Goal: Information Seeking & Learning: Learn about a topic

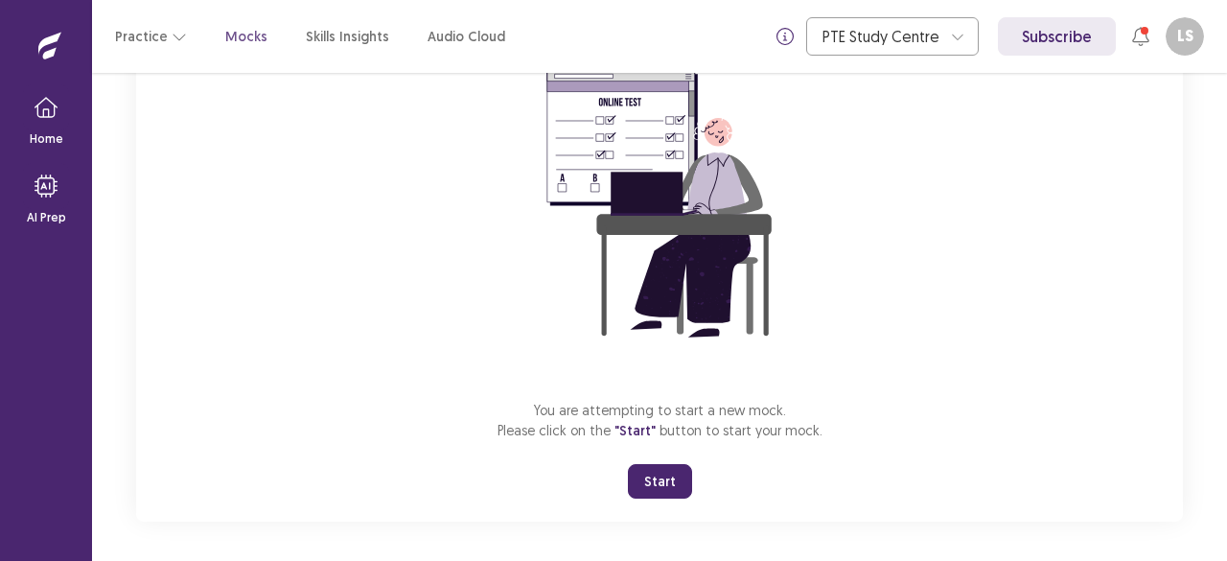
click at [813, 385] on div "You are attempting to start a new mock. Please click on the "Start" button to s…" at bounding box center [659, 265] width 1047 height 513
click at [660, 489] on button "Start" at bounding box center [660, 481] width 64 height 35
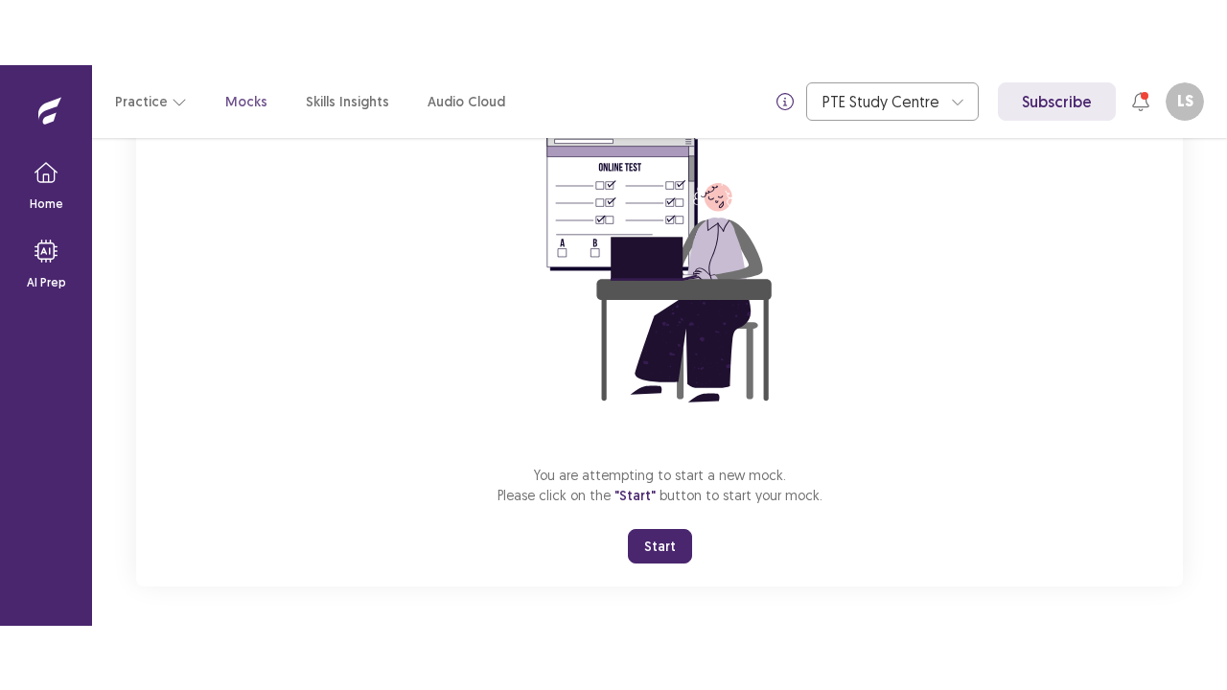
scroll to position [67, 0]
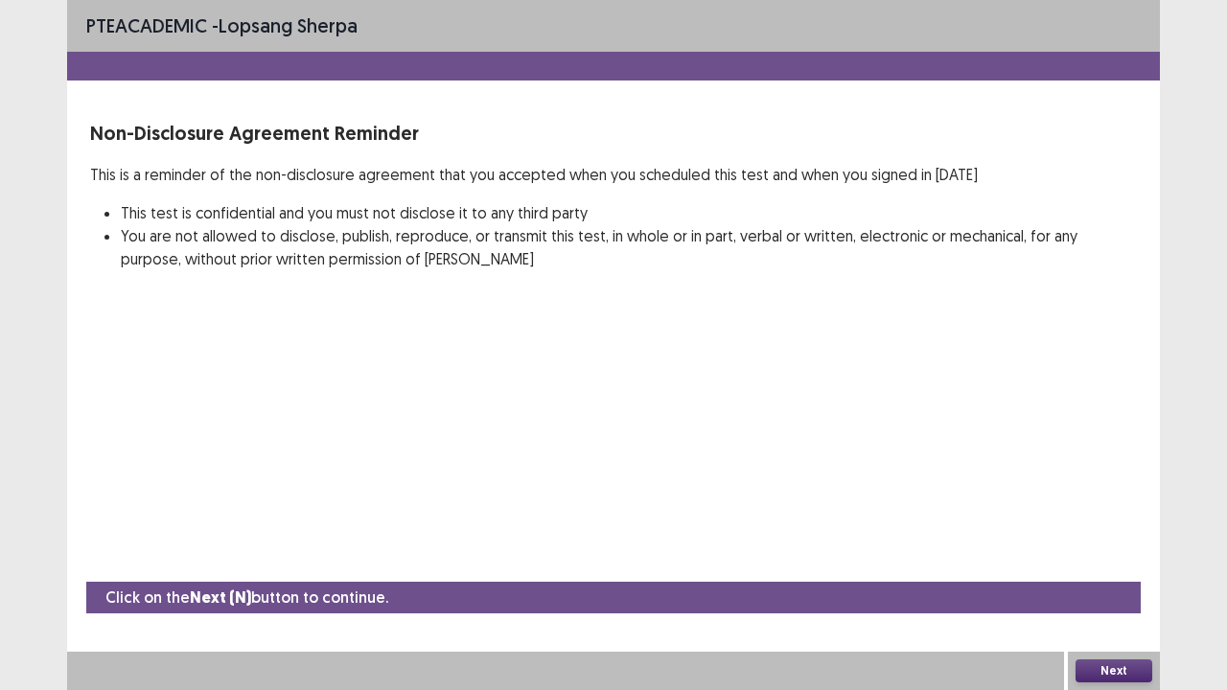
click at [1116, 560] on div "Click on the Next (N) button to continue. Next" at bounding box center [613, 636] width 1093 height 108
click at [1113, 560] on button "Next" at bounding box center [1114, 671] width 77 height 23
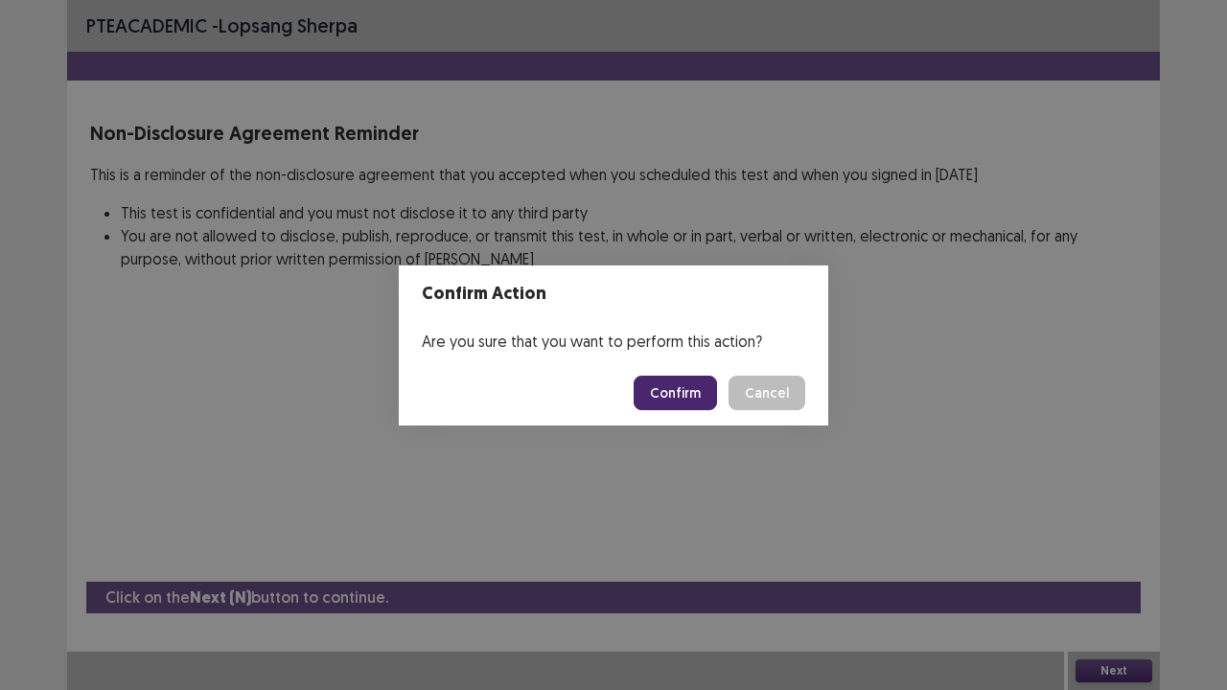
click at [675, 386] on button "Confirm" at bounding box center [675, 393] width 83 height 35
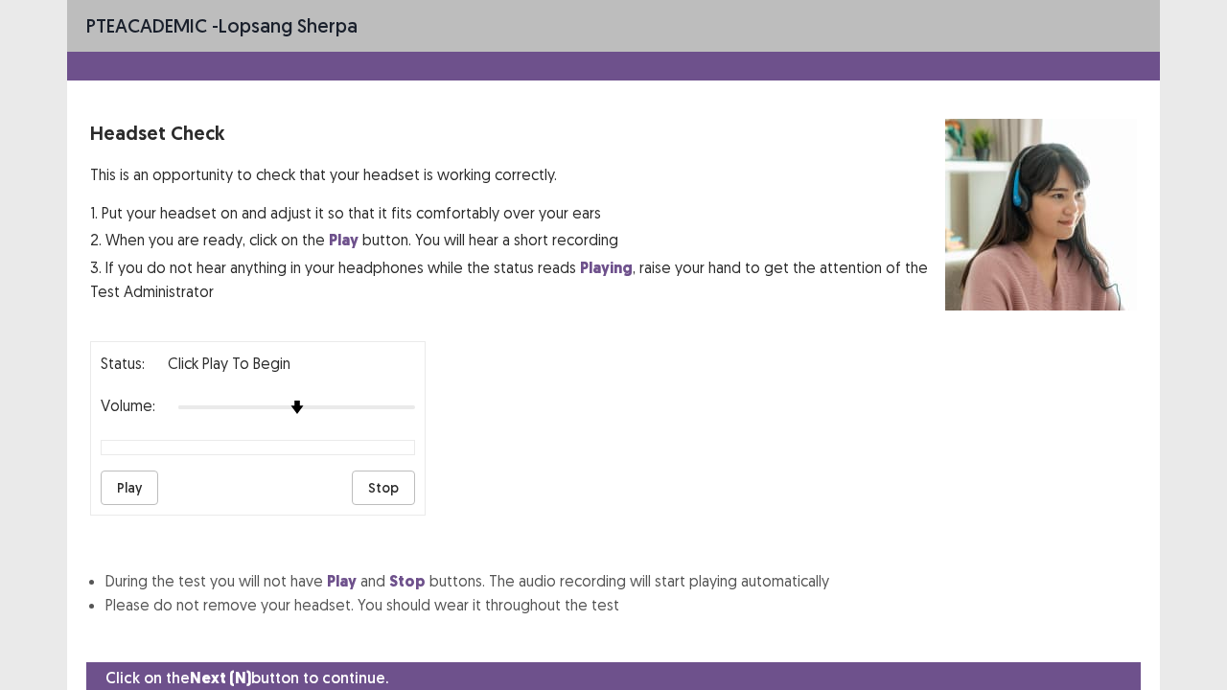
scroll to position [71, 0]
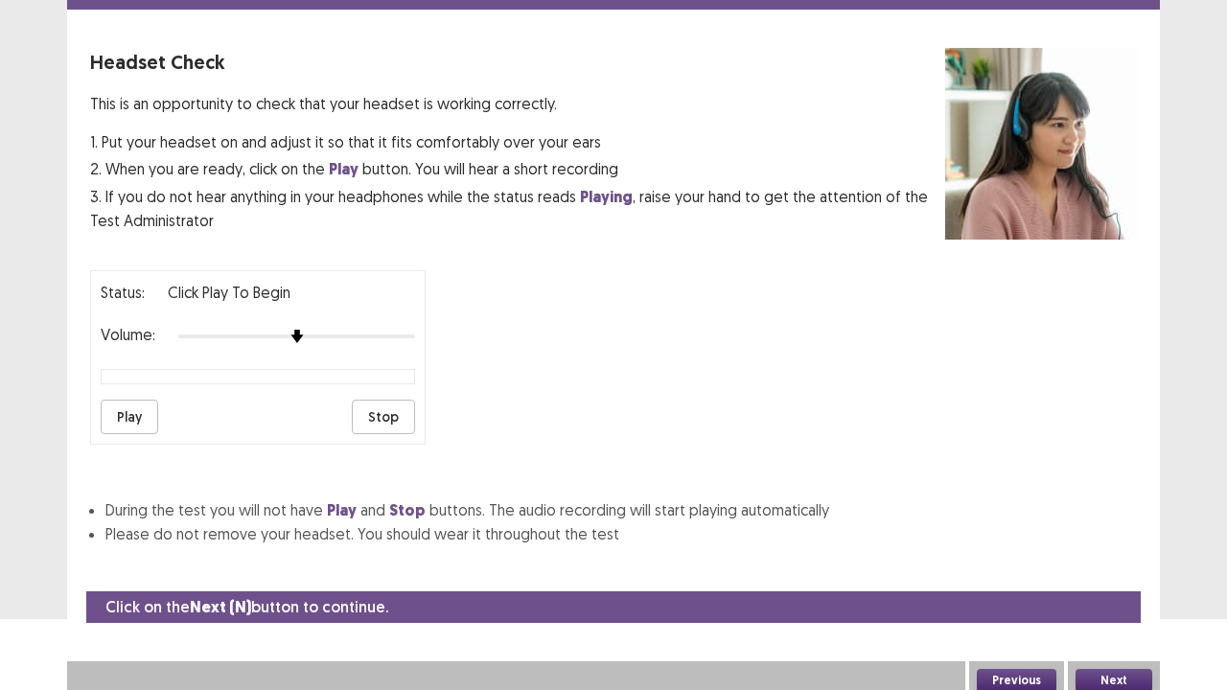
click at [1116, 560] on button "Next" at bounding box center [1114, 680] width 77 height 23
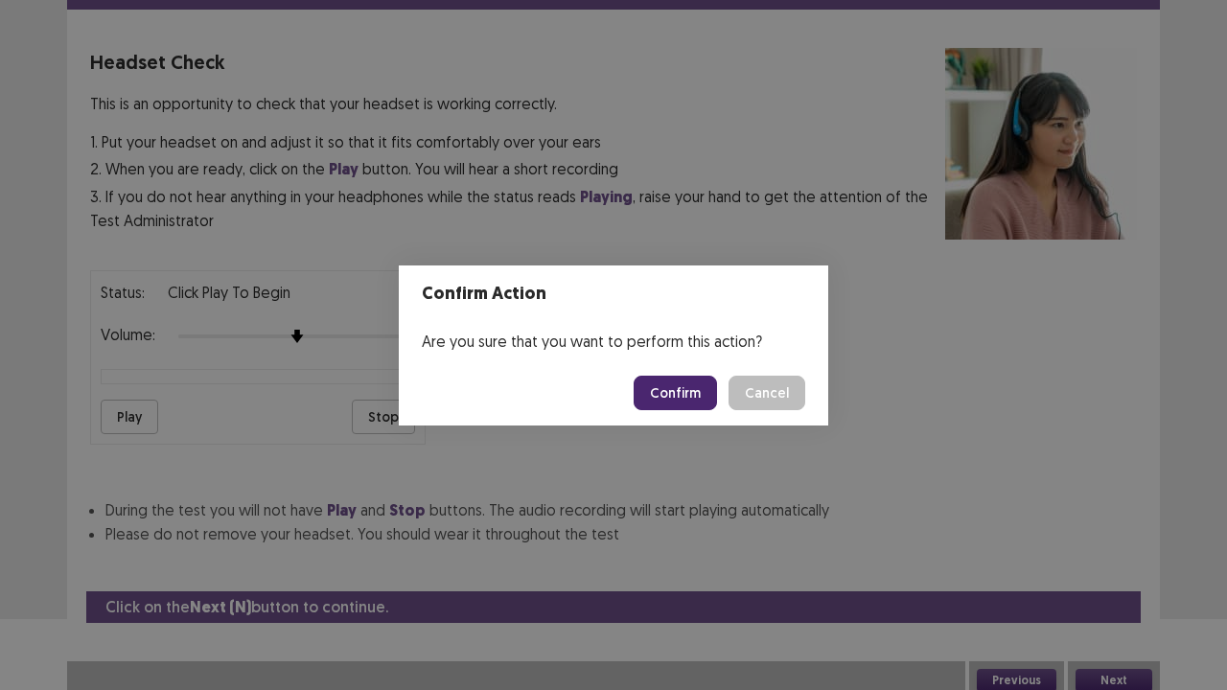
click at [679, 395] on button "Confirm" at bounding box center [675, 393] width 83 height 35
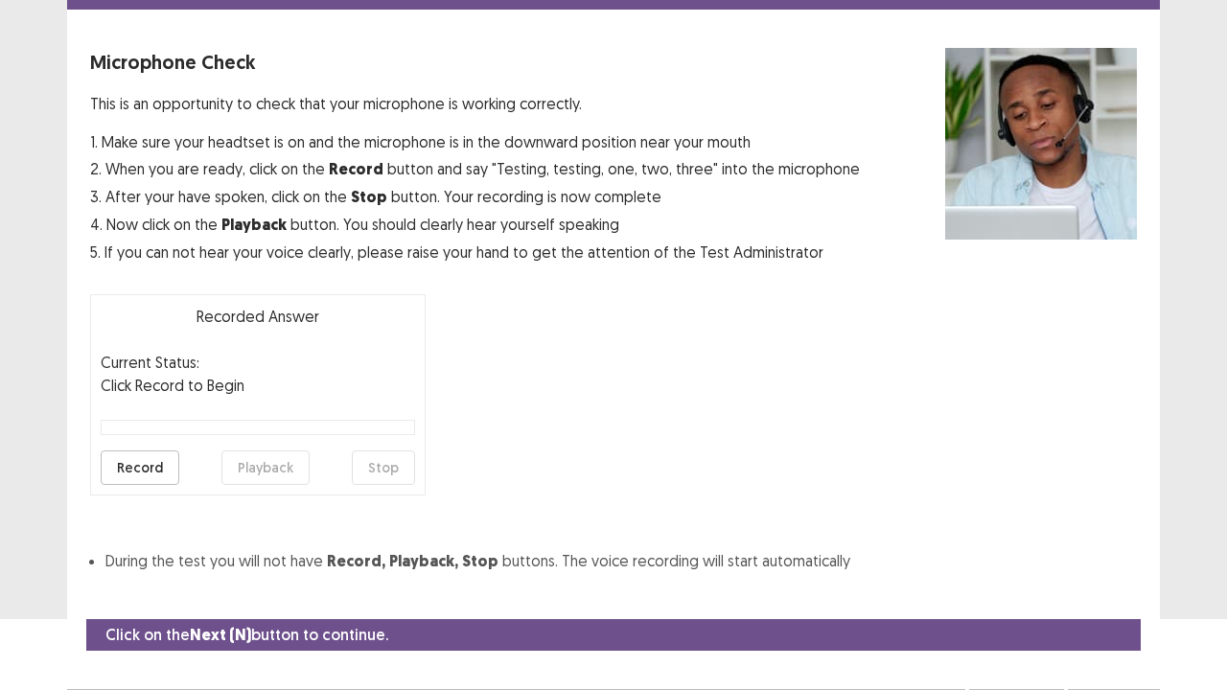
scroll to position [105, 0]
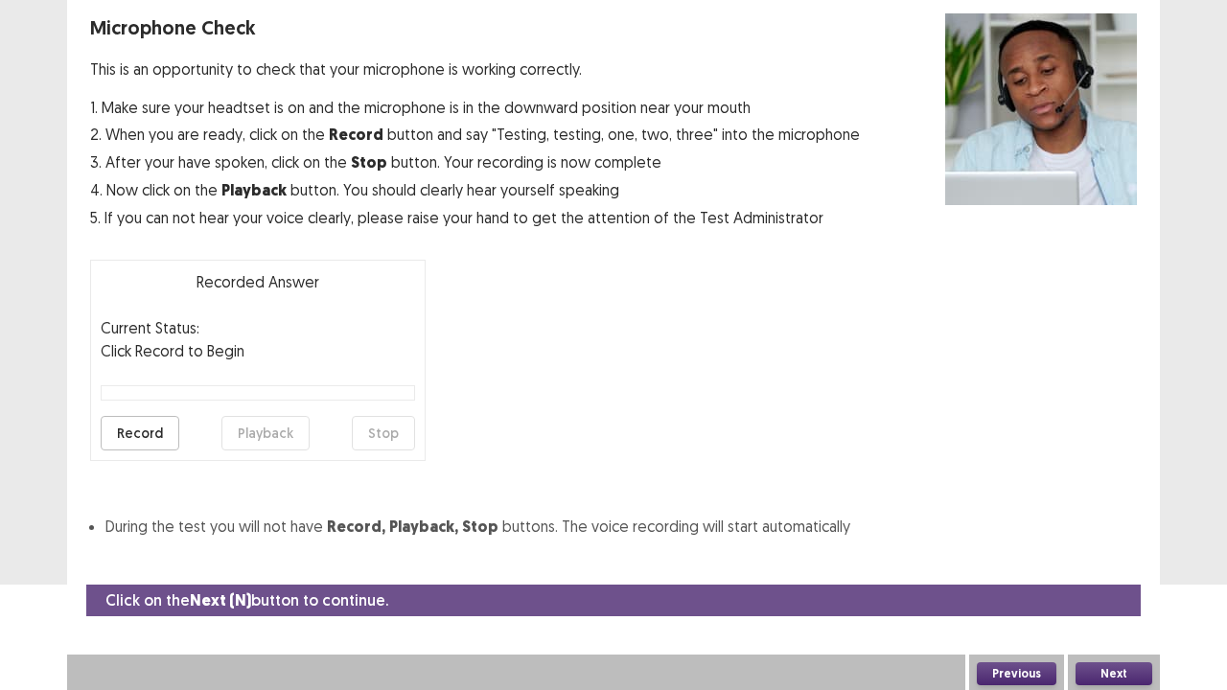
click at [1111, 560] on button "Next" at bounding box center [1114, 673] width 77 height 23
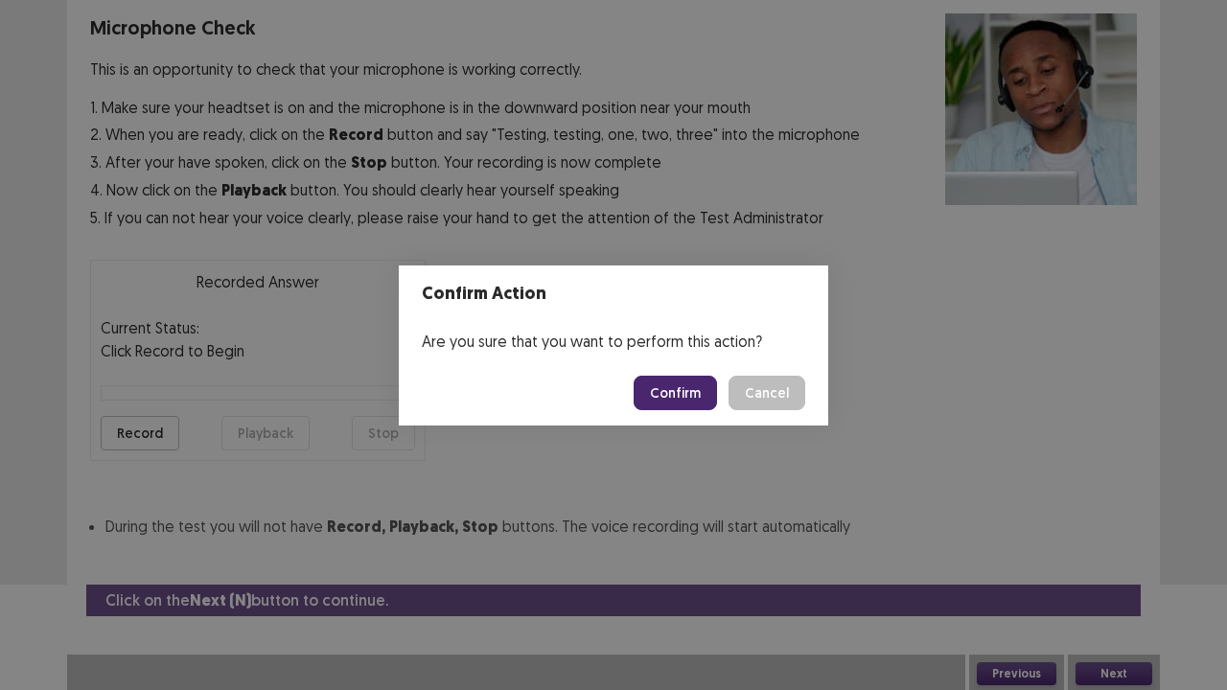
click at [663, 397] on button "Confirm" at bounding box center [675, 393] width 83 height 35
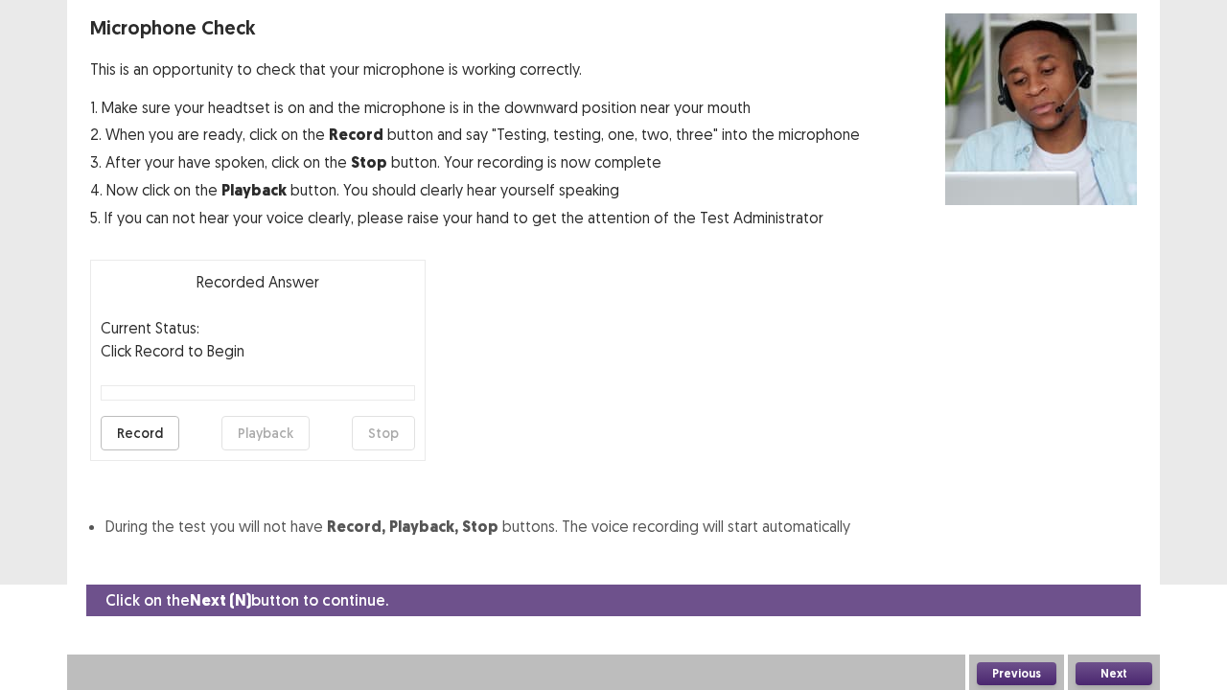
scroll to position [52, 0]
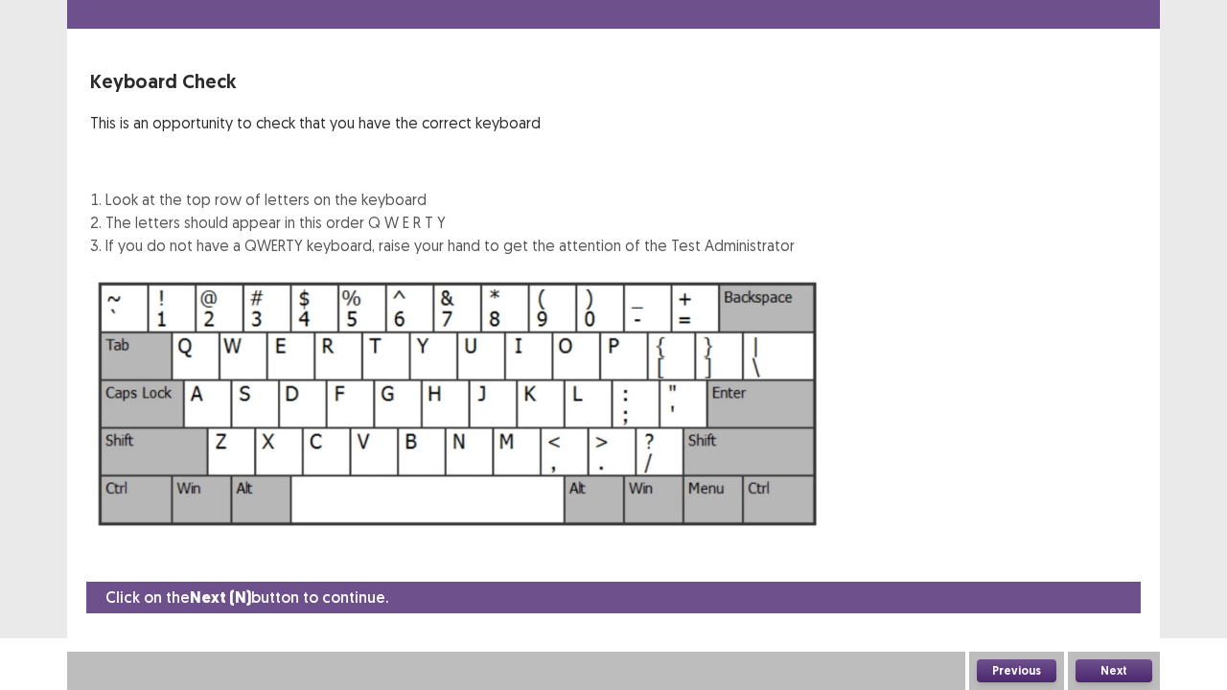
click at [1107, 560] on button "Next" at bounding box center [1114, 671] width 77 height 23
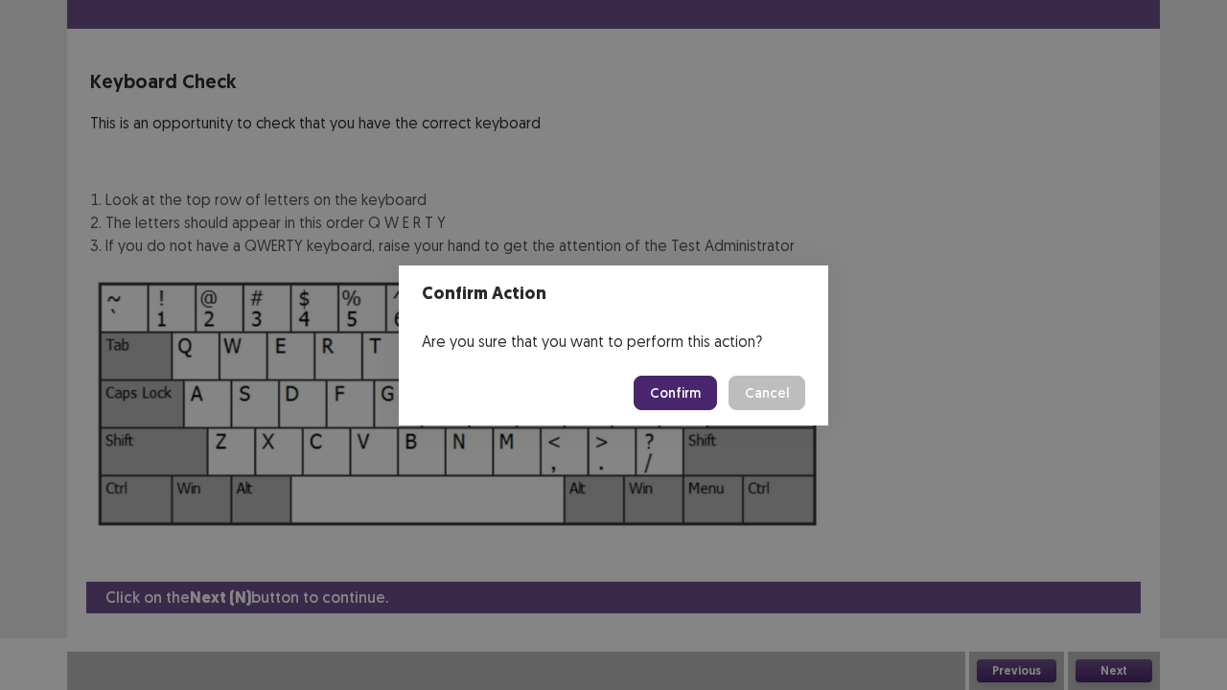
click at [672, 395] on button "Confirm" at bounding box center [675, 393] width 83 height 35
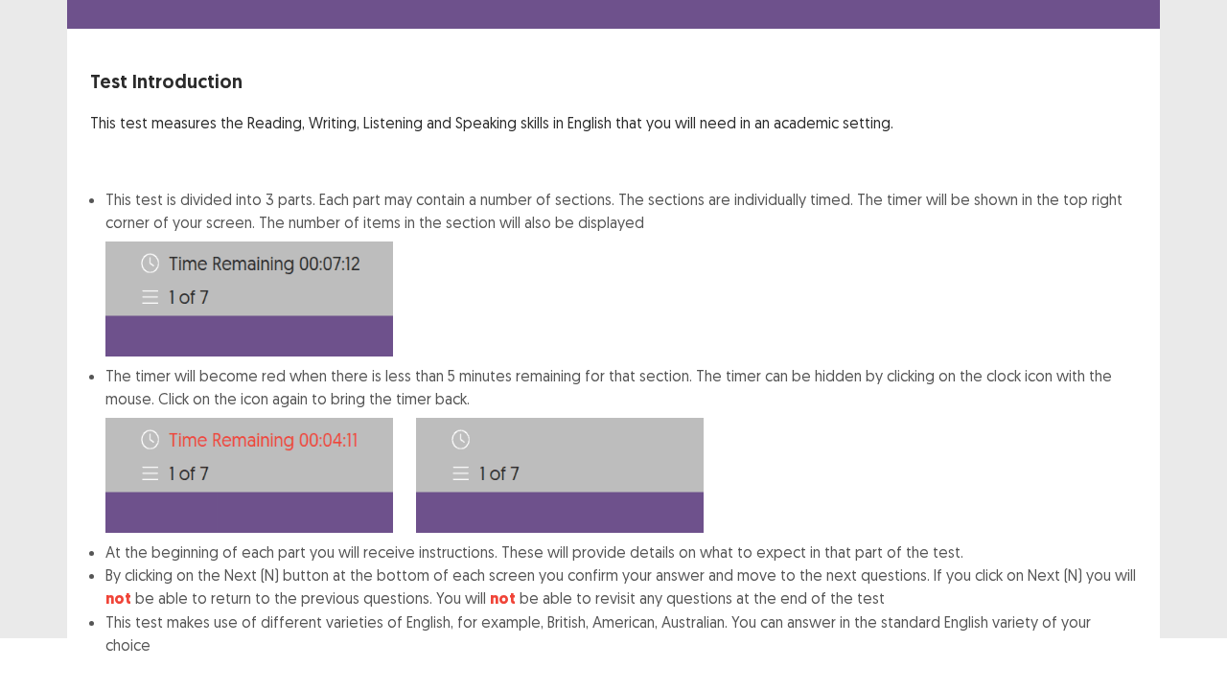
scroll to position [149, 0]
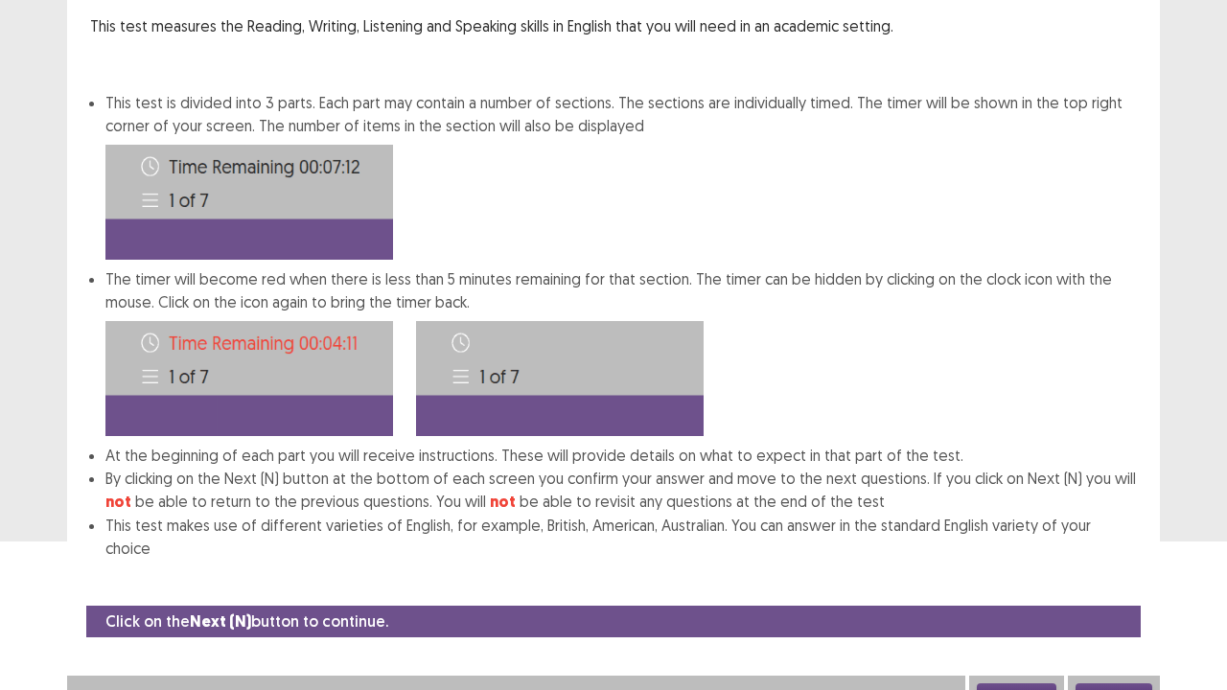
click at [1116, 560] on button "Next" at bounding box center [1114, 694] width 77 height 23
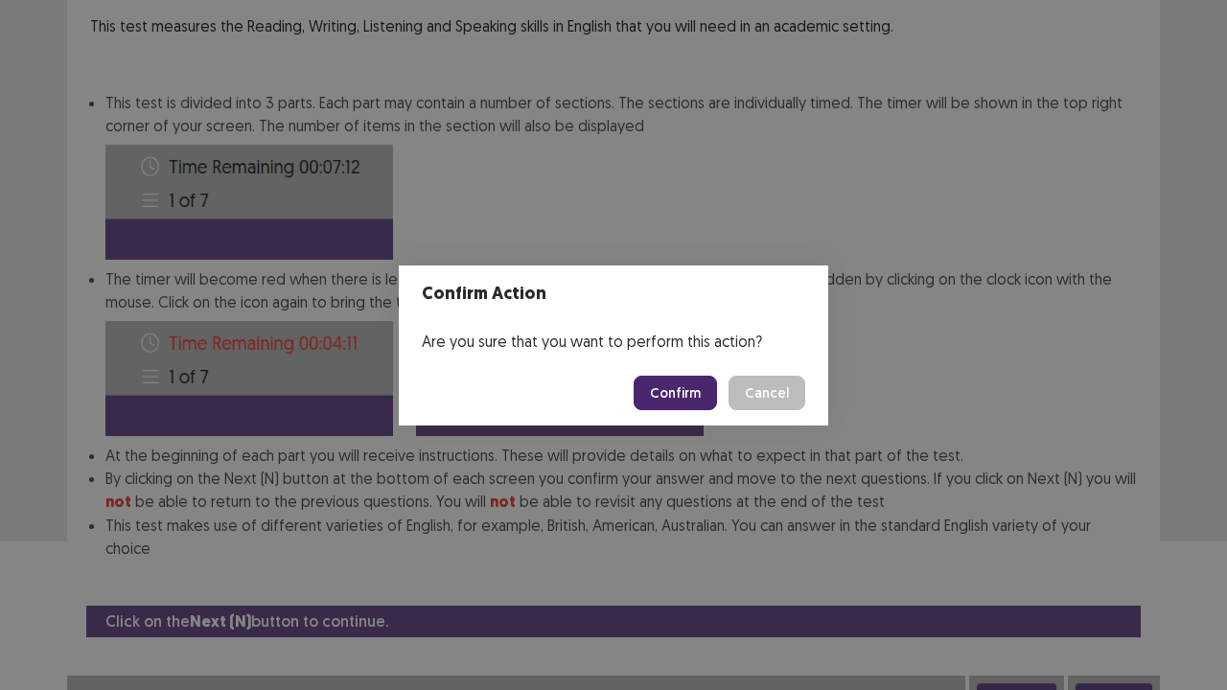
click at [686, 399] on button "Confirm" at bounding box center [675, 393] width 83 height 35
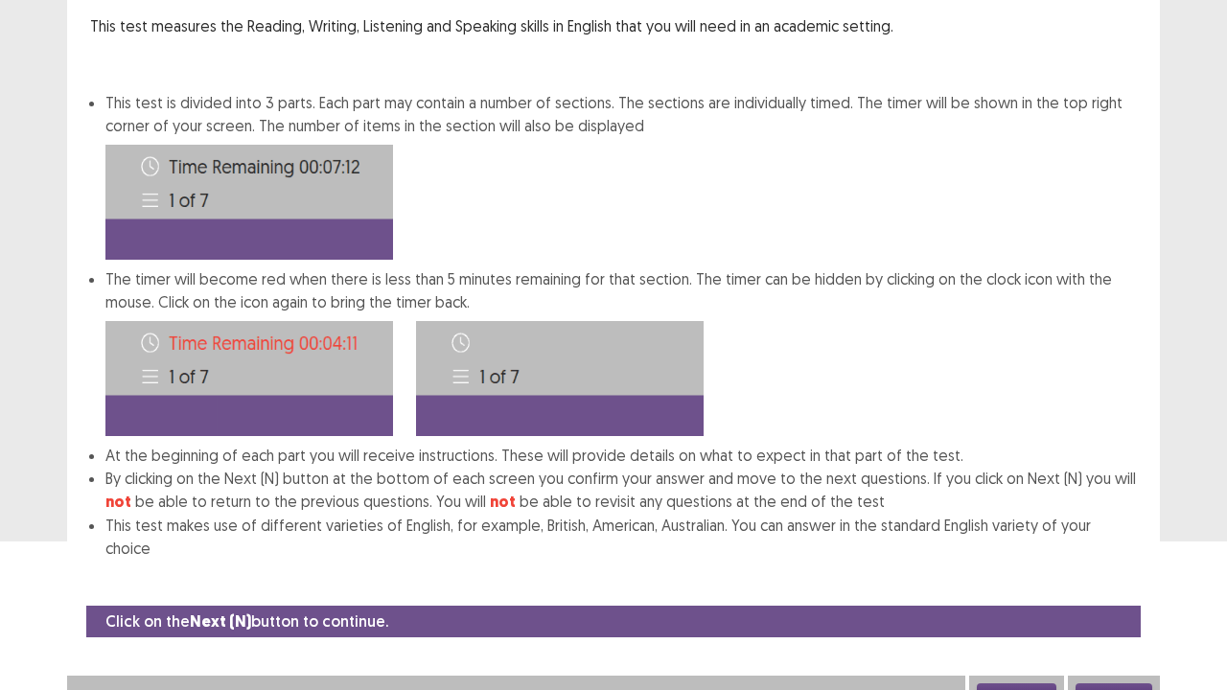
scroll to position [0, 0]
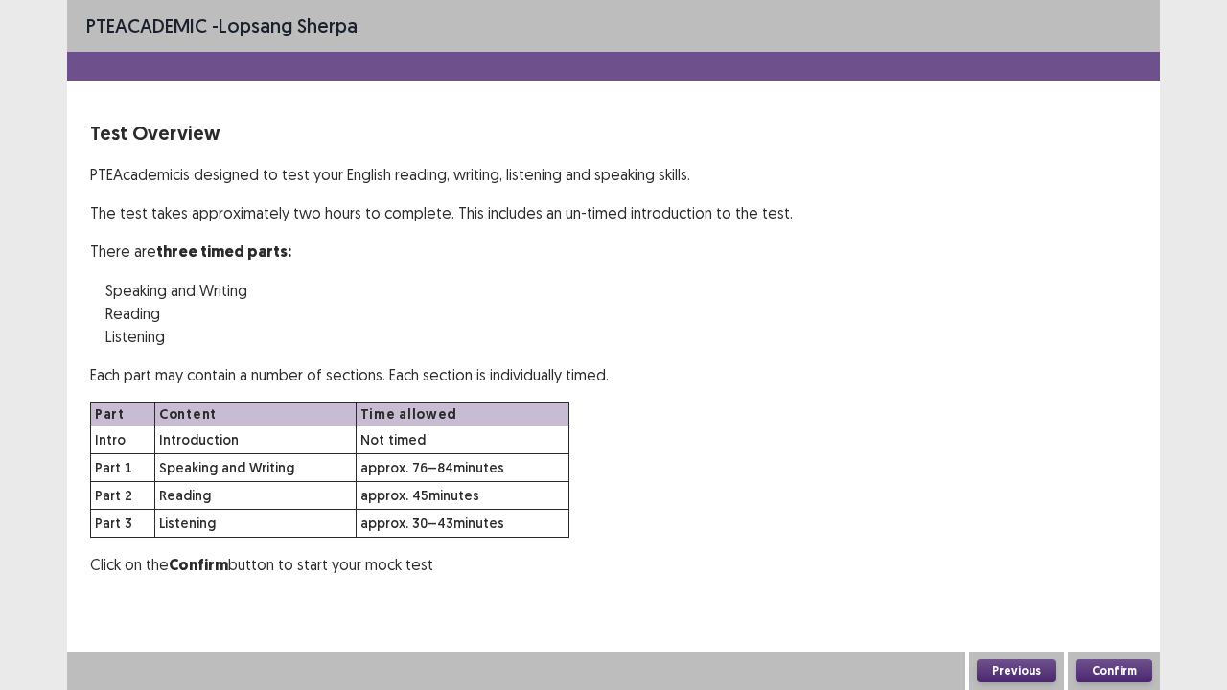
click at [1106, 560] on button "Confirm" at bounding box center [1114, 671] width 77 height 23
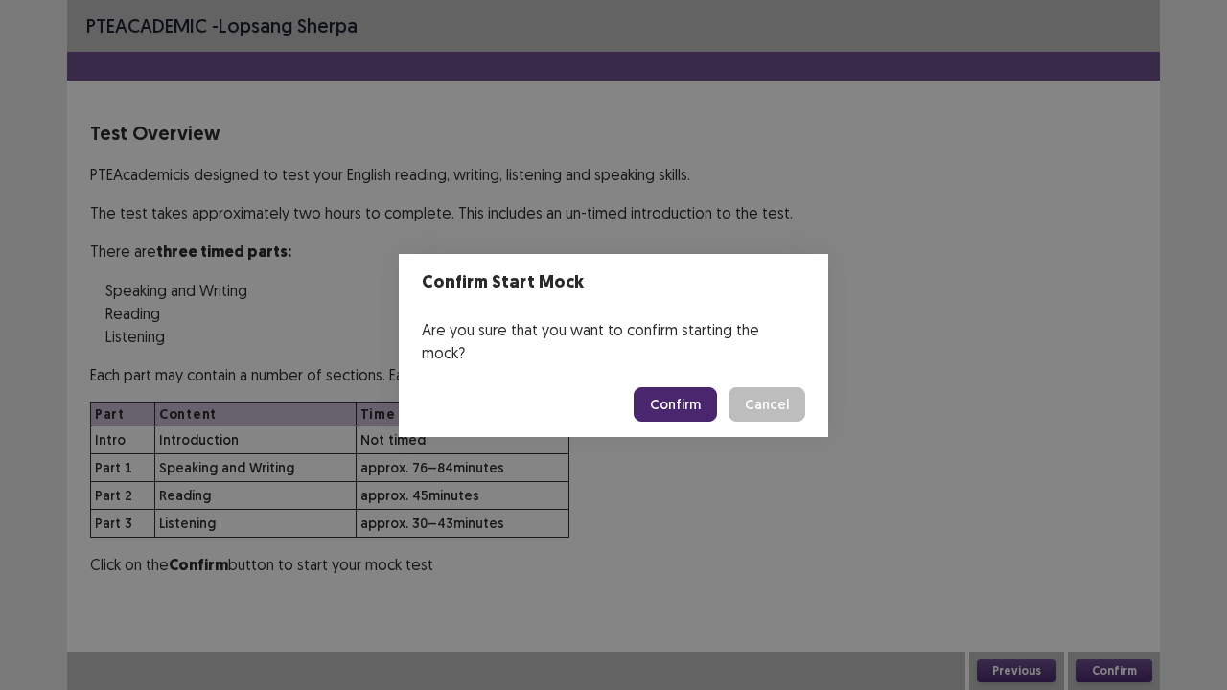
click at [686, 396] on button "Confirm" at bounding box center [675, 404] width 83 height 35
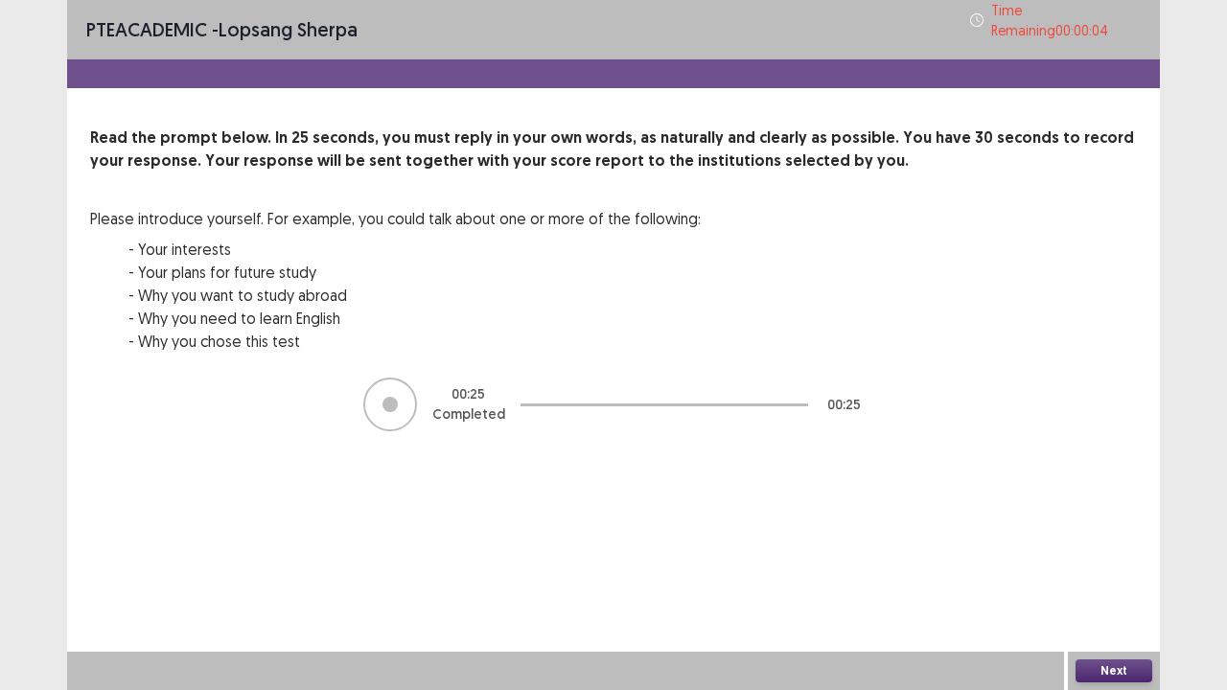
click at [692, 313] on p "- Why you need to learn English" at bounding box center [414, 318] width 572 height 23
click at [1105, 560] on button "Next" at bounding box center [1114, 671] width 77 height 23
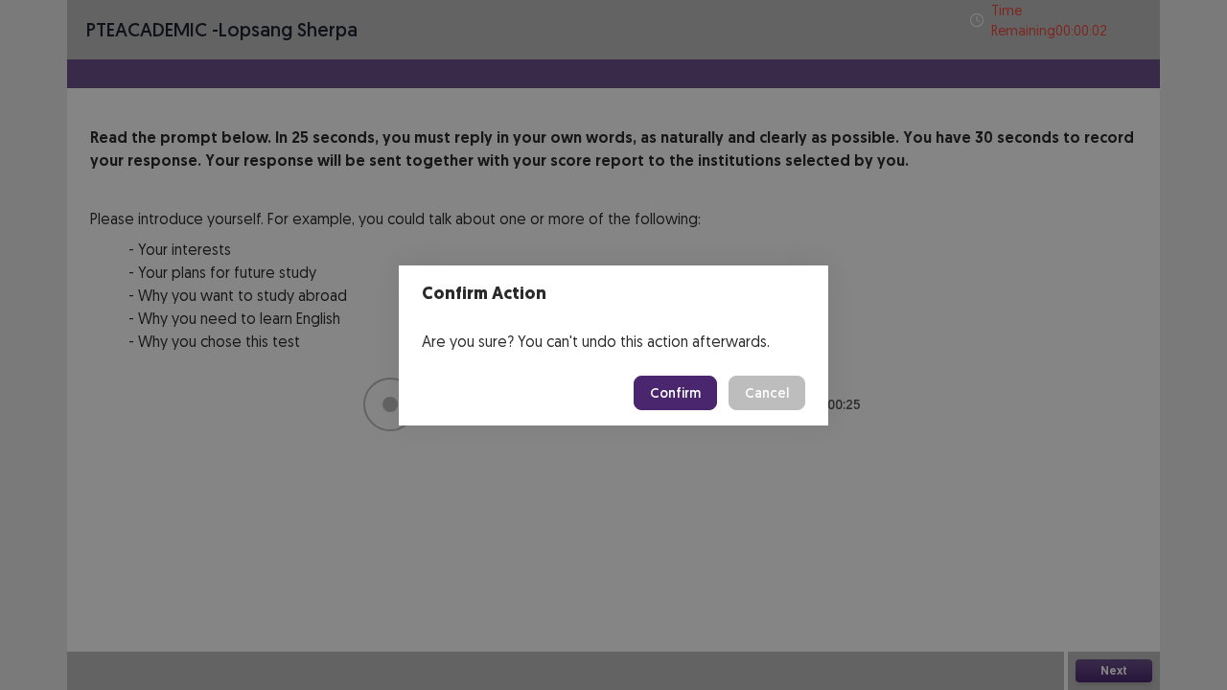
click at [700, 390] on button "Confirm" at bounding box center [675, 393] width 83 height 35
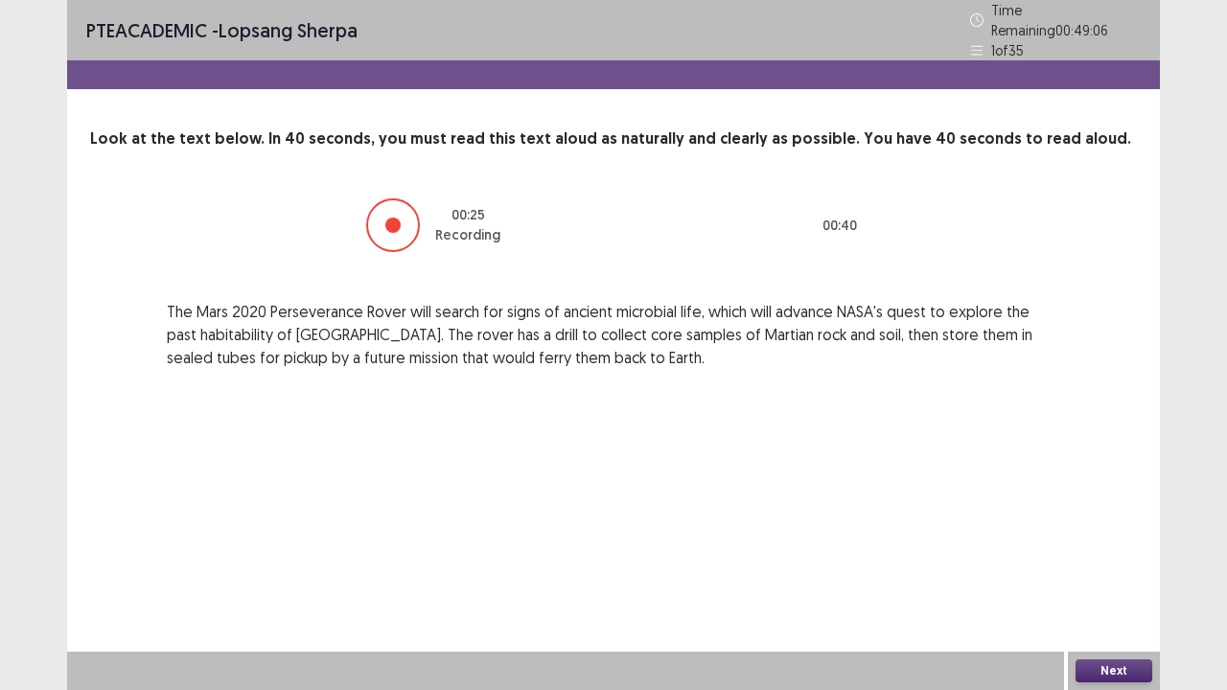
click at [1112, 560] on button "Next" at bounding box center [1114, 671] width 77 height 23
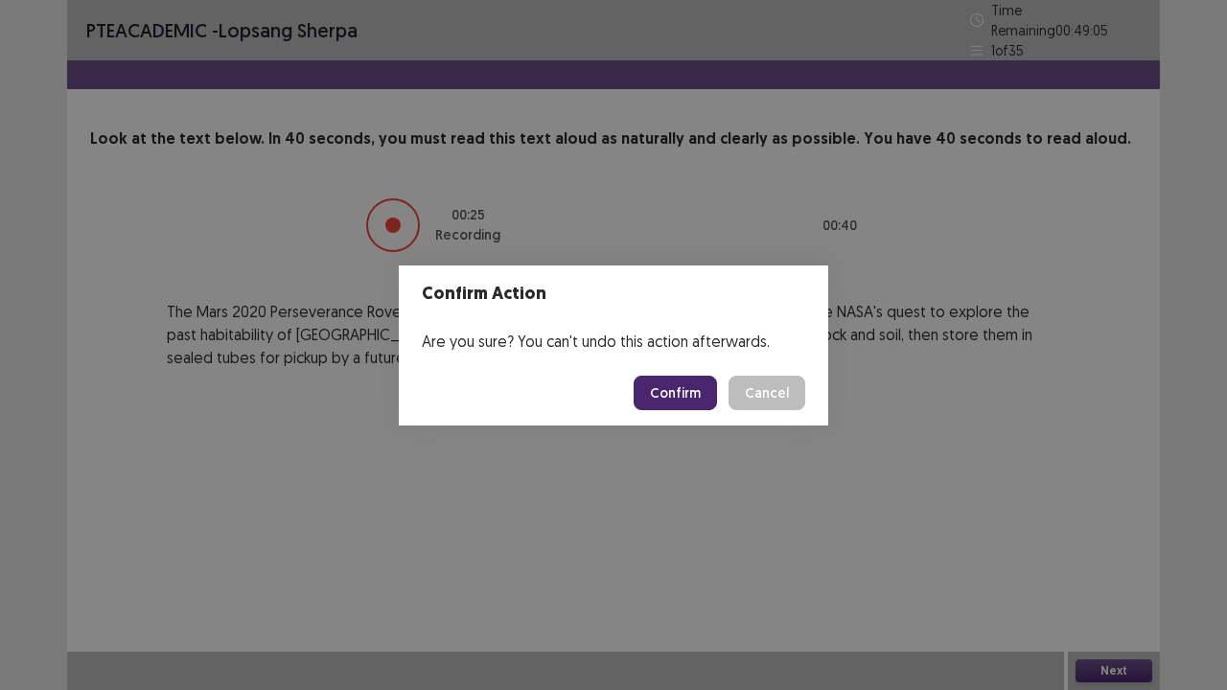
click at [672, 397] on button "Confirm" at bounding box center [675, 393] width 83 height 35
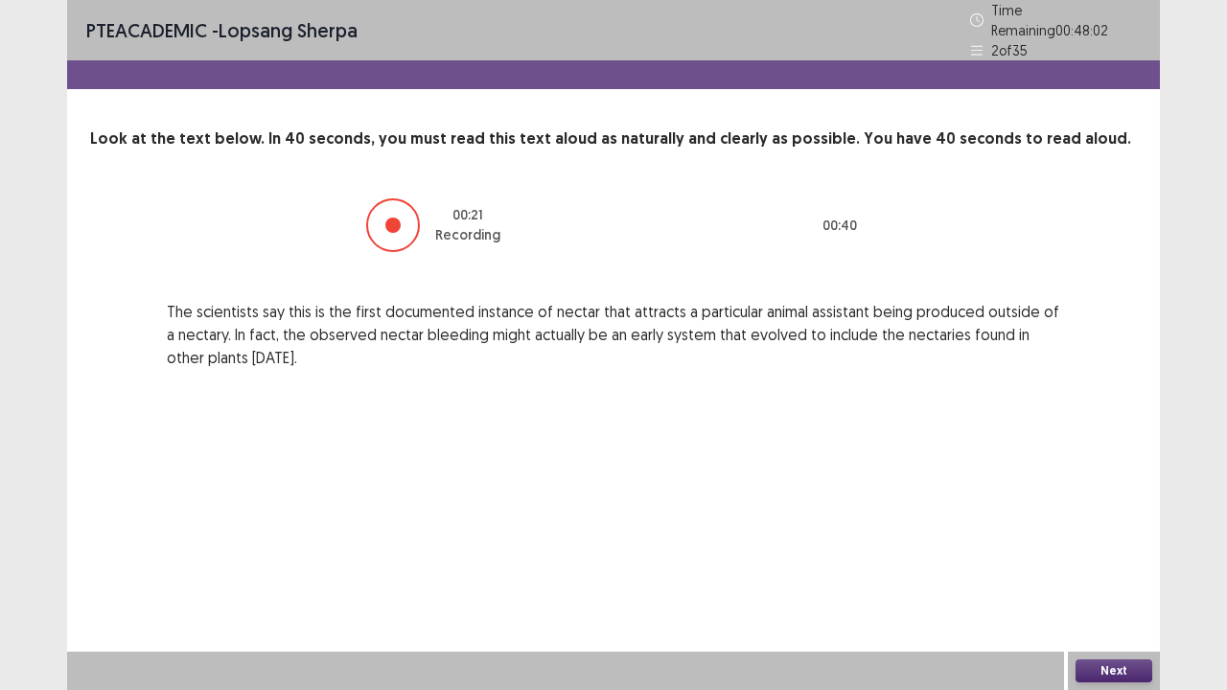
click at [1097, 560] on button "Next" at bounding box center [1114, 671] width 77 height 23
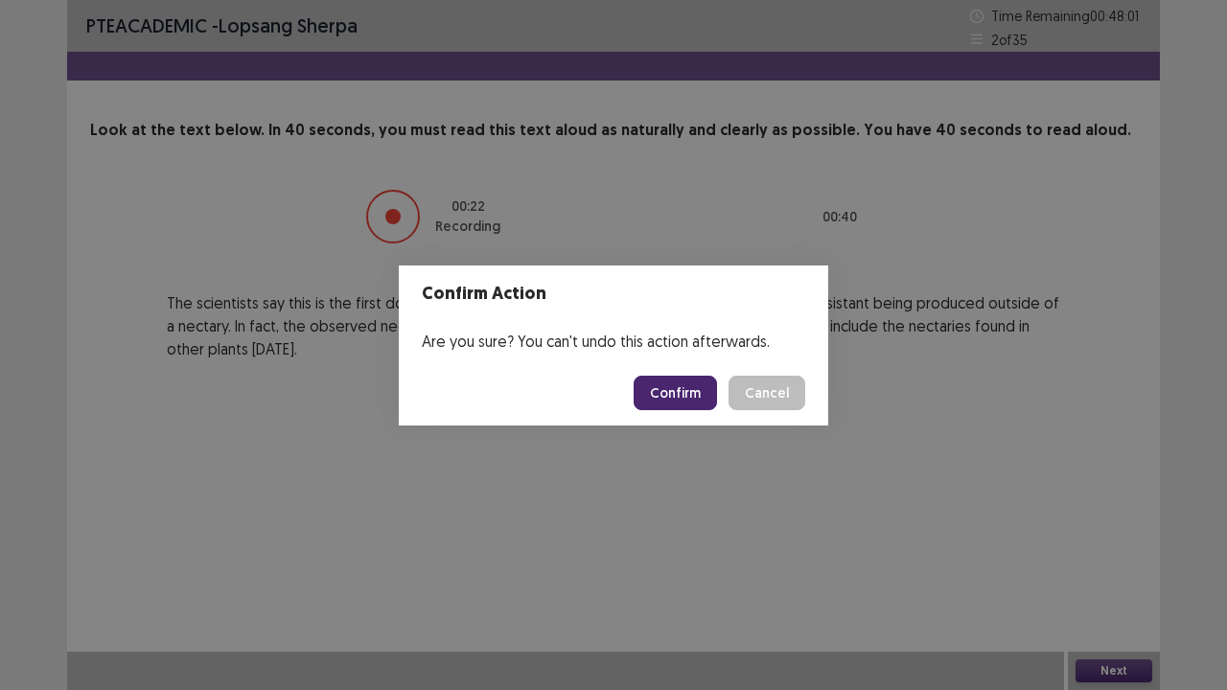
click at [676, 390] on button "Confirm" at bounding box center [675, 393] width 83 height 35
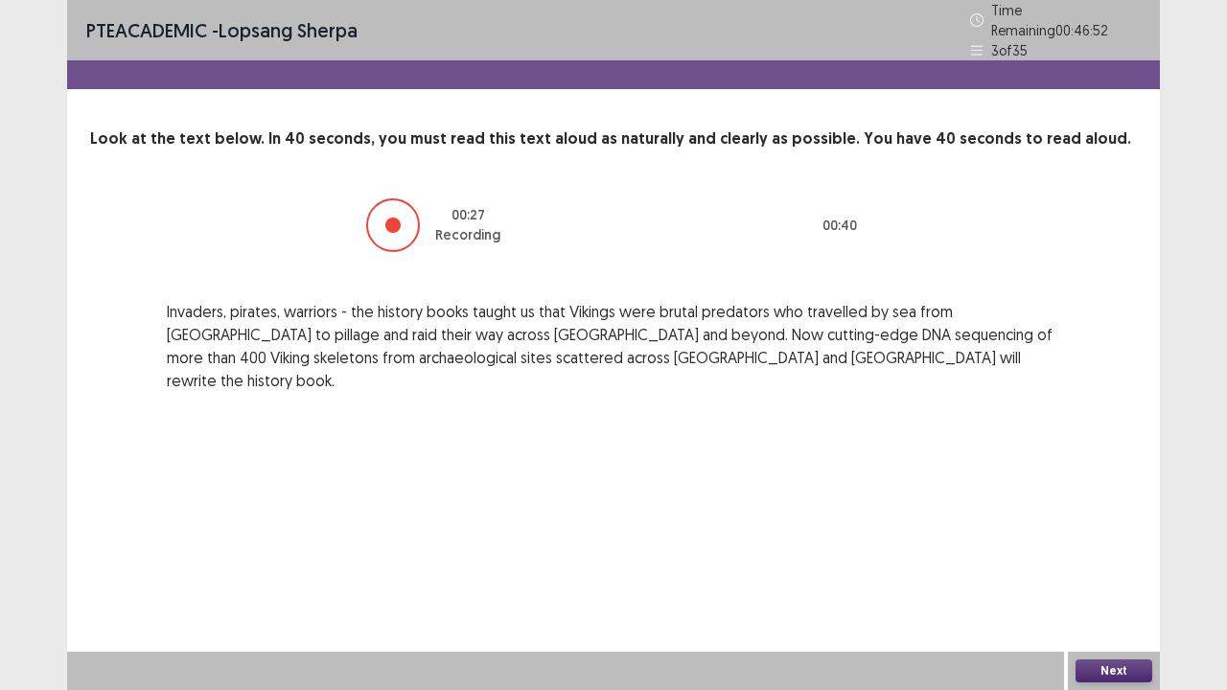
click at [1121, 560] on button "Next" at bounding box center [1114, 671] width 77 height 23
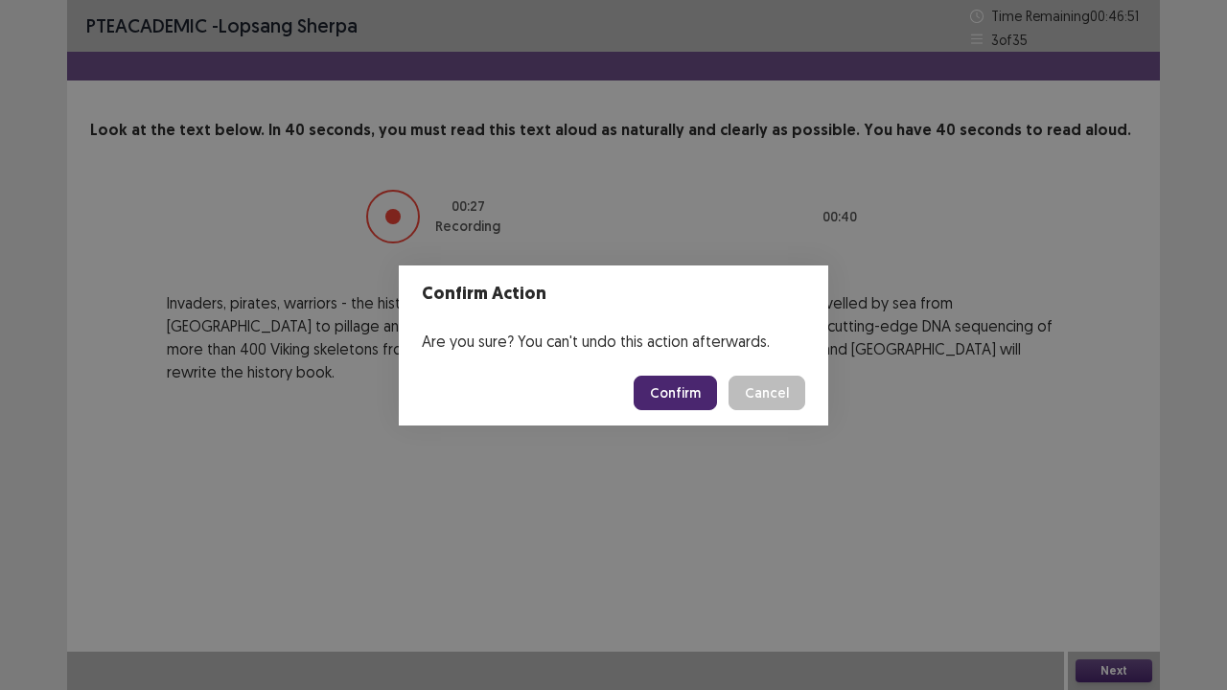
click at [679, 377] on button "Confirm" at bounding box center [675, 393] width 83 height 35
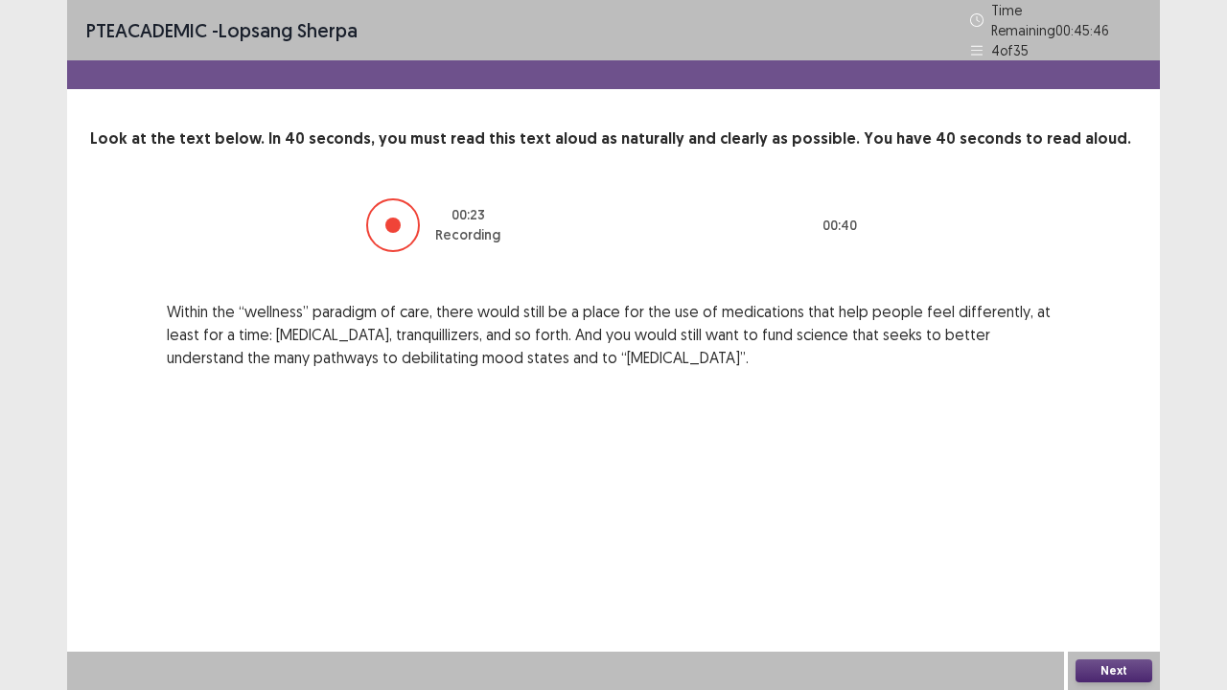
click at [1105, 560] on button "Next" at bounding box center [1114, 671] width 77 height 23
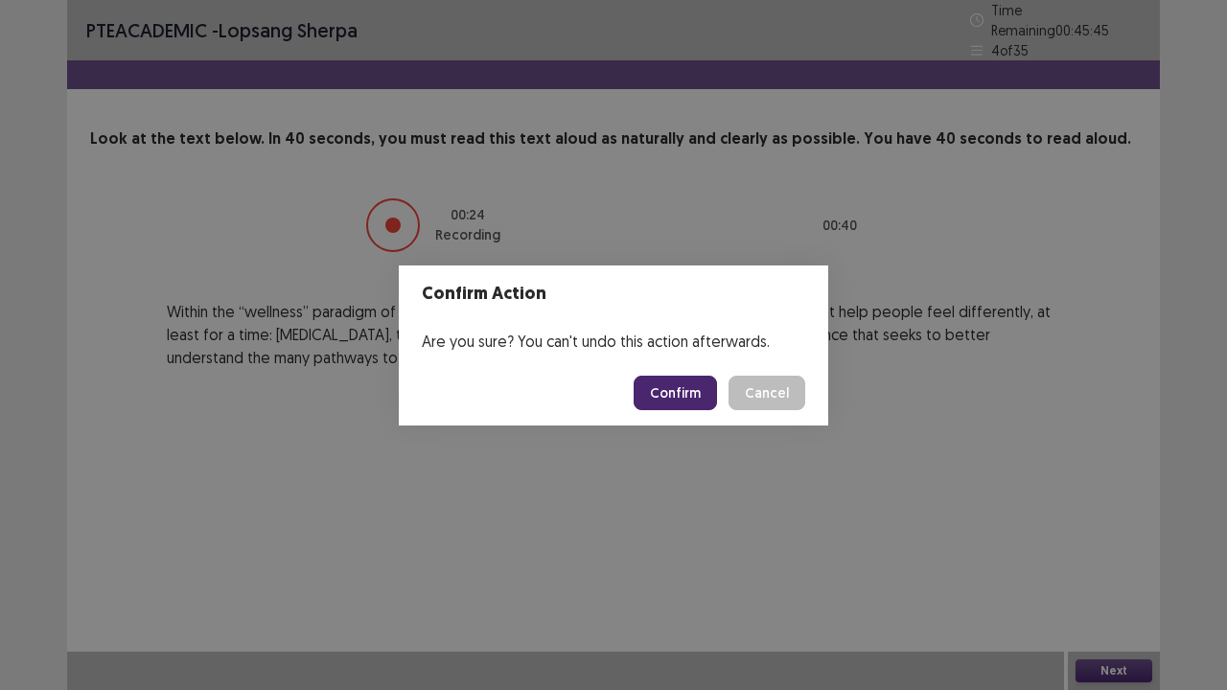
click at [671, 396] on button "Confirm" at bounding box center [675, 393] width 83 height 35
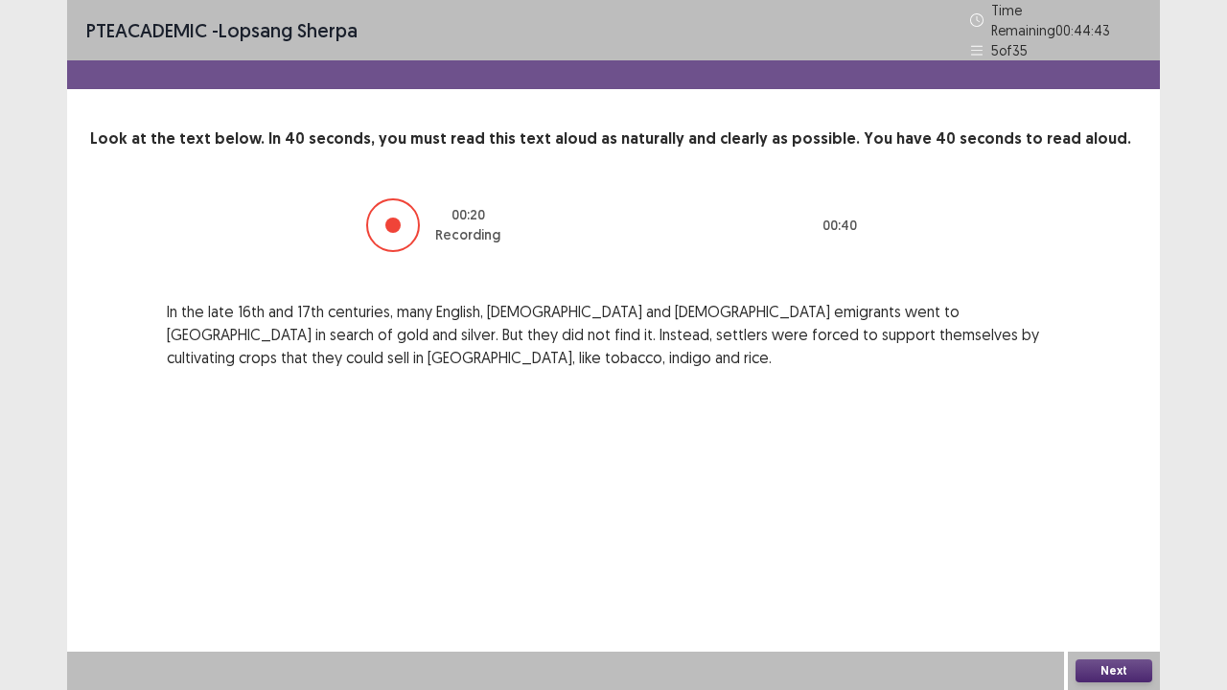
click at [1117, 560] on button "Next" at bounding box center [1114, 671] width 77 height 23
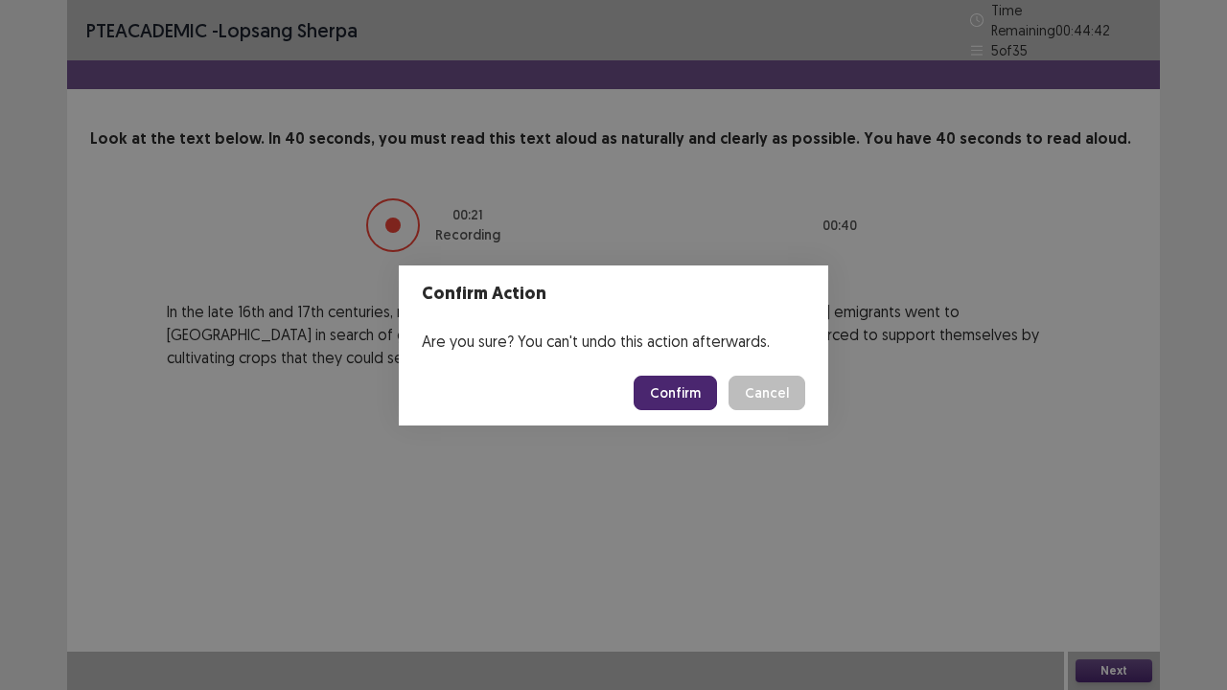
click at [663, 396] on button "Confirm" at bounding box center [675, 393] width 83 height 35
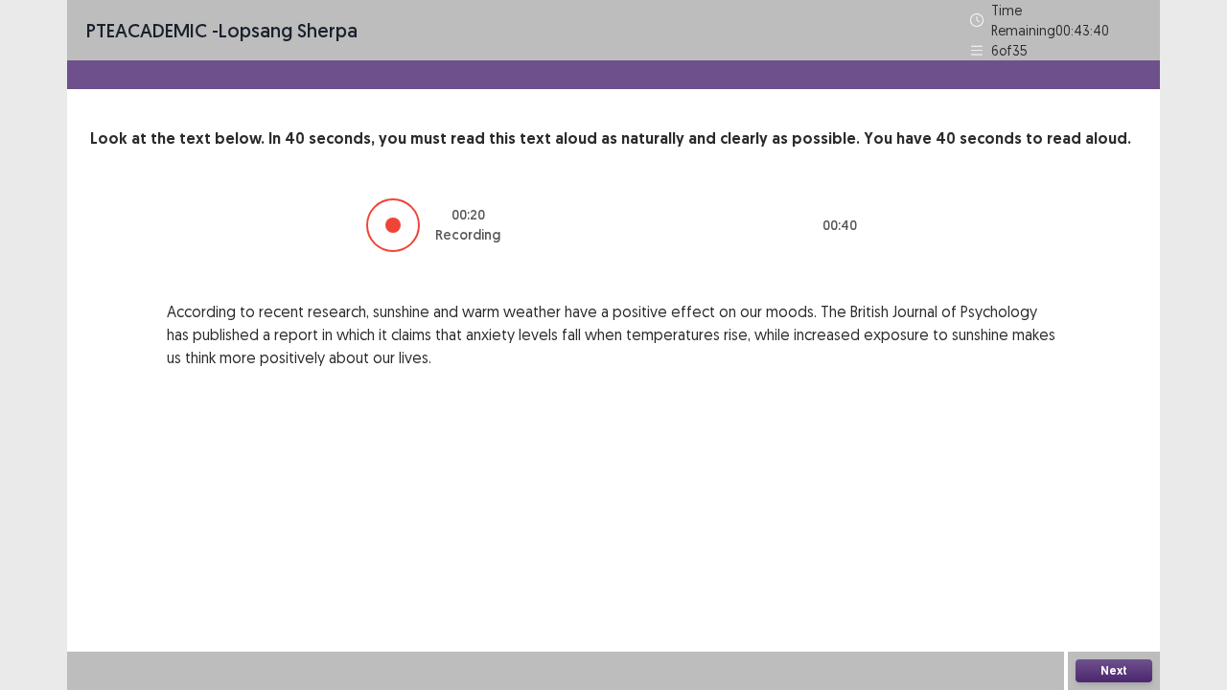
click at [1114, 560] on button "Next" at bounding box center [1114, 671] width 77 height 23
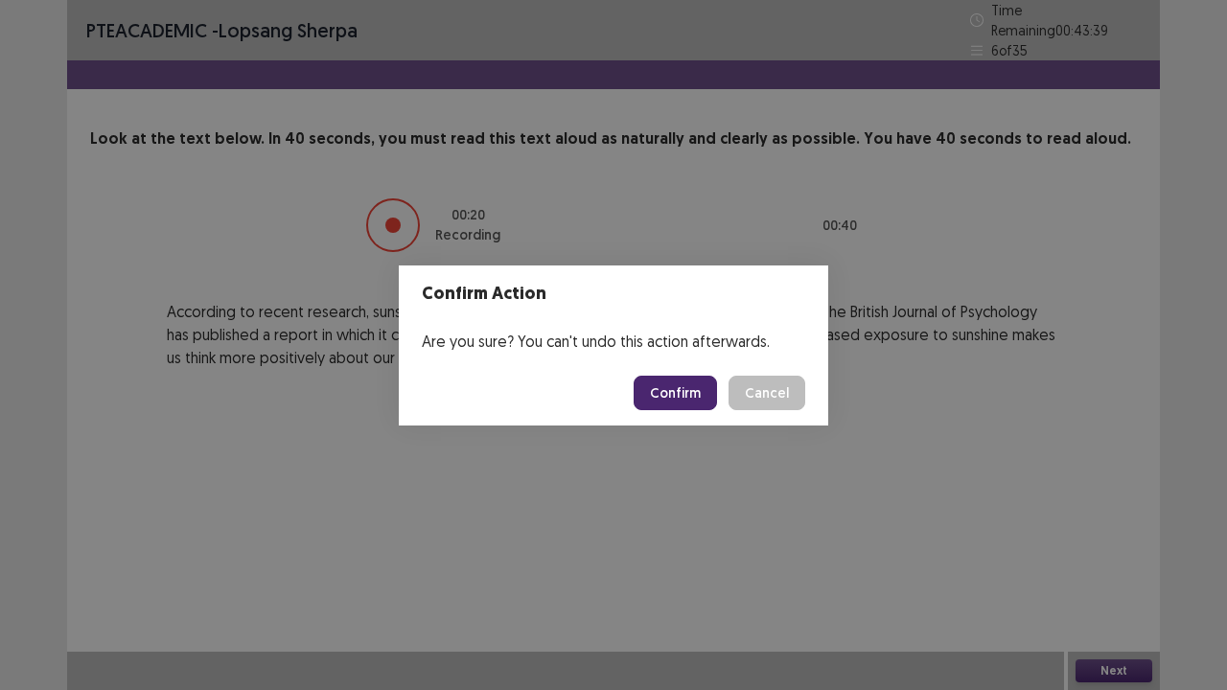
click at [668, 381] on button "Confirm" at bounding box center [675, 393] width 83 height 35
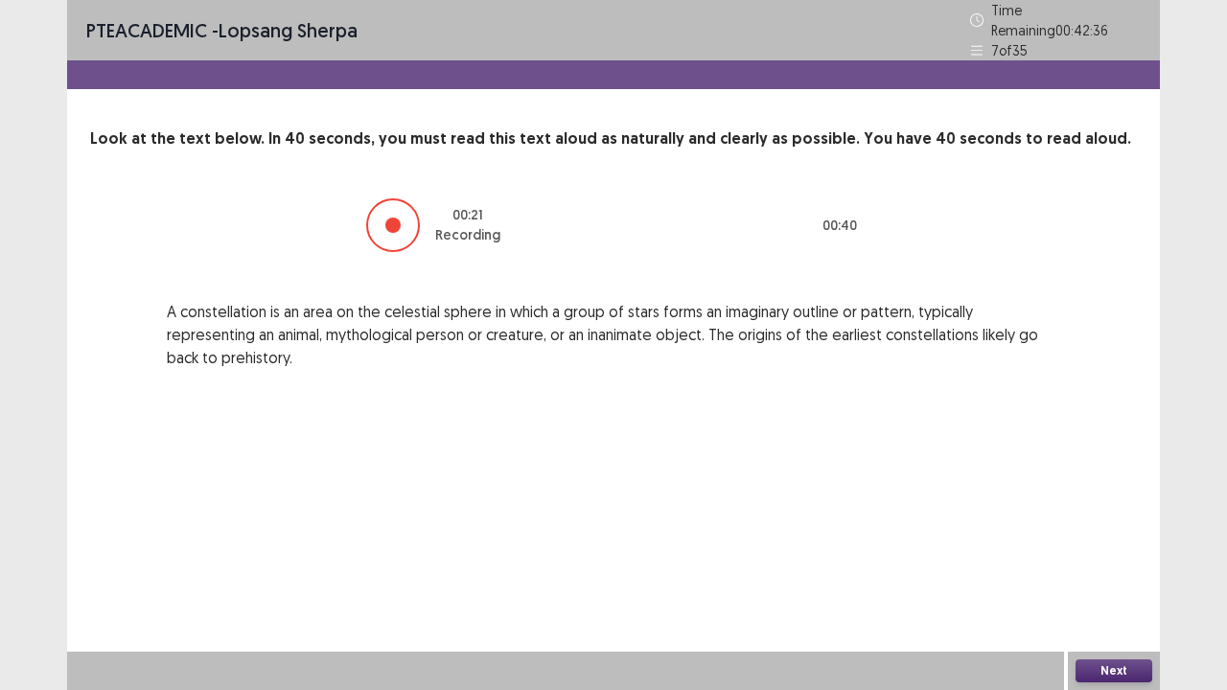
click at [1114, 560] on button "Next" at bounding box center [1114, 671] width 77 height 23
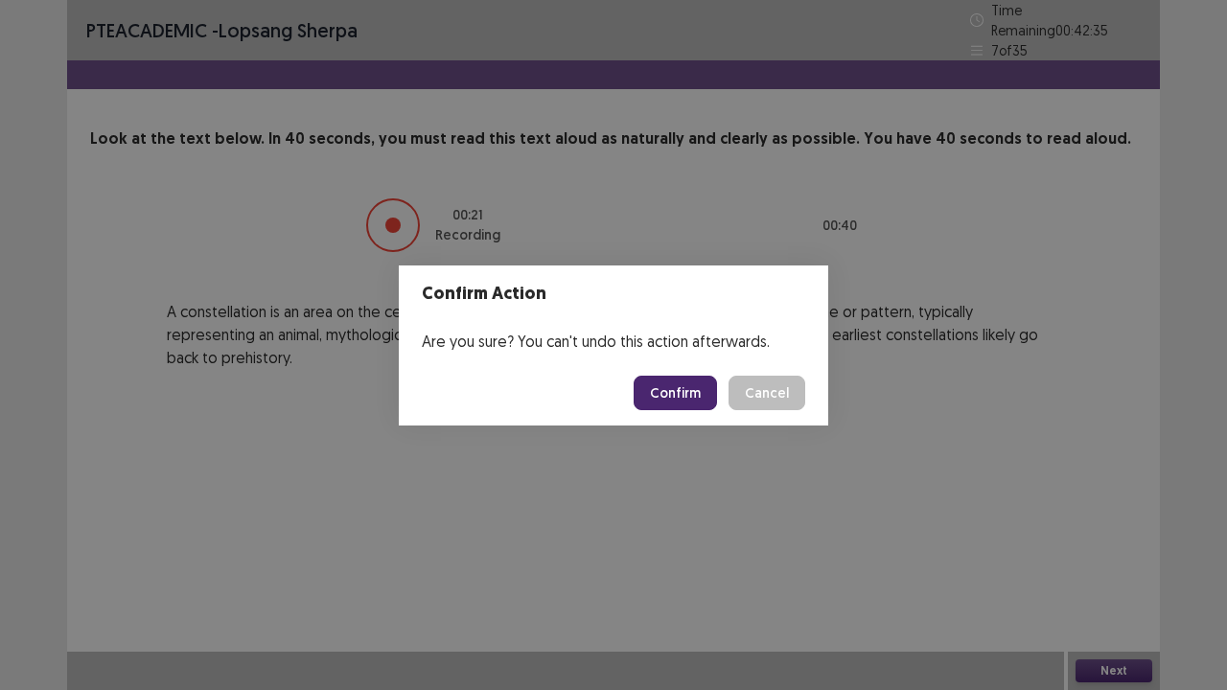
click at [686, 393] on button "Confirm" at bounding box center [675, 393] width 83 height 35
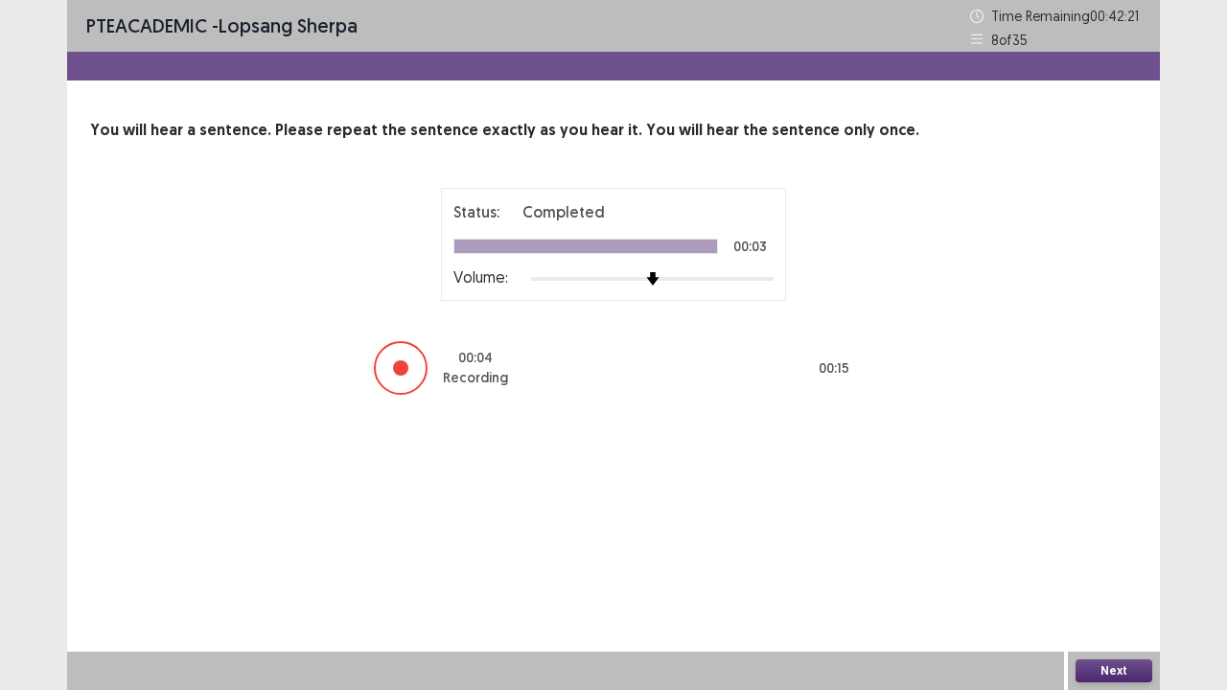
click at [1112, 560] on button "Next" at bounding box center [1114, 671] width 77 height 23
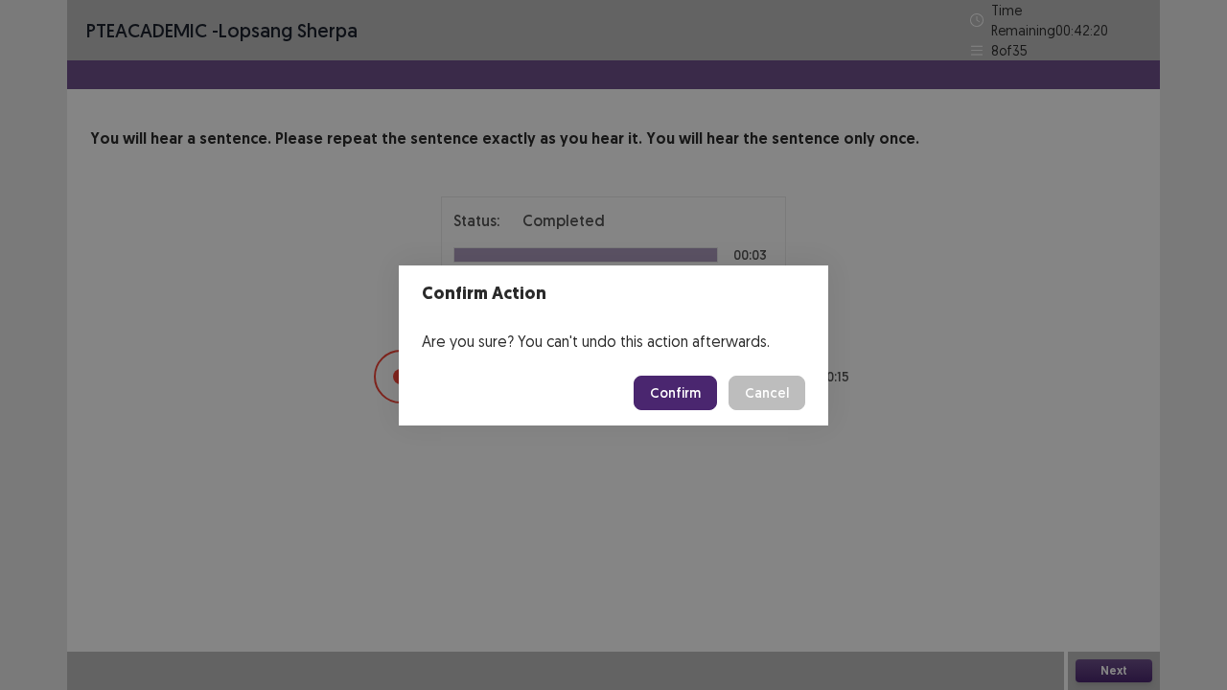
click at [671, 391] on button "Confirm" at bounding box center [675, 393] width 83 height 35
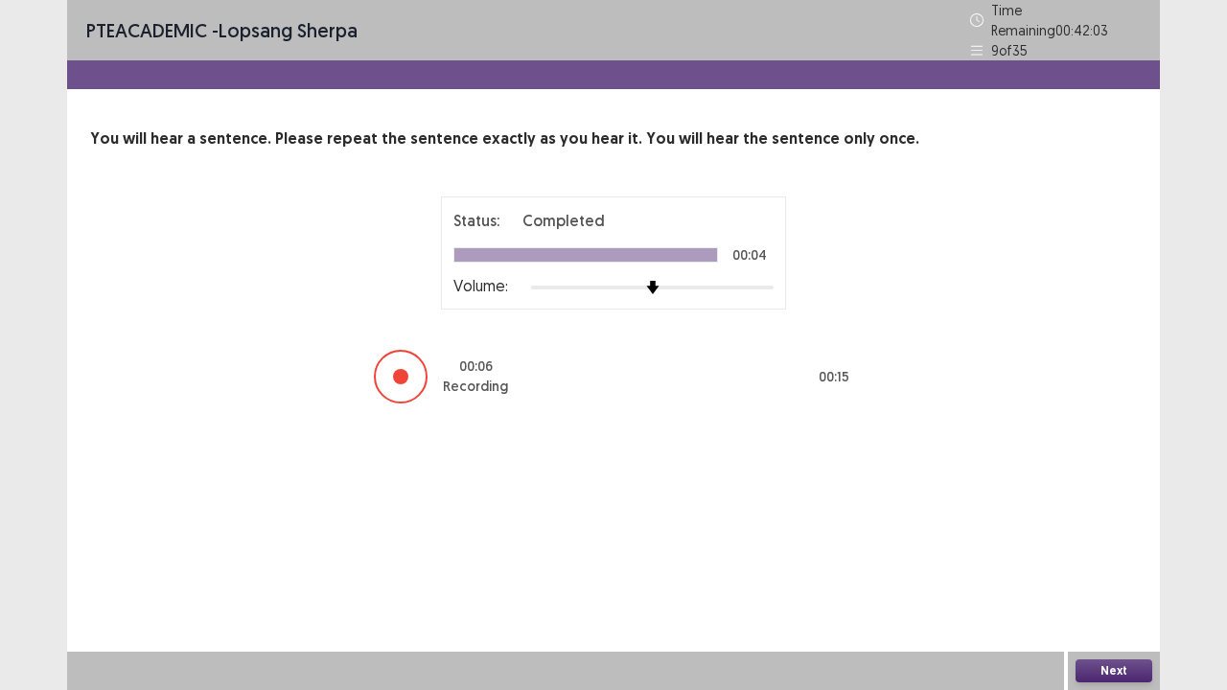
click at [1106, 560] on button "Next" at bounding box center [1114, 671] width 77 height 23
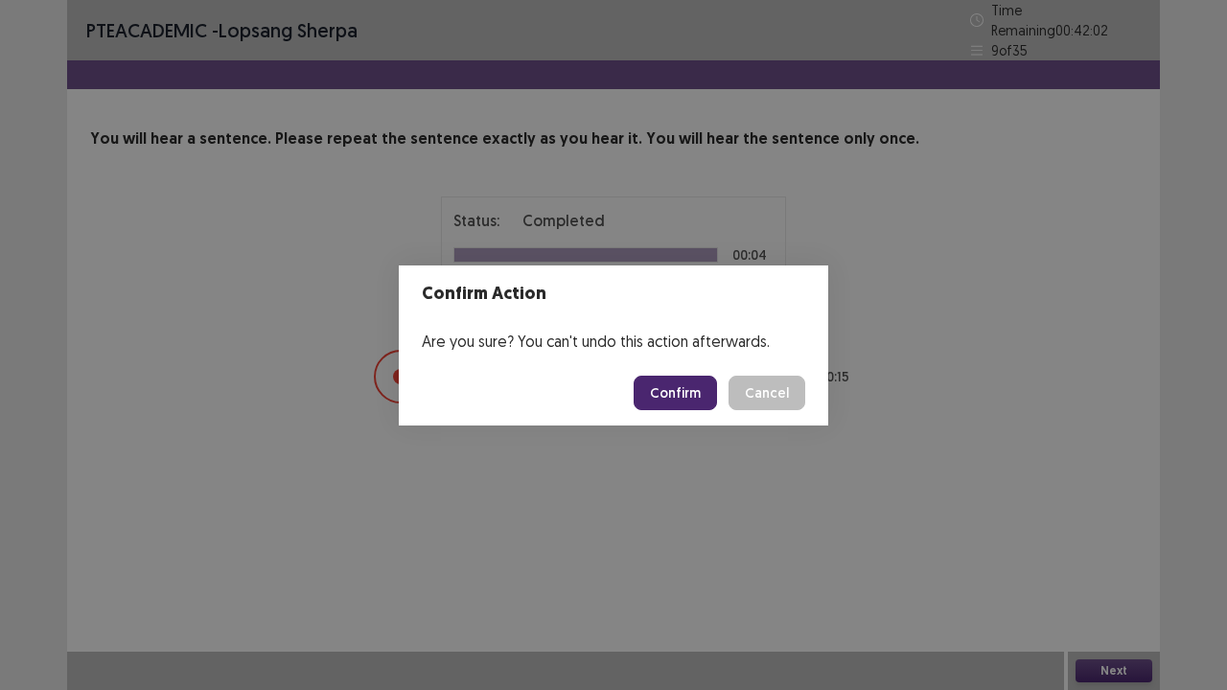
click at [665, 384] on button "Confirm" at bounding box center [675, 393] width 83 height 35
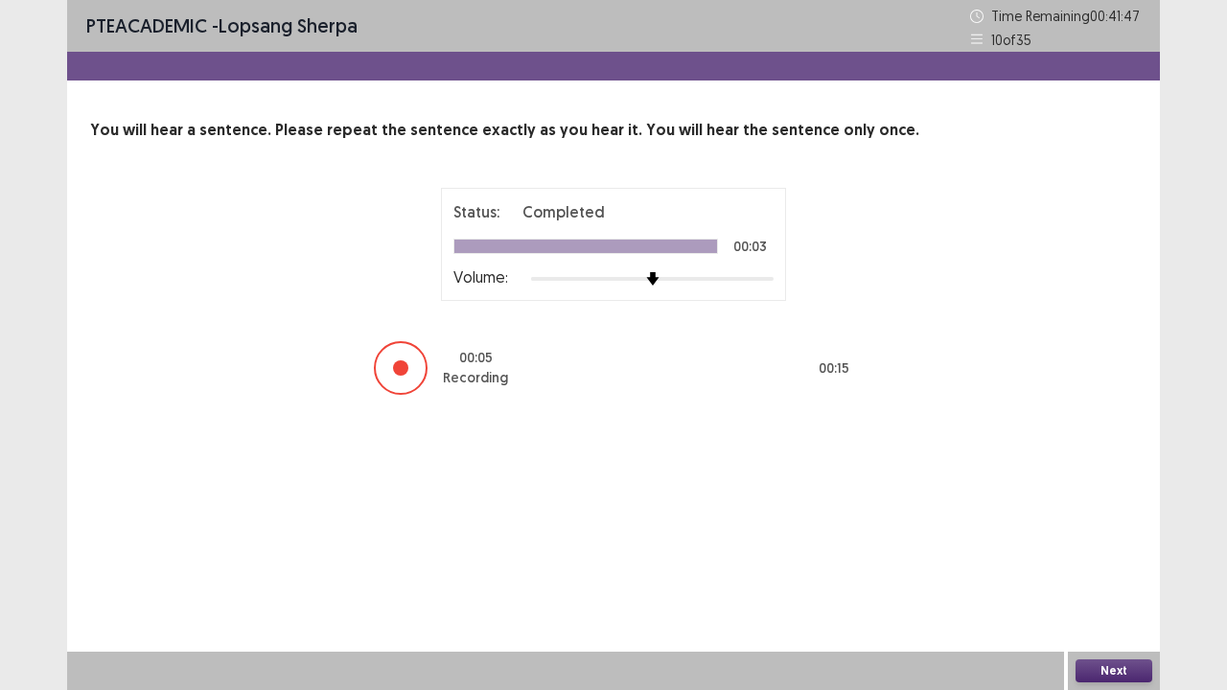
click at [1116, 560] on button "Next" at bounding box center [1114, 671] width 77 height 23
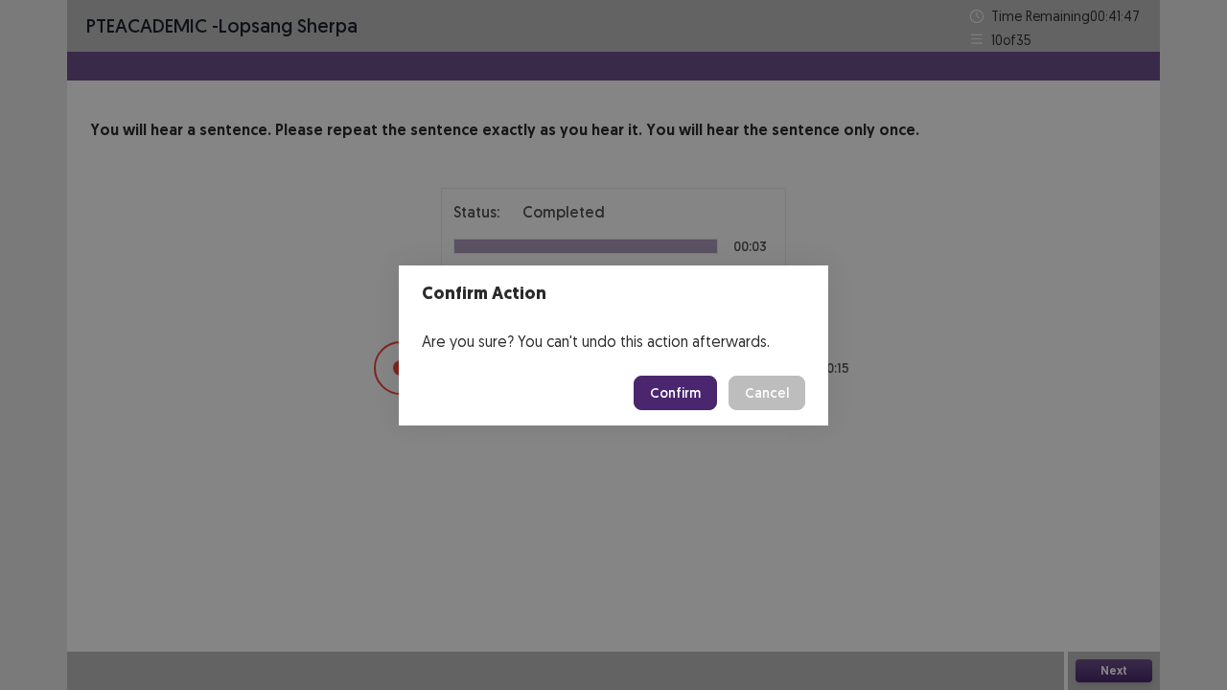
click at [677, 385] on button "Confirm" at bounding box center [675, 393] width 83 height 35
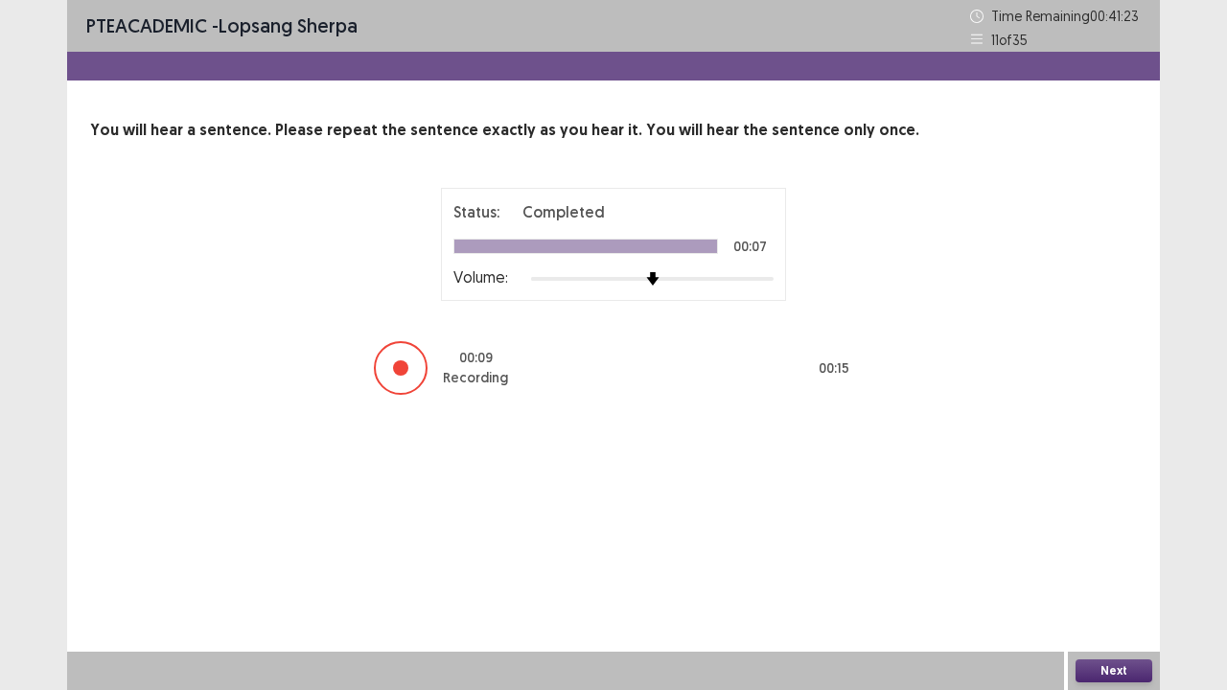
click at [1125, 560] on button "Next" at bounding box center [1114, 671] width 77 height 23
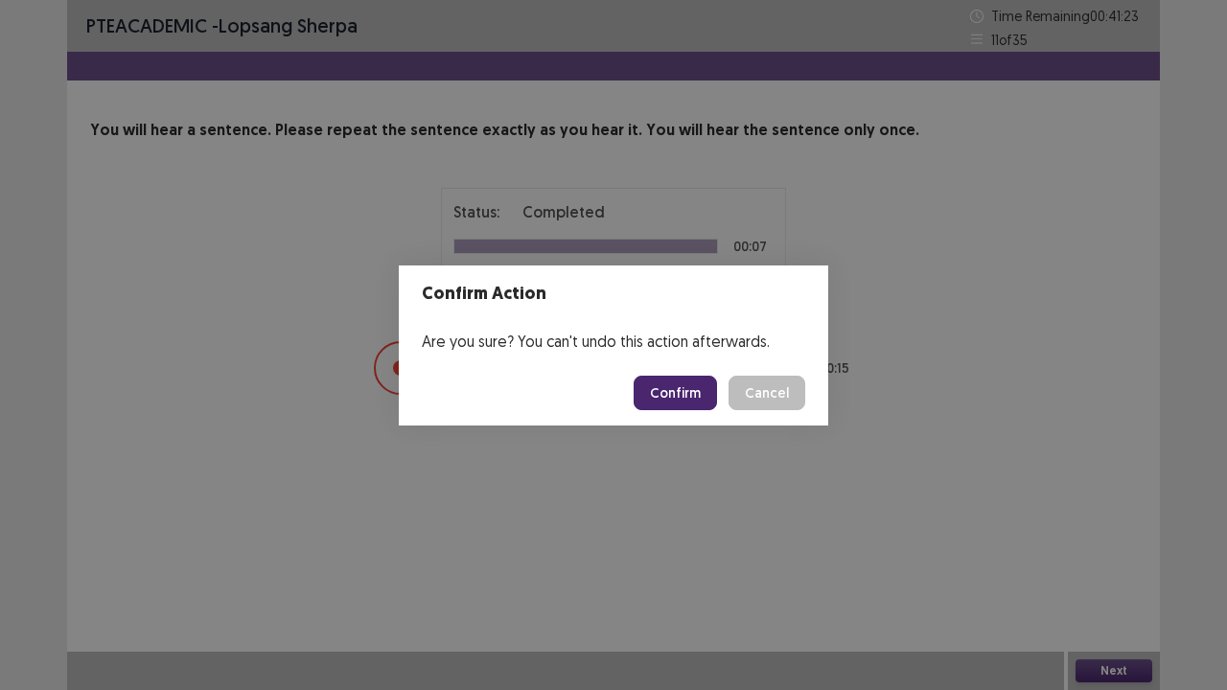
click at [690, 382] on button "Confirm" at bounding box center [675, 393] width 83 height 35
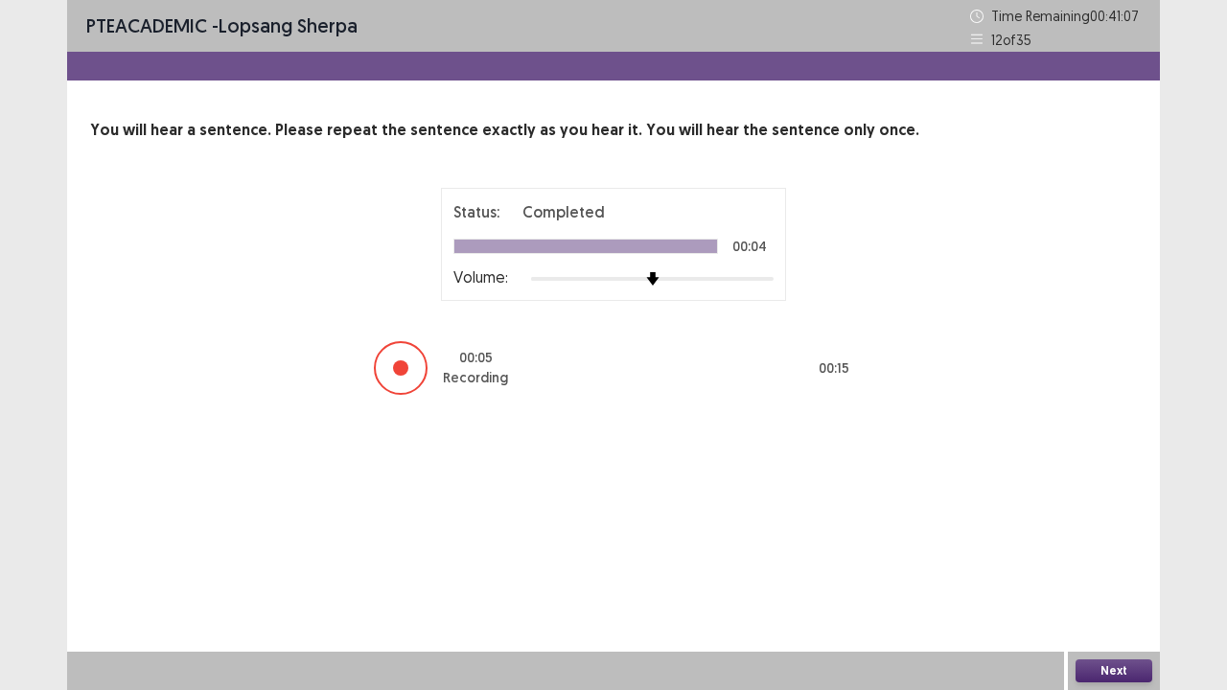
click at [1107, 560] on button "Next" at bounding box center [1114, 671] width 77 height 23
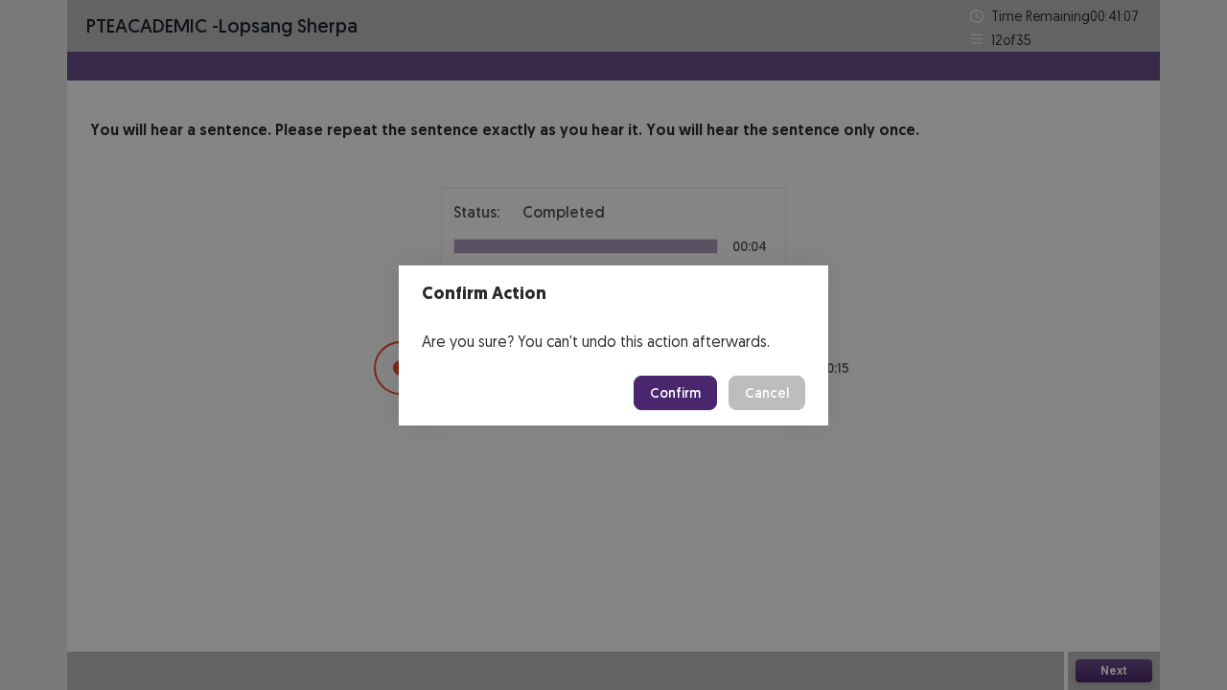
click at [669, 390] on button "Confirm" at bounding box center [675, 393] width 83 height 35
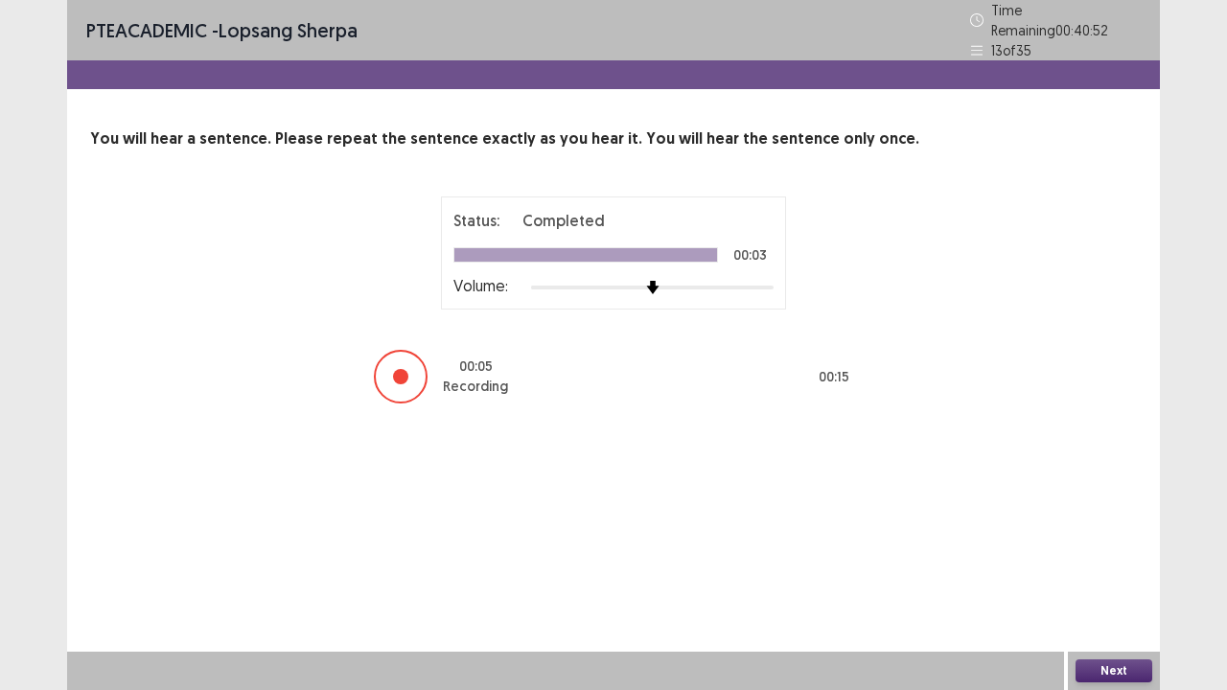
click at [1110, 560] on button "Next" at bounding box center [1114, 671] width 77 height 23
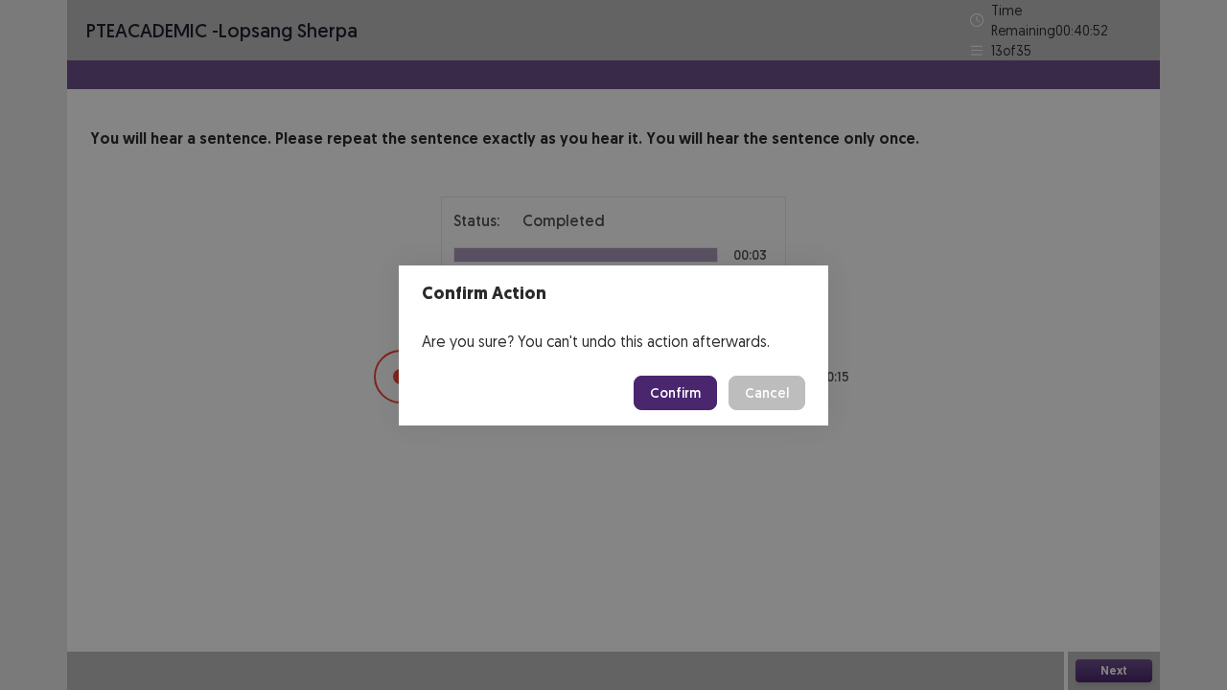
click at [677, 393] on button "Confirm" at bounding box center [675, 393] width 83 height 35
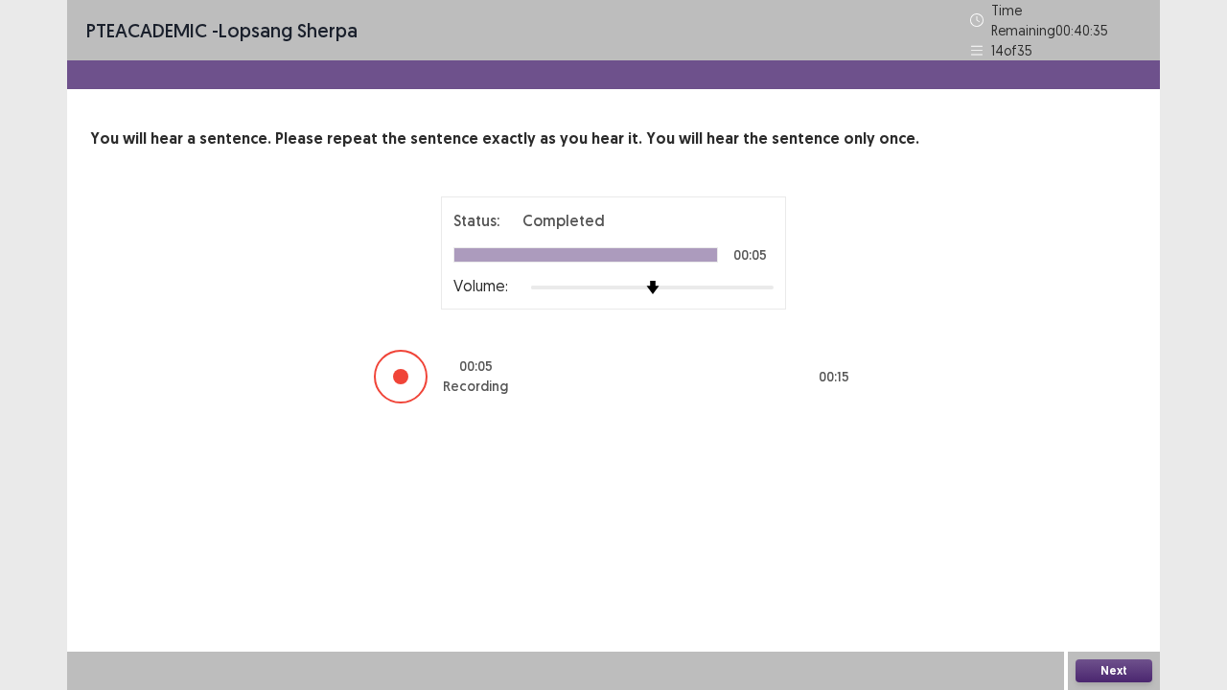
click at [1100, 560] on button "Next" at bounding box center [1114, 671] width 77 height 23
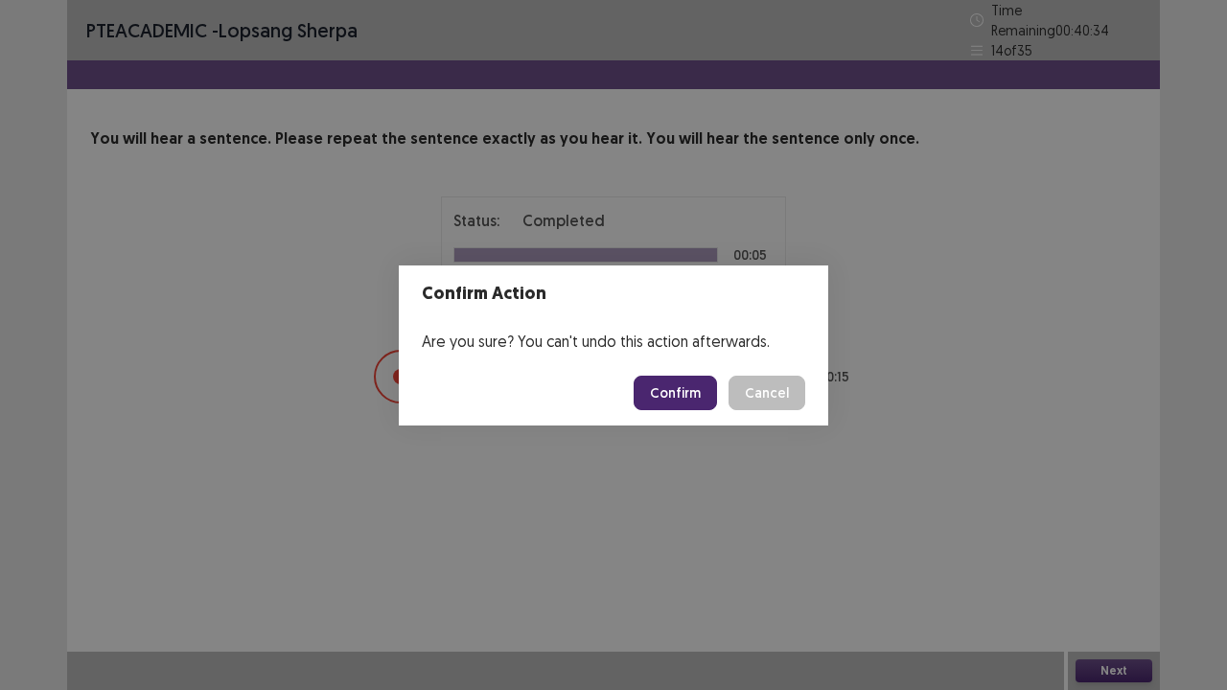
click at [674, 388] on button "Confirm" at bounding box center [675, 393] width 83 height 35
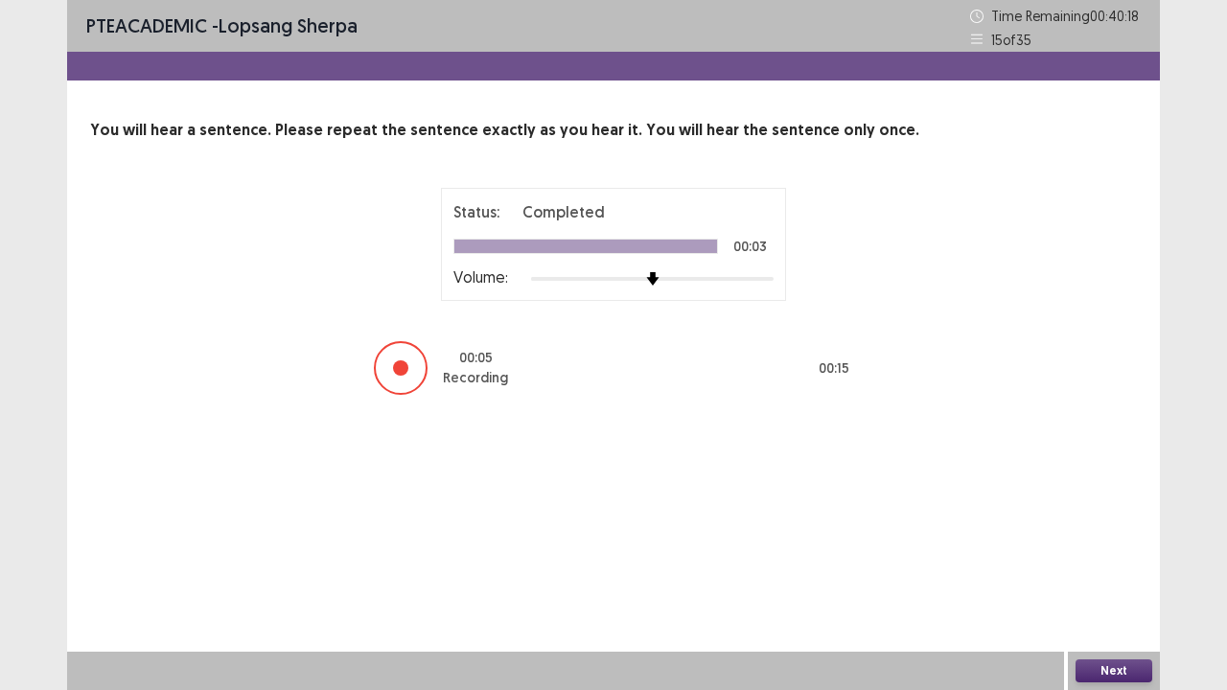
click at [1095, 560] on button "Next" at bounding box center [1114, 671] width 77 height 23
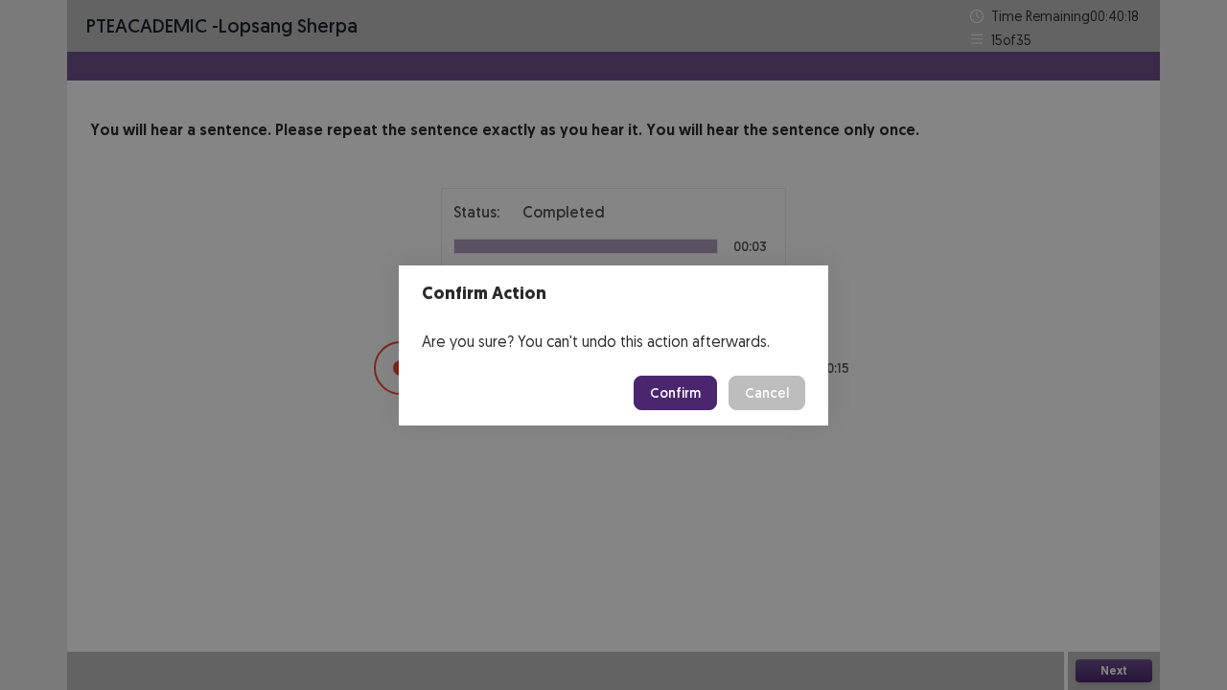
click at [683, 393] on button "Confirm" at bounding box center [675, 393] width 83 height 35
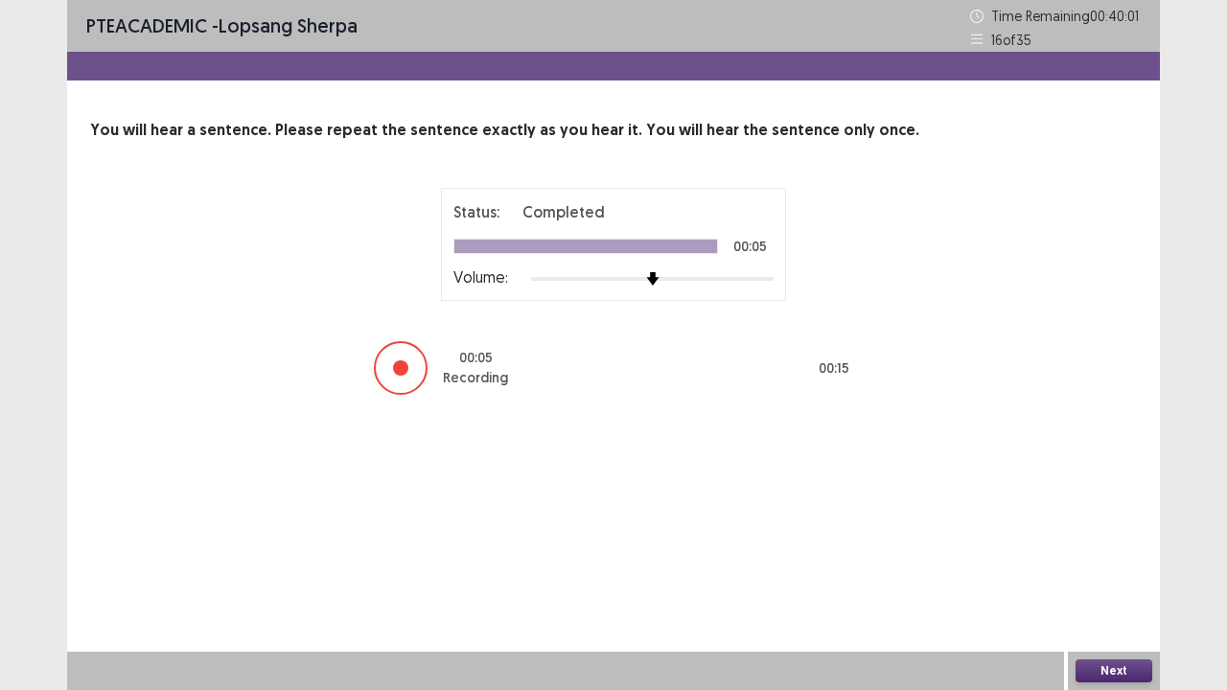
click at [1109, 560] on button "Next" at bounding box center [1114, 671] width 77 height 23
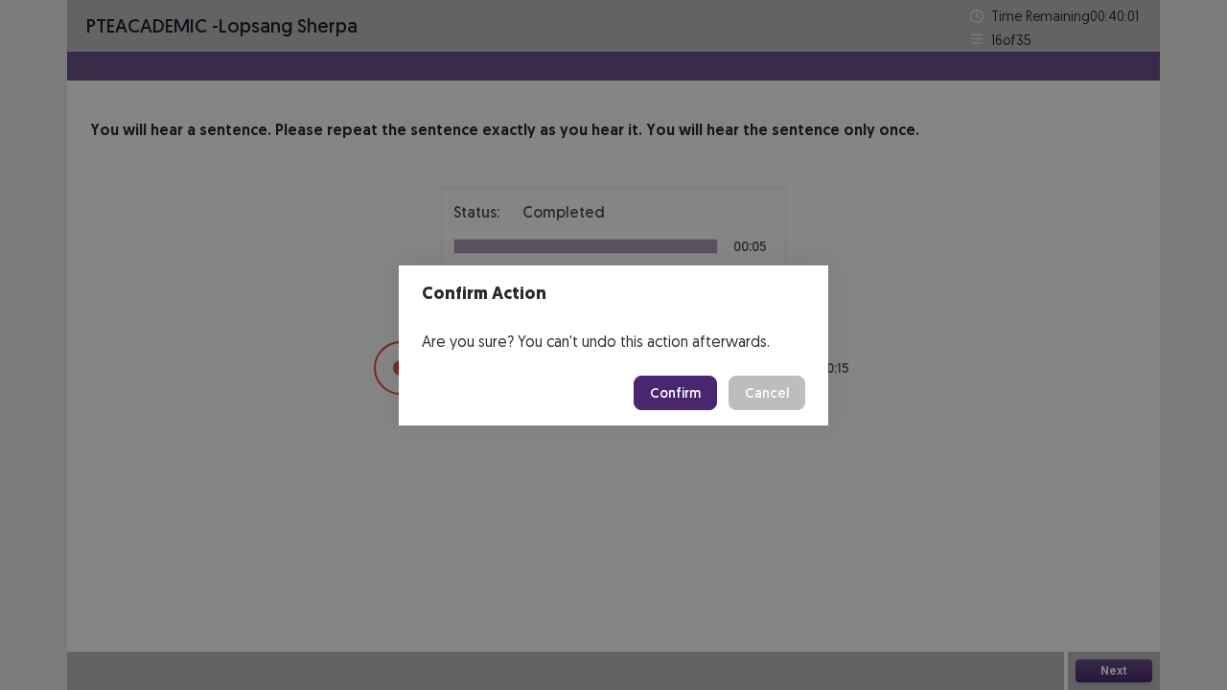
click at [663, 382] on button "Confirm" at bounding box center [675, 393] width 83 height 35
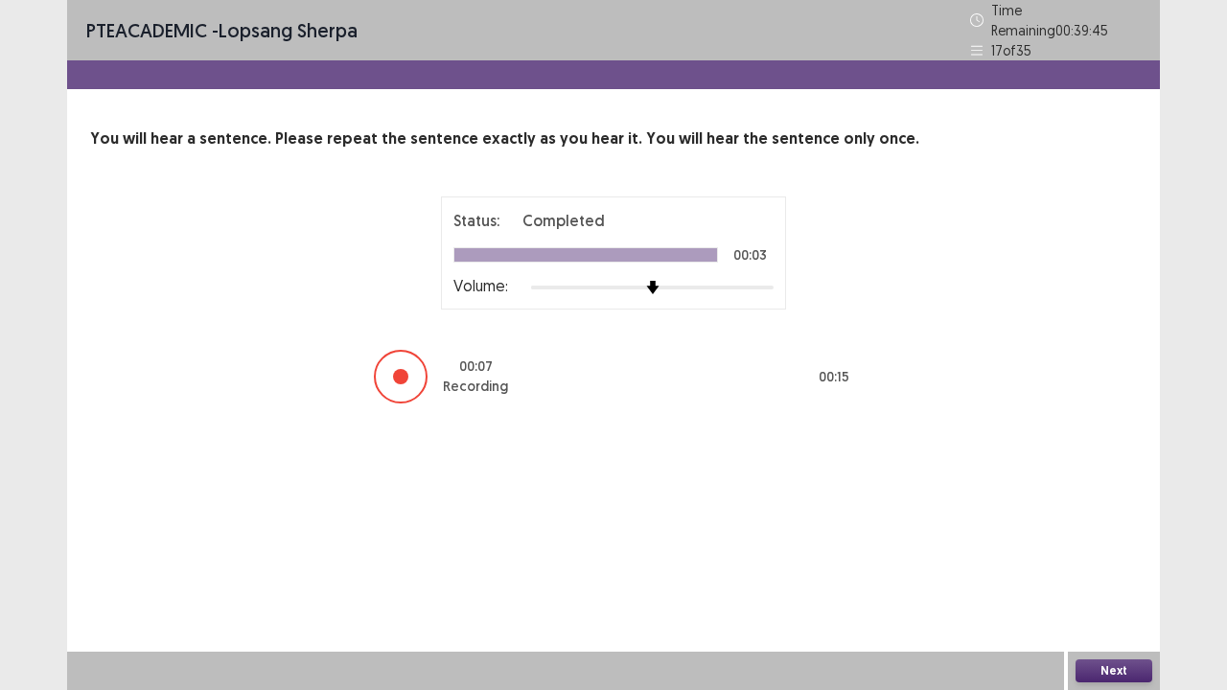
click at [1110, 560] on button "Next" at bounding box center [1114, 671] width 77 height 23
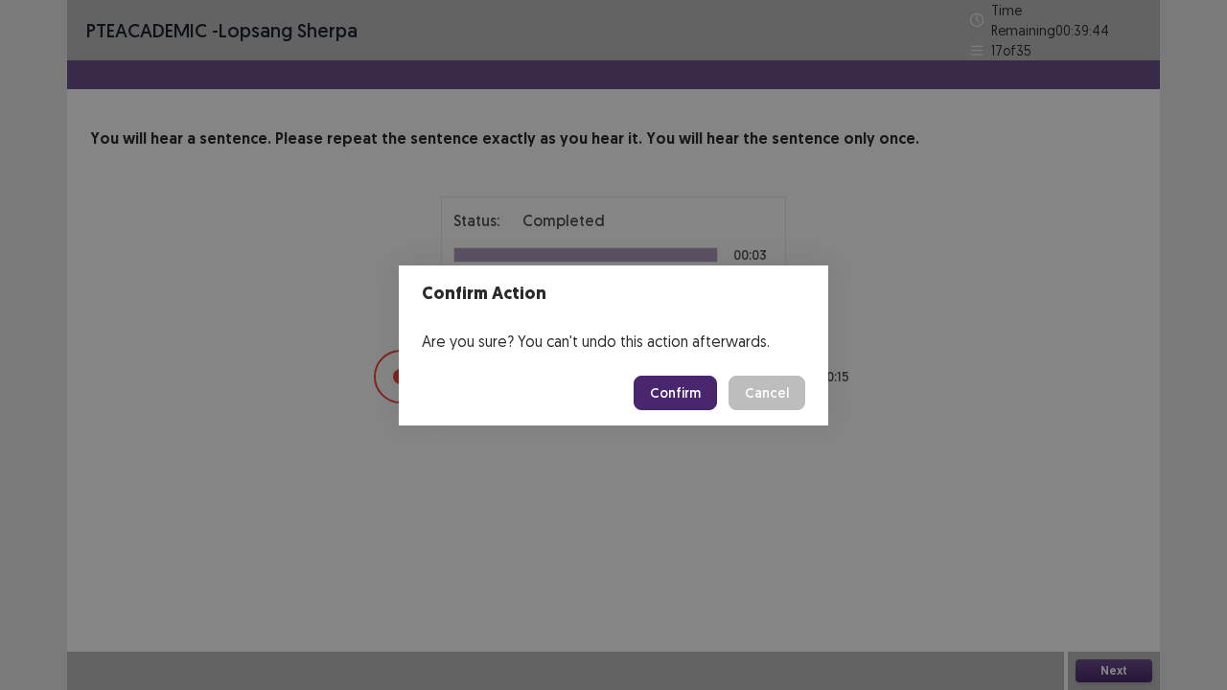
click at [664, 393] on button "Confirm" at bounding box center [675, 393] width 83 height 35
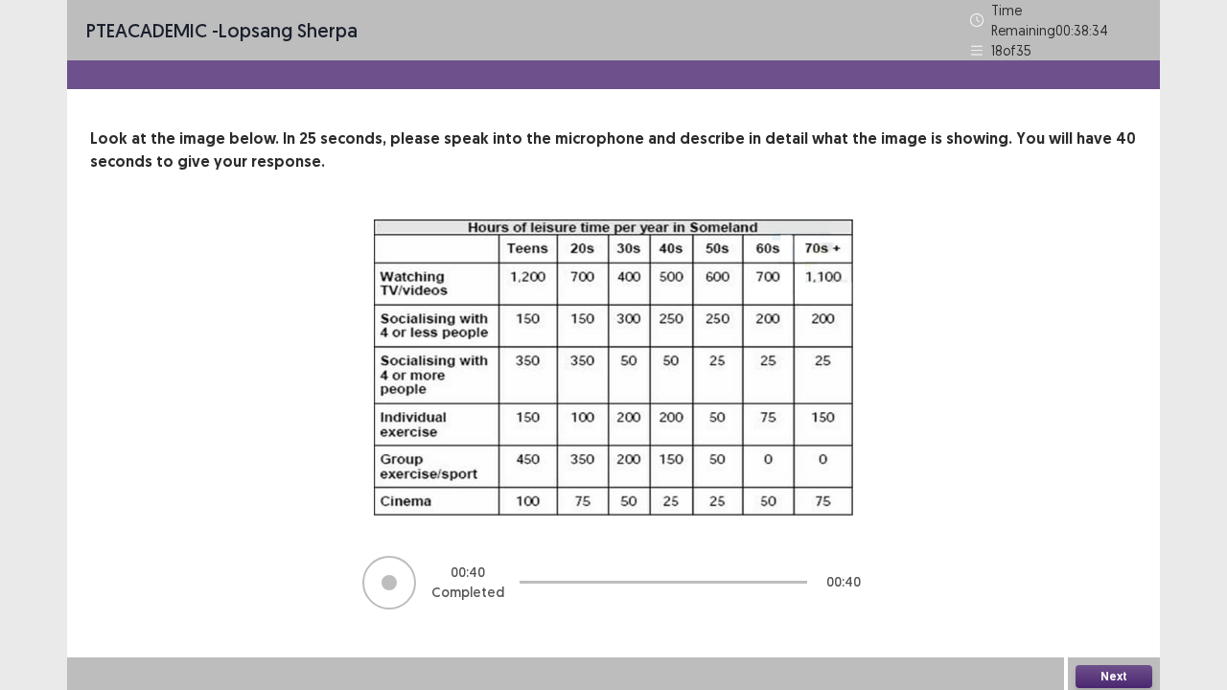
click at [1100, 560] on button "Next" at bounding box center [1114, 676] width 77 height 23
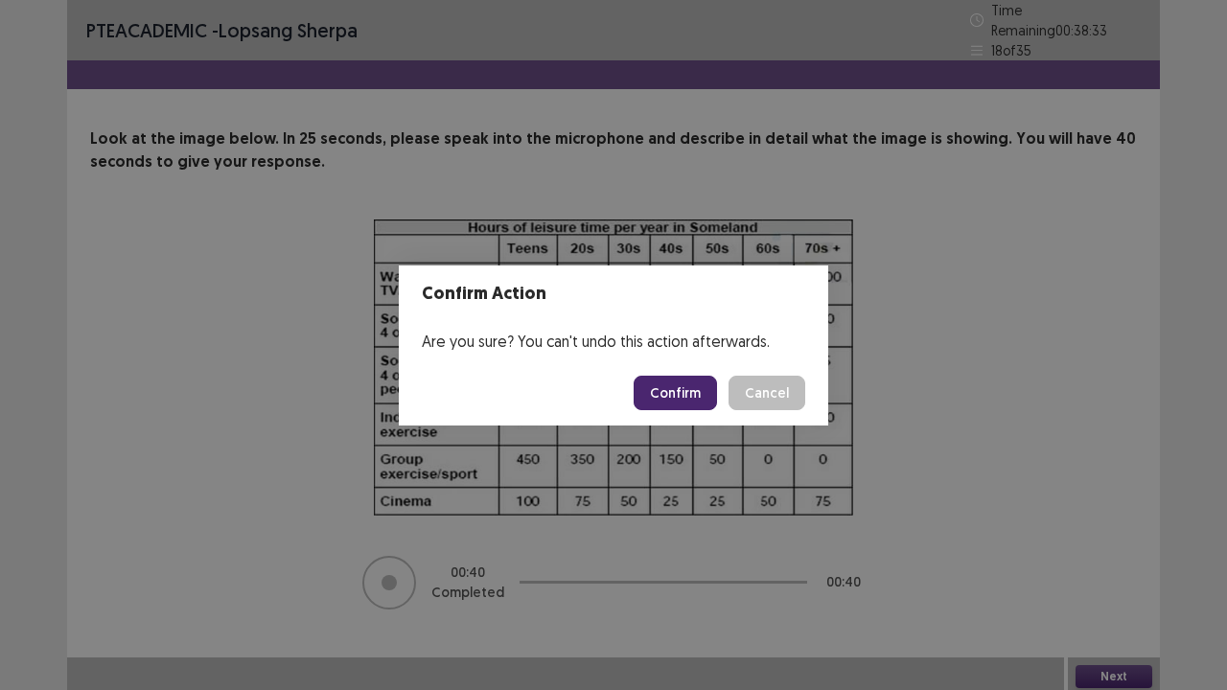
click at [666, 408] on button "Confirm" at bounding box center [675, 393] width 83 height 35
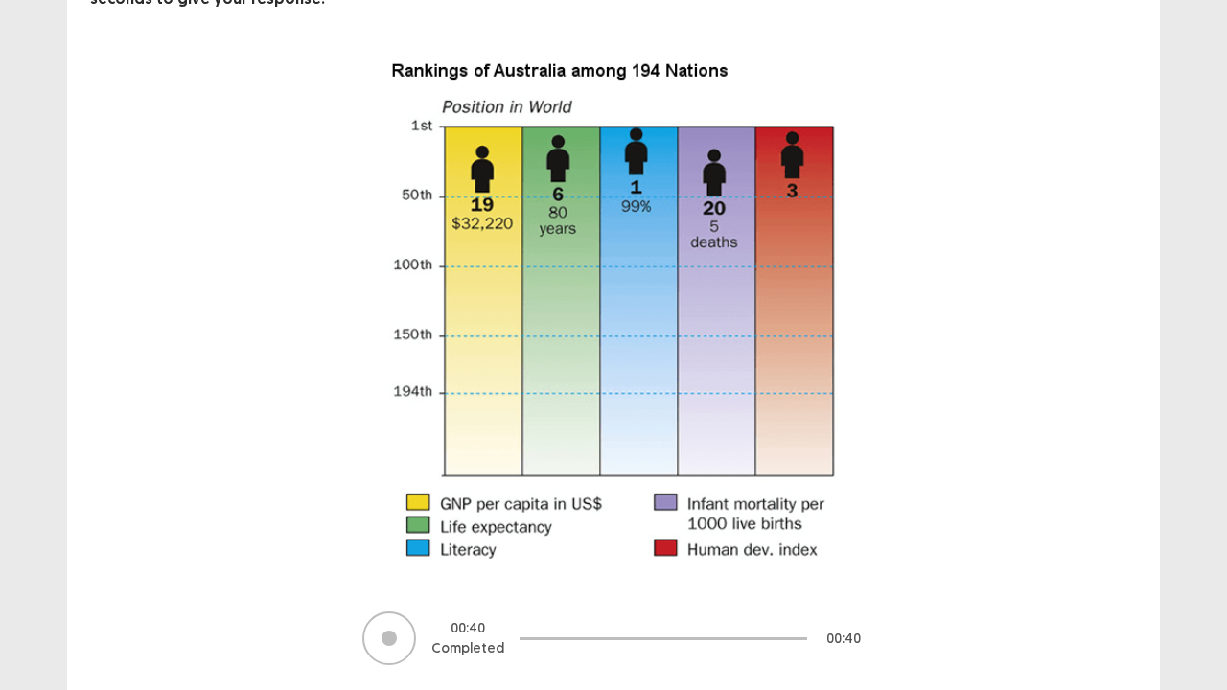
scroll to position [216, 0]
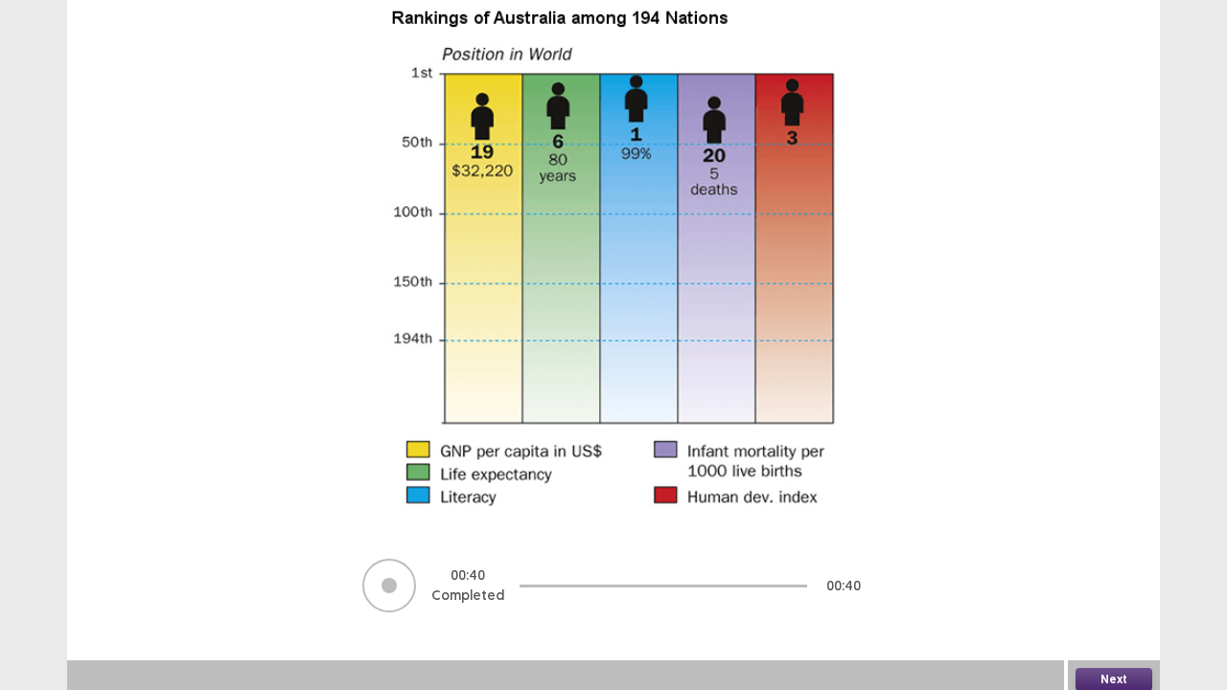
click at [1112, 560] on button "Next" at bounding box center [1114, 679] width 77 height 23
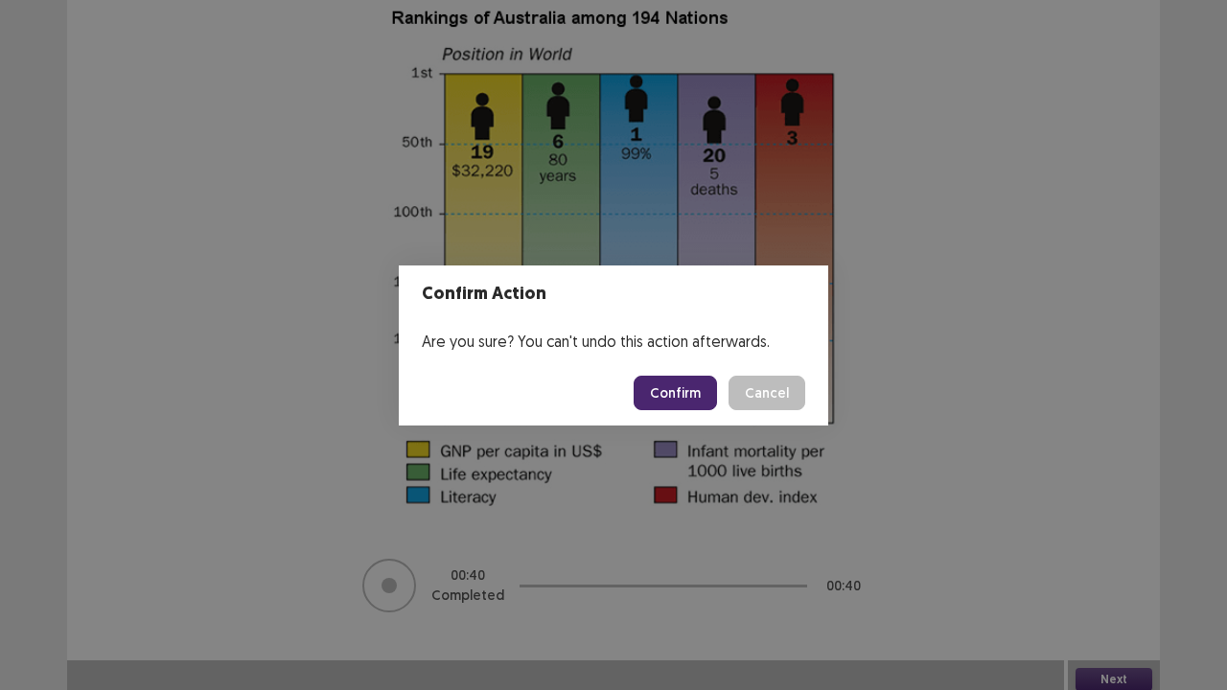
click at [676, 401] on button "Confirm" at bounding box center [675, 393] width 83 height 35
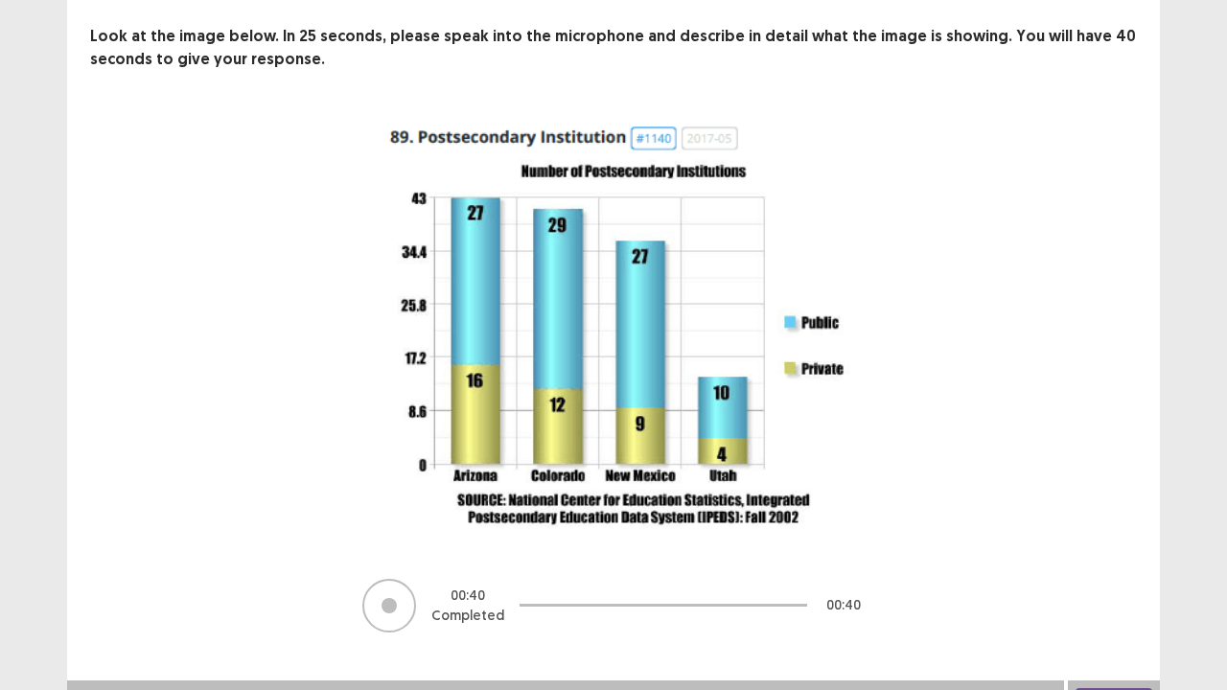
scroll to position [123, 0]
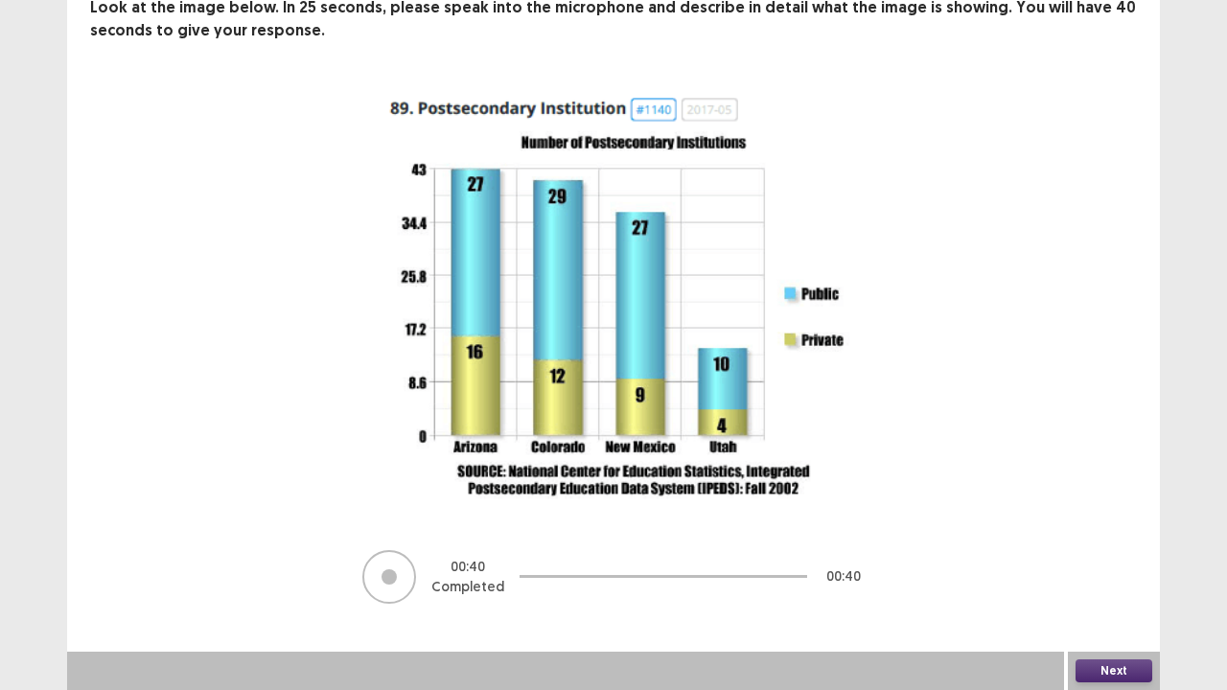
click at [1108, 560] on button "Next" at bounding box center [1114, 671] width 77 height 23
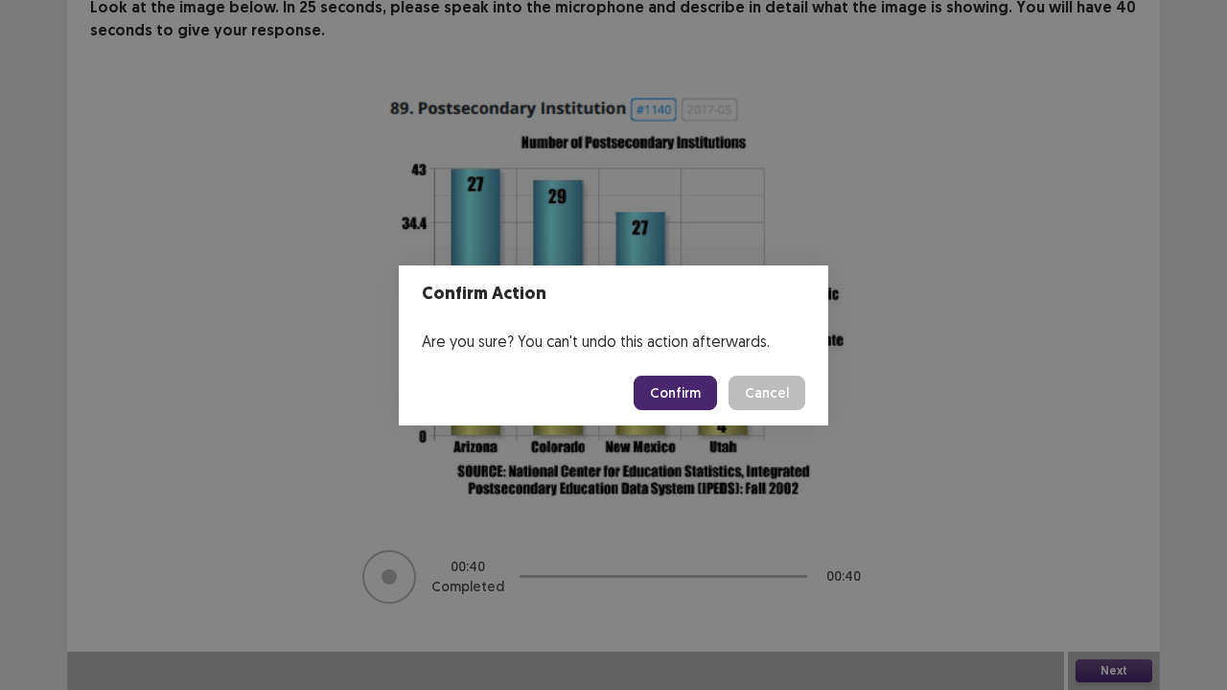
click at [670, 400] on button "Confirm" at bounding box center [675, 393] width 83 height 35
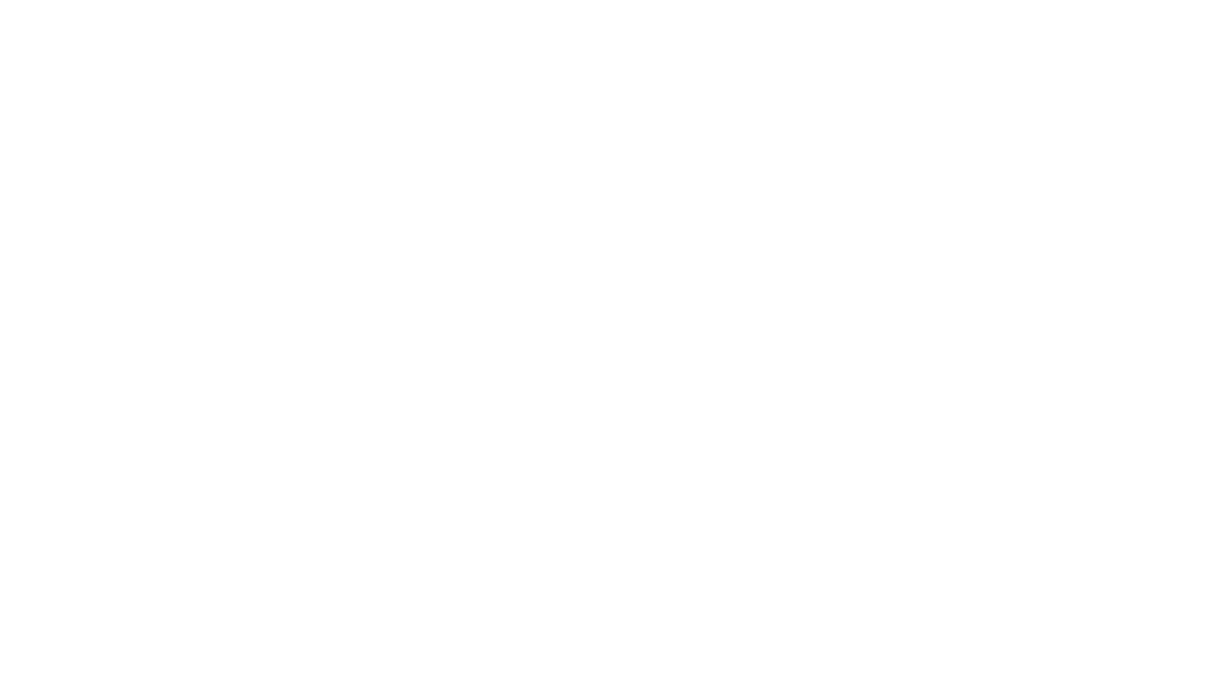
scroll to position [0, 0]
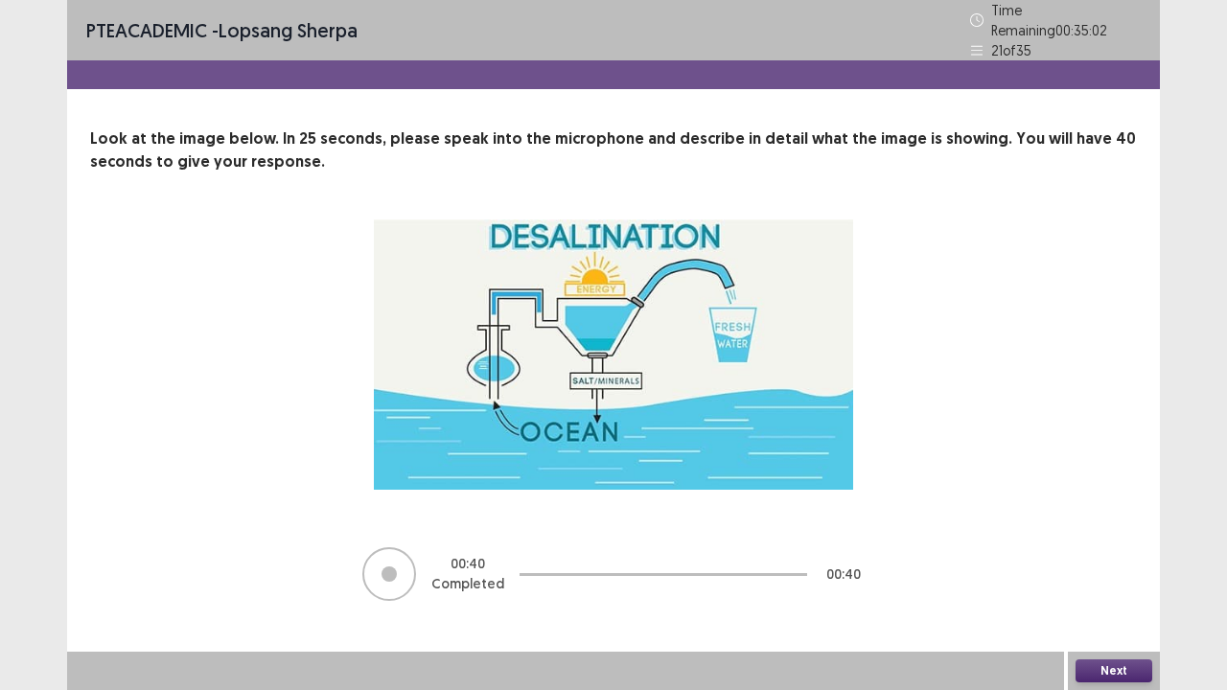
click at [1119, 560] on button "Next" at bounding box center [1114, 671] width 77 height 23
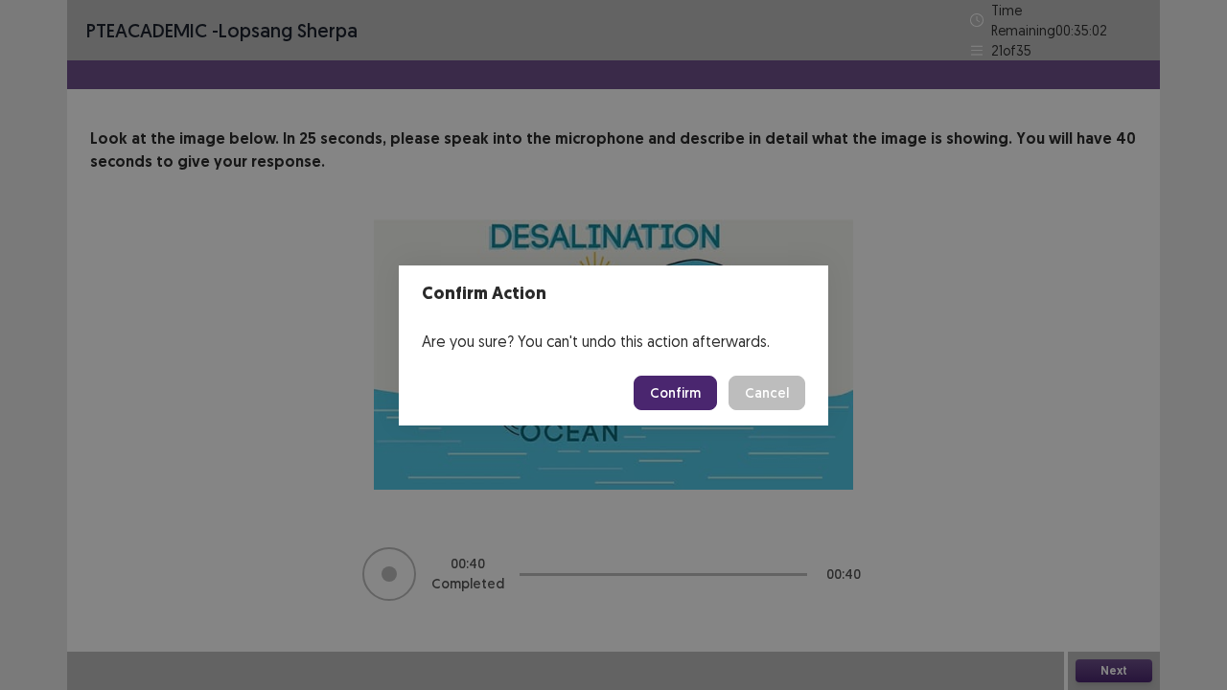
click at [660, 380] on button "Confirm" at bounding box center [675, 393] width 83 height 35
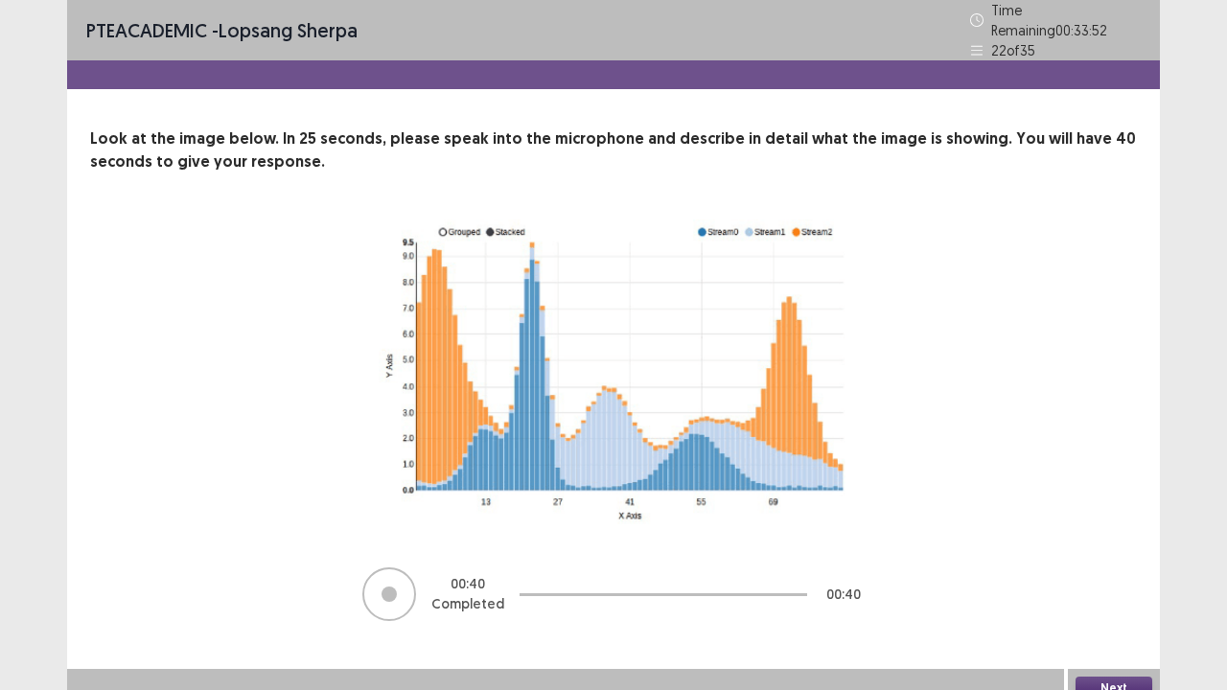
scroll to position [9, 0]
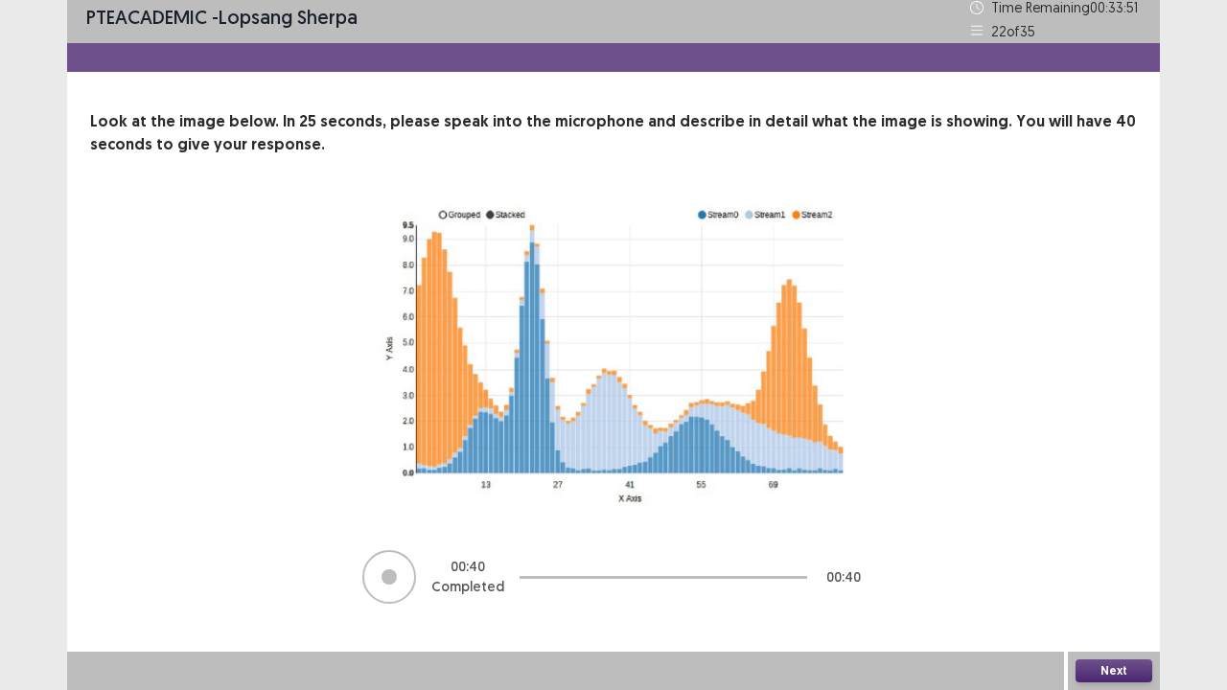
click at [1114, 560] on button "Next" at bounding box center [1114, 671] width 77 height 23
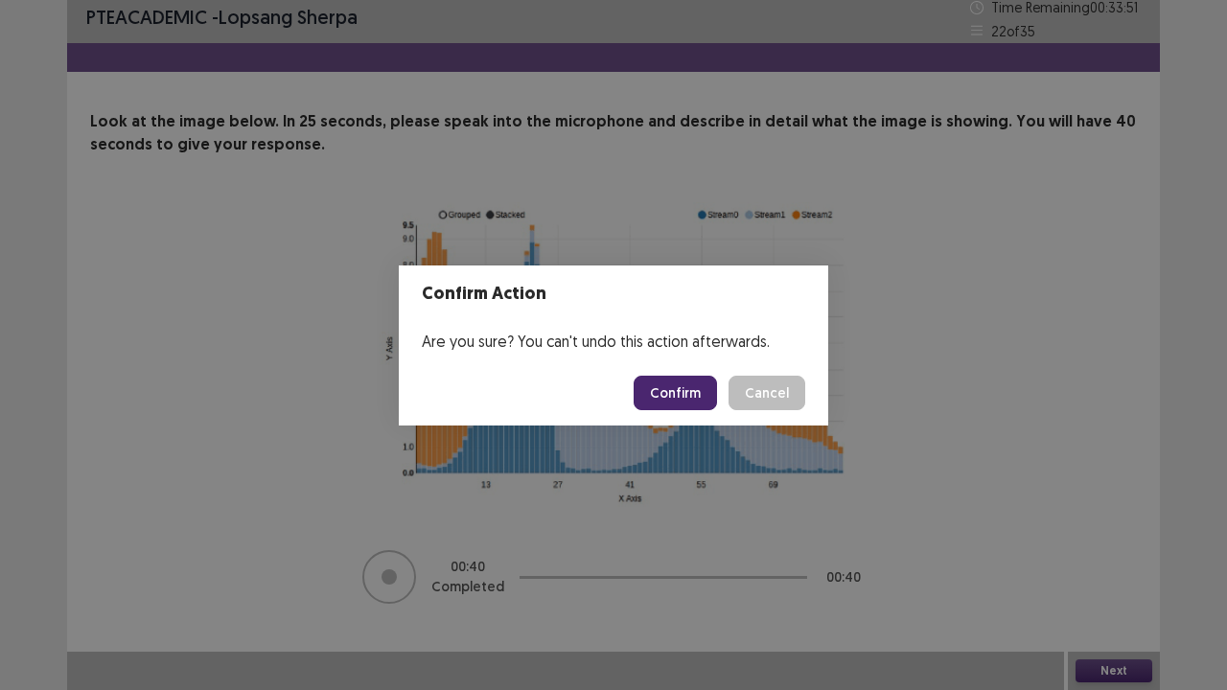
click at [669, 400] on button "Confirm" at bounding box center [675, 393] width 83 height 35
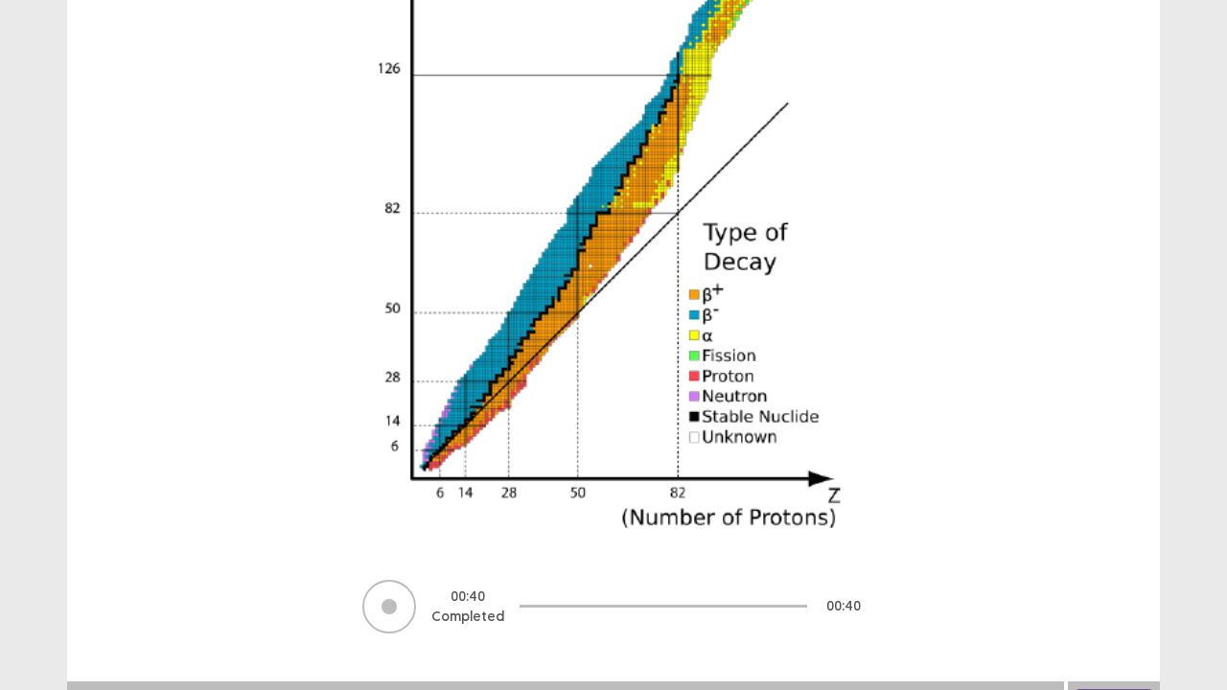
scroll to position [376, 0]
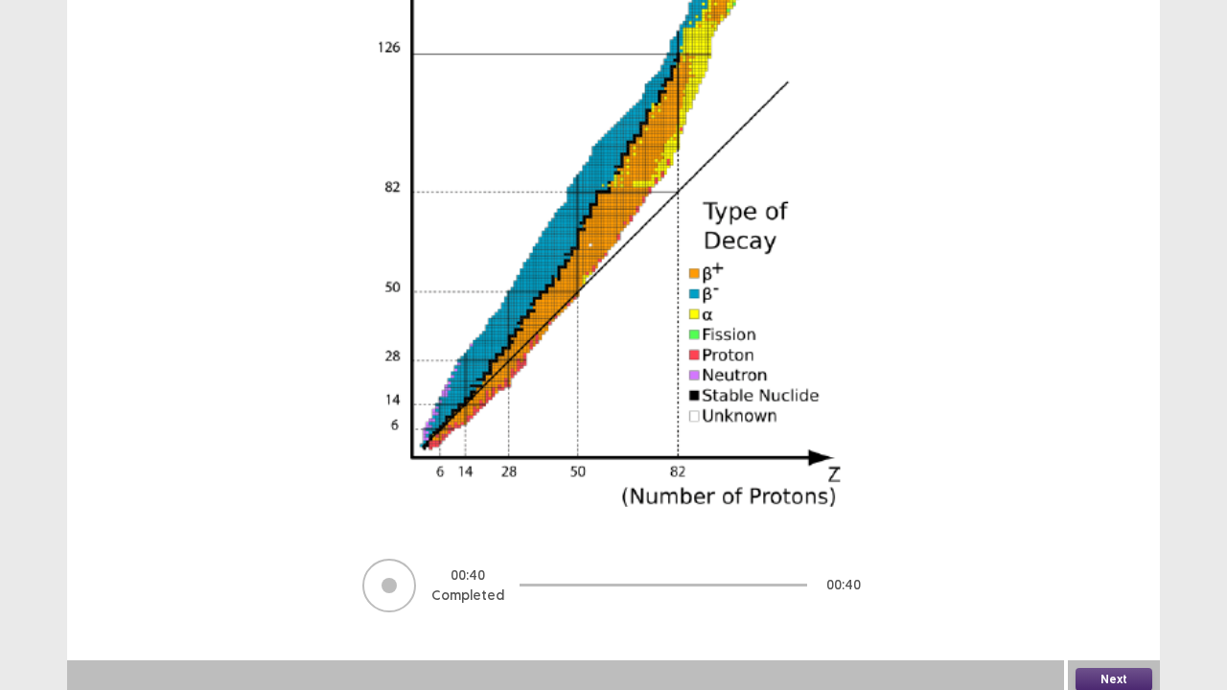
click at [1108, 560] on button "Next" at bounding box center [1114, 679] width 77 height 23
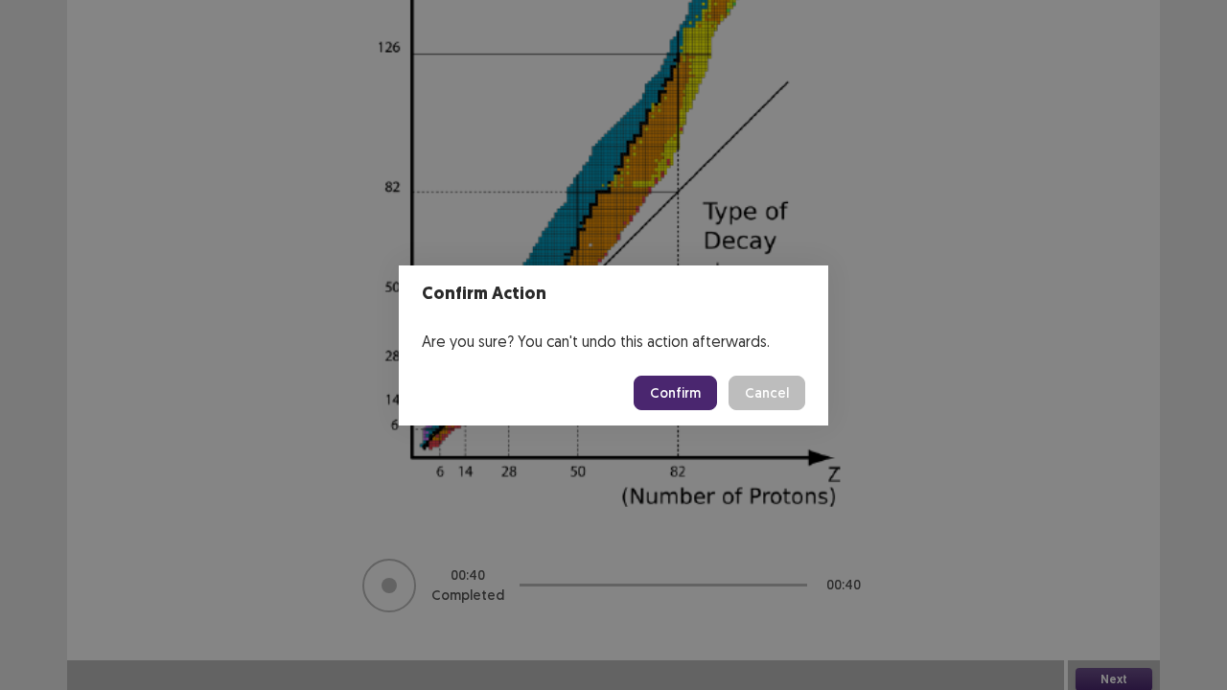
click at [688, 385] on button "Confirm" at bounding box center [675, 393] width 83 height 35
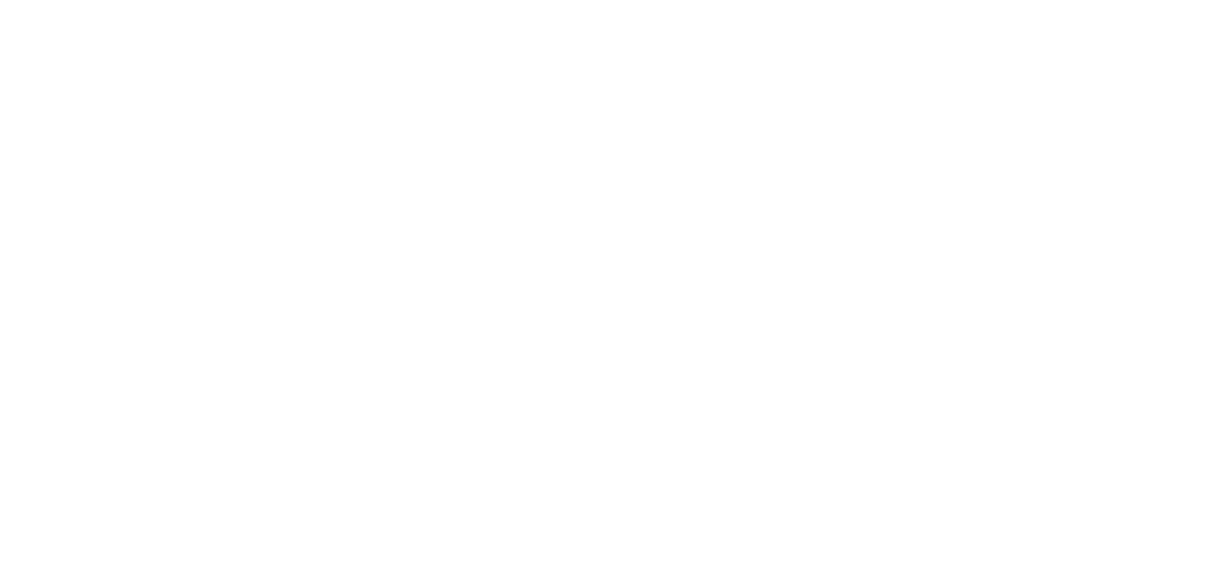
scroll to position [0, 0]
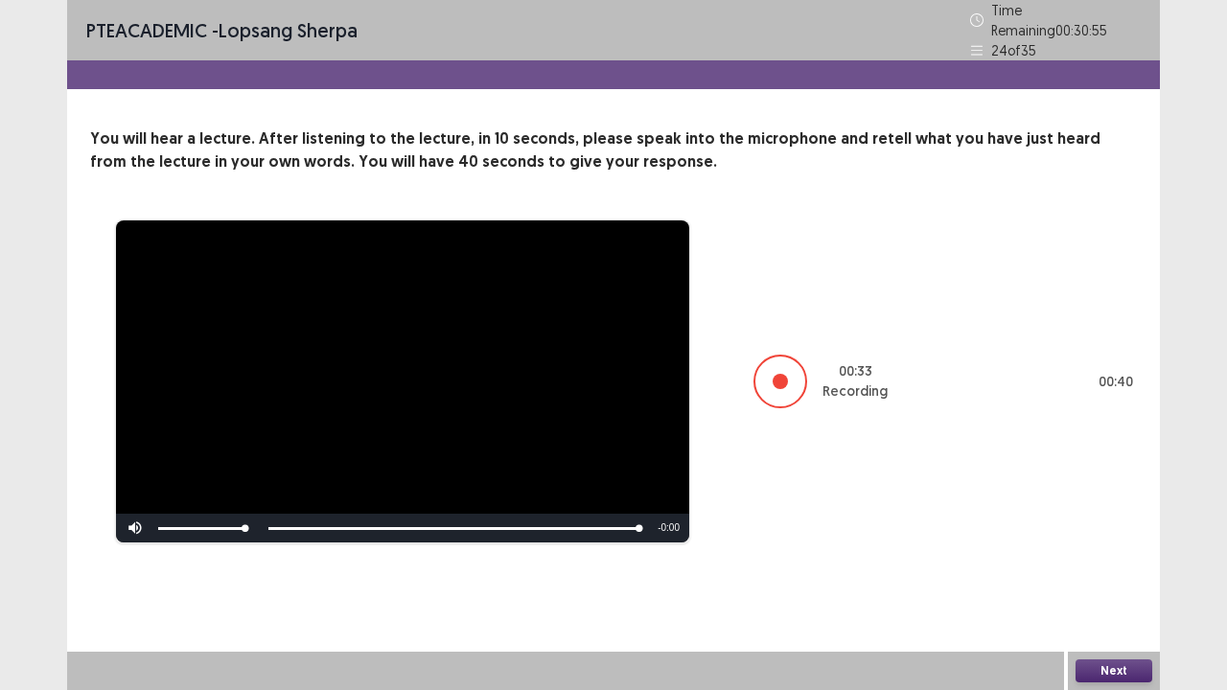
click at [1110, 560] on button "Next" at bounding box center [1114, 671] width 77 height 23
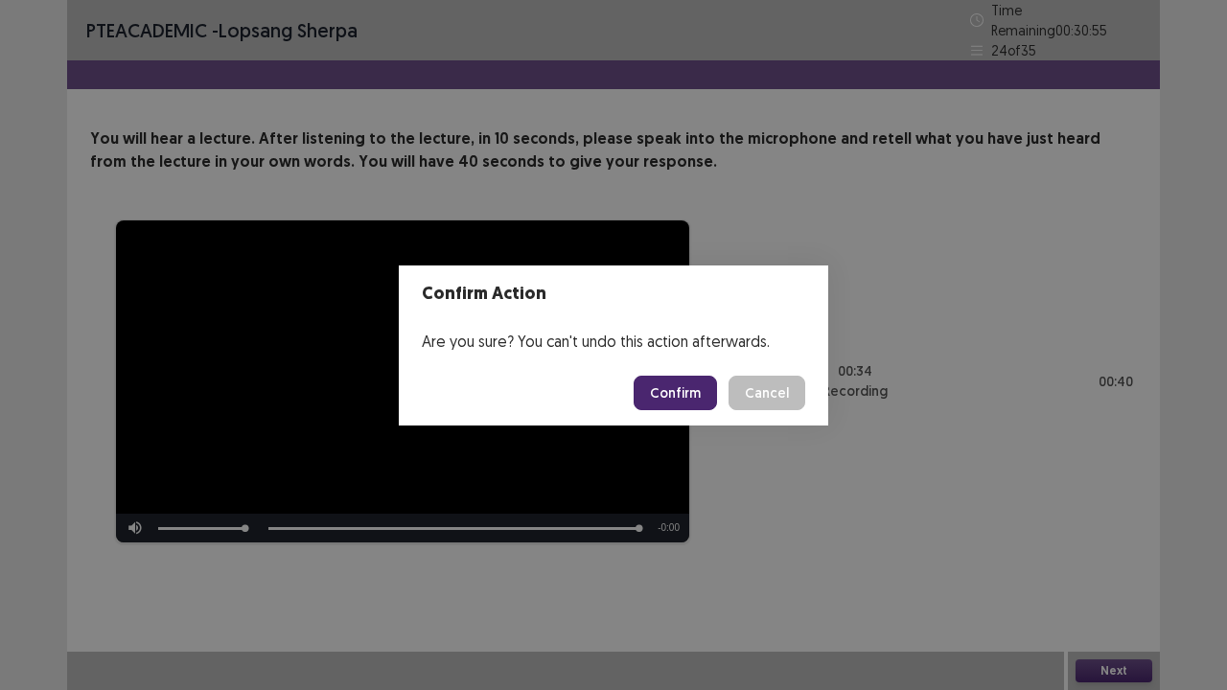
click at [664, 382] on button "Confirm" at bounding box center [675, 393] width 83 height 35
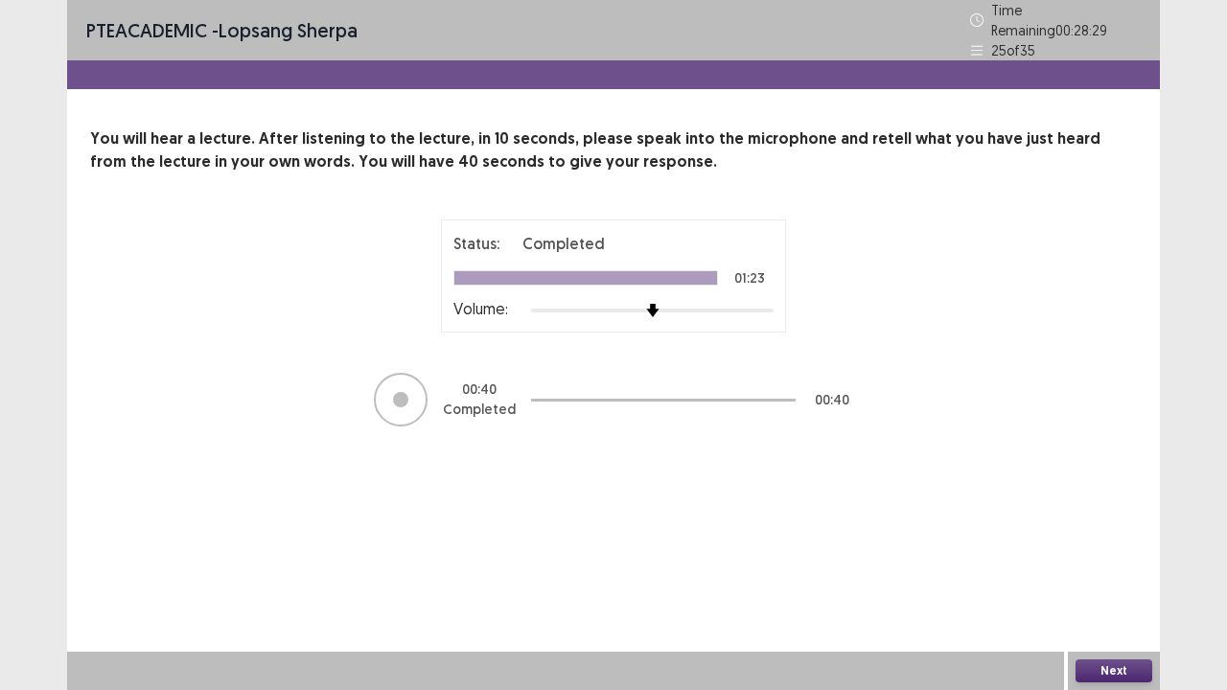
click at [1112, 560] on button "Next" at bounding box center [1114, 671] width 77 height 23
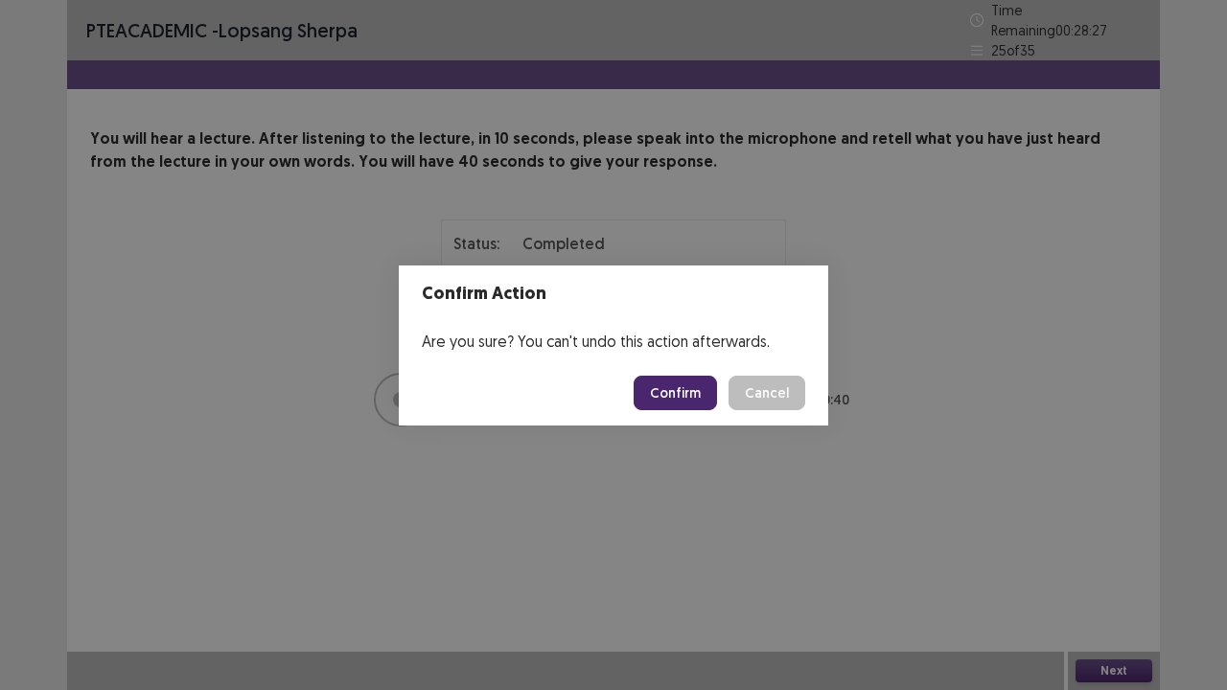
click at [692, 406] on button "Confirm" at bounding box center [675, 393] width 83 height 35
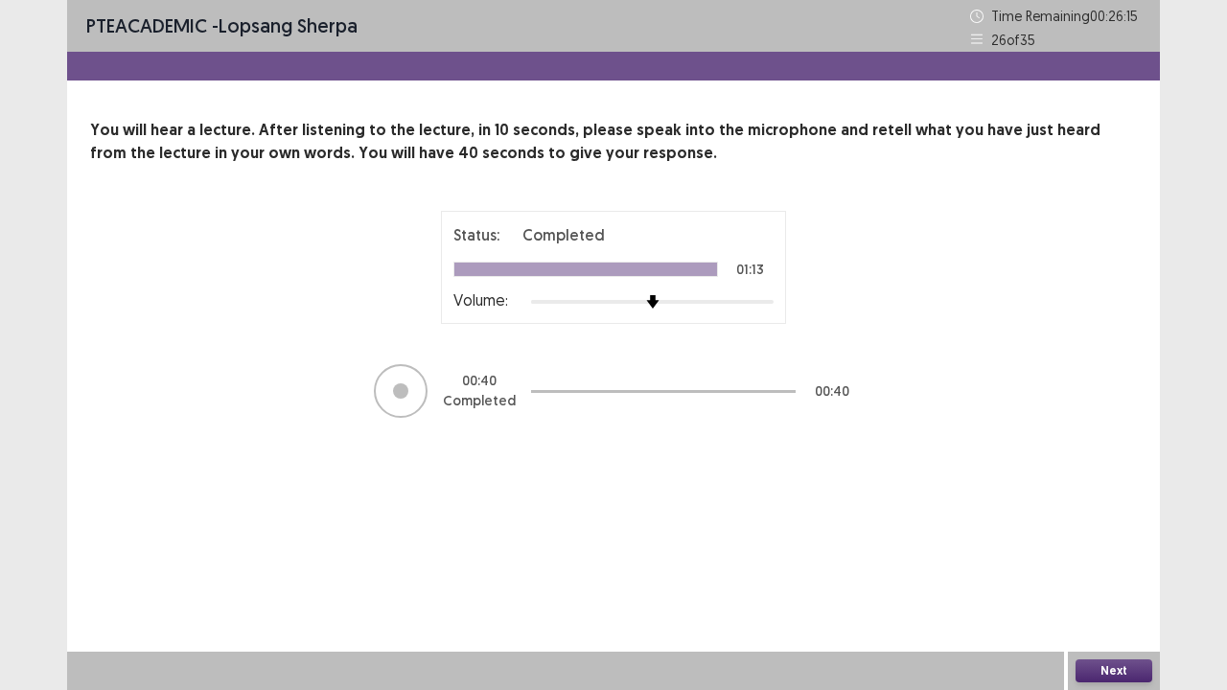
click at [1105, 560] on button "Next" at bounding box center [1114, 671] width 77 height 23
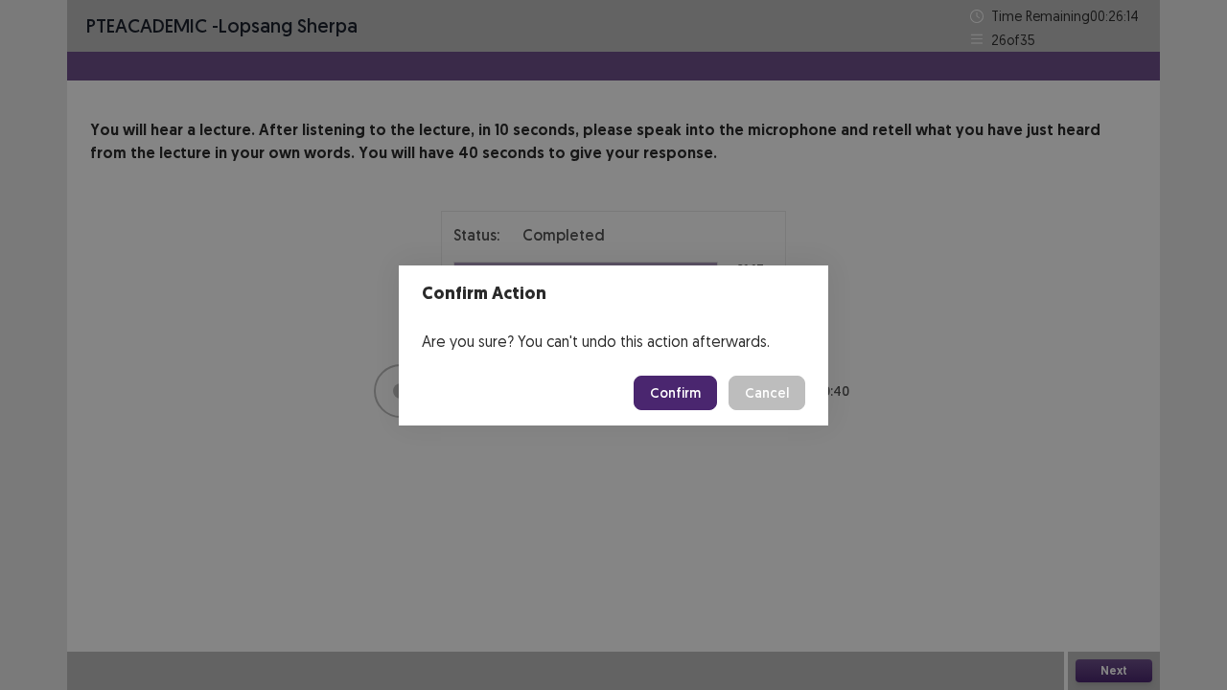
click at [688, 383] on button "Confirm" at bounding box center [675, 393] width 83 height 35
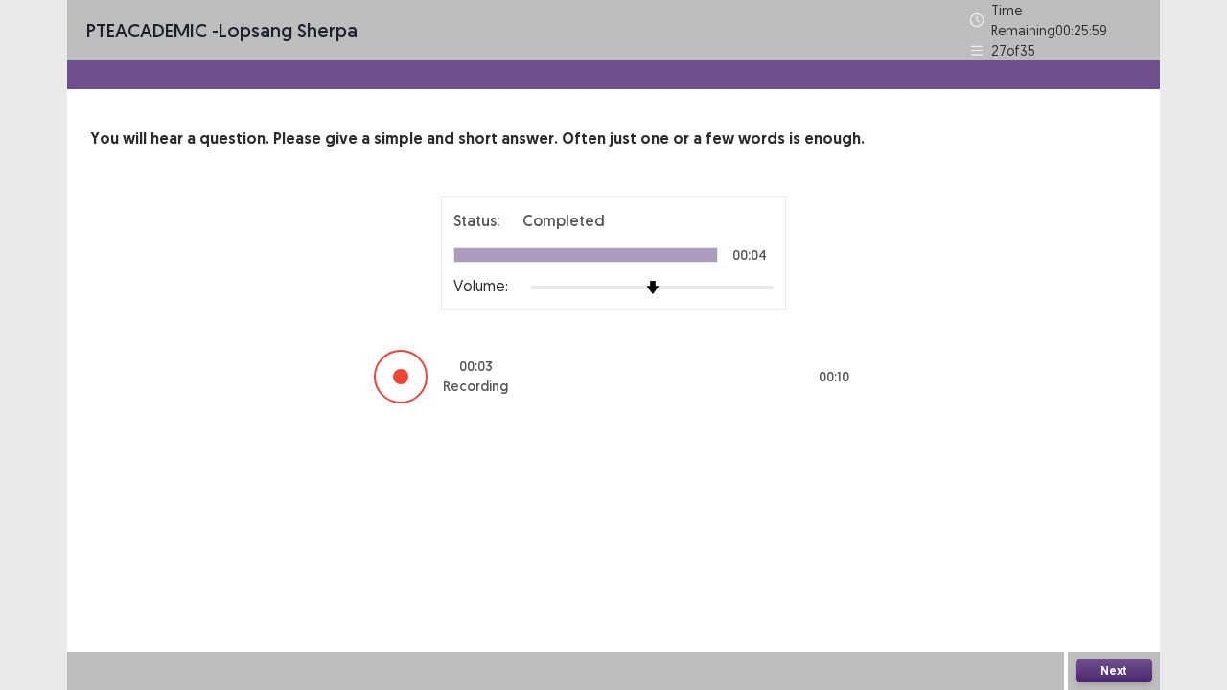
click at [1100, 560] on button "Next" at bounding box center [1114, 671] width 77 height 23
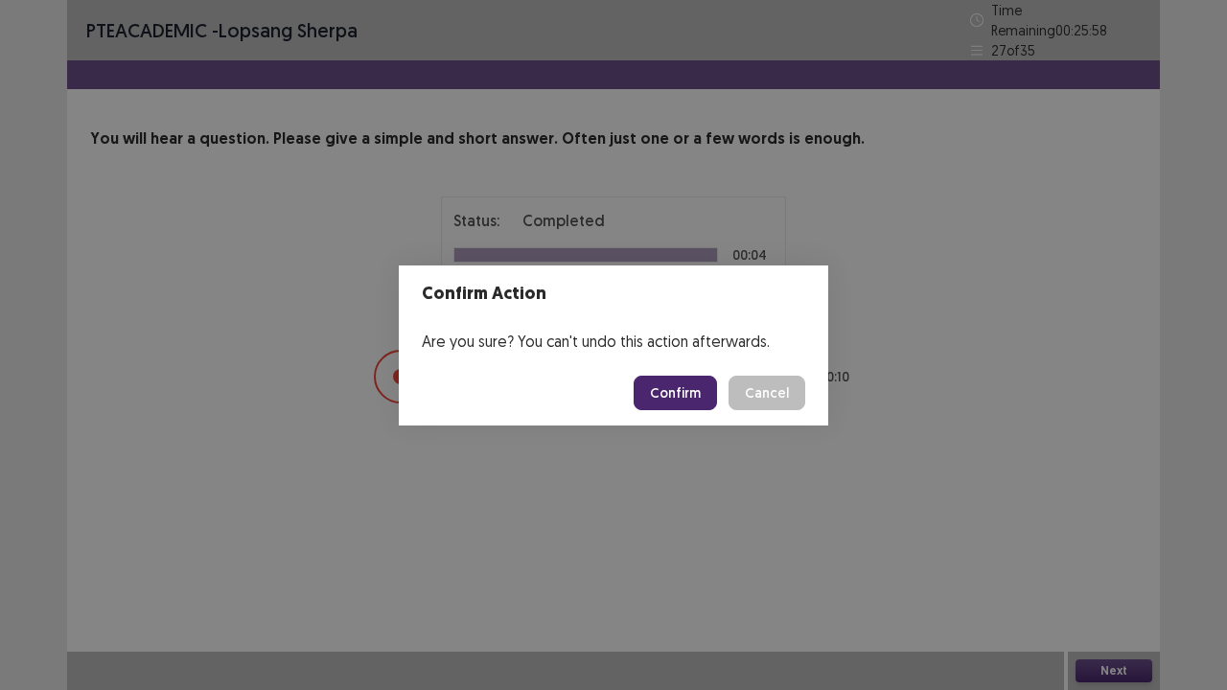
click at [667, 390] on button "Confirm" at bounding box center [675, 393] width 83 height 35
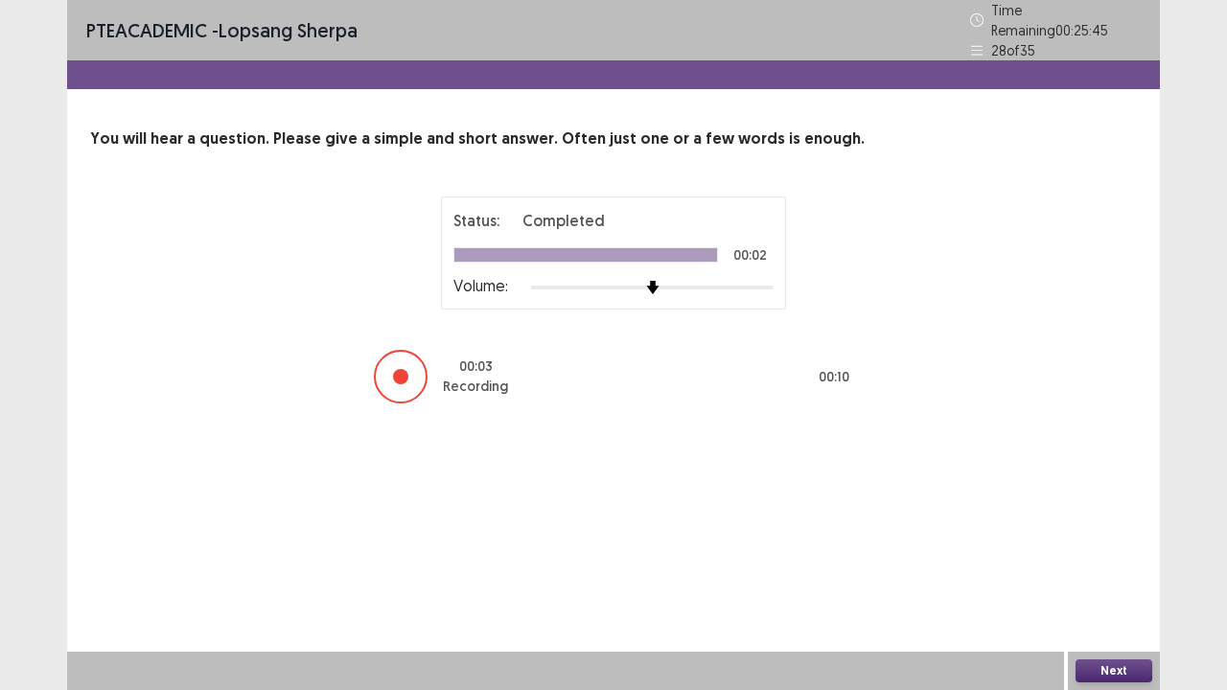
click at [1110, 560] on button "Next" at bounding box center [1114, 671] width 77 height 23
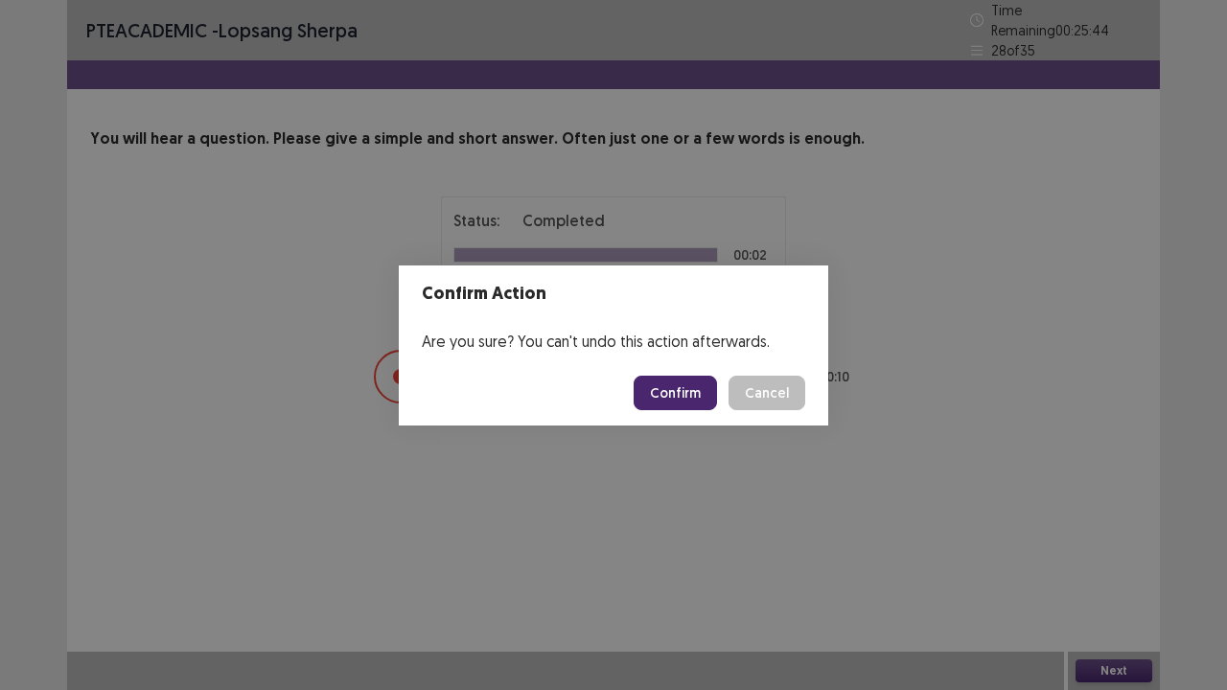
click at [668, 399] on button "Confirm" at bounding box center [675, 393] width 83 height 35
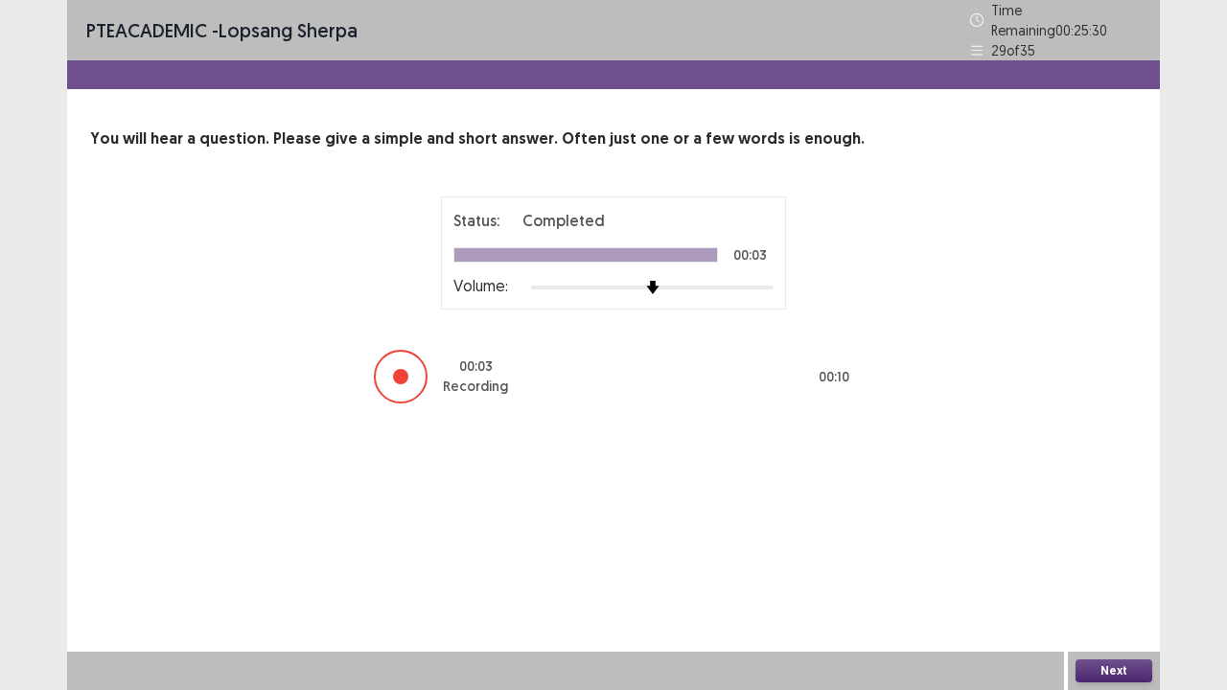
click at [1120, 560] on button "Next" at bounding box center [1114, 671] width 77 height 23
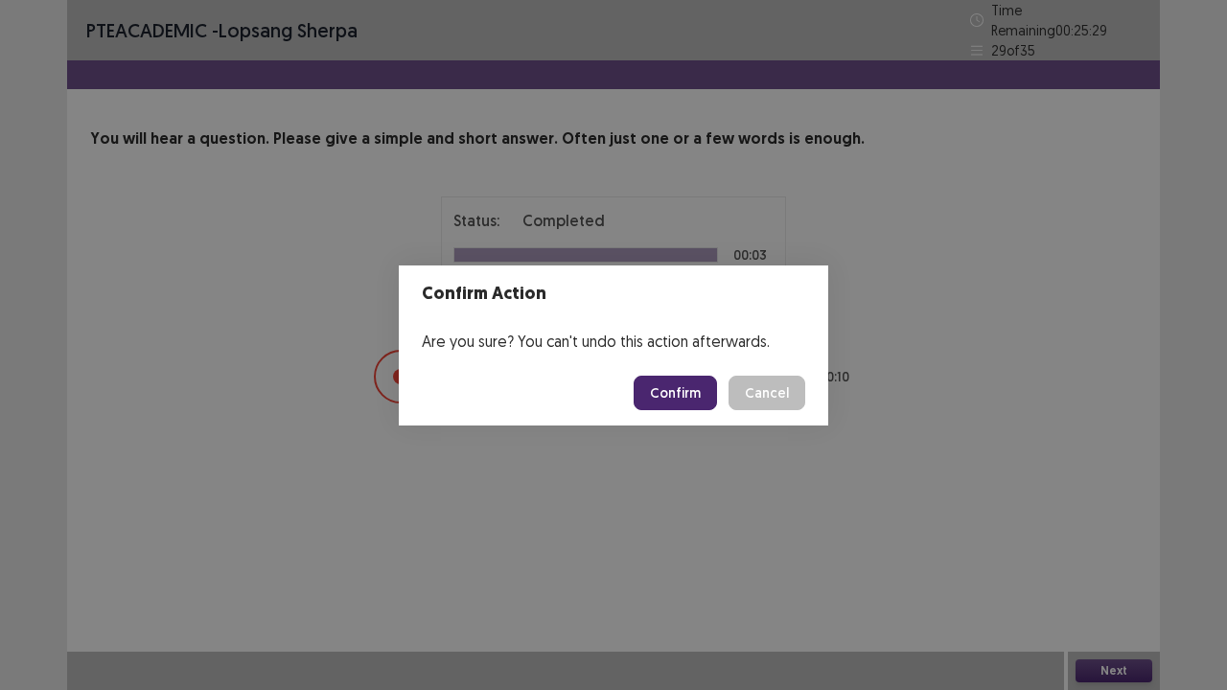
click at [683, 399] on button "Confirm" at bounding box center [675, 393] width 83 height 35
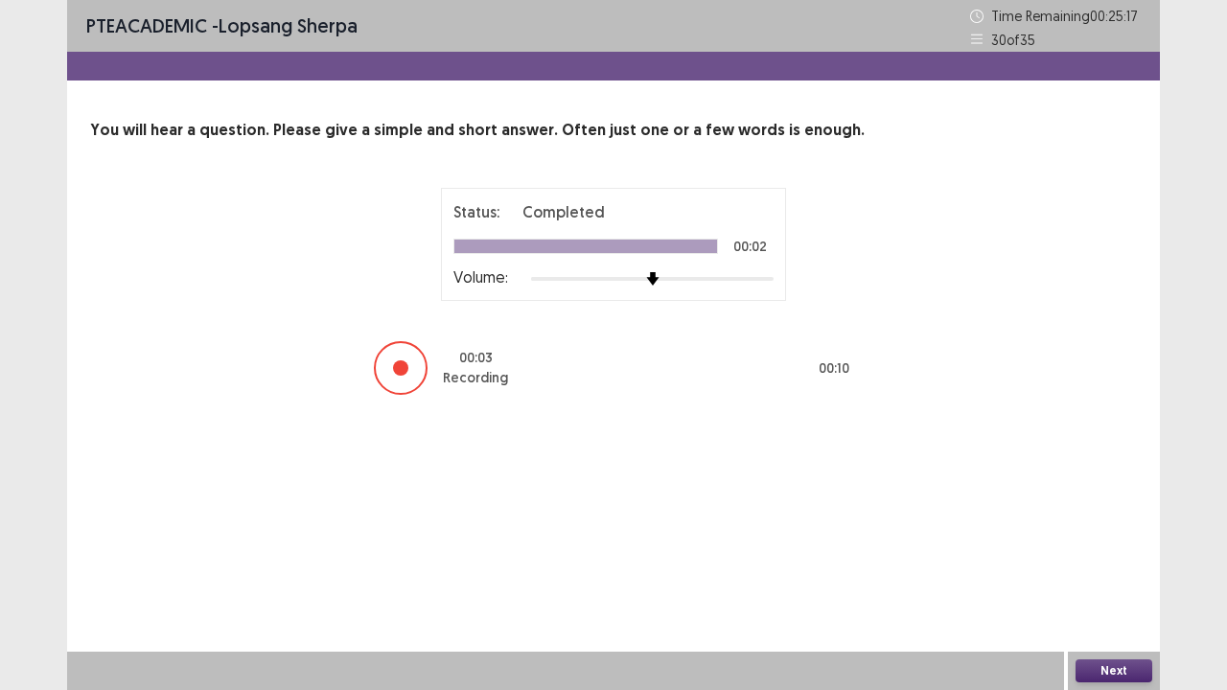
click at [1118, 560] on button "Next" at bounding box center [1114, 671] width 77 height 23
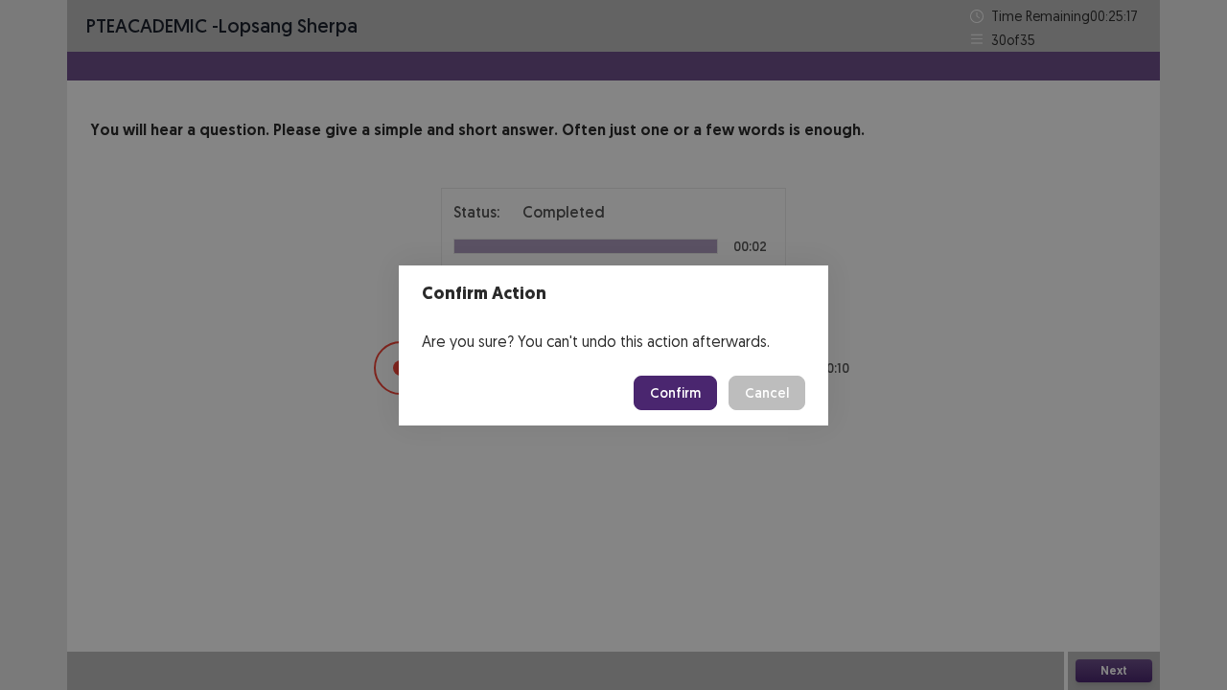
click at [686, 402] on button "Confirm" at bounding box center [675, 393] width 83 height 35
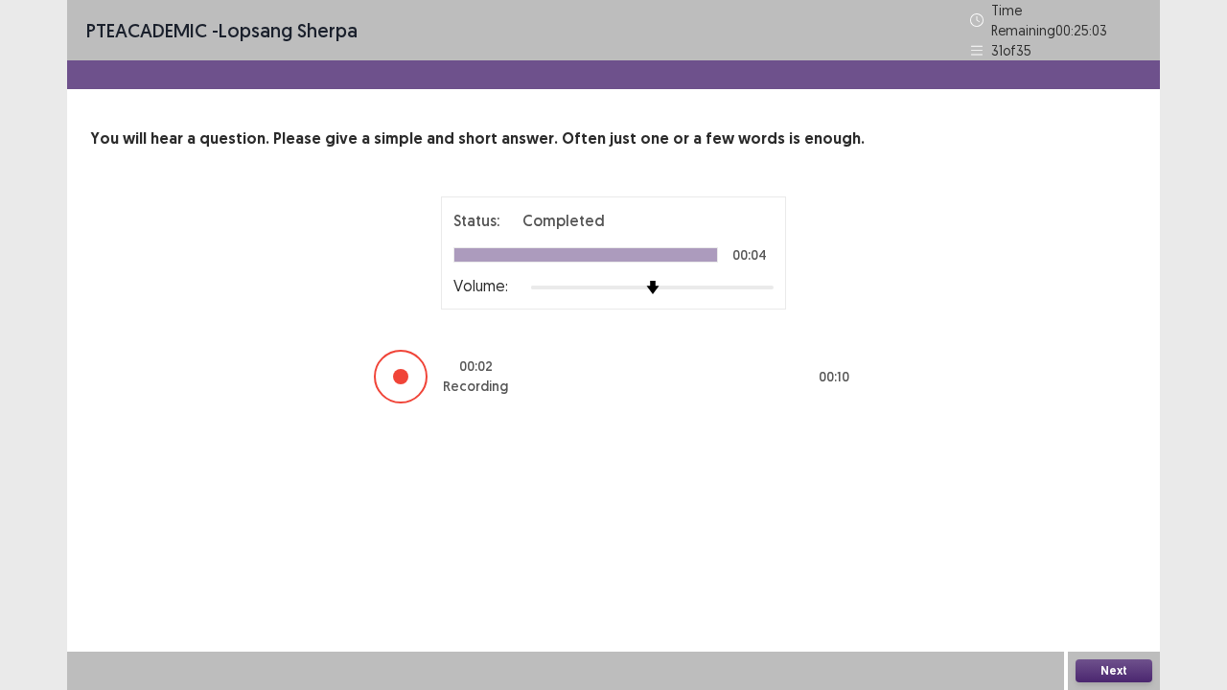
click at [1111, 560] on button "Next" at bounding box center [1114, 671] width 77 height 23
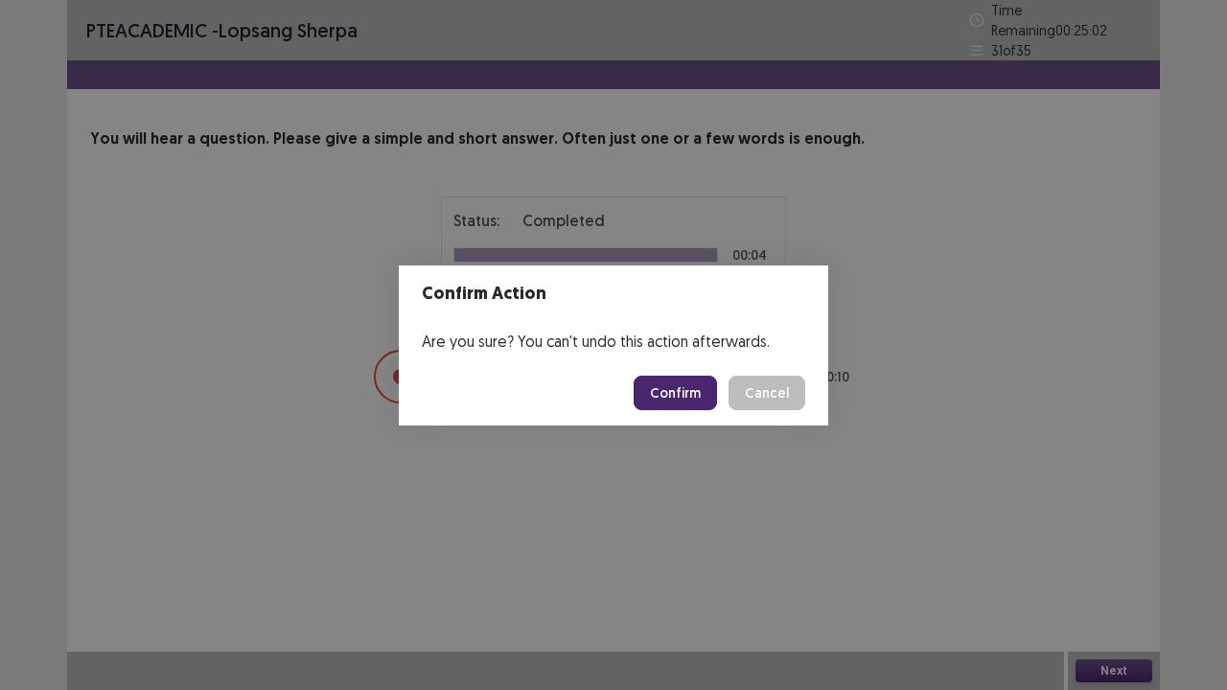
click at [688, 386] on button "Confirm" at bounding box center [675, 393] width 83 height 35
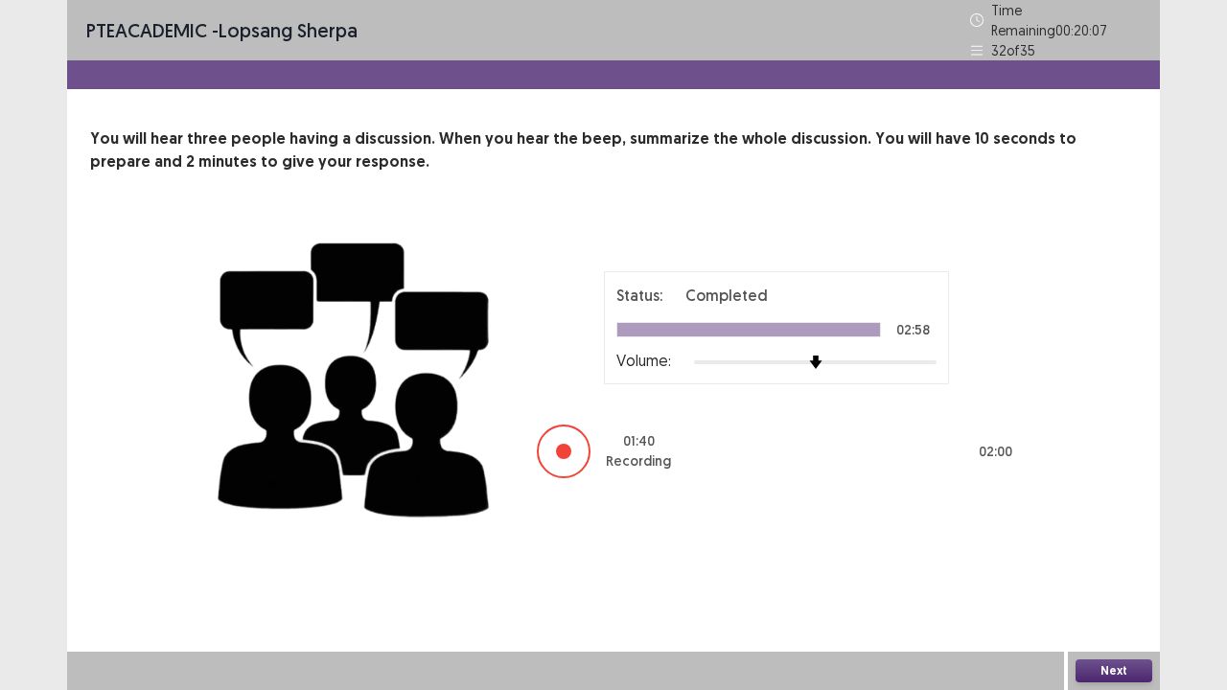
click at [708, 326] on div at bounding box center [748, 329] width 263 height 13
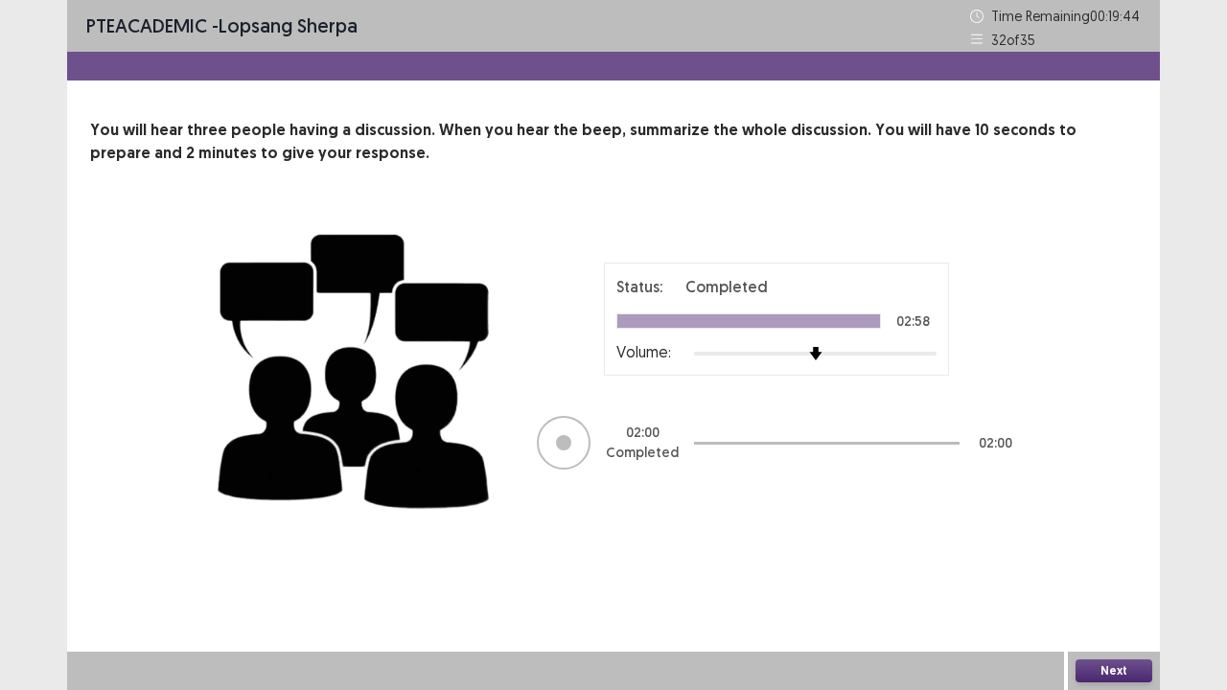
click at [1111, 560] on button "Next" at bounding box center [1114, 671] width 77 height 23
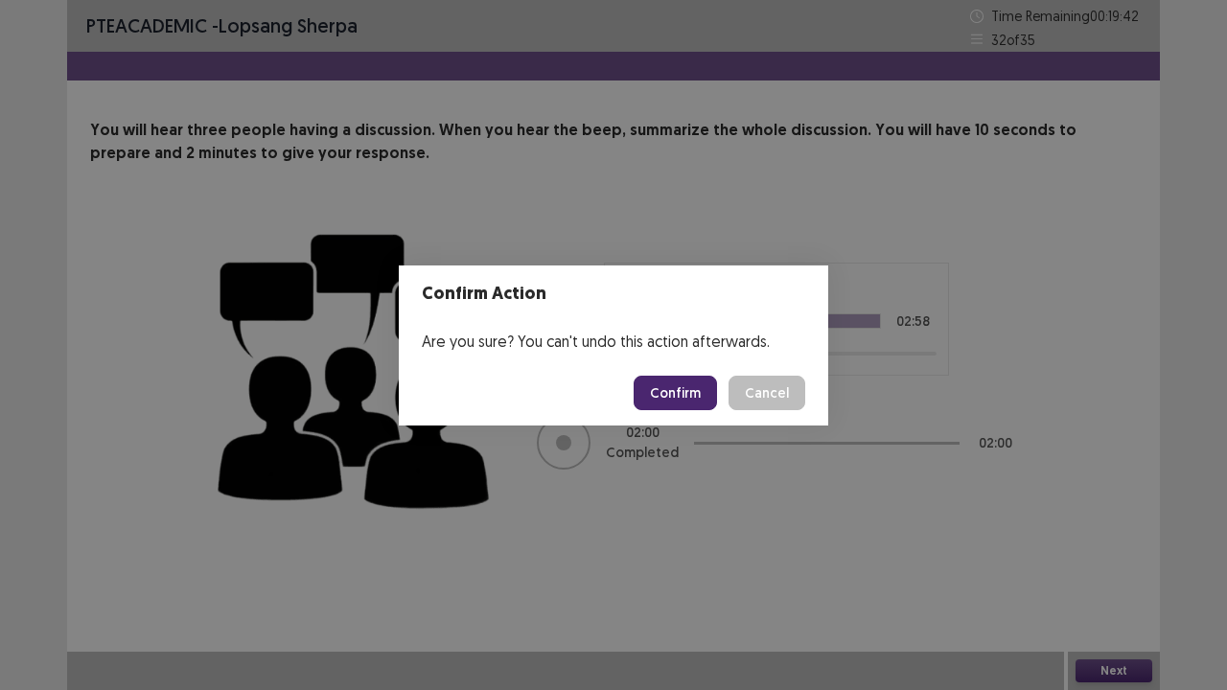
click at [683, 386] on button "Confirm" at bounding box center [675, 393] width 83 height 35
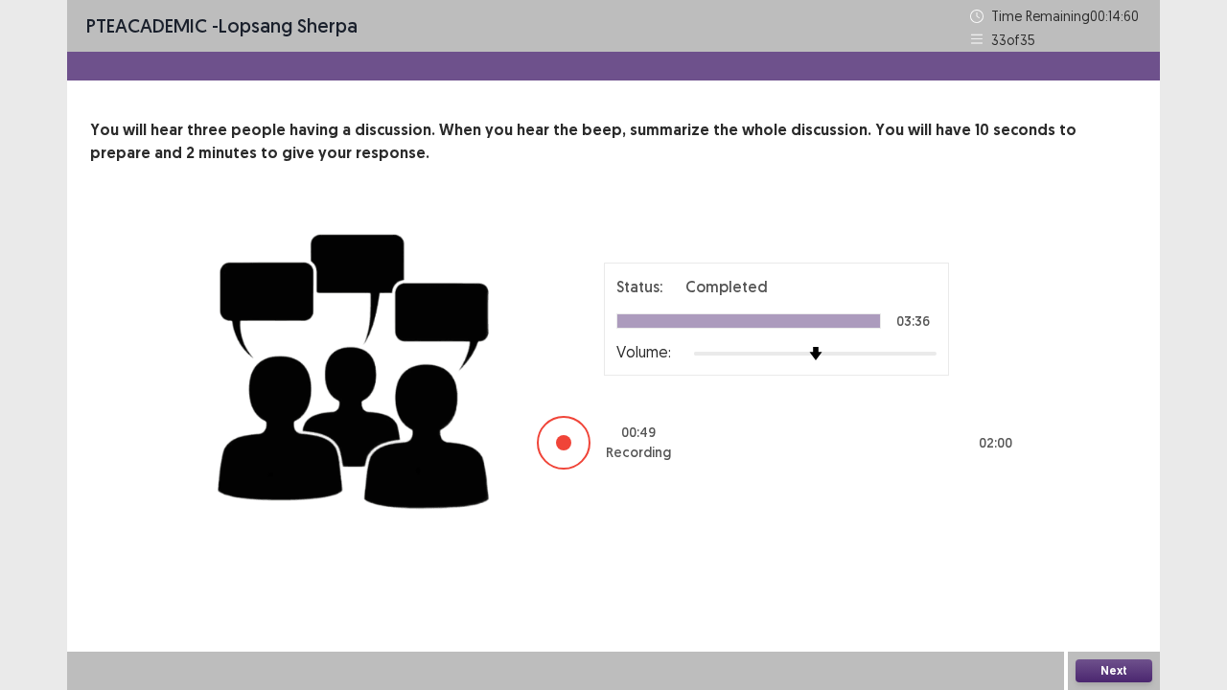
click at [692, 406] on div "Status: Completed 03:36 Volume: 00 : 49 Recording 02 : 00" at bounding box center [776, 367] width 479 height 209
click at [1104, 560] on button "Next" at bounding box center [1114, 671] width 77 height 23
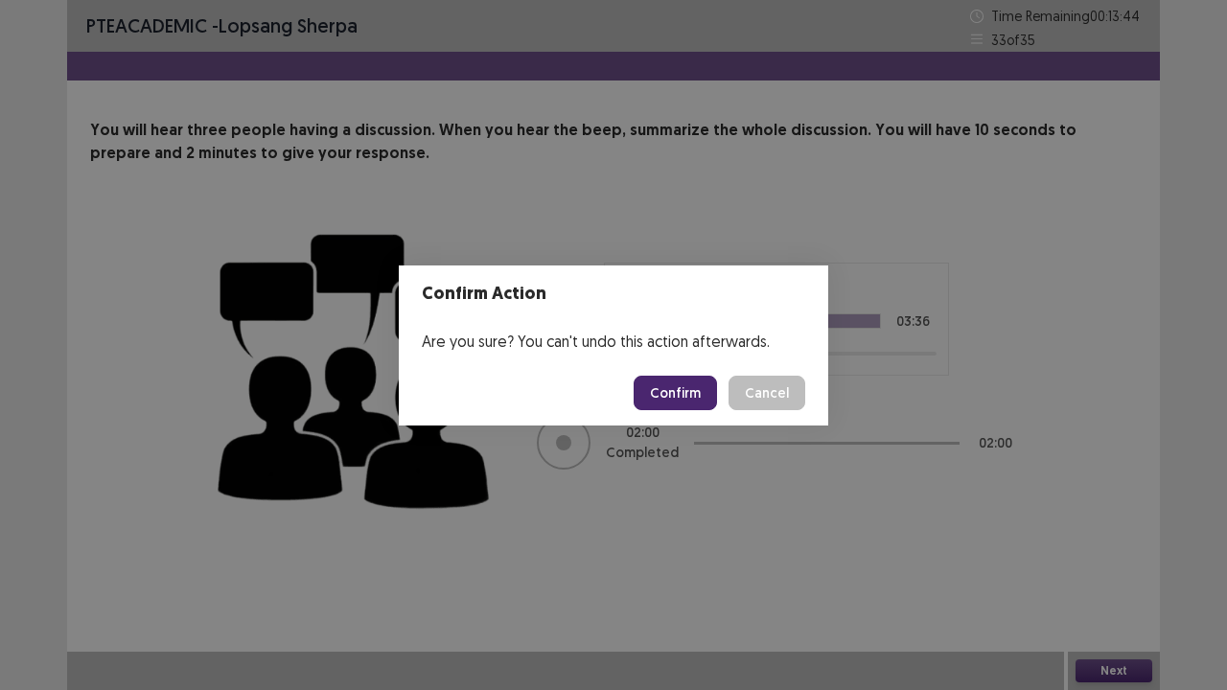
click at [685, 383] on button "Confirm" at bounding box center [675, 393] width 83 height 35
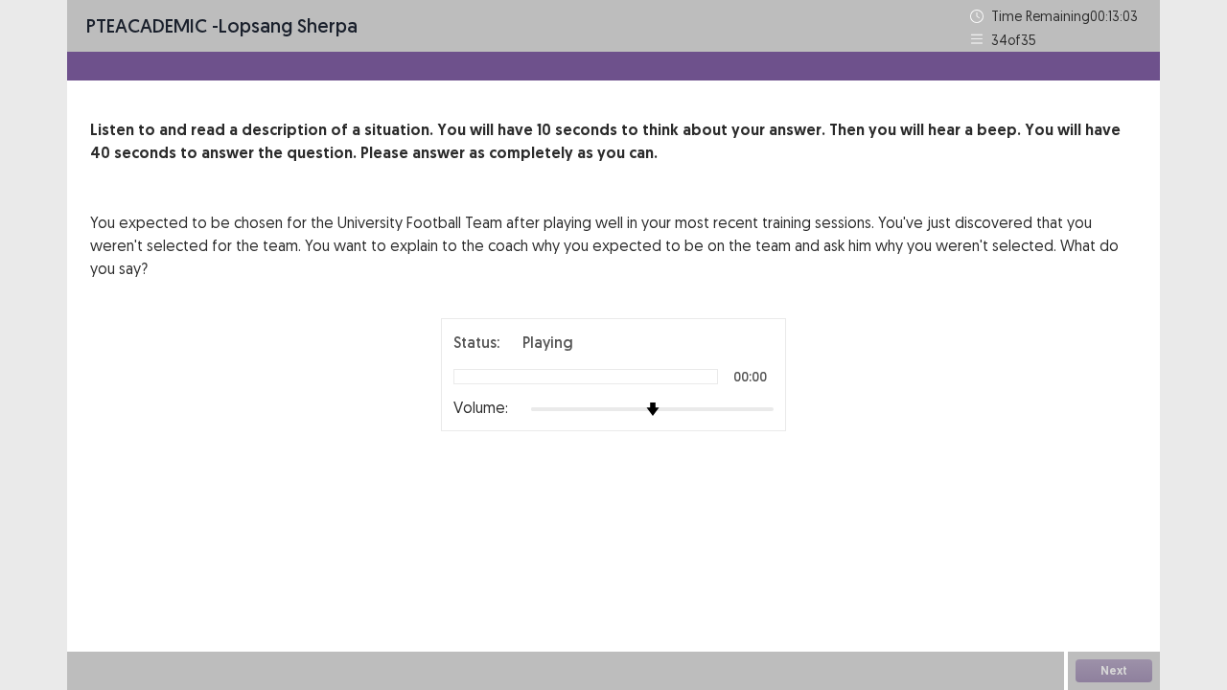
click at [593, 531] on div "PTE academic - lopsang sherpa Time Remaining 00 : 13 : 03 34 of 35 Listen to an…" at bounding box center [613, 283] width 1093 height 566
click at [706, 402] on div at bounding box center [652, 409] width 243 height 15
click at [645, 402] on div at bounding box center [652, 409] width 243 height 15
click at [762, 402] on div at bounding box center [652, 409] width 243 height 15
click at [711, 400] on div "Volume:" at bounding box center [613, 409] width 320 height 19
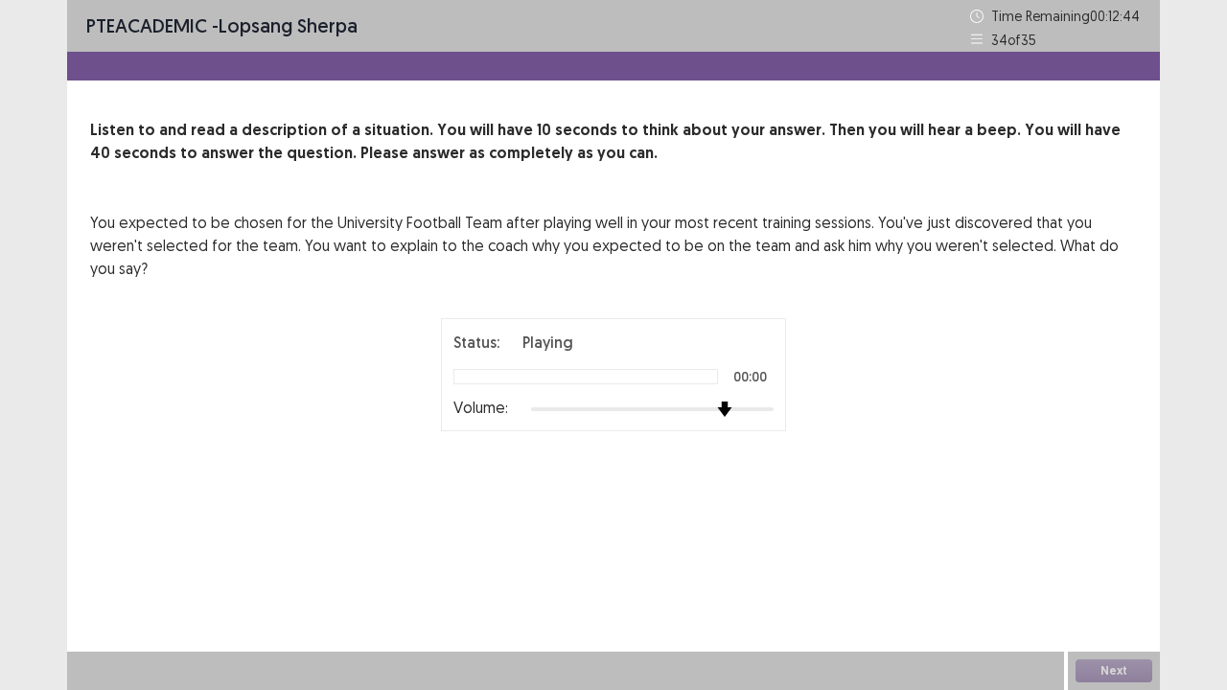
click at [717, 402] on div at bounding box center [652, 409] width 243 height 15
click at [534, 402] on div at bounding box center [652, 409] width 243 height 15
click at [1226, 0] on div "PTE academic - lopsang sherpa Time Remaining 00 : 12 : 42 34 of 35 Listen to an…" at bounding box center [613, 345] width 1227 height 690
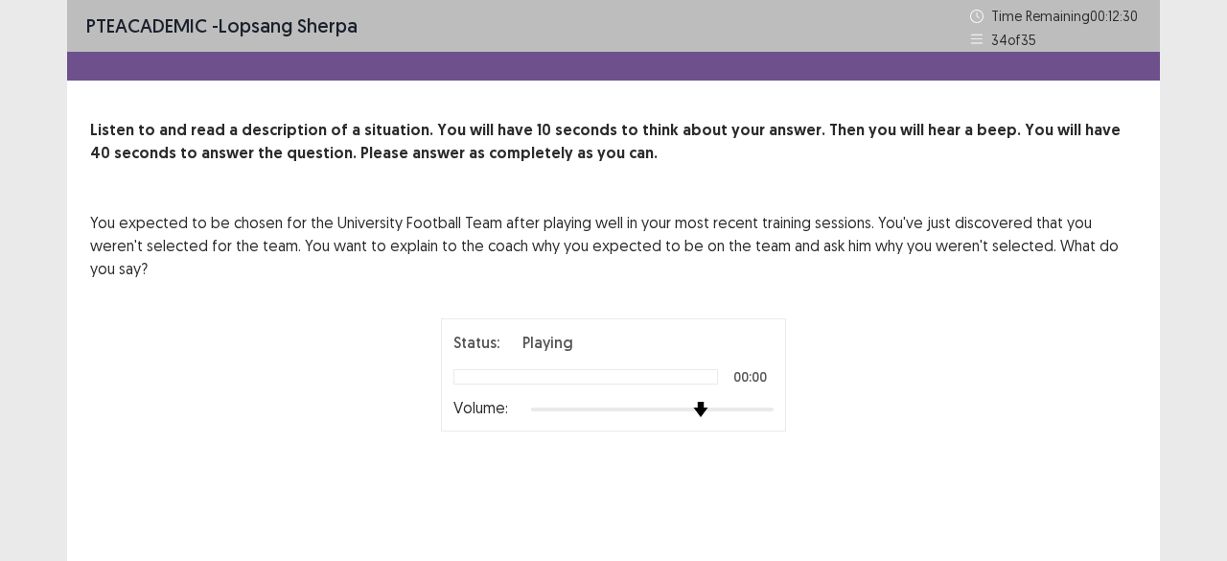
click at [706, 402] on div at bounding box center [652, 409] width 243 height 15
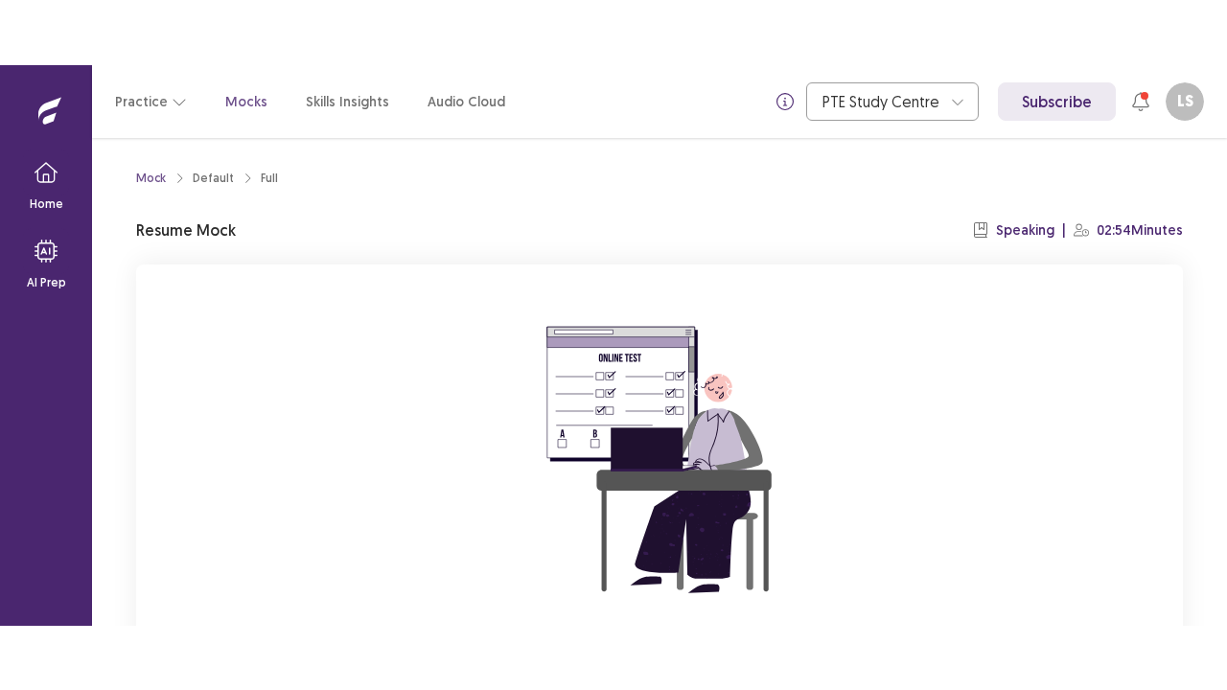
scroll to position [196, 0]
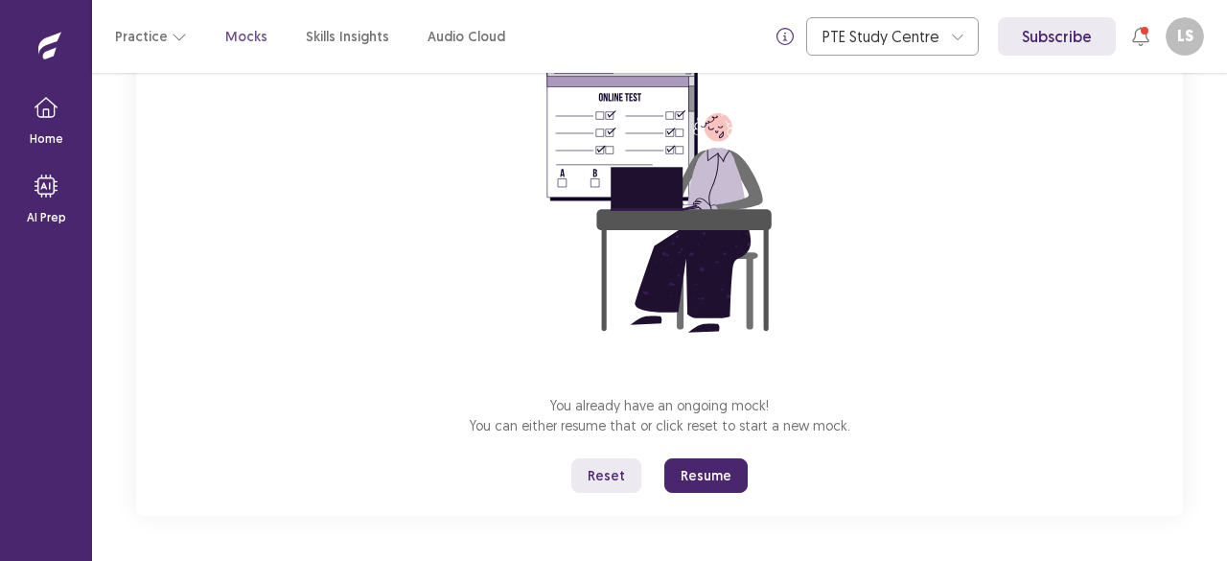
click at [696, 479] on button "Resume" at bounding box center [705, 475] width 83 height 35
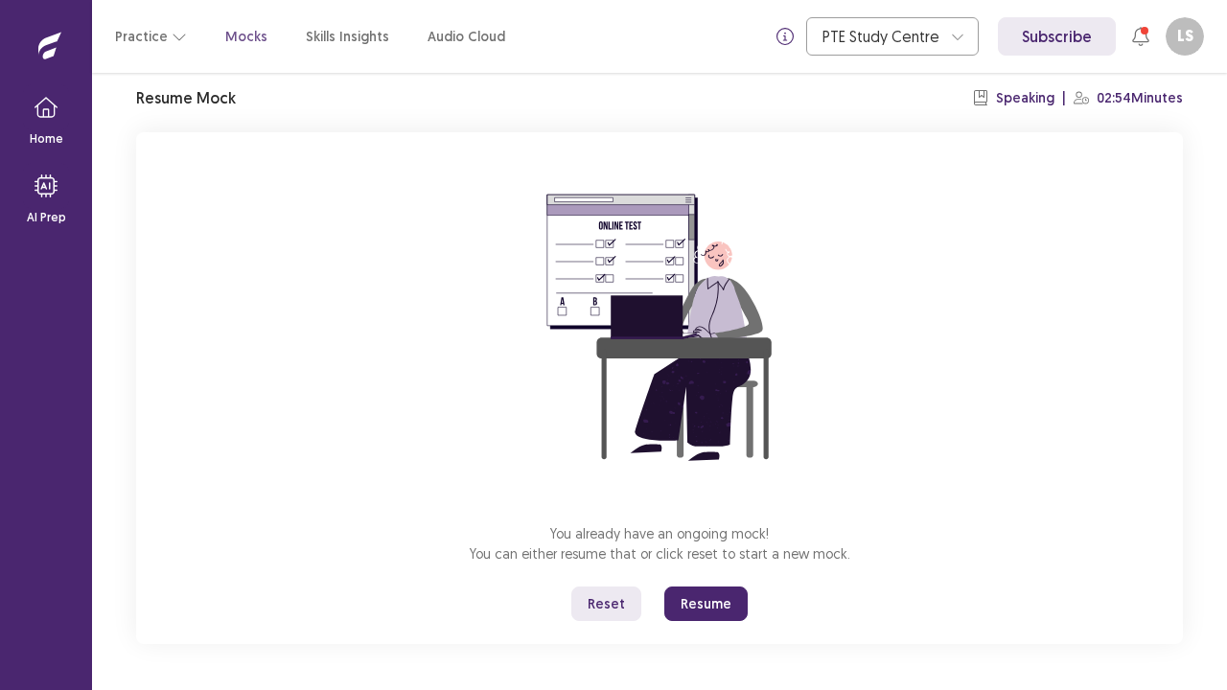
scroll to position [67, 0]
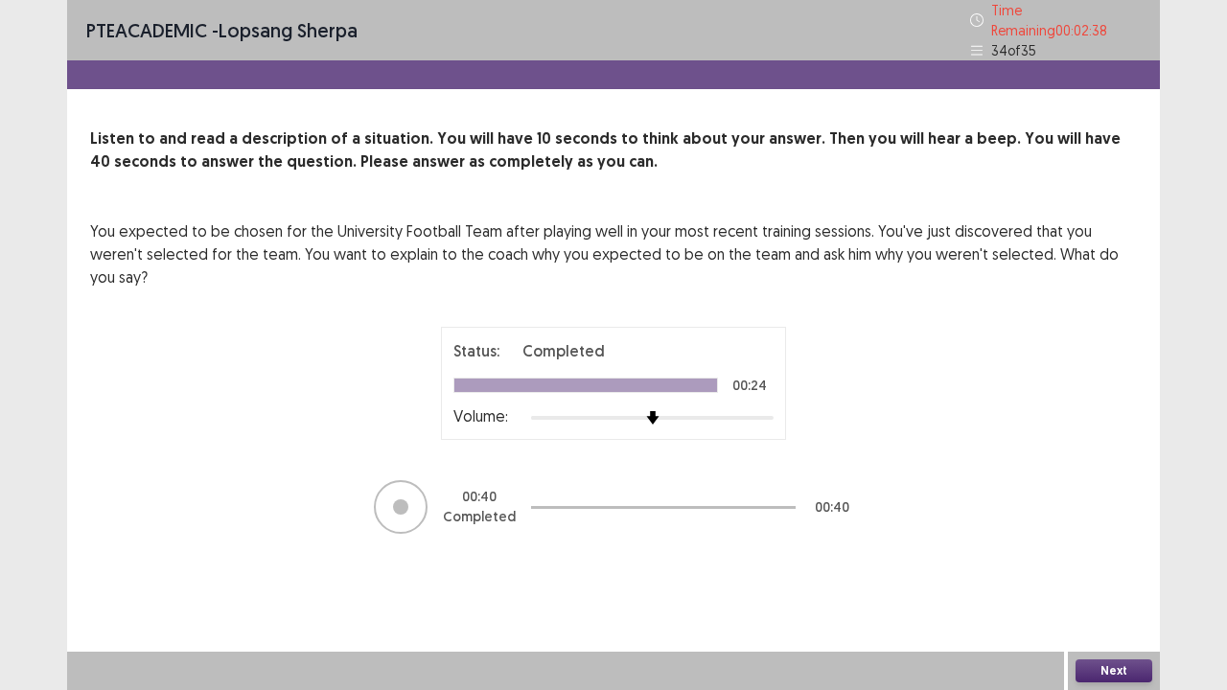
click at [1105, 560] on button "Next" at bounding box center [1114, 671] width 77 height 23
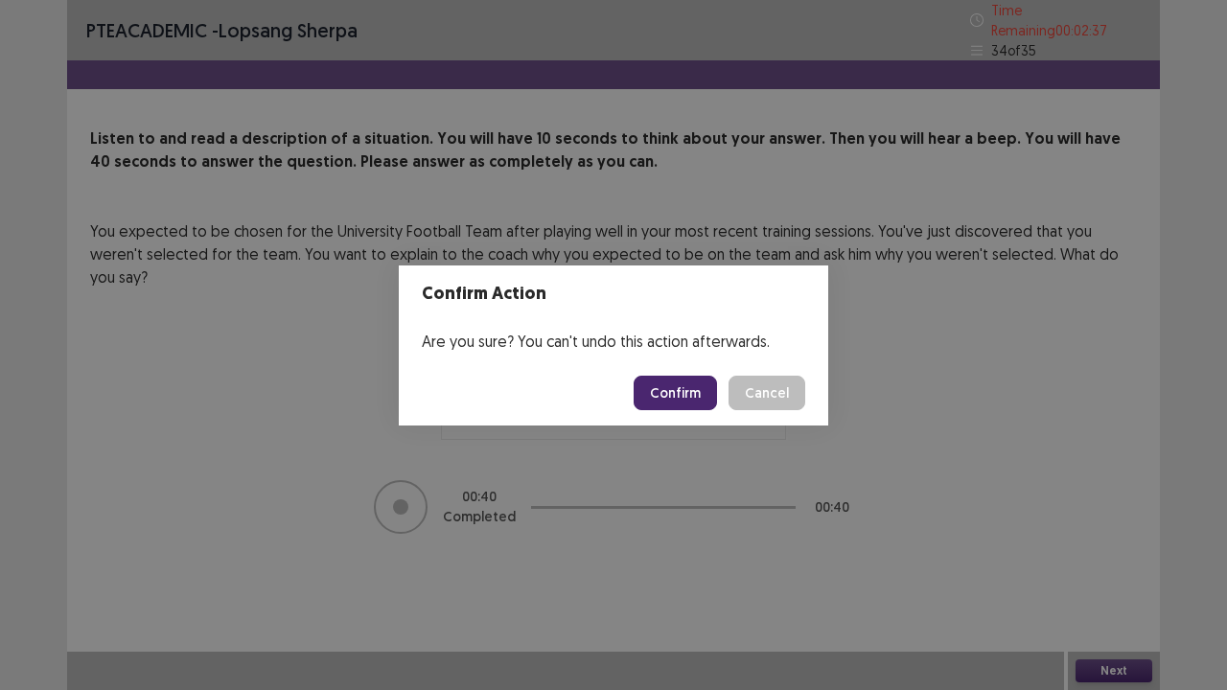
click at [683, 395] on button "Confirm" at bounding box center [675, 393] width 83 height 35
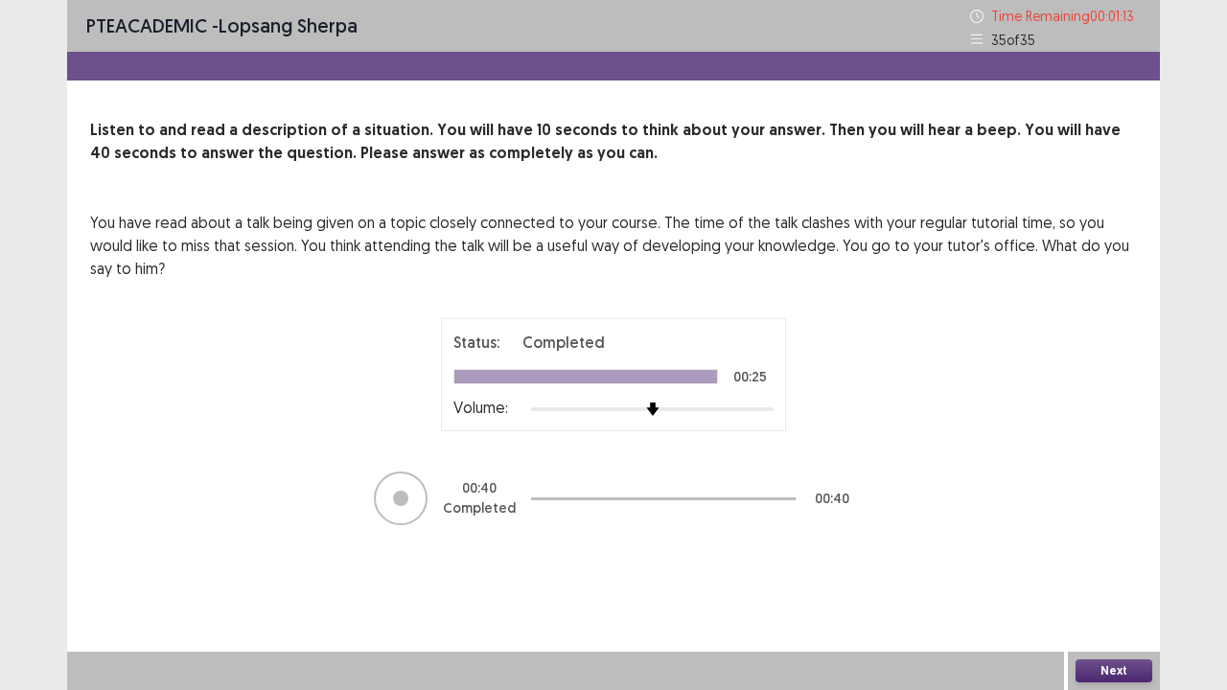
click at [1104, 560] on button "Next" at bounding box center [1114, 671] width 77 height 23
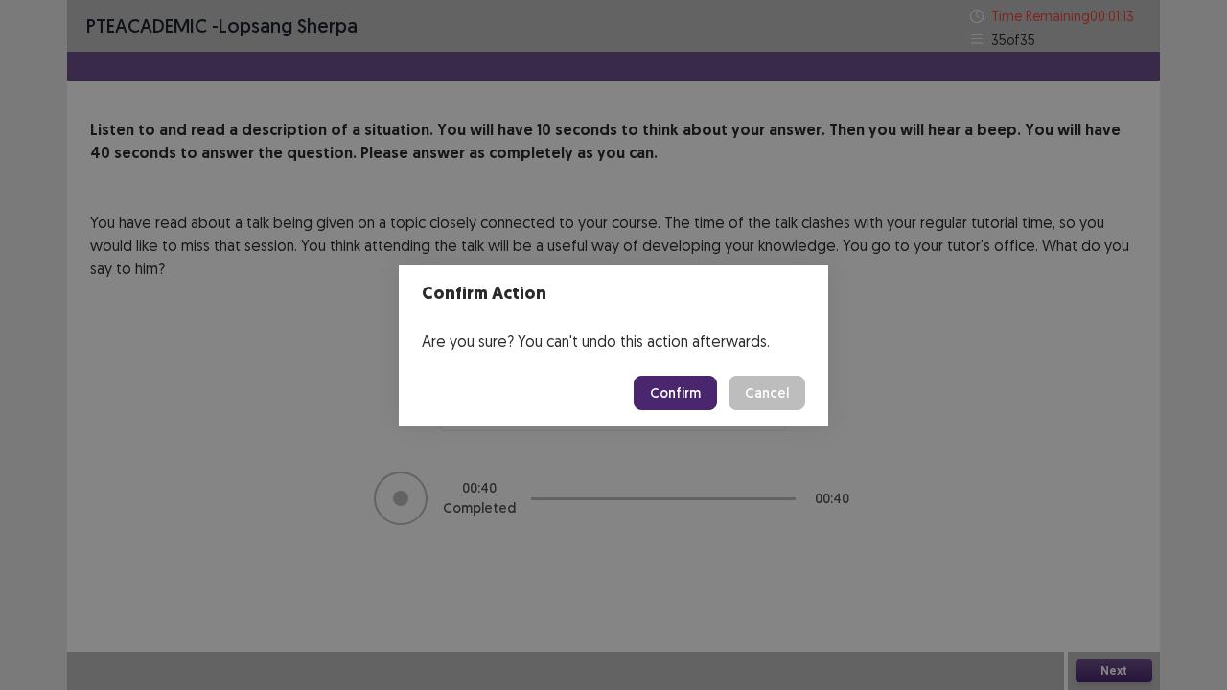
click at [673, 393] on button "Confirm" at bounding box center [675, 393] width 83 height 35
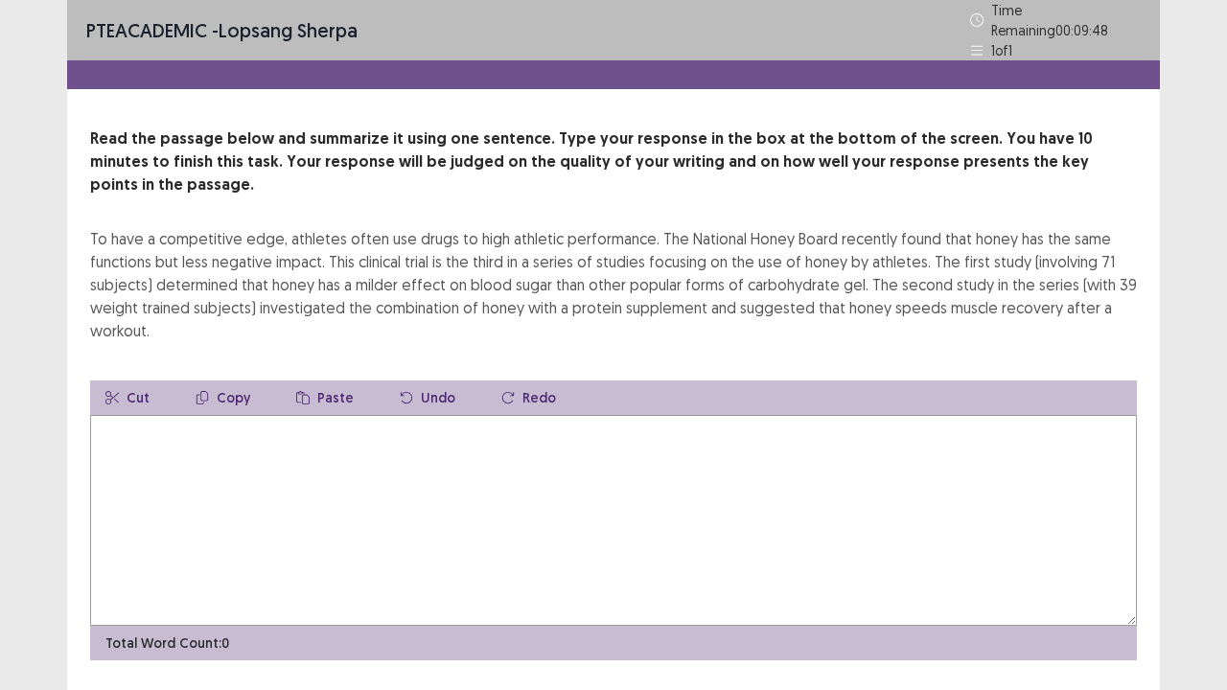
click at [684, 486] on textarea at bounding box center [613, 520] width 1047 height 211
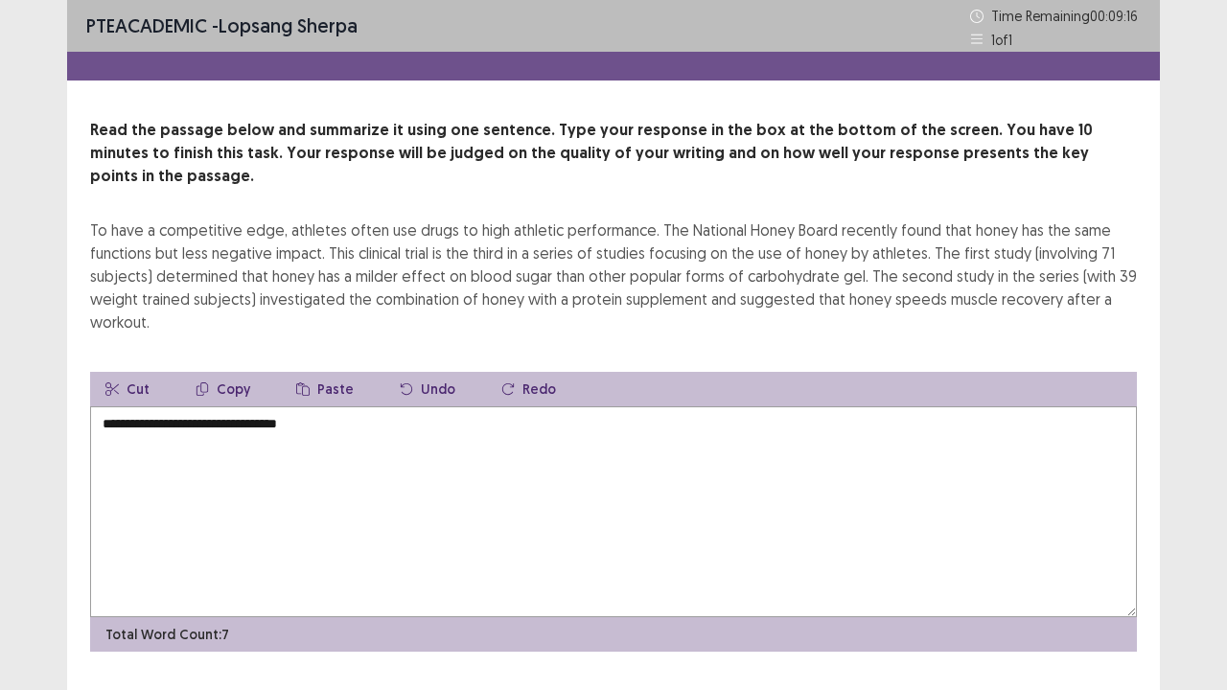
click at [380, 245] on div "To have a competitive edge, athletes often use drugs to high athletic performan…" at bounding box center [613, 276] width 1047 height 115
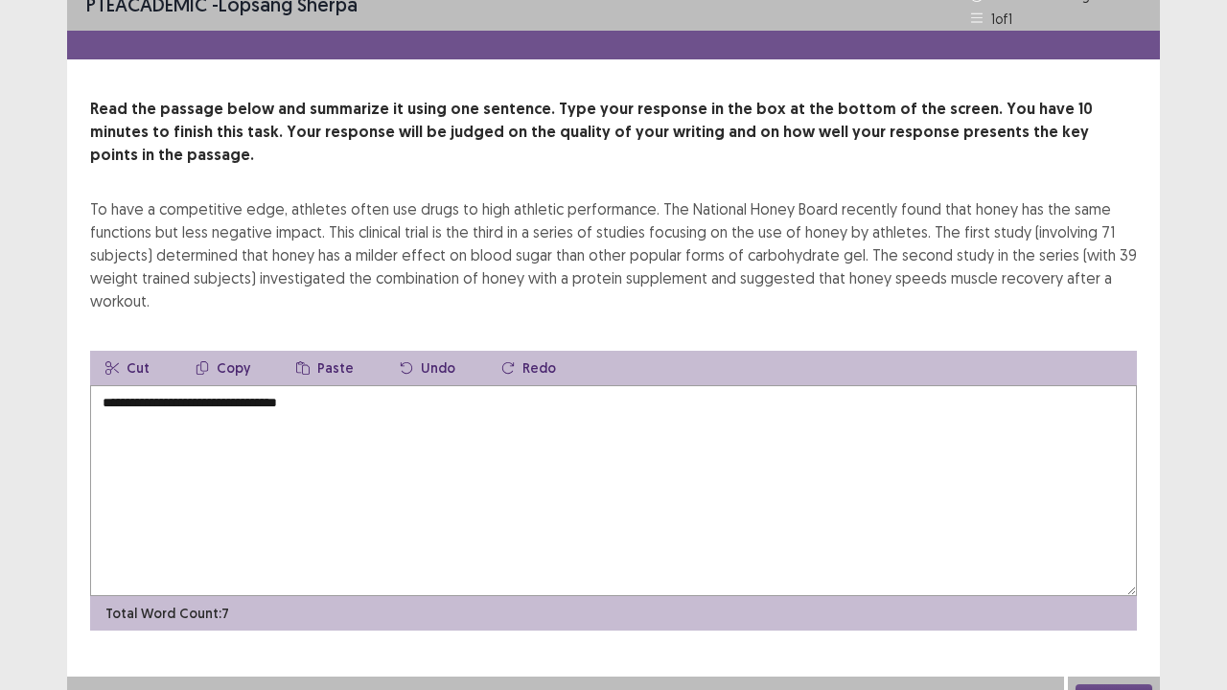
scroll to position [23, 0]
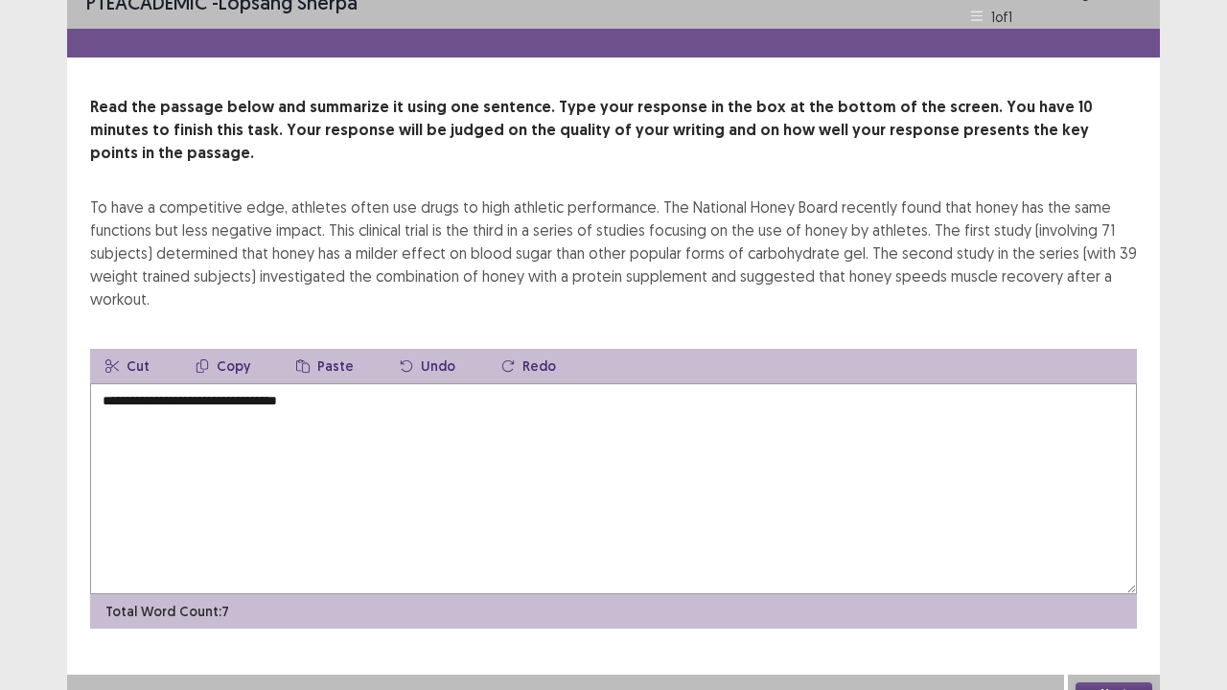
click at [339, 397] on textarea "**********" at bounding box center [613, 488] width 1047 height 211
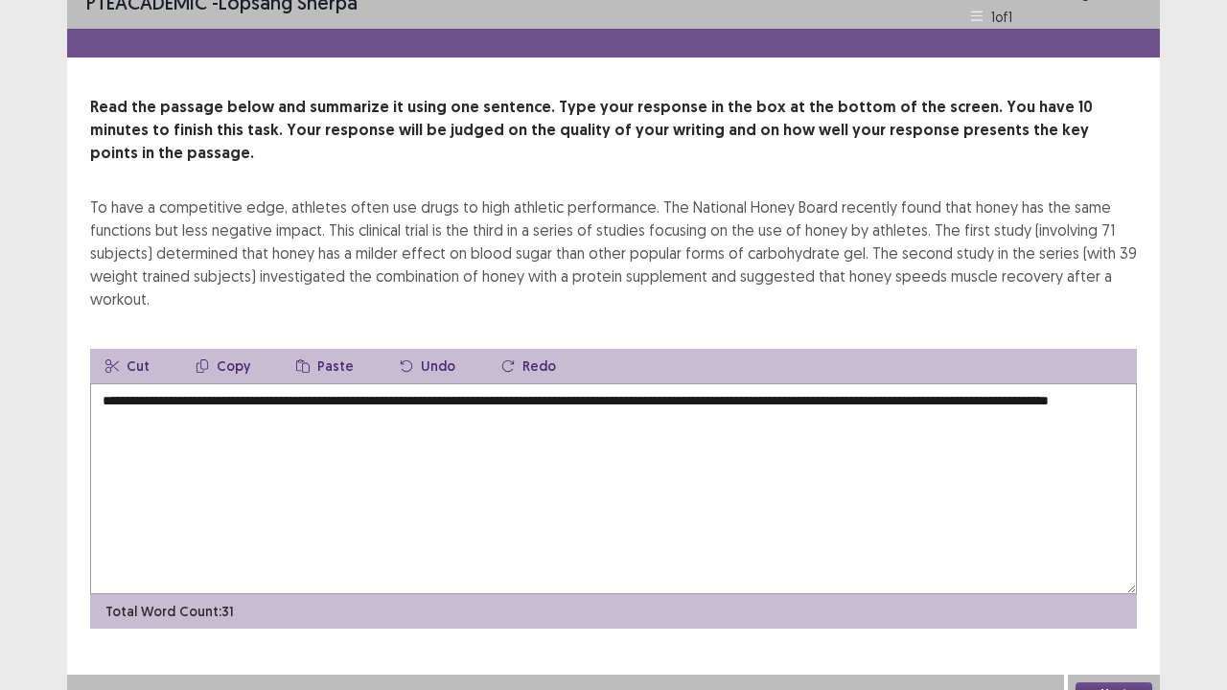
click at [289, 84] on div "PTE academic - lopsang sherpa Time Remaining 00 : 07 : 01 1 of 1 Read the passa…" at bounding box center [613, 322] width 1093 height 690
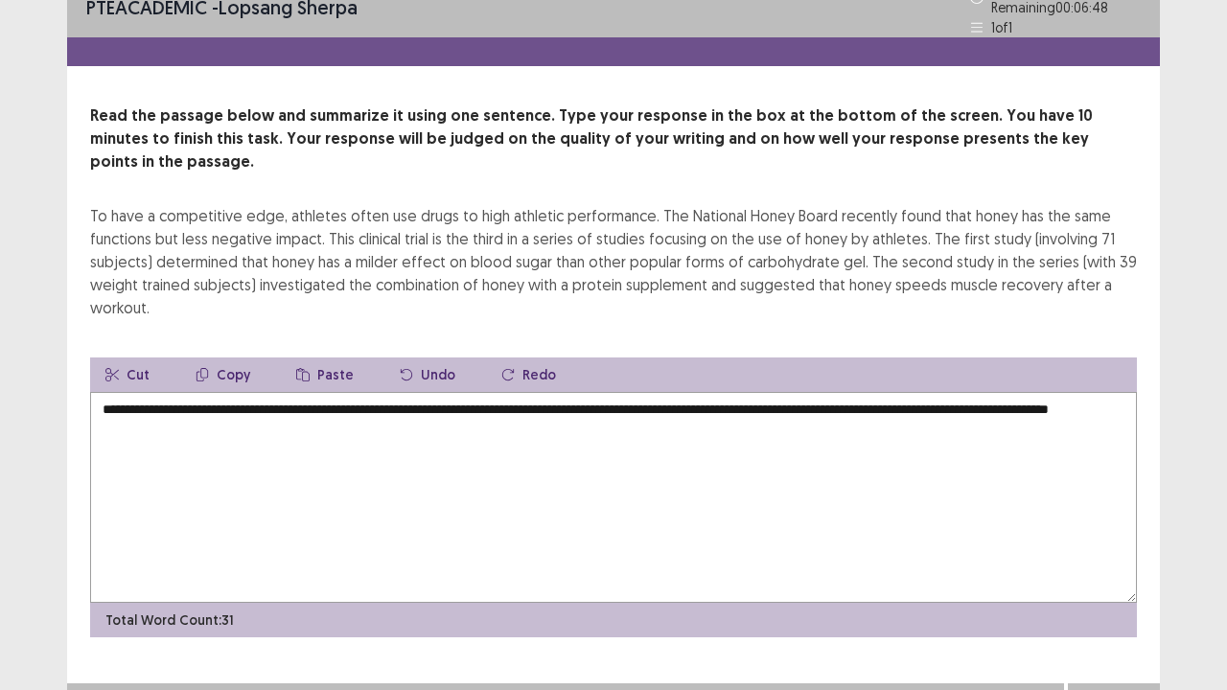
click at [350, 405] on textarea "**********" at bounding box center [613, 497] width 1047 height 211
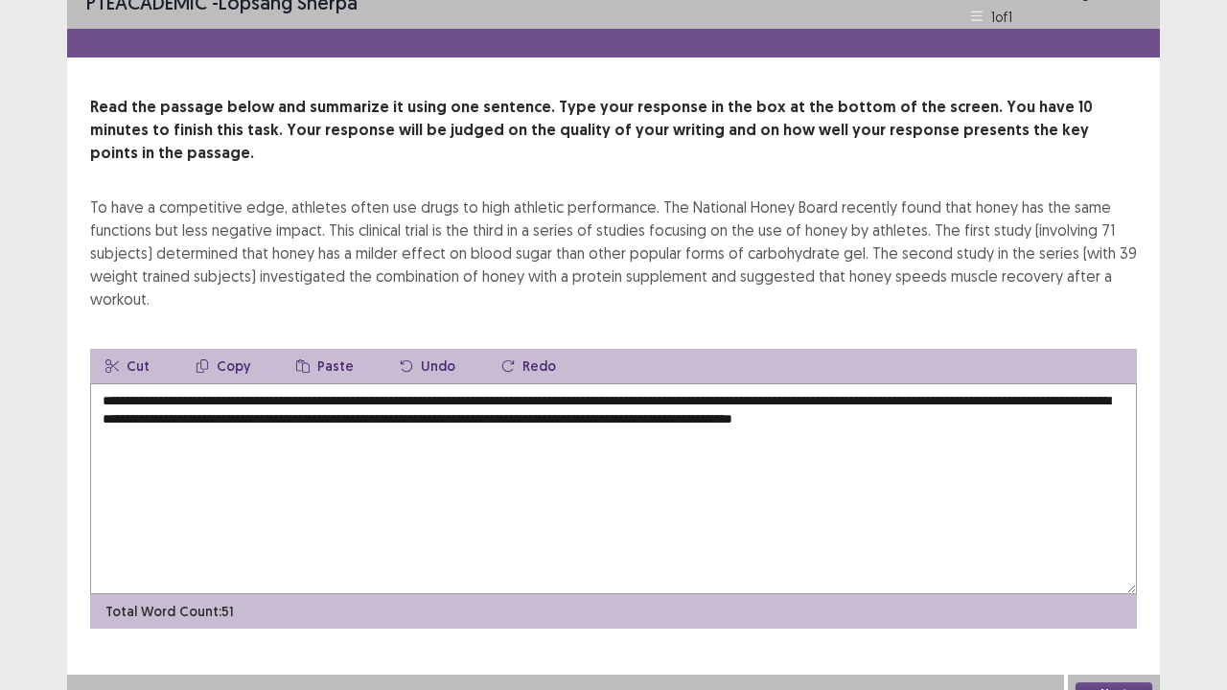
scroll to position [0, 0]
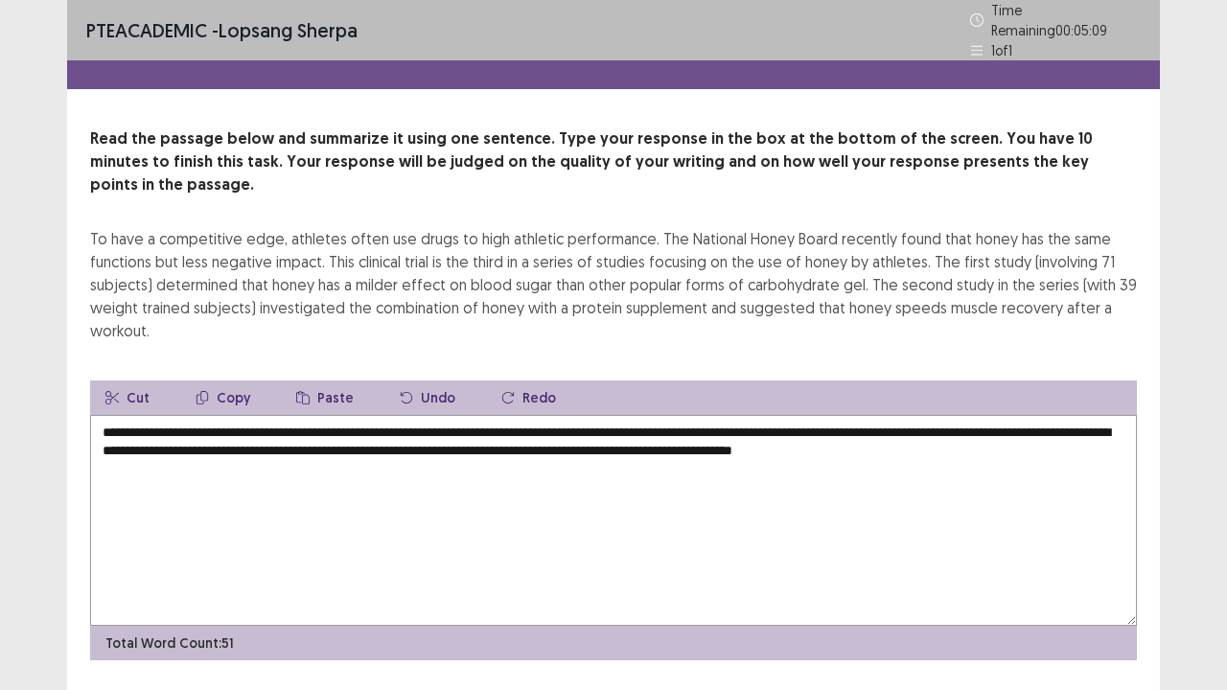
click at [299, 415] on textarea "**********" at bounding box center [613, 520] width 1047 height 211
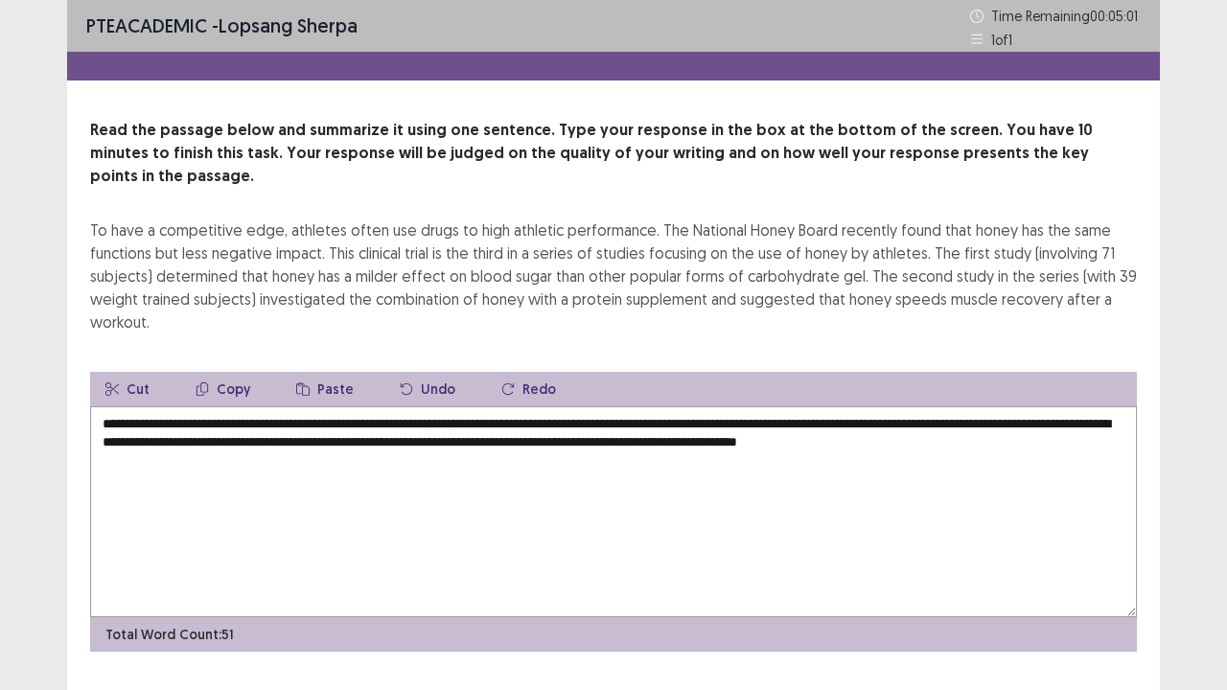
click at [414, 406] on textarea "**********" at bounding box center [613, 511] width 1047 height 211
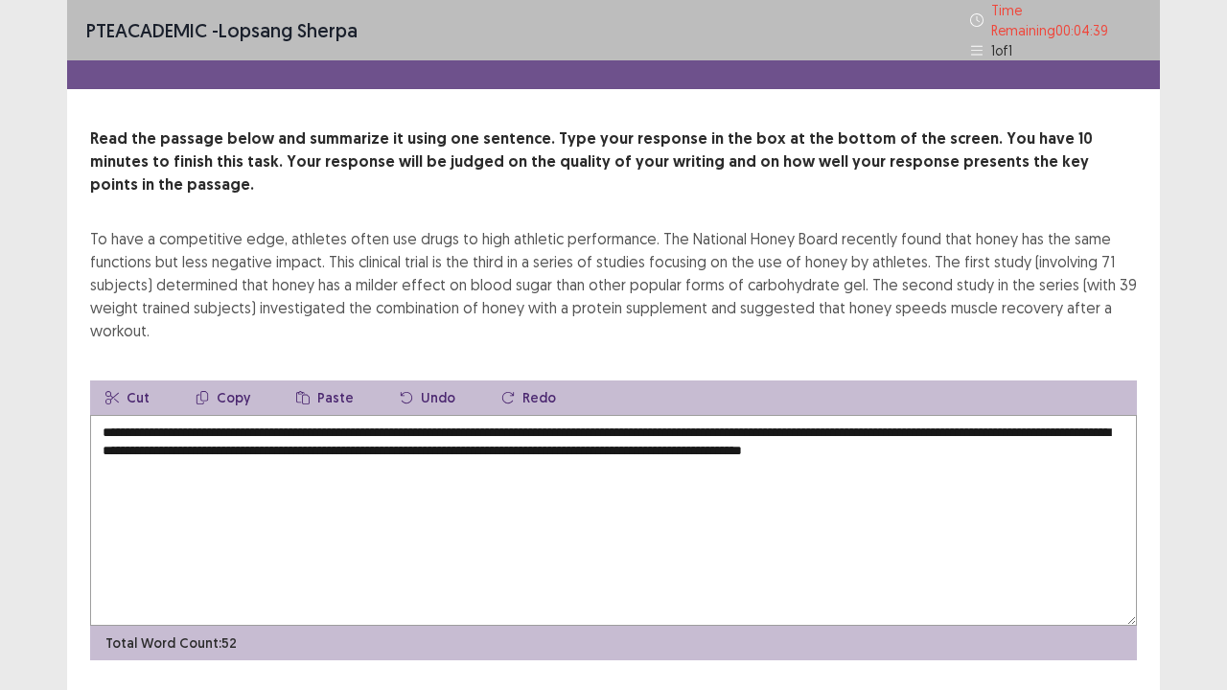
click at [1068, 415] on textarea "**********" at bounding box center [613, 520] width 1047 height 211
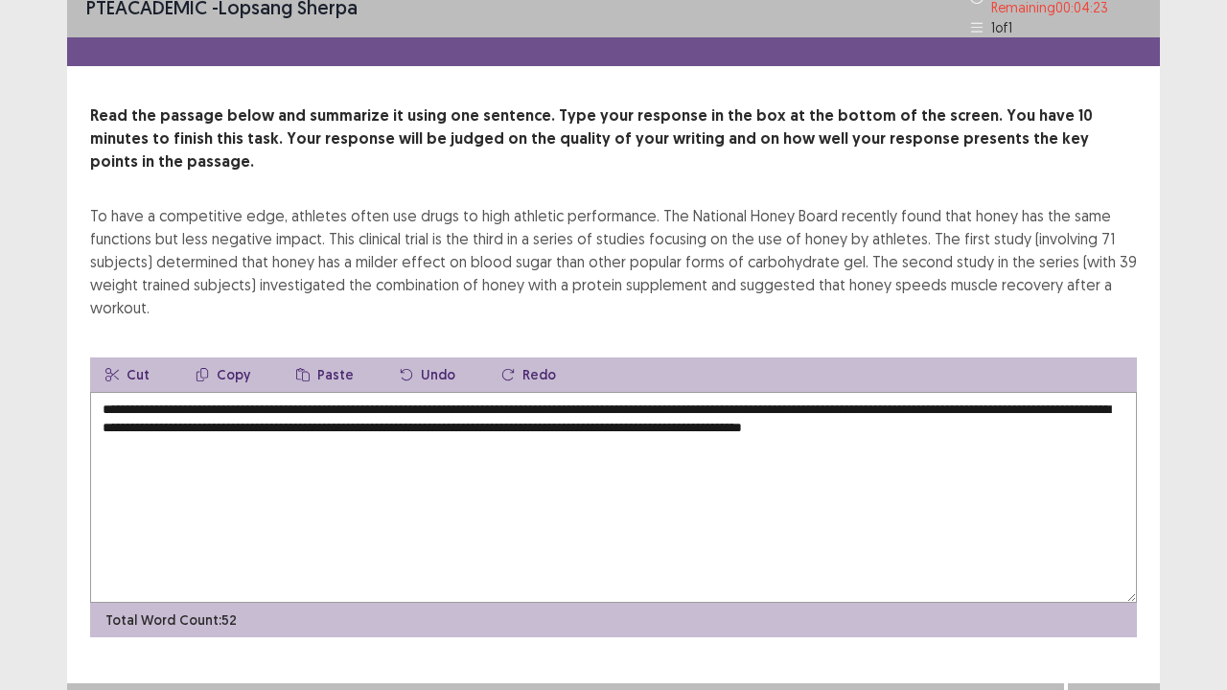
type textarea "**********"
click at [1100, 560] on button "Next" at bounding box center [1114, 702] width 77 height 23
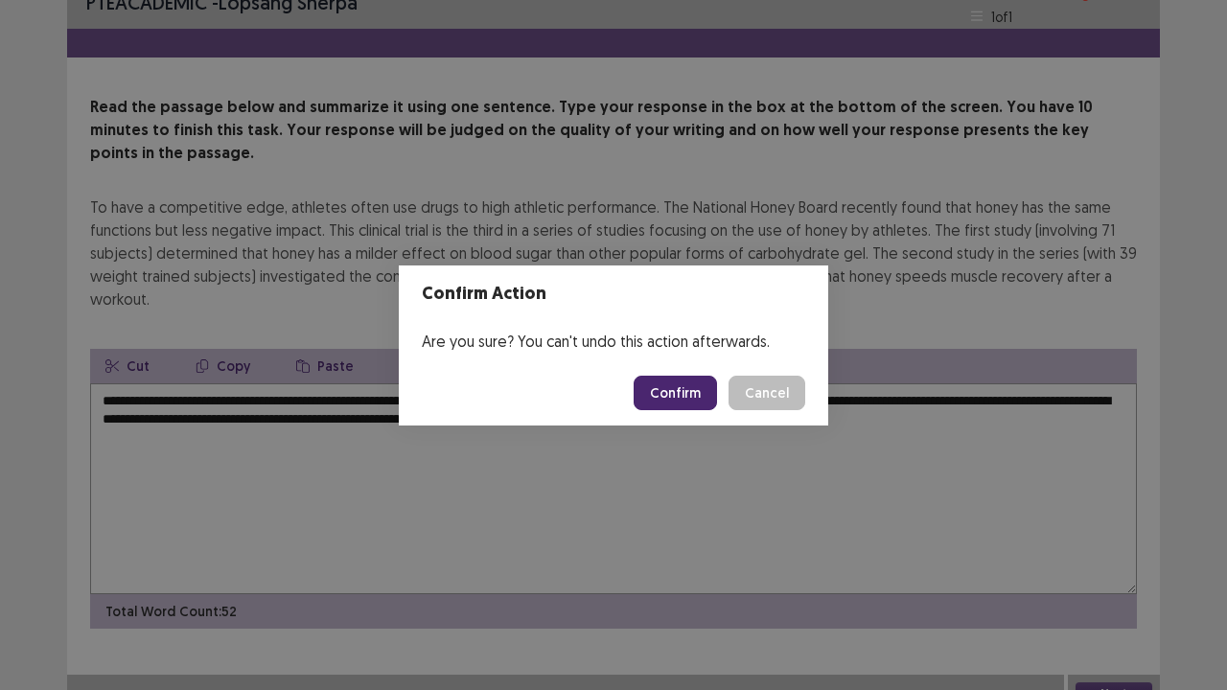
click at [679, 408] on button "Confirm" at bounding box center [675, 393] width 83 height 35
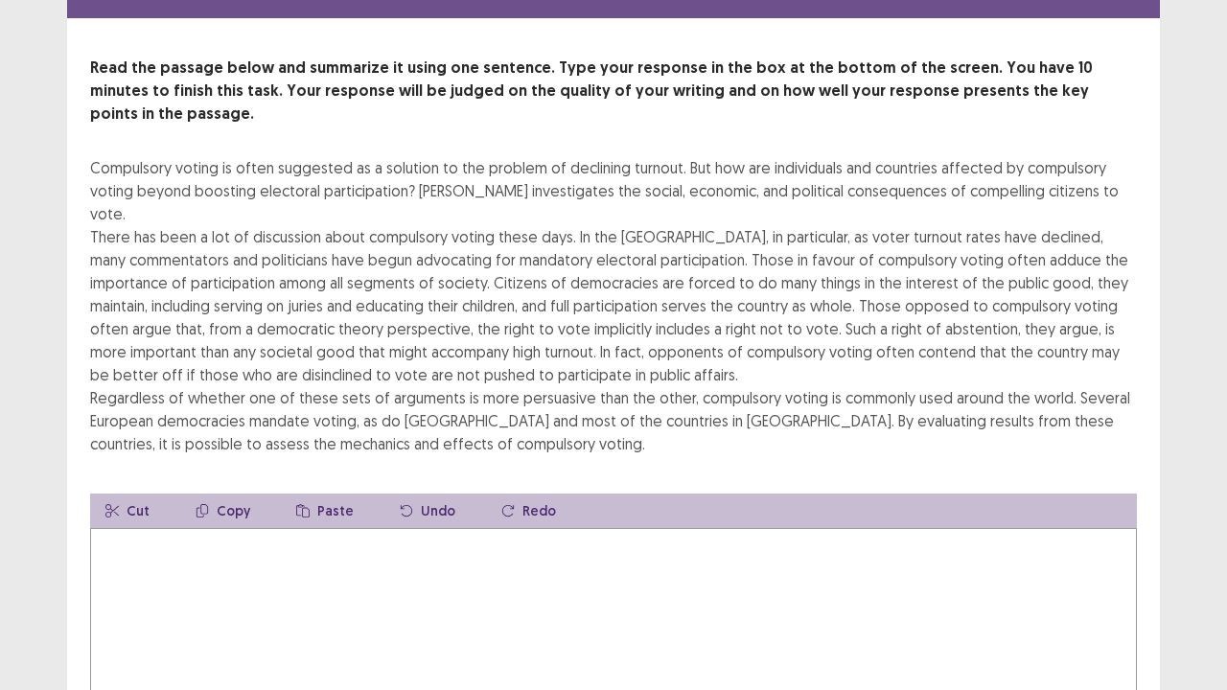
scroll to position [77, 0]
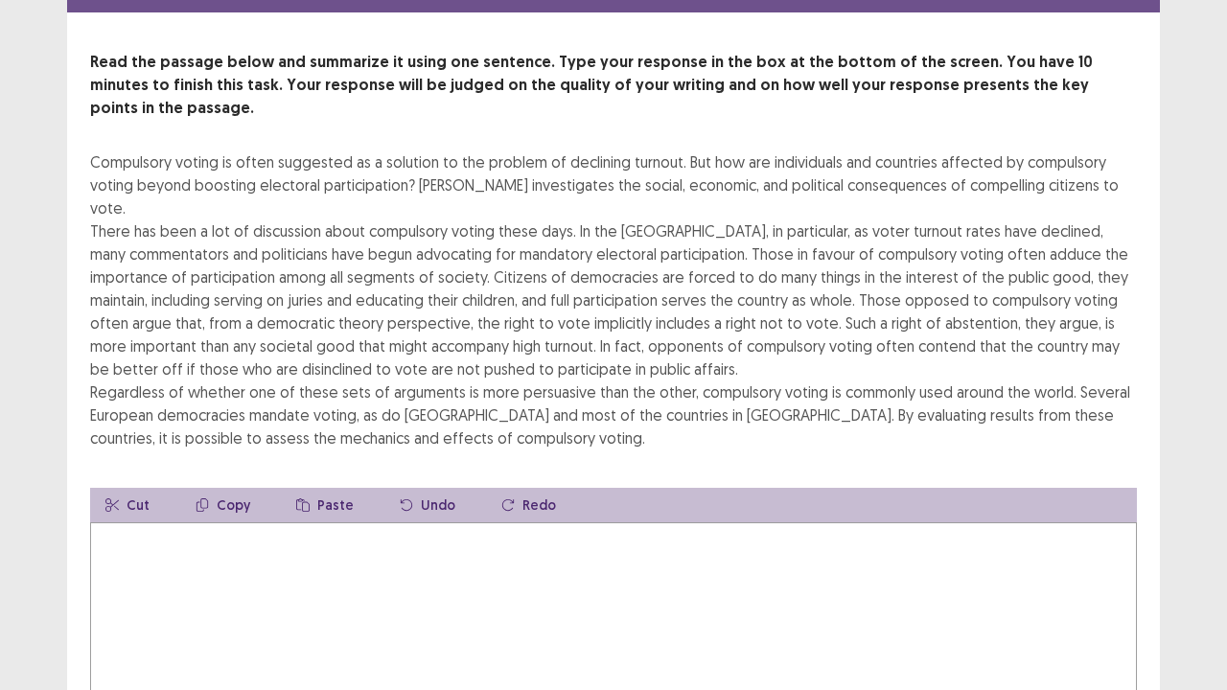
click at [723, 522] on textarea at bounding box center [613, 627] width 1047 height 211
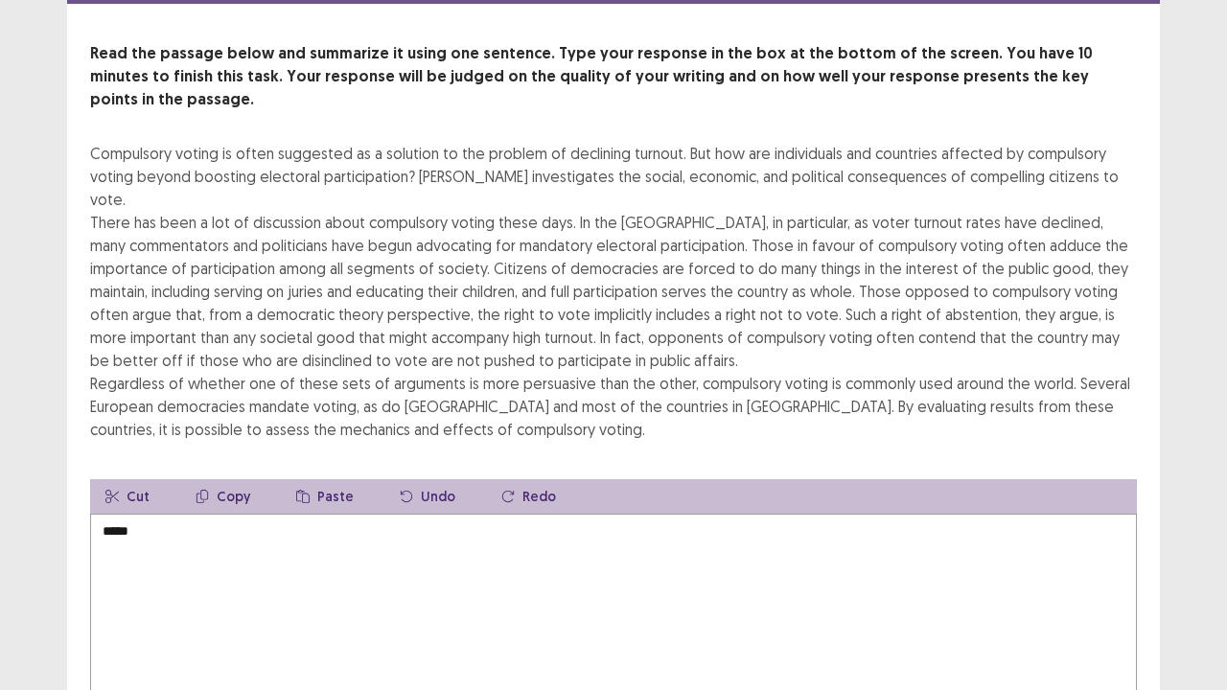
click at [713, 533] on textarea "*****" at bounding box center [613, 619] width 1047 height 211
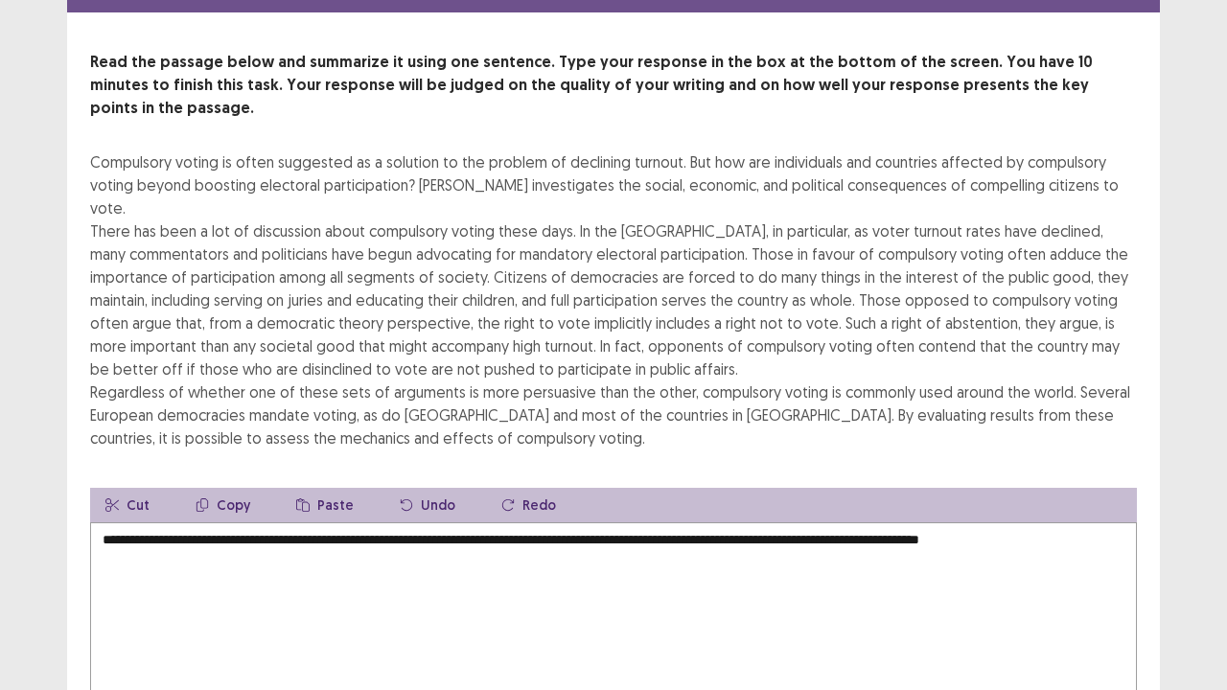
click at [1088, 200] on div "Compulsory voting is often suggested as a solution to the problem of declining …" at bounding box center [613, 300] width 1047 height 299
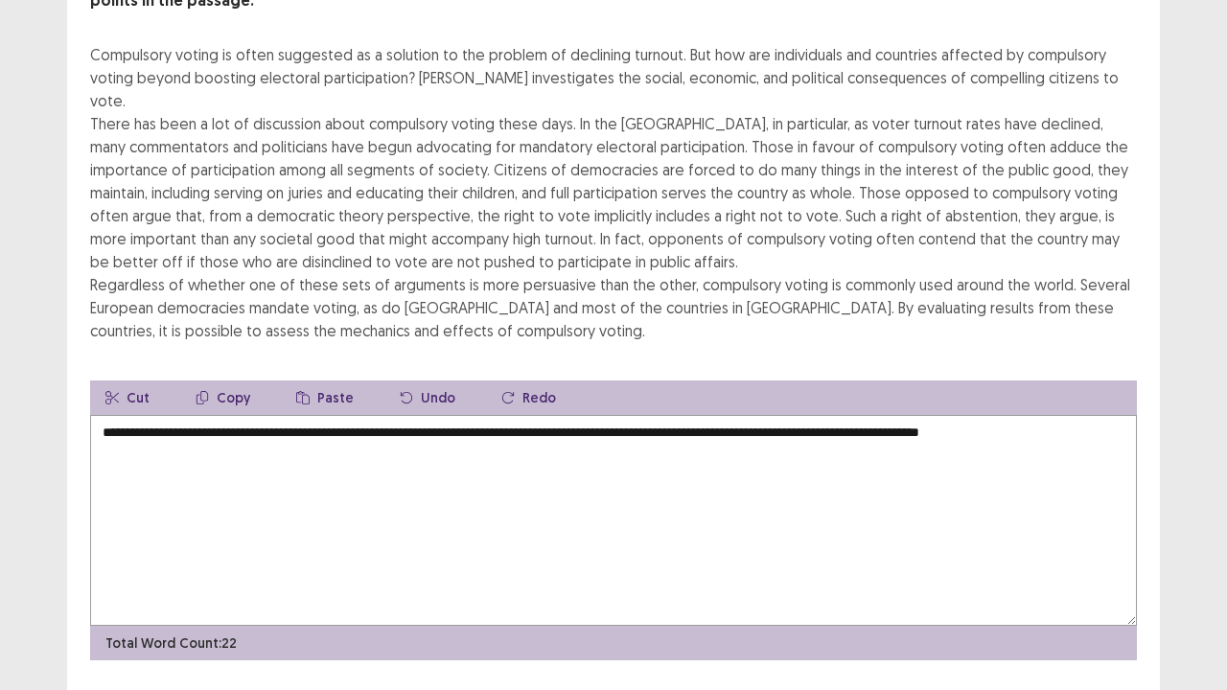
click at [1100, 415] on textarea "**********" at bounding box center [613, 520] width 1047 height 211
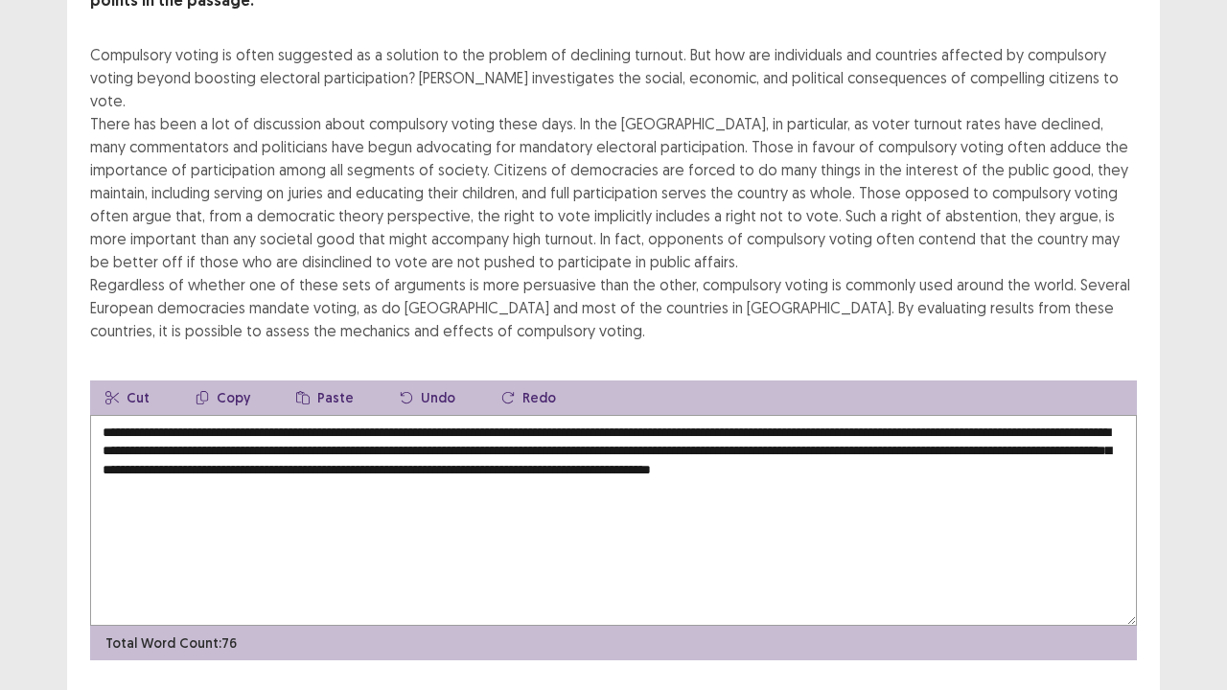
click at [190, 432] on textarea "**********" at bounding box center [613, 520] width 1047 height 211
click at [172, 433] on textarea "**********" at bounding box center [613, 520] width 1047 height 211
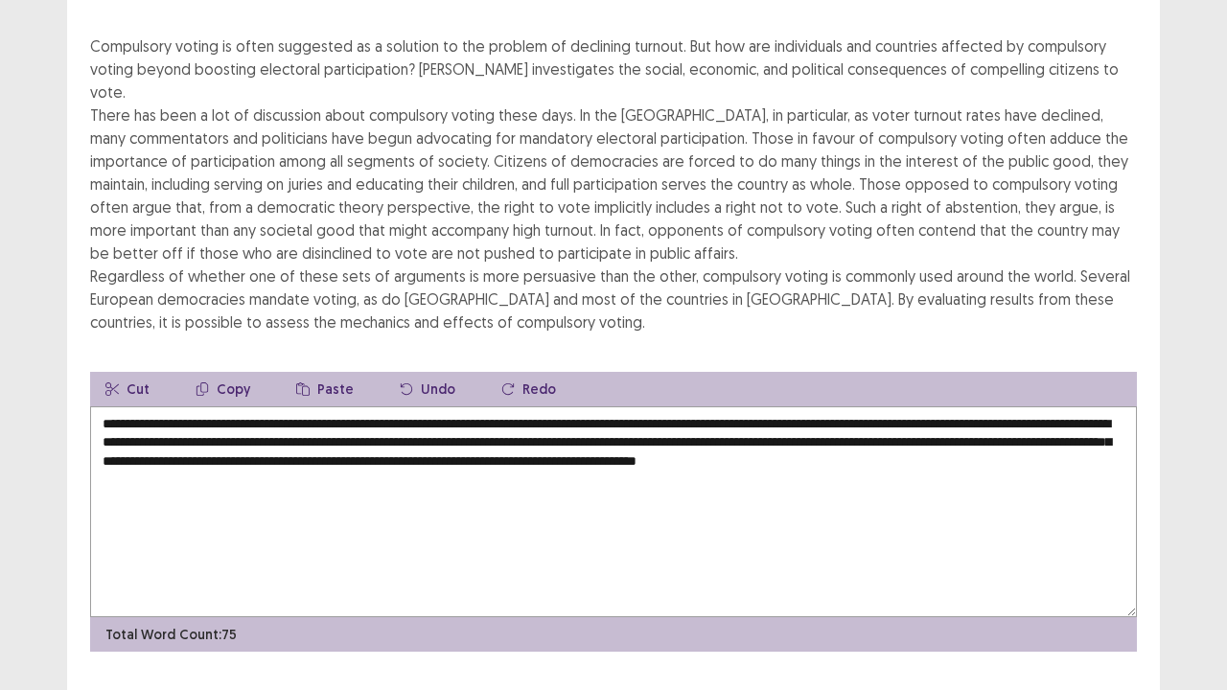
click at [981, 406] on textarea "**********" at bounding box center [613, 511] width 1047 height 211
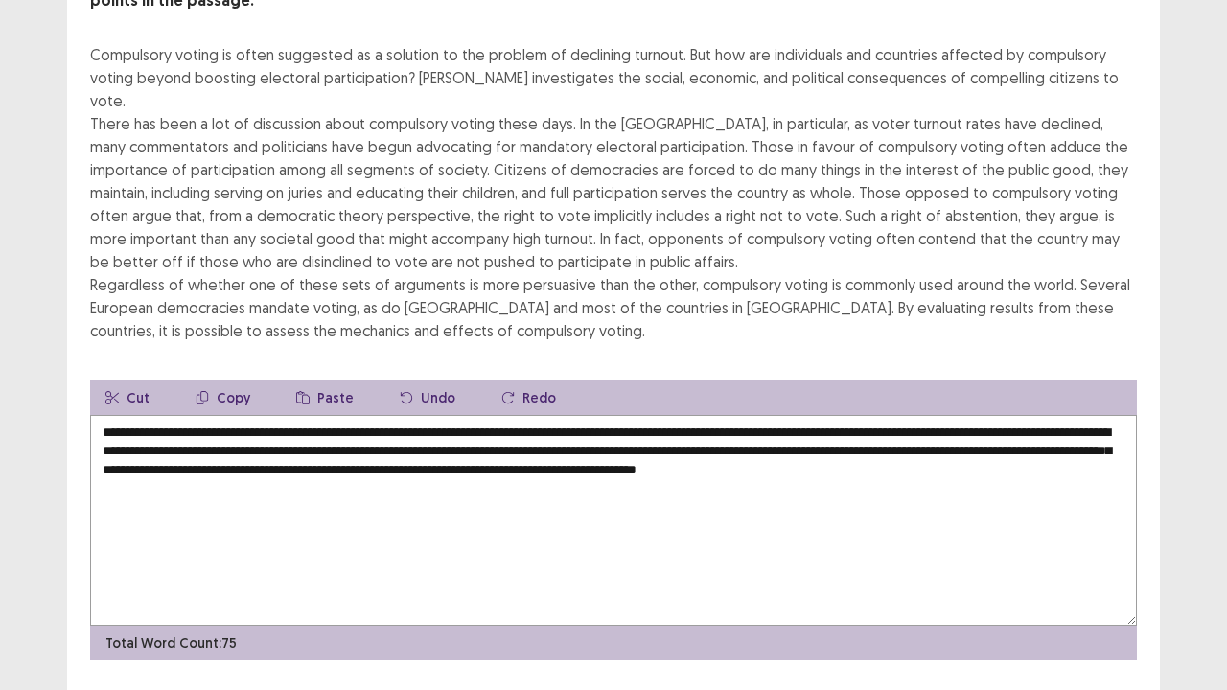
click at [997, 415] on textarea "**********" at bounding box center [613, 520] width 1047 height 211
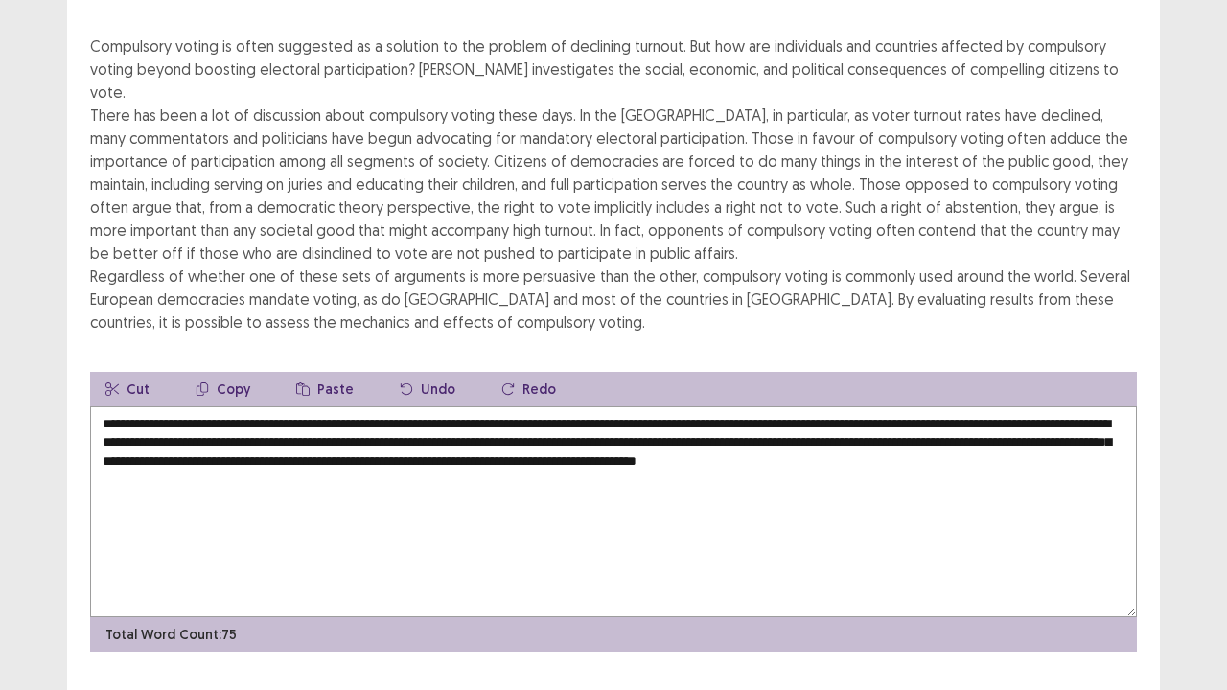
type textarea "**********"
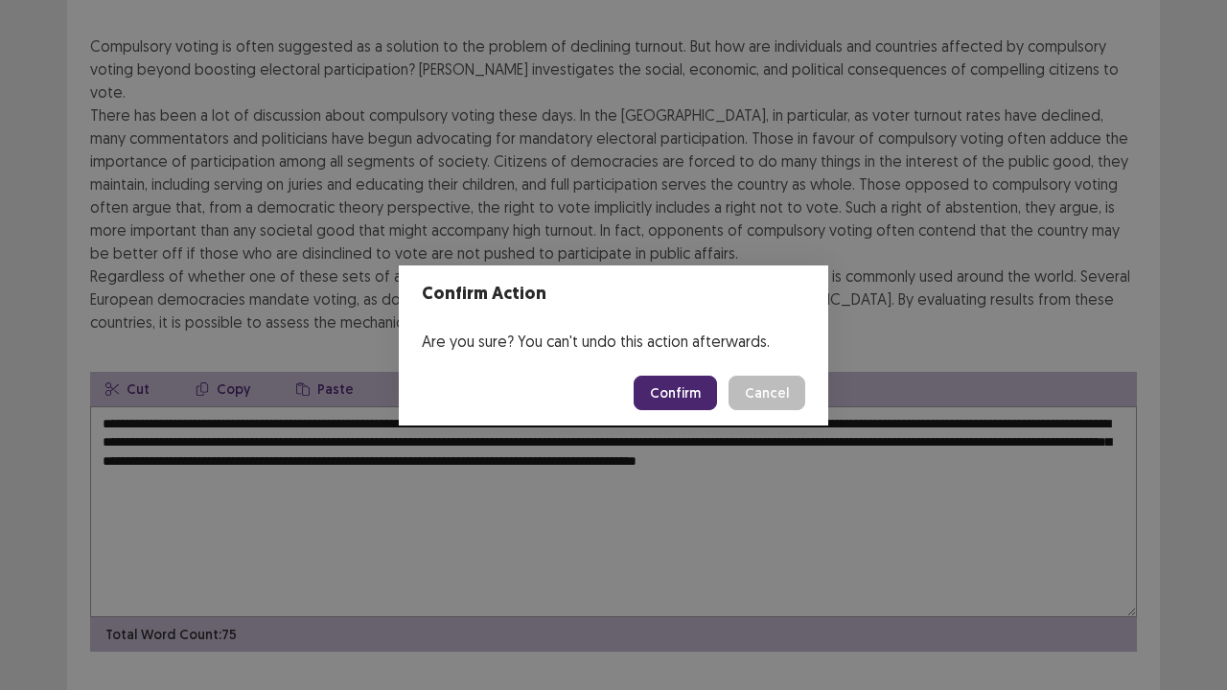
click at [677, 388] on button "Confirm" at bounding box center [675, 393] width 83 height 35
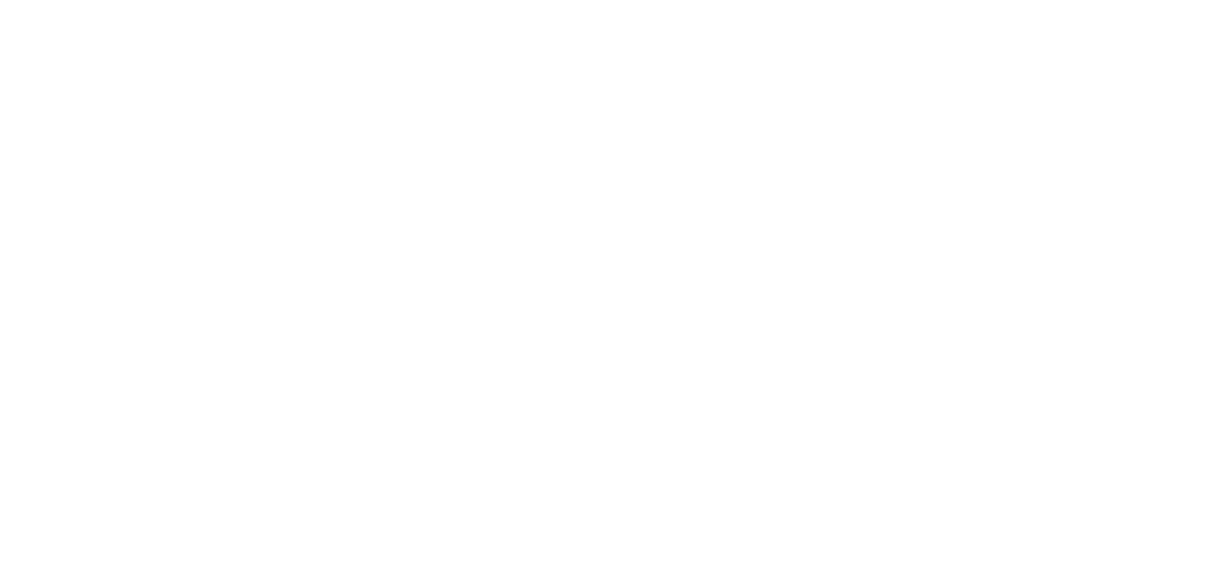
scroll to position [0, 0]
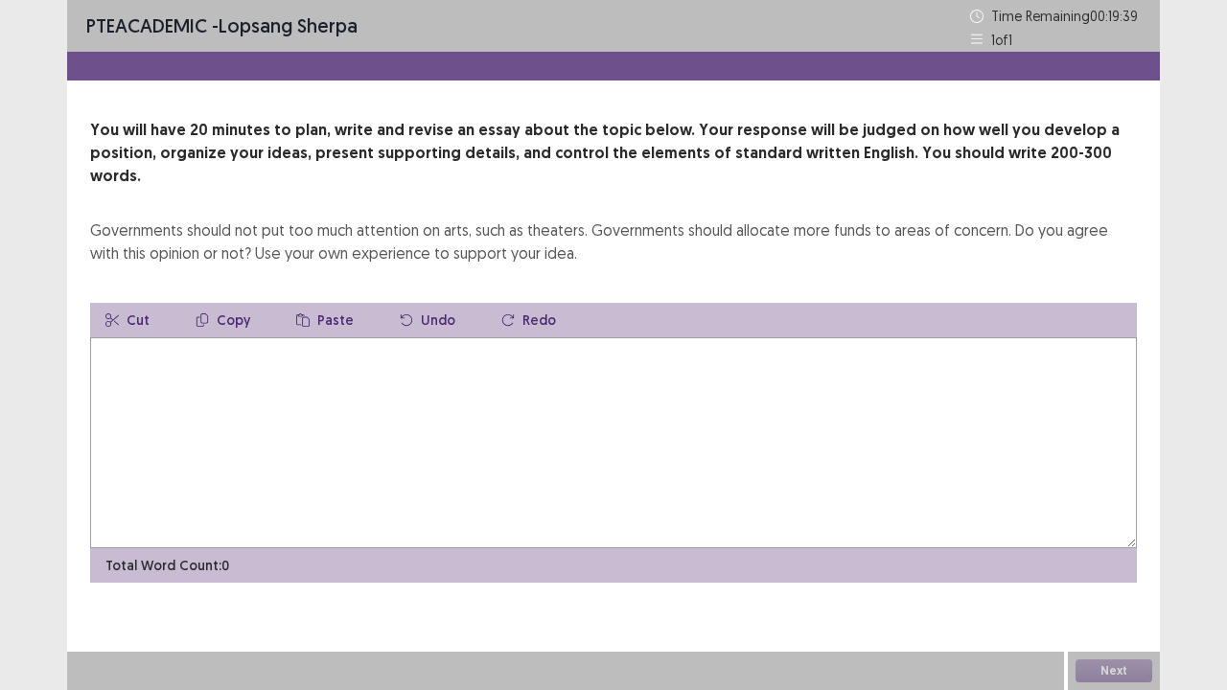
click at [749, 416] on textarea at bounding box center [613, 442] width 1047 height 211
click at [375, 548] on div "Total Word Count: 0" at bounding box center [613, 565] width 1047 height 35
click at [472, 385] on textarea at bounding box center [613, 442] width 1047 height 211
click at [295, 337] on textarea "**********" at bounding box center [613, 442] width 1047 height 211
click at [587, 337] on textarea "**********" at bounding box center [613, 442] width 1047 height 211
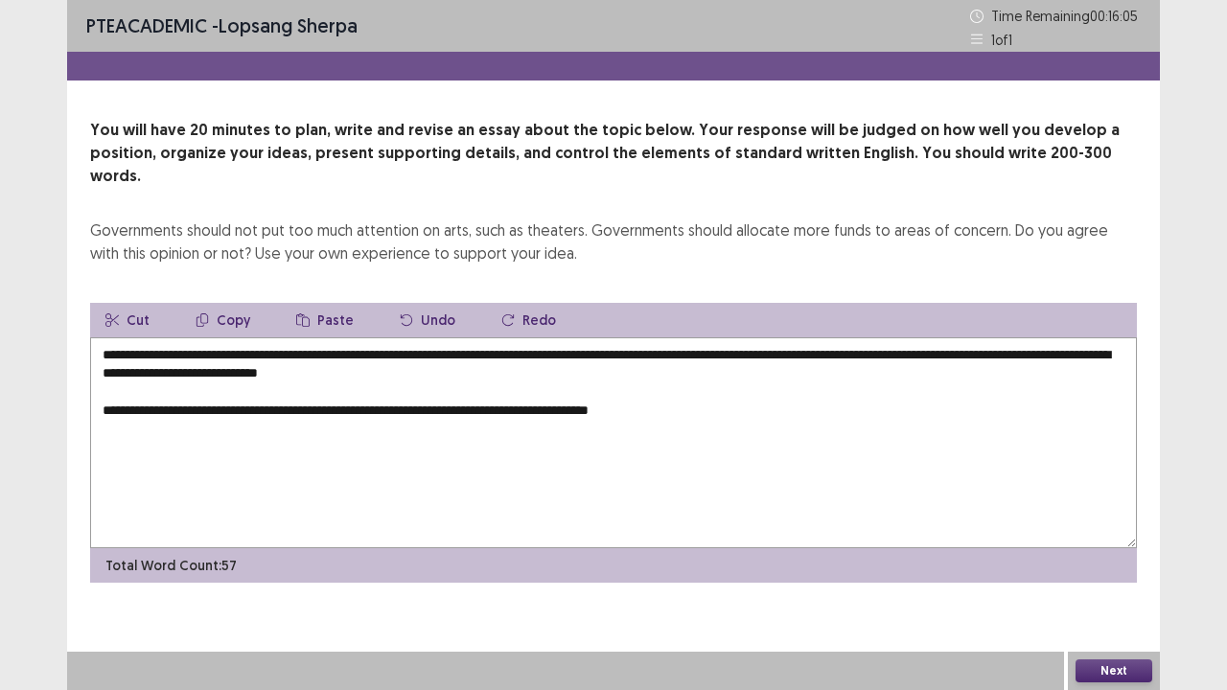
click at [715, 381] on textarea "**********" at bounding box center [613, 442] width 1047 height 211
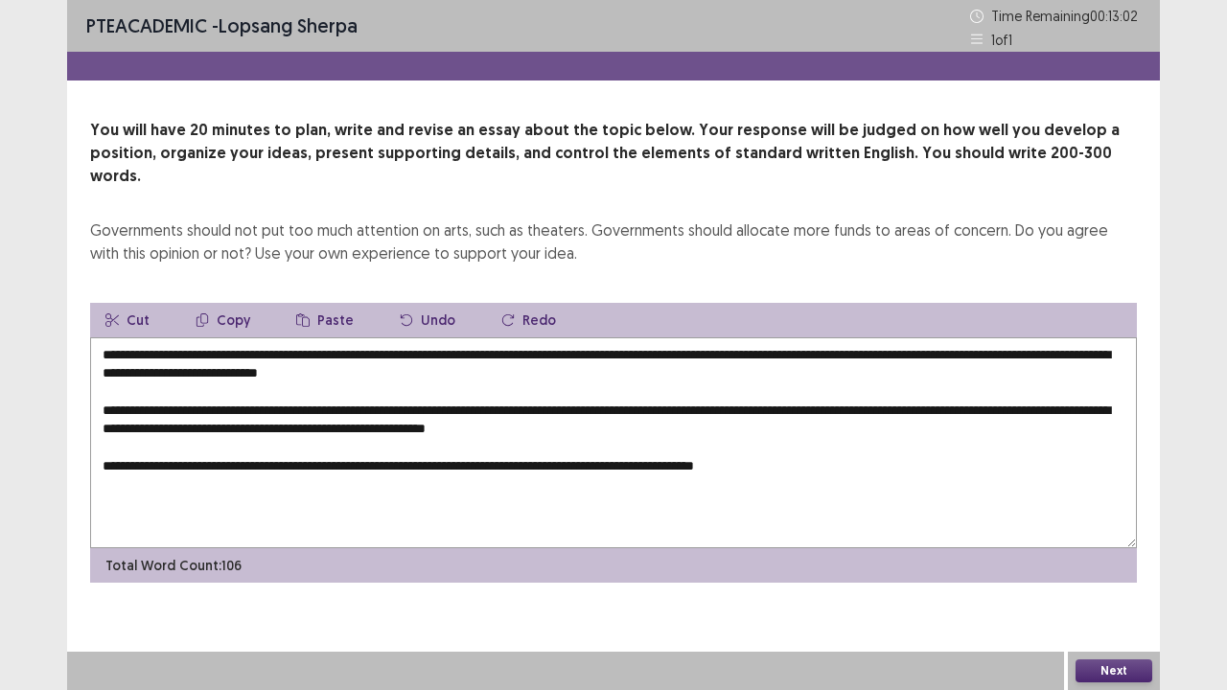
drag, startPoint x: 984, startPoint y: 180, endPoint x: 934, endPoint y: 197, distance: 52.7
click at [934, 197] on div "You will have 20 minutes to plan, write and revise an essay about the topic bel…" at bounding box center [613, 192] width 1047 height 146
click at [846, 433] on textarea "**********" at bounding box center [613, 442] width 1047 height 211
click at [844, 433] on textarea "**********" at bounding box center [613, 442] width 1047 height 211
click at [865, 449] on textarea "**********" at bounding box center [613, 442] width 1047 height 211
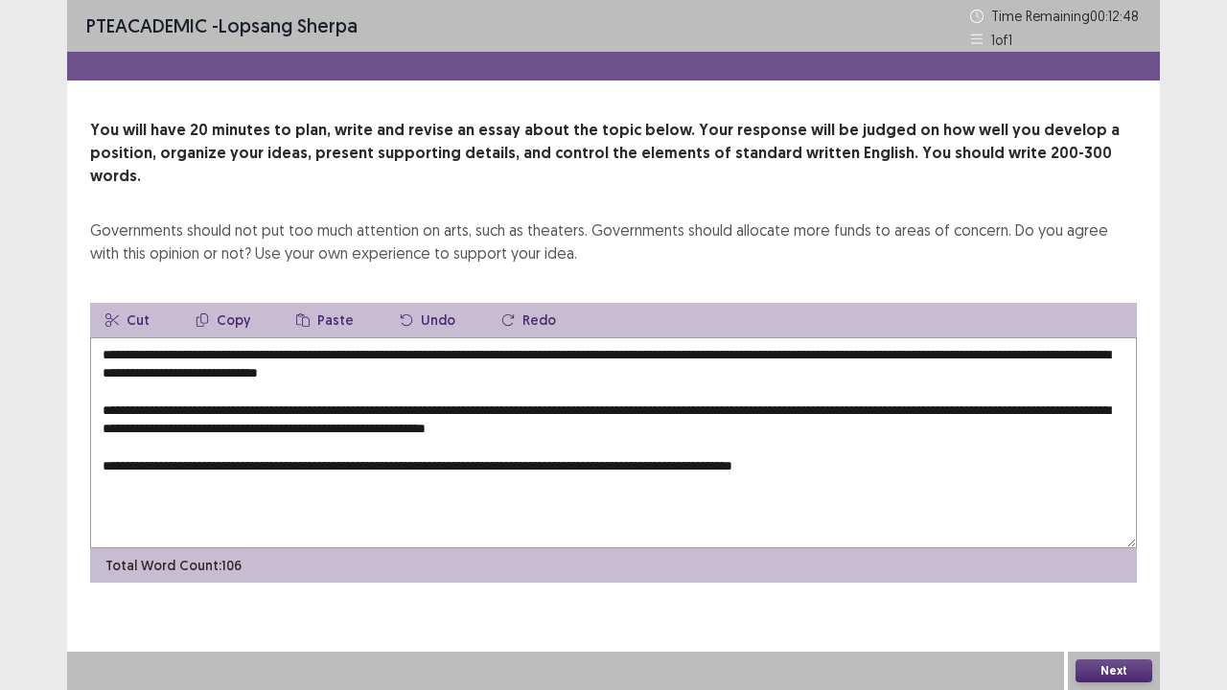
click at [842, 445] on textarea "**********" at bounding box center [613, 442] width 1047 height 211
click at [915, 443] on textarea "**********" at bounding box center [613, 442] width 1047 height 211
click at [1101, 442] on textarea "**********" at bounding box center [613, 442] width 1047 height 211
click at [148, 462] on textarea "**********" at bounding box center [613, 442] width 1047 height 211
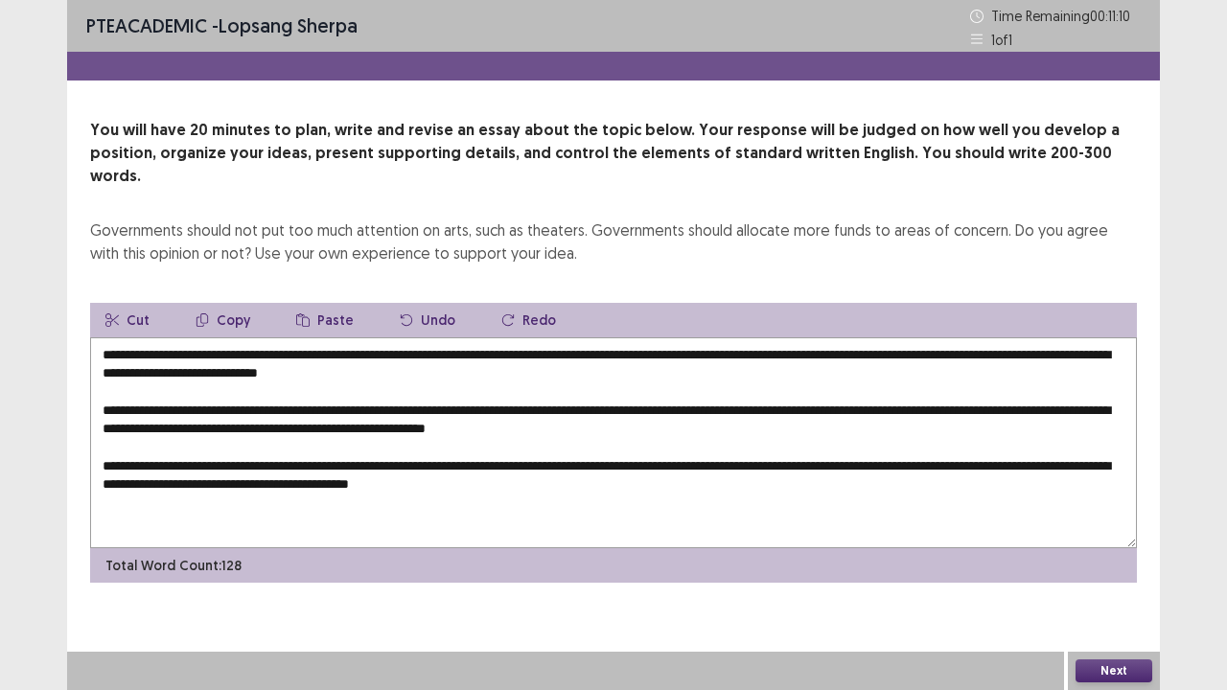
click at [519, 460] on textarea "**********" at bounding box center [613, 442] width 1047 height 211
click at [514, 461] on textarea "**********" at bounding box center [613, 442] width 1047 height 211
click at [510, 461] on textarea "**********" at bounding box center [613, 442] width 1047 height 211
click at [569, 469] on textarea "**********" at bounding box center [613, 442] width 1047 height 211
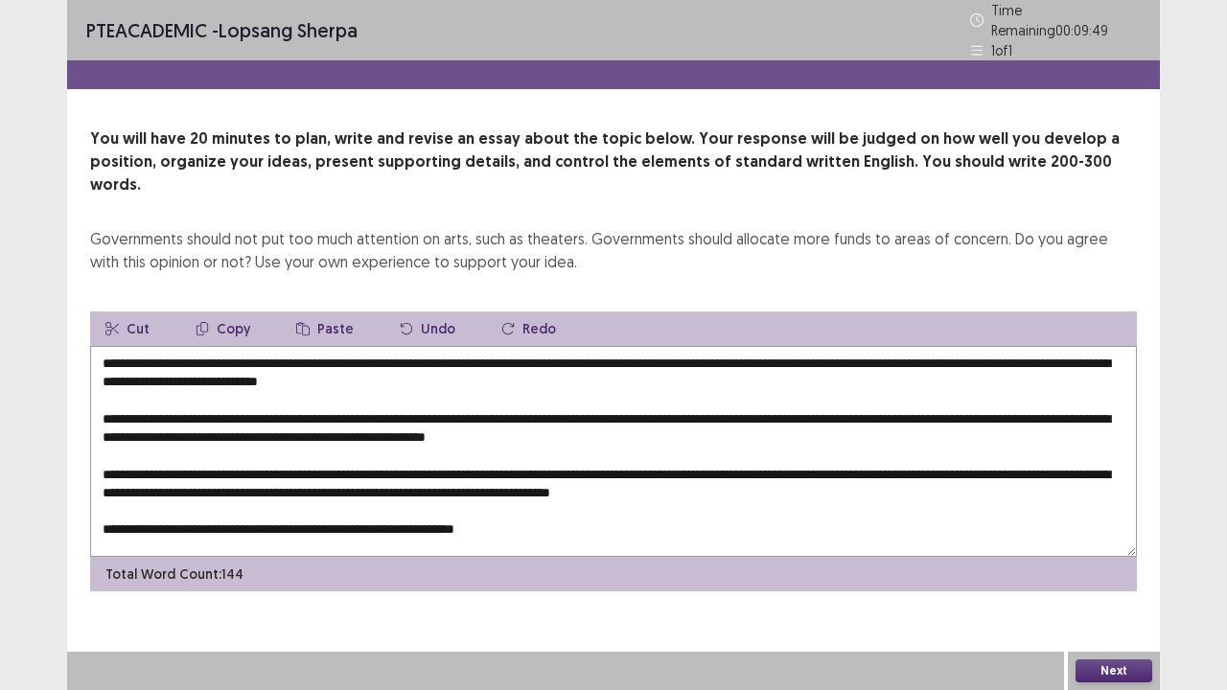
click at [612, 557] on div "Total Word Count: 144" at bounding box center [613, 574] width 1047 height 35
click at [556, 506] on textarea "**********" at bounding box center [613, 451] width 1047 height 211
click at [199, 346] on textarea "**********" at bounding box center [613, 451] width 1047 height 211
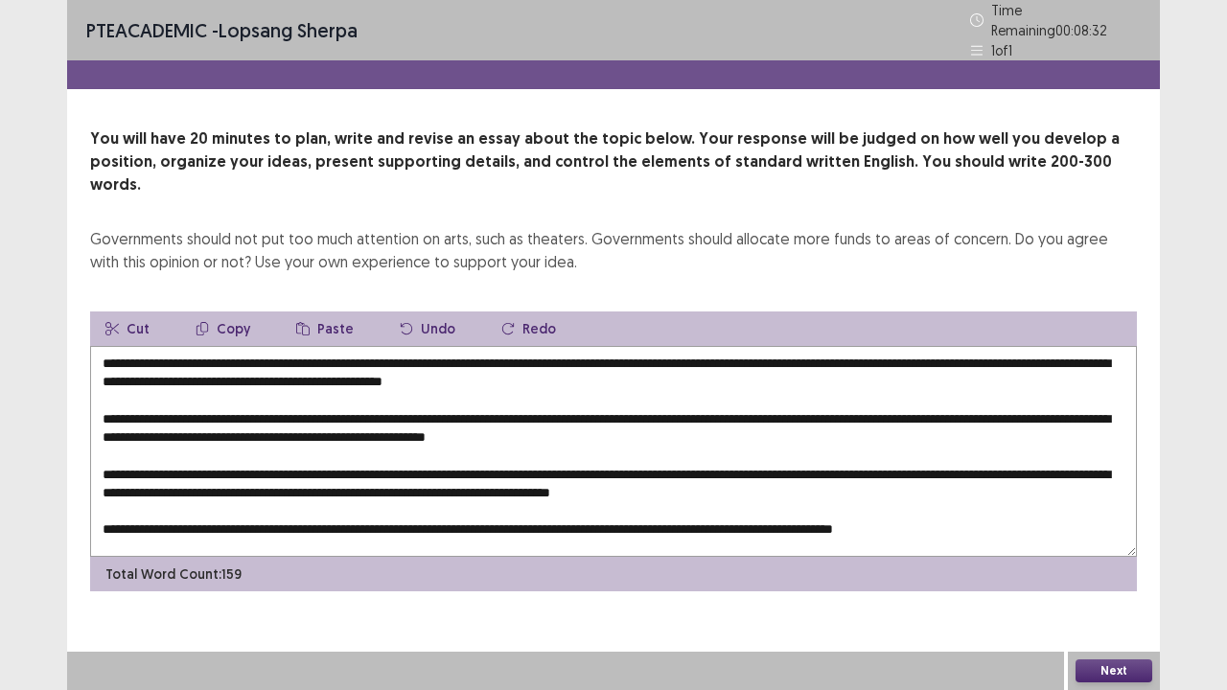
click at [1210, 341] on div "PTE academic - lopsang sherpa Time Remaining 00 : 08 : 32 1 of 1 You will have …" at bounding box center [613, 345] width 1227 height 690
click at [372, 346] on textarea "**********" at bounding box center [613, 451] width 1047 height 211
click at [957, 346] on textarea at bounding box center [613, 451] width 1047 height 211
click at [970, 346] on textarea at bounding box center [613, 451] width 1047 height 211
click at [264, 355] on textarea at bounding box center [613, 451] width 1047 height 211
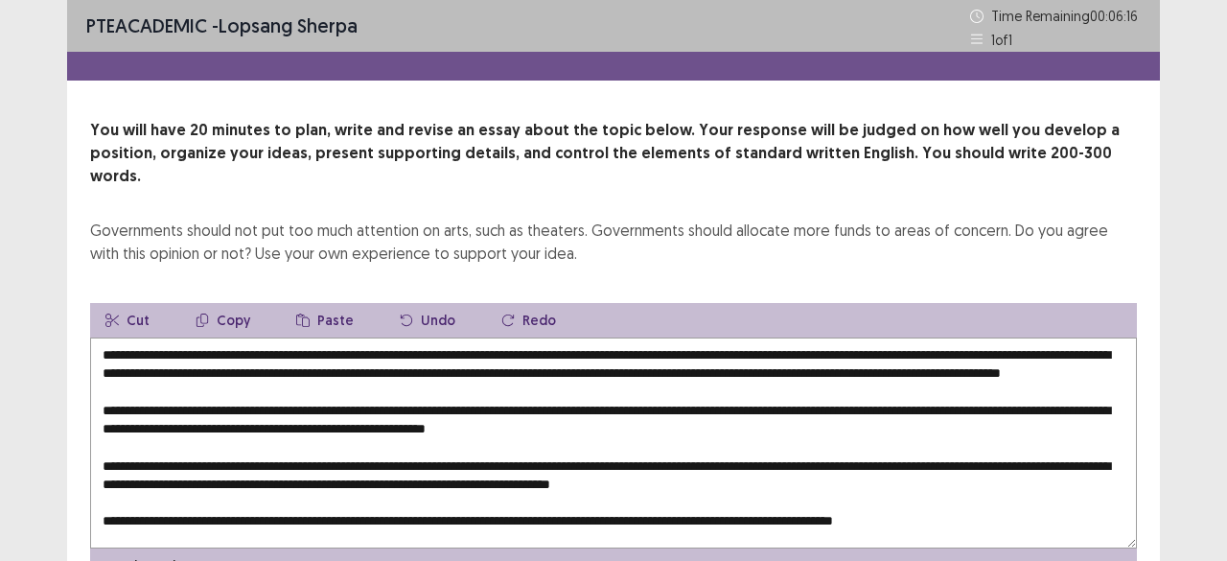
click at [785, 355] on textarea at bounding box center [613, 442] width 1047 height 211
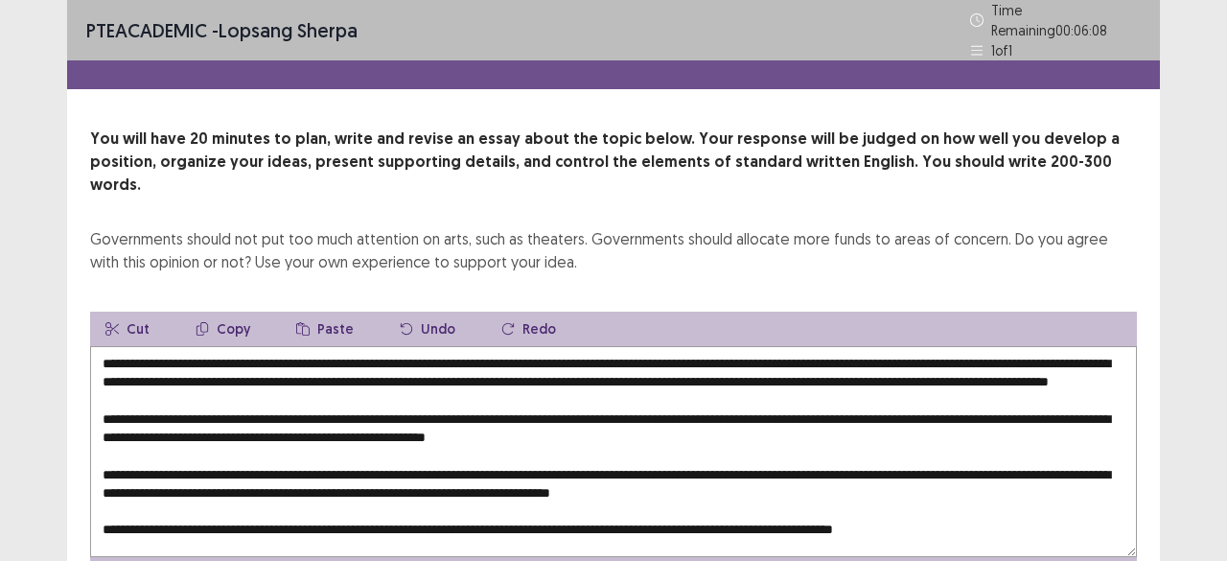
click at [850, 351] on textarea at bounding box center [613, 451] width 1047 height 211
click at [1030, 356] on textarea at bounding box center [613, 451] width 1047 height 211
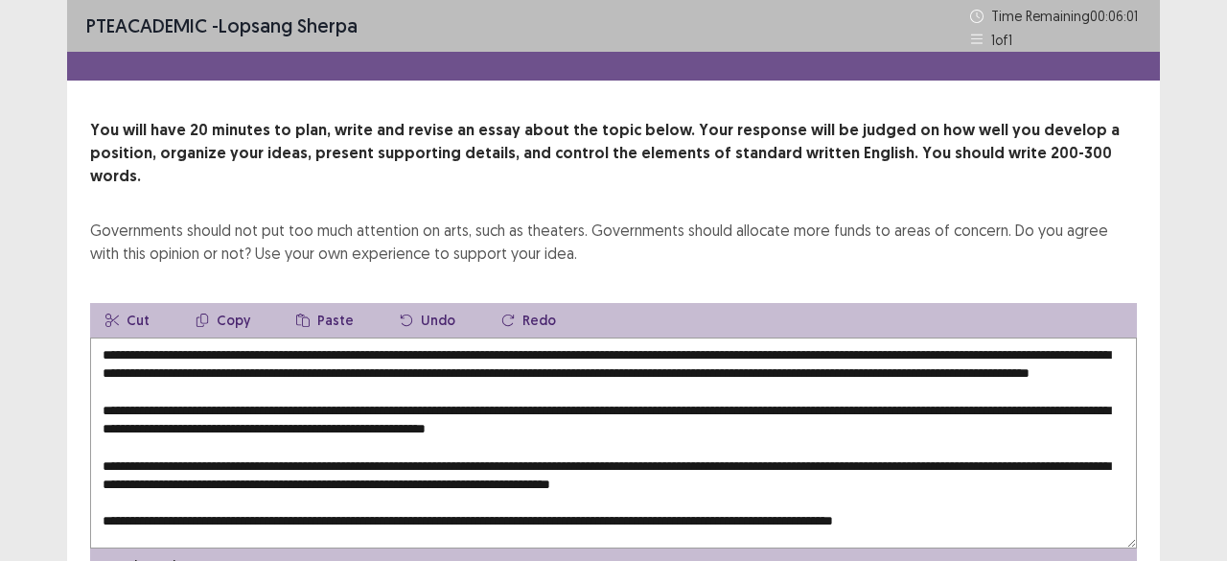
click at [1030, 356] on textarea at bounding box center [613, 442] width 1047 height 211
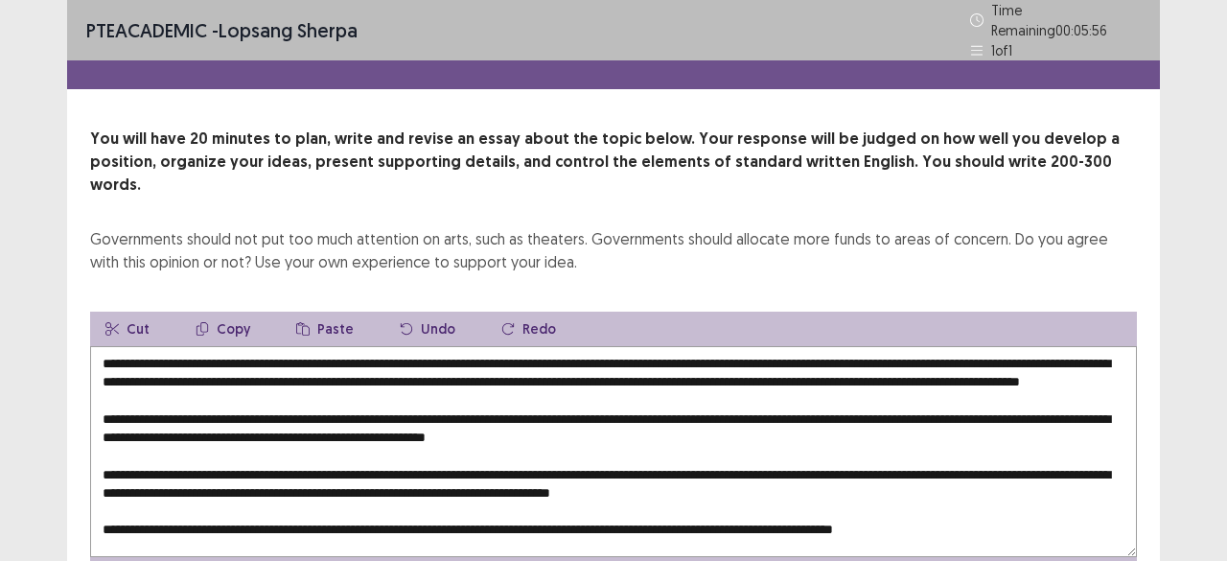
click at [1035, 349] on textarea at bounding box center [613, 451] width 1047 height 211
click at [836, 352] on textarea at bounding box center [613, 451] width 1047 height 211
drag, startPoint x: 259, startPoint y: 350, endPoint x: 834, endPoint y: 348, distance: 575.2
click at [834, 348] on textarea at bounding box center [613, 451] width 1047 height 211
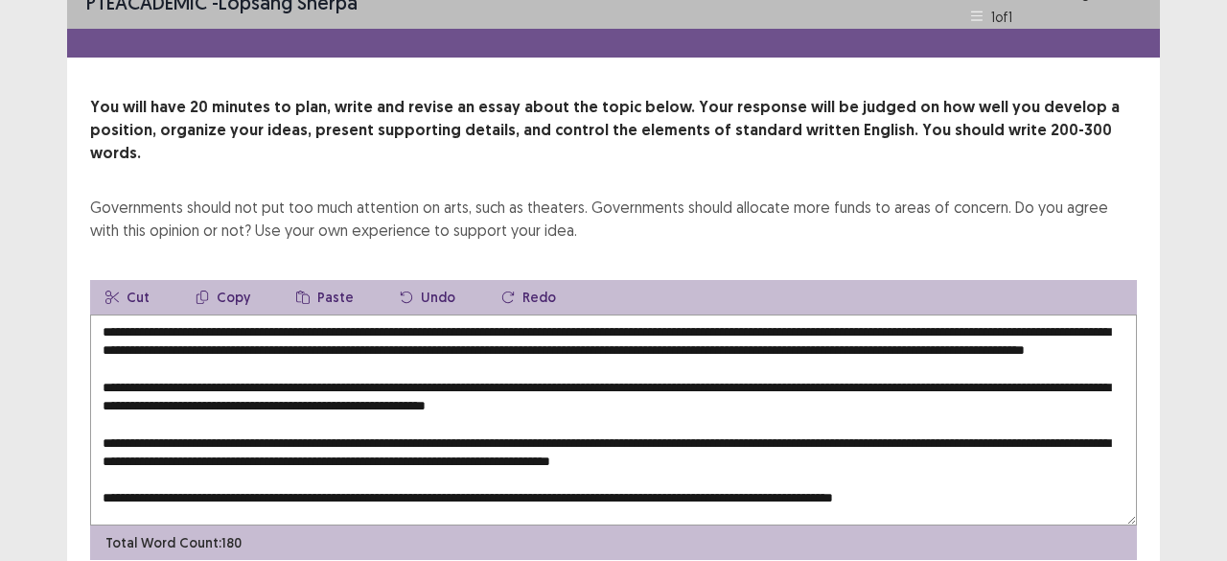
scroll to position [82, 0]
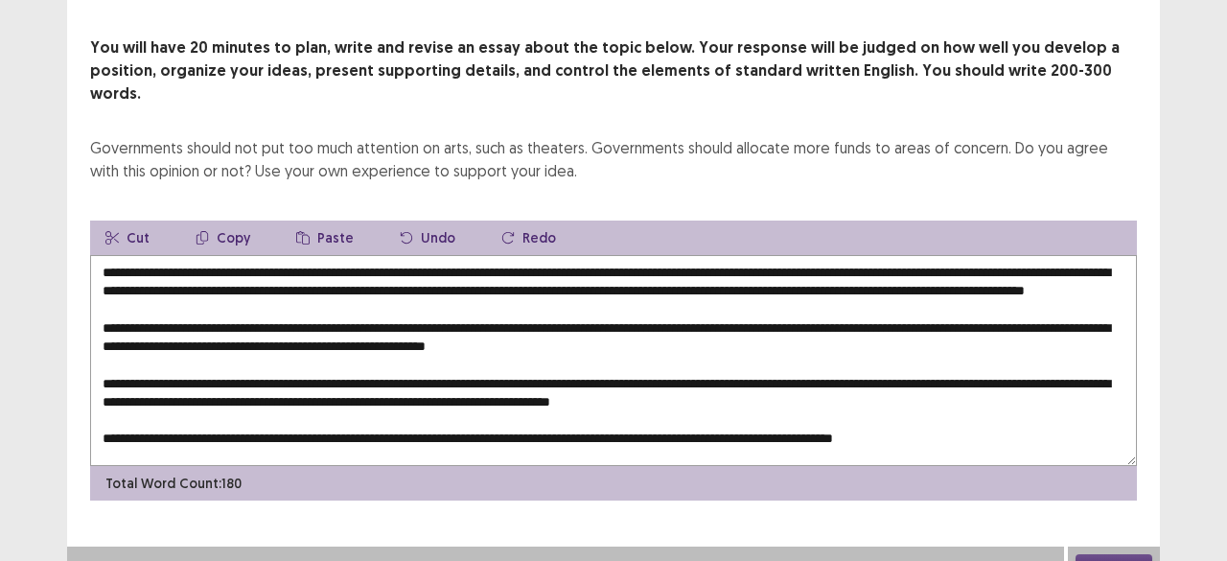
click at [228, 220] on button "Copy" at bounding box center [222, 237] width 85 height 35
click at [238, 285] on textarea at bounding box center [613, 360] width 1047 height 211
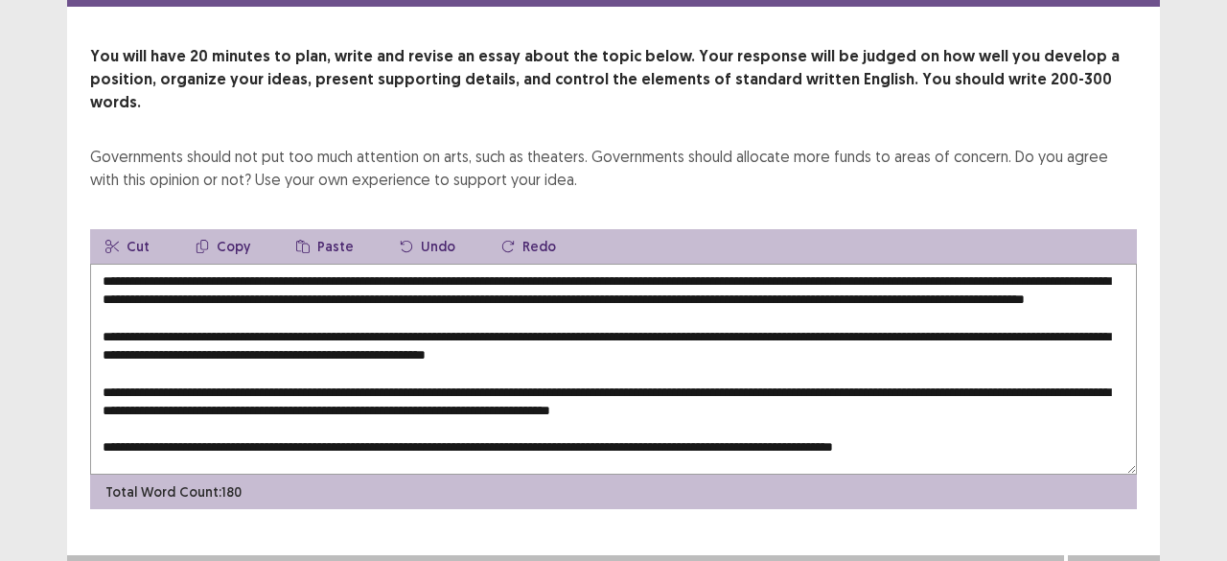
click at [320, 229] on button "Paste" at bounding box center [325, 246] width 88 height 35
click at [838, 266] on textarea at bounding box center [613, 369] width 1047 height 211
click at [265, 264] on textarea at bounding box center [613, 369] width 1047 height 211
drag, startPoint x: 199, startPoint y: 248, endPoint x: 414, endPoint y: 179, distance: 225.5
click at [414, 179] on div "You will have 20 minutes to plan, write and revise an essay about the topic bel…" at bounding box center [613, 277] width 1093 height 464
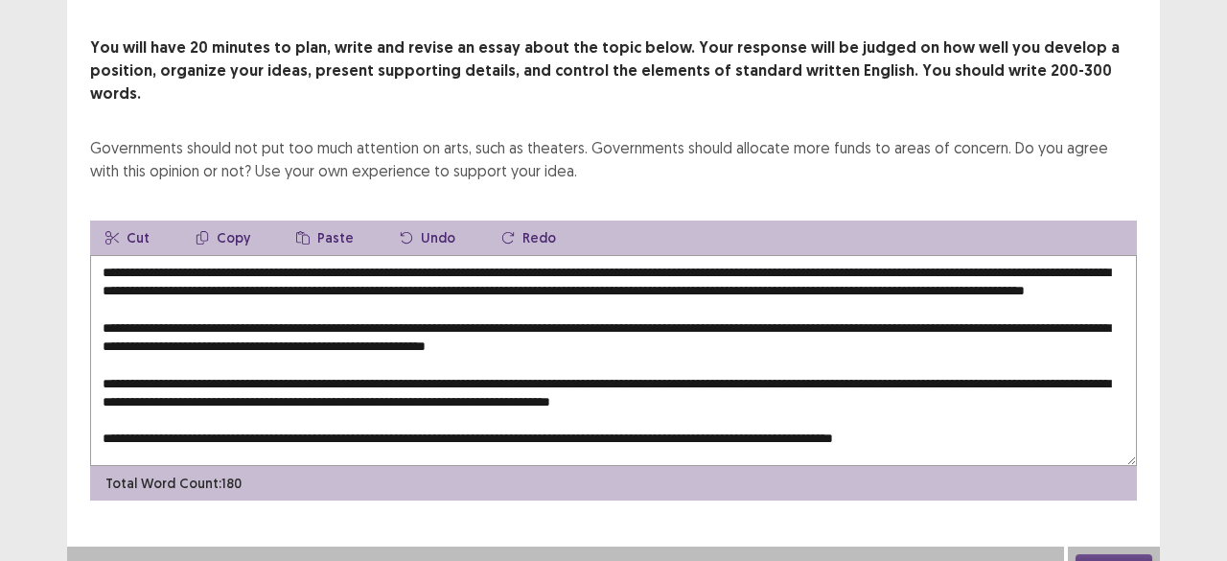
drag, startPoint x: 353, startPoint y: 298, endPoint x: 629, endPoint y: 294, distance: 276.1
click at [629, 294] on textarea at bounding box center [613, 360] width 1047 height 211
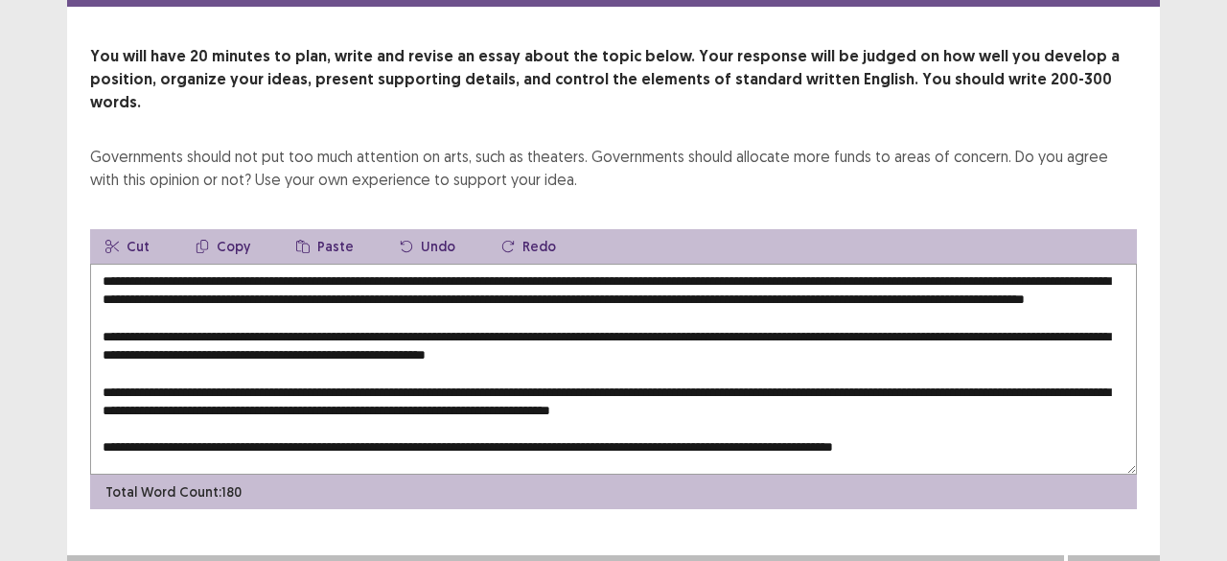
drag, startPoint x: 629, startPoint y: 294, endPoint x: 264, endPoint y: 289, distance: 365.3
click at [264, 289] on textarea at bounding box center [613, 369] width 1047 height 211
click at [296, 289] on textarea at bounding box center [613, 369] width 1047 height 211
click at [286, 284] on textarea at bounding box center [613, 369] width 1047 height 211
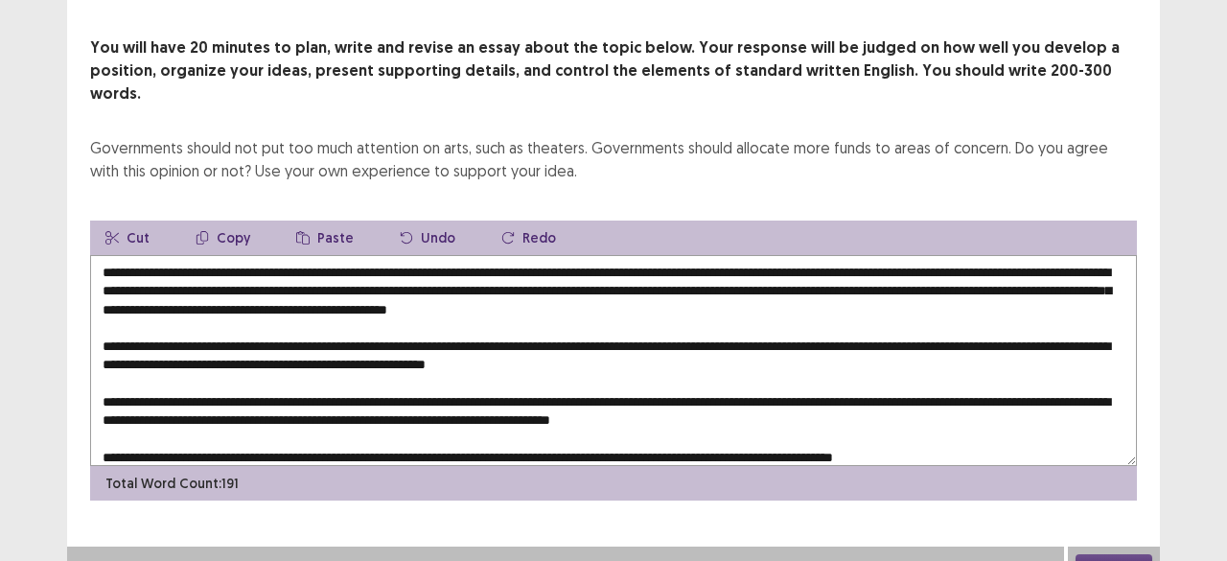
click at [769, 286] on textarea at bounding box center [613, 360] width 1047 height 211
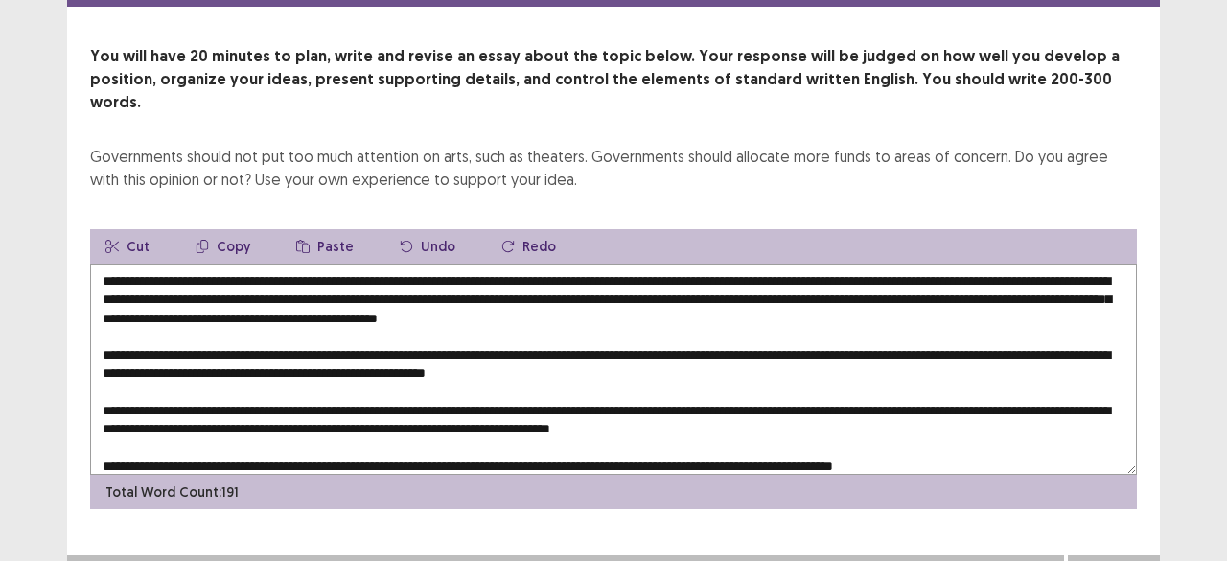
drag, startPoint x: 195, startPoint y: 248, endPoint x: 619, endPoint y: 247, distance: 424.7
click at [619, 264] on textarea at bounding box center [613, 369] width 1047 height 211
click at [221, 229] on button "Copy" at bounding box center [222, 246] width 85 height 35
click at [367, 325] on textarea at bounding box center [613, 369] width 1047 height 211
click at [324, 229] on button "Paste" at bounding box center [325, 246] width 88 height 35
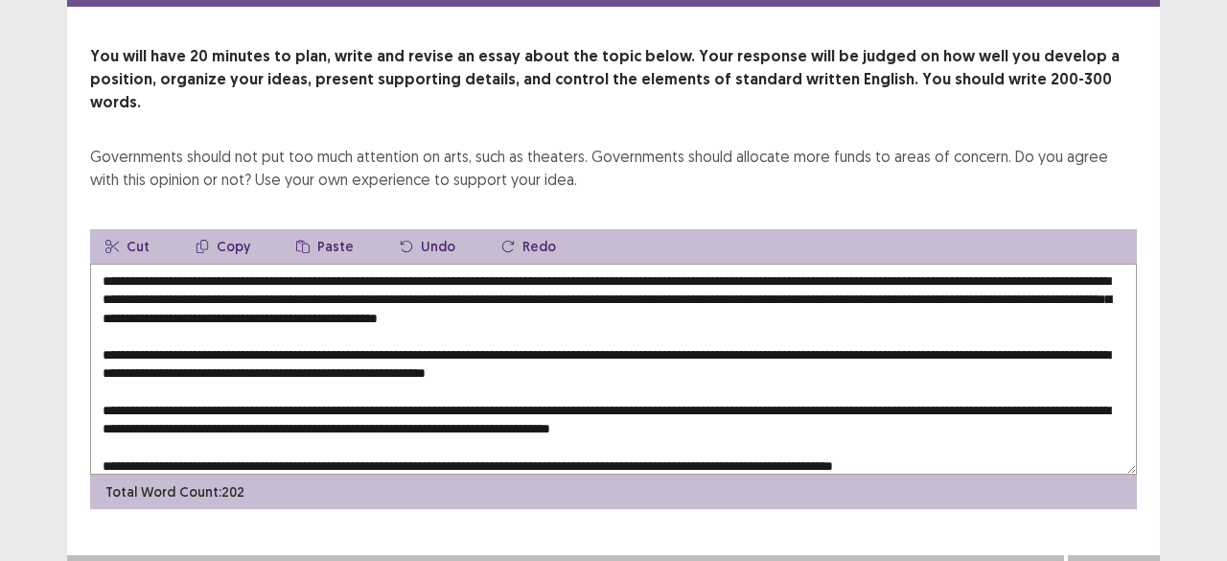
scroll to position [9, 0]
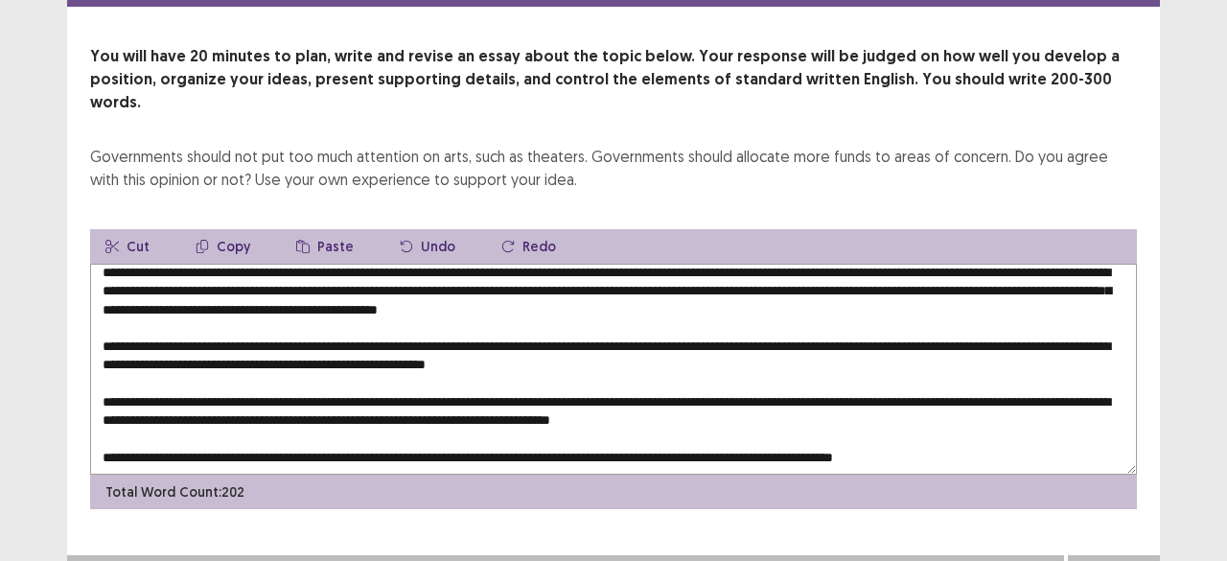
click at [509, 429] on textarea at bounding box center [613, 369] width 1047 height 211
click at [588, 401] on textarea at bounding box center [613, 369] width 1047 height 211
click at [504, 425] on textarea at bounding box center [613, 369] width 1047 height 211
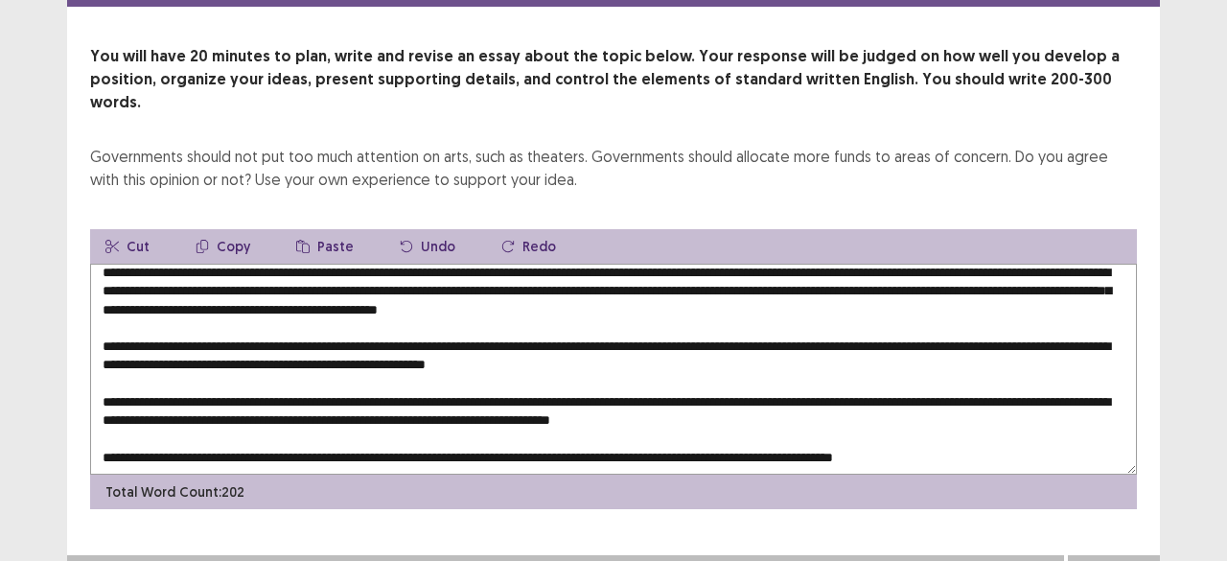
click at [320, 229] on button "Paste" at bounding box center [325, 246] width 88 height 35
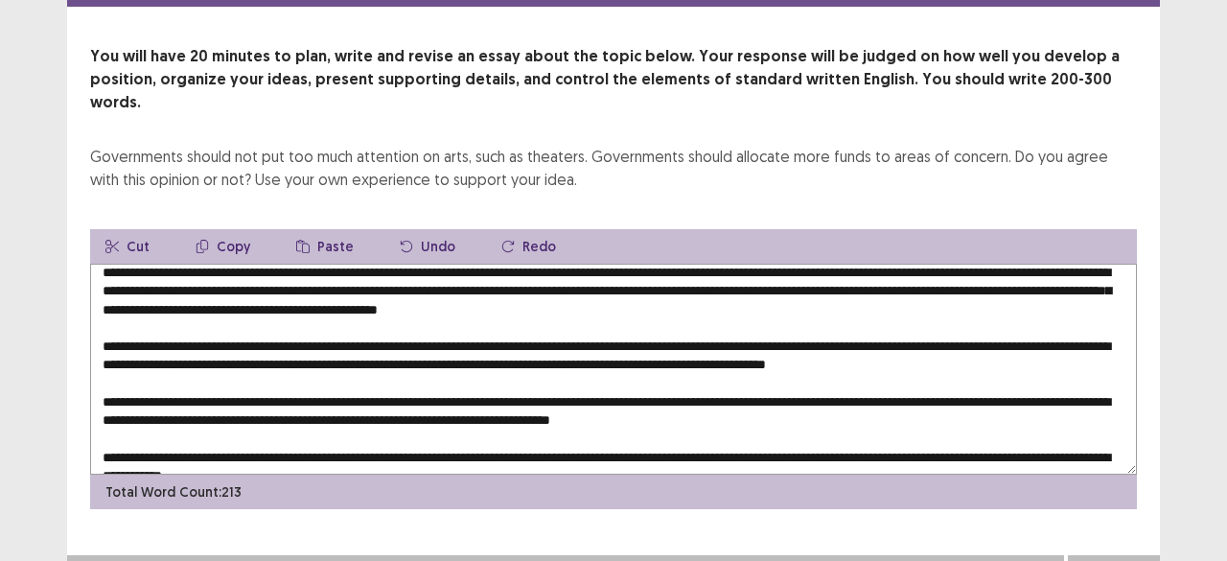
click at [797, 313] on textarea at bounding box center [613, 369] width 1047 height 211
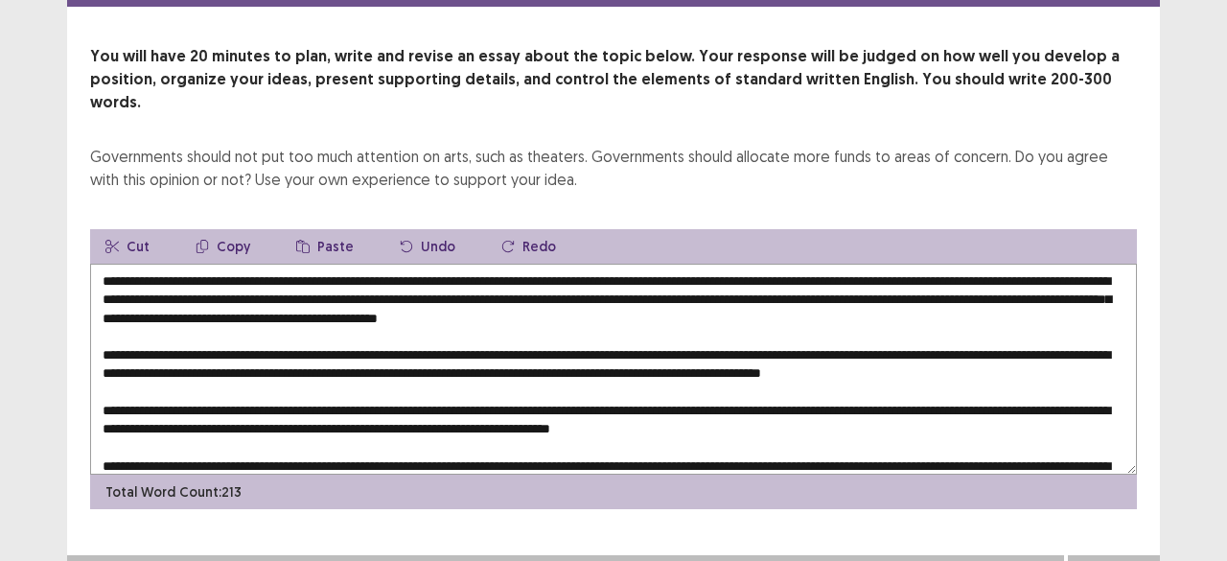
drag, startPoint x: 676, startPoint y: 258, endPoint x: 1149, endPoint y: 269, distance: 473.7
click at [1149, 269] on div "You will have 20 minutes to plan, write and revise an essay about the topic bel…" at bounding box center [613, 277] width 1093 height 464
click at [369, 340] on textarea at bounding box center [613, 369] width 1047 height 211
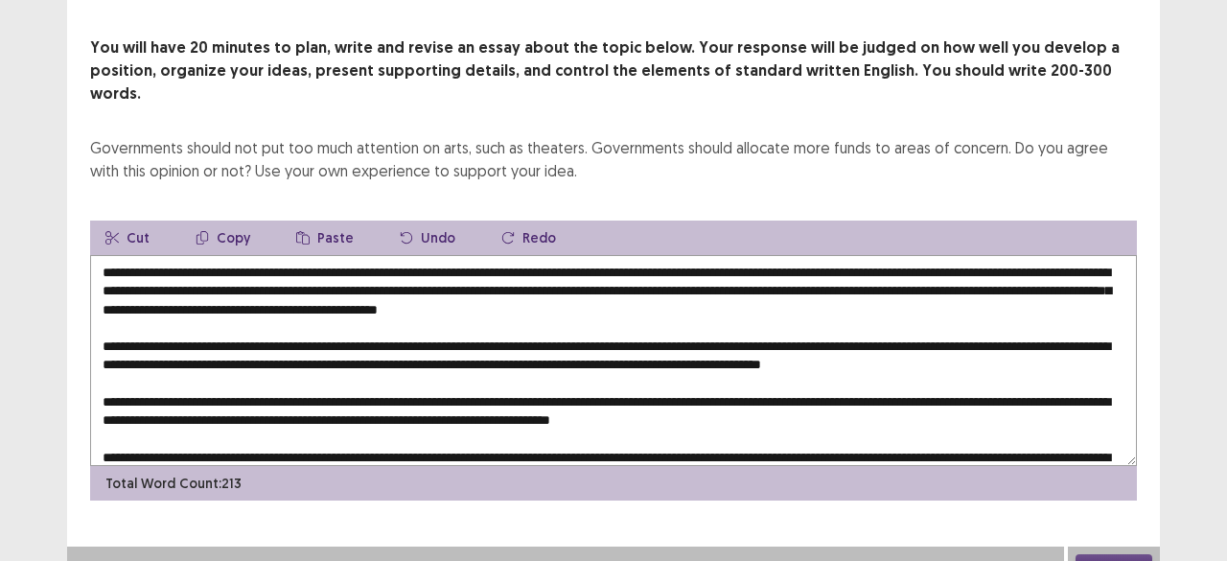
click at [312, 220] on button "Paste" at bounding box center [325, 237] width 88 height 35
drag, startPoint x: 678, startPoint y: 269, endPoint x: 259, endPoint y: 289, distance: 419.3
click at [259, 289] on textarea at bounding box center [613, 360] width 1047 height 211
click at [223, 220] on button "Copy" at bounding box center [222, 237] width 85 height 35
click at [362, 343] on textarea at bounding box center [613, 360] width 1047 height 211
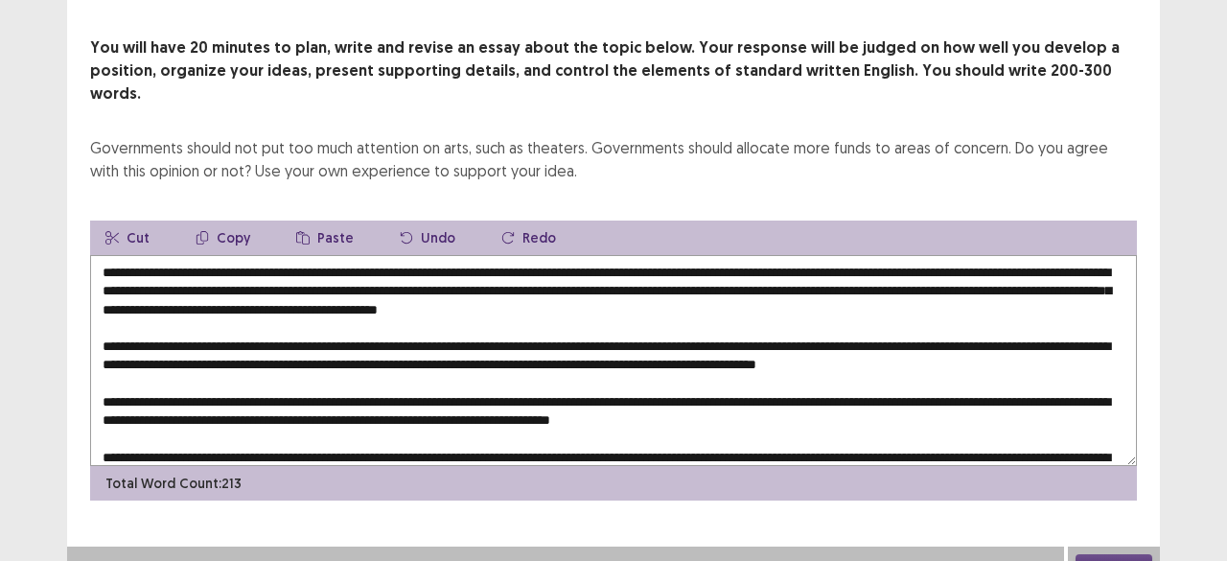
click at [324, 220] on button "Paste" at bounding box center [325, 237] width 88 height 35
click at [360, 338] on textarea at bounding box center [613, 360] width 1047 height 211
click at [364, 340] on textarea at bounding box center [613, 360] width 1047 height 211
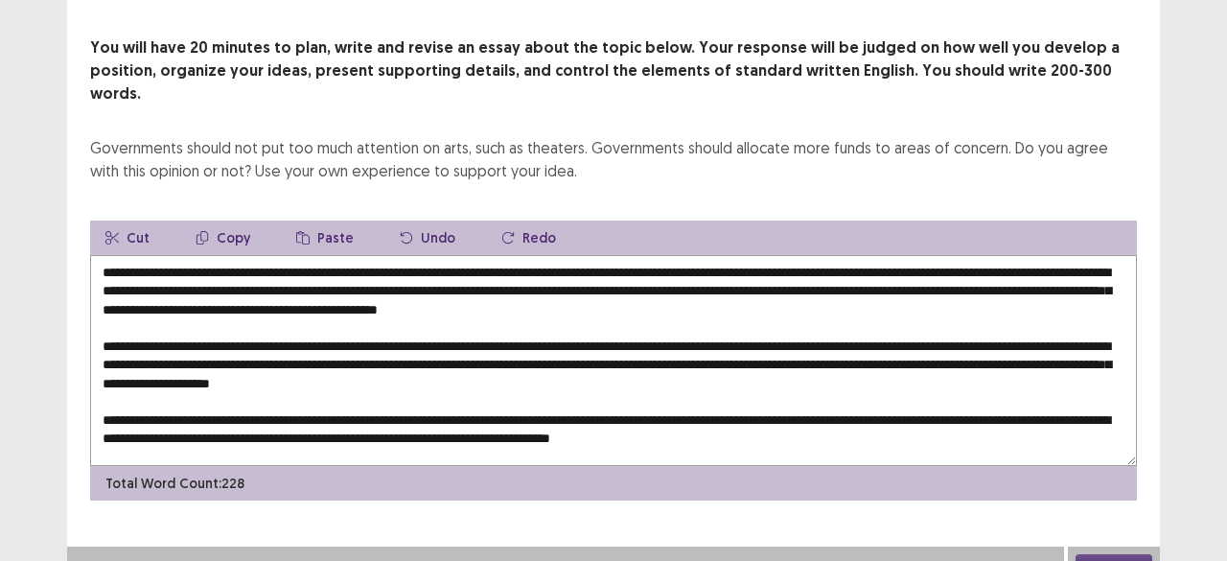
click at [156, 359] on textarea at bounding box center [613, 360] width 1047 height 211
click at [167, 359] on textarea at bounding box center [613, 360] width 1047 height 211
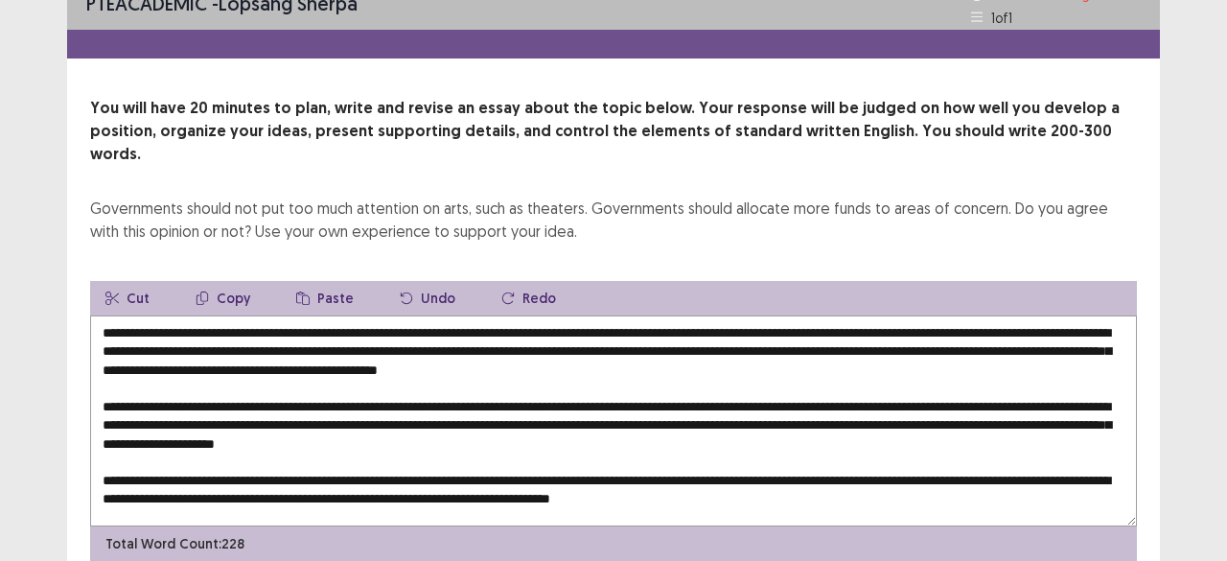
scroll to position [33, 0]
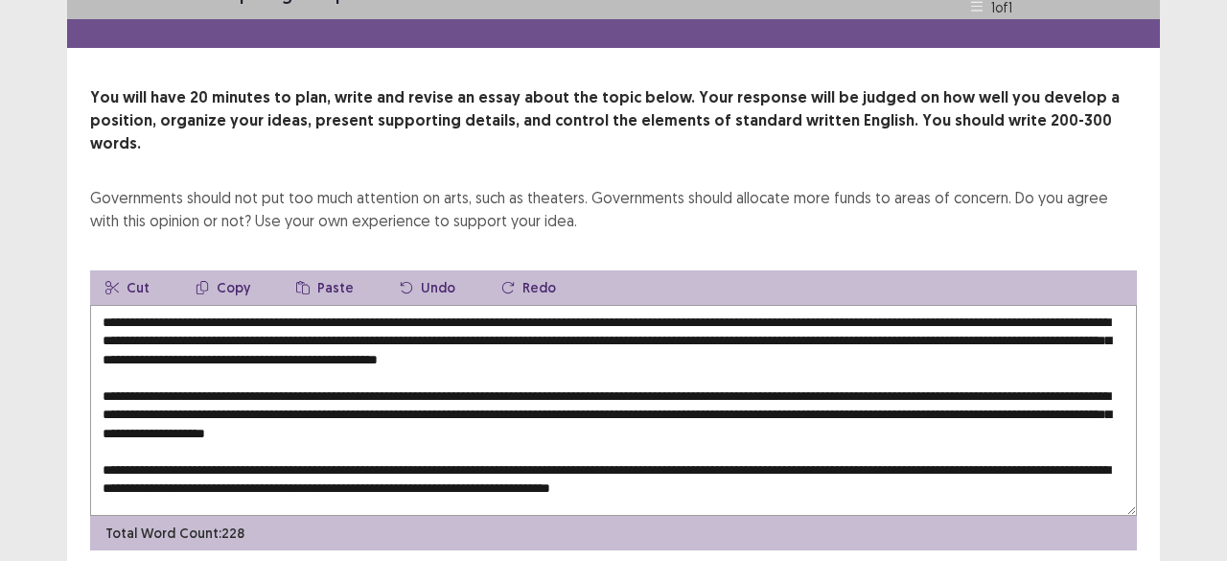
click at [415, 411] on textarea at bounding box center [613, 410] width 1047 height 211
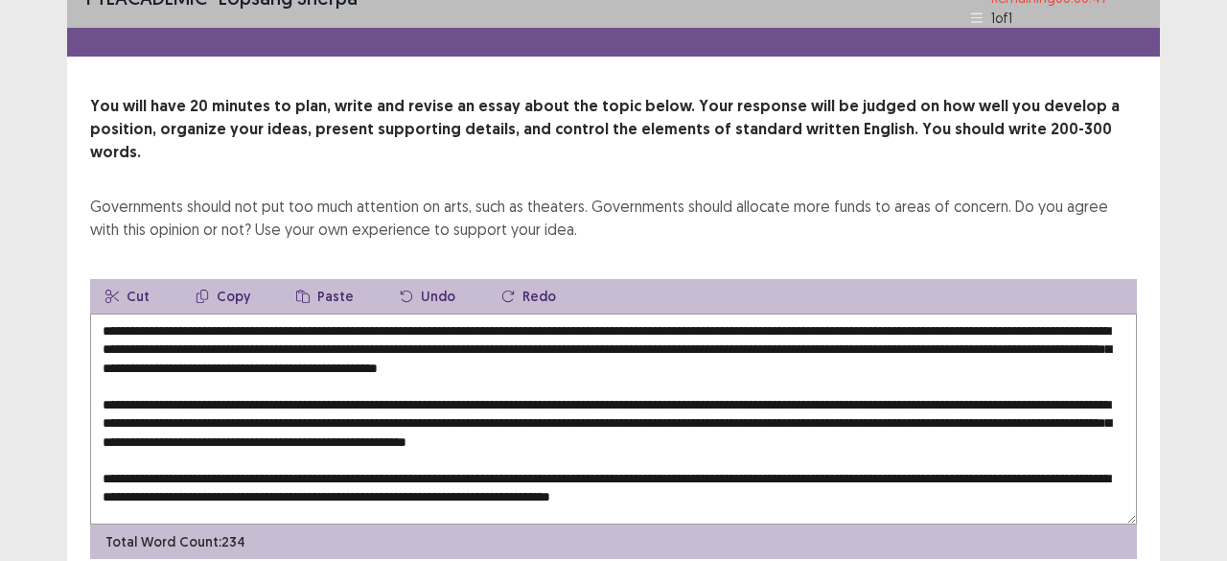
click at [675, 411] on textarea at bounding box center [613, 418] width 1047 height 211
click at [387, 446] on textarea at bounding box center [613, 418] width 1047 height 211
click at [336, 279] on button "Paste" at bounding box center [325, 296] width 88 height 35
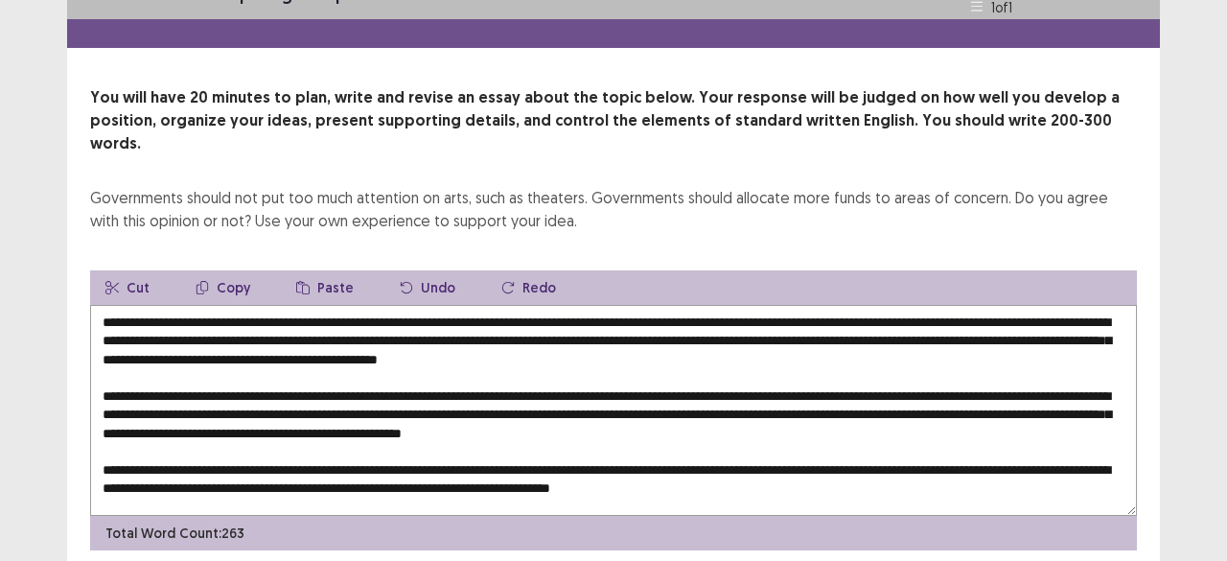
click at [961, 446] on textarea at bounding box center [613, 410] width 1047 height 211
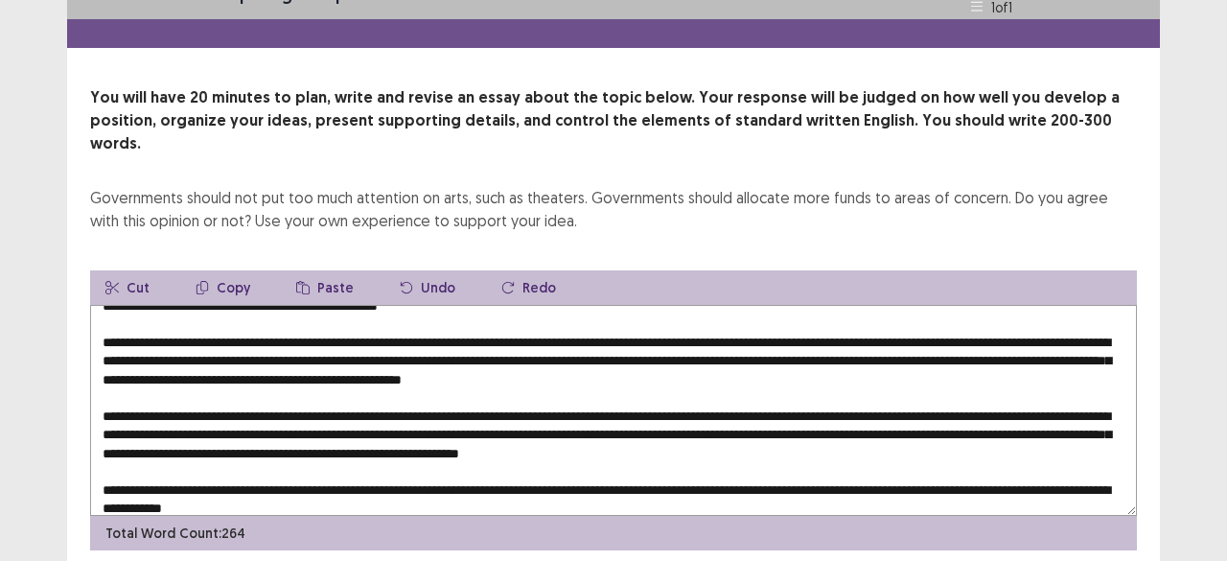
scroll to position [59, 0]
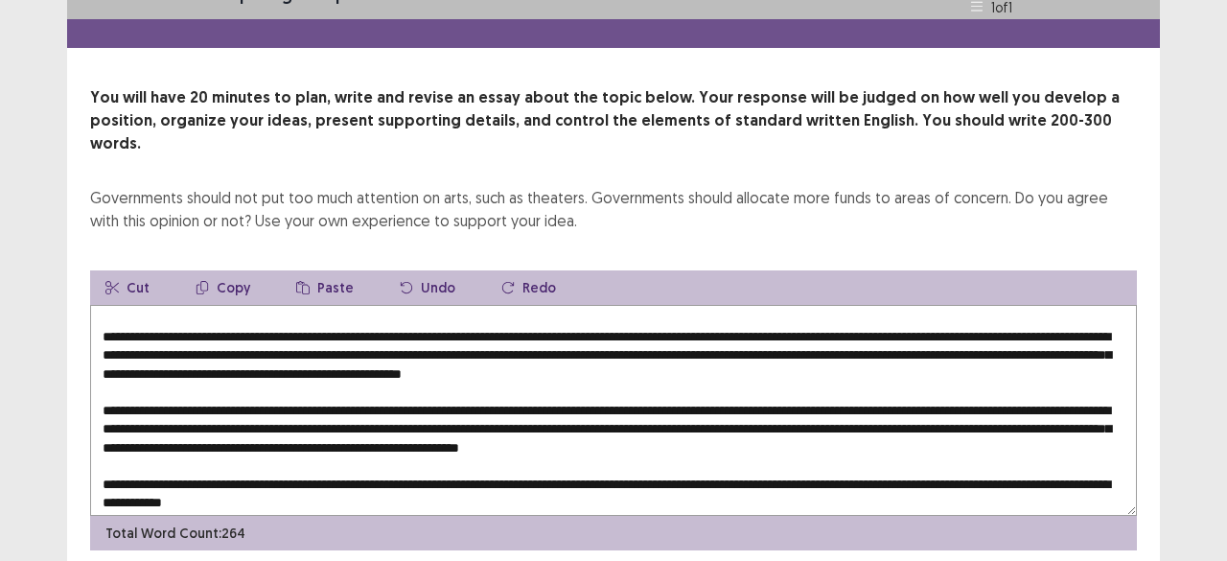
click at [549, 415] on textarea at bounding box center [613, 410] width 1047 height 211
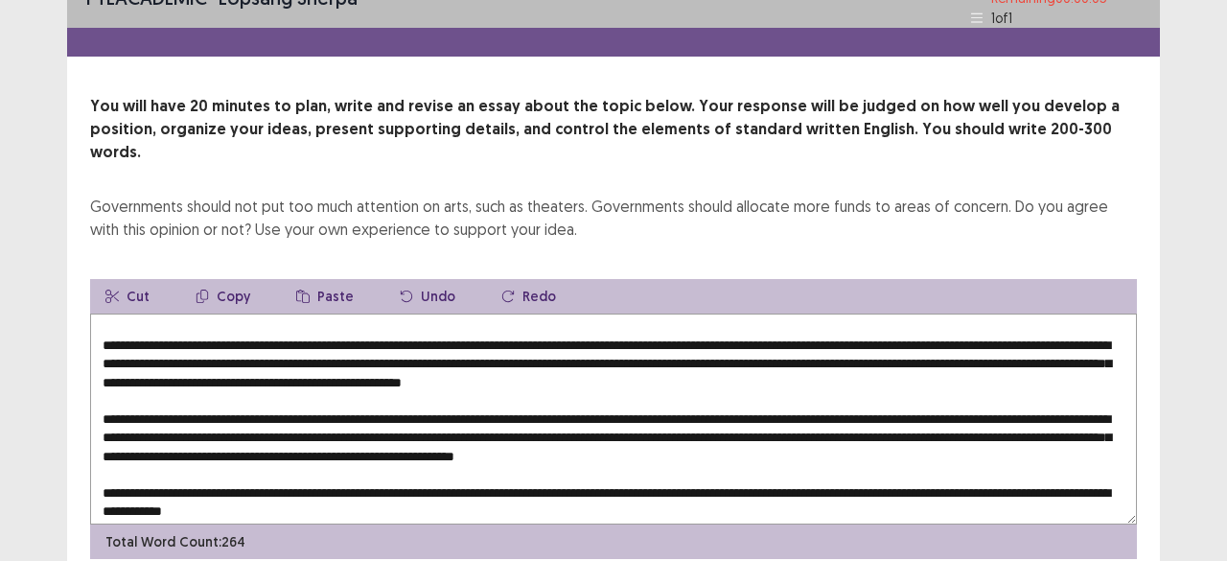
click at [129, 425] on textarea at bounding box center [613, 418] width 1047 height 211
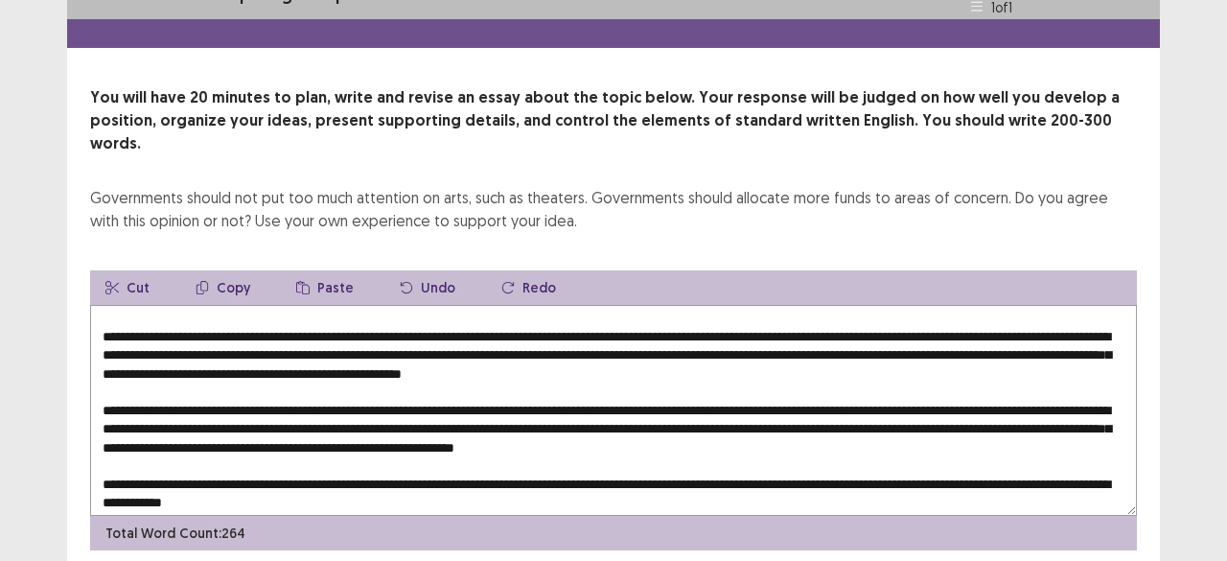
type textarea "**********"
click at [123, 425] on div "Time Expired Your time has been expired for this part. Press okay to continue. …" at bounding box center [613, 280] width 1227 height 561
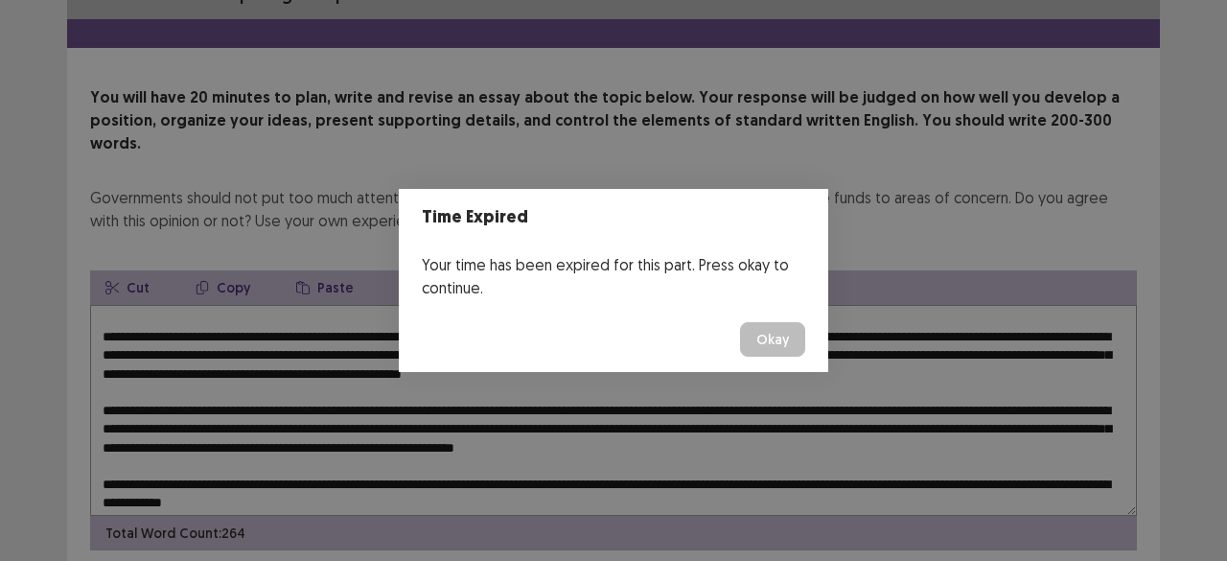
click at [776, 343] on button "Okay" at bounding box center [772, 339] width 65 height 35
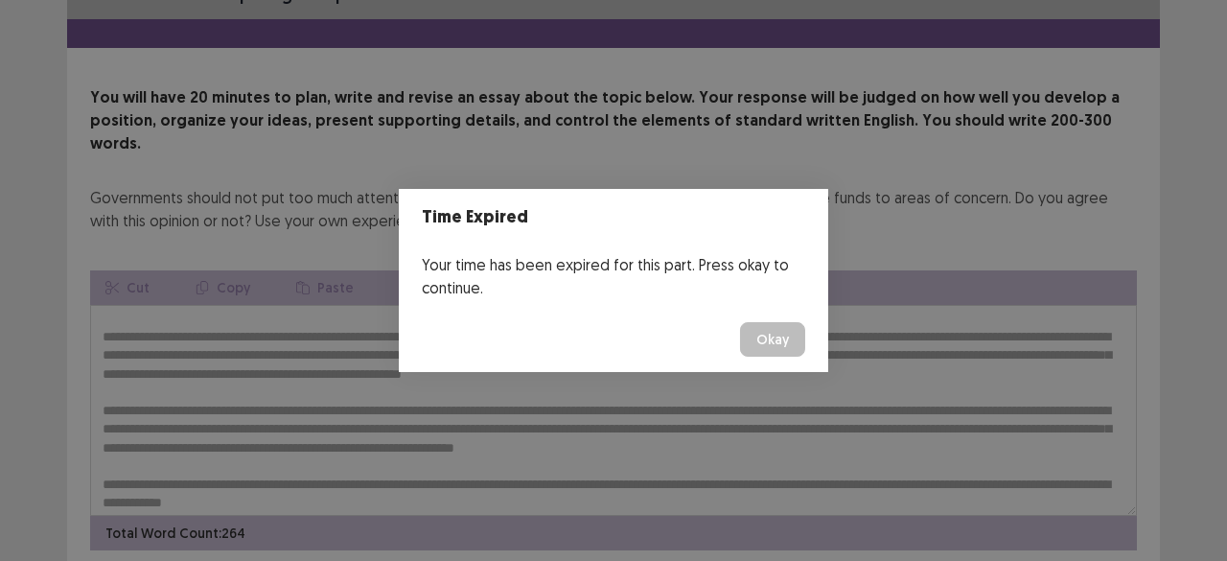
scroll to position [82, 0]
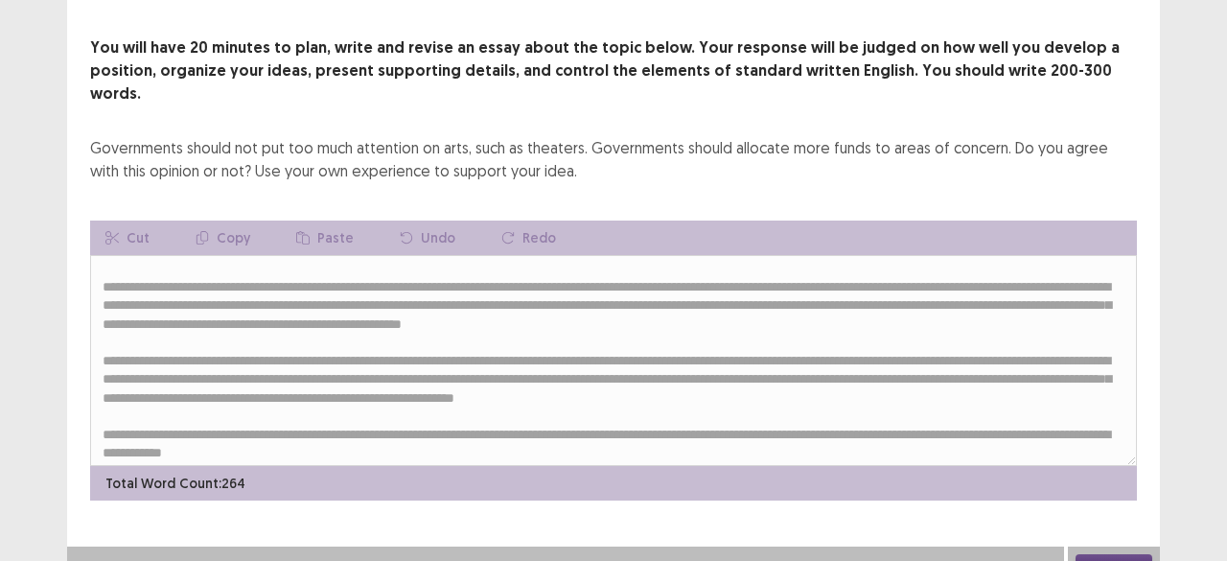
click at [1109, 554] on button "Next" at bounding box center [1114, 565] width 77 height 23
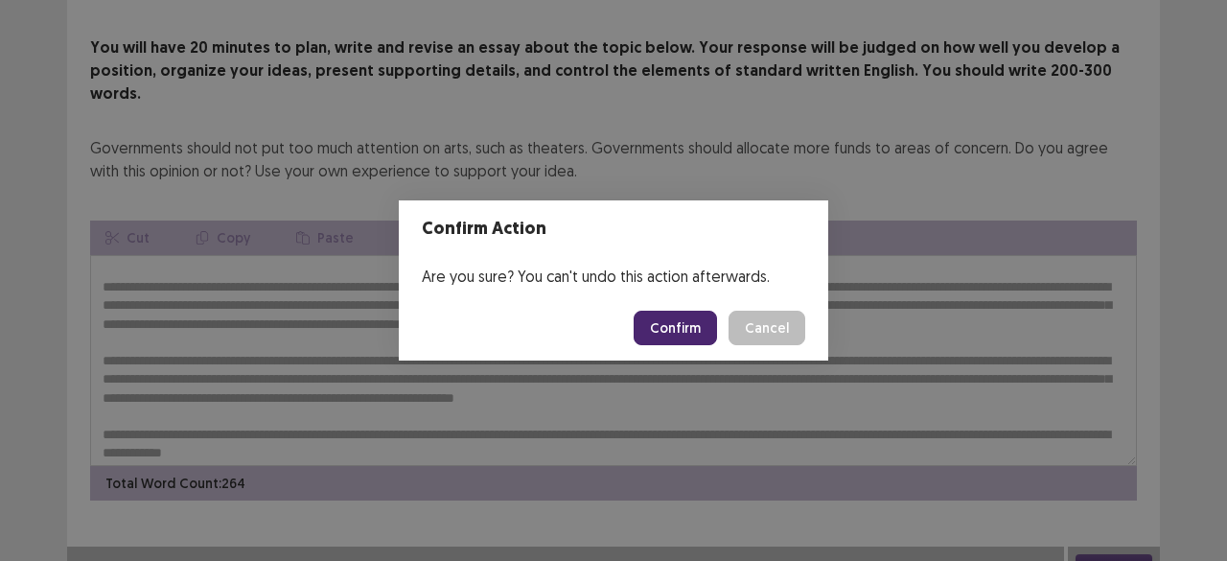
click at [679, 326] on button "Confirm" at bounding box center [675, 328] width 83 height 35
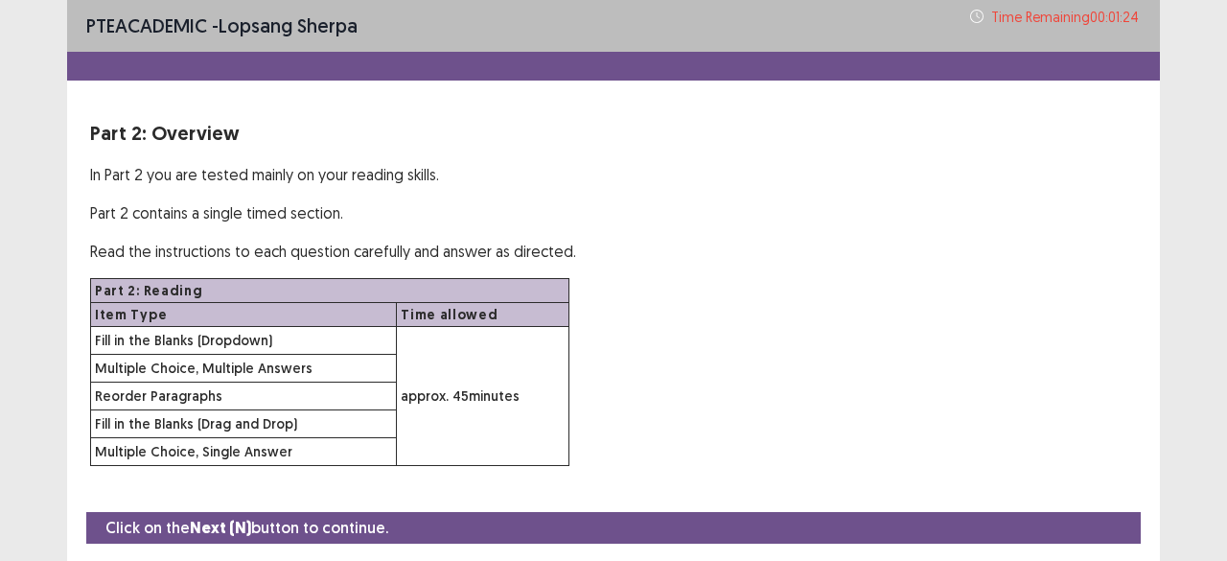
scroll to position [56, 0]
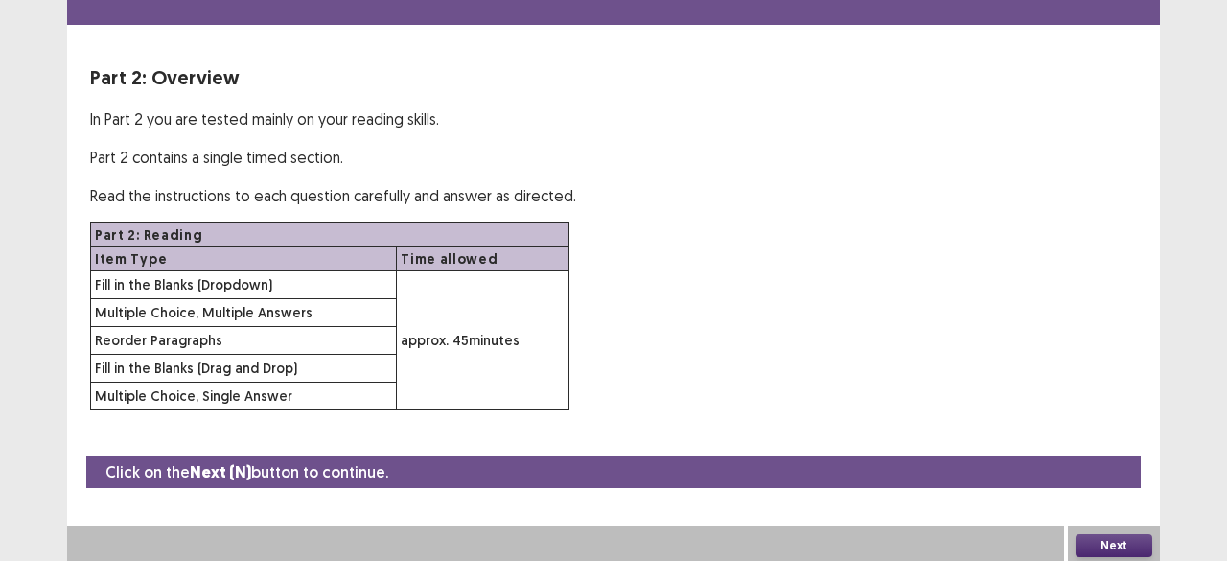
click at [729, 324] on div "Part 2: Reading Item Type Time allowed Fill in the Blanks (Dropdown) approx. 45…" at bounding box center [613, 316] width 1047 height 188
click at [1118, 544] on button "Next" at bounding box center [1114, 545] width 77 height 23
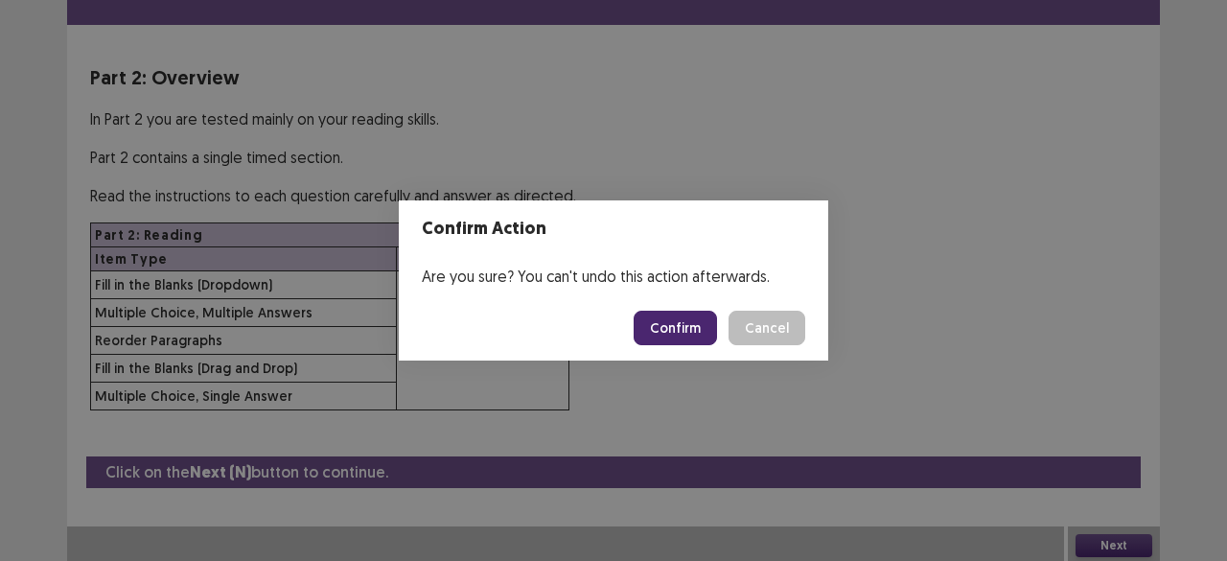
click at [684, 328] on button "Confirm" at bounding box center [675, 328] width 83 height 35
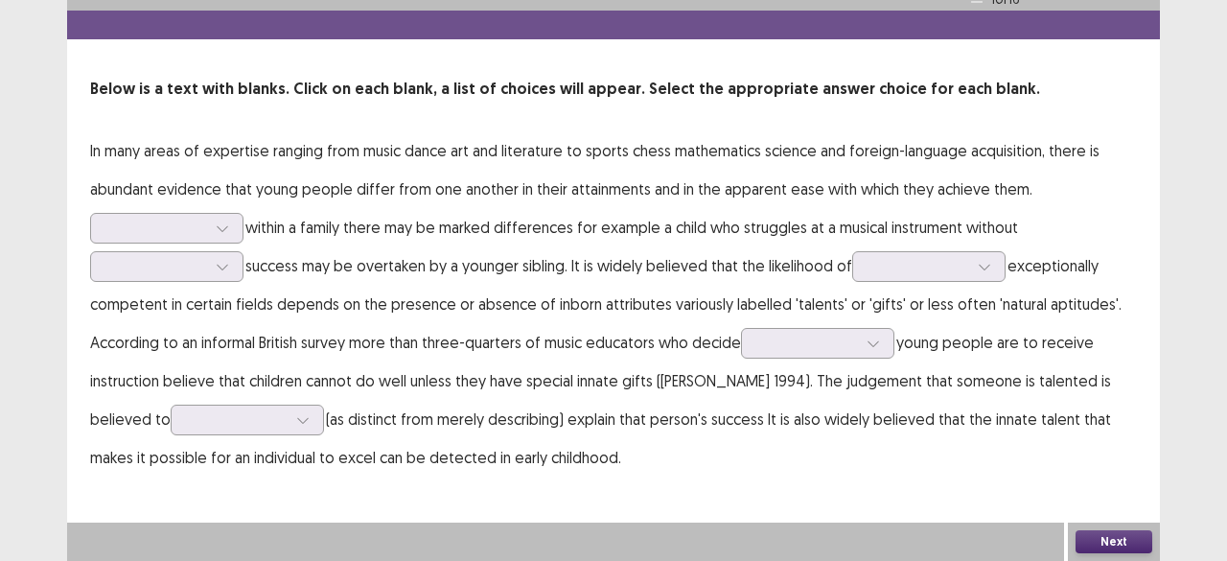
scroll to position [40, 0]
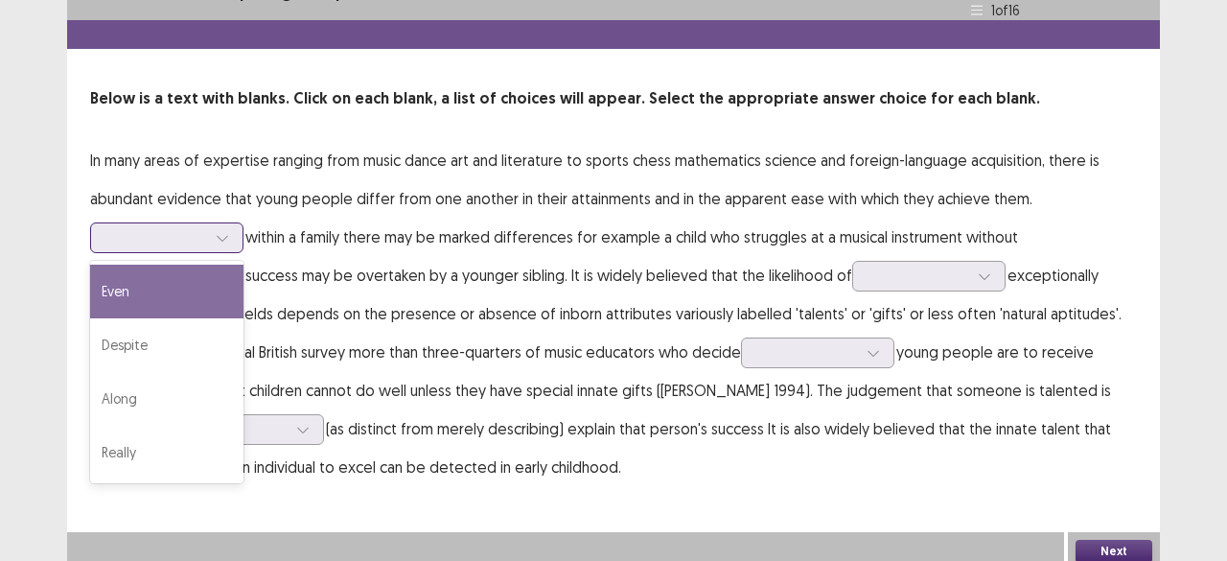
click at [229, 226] on div at bounding box center [222, 237] width 29 height 29
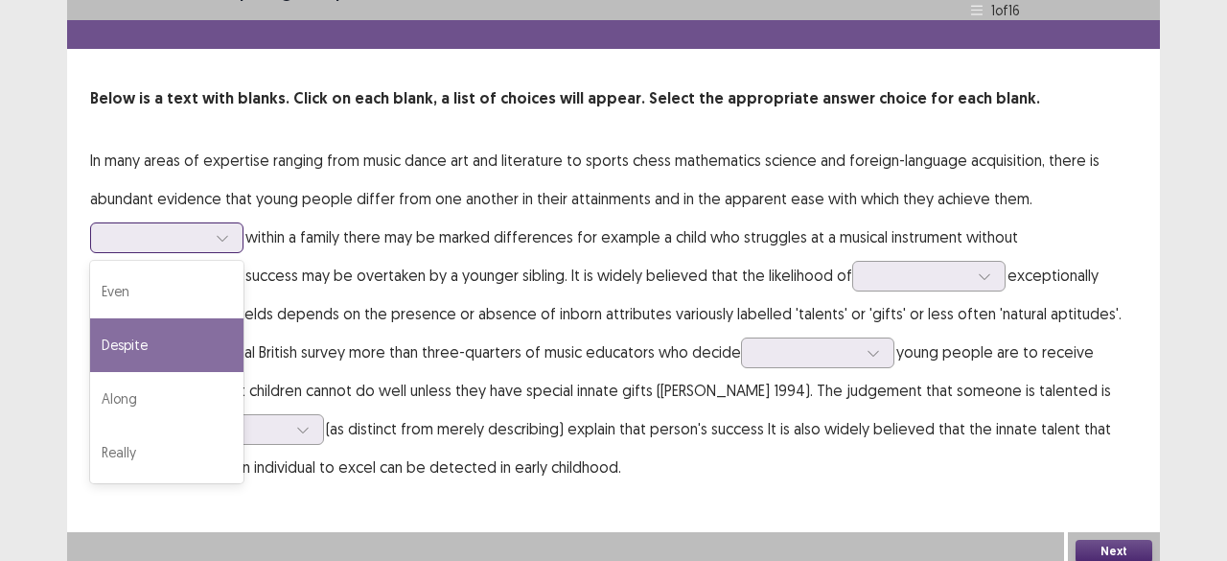
click at [195, 321] on div "Despite" at bounding box center [166, 345] width 153 height 54
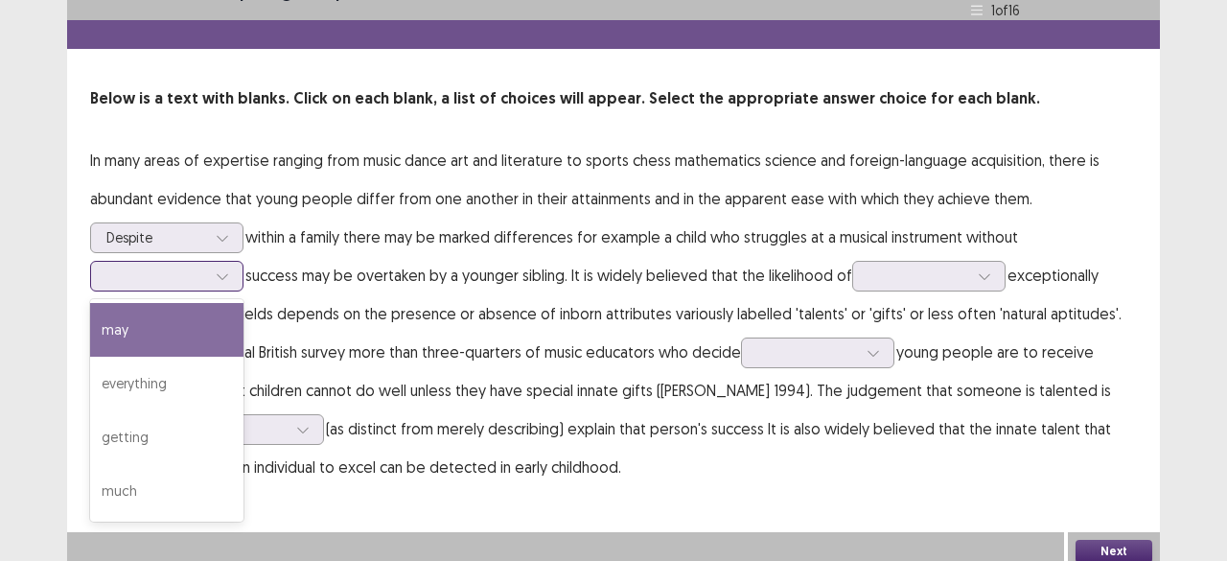
click at [214, 266] on div at bounding box center [222, 276] width 29 height 29
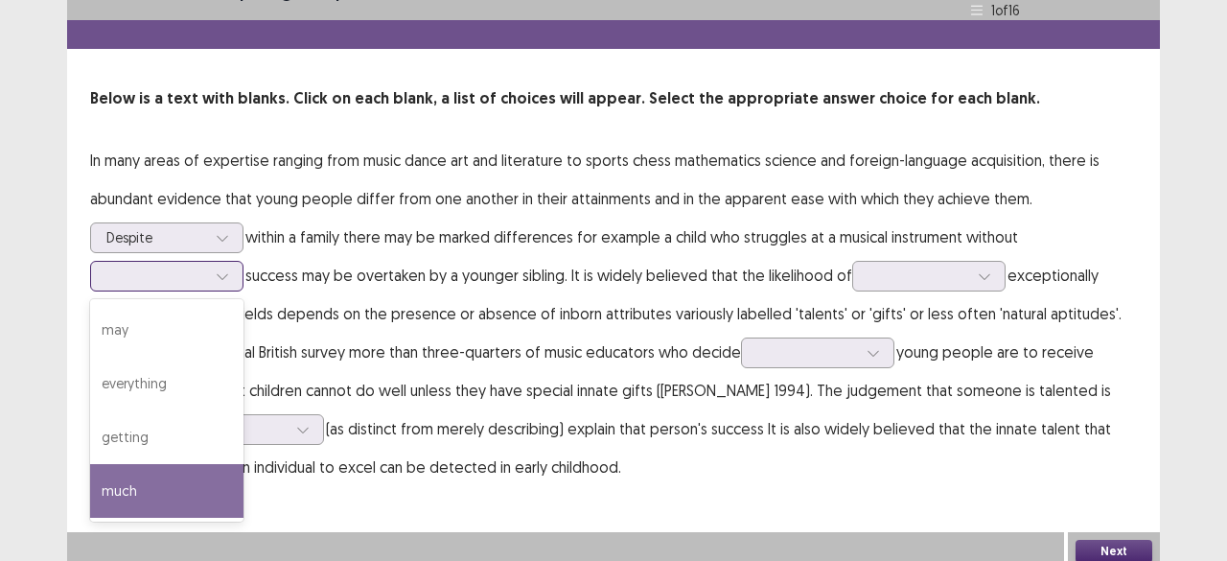
click at [153, 469] on div "much" at bounding box center [166, 491] width 153 height 54
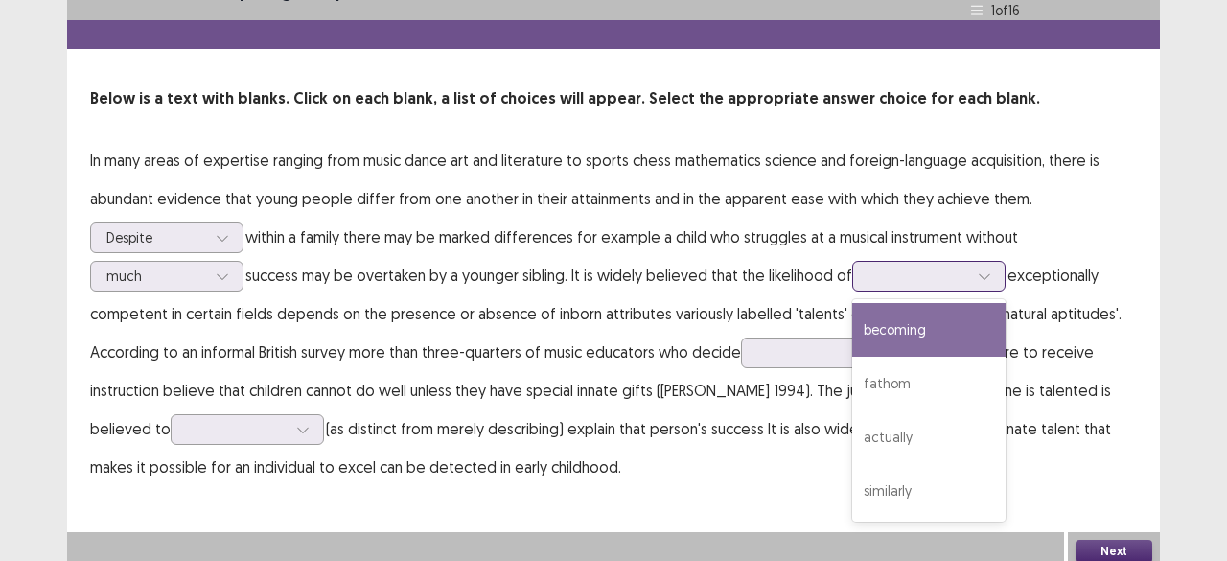
click at [915, 266] on div at bounding box center [918, 275] width 100 height 18
click at [922, 328] on div "becoming" at bounding box center [928, 330] width 153 height 54
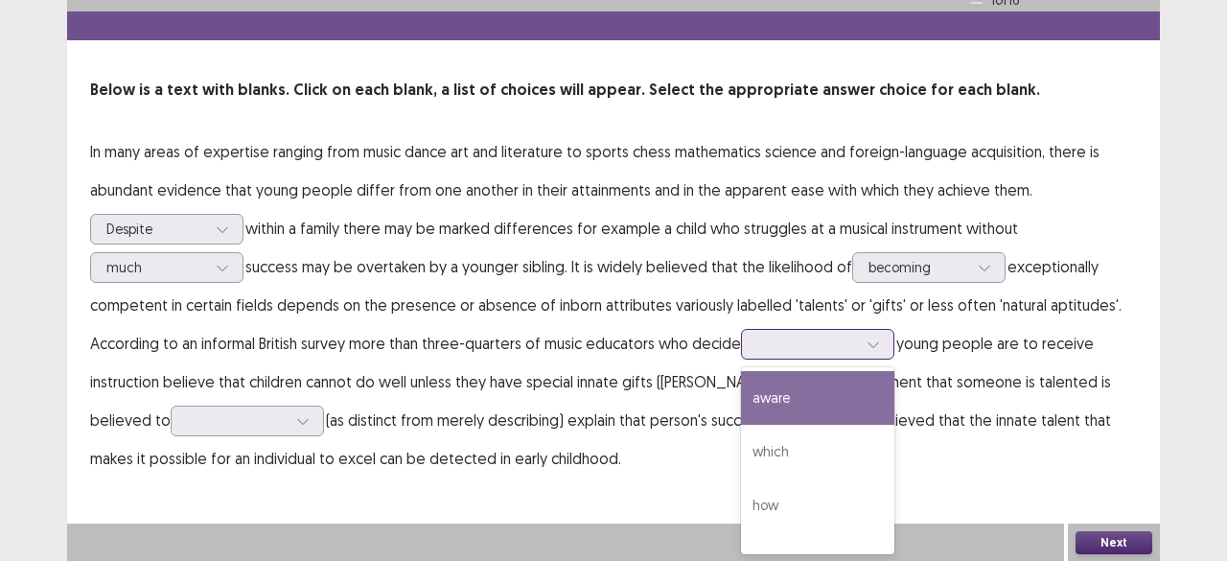
click at [822, 343] on div at bounding box center [807, 344] width 100 height 18
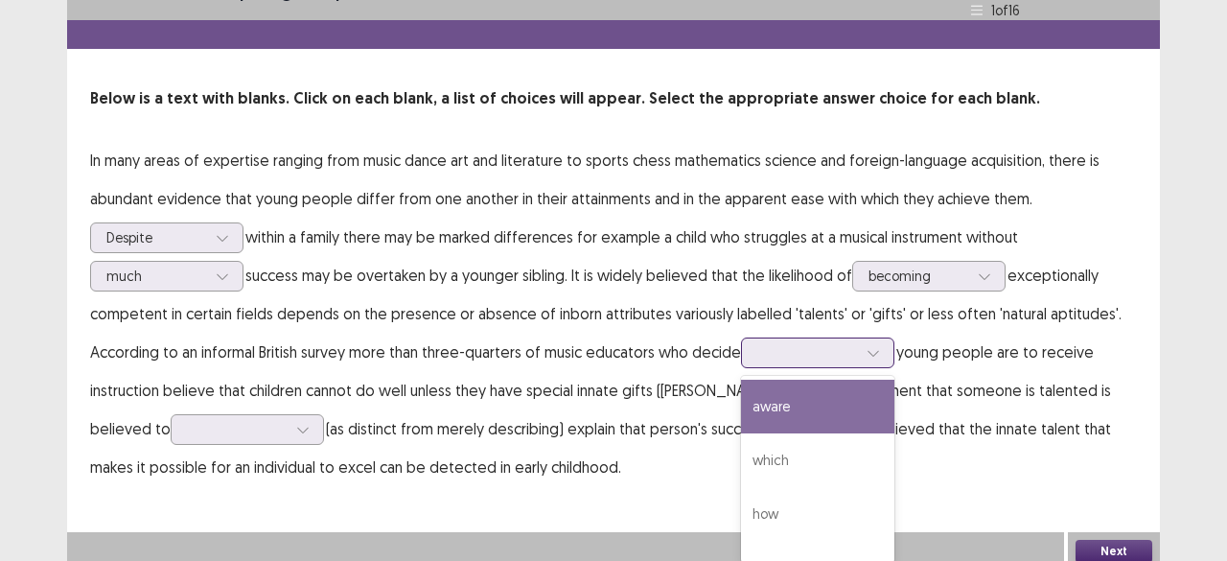
click at [807, 404] on div "aware" at bounding box center [817, 407] width 153 height 54
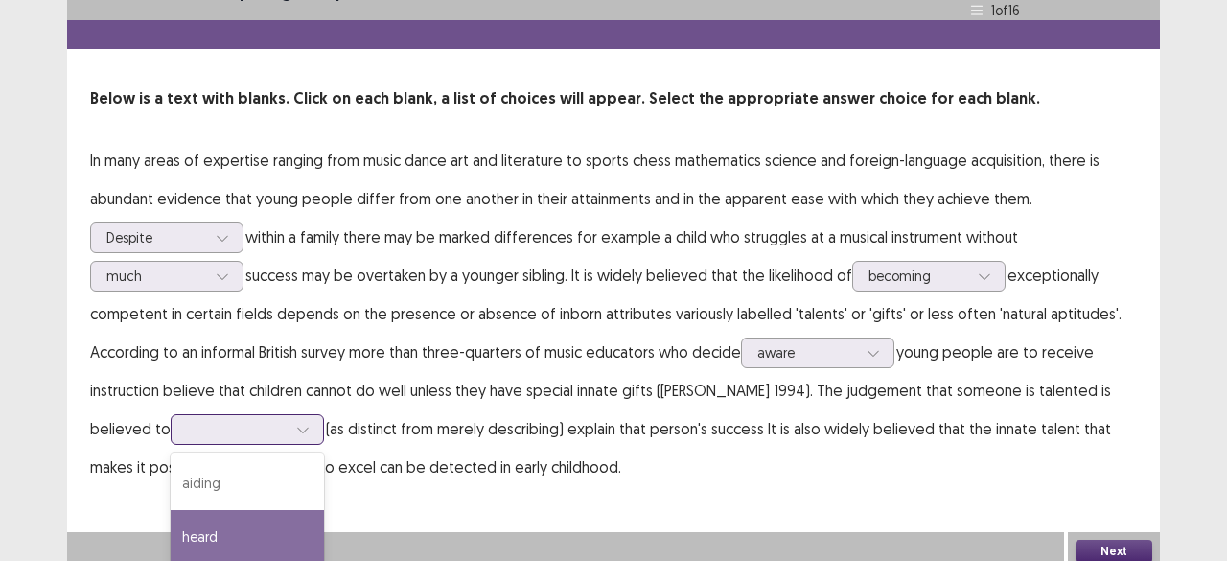
scroll to position [145, 0]
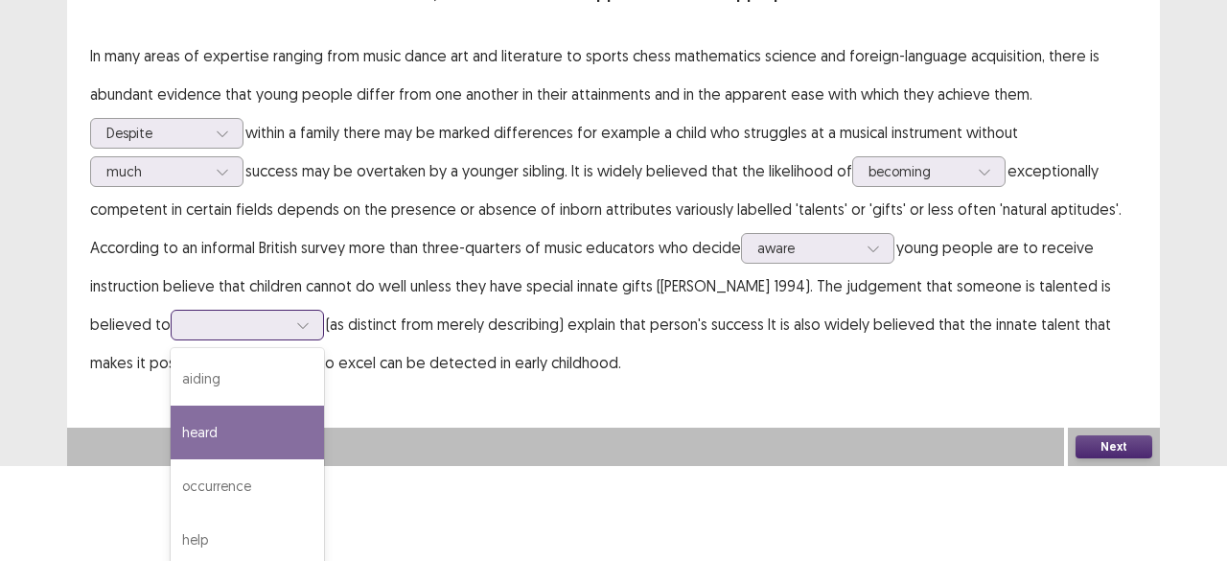
click at [233, 340] on div "4 results available. Use Up and Down to choose options, press Enter to select t…" at bounding box center [247, 325] width 153 height 31
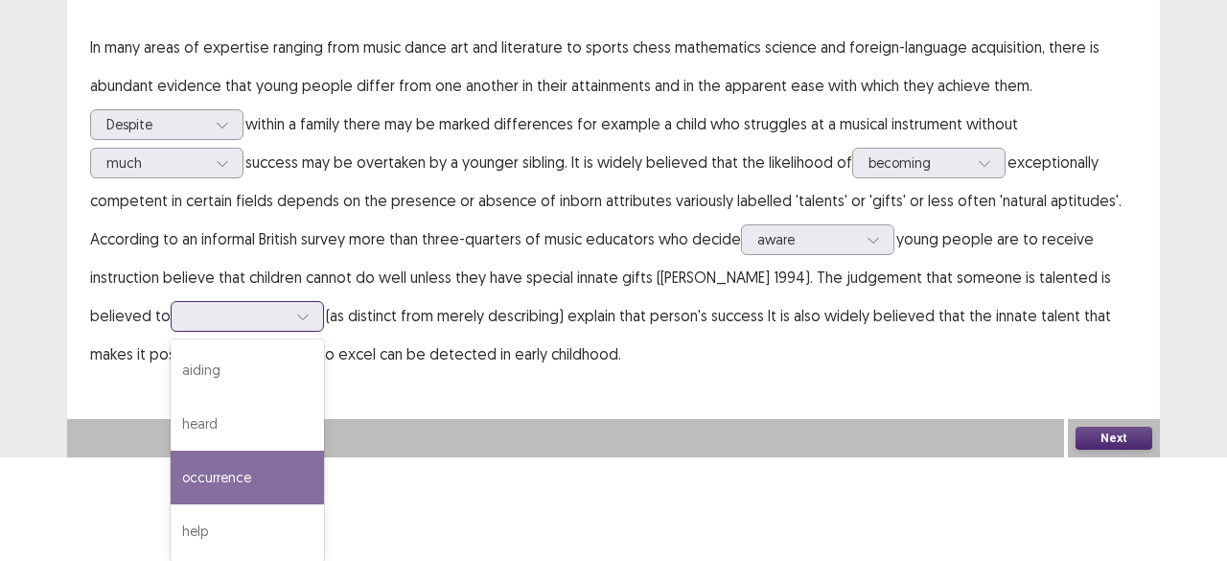
click at [171, 464] on div "occurrence" at bounding box center [247, 478] width 153 height 54
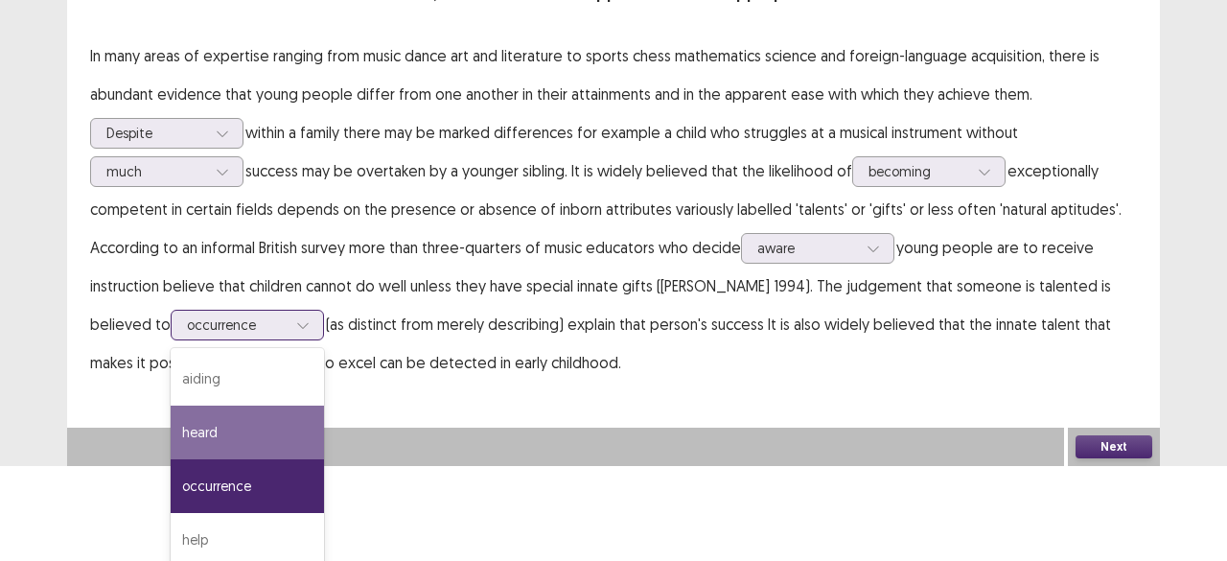
click at [219, 340] on div "option occurrence, selected. 4 results available. Use Up and Down to choose opt…" at bounding box center [247, 325] width 153 height 31
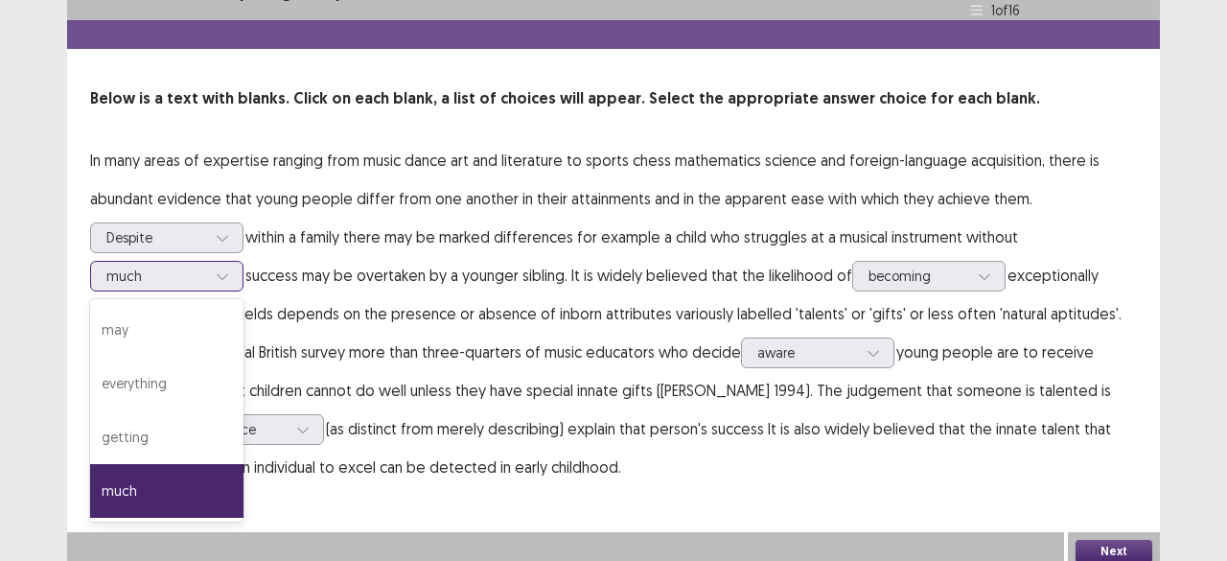
click at [215, 173] on p "In many areas of expertise ranging from music dance art and literature to sport…" at bounding box center [613, 313] width 1047 height 345
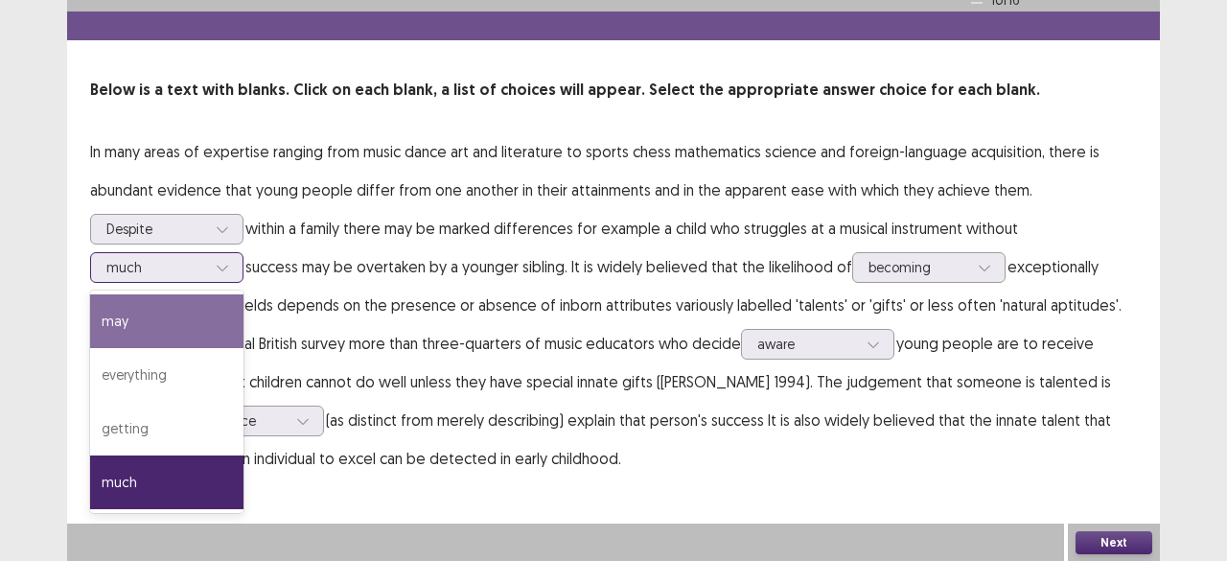
click at [147, 332] on div "may" at bounding box center [166, 321] width 153 height 54
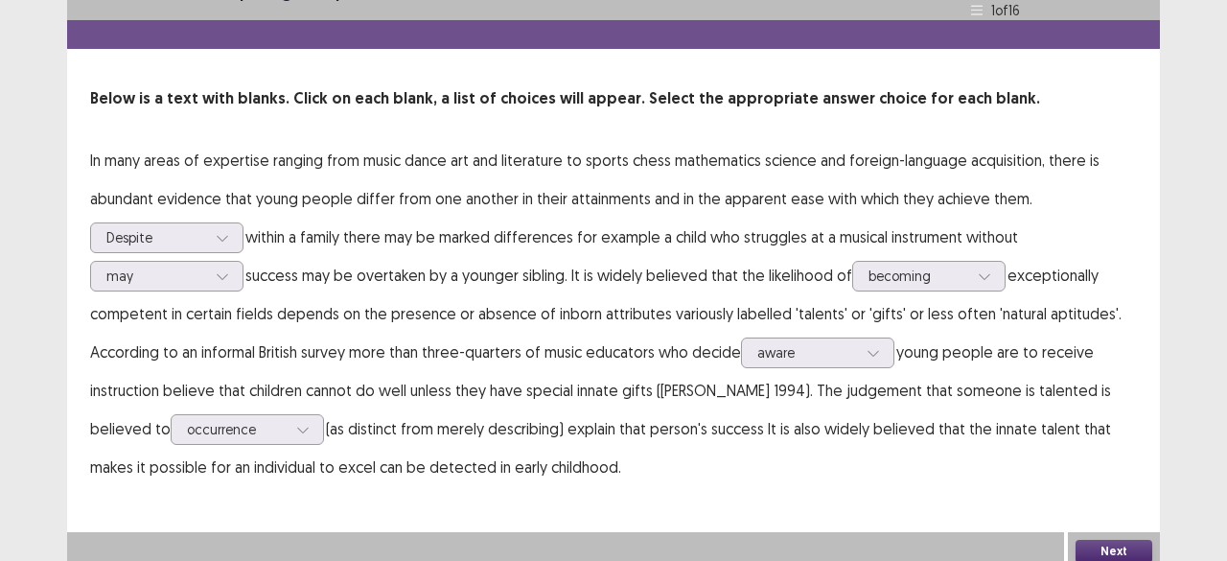
click at [1100, 541] on button "Next" at bounding box center [1114, 551] width 77 height 23
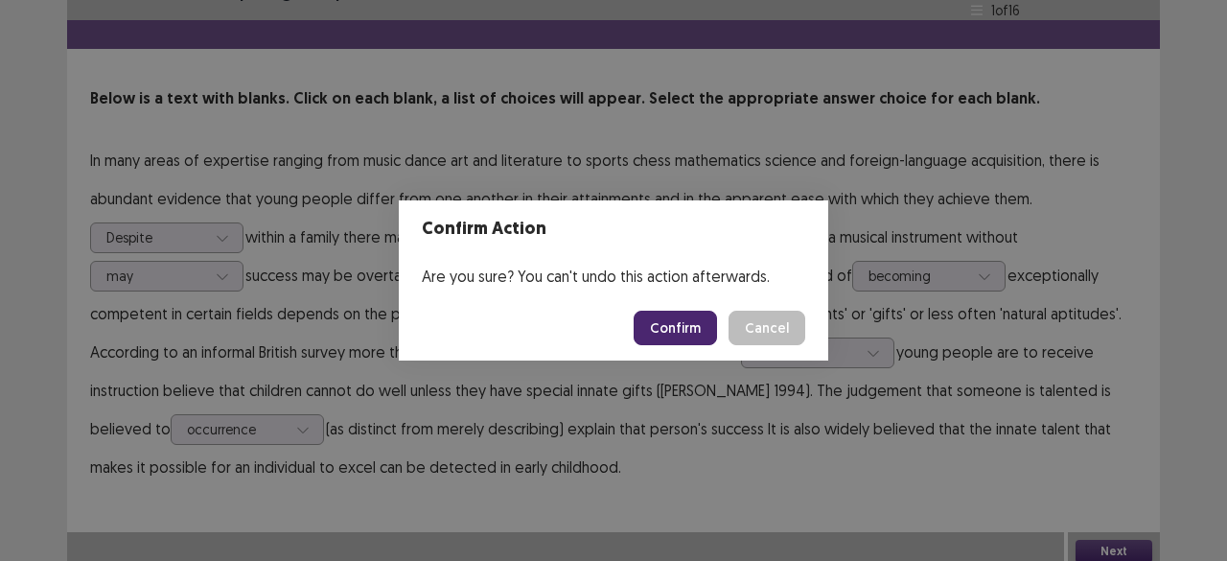
click at [684, 313] on button "Confirm" at bounding box center [675, 328] width 83 height 35
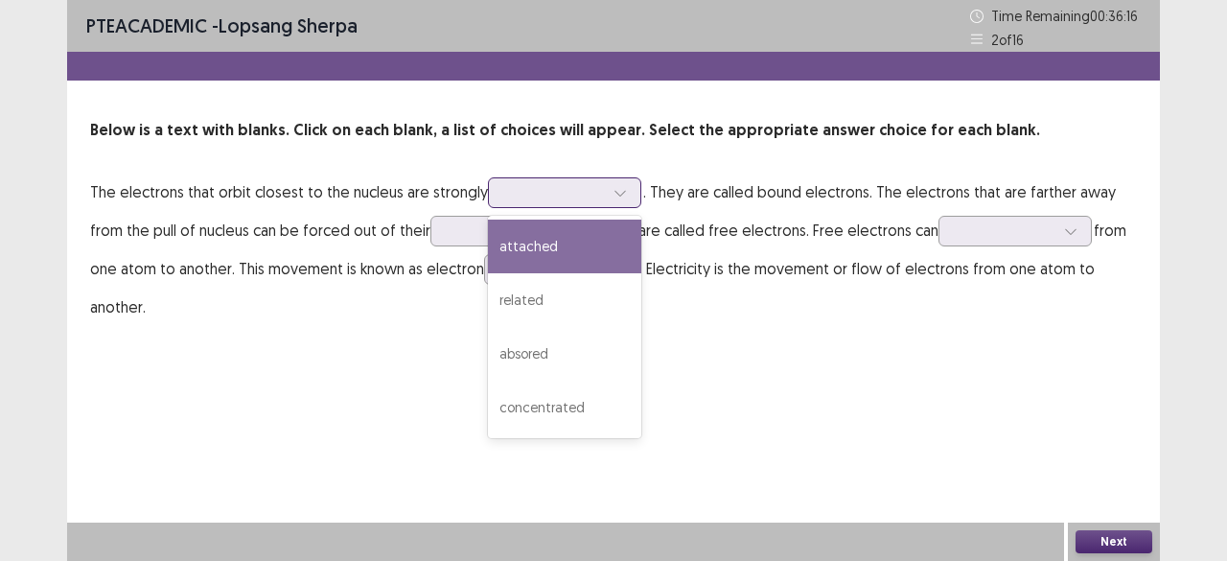
click at [585, 195] on div at bounding box center [554, 192] width 100 height 18
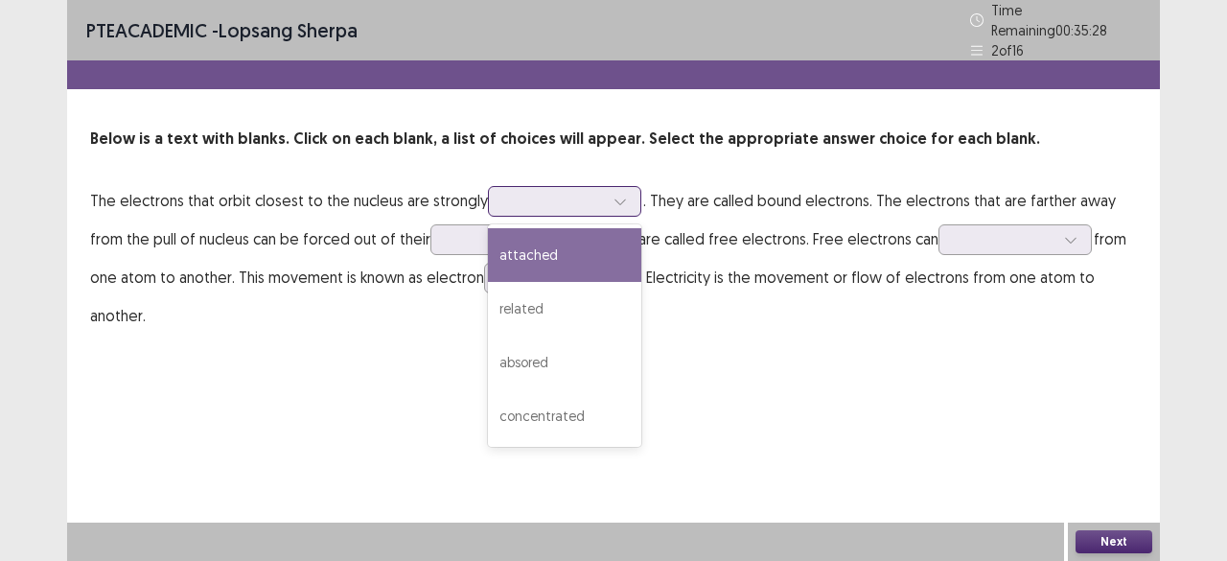
click at [525, 237] on div "attached" at bounding box center [564, 255] width 153 height 54
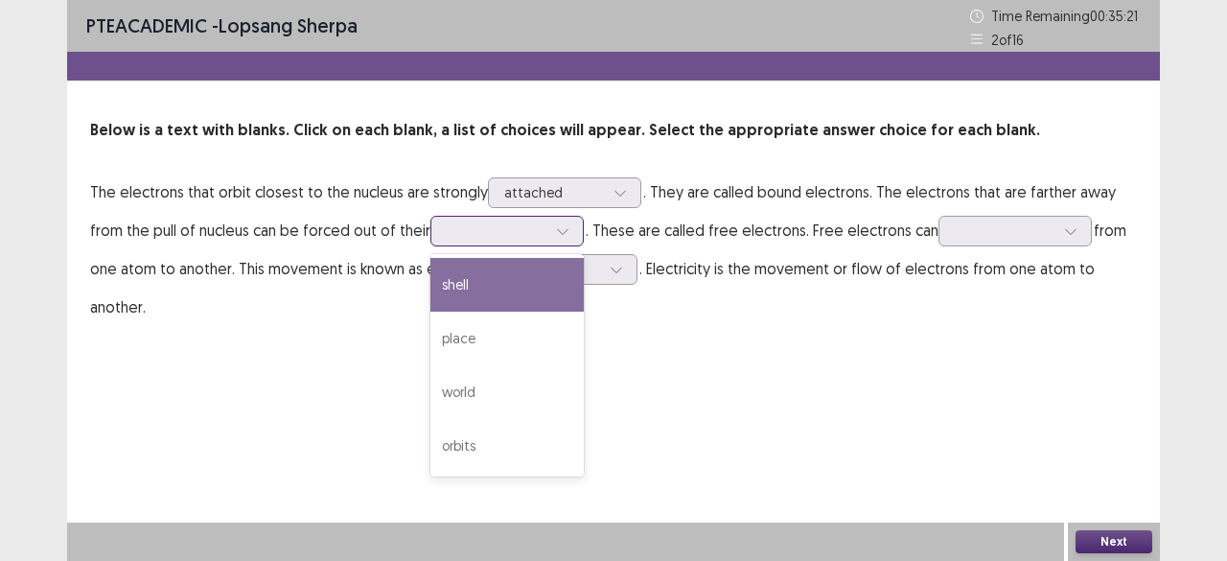
click at [477, 233] on div at bounding box center [497, 230] width 100 height 18
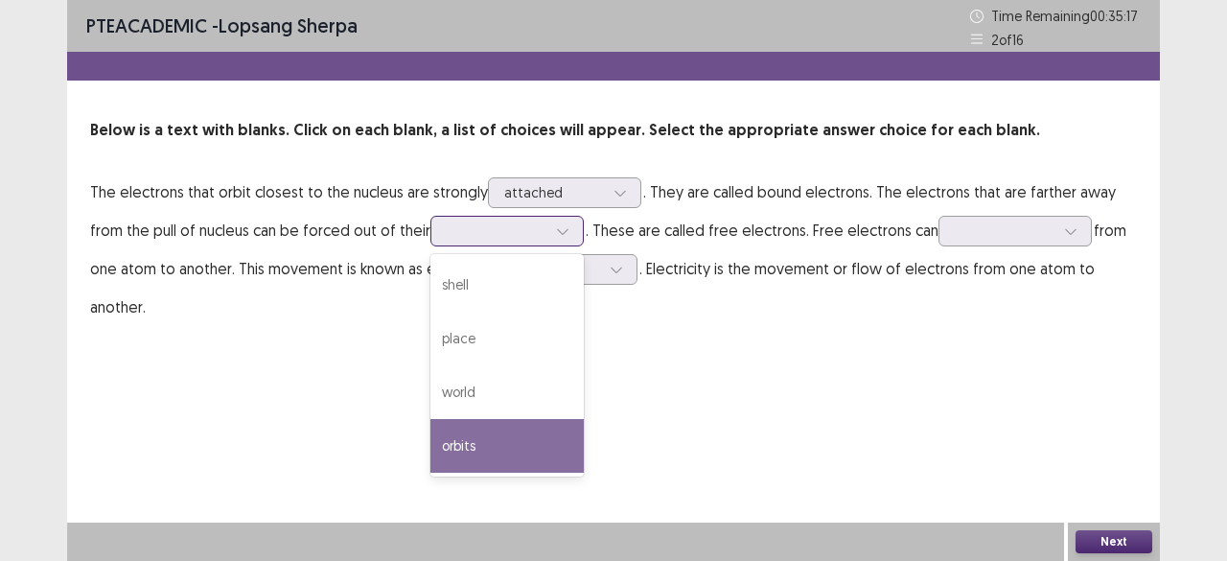
click at [448, 435] on div "orbits" at bounding box center [506, 446] width 153 height 54
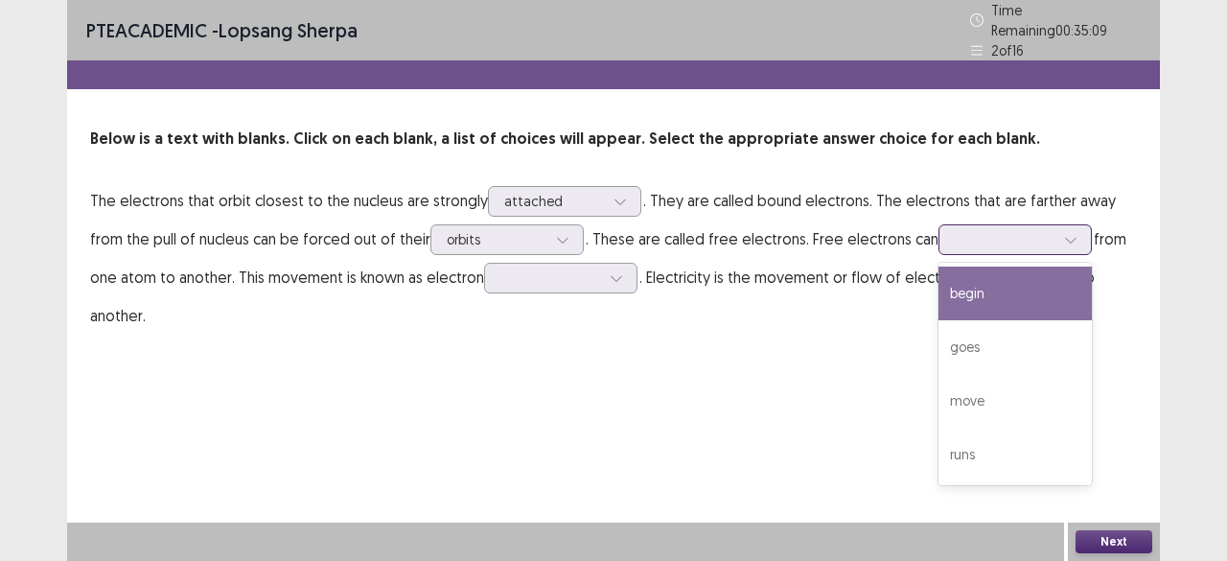
click at [955, 230] on div at bounding box center [1005, 239] width 100 height 18
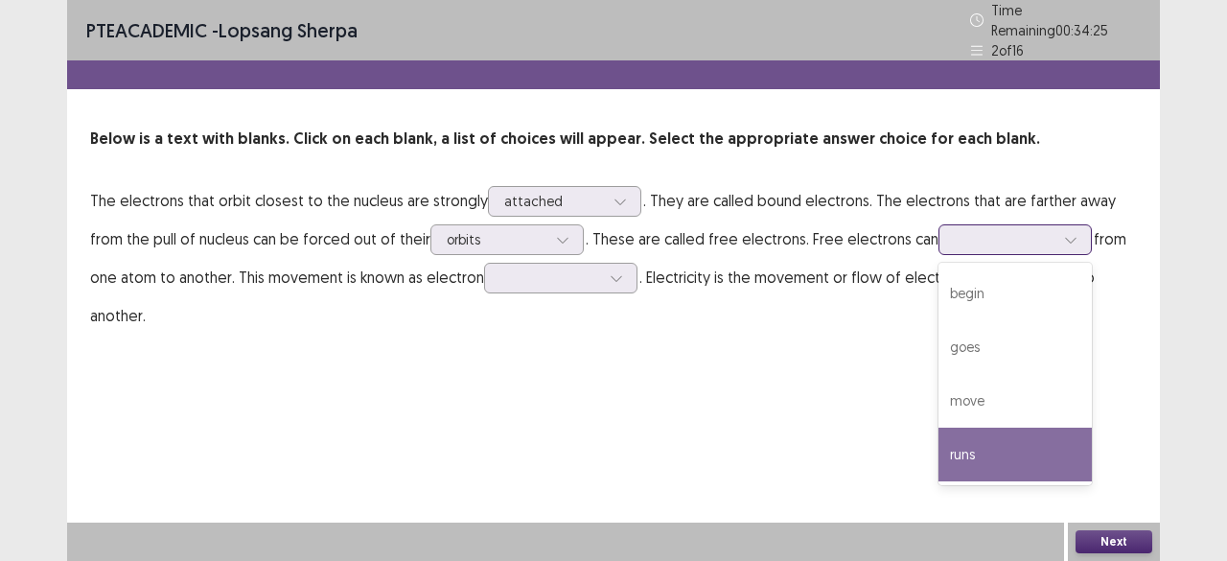
click at [938, 443] on div "runs" at bounding box center [1014, 455] width 153 height 54
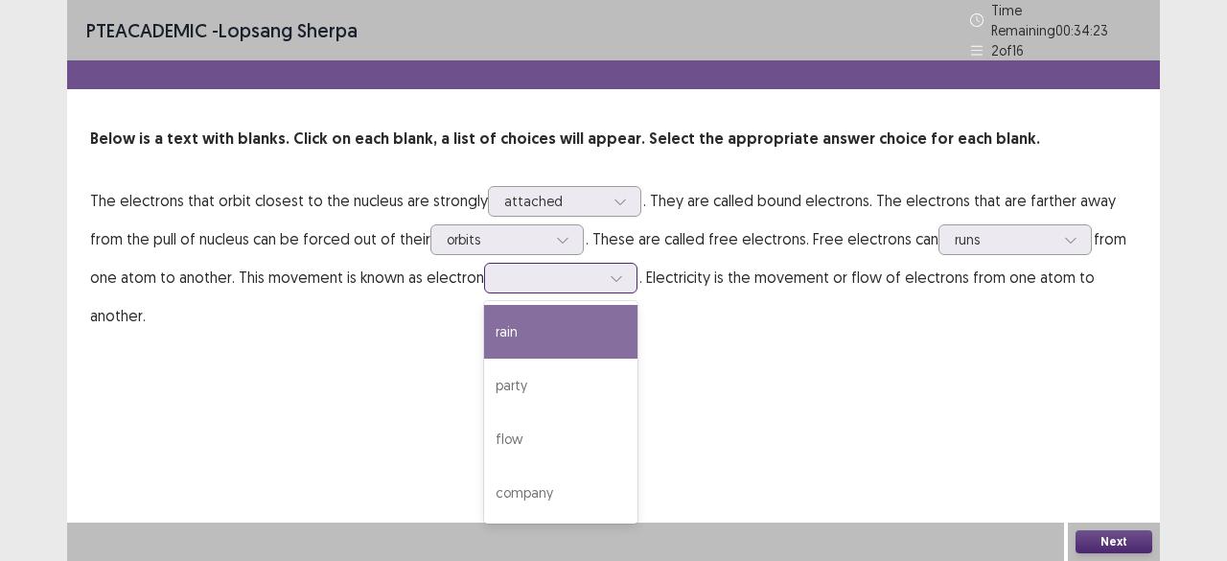
click at [564, 268] on div at bounding box center [550, 277] width 100 height 18
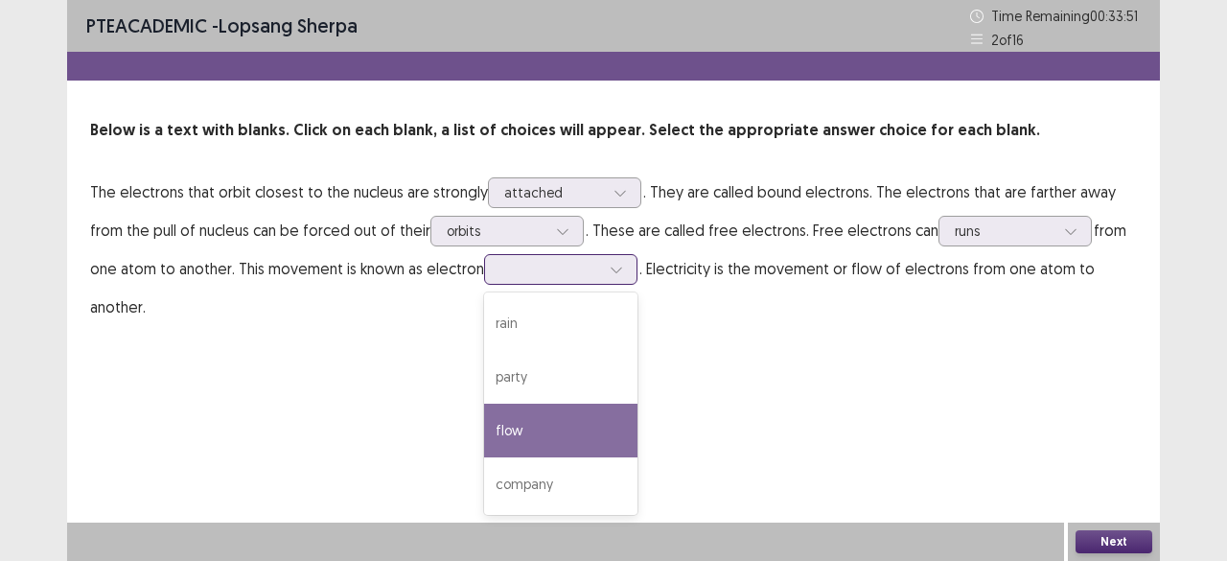
click at [521, 419] on div "flow" at bounding box center [560, 431] width 153 height 54
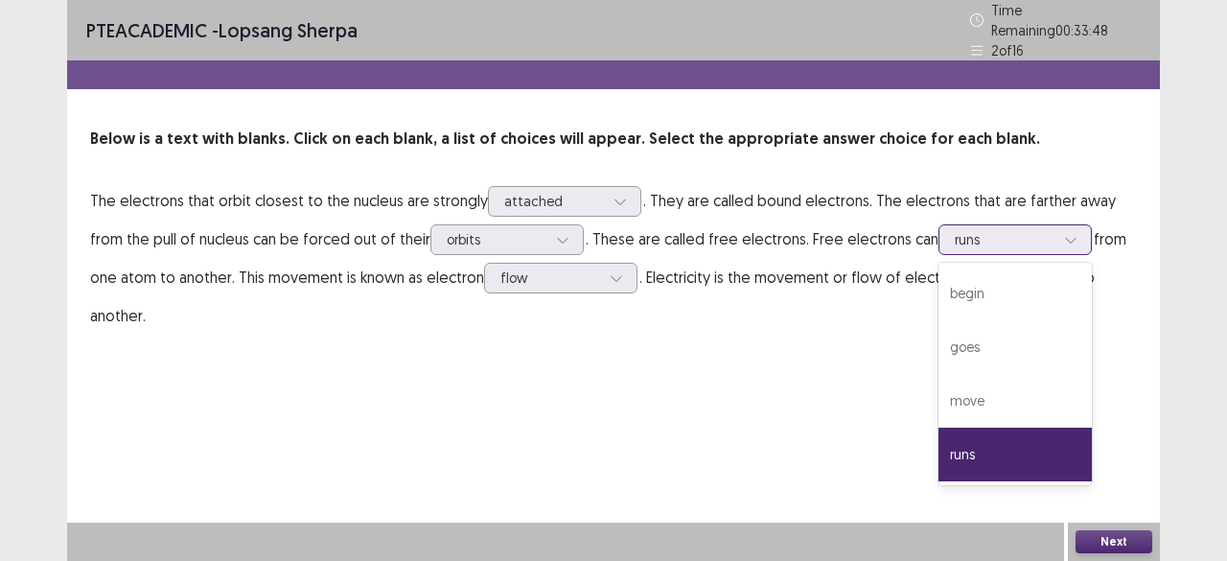
click at [938, 224] on div "runs" at bounding box center [1014, 239] width 153 height 31
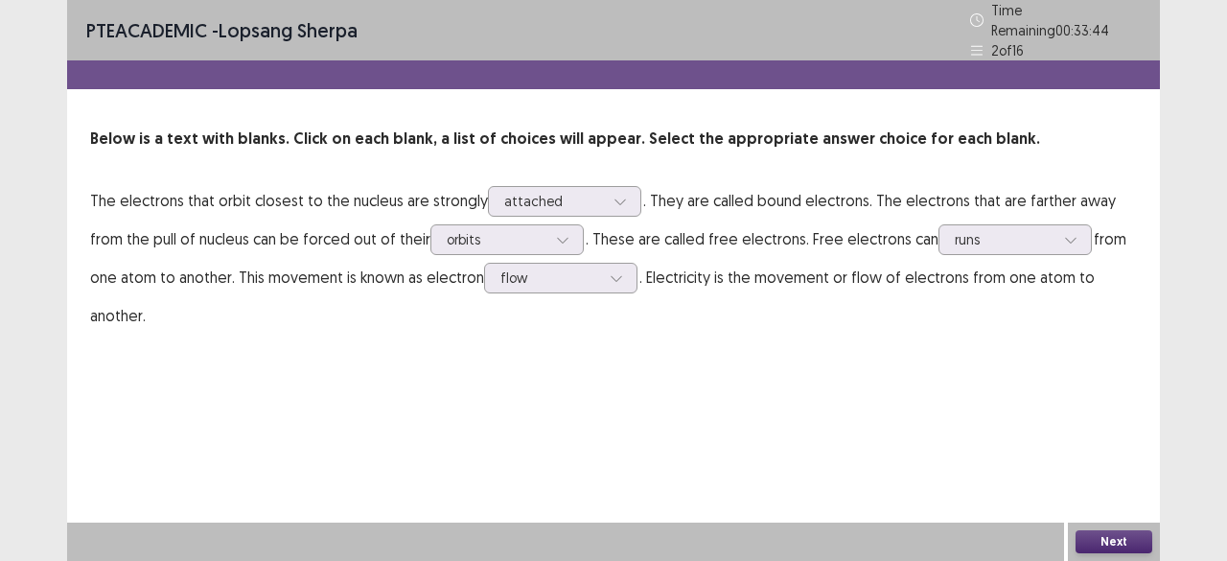
click at [1085, 545] on button "Next" at bounding box center [1114, 541] width 77 height 23
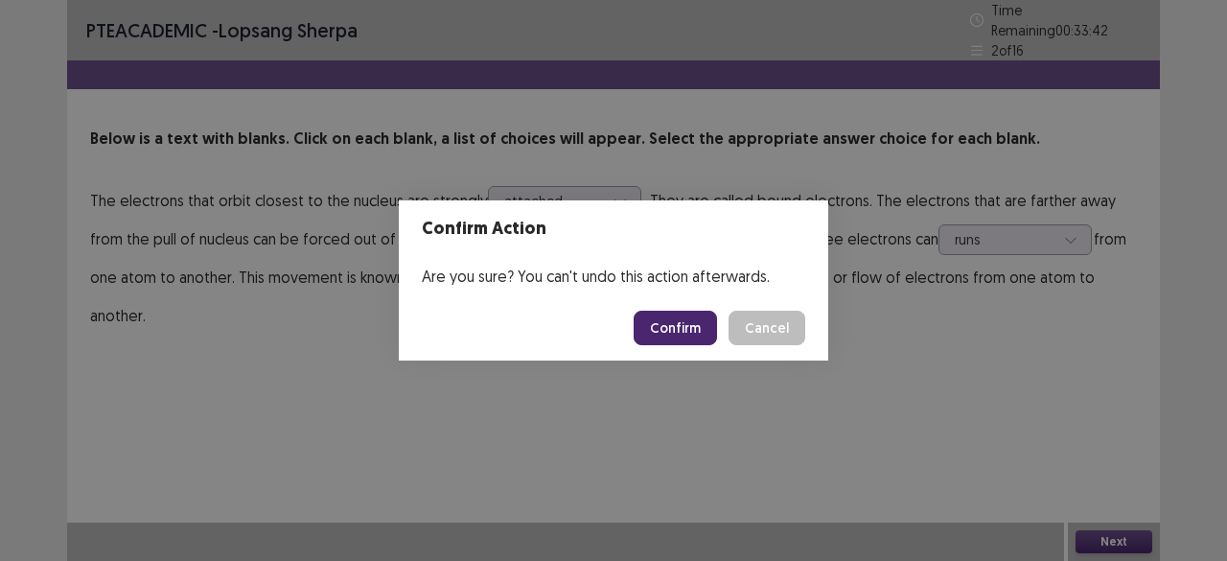
click at [702, 333] on button "Confirm" at bounding box center [675, 328] width 83 height 35
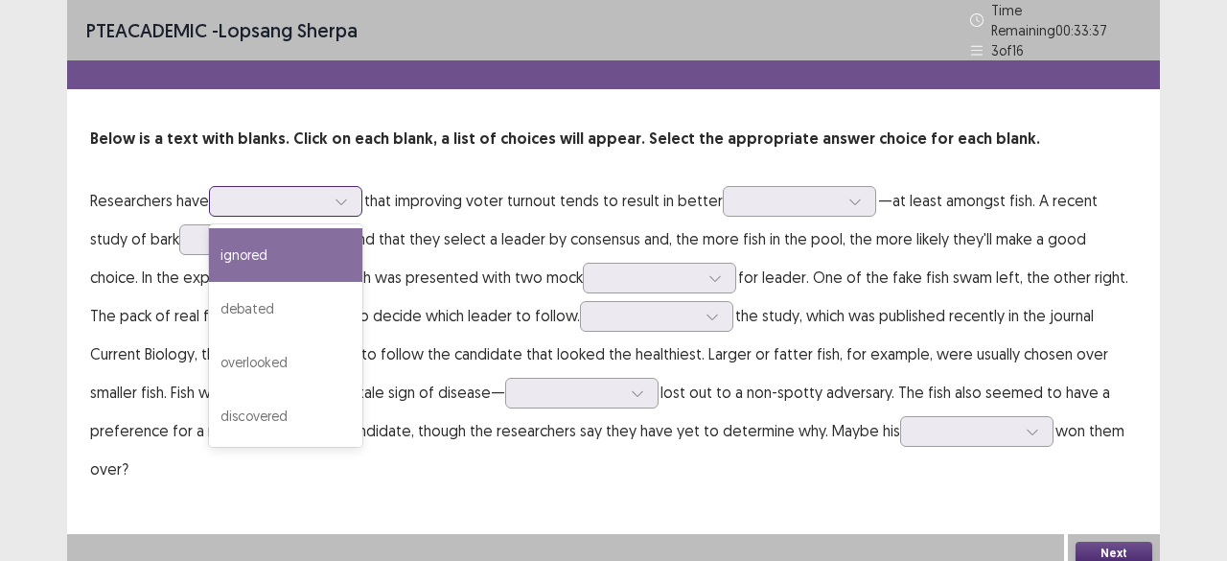
click at [343, 197] on icon at bounding box center [341, 201] width 13 height 13
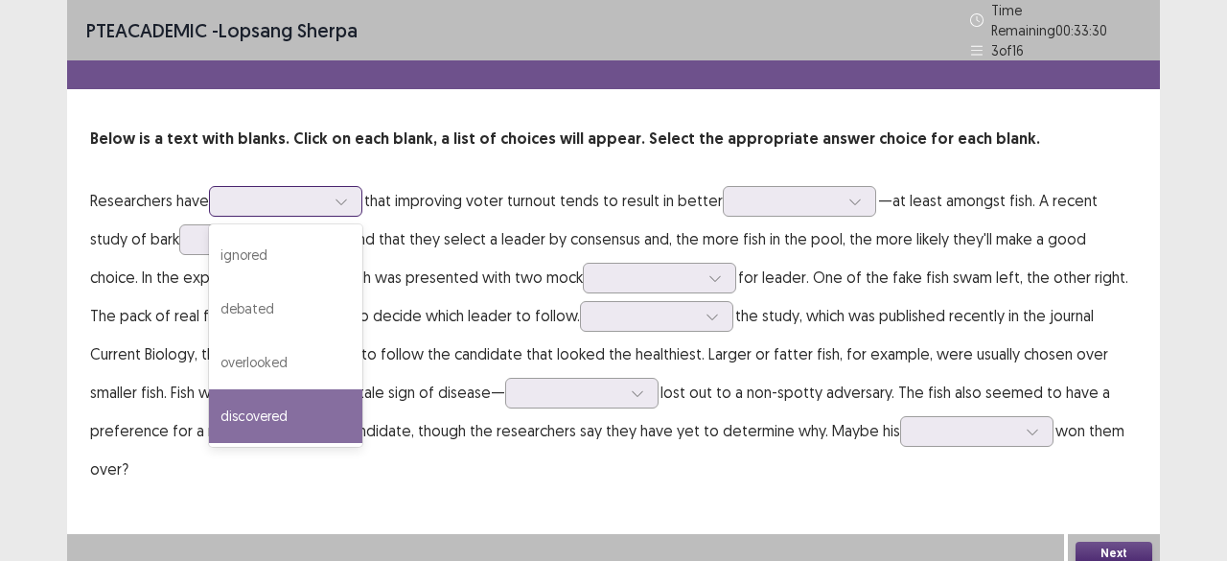
click at [250, 408] on div "discovered" at bounding box center [285, 416] width 153 height 54
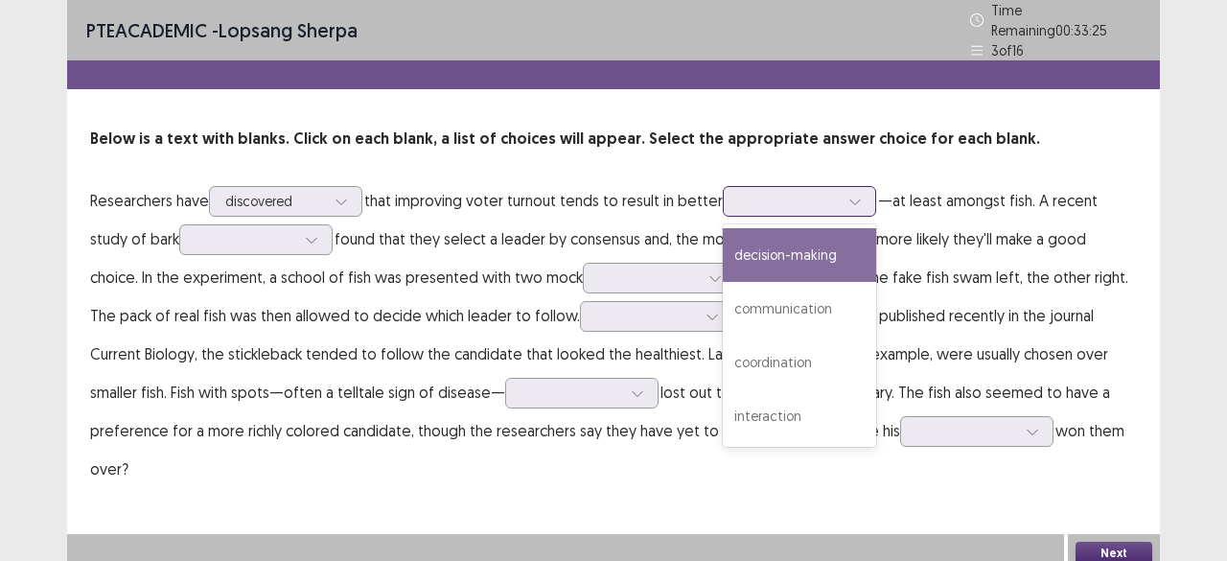
click at [822, 193] on div at bounding box center [789, 201] width 100 height 18
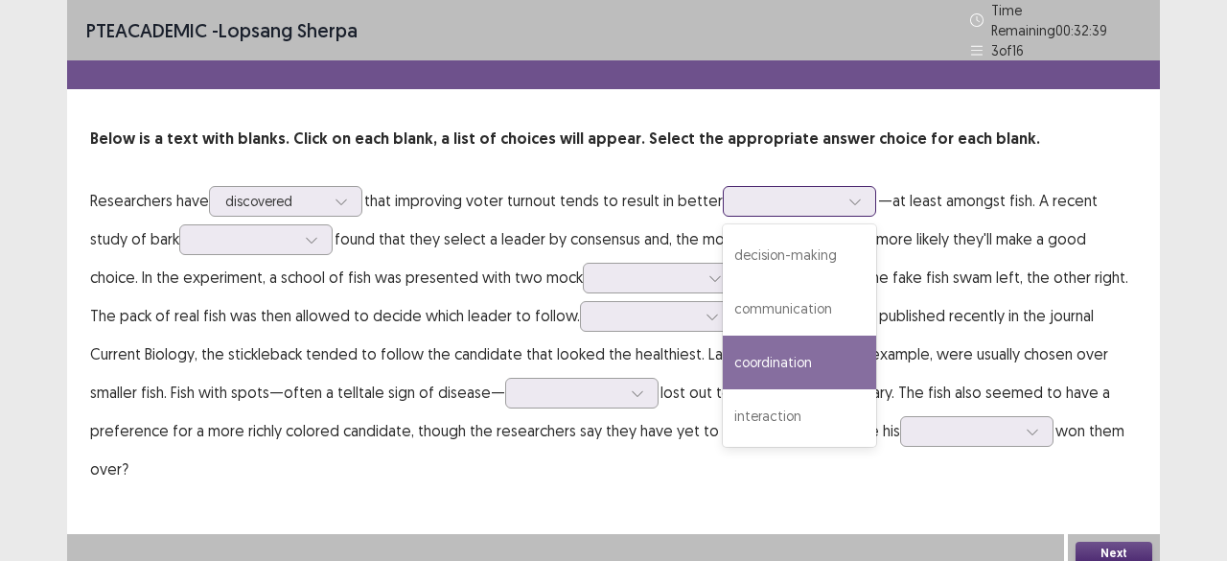
click at [831, 342] on div "coordination" at bounding box center [799, 363] width 153 height 54
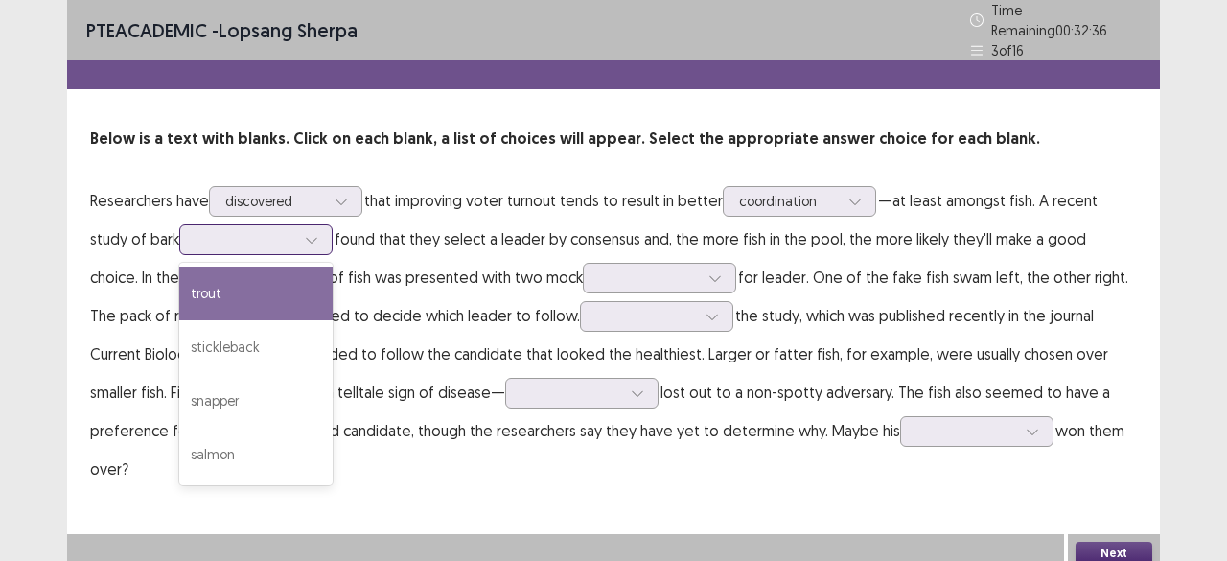
click at [246, 236] on div at bounding box center [246, 239] width 100 height 18
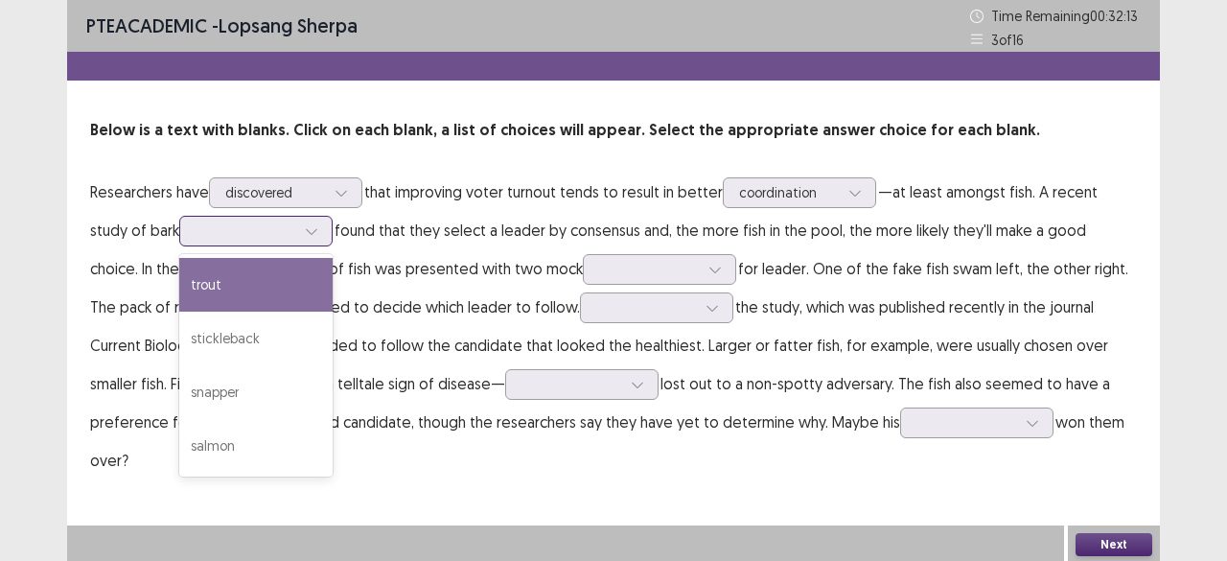
click at [208, 277] on div "trout" at bounding box center [255, 285] width 153 height 54
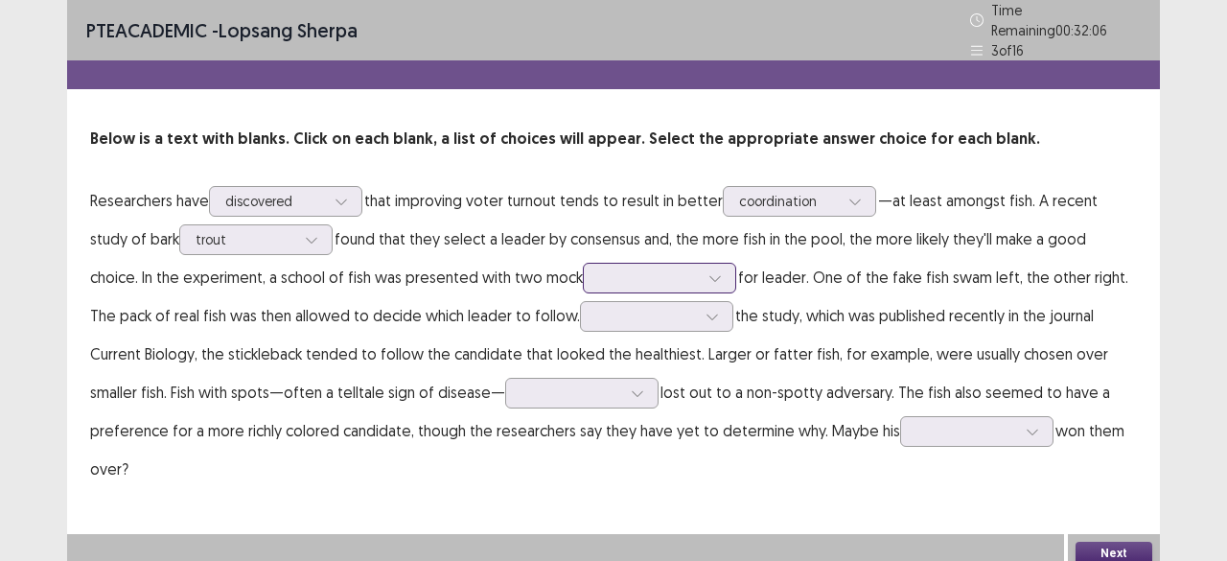
click at [599, 271] on div at bounding box center [649, 277] width 100 height 18
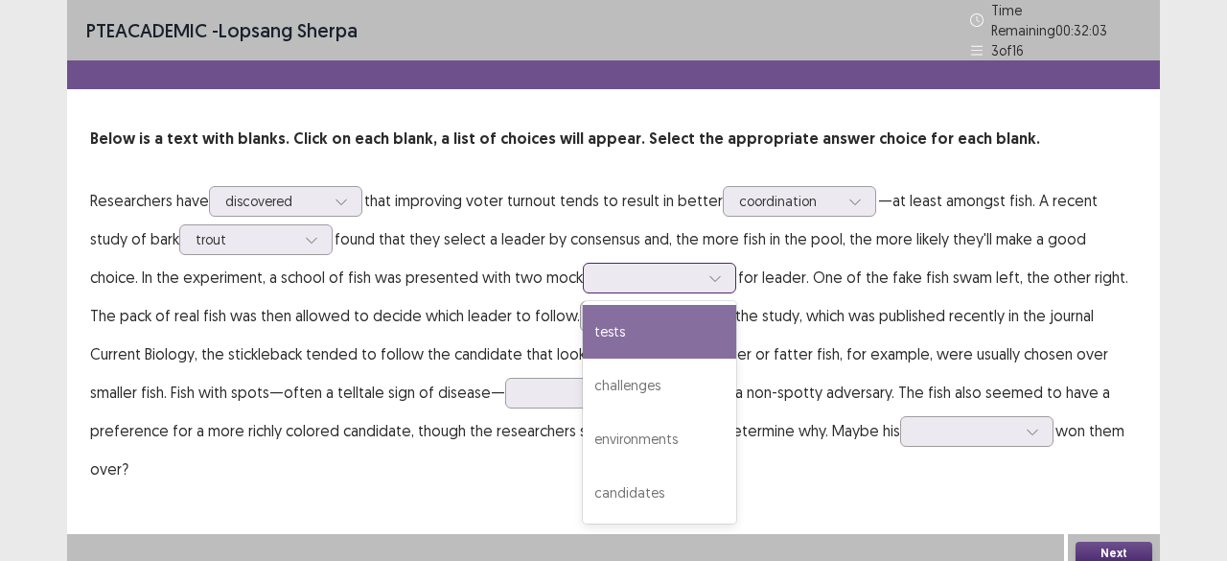
click at [583, 323] on div "tests" at bounding box center [659, 332] width 153 height 54
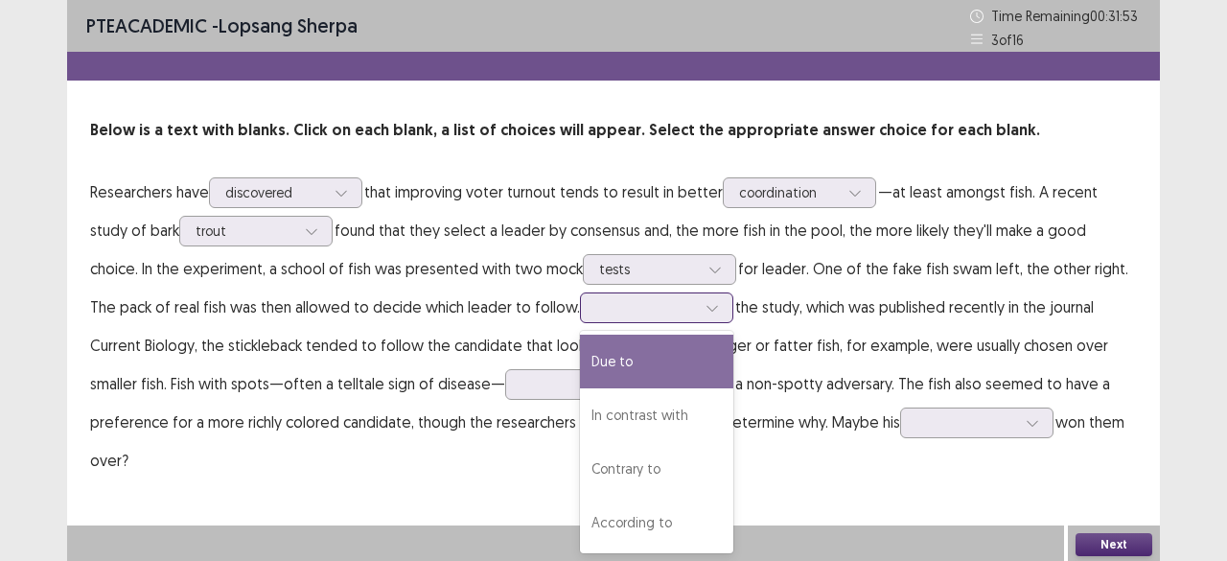
click at [706, 305] on icon at bounding box center [712, 307] width 13 height 13
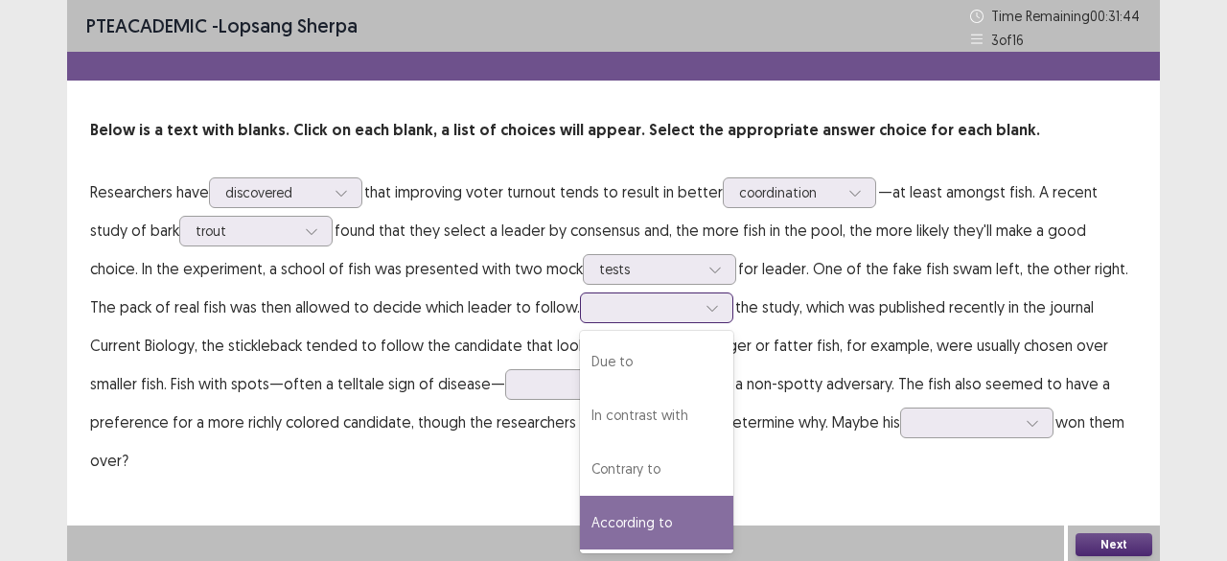
click at [580, 504] on div "According to" at bounding box center [656, 523] width 153 height 54
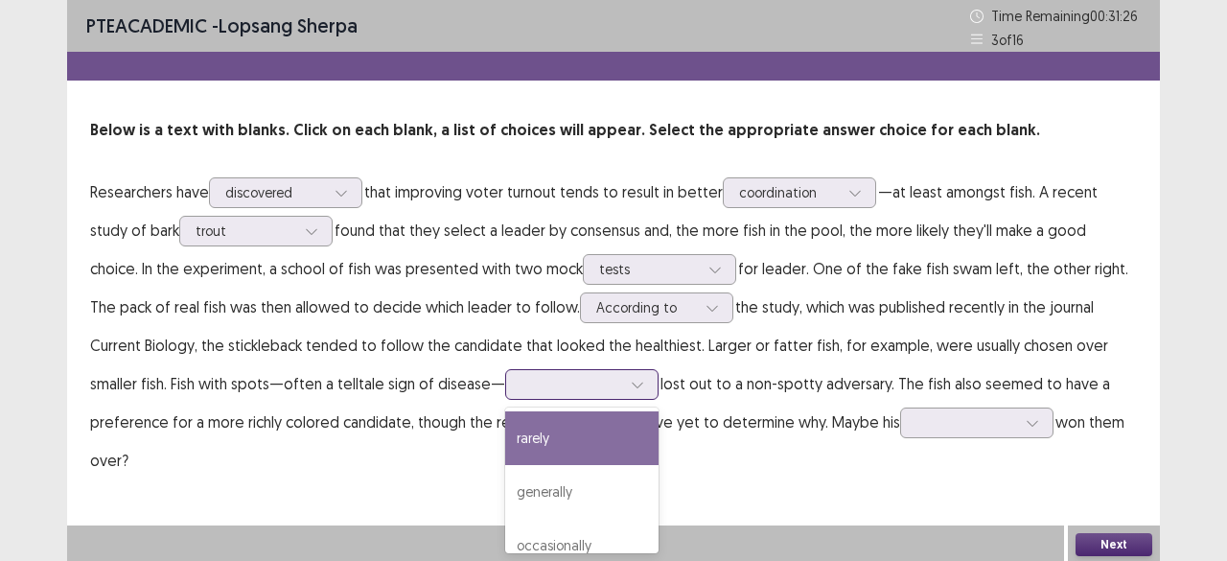
click at [521, 381] on div at bounding box center [571, 384] width 100 height 18
click at [505, 427] on div "rarely" at bounding box center [581, 438] width 153 height 54
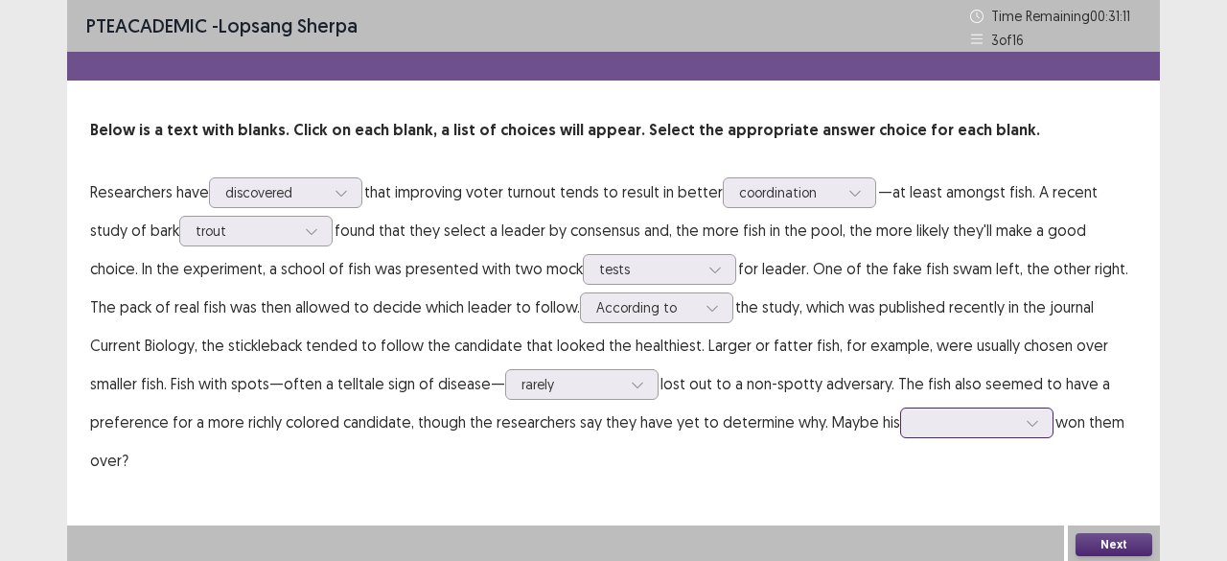
scroll to position [106, 0]
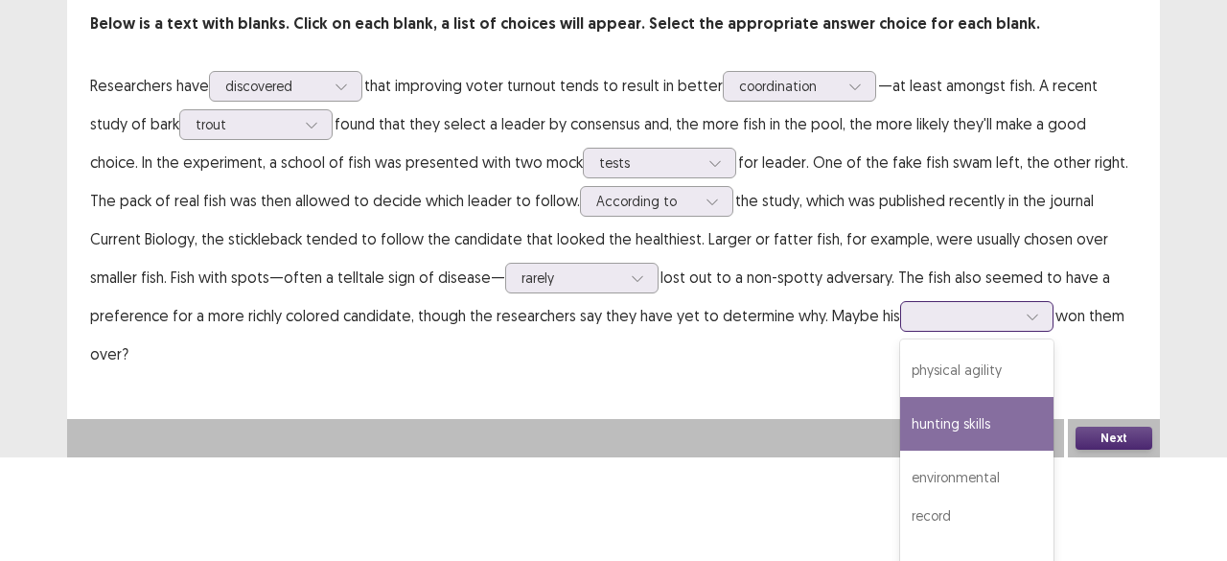
click at [900, 332] on div "4 results available. Use Up and Down to choose options, press Enter to select t…" at bounding box center [976, 316] width 153 height 31
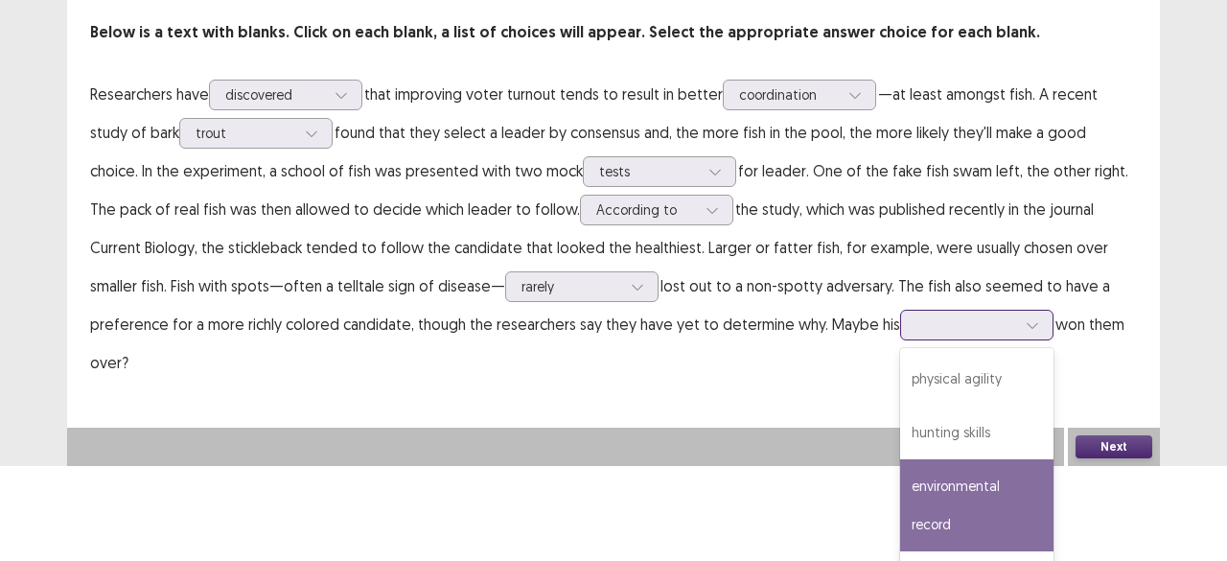
click at [900, 465] on div "environmental record" at bounding box center [976, 505] width 153 height 92
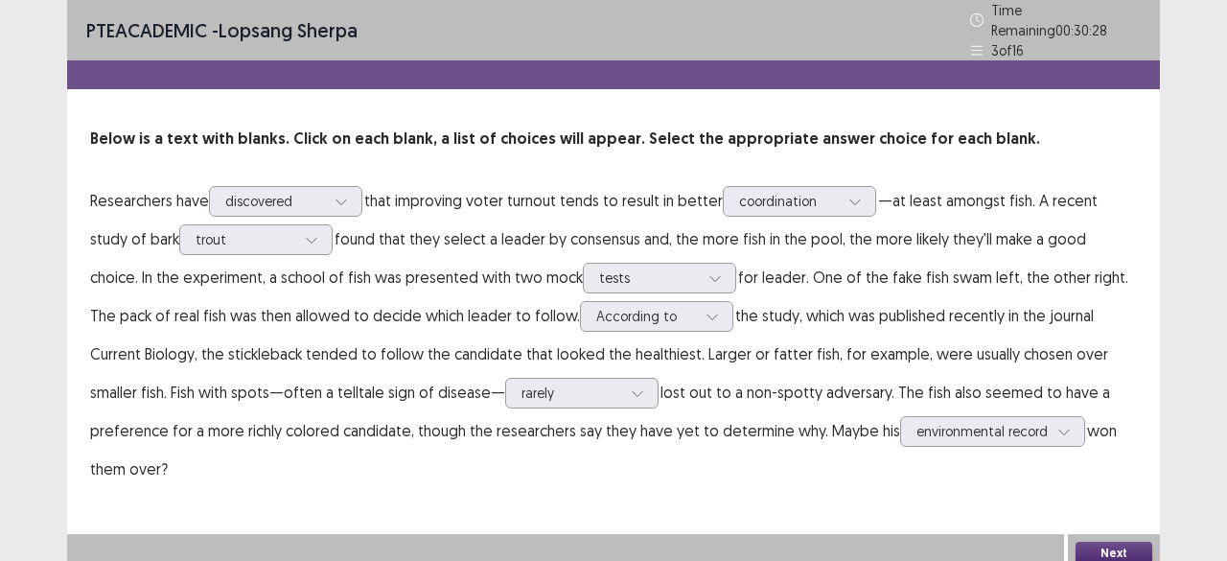
click at [1126, 542] on button "Next" at bounding box center [1114, 553] width 77 height 23
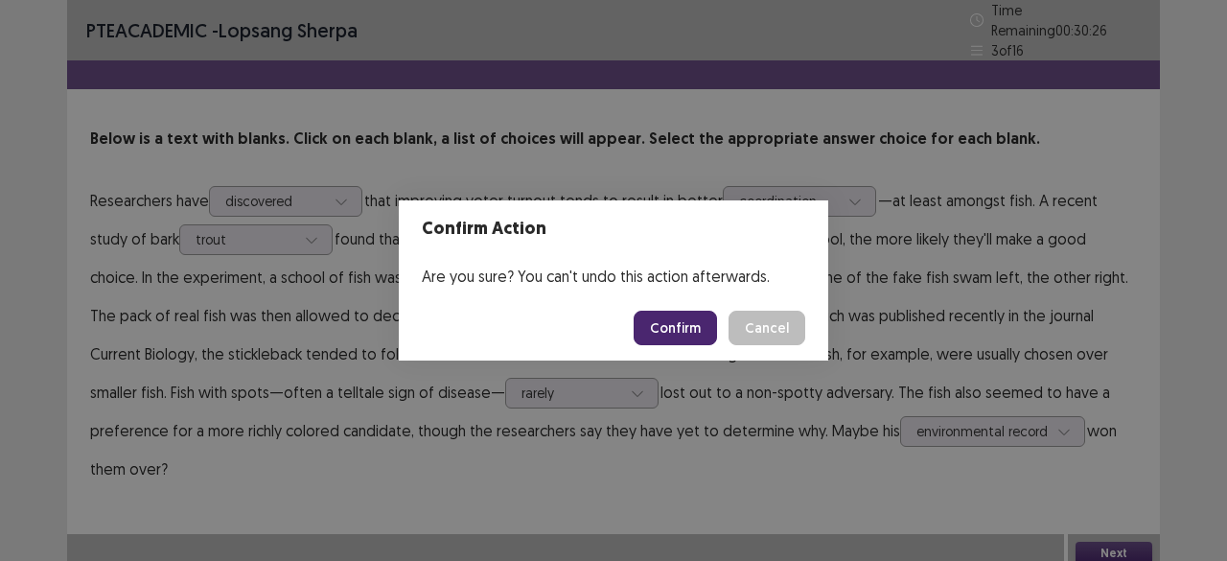
click at [680, 337] on button "Confirm" at bounding box center [675, 328] width 83 height 35
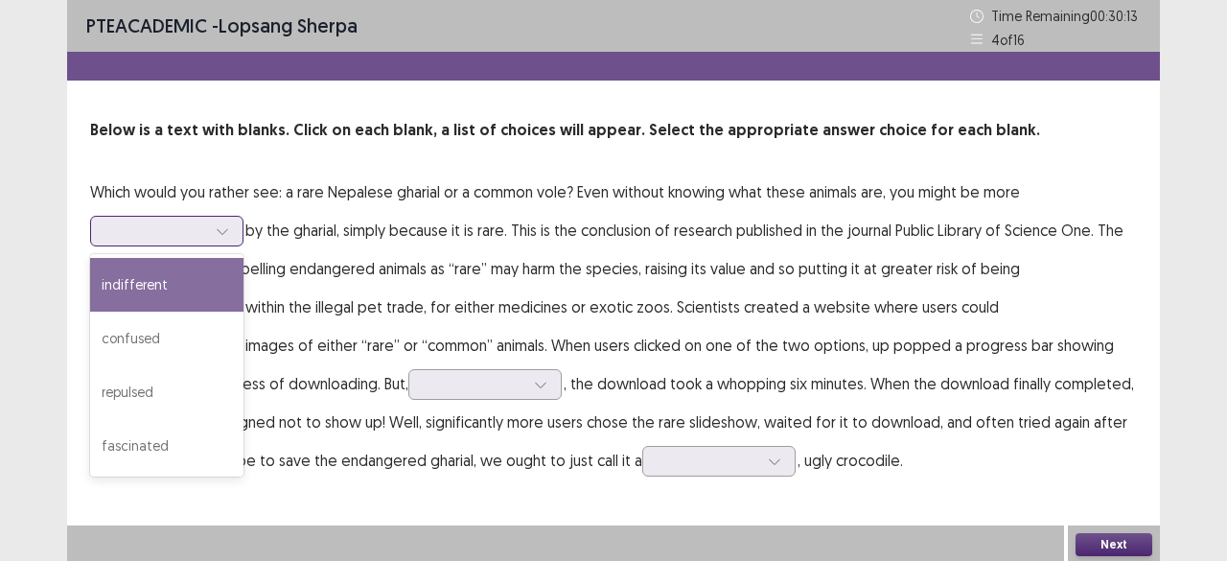
click at [209, 229] on div at bounding box center [222, 231] width 29 height 29
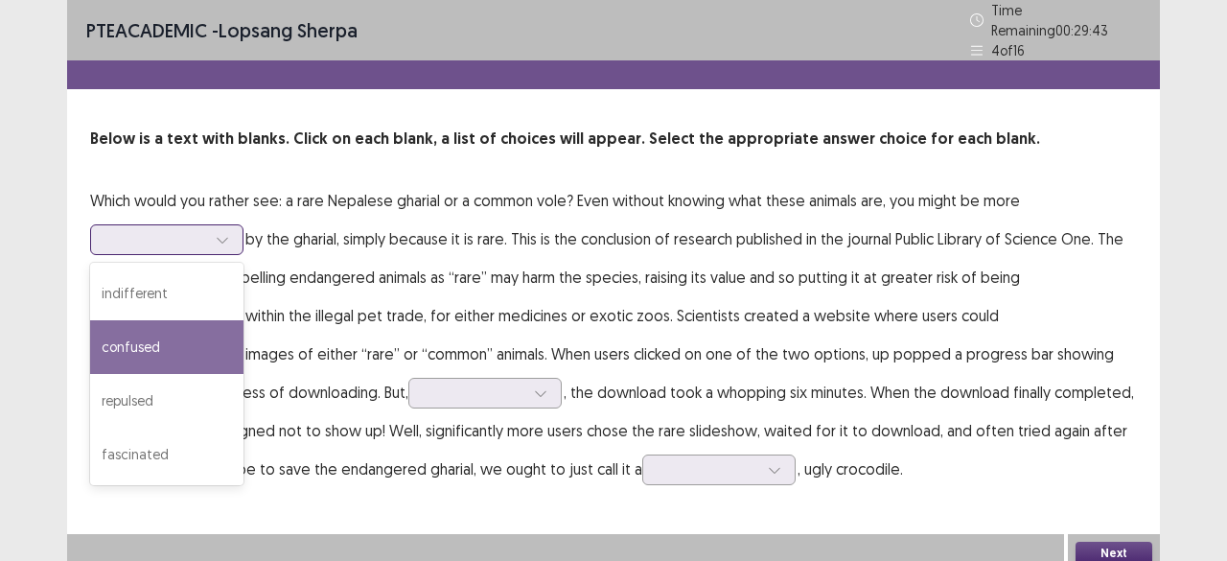
click at [182, 333] on div "confused" at bounding box center [166, 347] width 153 height 54
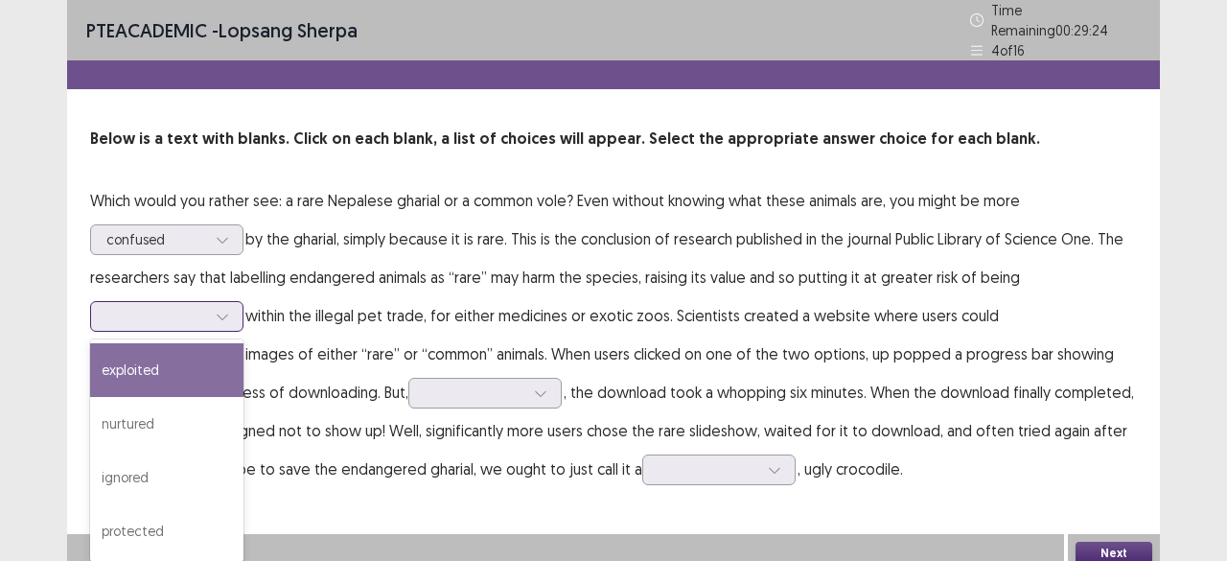
click at [222, 302] on div at bounding box center [222, 316] width 29 height 29
click at [155, 381] on div "exploited" at bounding box center [166, 370] width 153 height 54
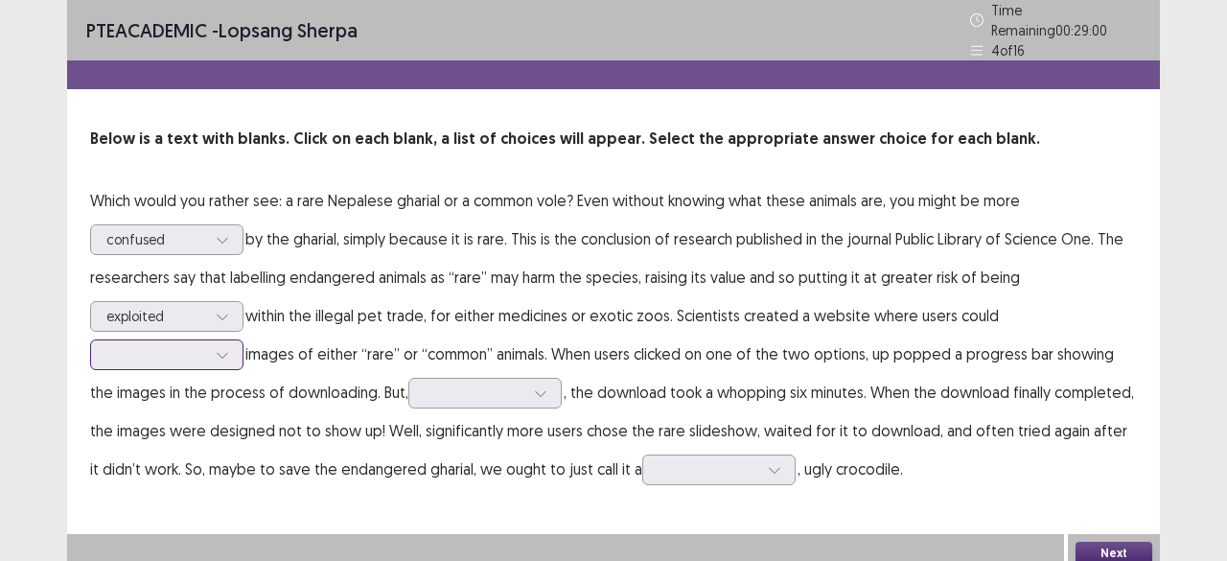
scroll to position [2, 0]
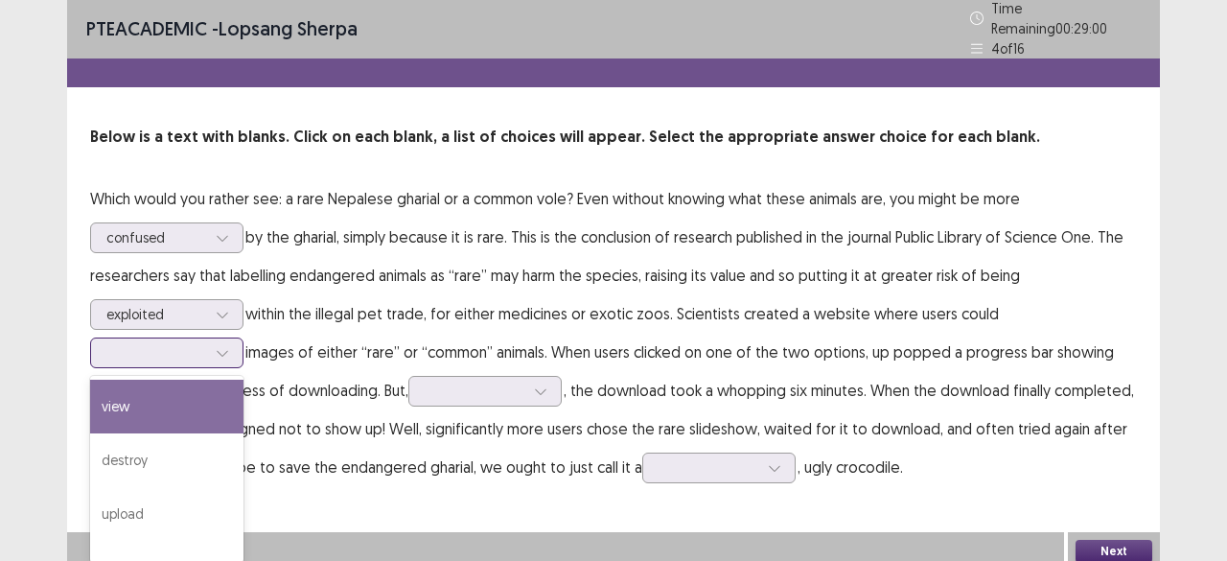
click at [215, 356] on div at bounding box center [222, 352] width 29 height 29
click at [183, 399] on div "view" at bounding box center [166, 407] width 153 height 54
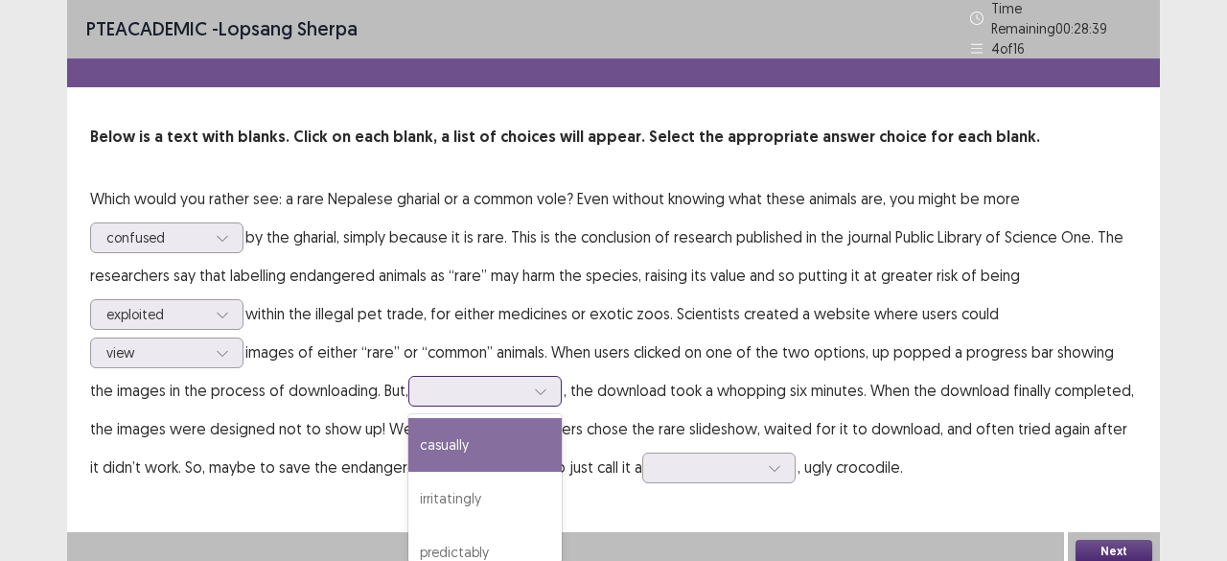
click at [457, 388] on div at bounding box center [475, 391] width 100 height 18
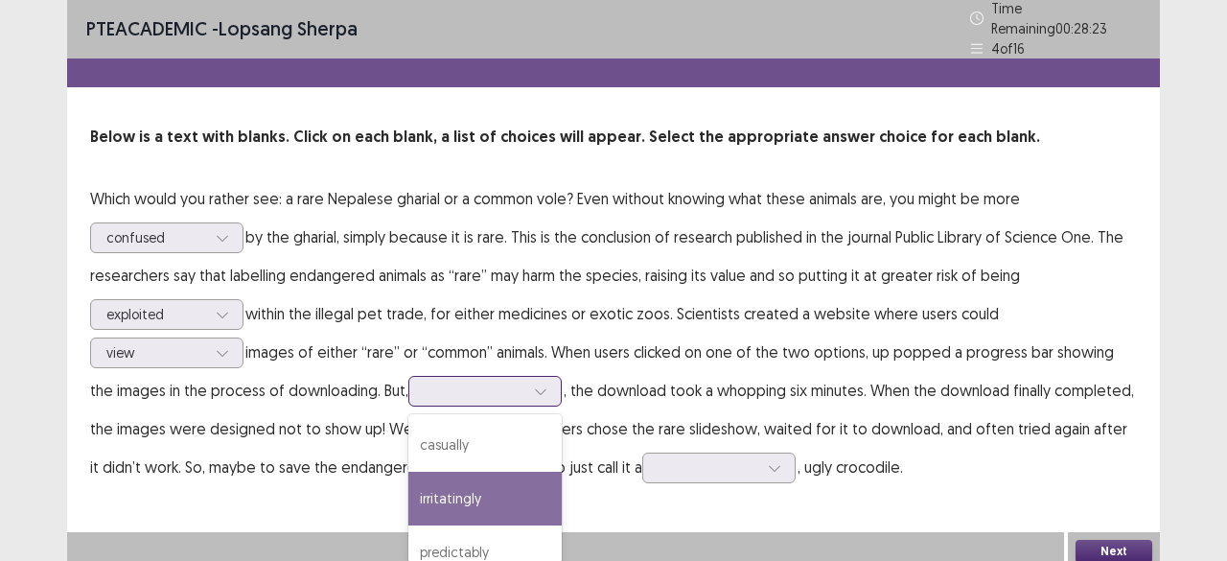
click at [451, 494] on div "irritatingly" at bounding box center [484, 499] width 153 height 54
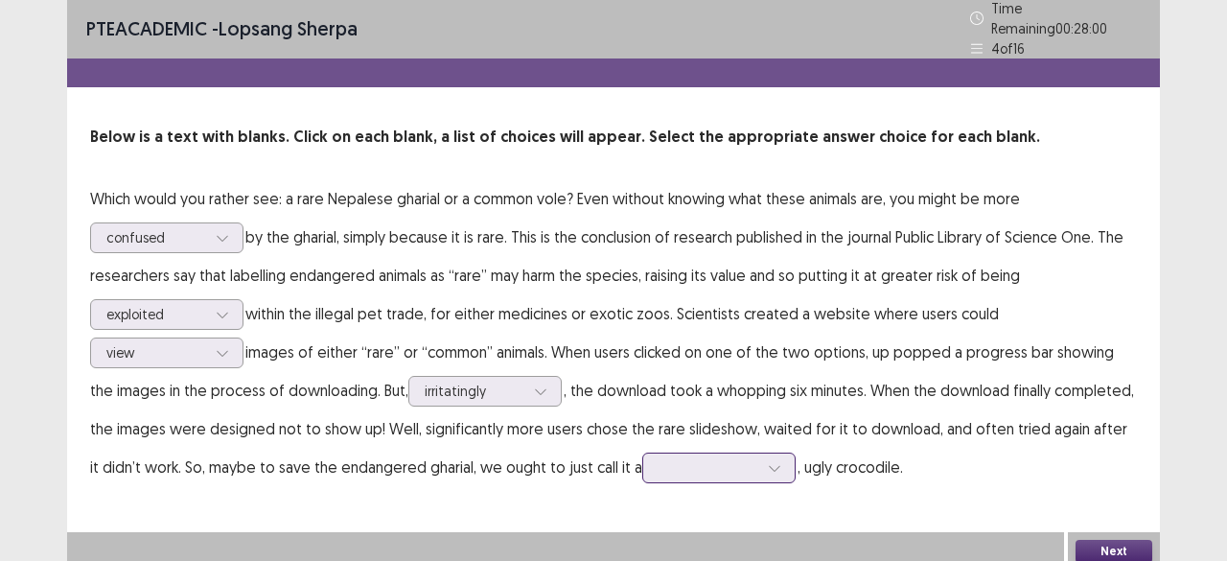
scroll to position [145, 0]
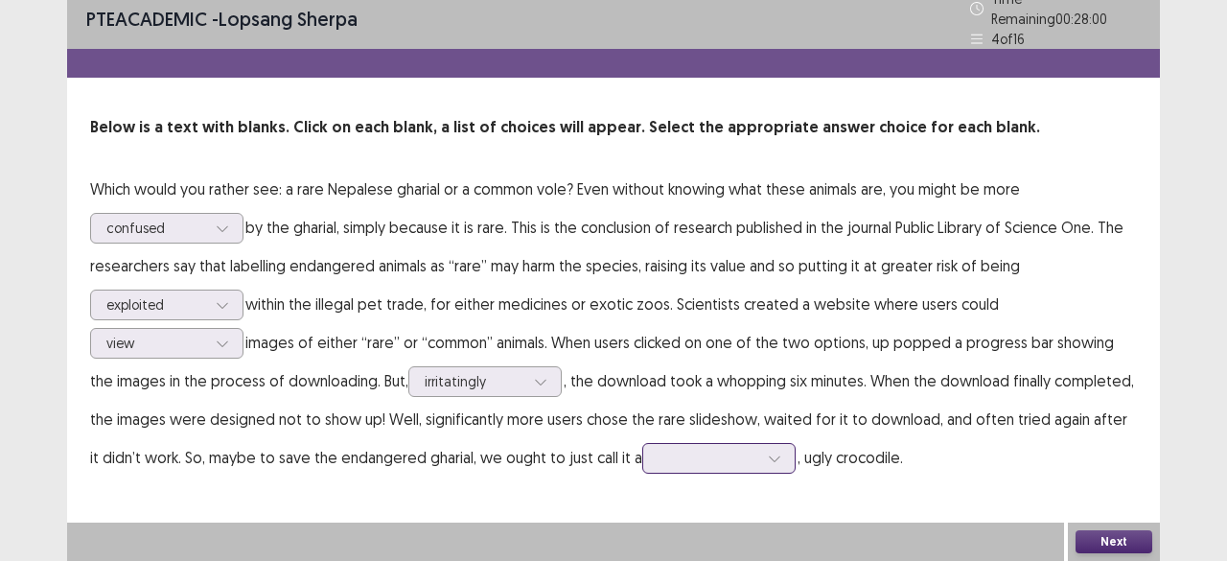
click at [738, 466] on div at bounding box center [718, 458] width 153 height 31
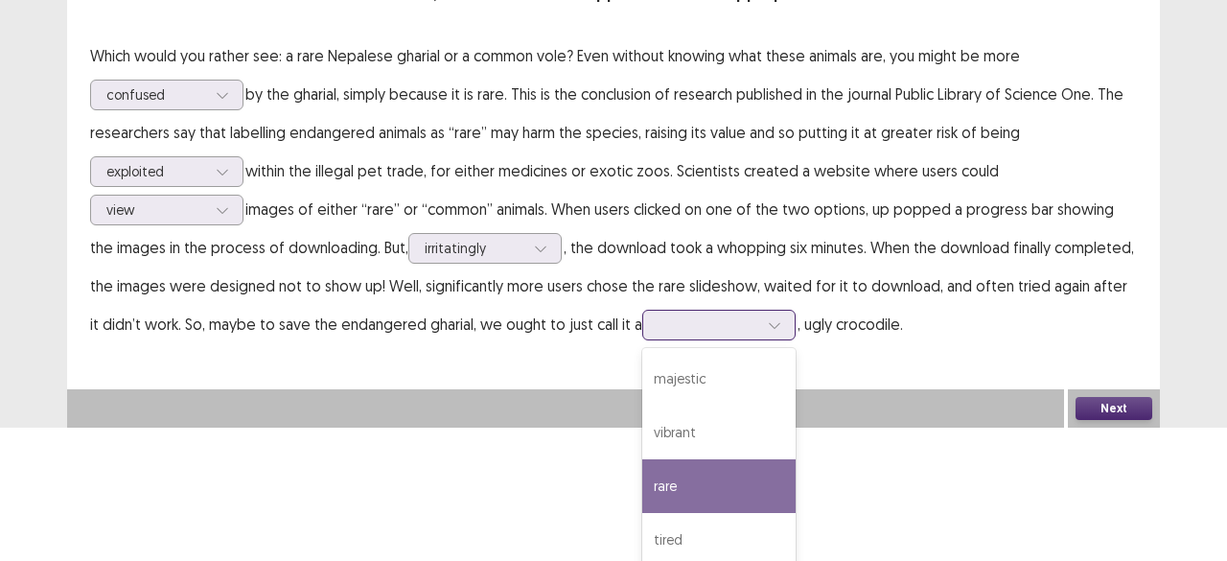
click at [642, 484] on div "rare" at bounding box center [718, 486] width 153 height 54
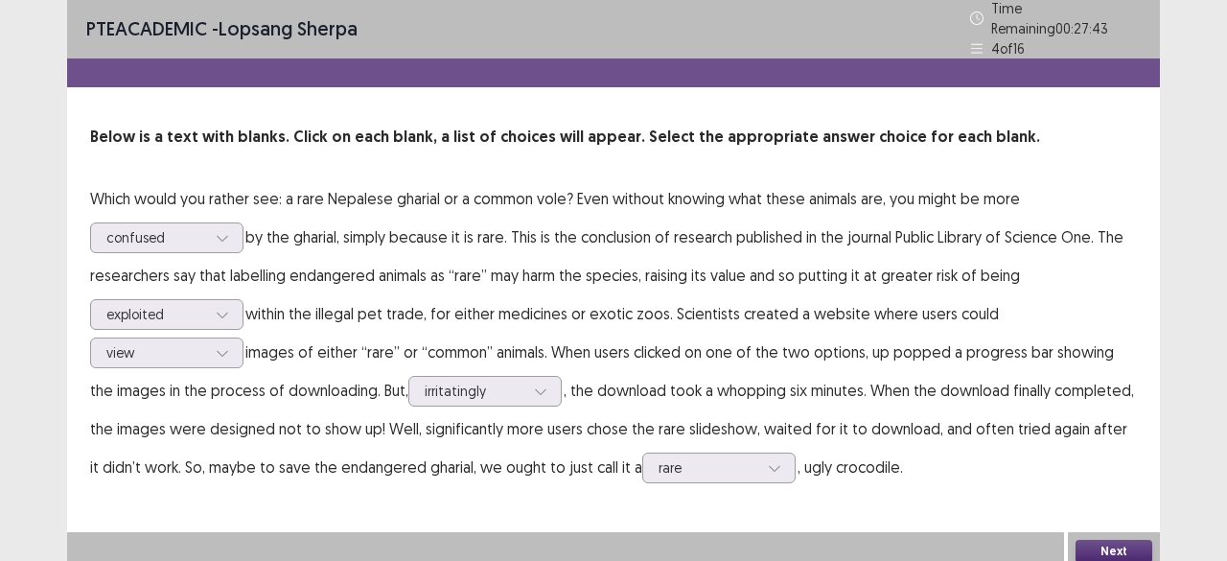
click at [1115, 544] on button "Next" at bounding box center [1114, 551] width 77 height 23
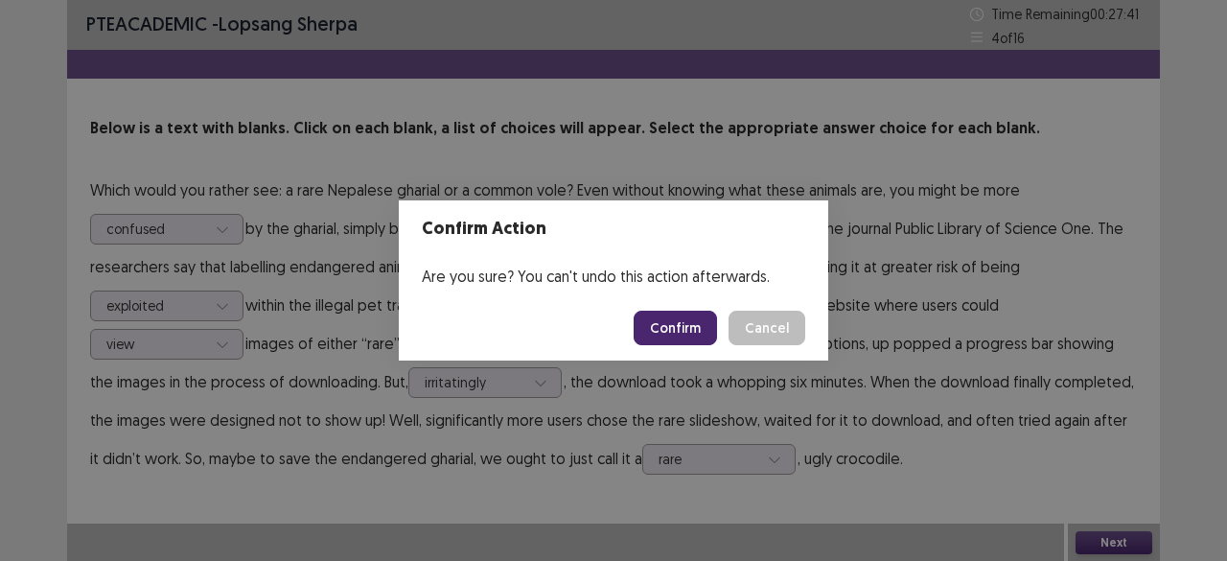
click at [686, 325] on button "Confirm" at bounding box center [675, 328] width 83 height 35
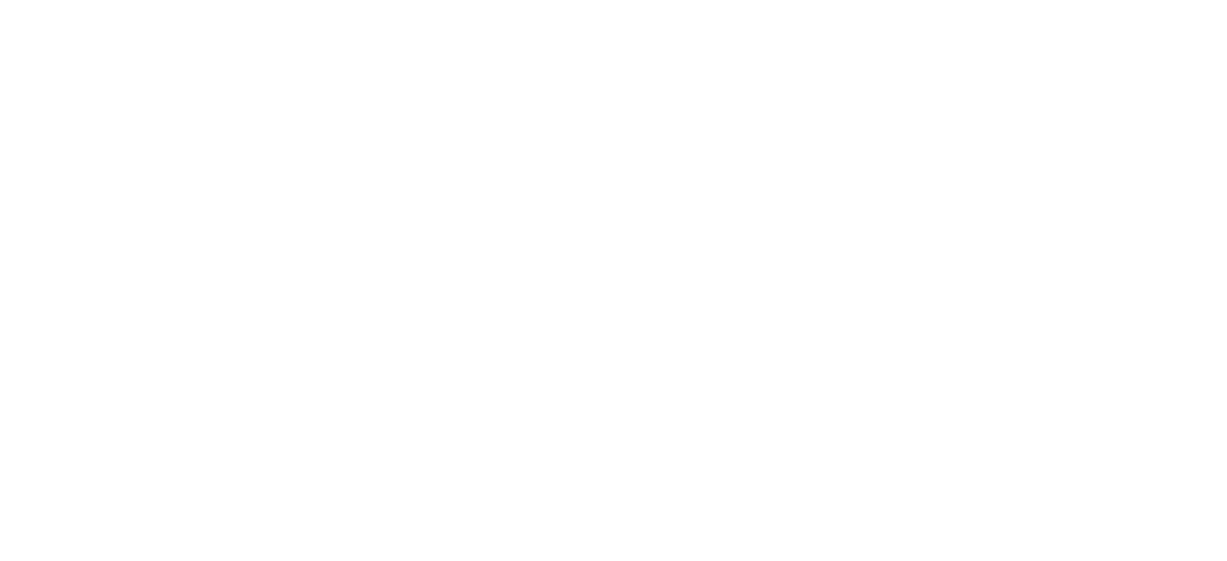
scroll to position [0, 0]
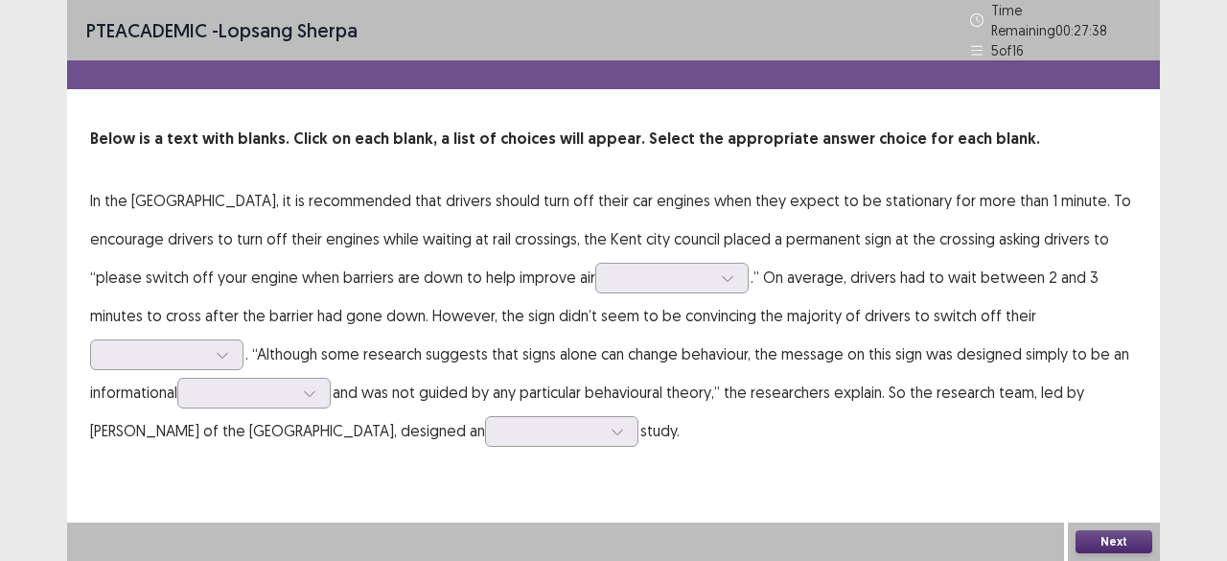
click at [754, 181] on p "In the UK, it is recommended that drivers should turn off their car engines whe…" at bounding box center [613, 315] width 1047 height 268
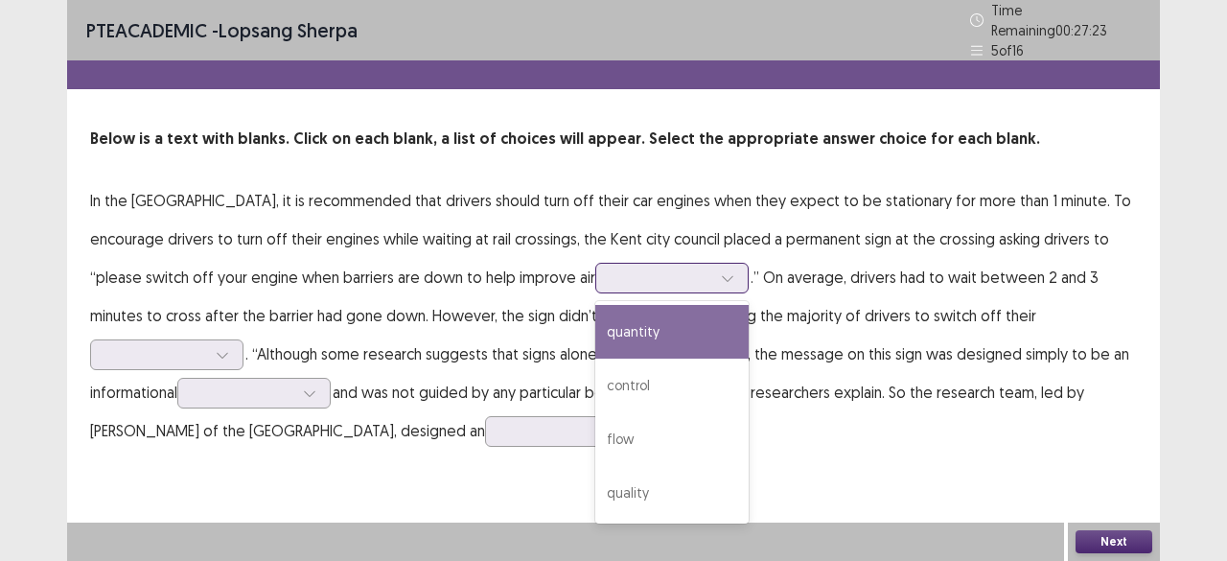
click at [612, 268] on div at bounding box center [662, 277] width 100 height 18
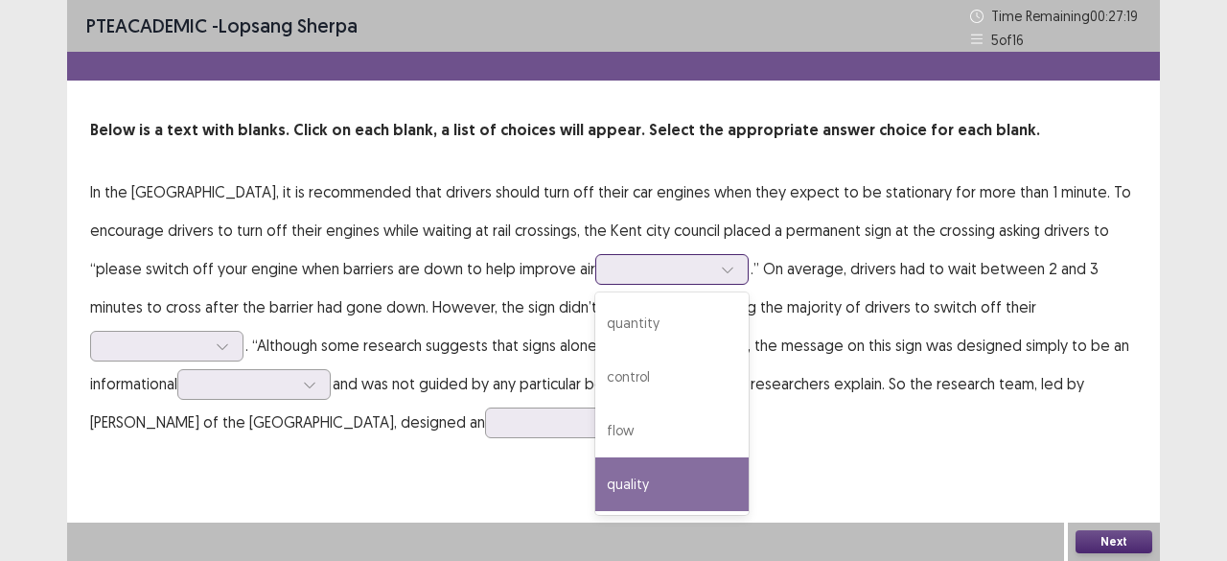
click at [595, 477] on div "quality" at bounding box center [671, 484] width 153 height 54
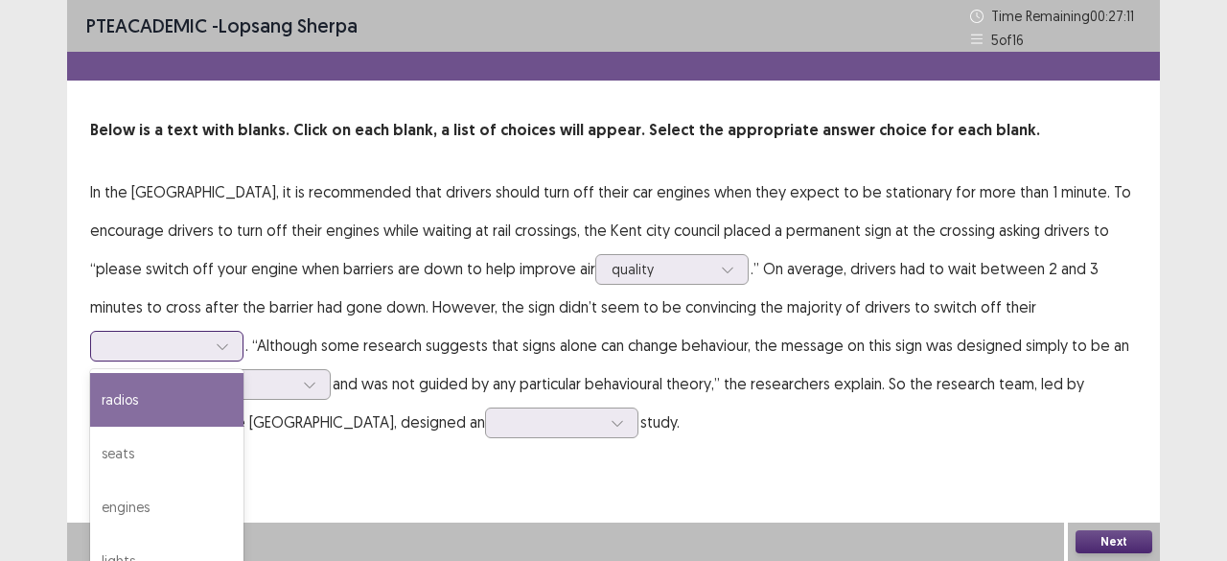
click at [206, 336] on div at bounding box center [156, 345] width 100 height 18
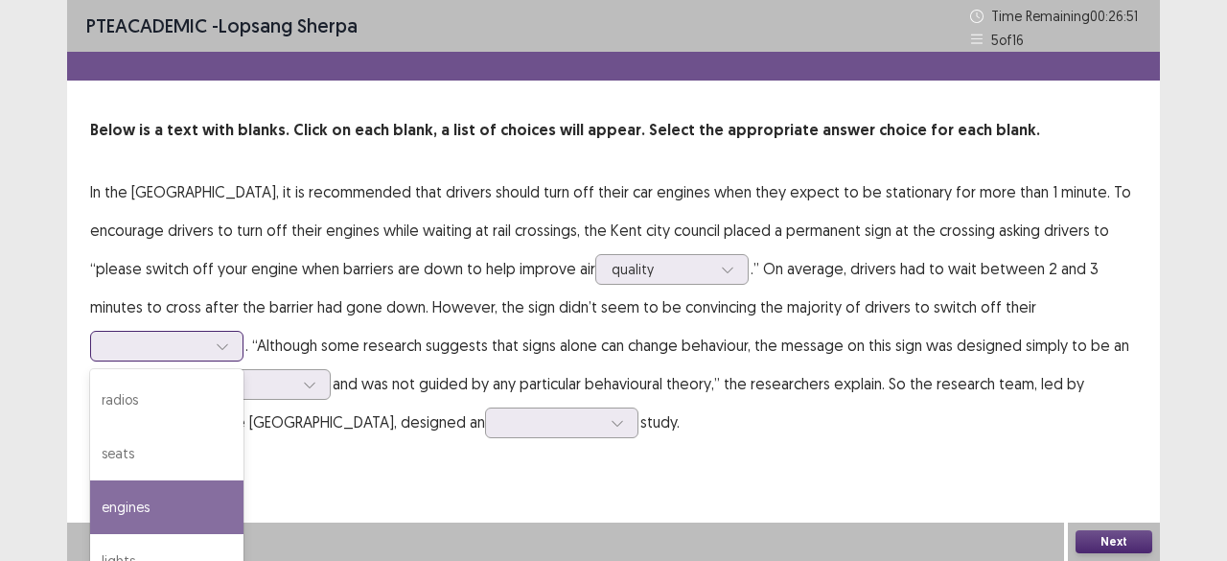
click at [243, 480] on div "engines" at bounding box center [166, 507] width 153 height 54
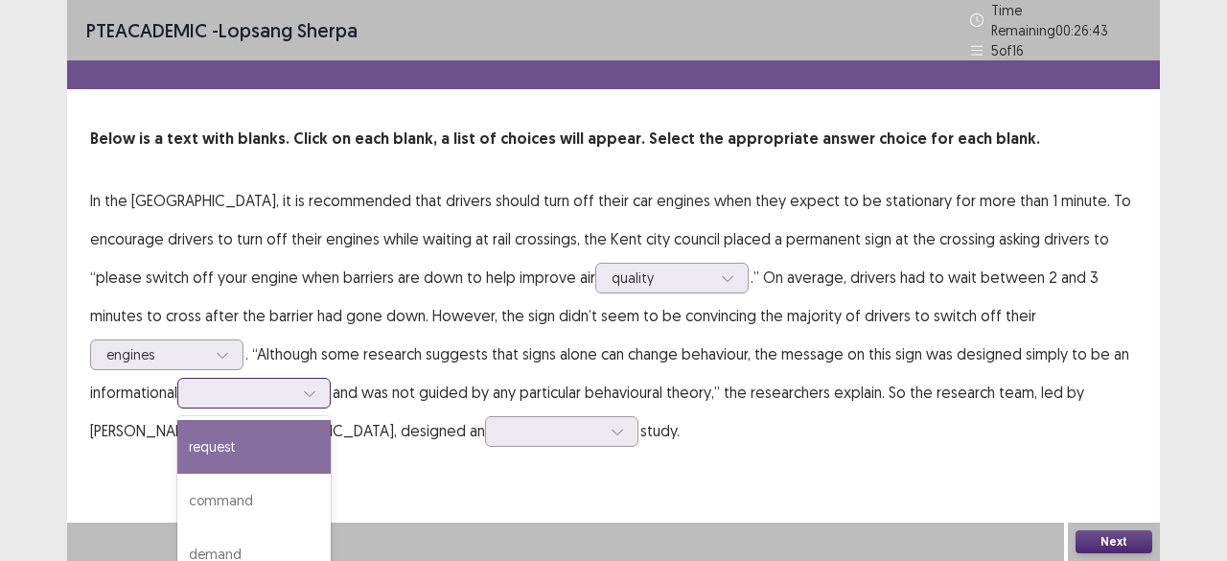
click at [293, 383] on div at bounding box center [244, 392] width 100 height 18
click at [331, 420] on div "request" at bounding box center [253, 447] width 153 height 54
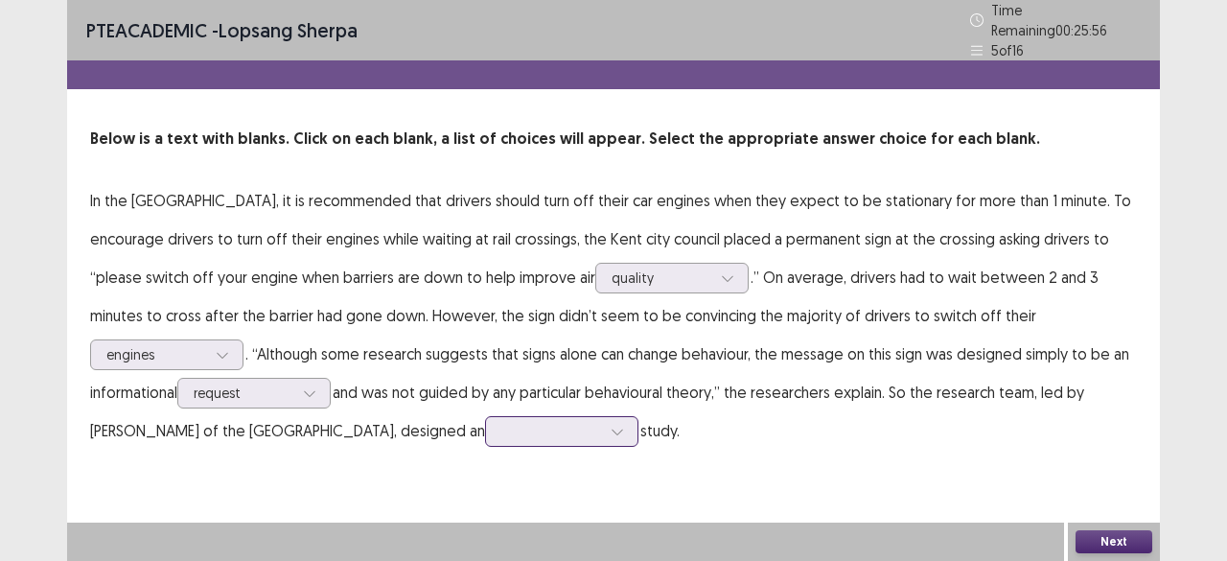
scroll to position [106, 0]
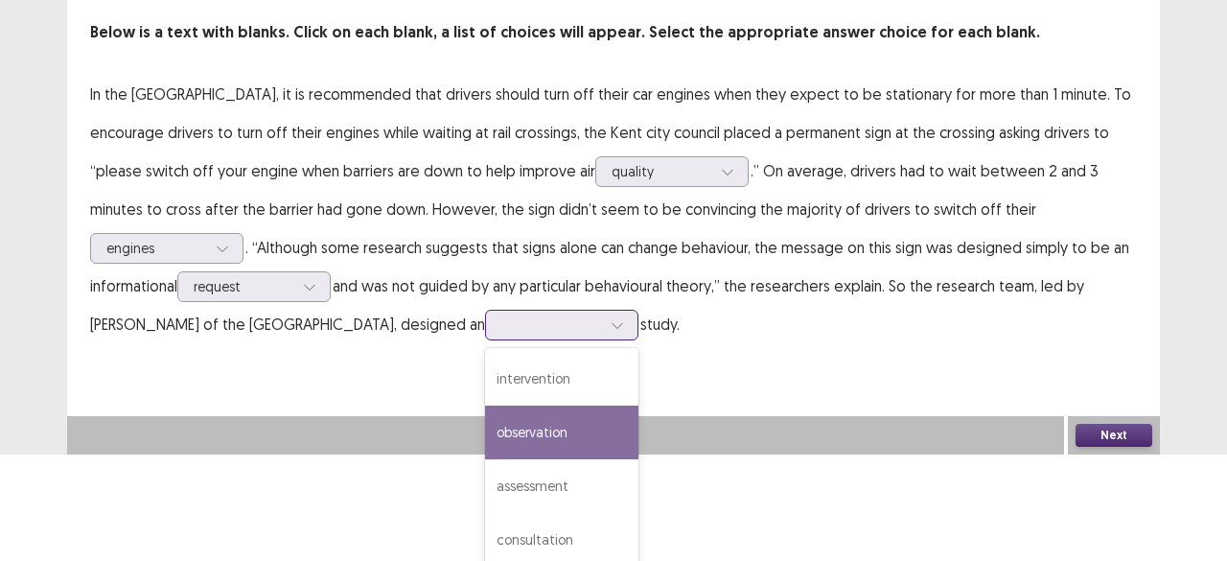
click at [485, 340] on div "4 results available. Use Up and Down to choose options, press Enter to select t…" at bounding box center [561, 325] width 153 height 31
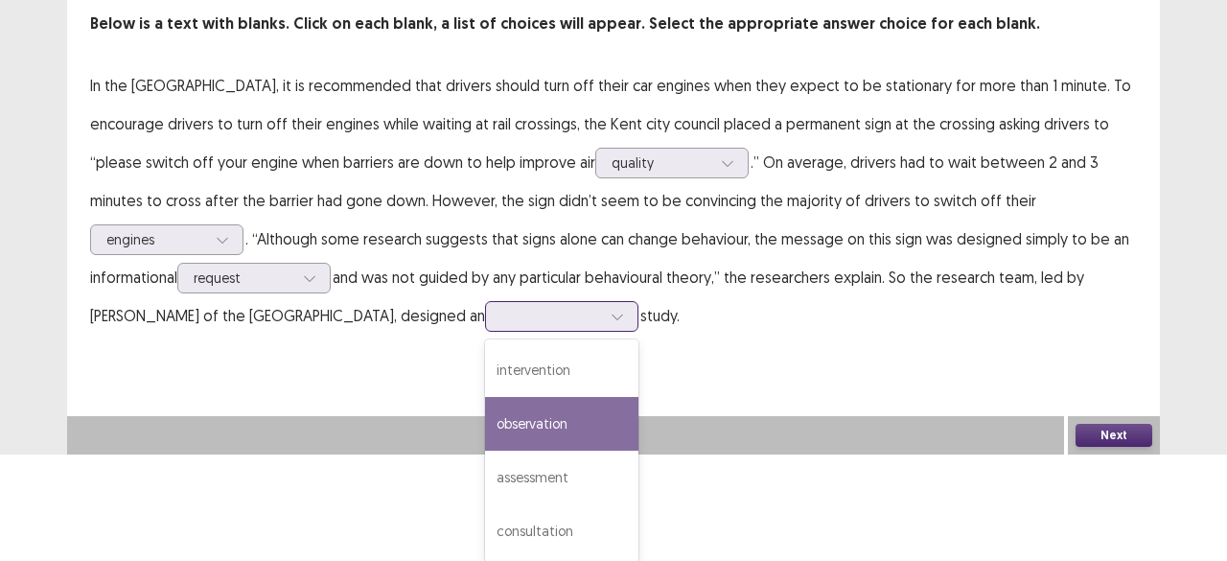
click at [485, 428] on div "observation" at bounding box center [561, 424] width 153 height 54
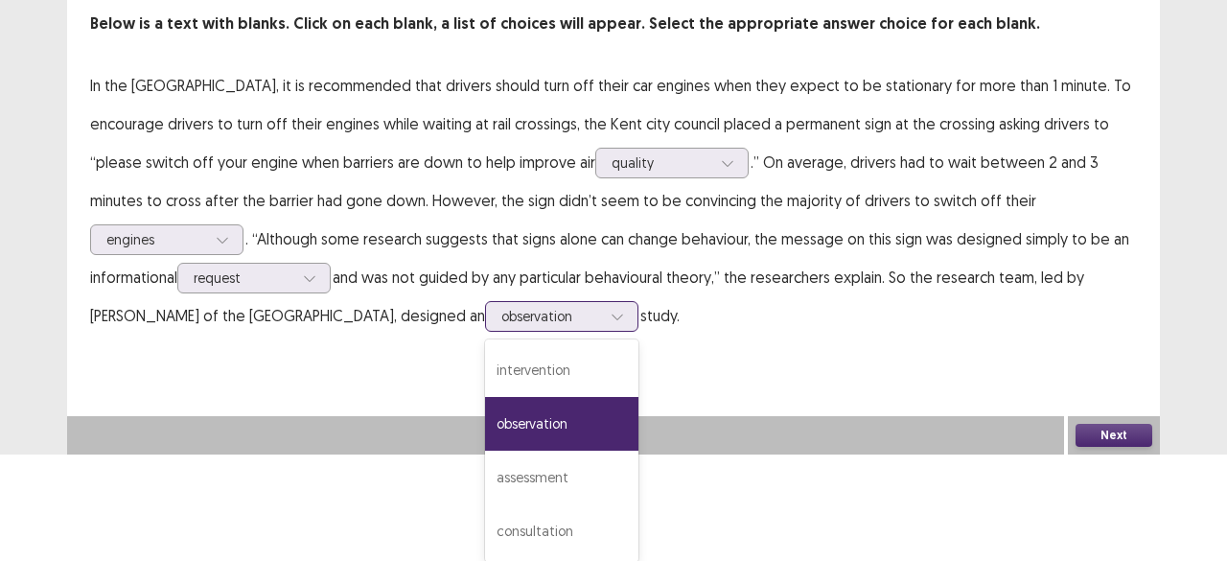
click at [485, 332] on div "option observation, selected. 4 results available. Use Up and Down to choose op…" at bounding box center [561, 316] width 153 height 31
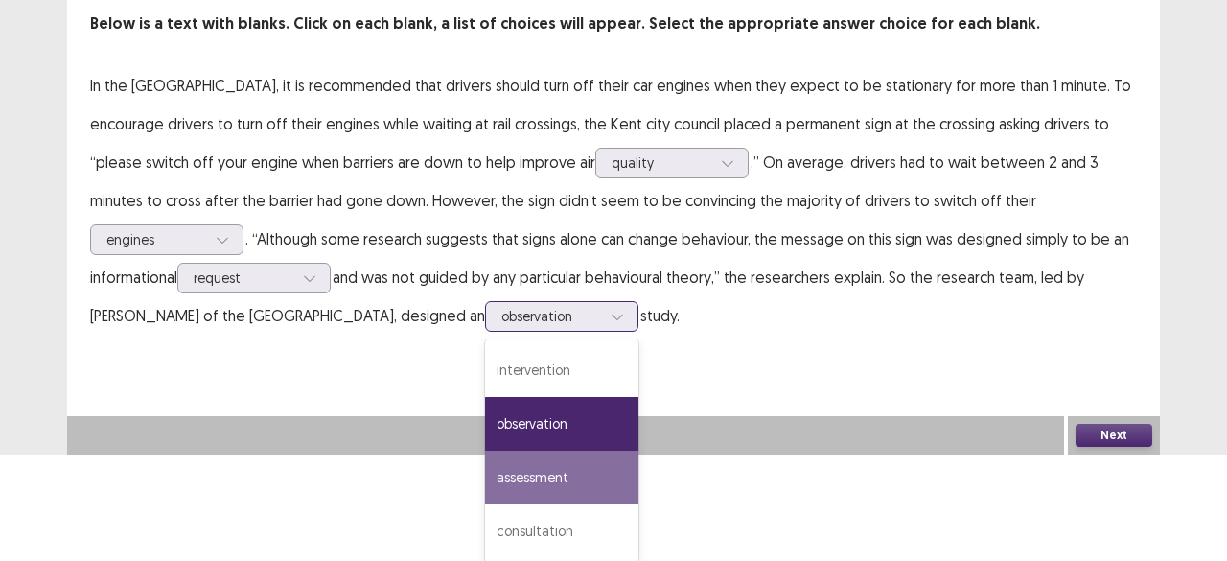
click at [485, 477] on div "assessment" at bounding box center [561, 478] width 153 height 54
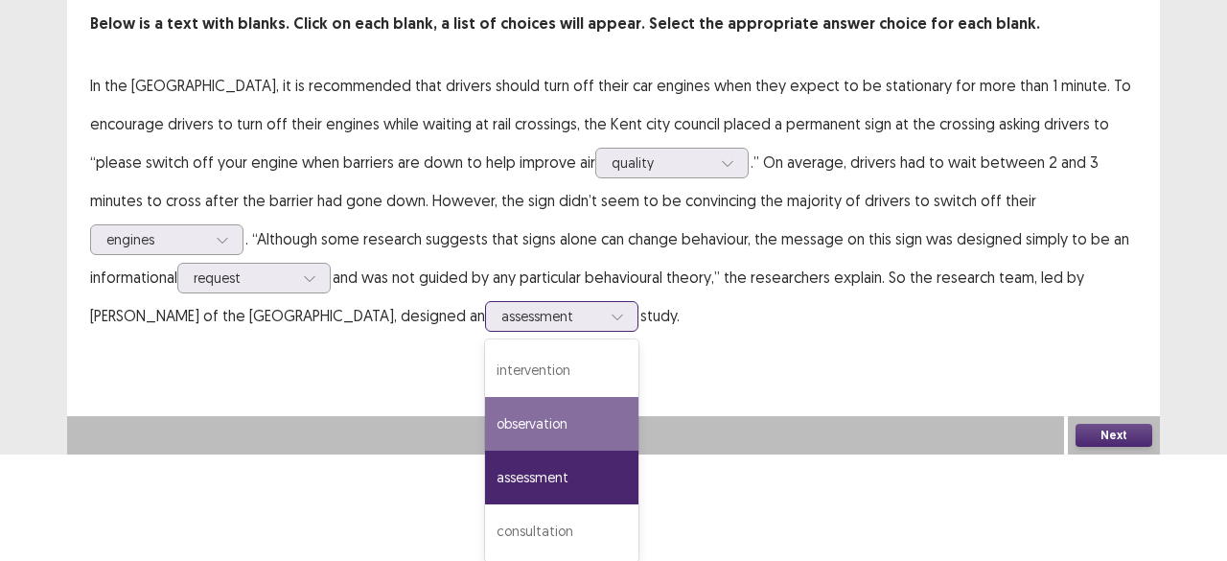
click at [485, 332] on div "option assessment, selected. 4 results available. Use Up and Down to choose opt…" at bounding box center [561, 316] width 153 height 31
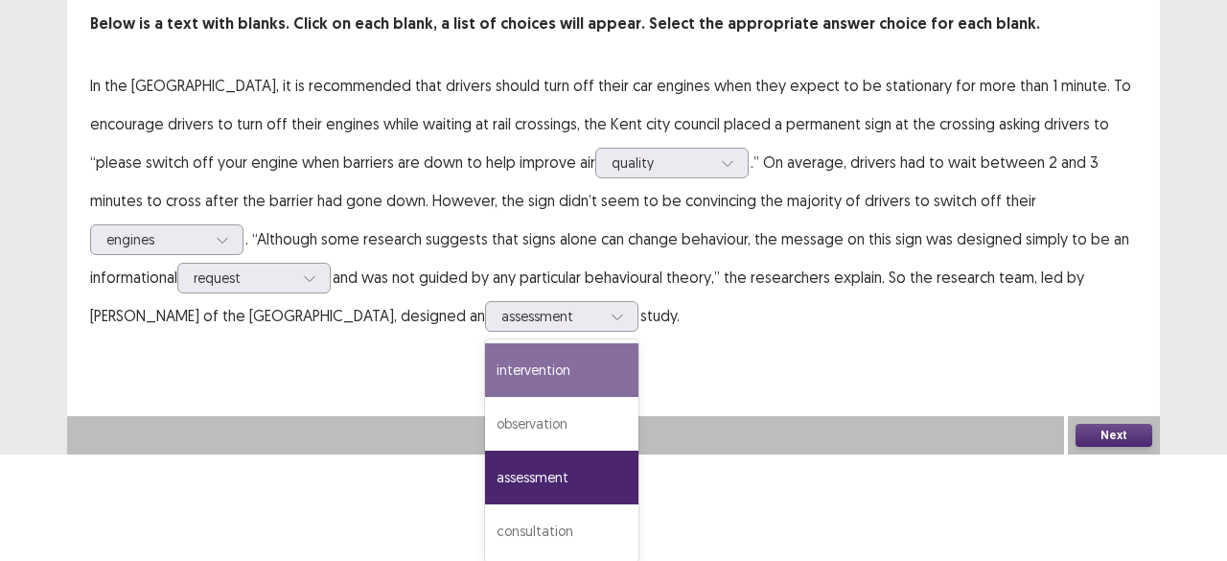
scroll to position [0, 0]
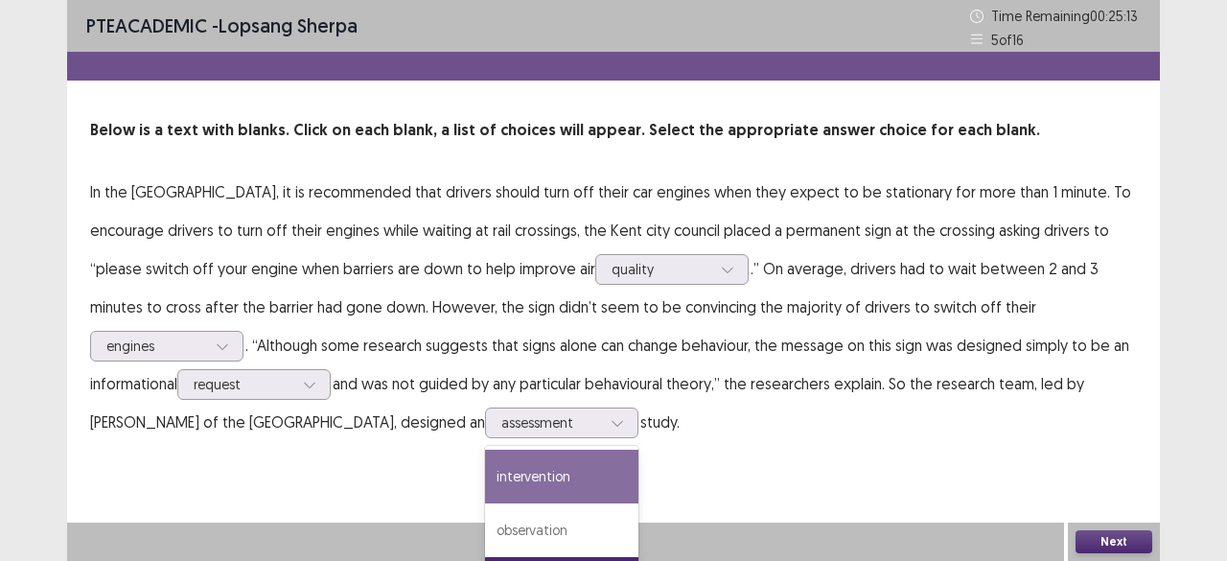
click at [448, 397] on div "PTE academic - lopsang sherpa Time Remaining 00 : 25 : 13 5 of 16 Below is a te…" at bounding box center [613, 280] width 1093 height 561
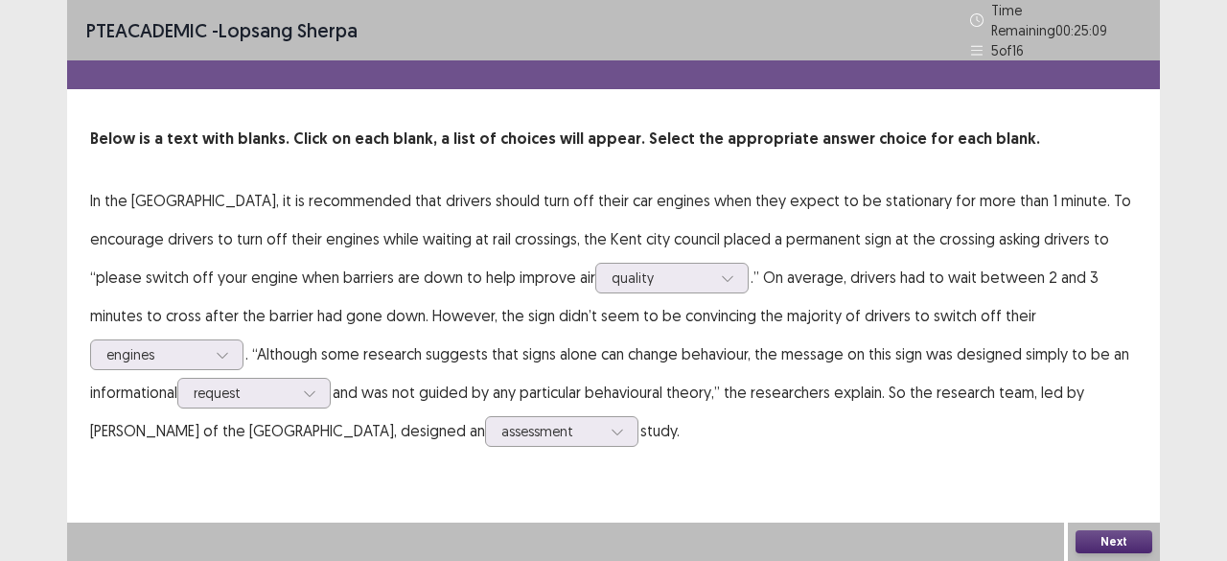
click at [1108, 541] on button "Next" at bounding box center [1114, 541] width 77 height 23
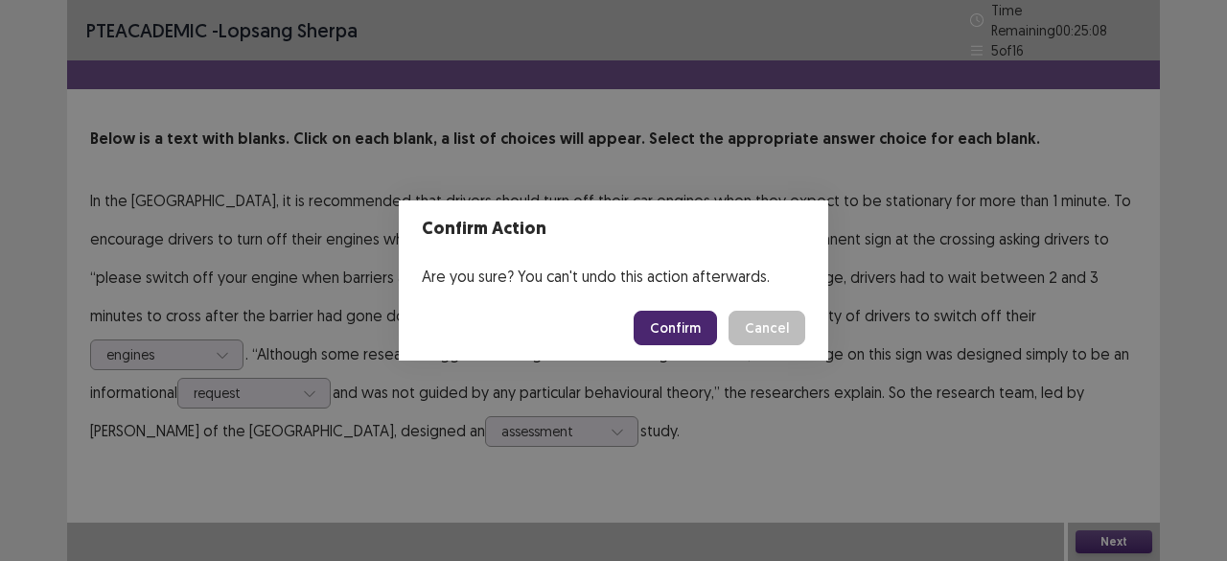
click at [692, 332] on button "Confirm" at bounding box center [675, 328] width 83 height 35
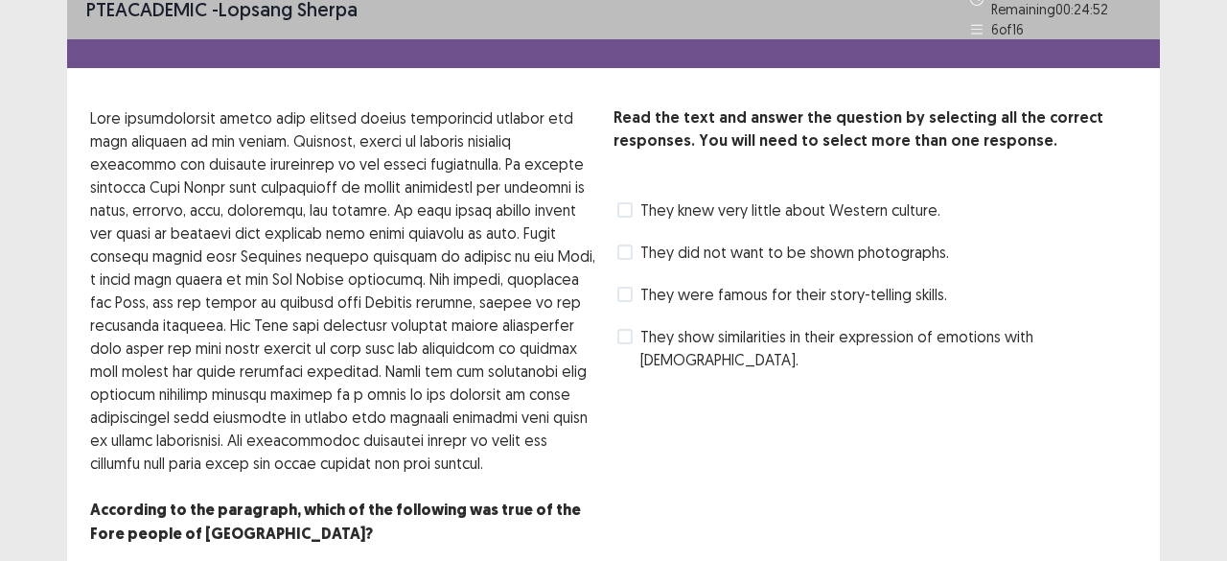
scroll to position [27, 0]
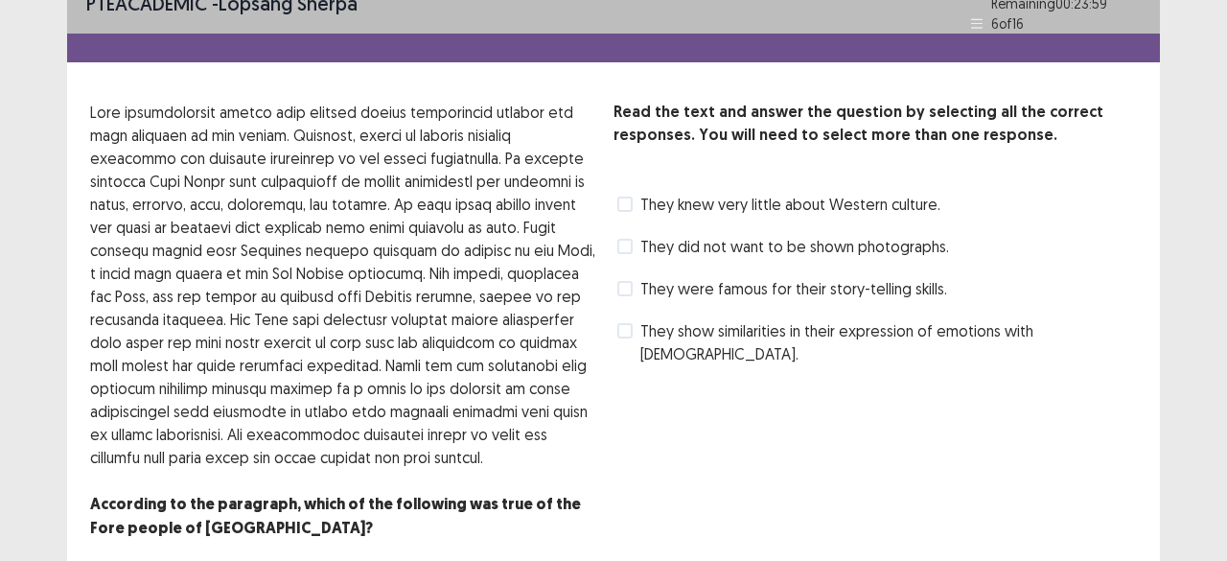
click at [647, 193] on span "They knew very little about Western culture." at bounding box center [790, 204] width 300 height 23
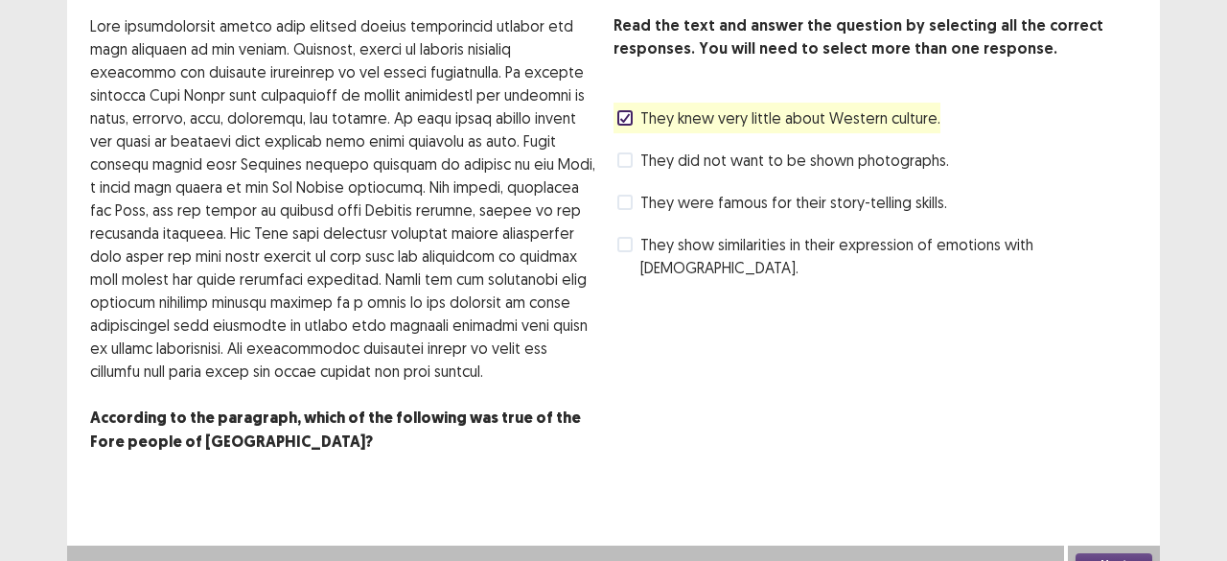
scroll to position [127, 0]
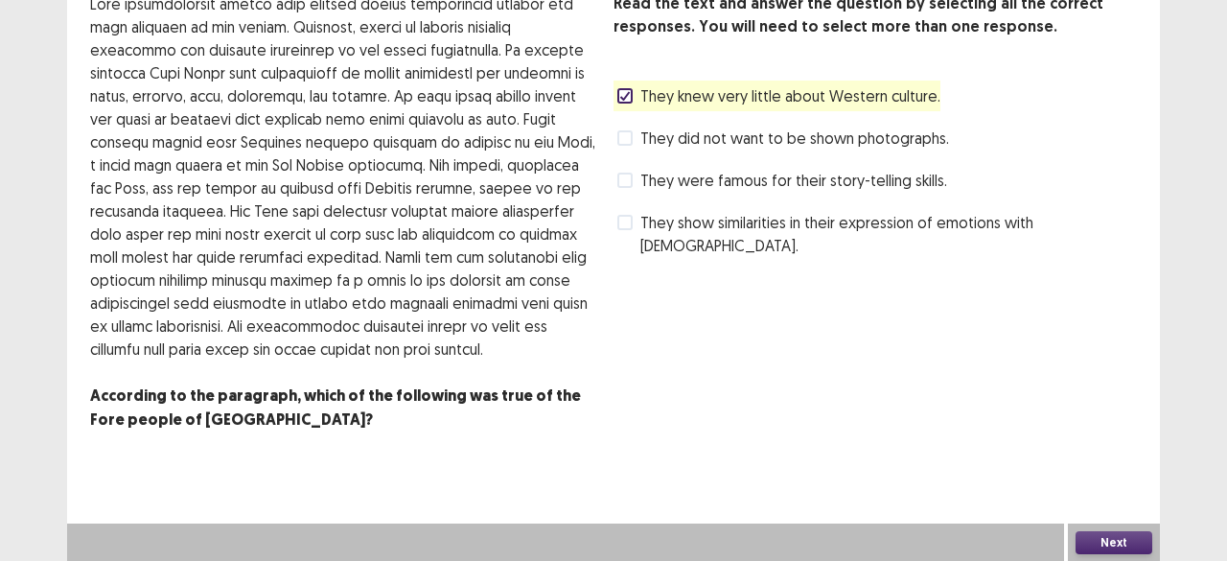
click at [1123, 539] on button "Next" at bounding box center [1114, 542] width 77 height 23
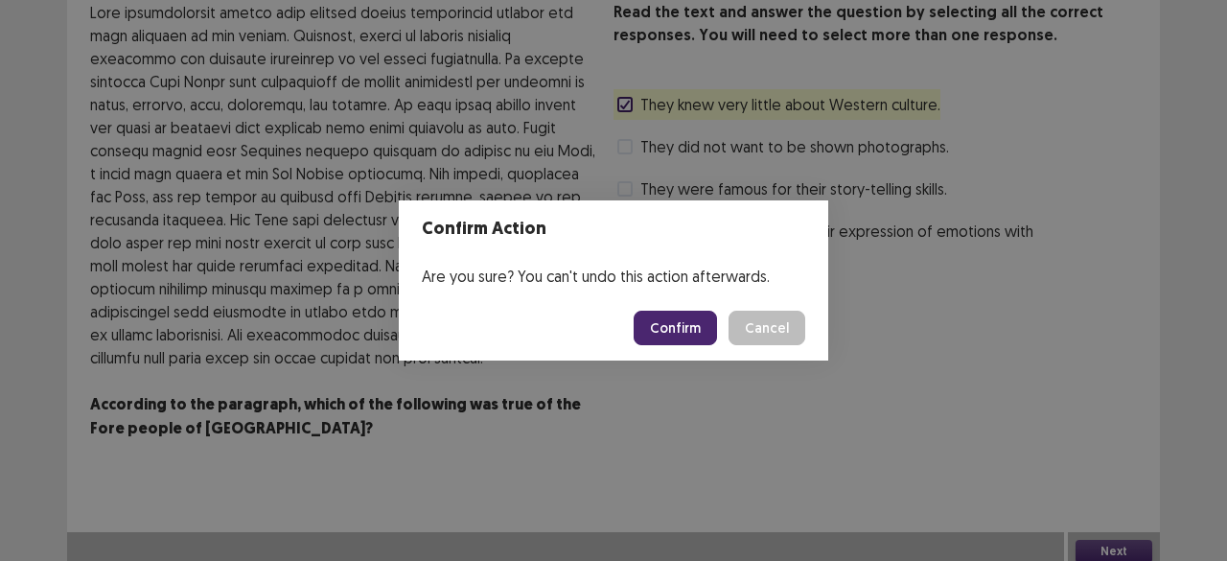
click at [696, 334] on button "Confirm" at bounding box center [675, 328] width 83 height 35
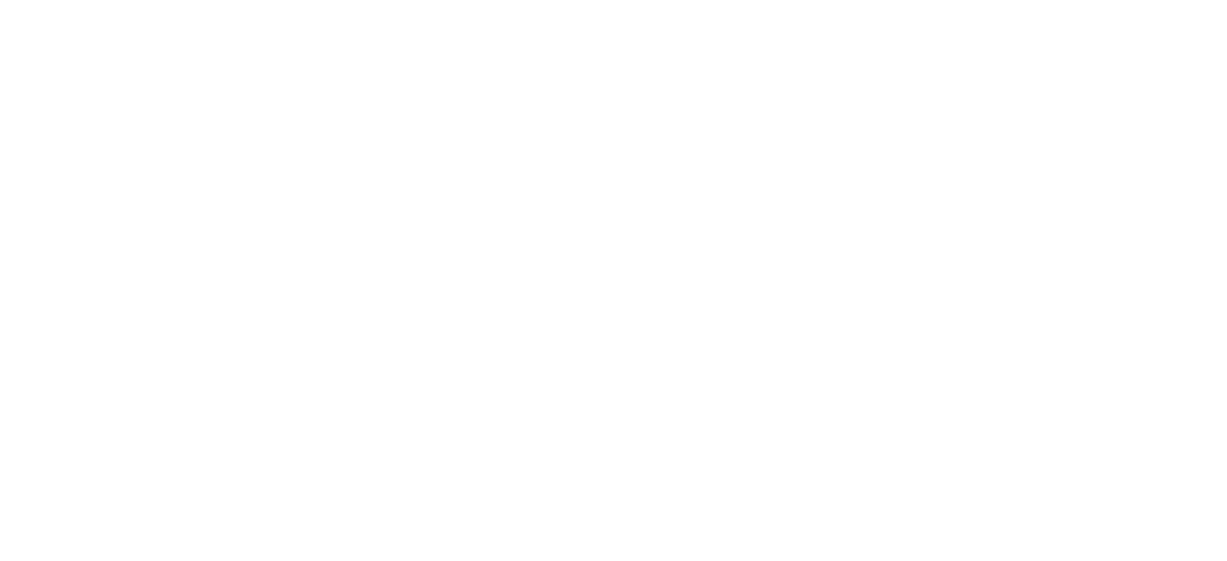
scroll to position [0, 0]
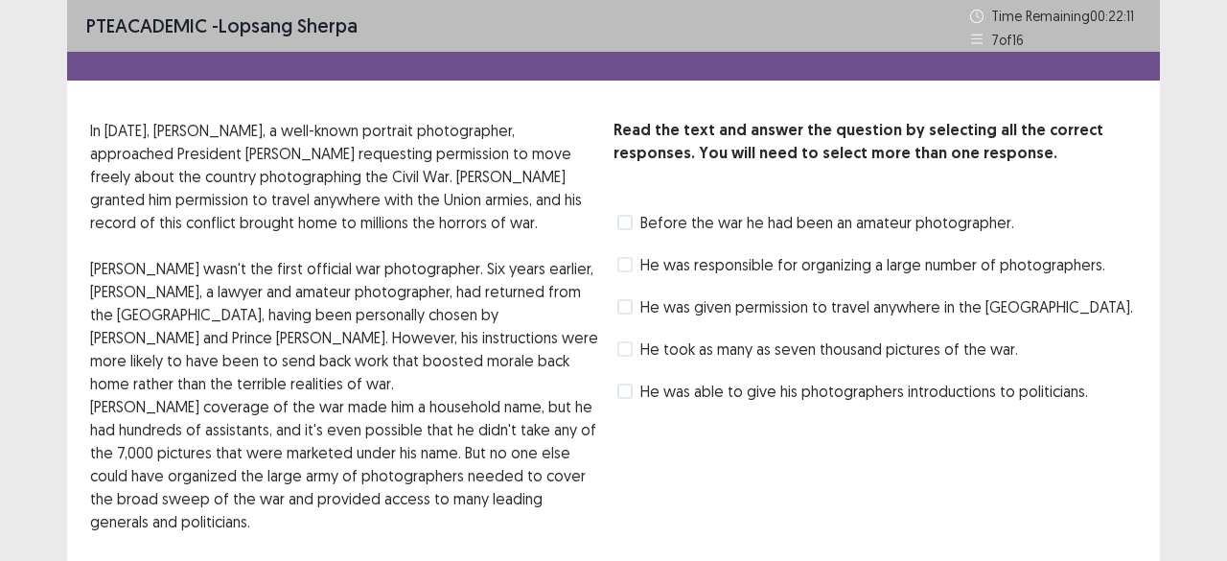
click at [637, 223] on label "Before the war he had been an amateur photographer." at bounding box center [815, 222] width 397 height 23
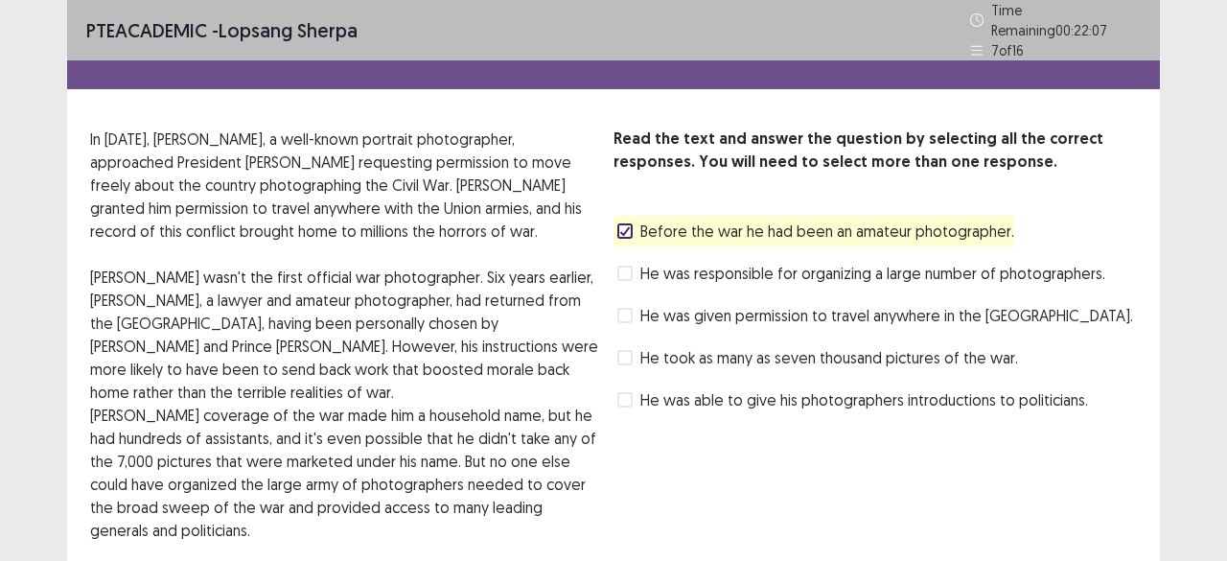
click at [626, 258] on div "He was responsible for organizing a large number of photographers." at bounding box center [860, 273] width 492 height 31
click at [626, 266] on span at bounding box center [624, 273] width 15 height 15
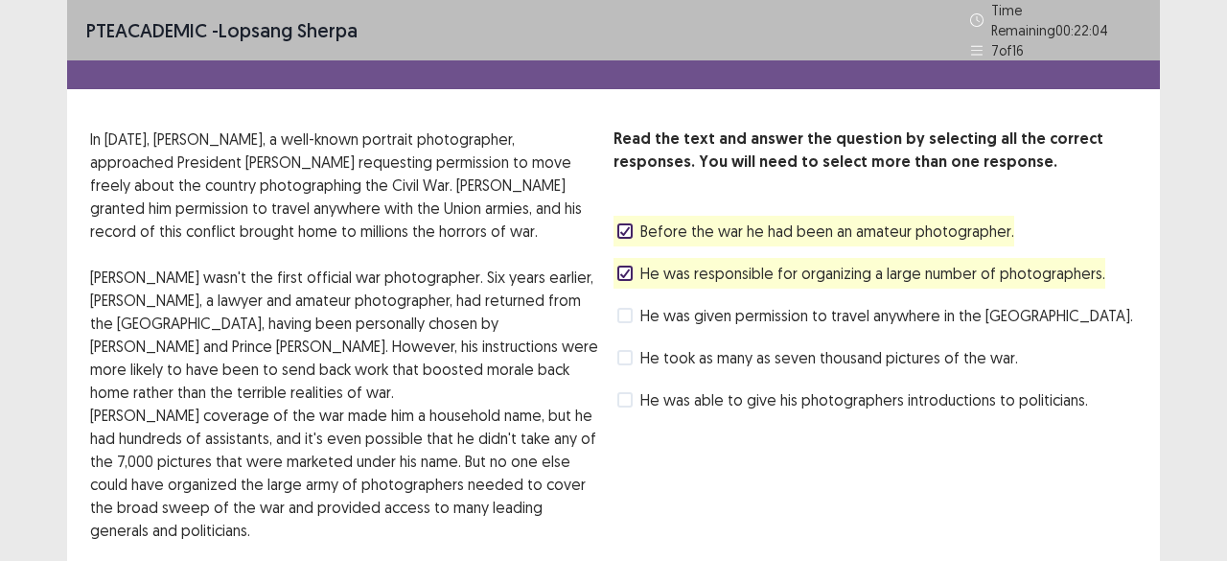
click at [625, 227] on polyline at bounding box center [625, 231] width 9 height 8
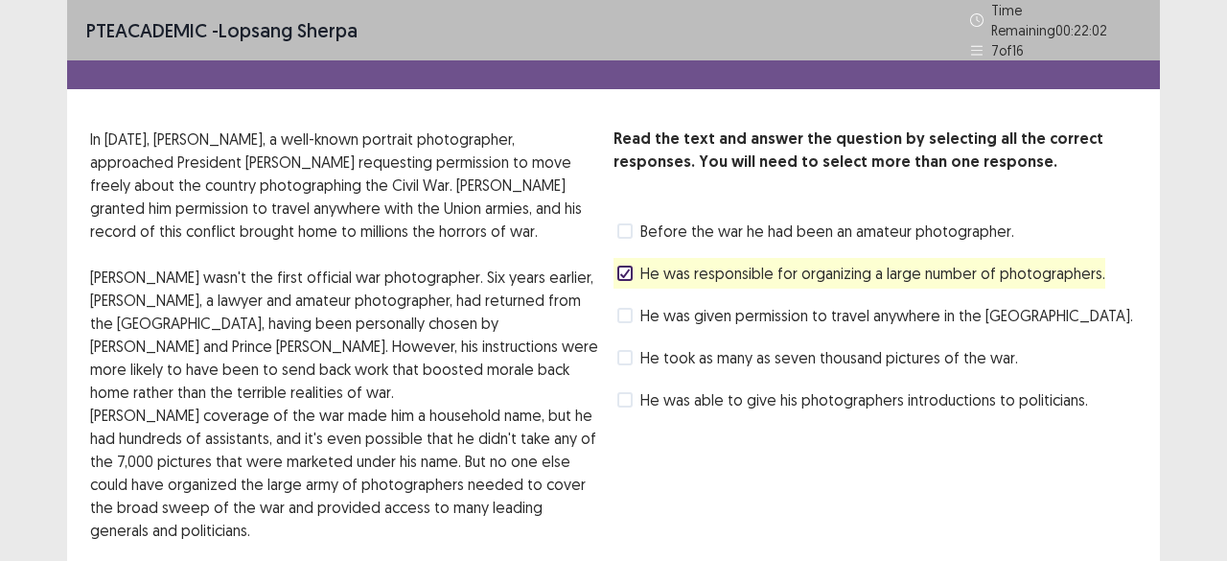
click at [623, 225] on span at bounding box center [624, 230] width 15 height 15
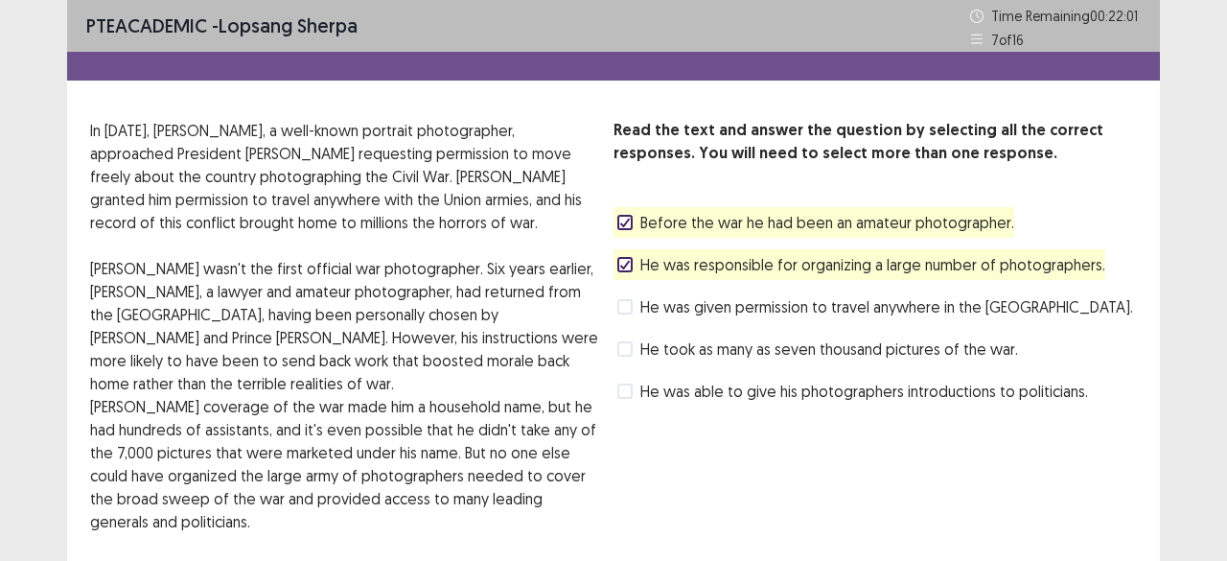
click at [622, 269] on div at bounding box center [625, 265] width 12 height 12
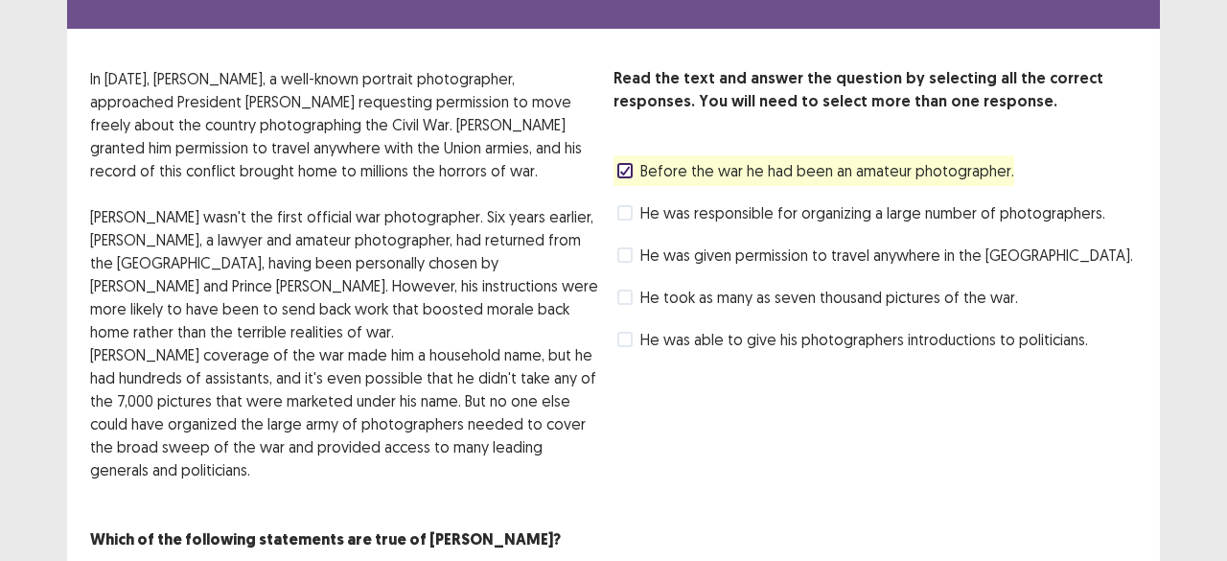
scroll to position [37, 0]
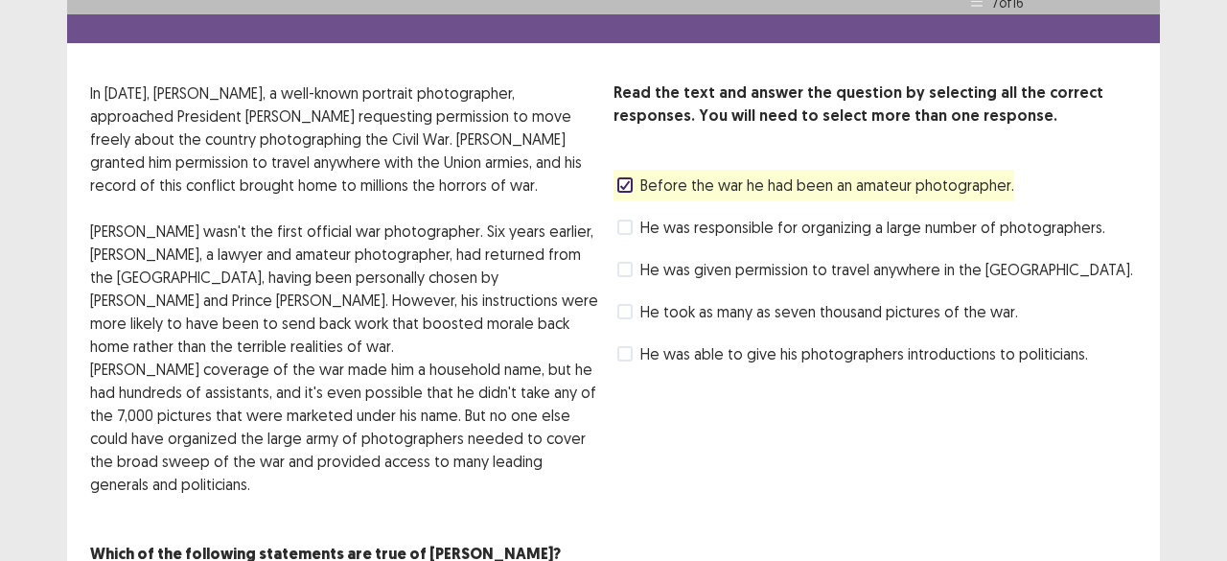
click at [627, 277] on label "He was given permission to travel anywhere in the US." at bounding box center [875, 269] width 516 height 23
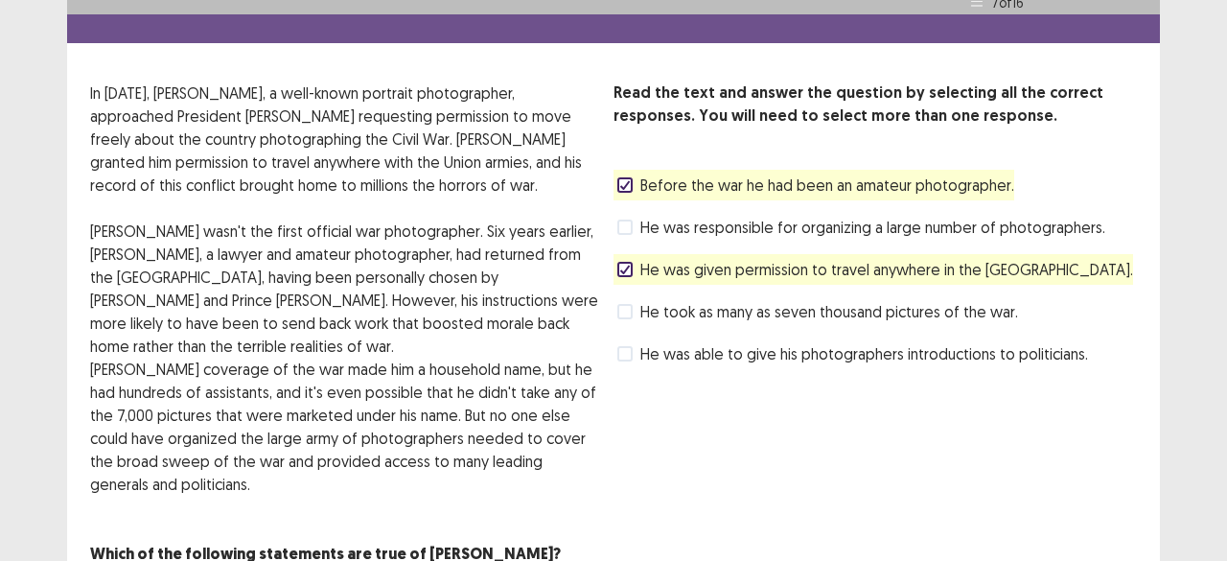
scroll to position [103, 0]
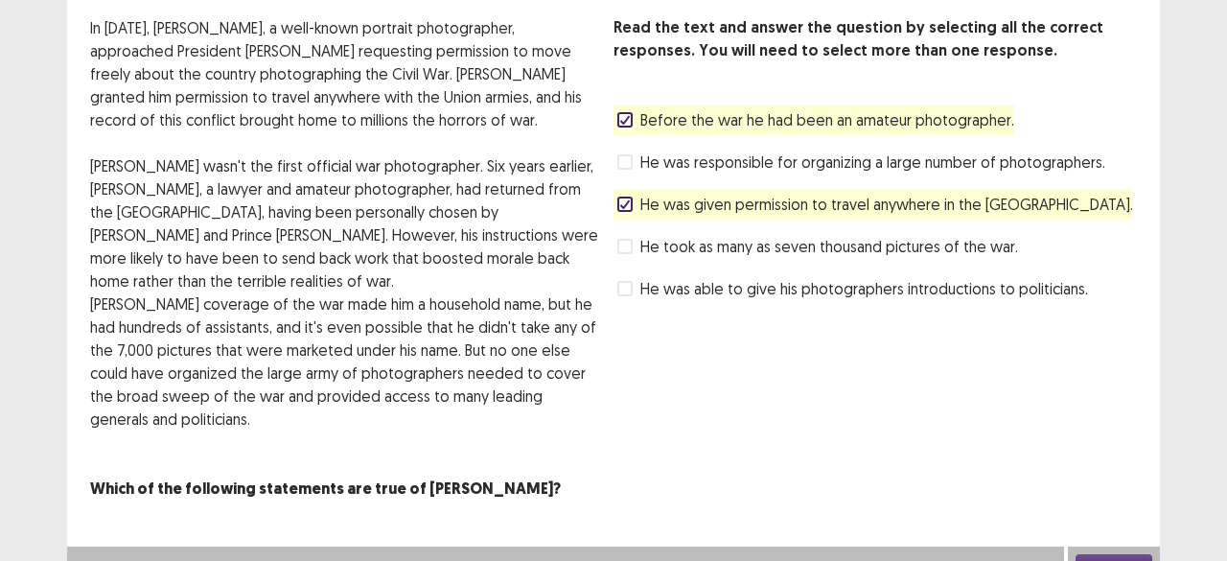
click at [1123, 554] on button "Next" at bounding box center [1114, 565] width 77 height 23
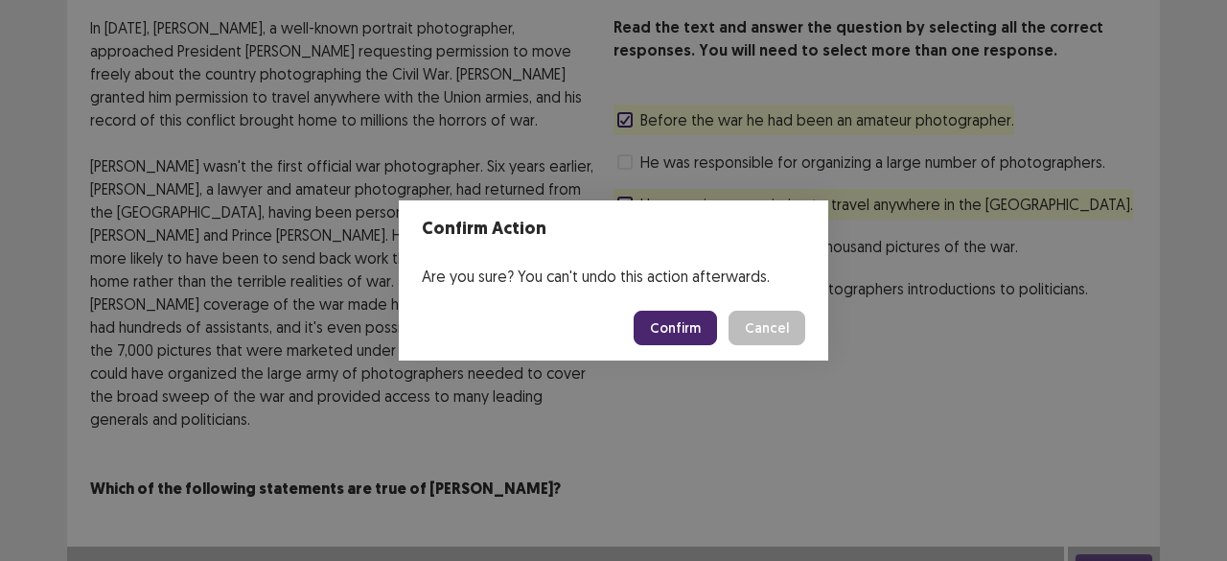
click at [682, 326] on button "Confirm" at bounding box center [675, 328] width 83 height 35
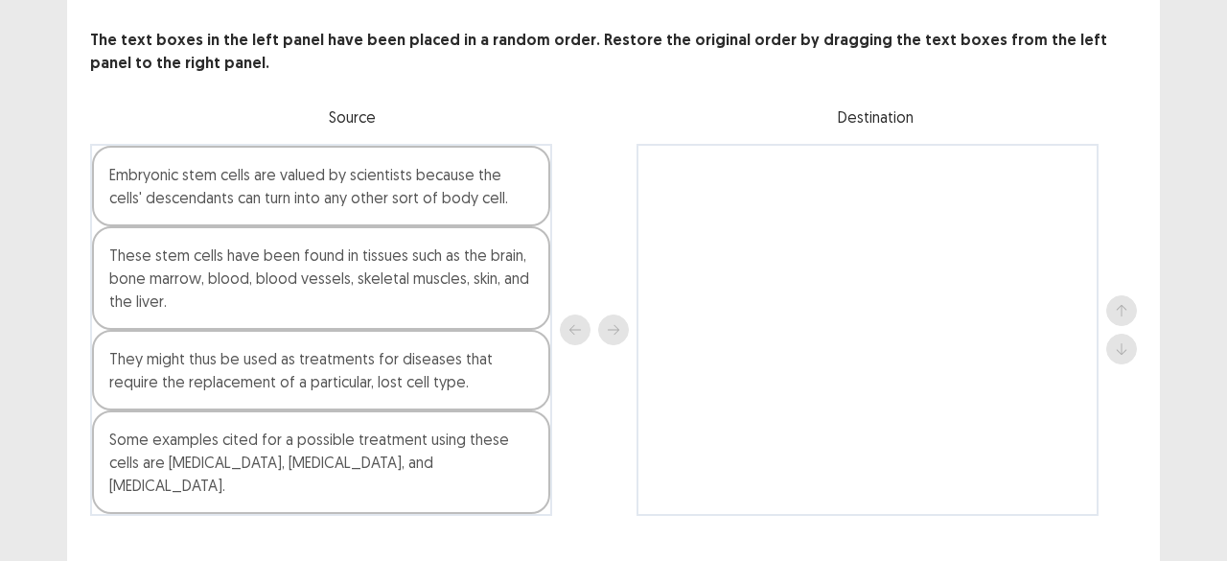
scroll to position [105, 0]
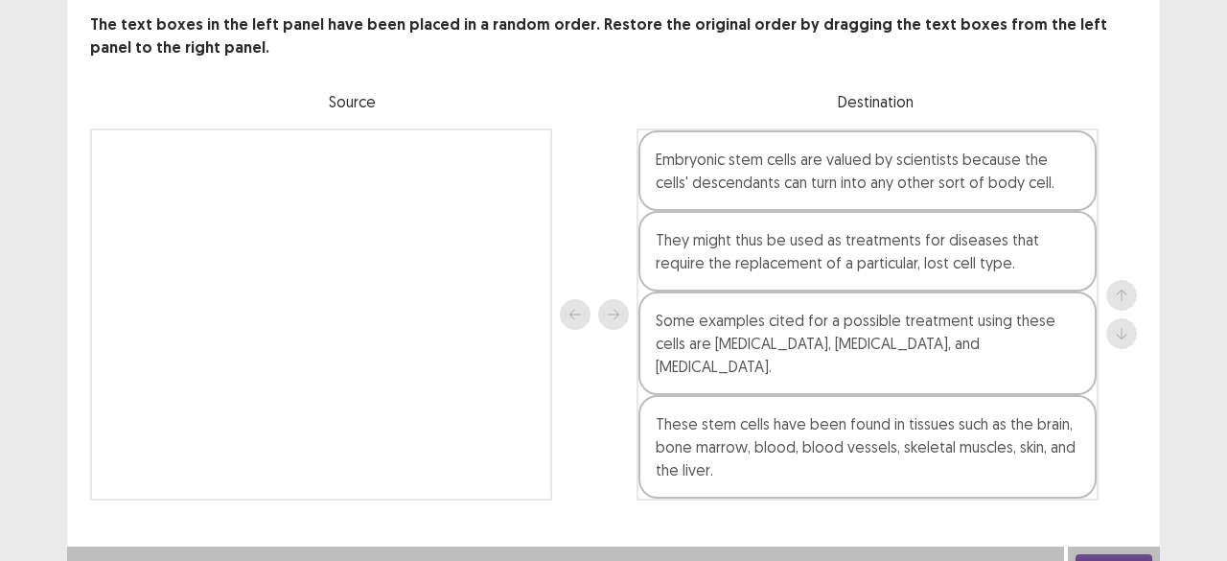
click at [1102, 554] on button "Next" at bounding box center [1114, 565] width 77 height 23
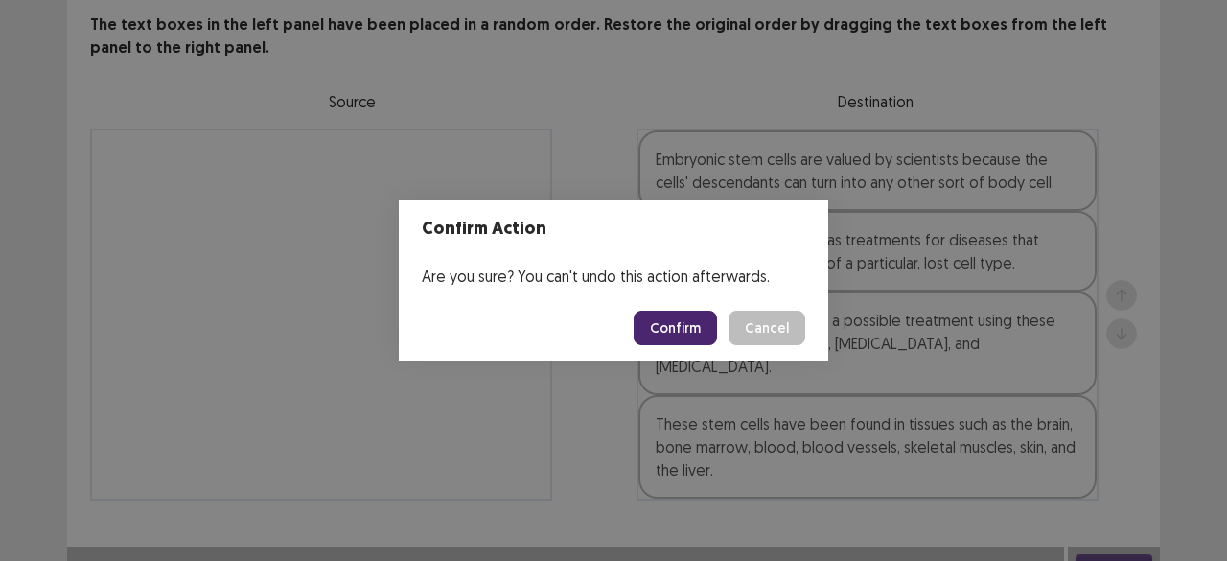
click at [669, 332] on button "Confirm" at bounding box center [675, 328] width 83 height 35
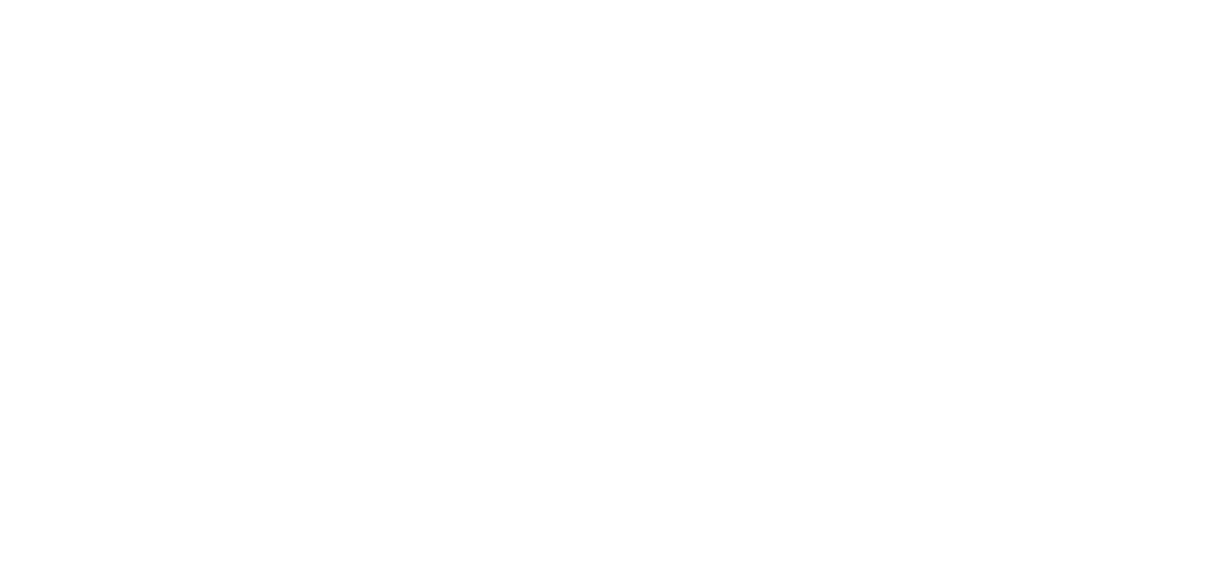
scroll to position [0, 0]
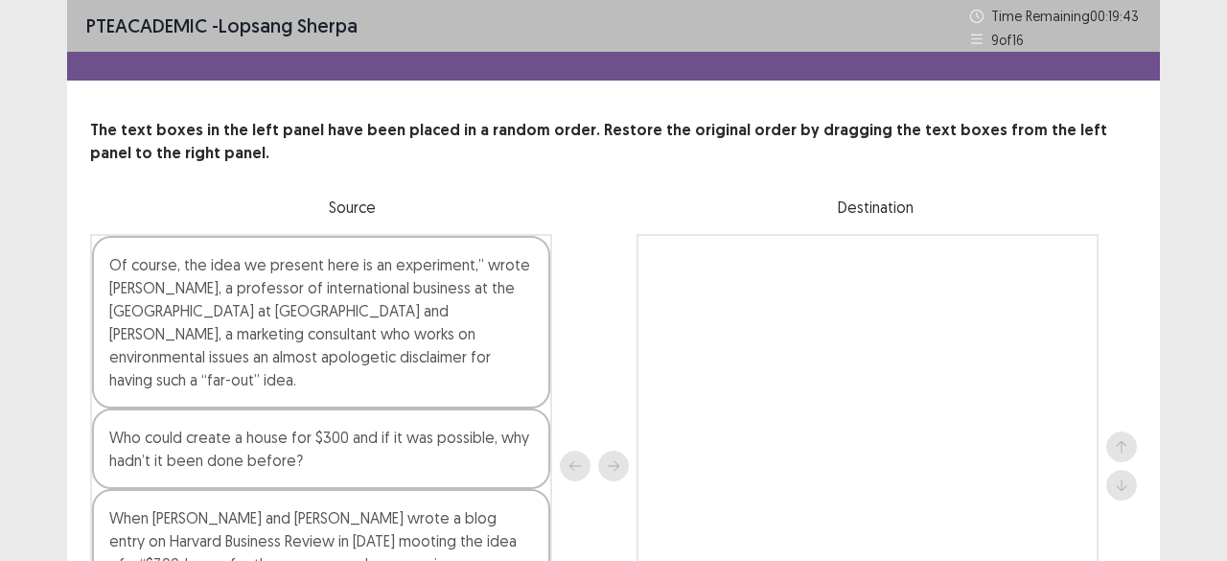
click at [878, 428] on div at bounding box center [868, 466] width 462 height 464
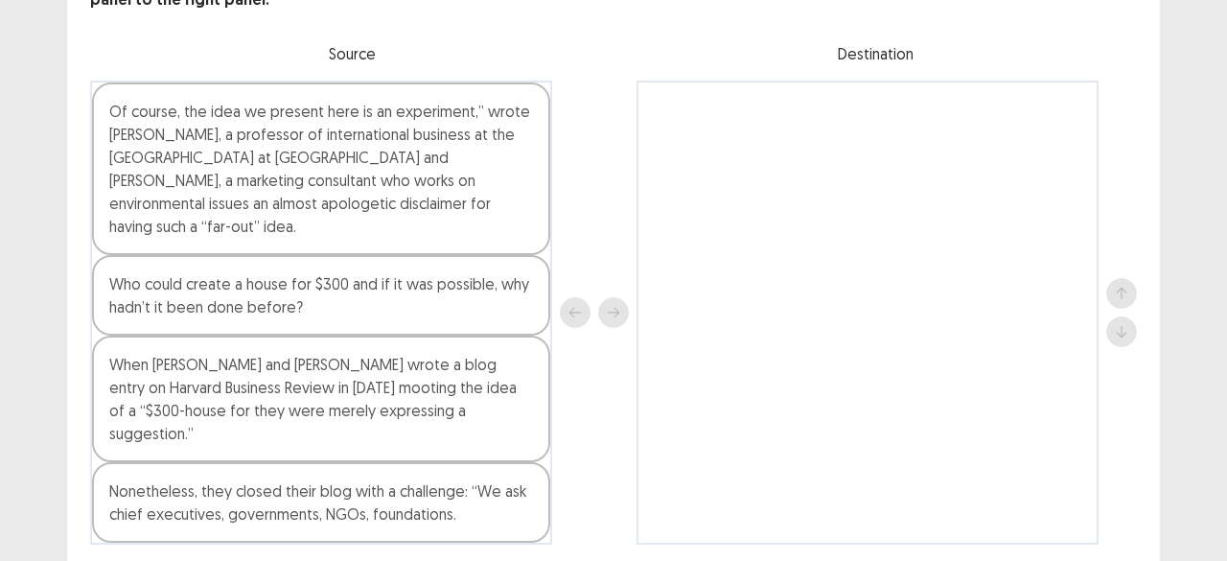
scroll to position [152, 0]
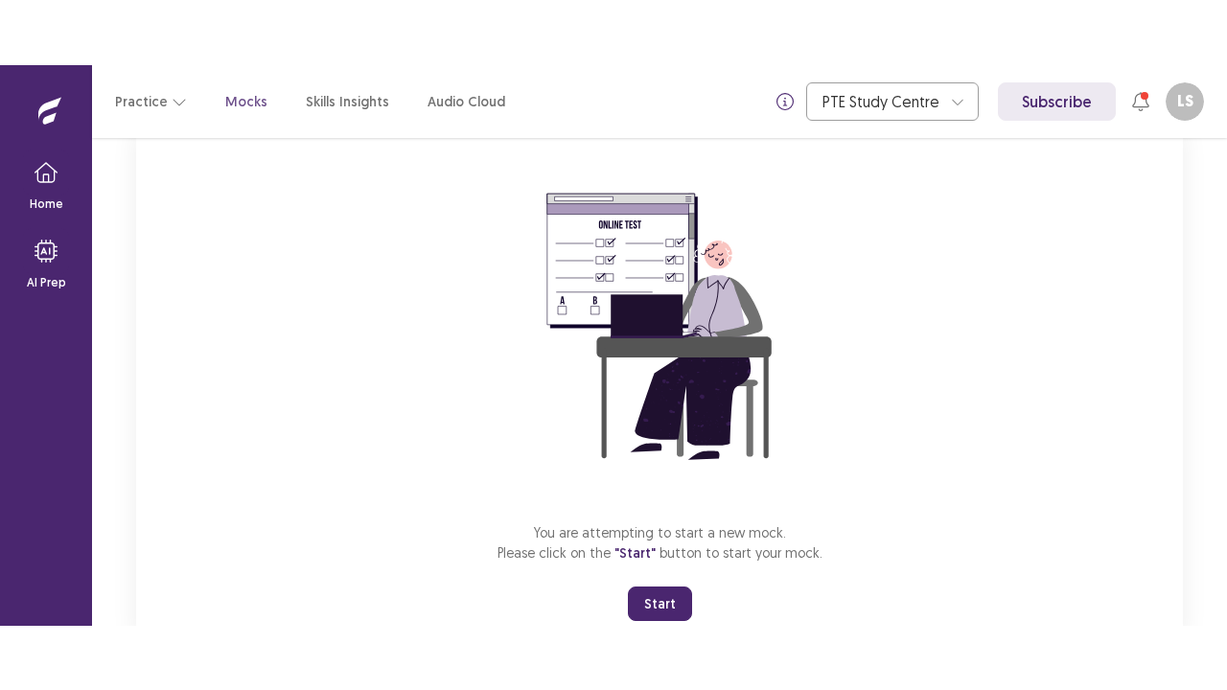
scroll to position [196, 0]
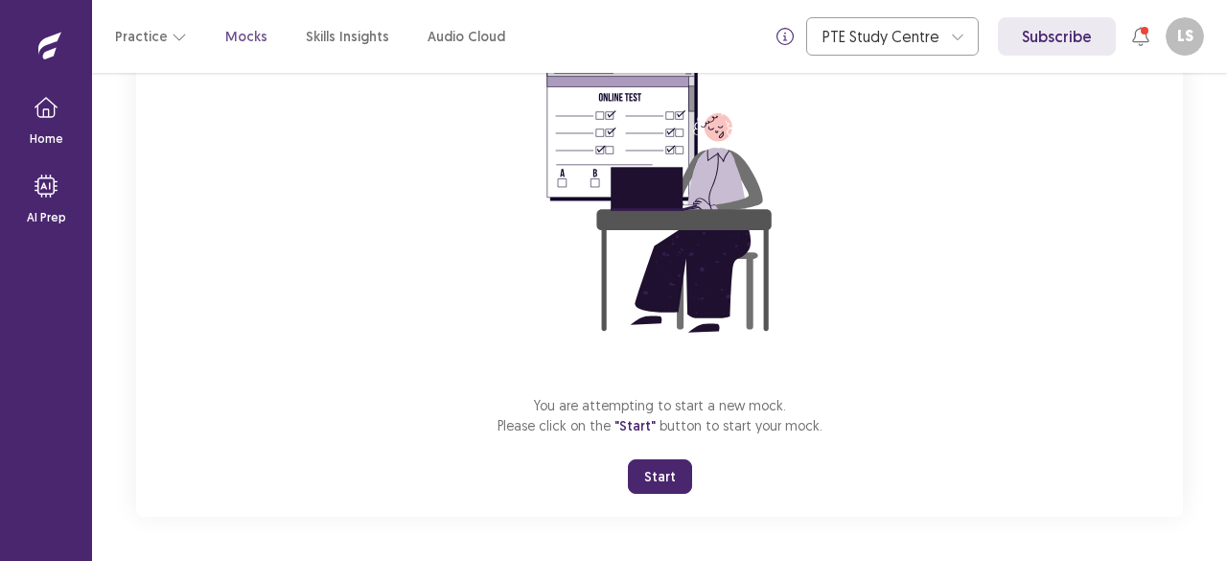
click at [669, 480] on button "Start" at bounding box center [660, 476] width 64 height 35
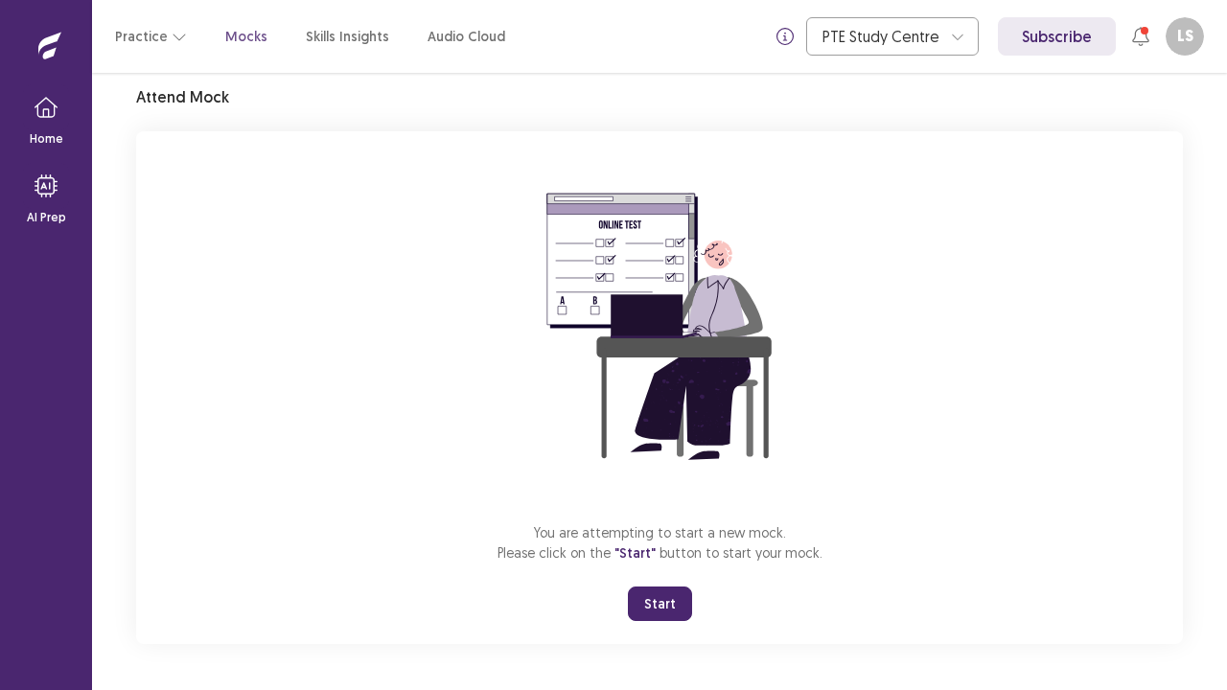
scroll to position [67, 0]
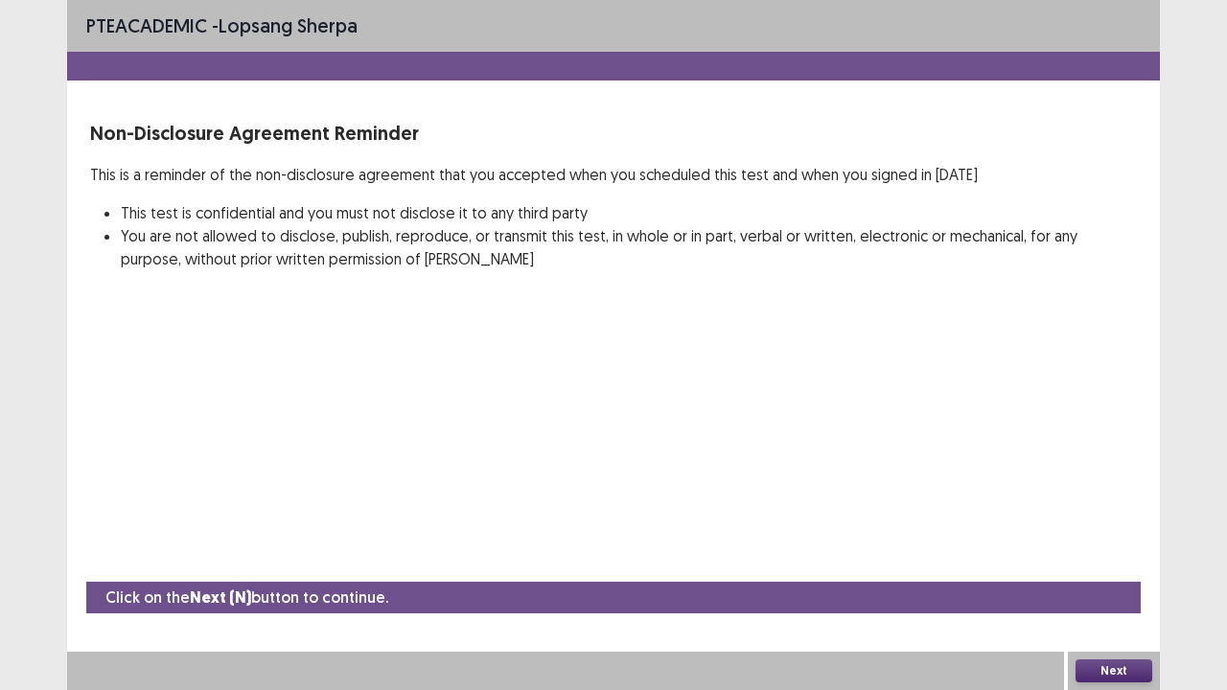
click at [1107, 560] on button "Next" at bounding box center [1114, 671] width 77 height 23
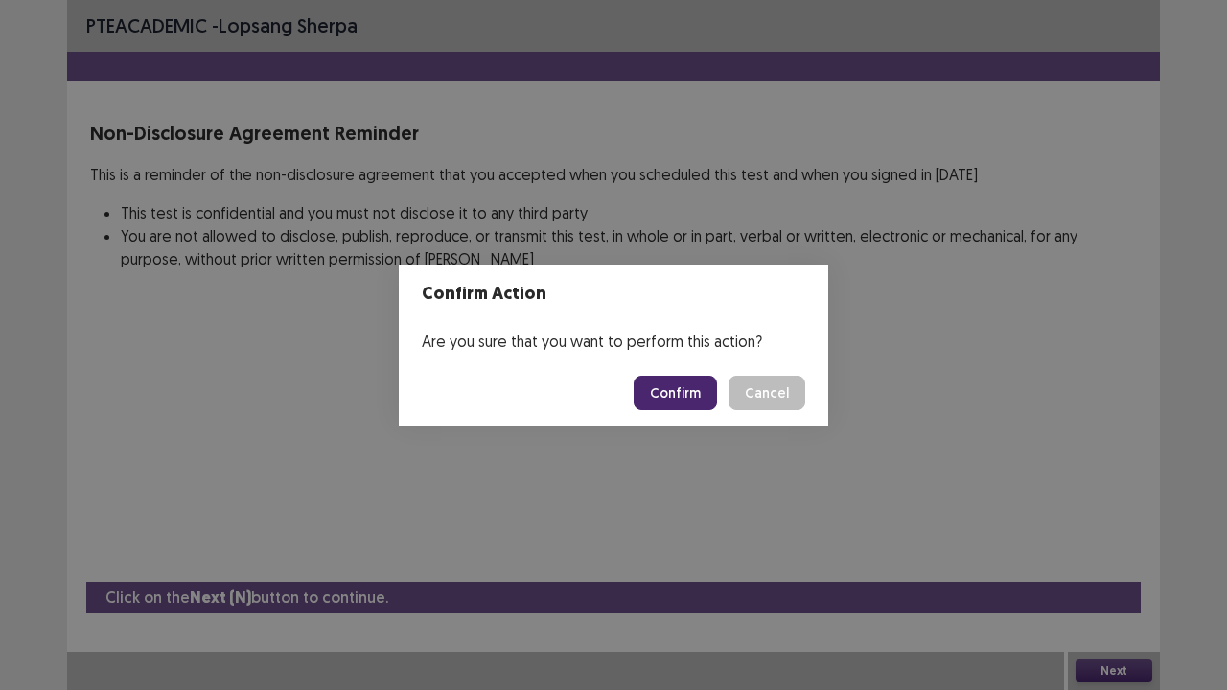
click at [681, 391] on button "Confirm" at bounding box center [675, 393] width 83 height 35
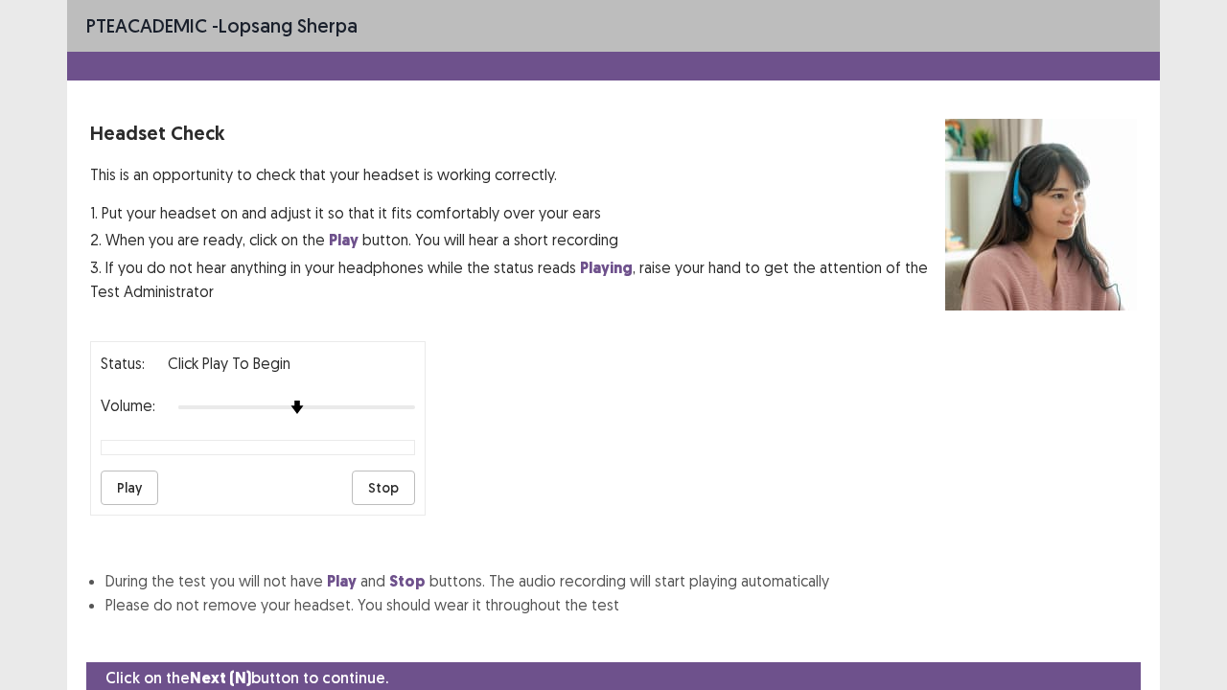
scroll to position [71, 0]
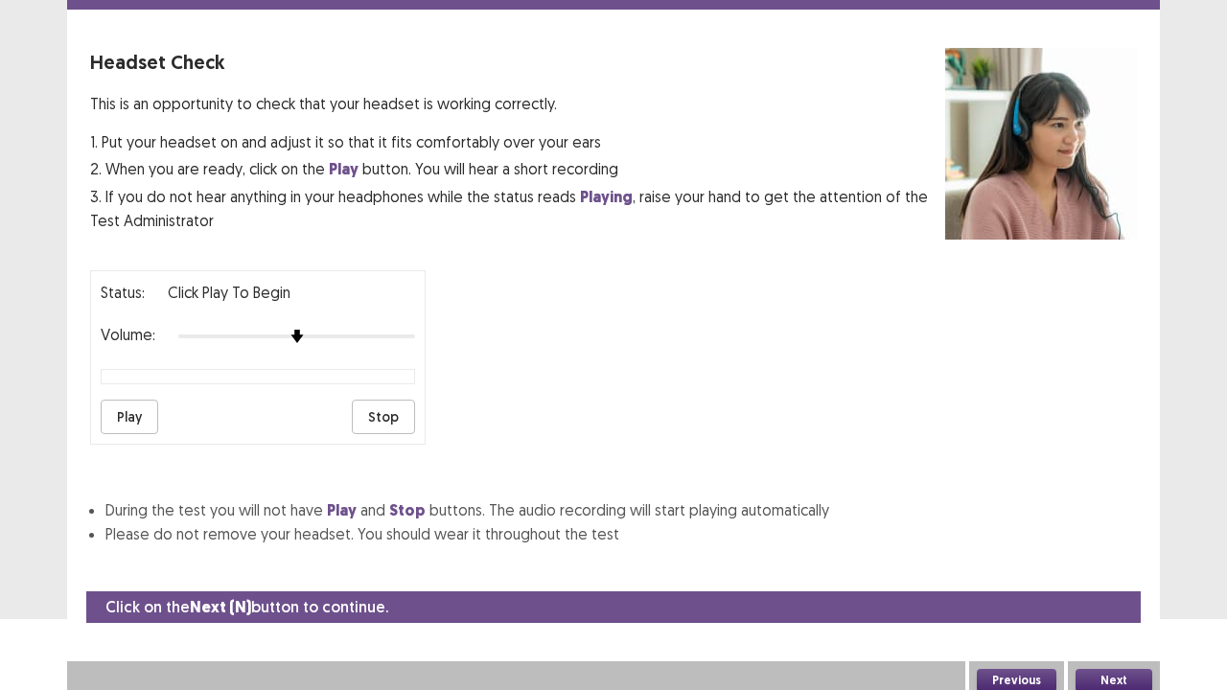
click at [1128, 560] on button "Next" at bounding box center [1114, 680] width 77 height 23
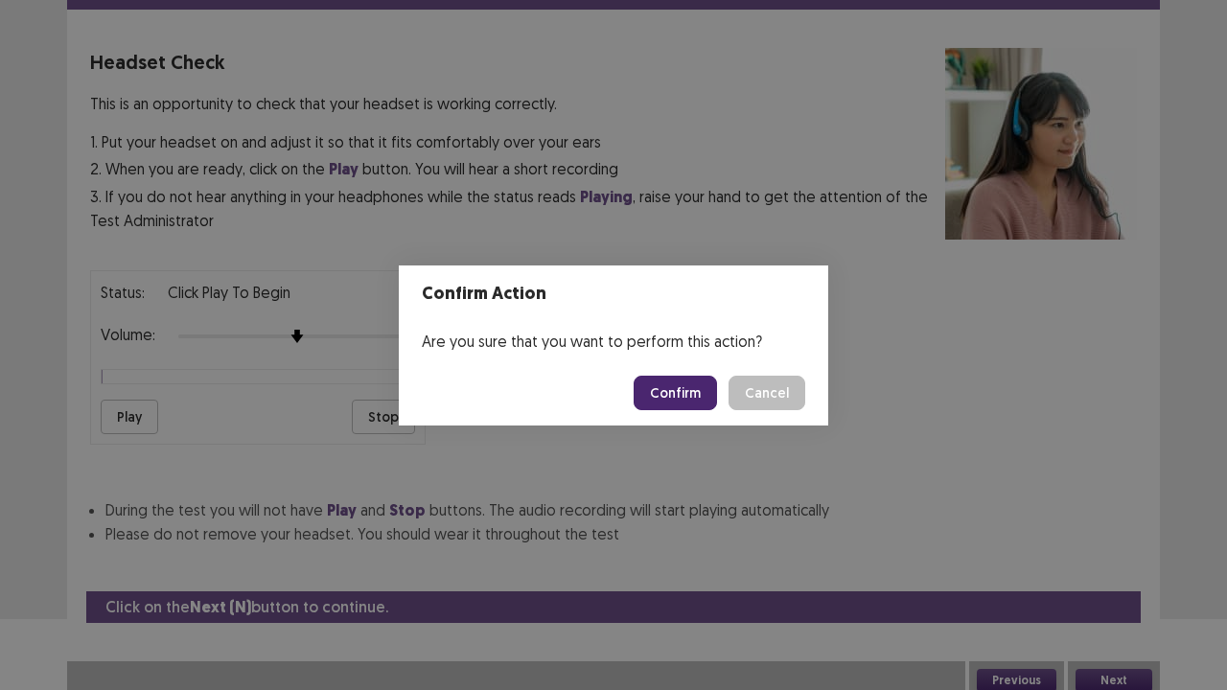
click at [683, 395] on button "Confirm" at bounding box center [675, 393] width 83 height 35
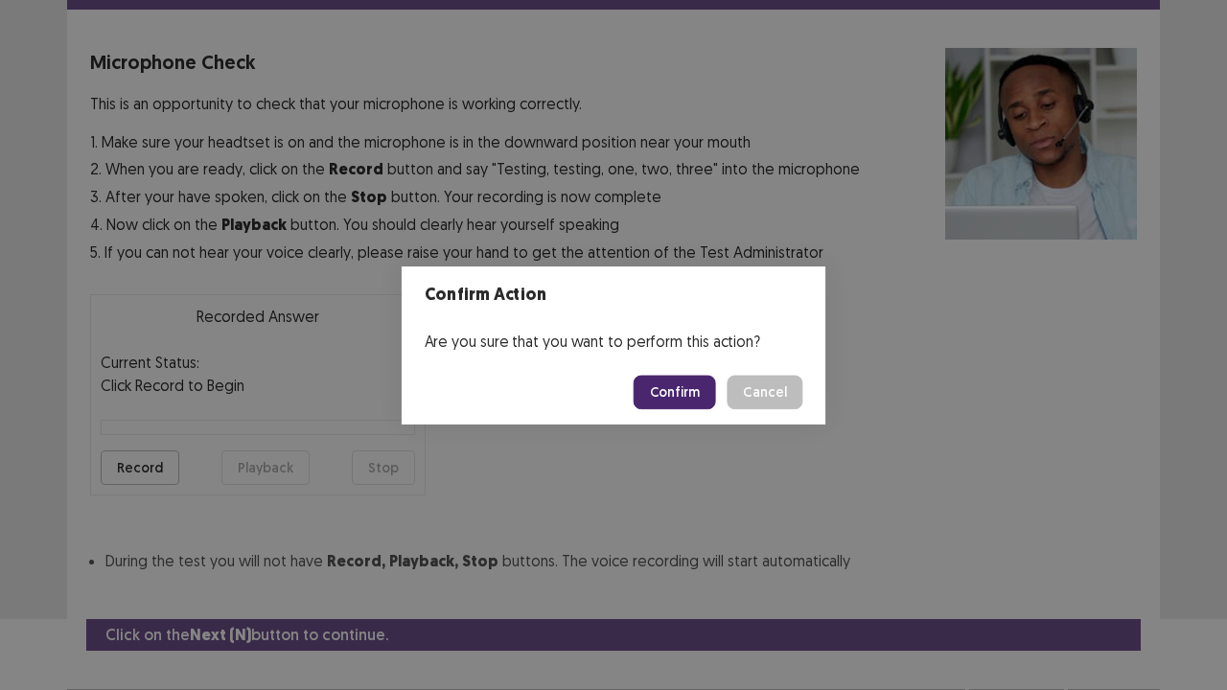
scroll to position [105, 0]
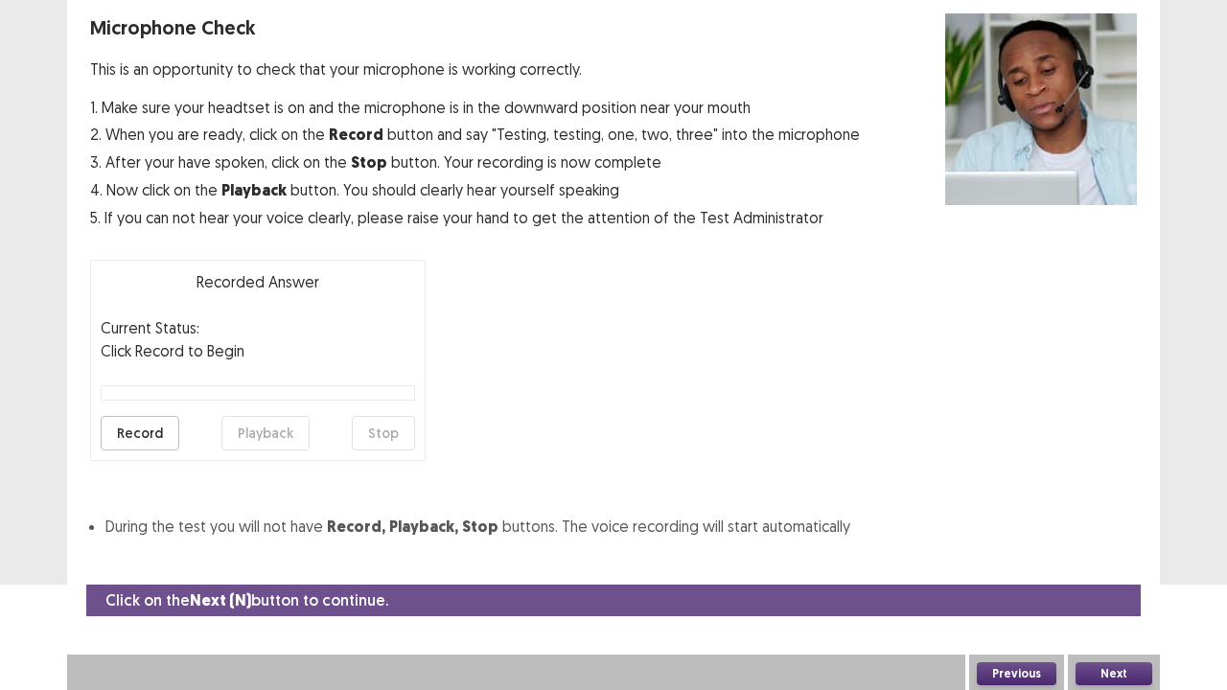
click at [1115, 560] on button "Next" at bounding box center [1114, 673] width 77 height 23
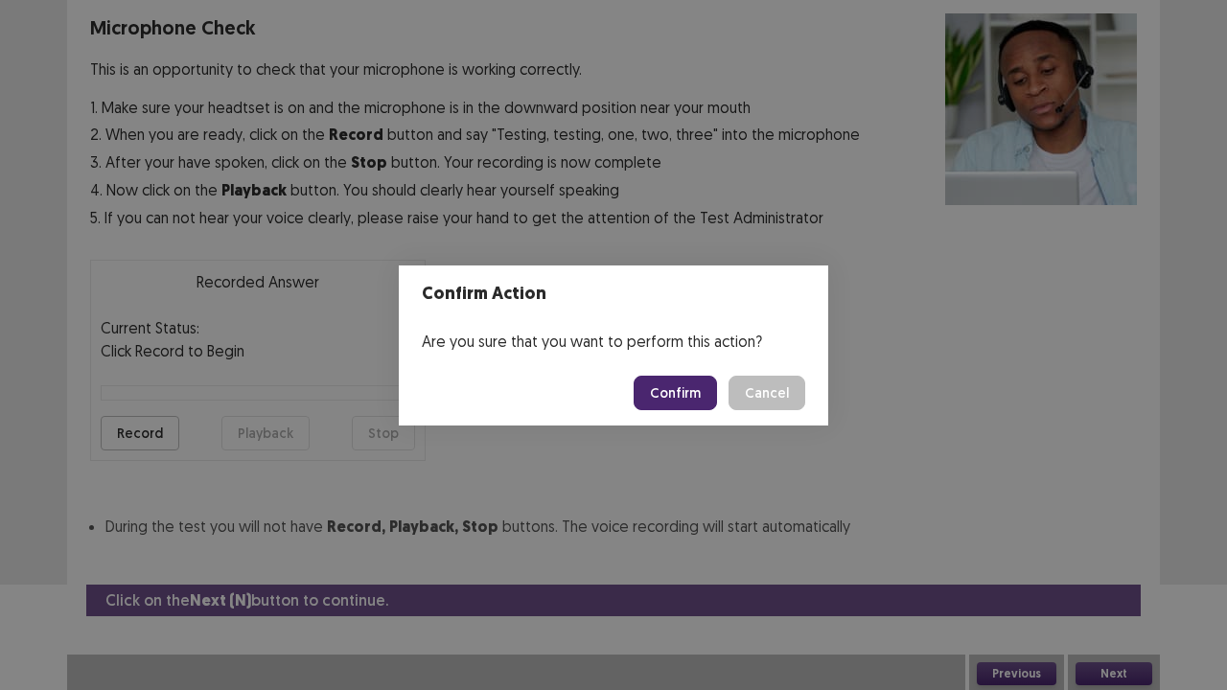
click at [696, 387] on button "Confirm" at bounding box center [675, 393] width 83 height 35
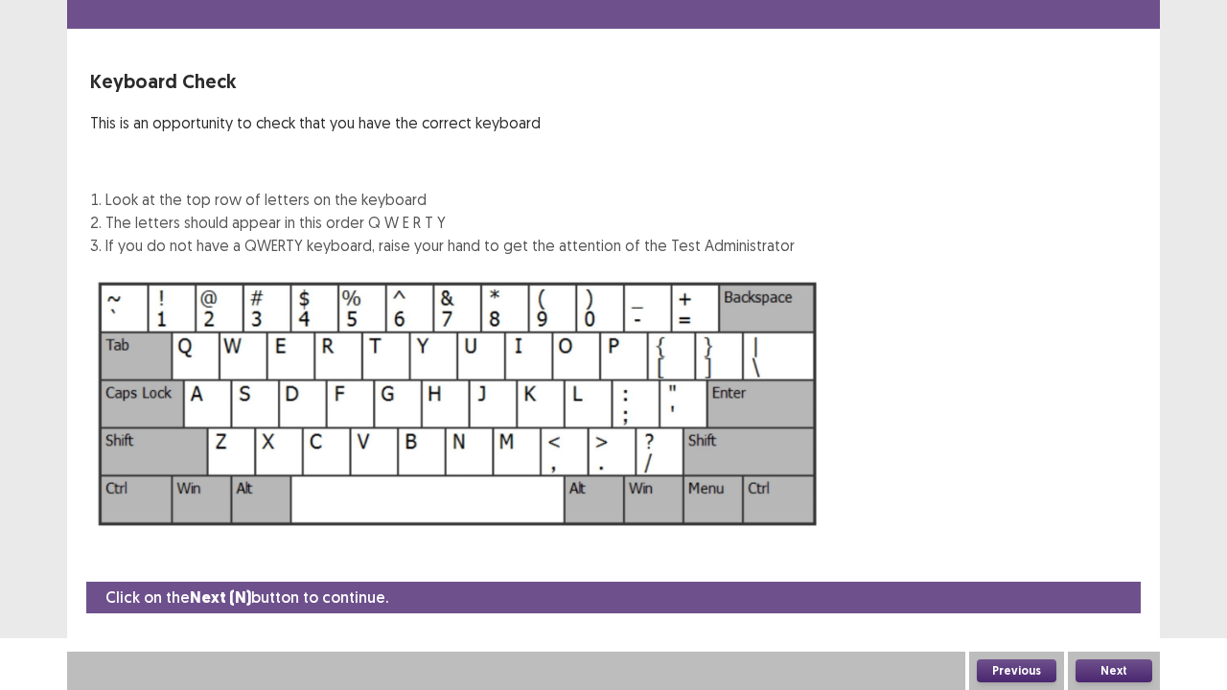
click at [1108, 560] on button "Next" at bounding box center [1114, 671] width 77 height 23
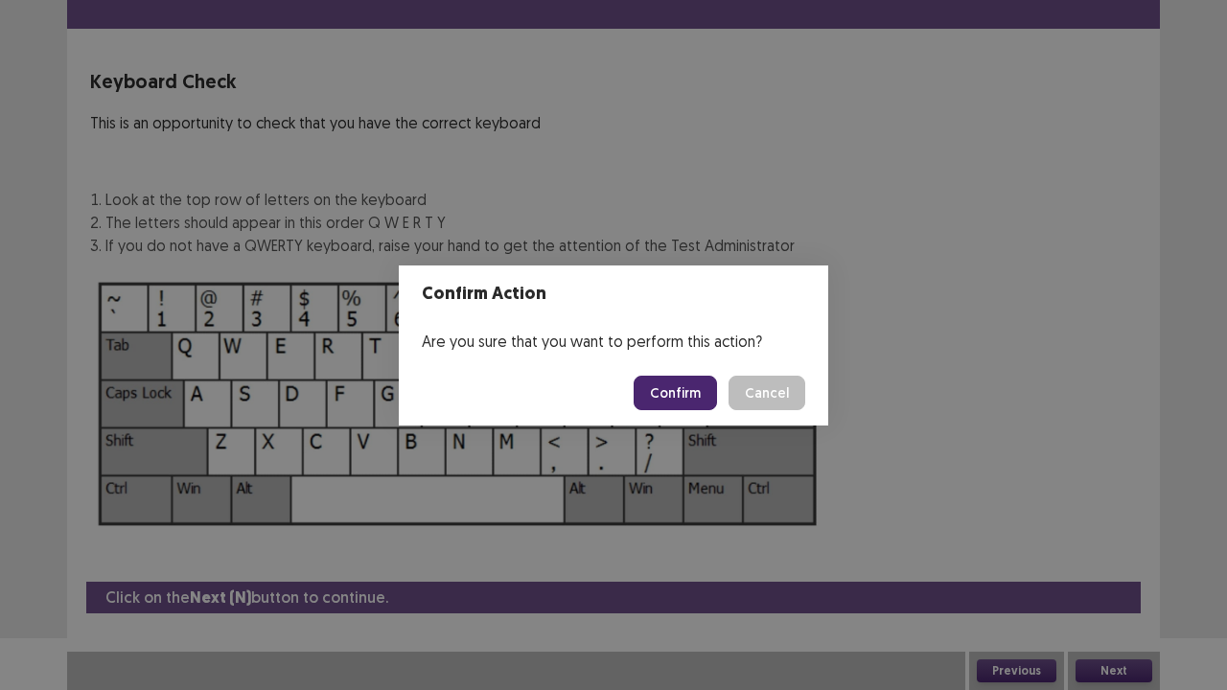
click at [675, 399] on button "Confirm" at bounding box center [675, 393] width 83 height 35
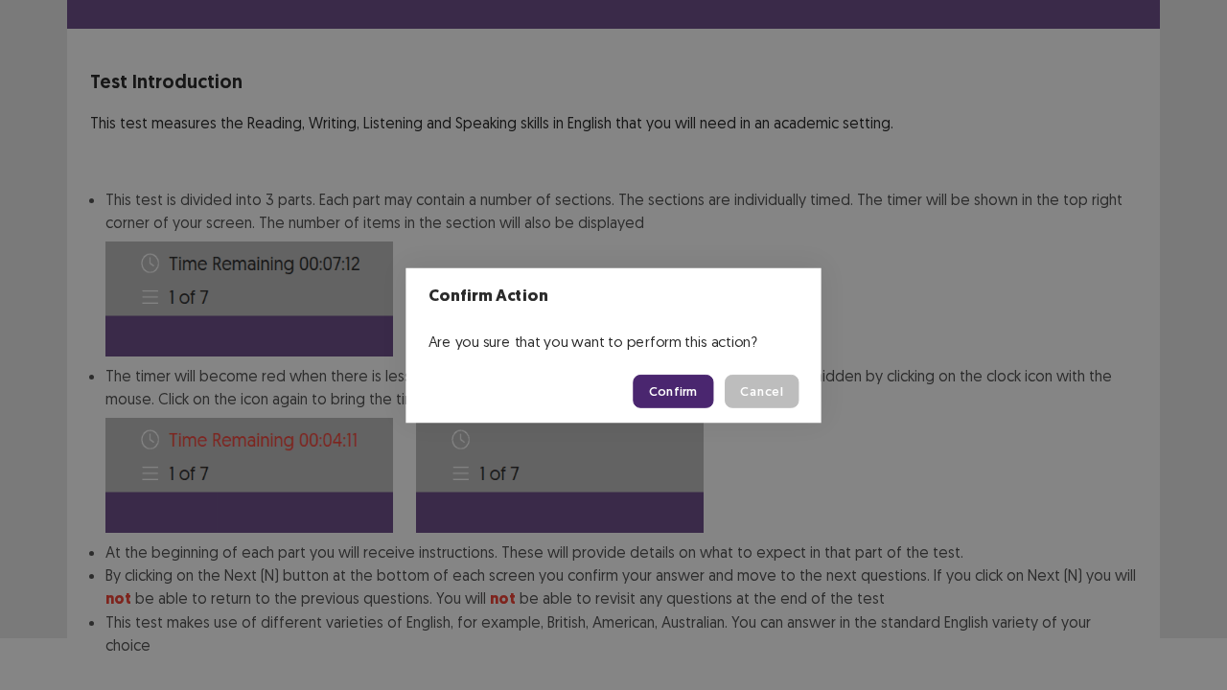
scroll to position [149, 0]
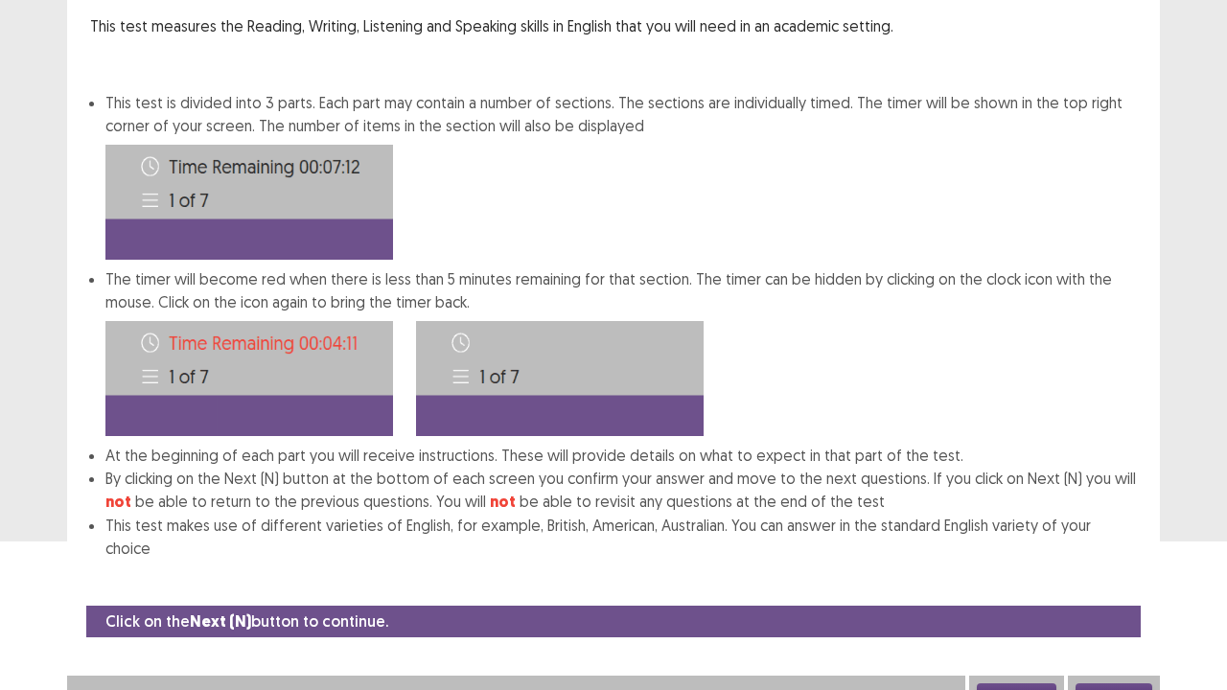
click at [1123, 560] on button "Next" at bounding box center [1114, 694] width 77 height 23
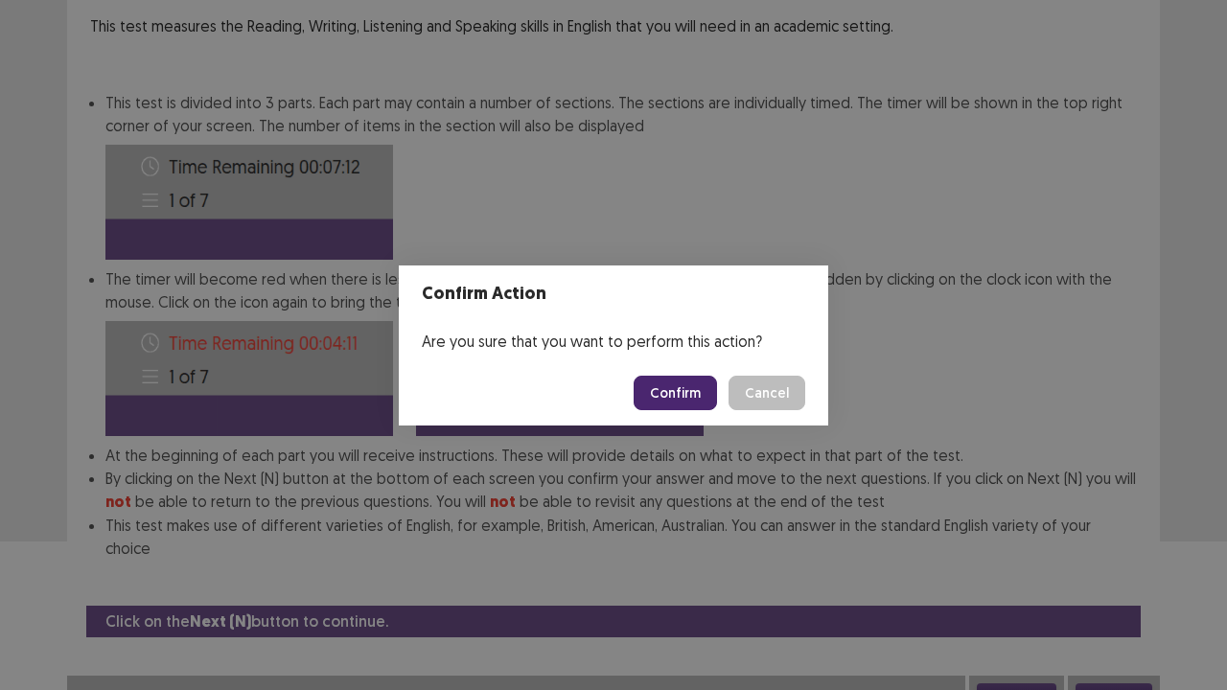
click at [699, 393] on button "Confirm" at bounding box center [675, 393] width 83 height 35
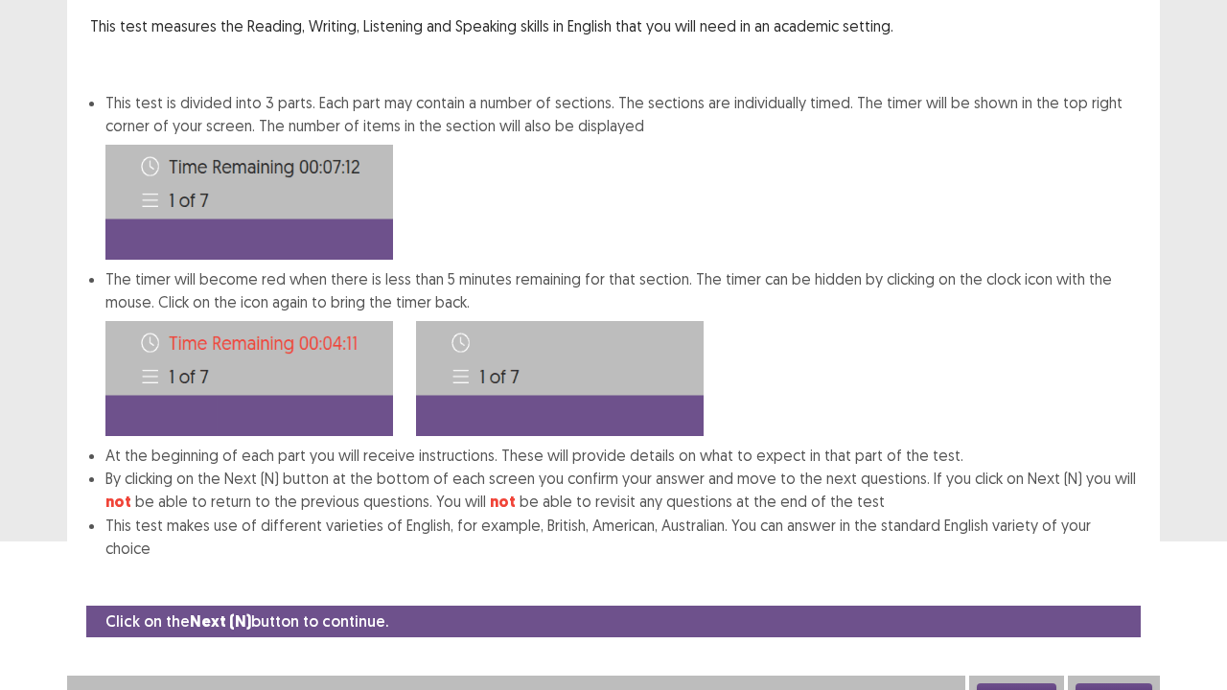
scroll to position [0, 0]
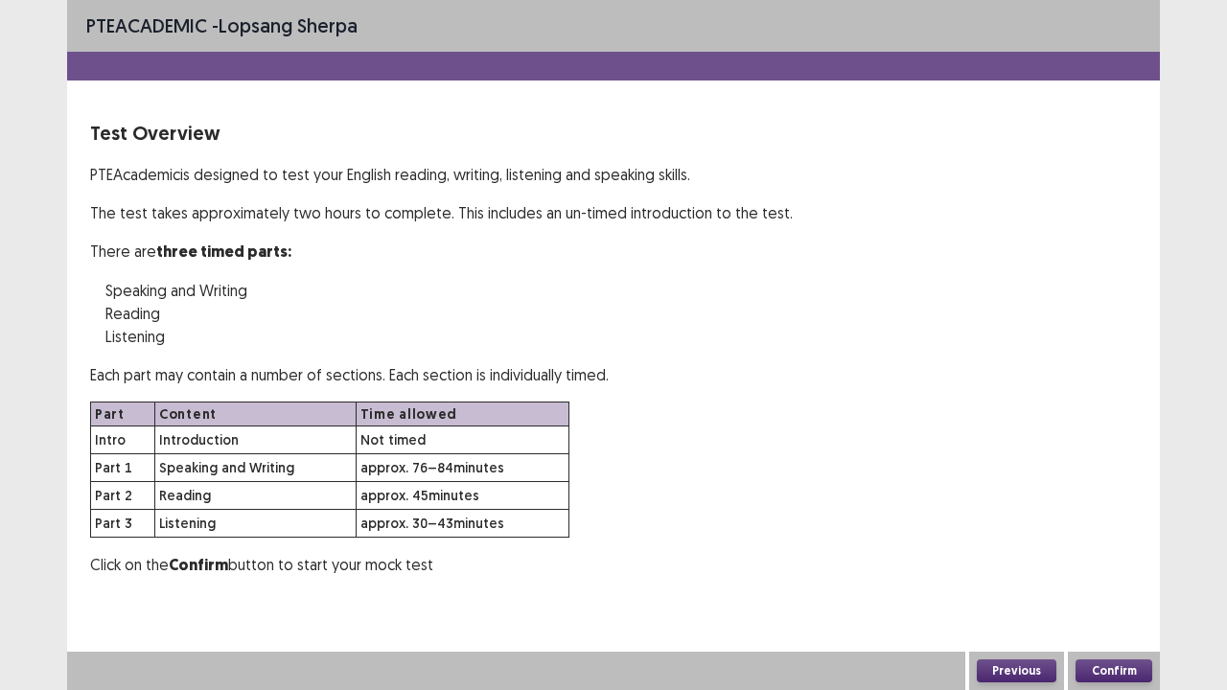
click at [1114, 560] on button "Confirm" at bounding box center [1114, 671] width 77 height 23
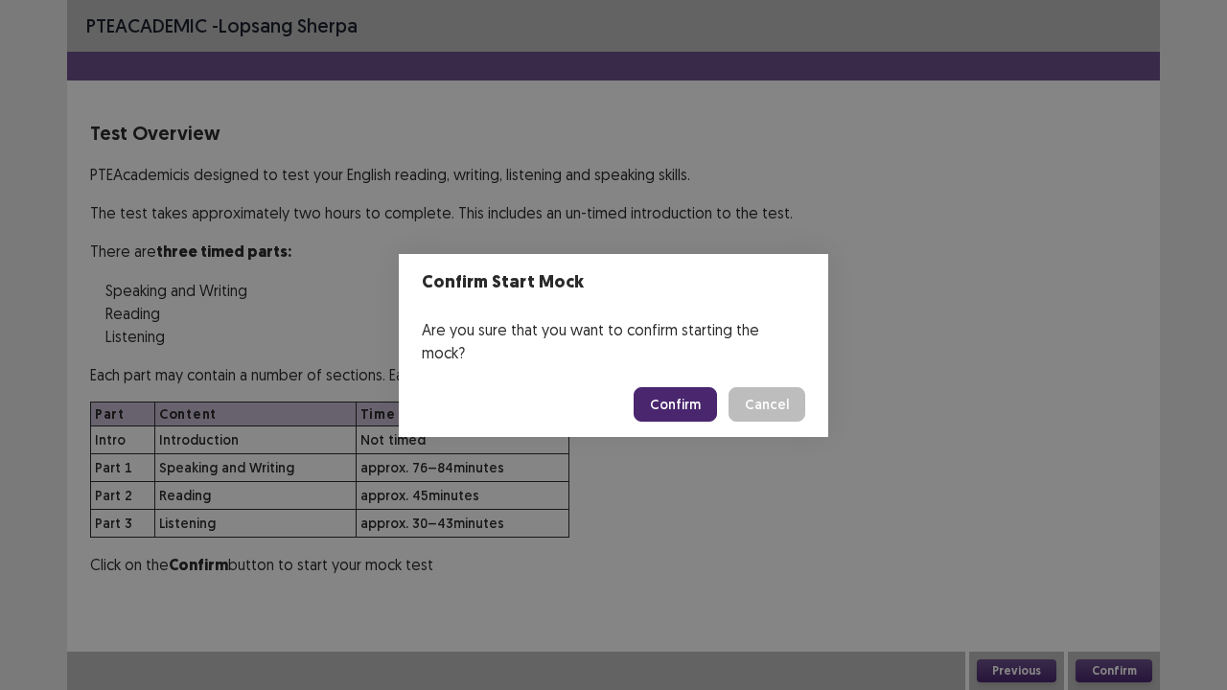
click at [694, 397] on button "Confirm" at bounding box center [675, 404] width 83 height 35
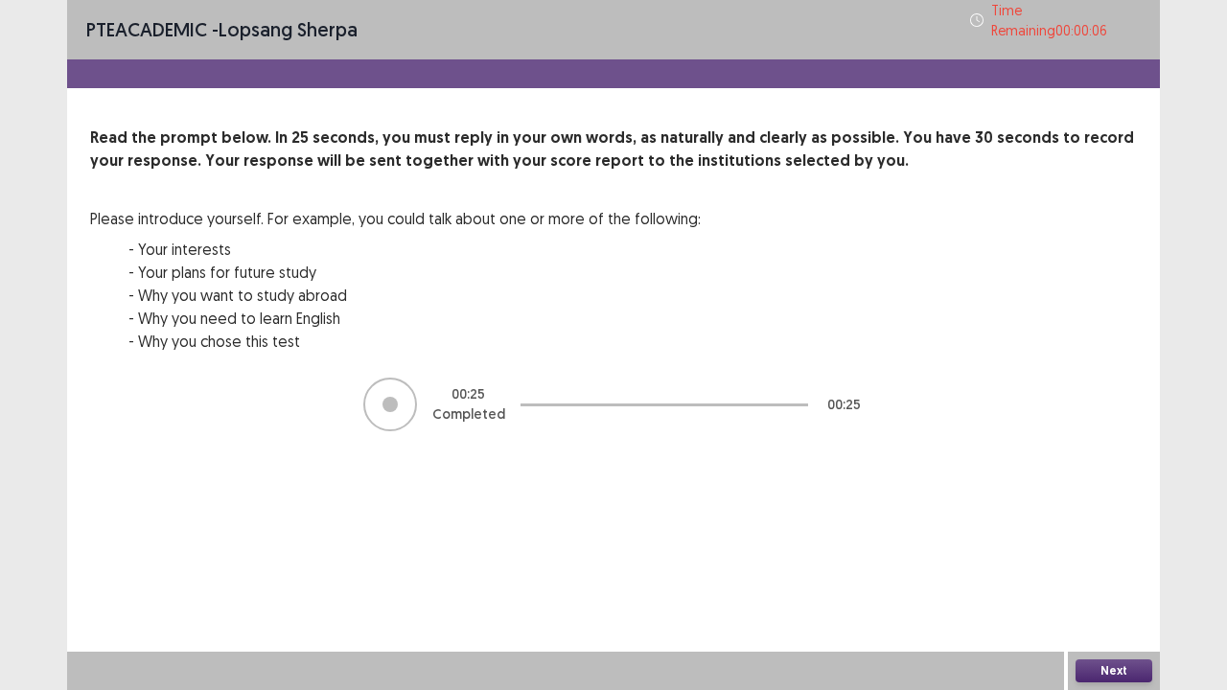
click at [1112, 560] on button "Next" at bounding box center [1114, 671] width 77 height 23
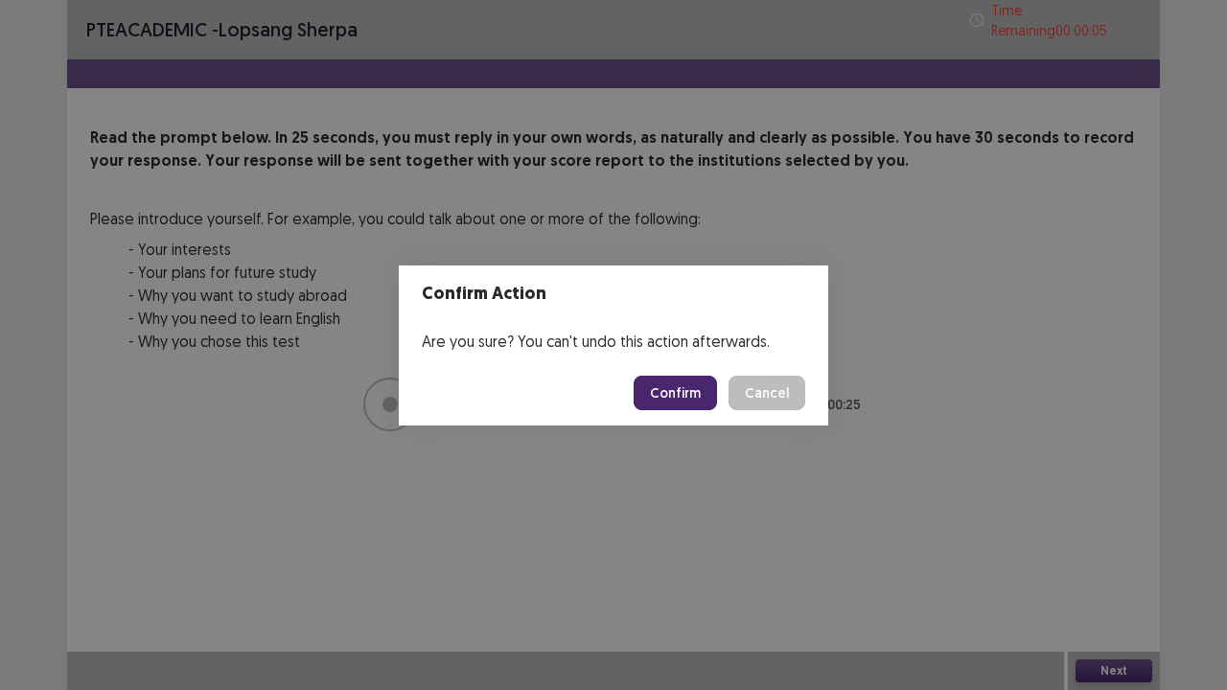
click at [681, 385] on button "Confirm" at bounding box center [675, 393] width 83 height 35
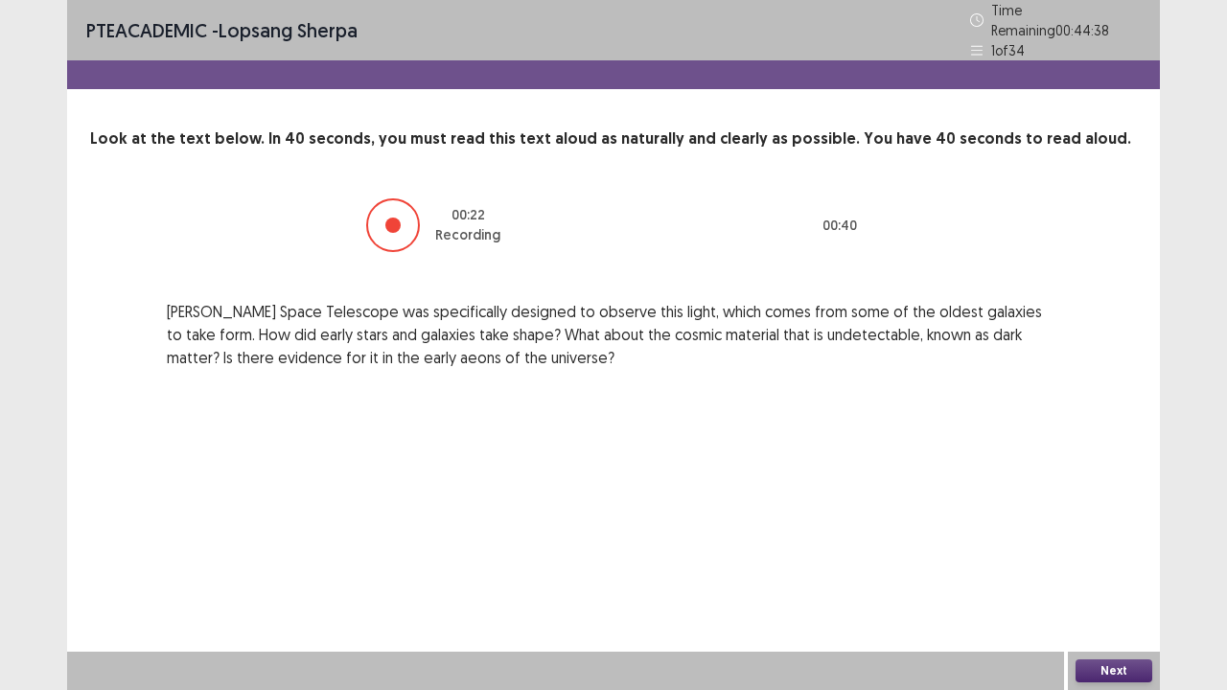
click at [1118, 560] on button "Next" at bounding box center [1114, 671] width 77 height 23
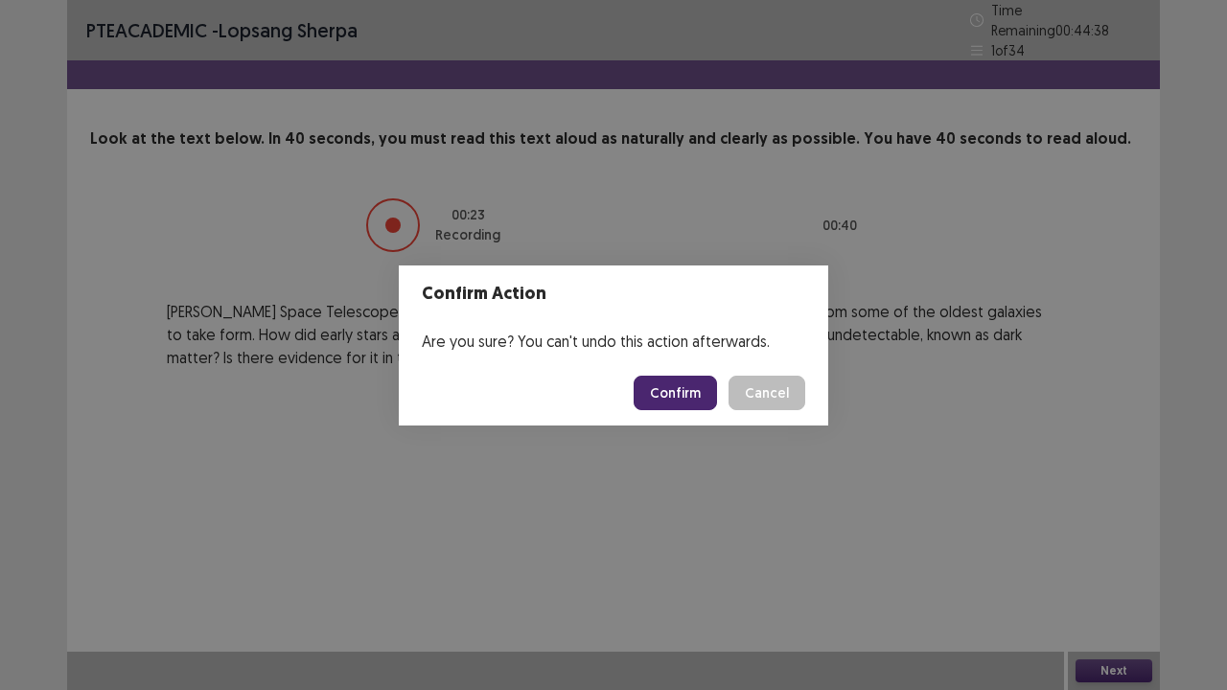
click at [671, 400] on button "Confirm" at bounding box center [675, 393] width 83 height 35
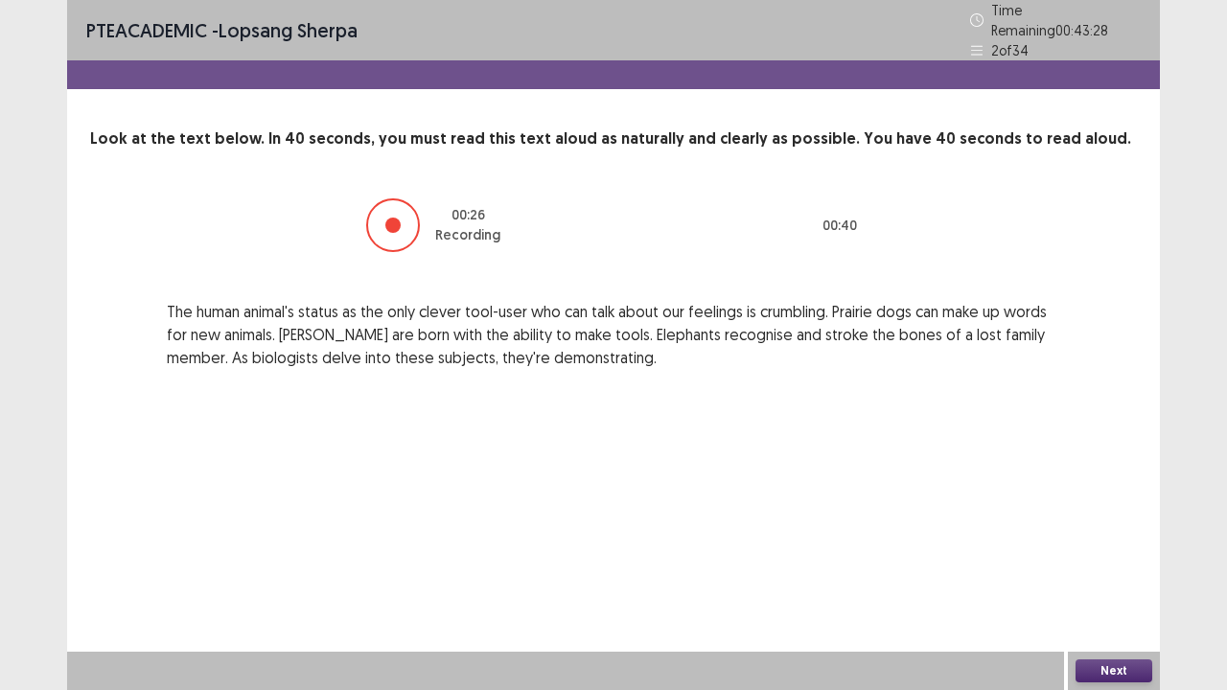
click at [1097, 560] on button "Next" at bounding box center [1114, 671] width 77 height 23
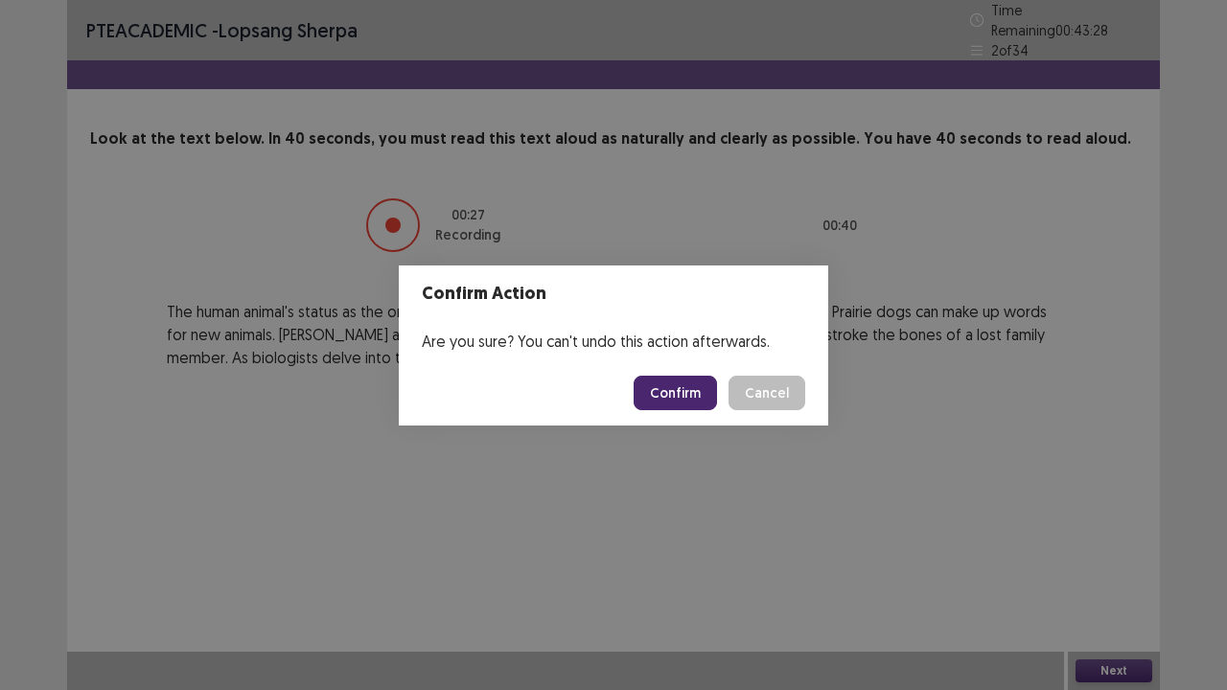
click at [690, 406] on button "Confirm" at bounding box center [675, 393] width 83 height 35
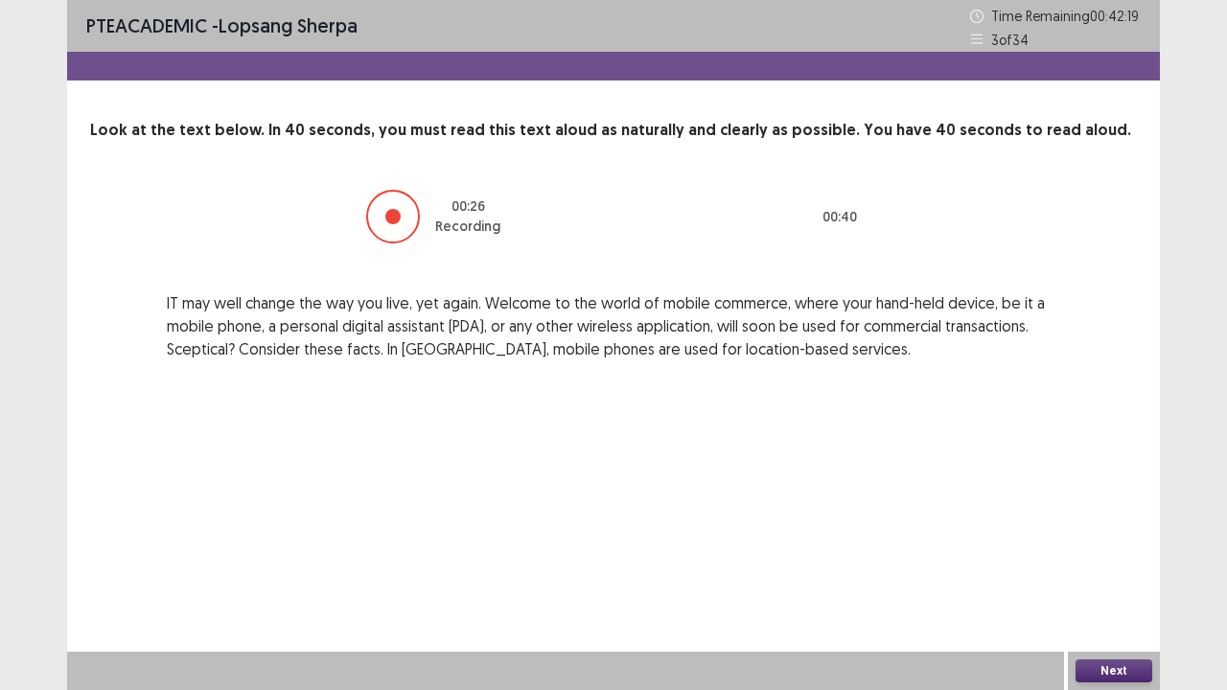
click at [1108, 560] on button "Next" at bounding box center [1114, 671] width 77 height 23
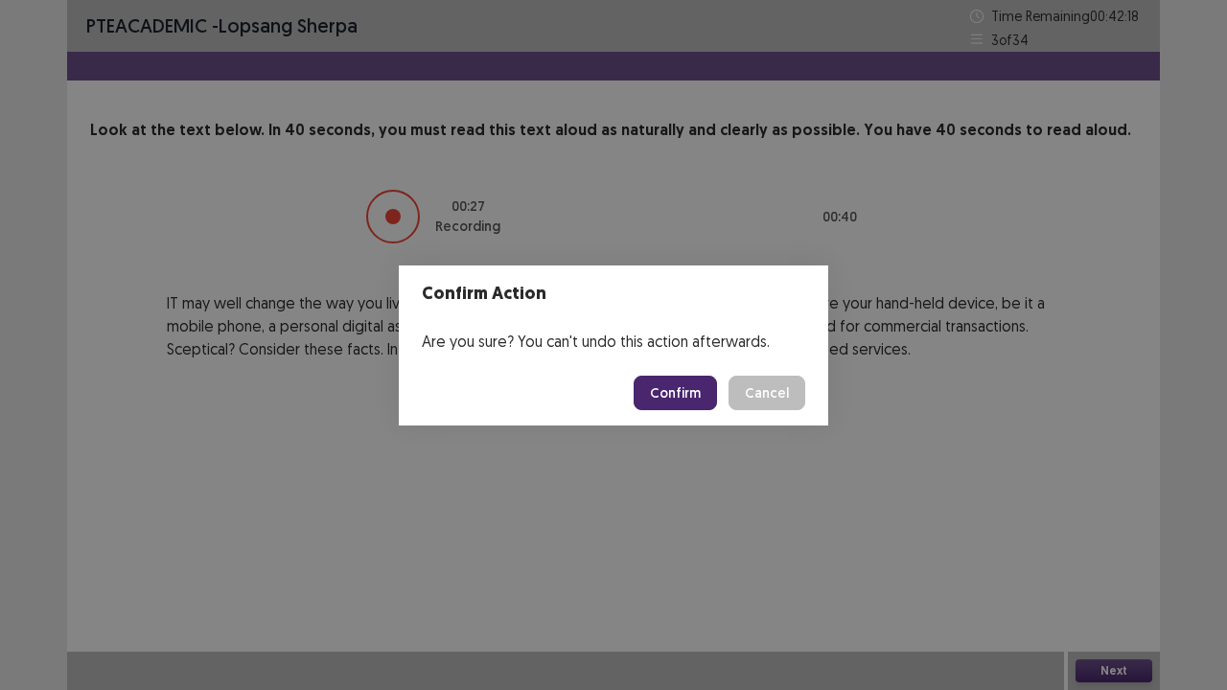
click at [684, 393] on button "Confirm" at bounding box center [675, 393] width 83 height 35
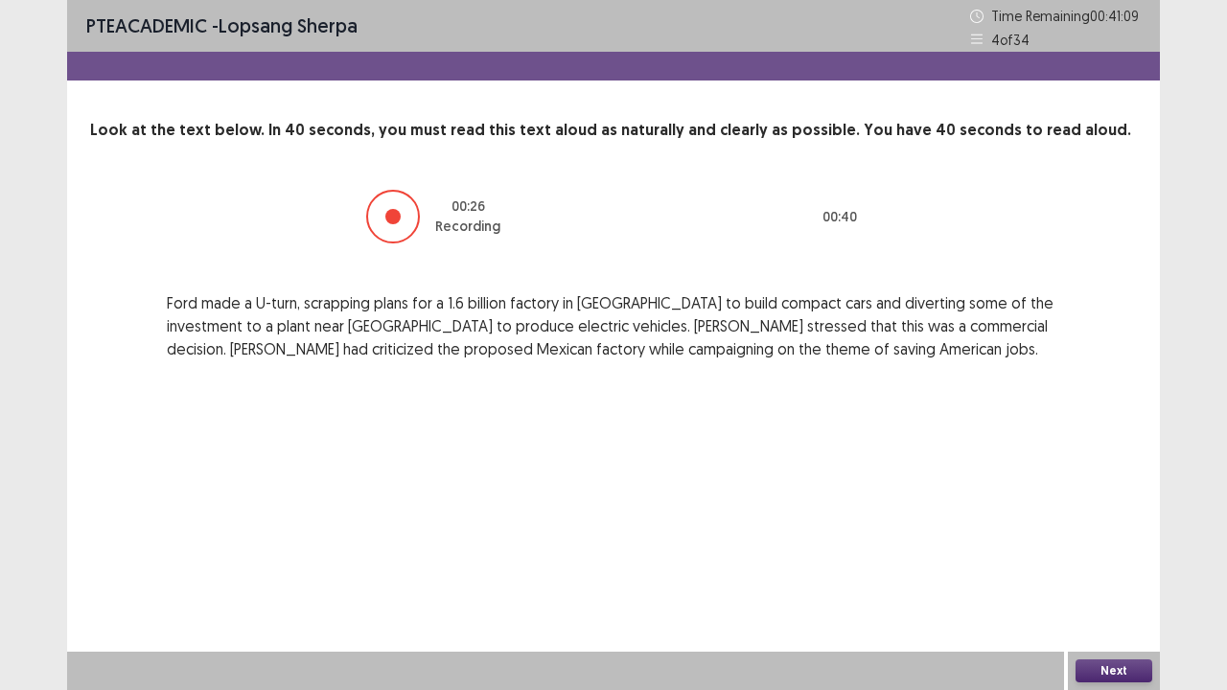
click at [1112, 560] on button "Next" at bounding box center [1114, 671] width 77 height 23
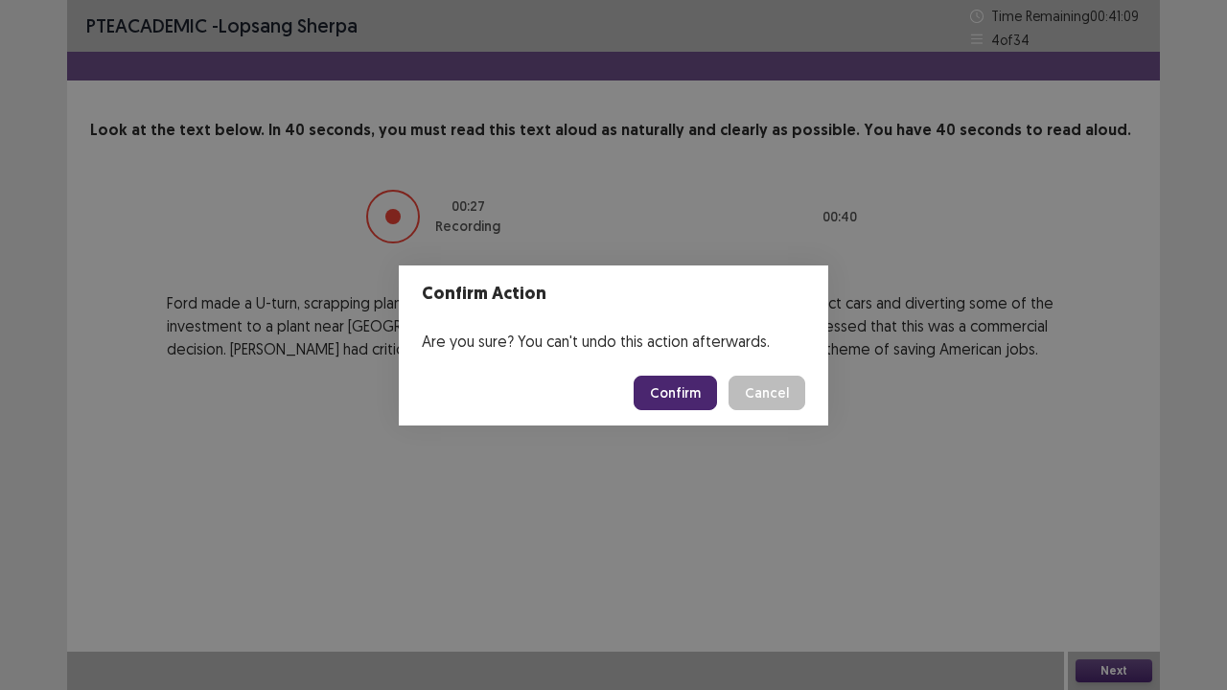
click at [679, 390] on button "Confirm" at bounding box center [675, 393] width 83 height 35
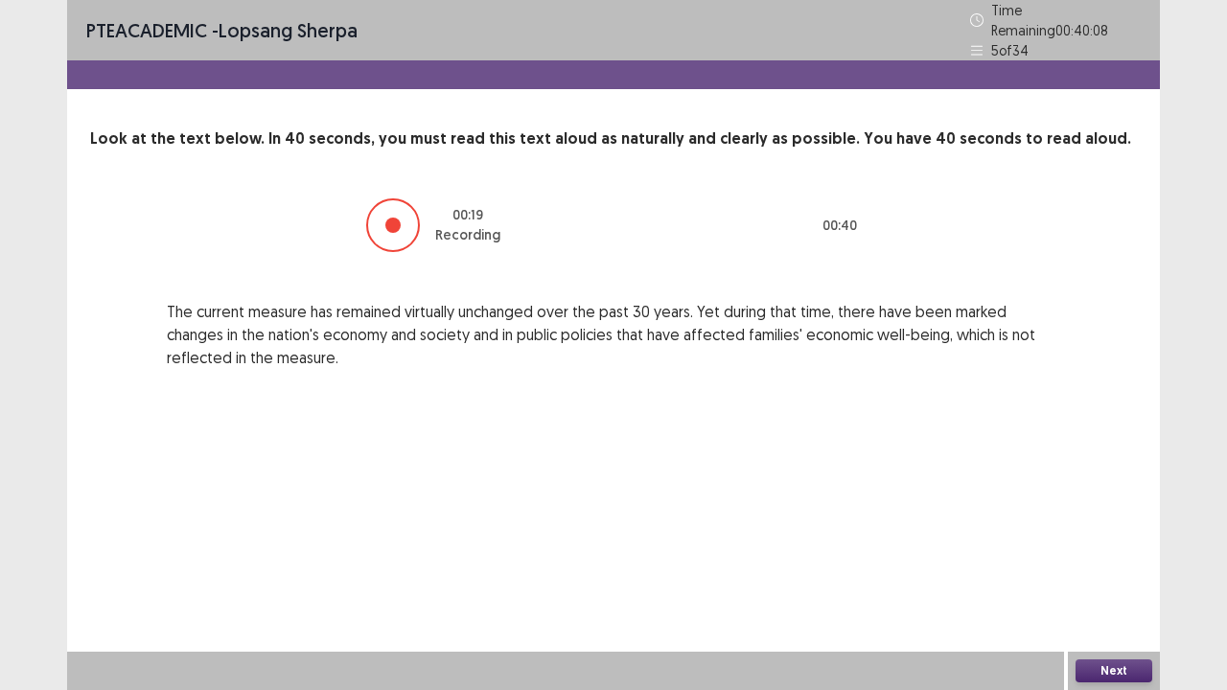
click at [1100, 560] on button "Next" at bounding box center [1114, 671] width 77 height 23
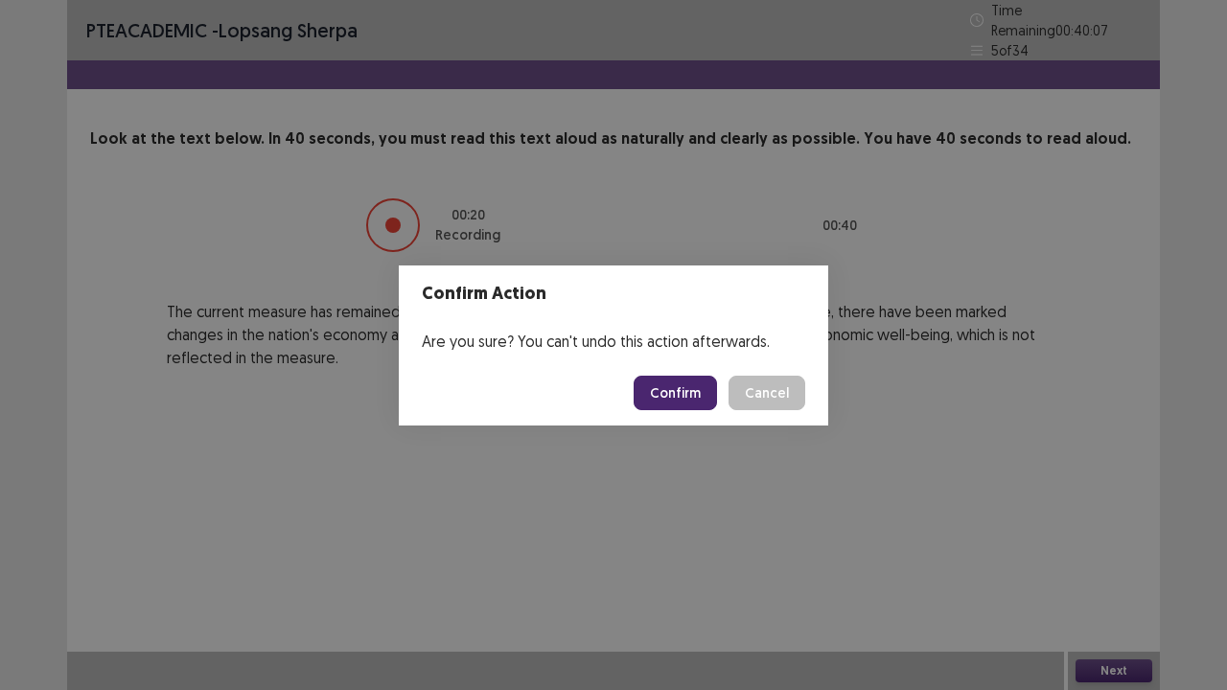
click at [673, 380] on button "Confirm" at bounding box center [675, 393] width 83 height 35
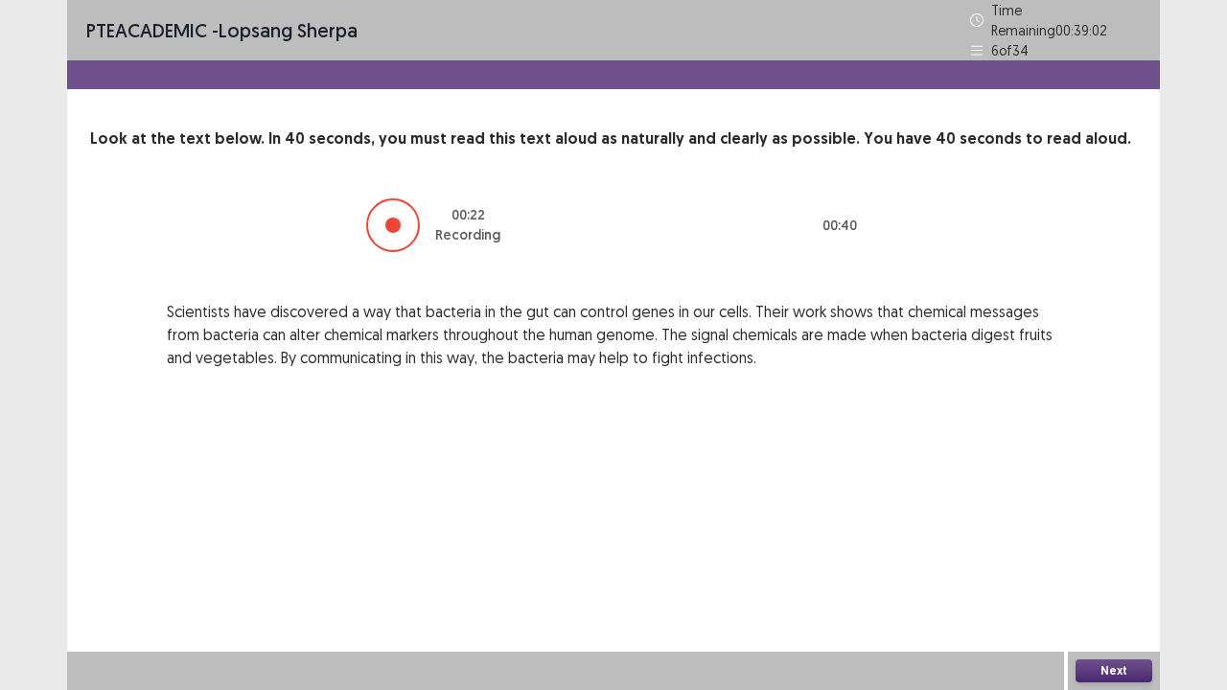
click at [1117, 560] on button "Next" at bounding box center [1114, 671] width 77 height 23
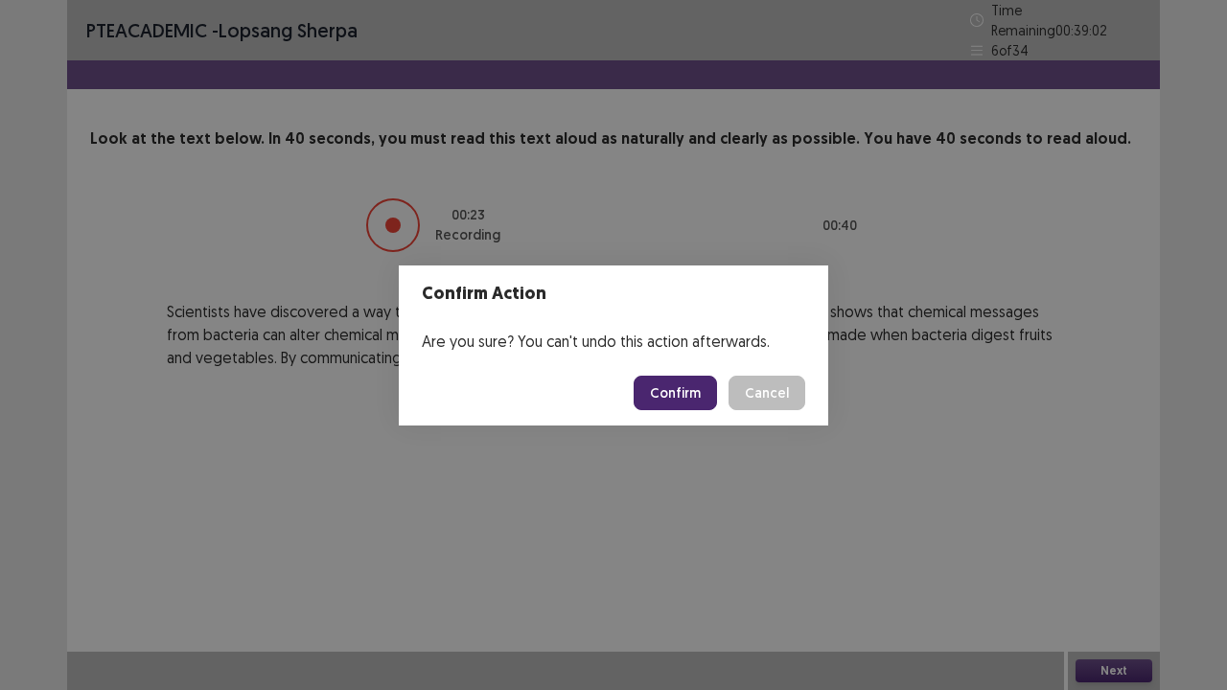
click at [679, 382] on button "Confirm" at bounding box center [675, 393] width 83 height 35
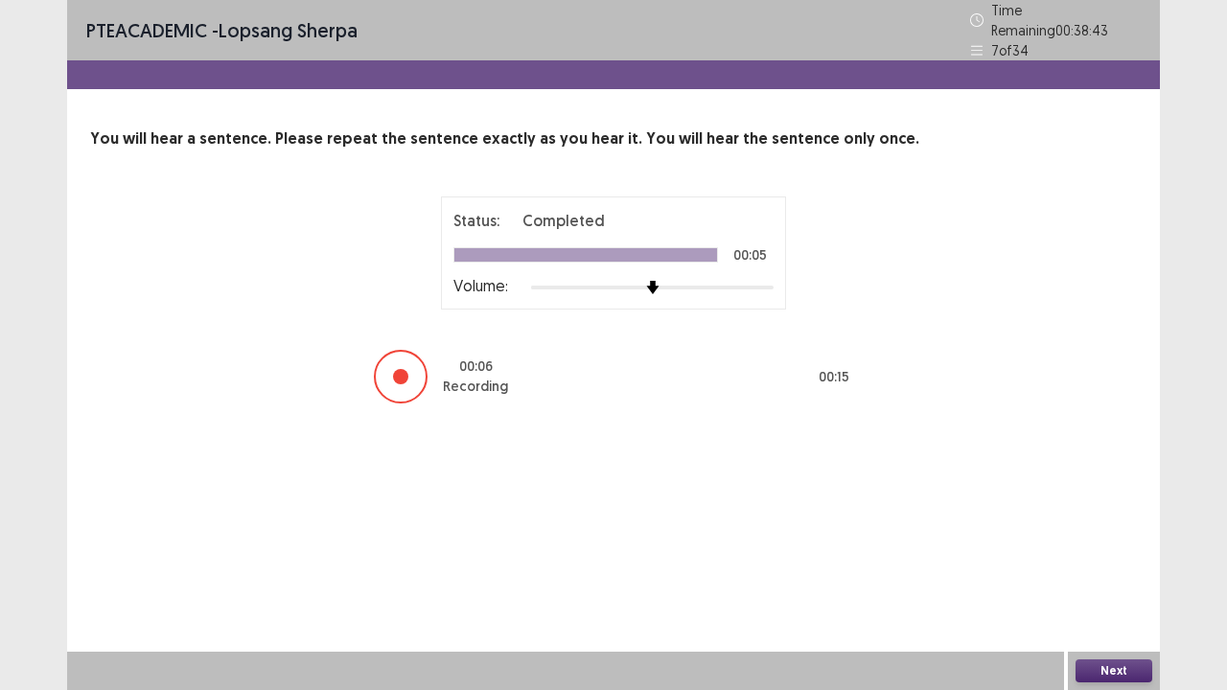
click at [1120, 560] on button "Next" at bounding box center [1114, 671] width 77 height 23
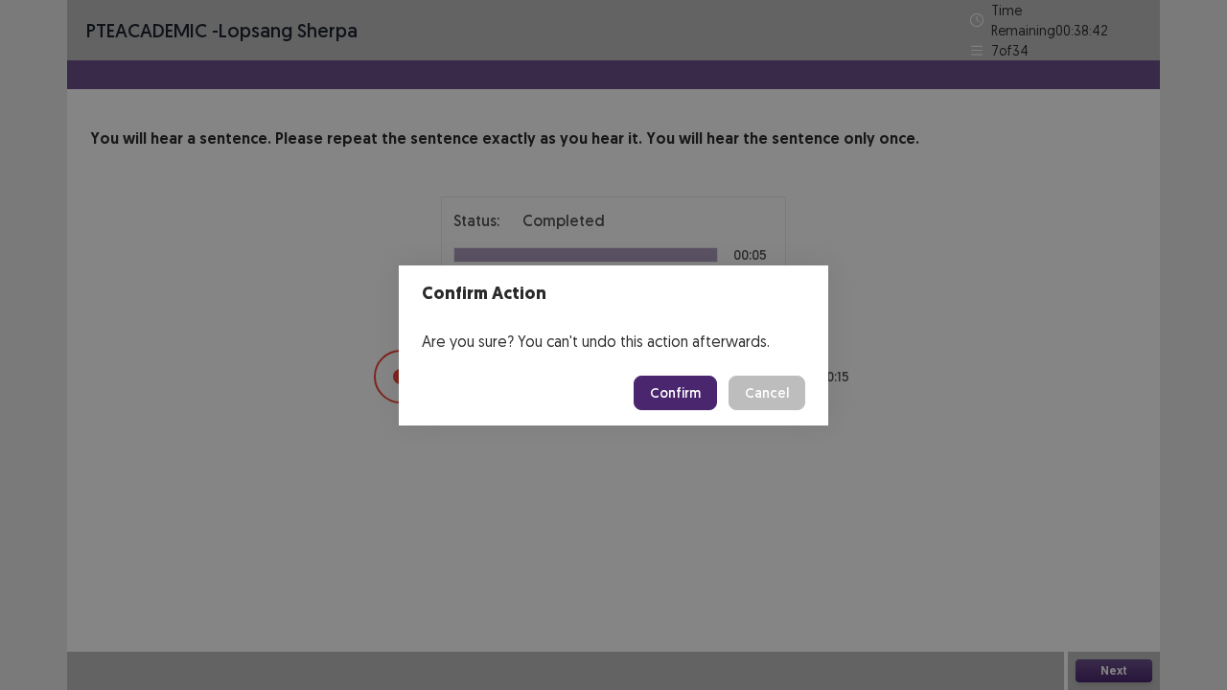
click at [685, 380] on button "Confirm" at bounding box center [675, 393] width 83 height 35
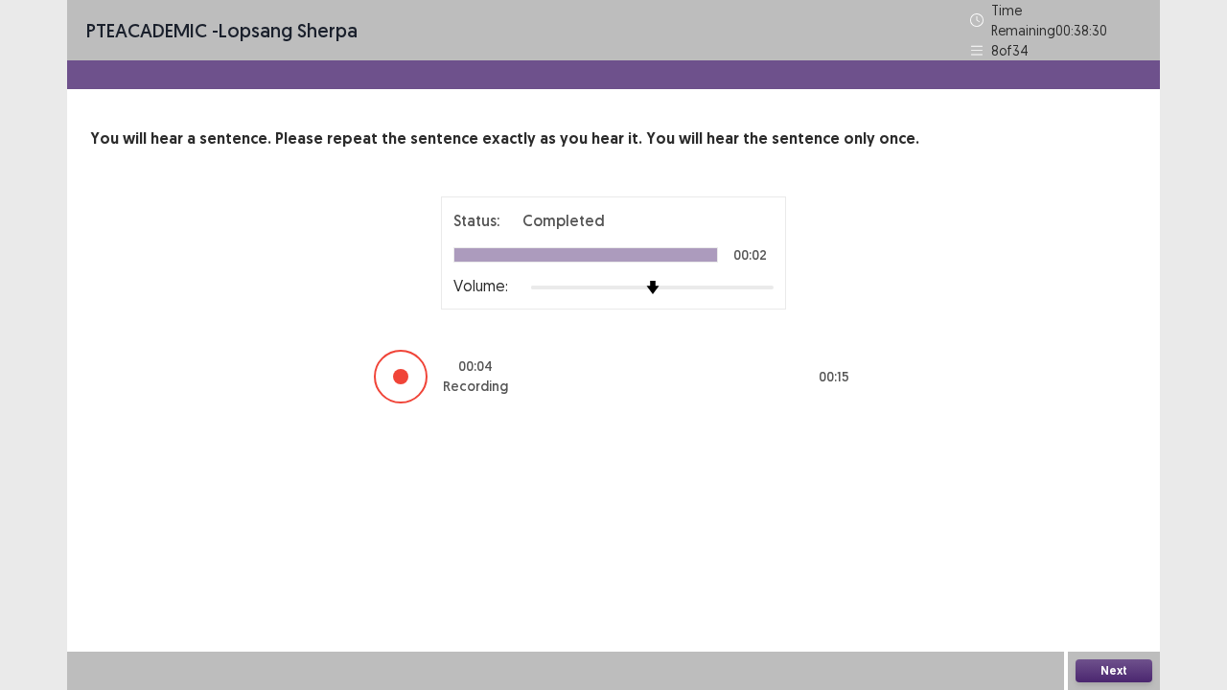
click at [1118, 560] on button "Next" at bounding box center [1114, 671] width 77 height 23
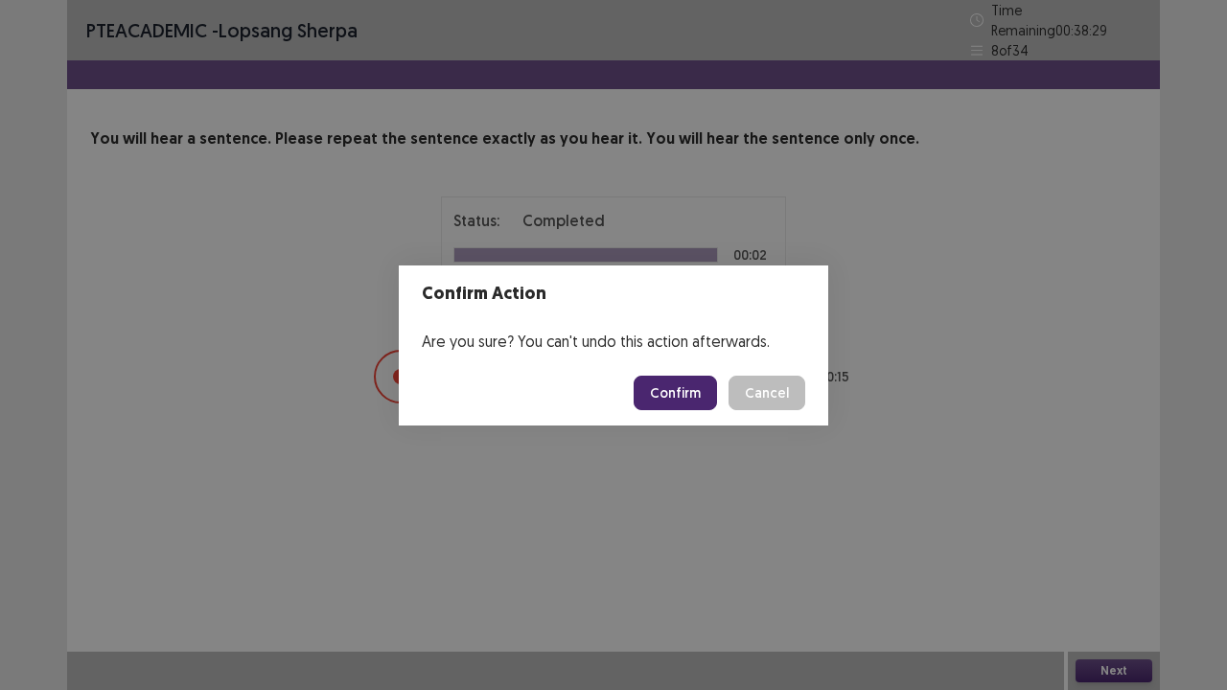
click at [685, 395] on button "Confirm" at bounding box center [675, 393] width 83 height 35
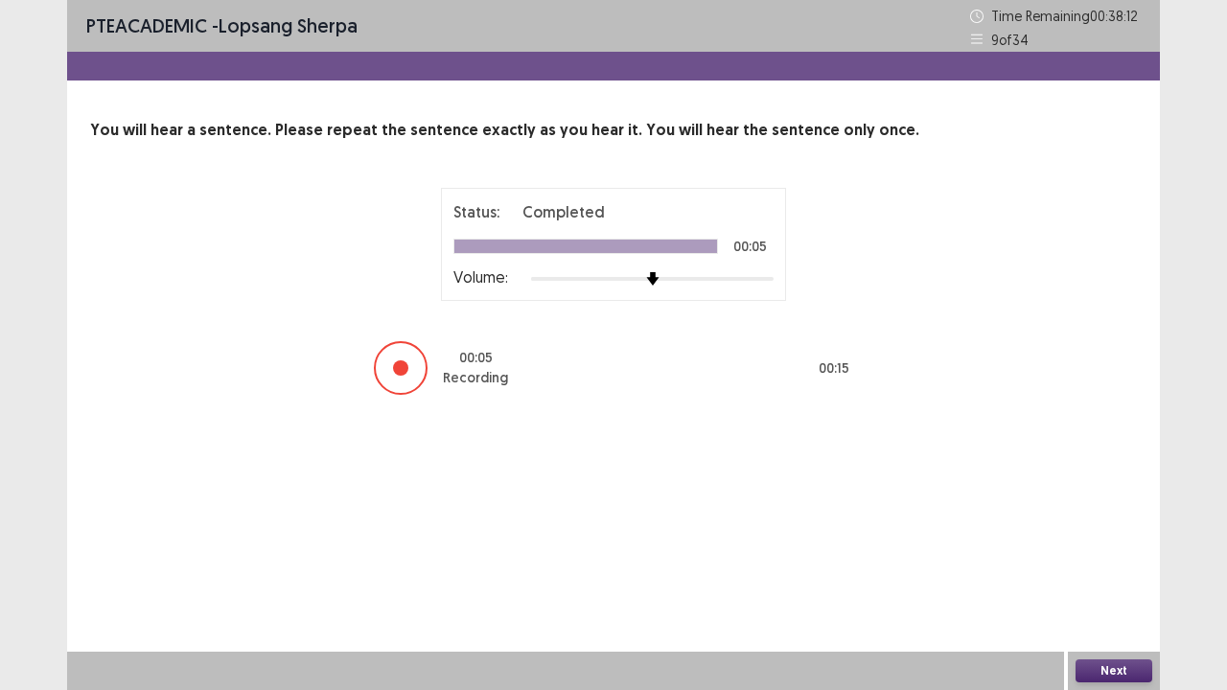
click at [1111, 560] on button "Next" at bounding box center [1114, 671] width 77 height 23
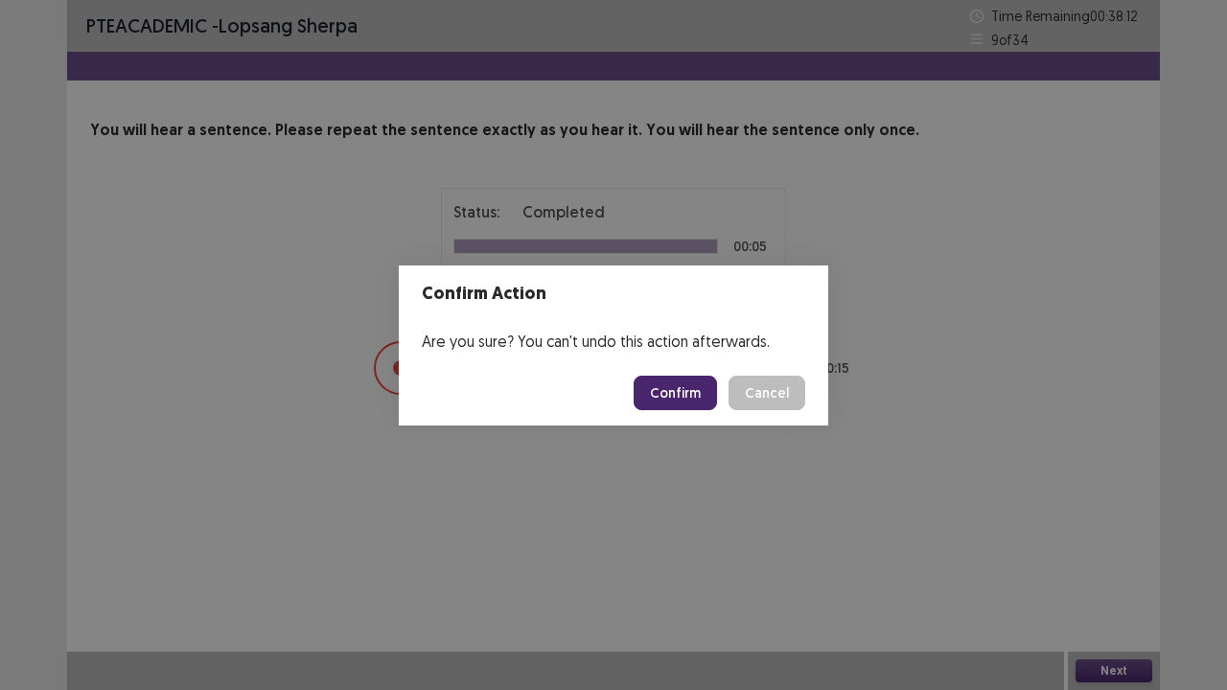
click at [688, 391] on button "Confirm" at bounding box center [675, 393] width 83 height 35
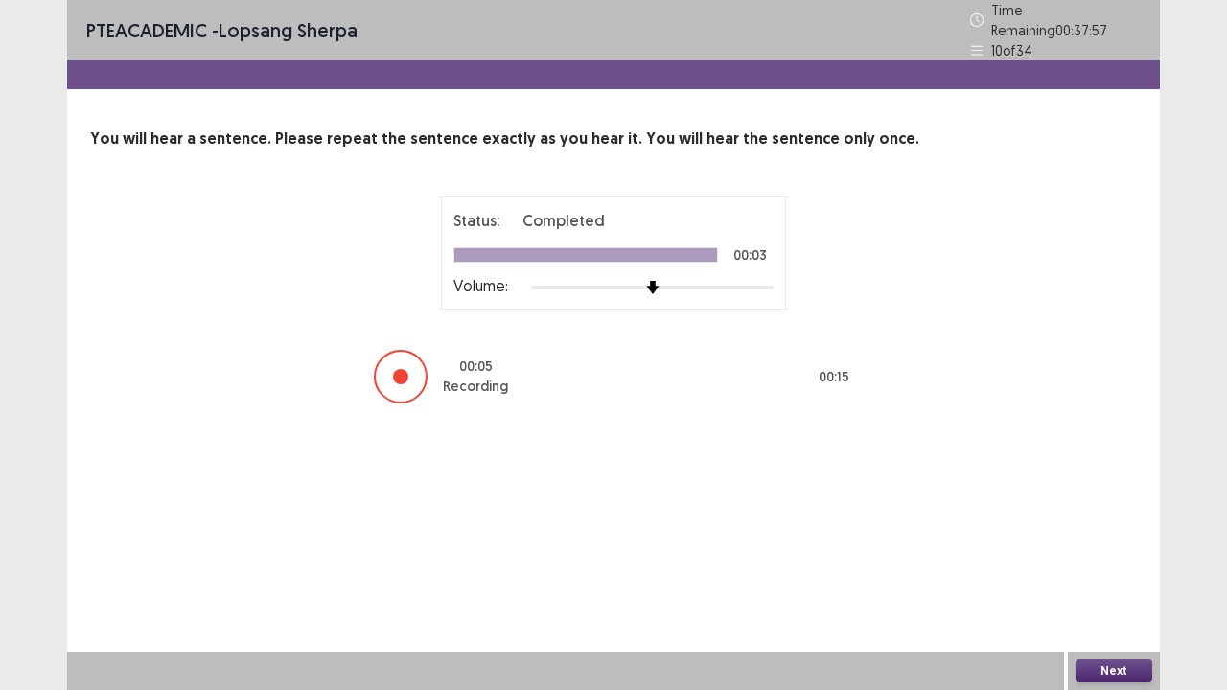
click at [1107, 560] on button "Next" at bounding box center [1114, 671] width 77 height 23
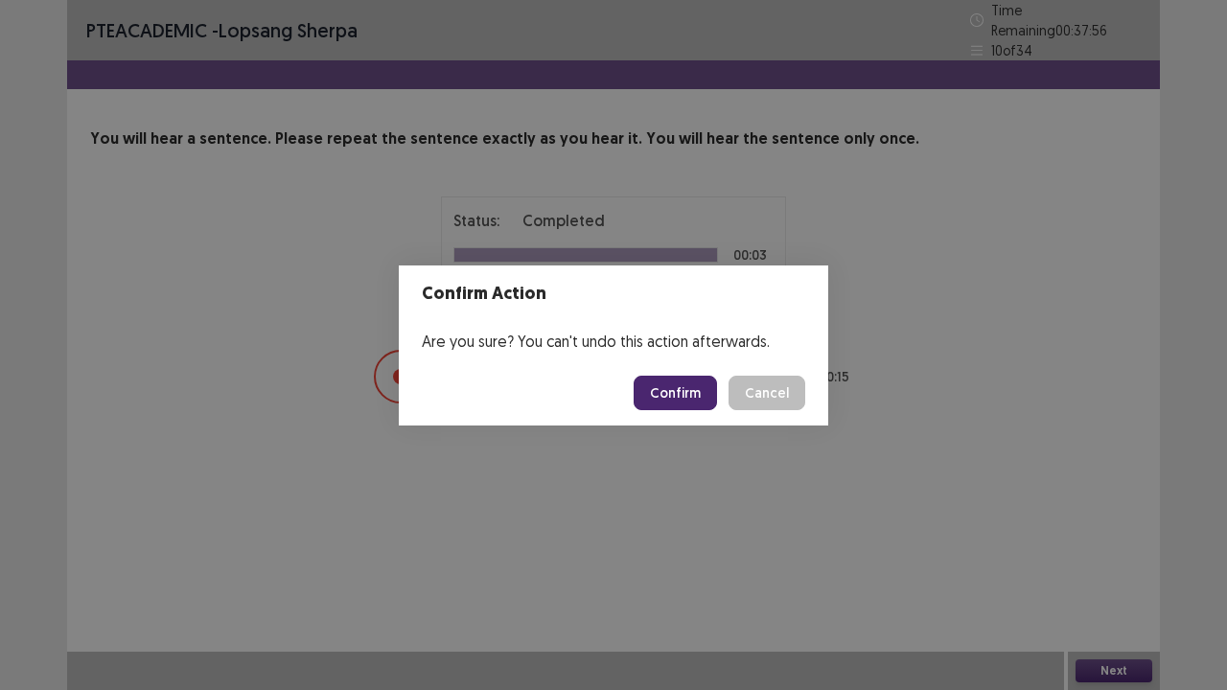
click at [690, 395] on button "Confirm" at bounding box center [675, 393] width 83 height 35
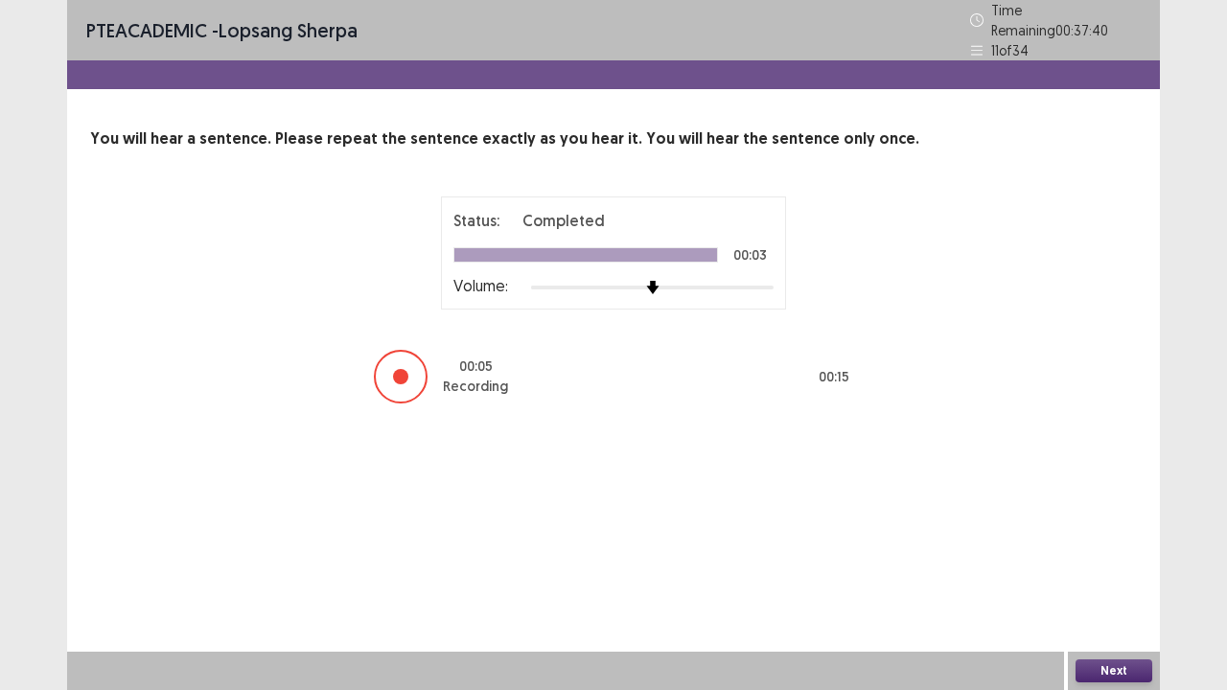
click at [1110, 560] on button "Next" at bounding box center [1114, 671] width 77 height 23
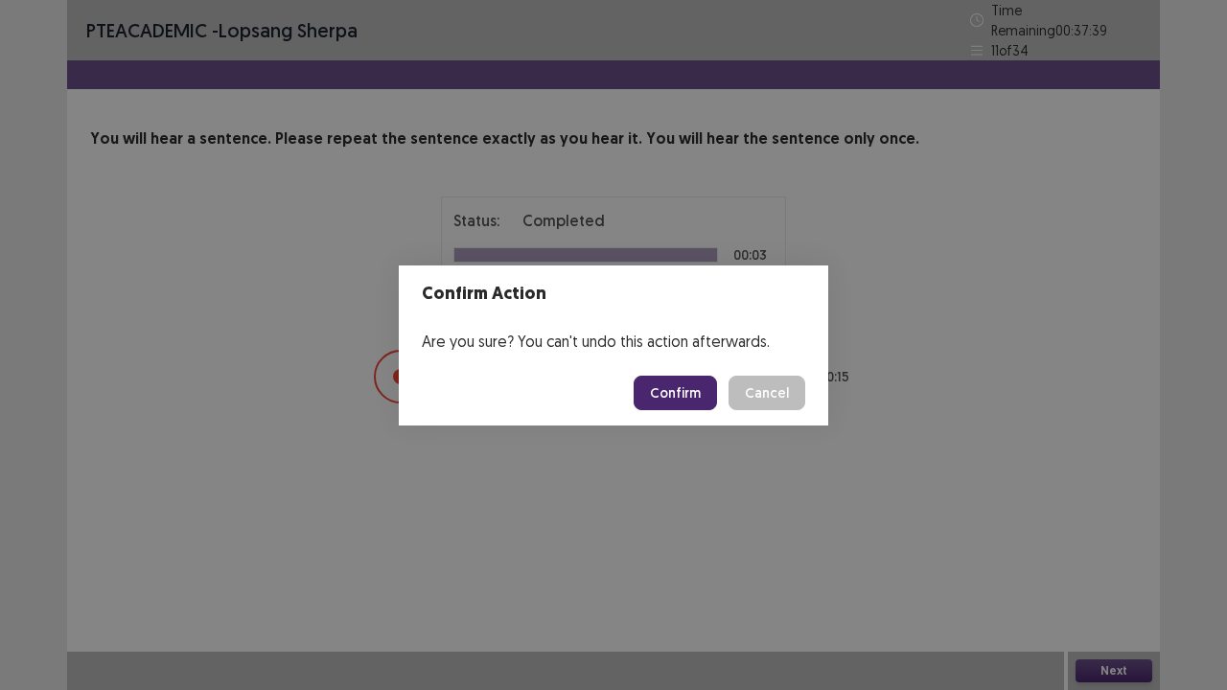
click at [682, 396] on button "Confirm" at bounding box center [675, 393] width 83 height 35
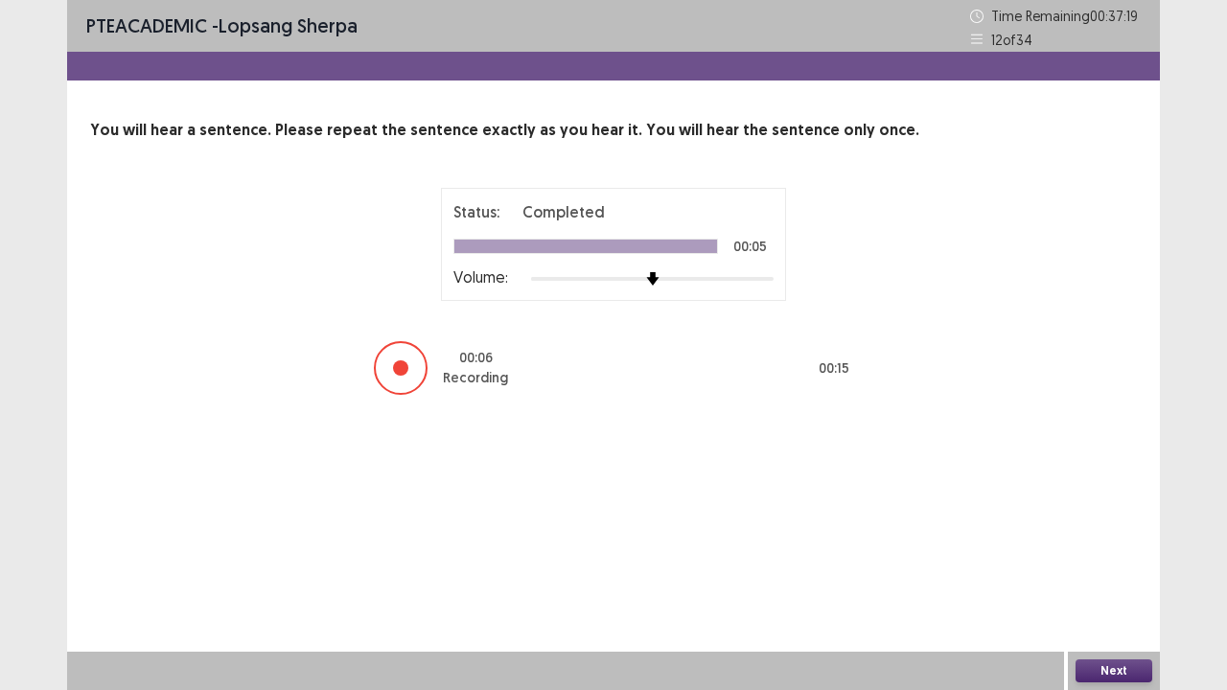
click at [1095, 560] on button "Next" at bounding box center [1114, 671] width 77 height 23
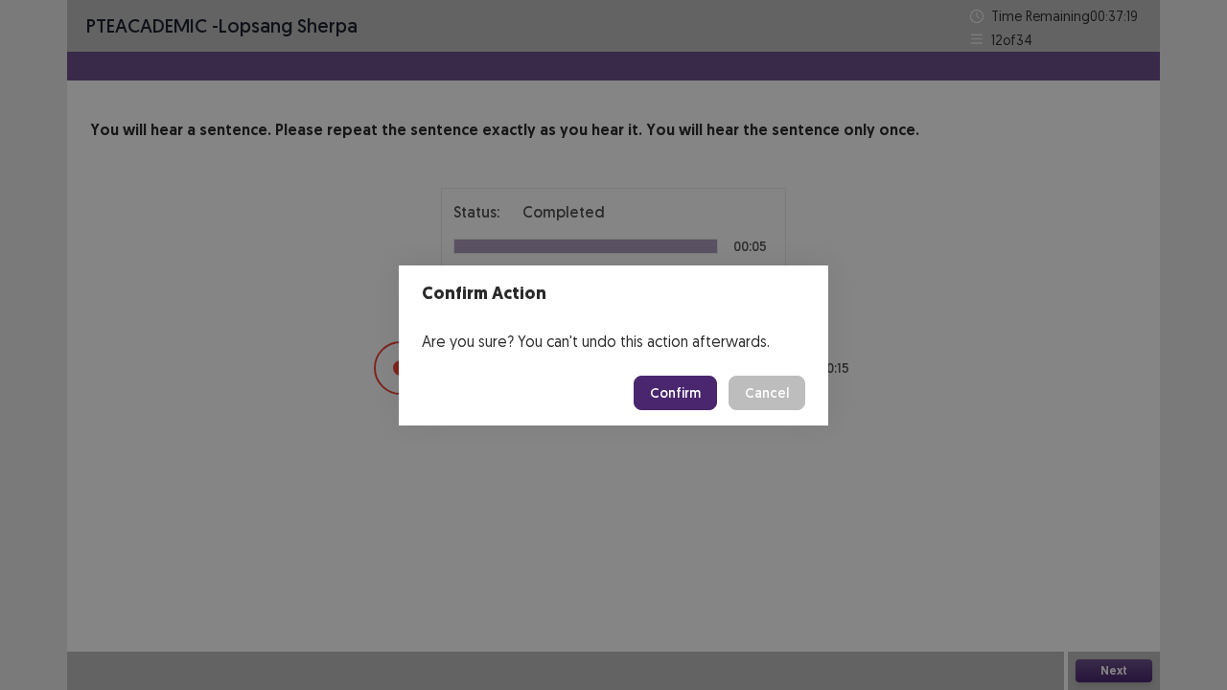
click at [669, 396] on button "Confirm" at bounding box center [675, 393] width 83 height 35
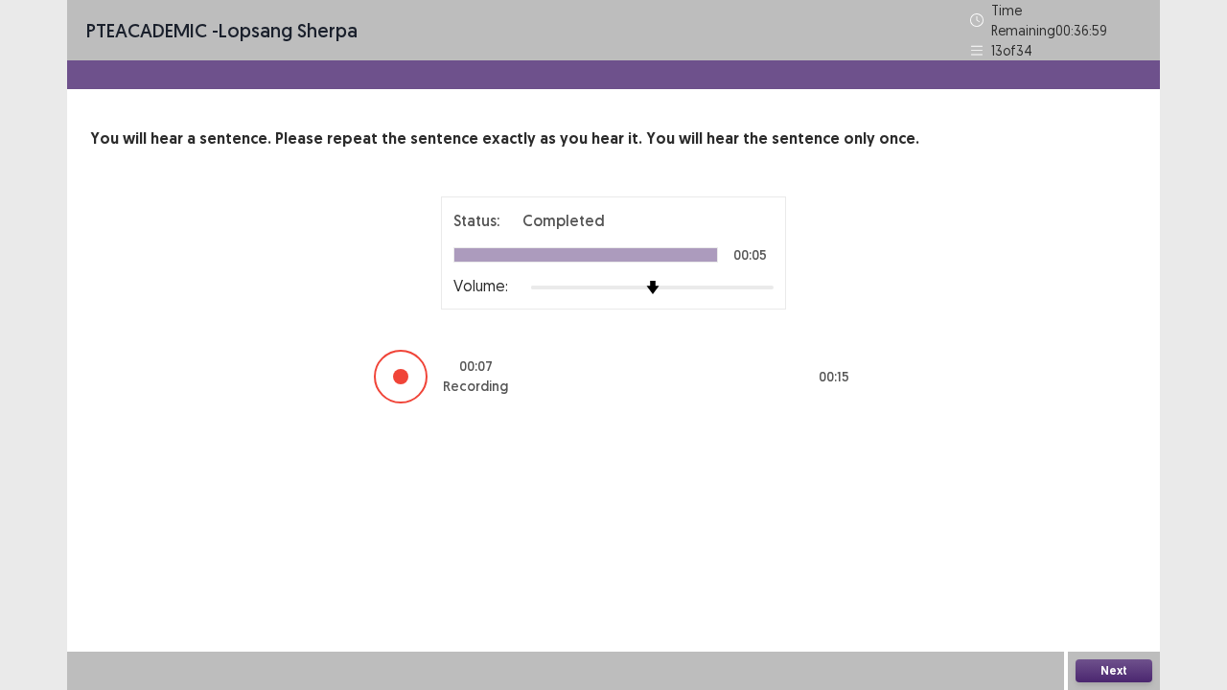
click at [1098, 560] on button "Next" at bounding box center [1114, 671] width 77 height 23
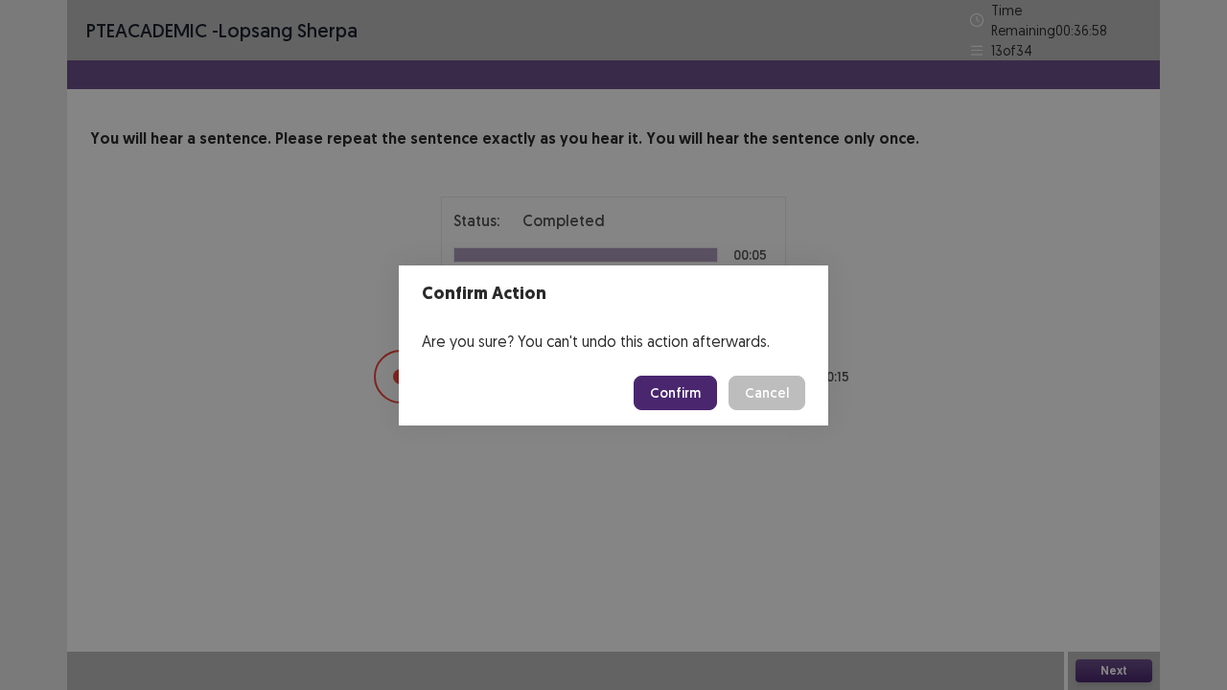
click at [683, 404] on button "Confirm" at bounding box center [675, 393] width 83 height 35
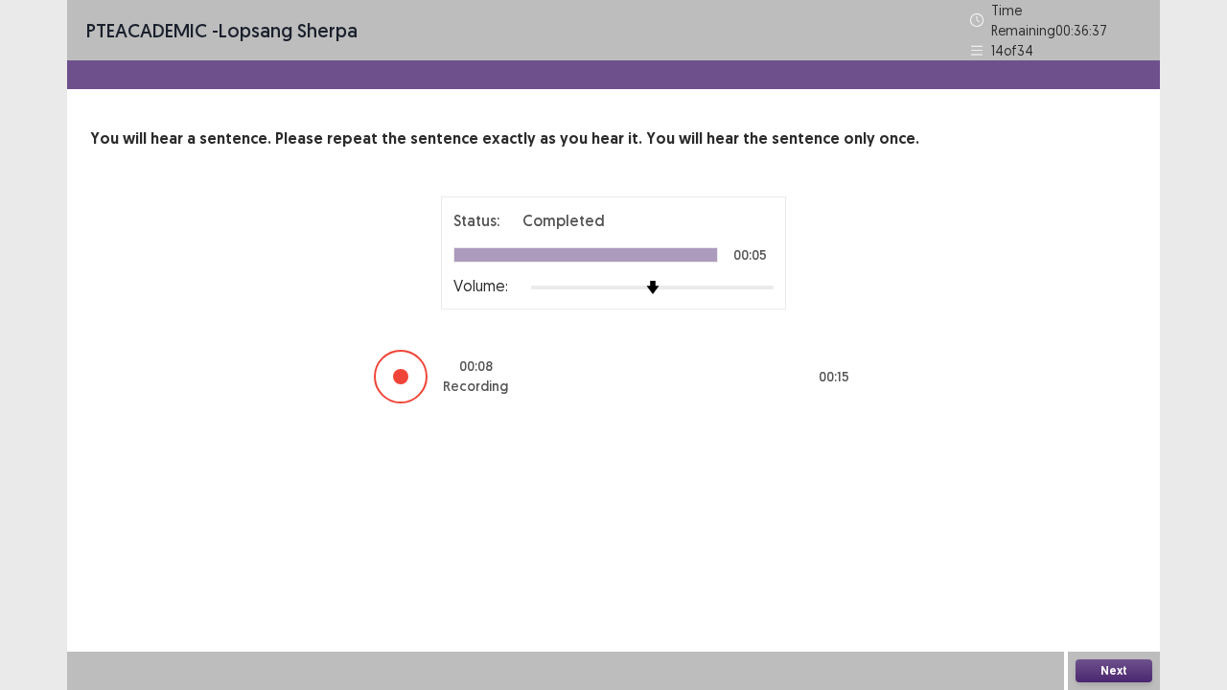
click at [1107, 560] on button "Next" at bounding box center [1114, 671] width 77 height 23
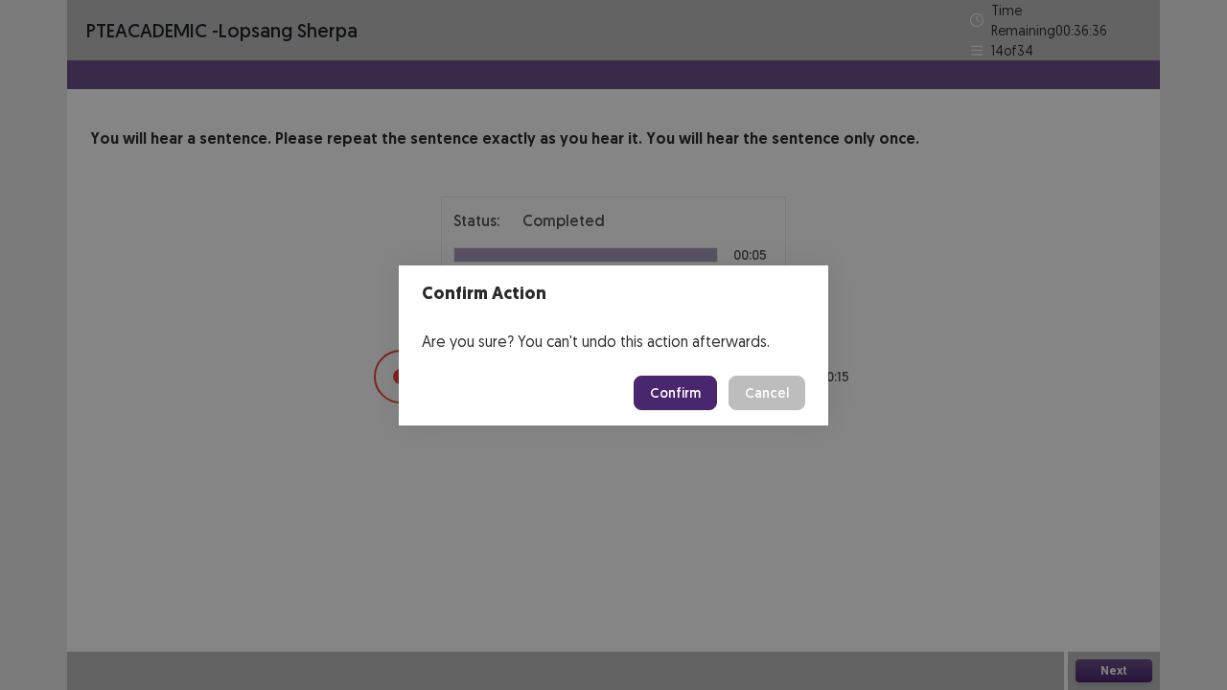
click at [683, 393] on button "Confirm" at bounding box center [675, 393] width 83 height 35
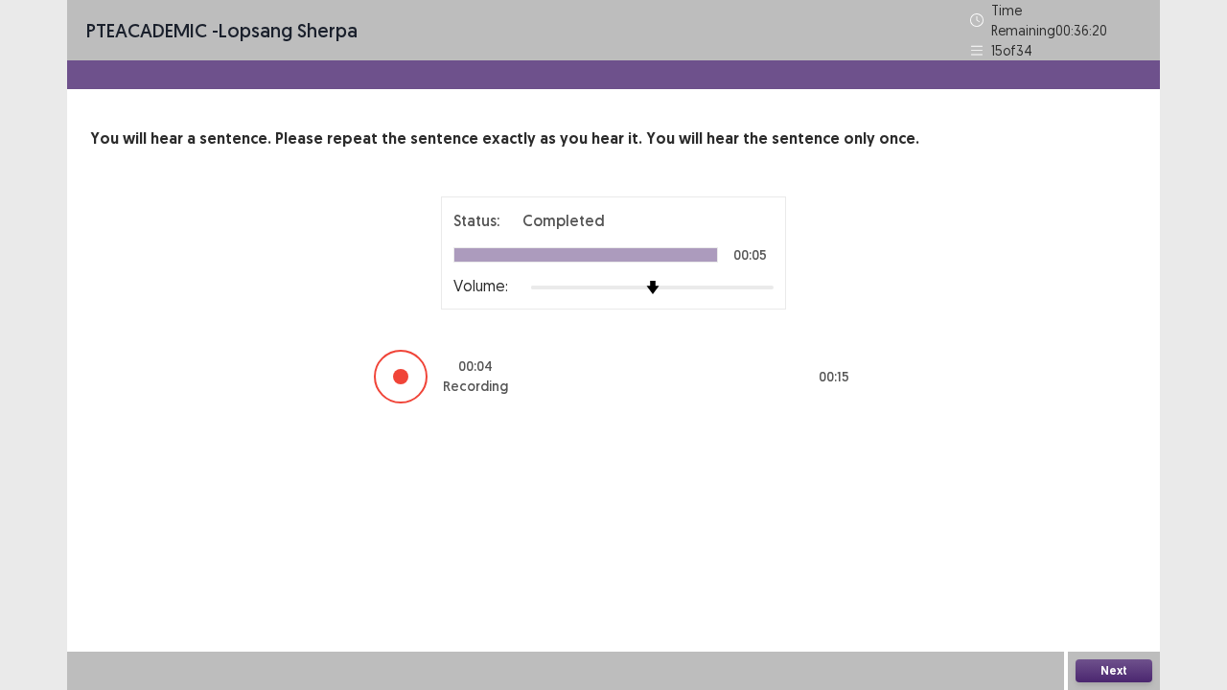
click at [1106, 560] on div "PTE academic - lopsang sherpa Time Remaining 00 : 36 : 20 15 of 34 You will hea…" at bounding box center [613, 345] width 1093 height 690
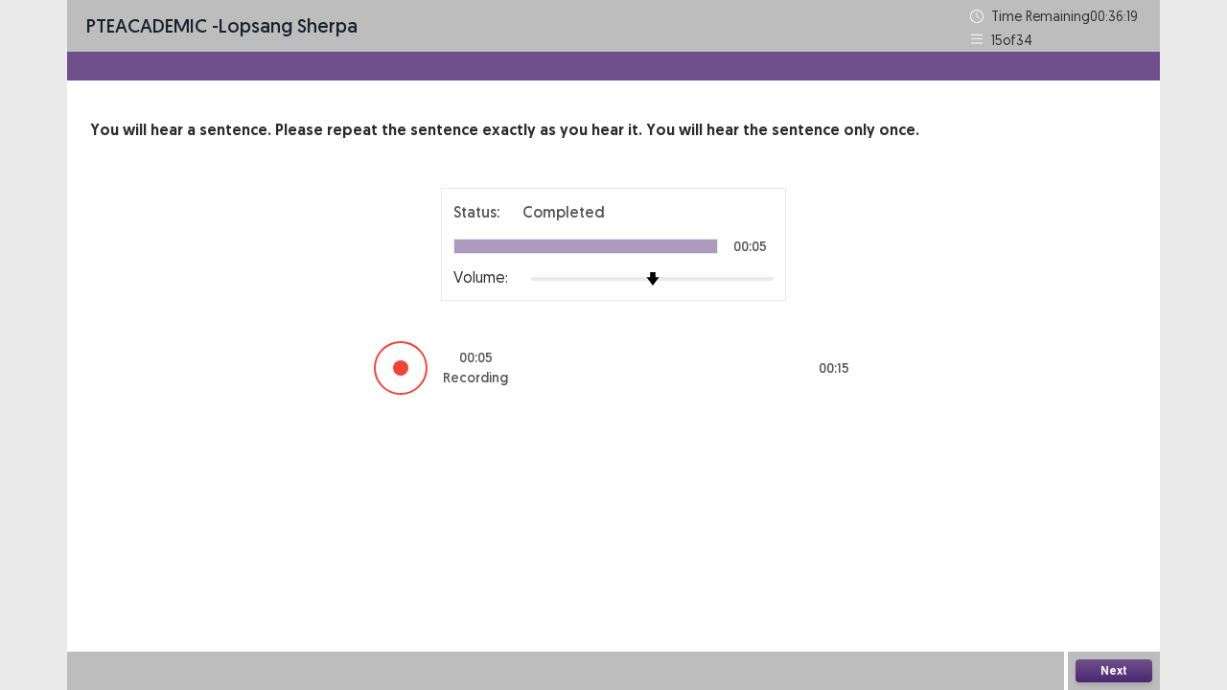
click at [1095, 560] on button "Next" at bounding box center [1114, 671] width 77 height 23
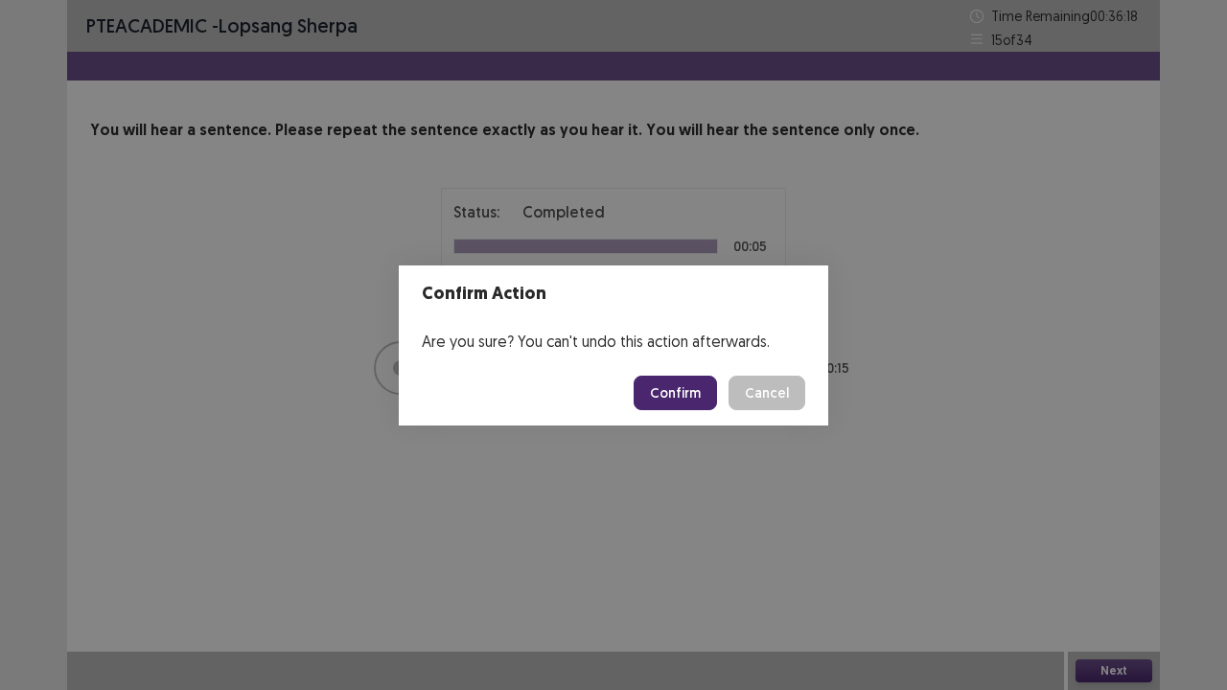
click at [683, 396] on button "Confirm" at bounding box center [675, 393] width 83 height 35
click at [773, 411] on footer "Loading... Confirm Cancel" at bounding box center [613, 392] width 429 height 65
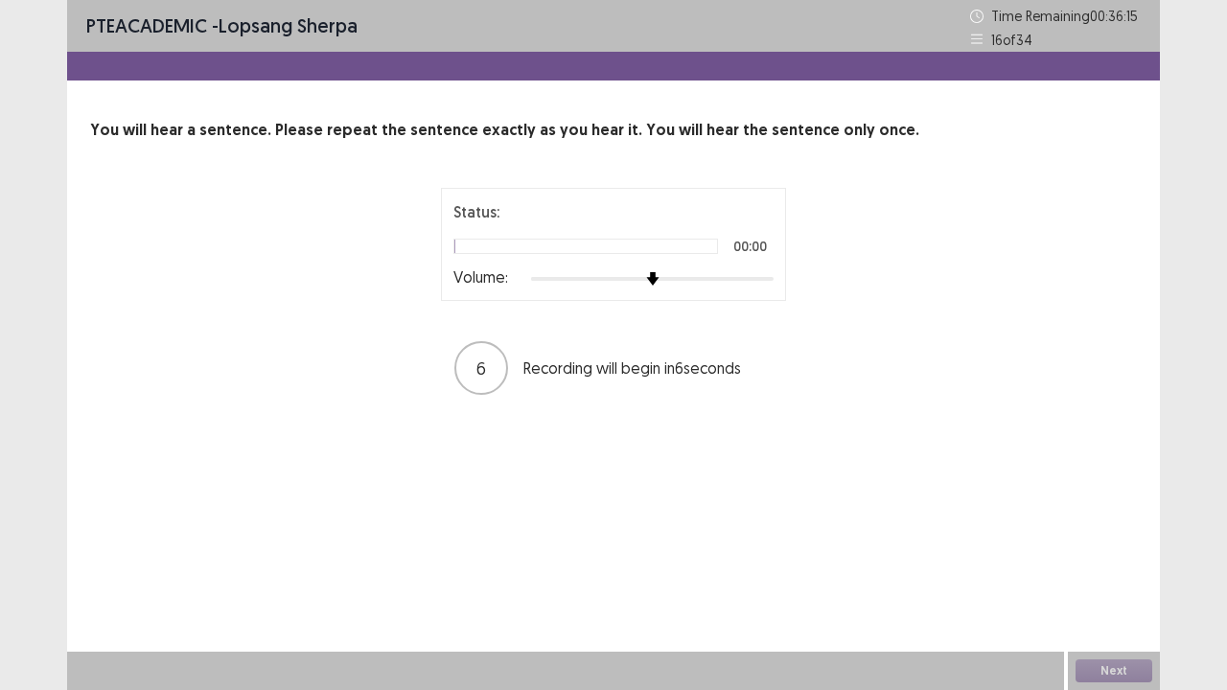
click at [689, 178] on div "You will hear a sentence. Please repeat the sentence exactly as you hear it. Yo…" at bounding box center [613, 258] width 1093 height 278
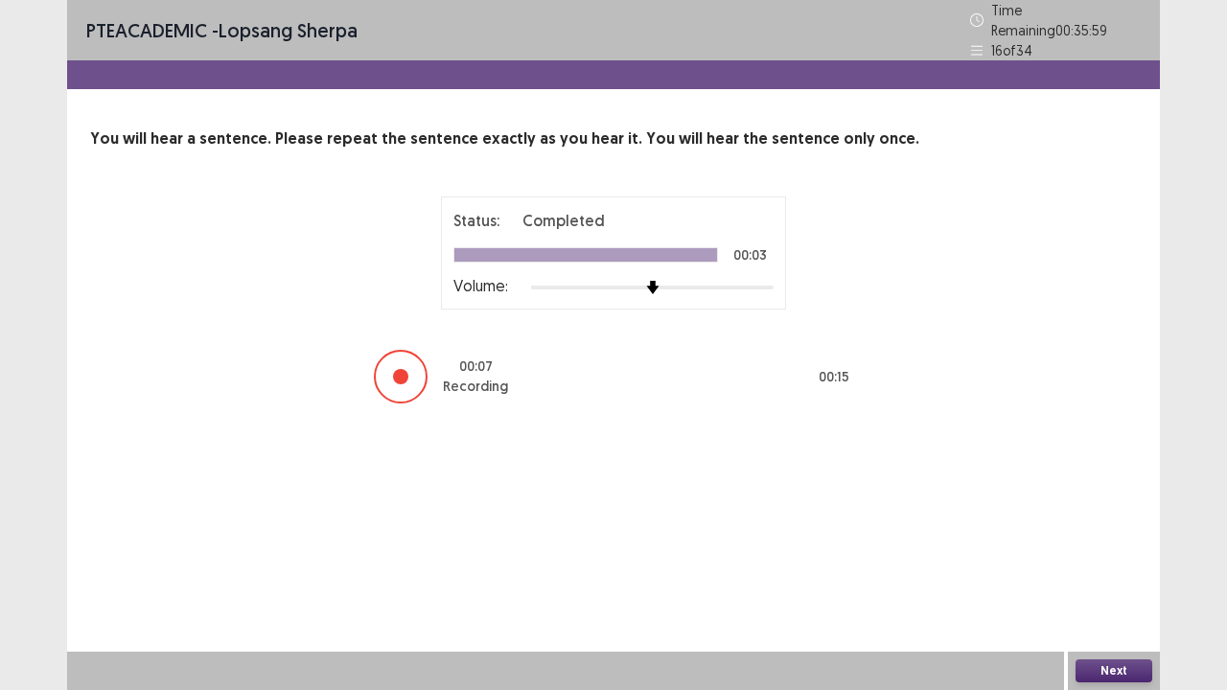
click at [1120, 560] on button "Next" at bounding box center [1114, 671] width 77 height 23
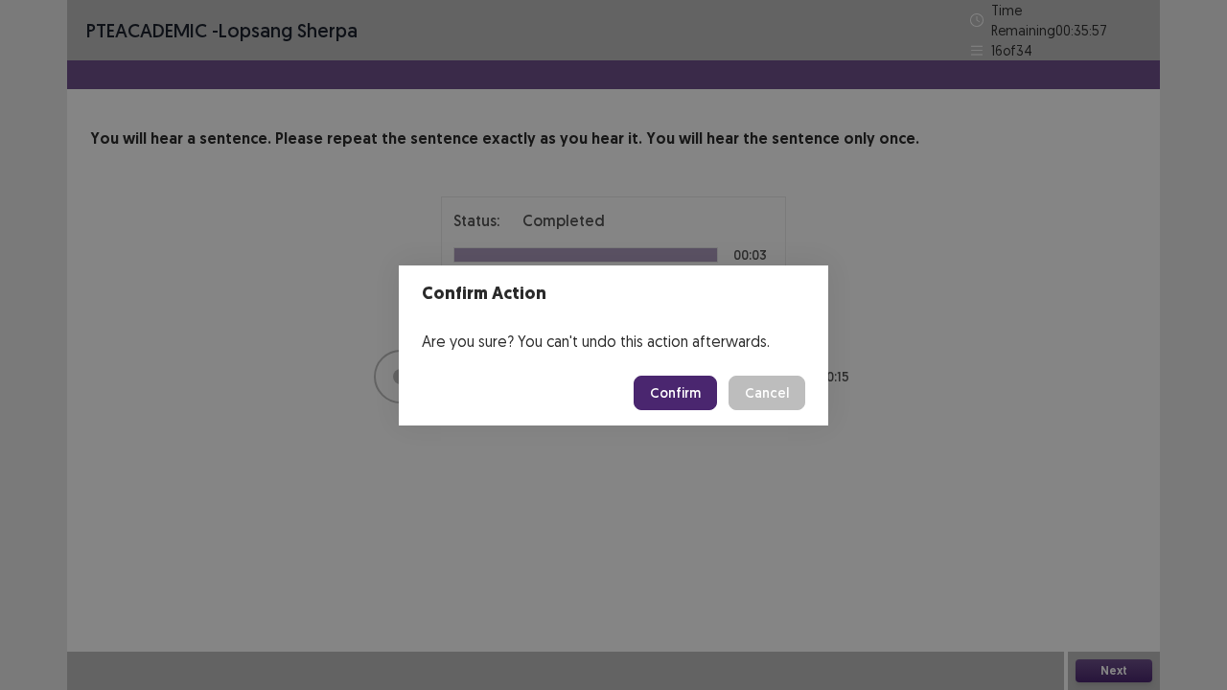
click at [671, 403] on button "Confirm" at bounding box center [675, 393] width 83 height 35
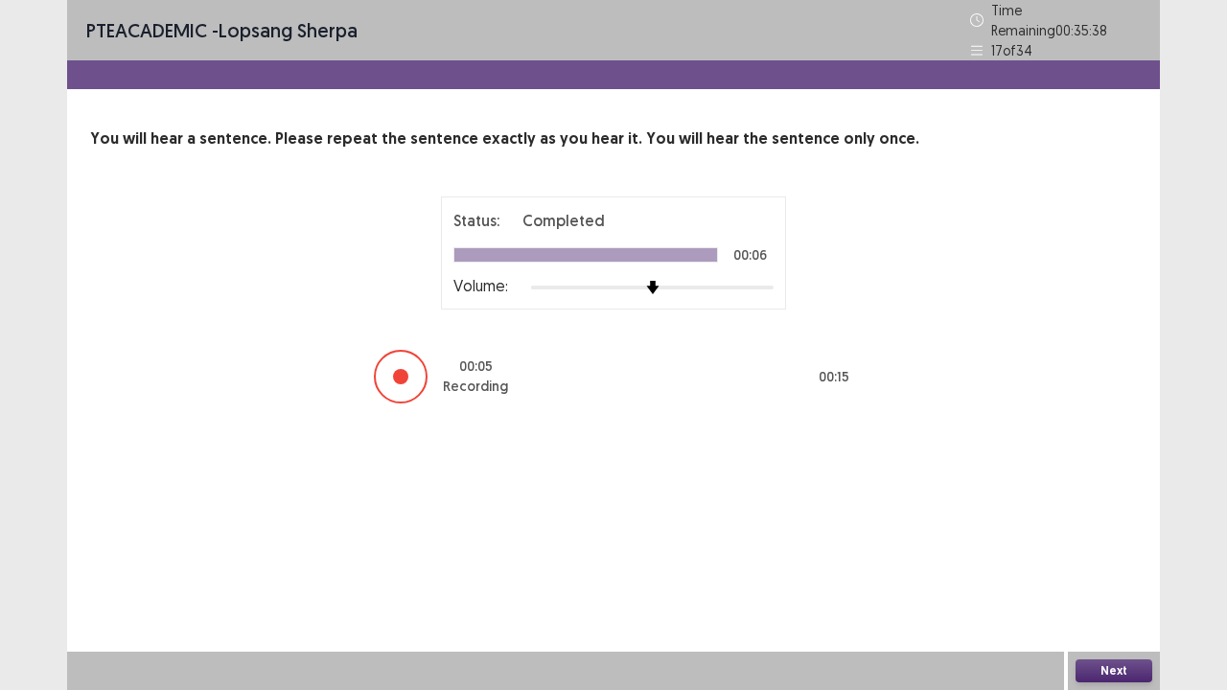
click at [1131, 560] on button "Next" at bounding box center [1114, 671] width 77 height 23
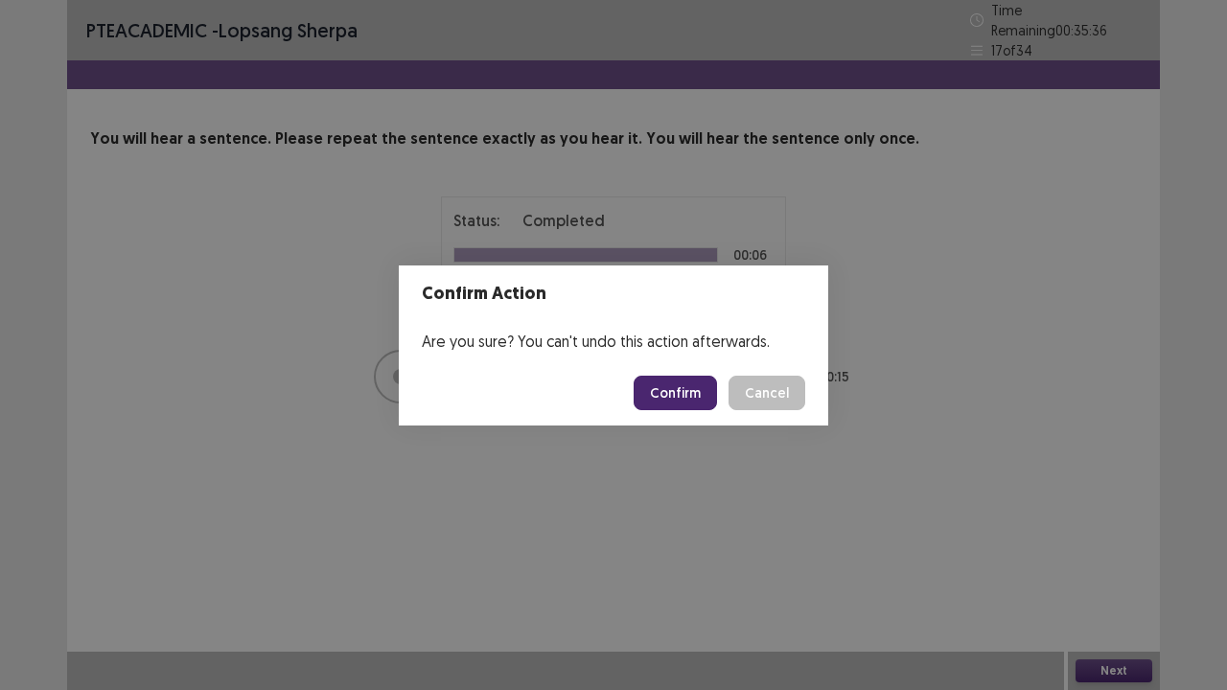
click at [695, 396] on button "Confirm" at bounding box center [675, 393] width 83 height 35
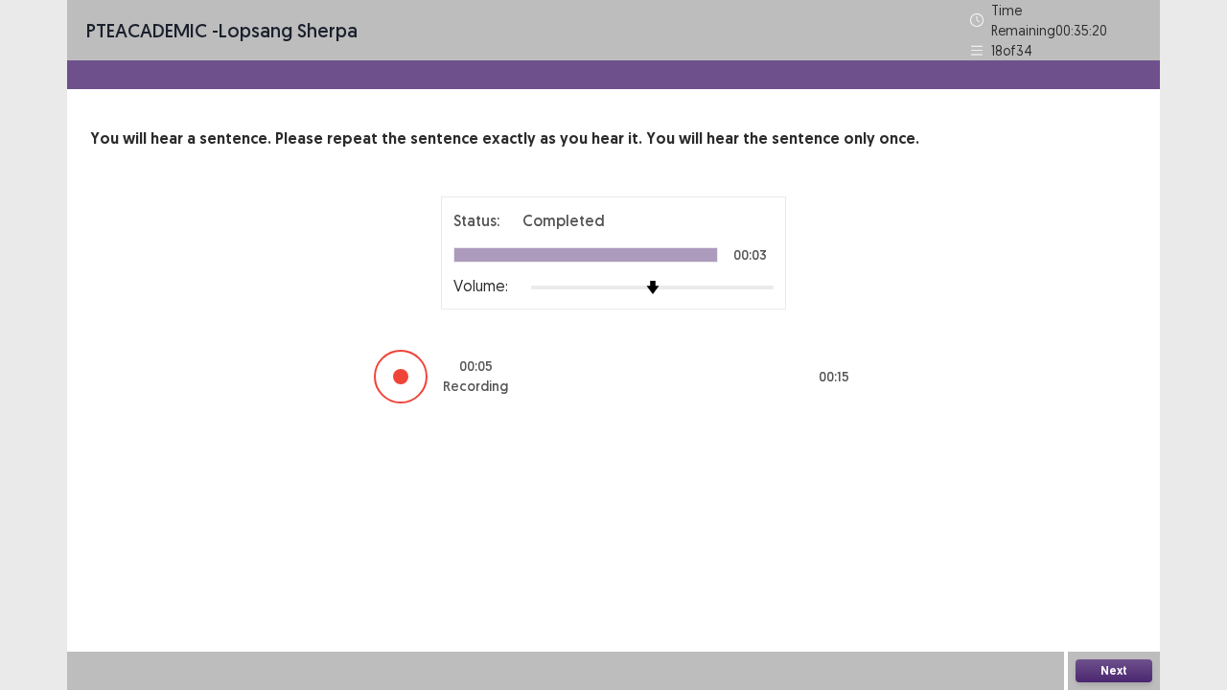
click at [1090, 560] on button "Next" at bounding box center [1114, 671] width 77 height 23
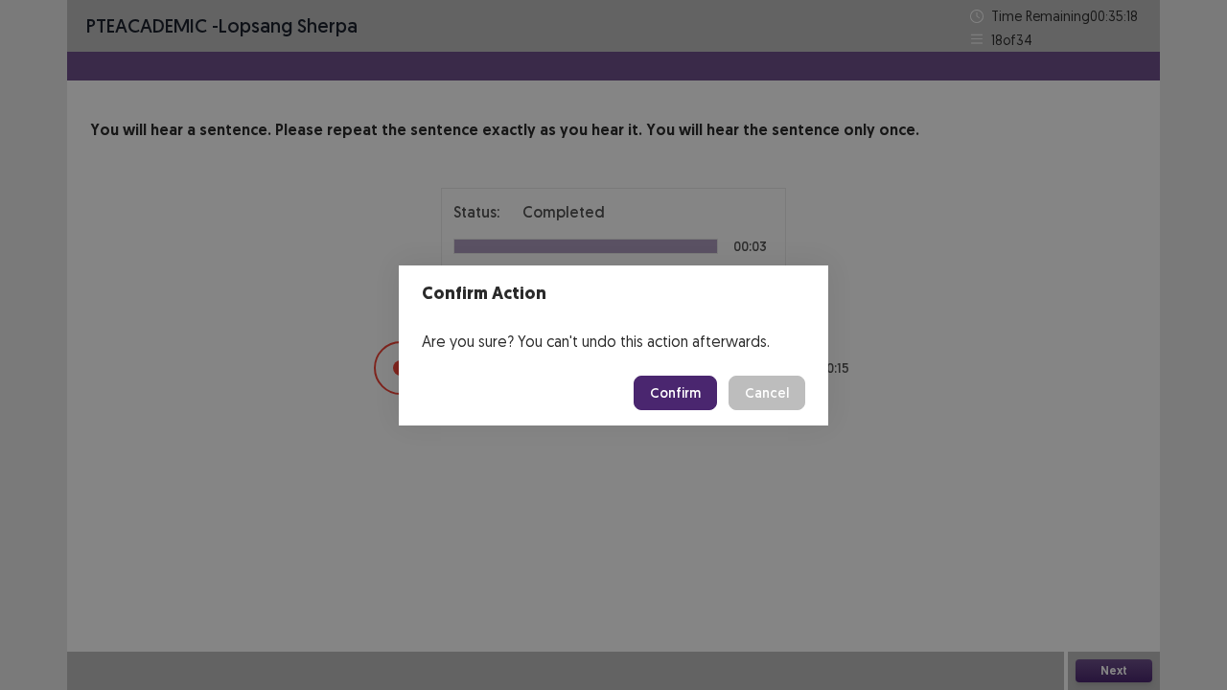
click at [692, 396] on button "Confirm" at bounding box center [675, 393] width 83 height 35
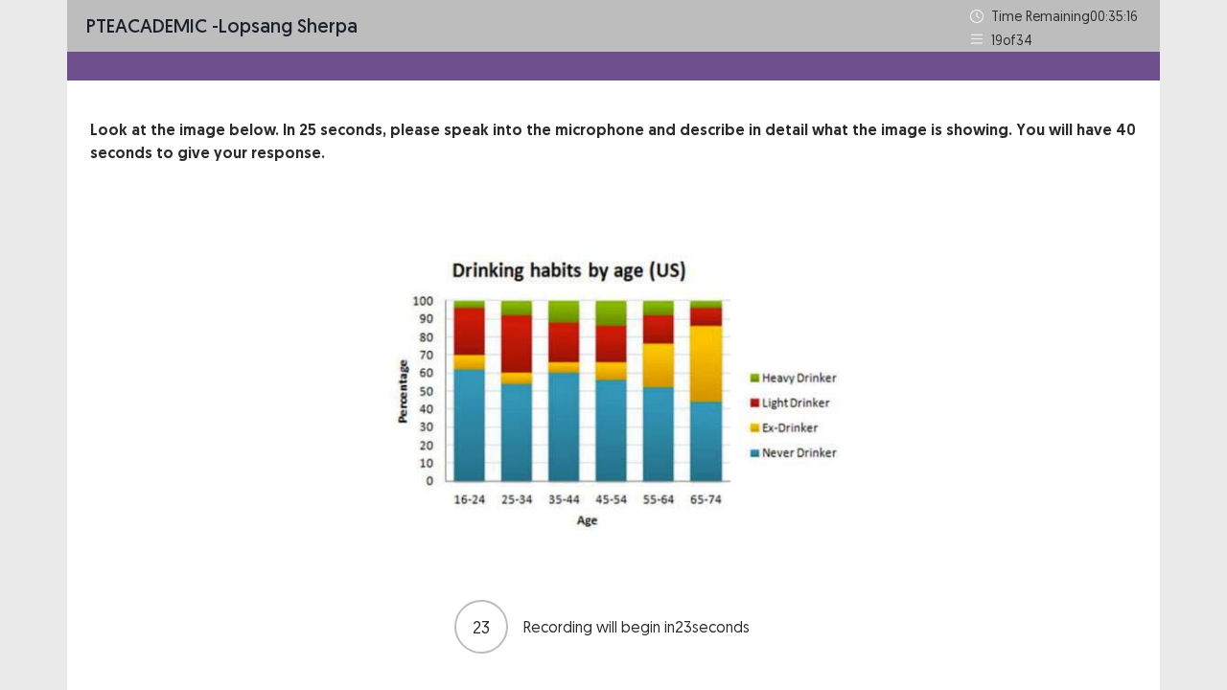
click at [863, 144] on p "Look at the image below. In 25 seconds, please speak into the microphone and de…" at bounding box center [613, 142] width 1047 height 46
click at [832, 373] on img at bounding box center [613, 385] width 479 height 349
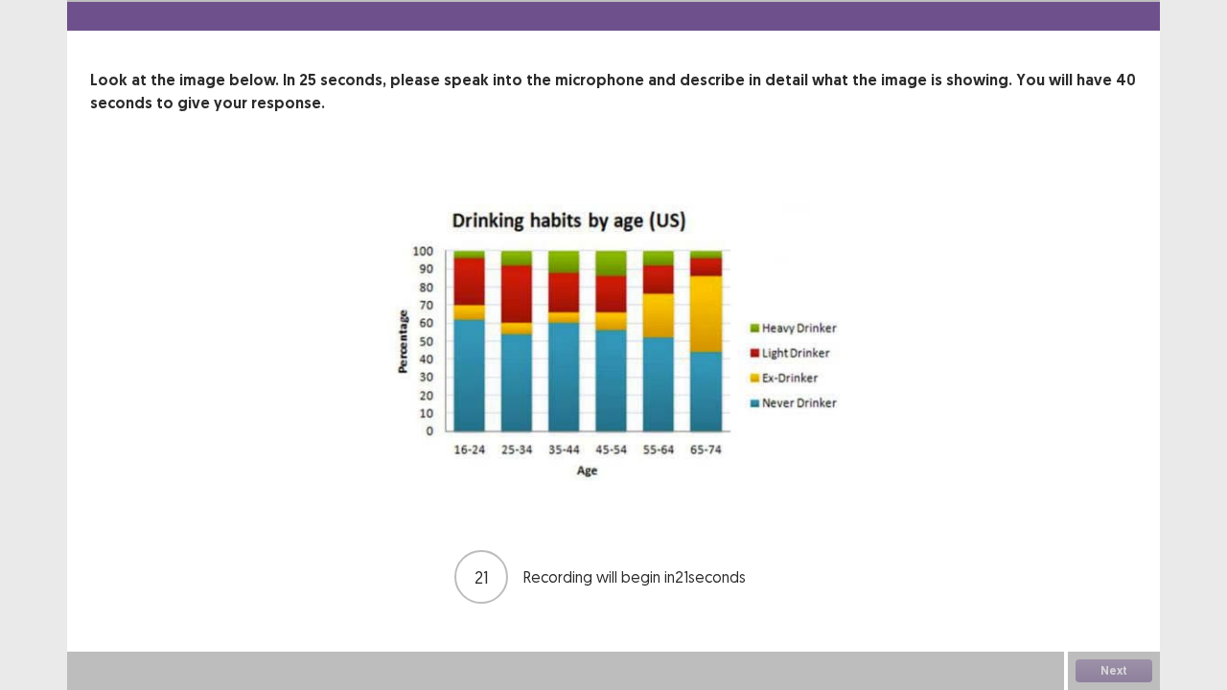
click at [1077, 560] on div "PTE academic - lopsang sherpa Time Remaining 00 : 35 : 14 19 of 34 Look at the …" at bounding box center [613, 297] width 1093 height 694
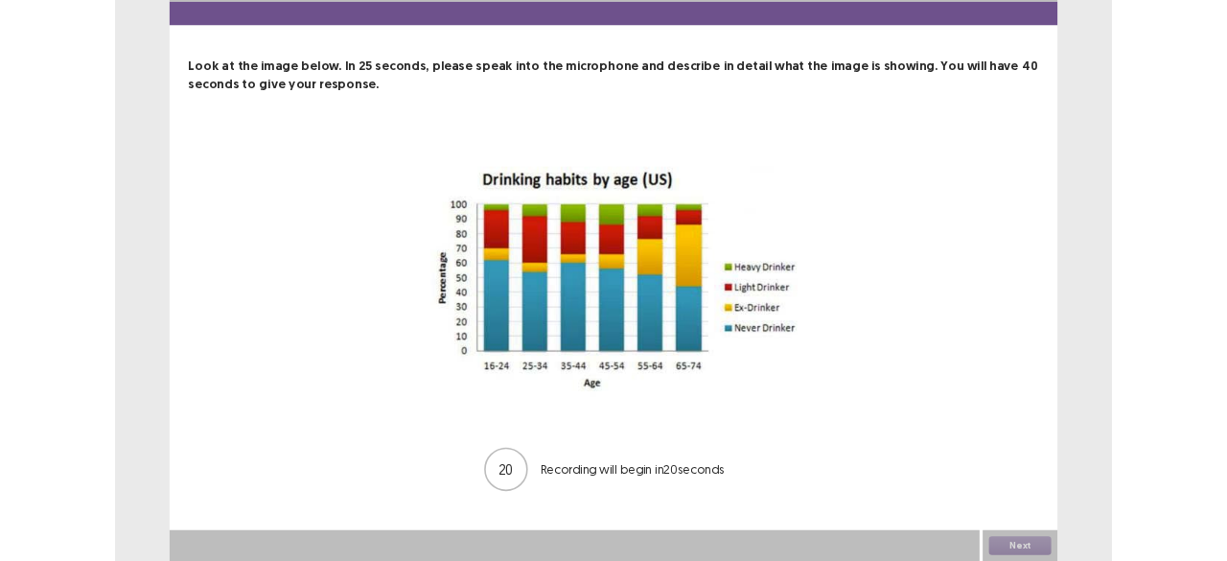
scroll to position [0, 0]
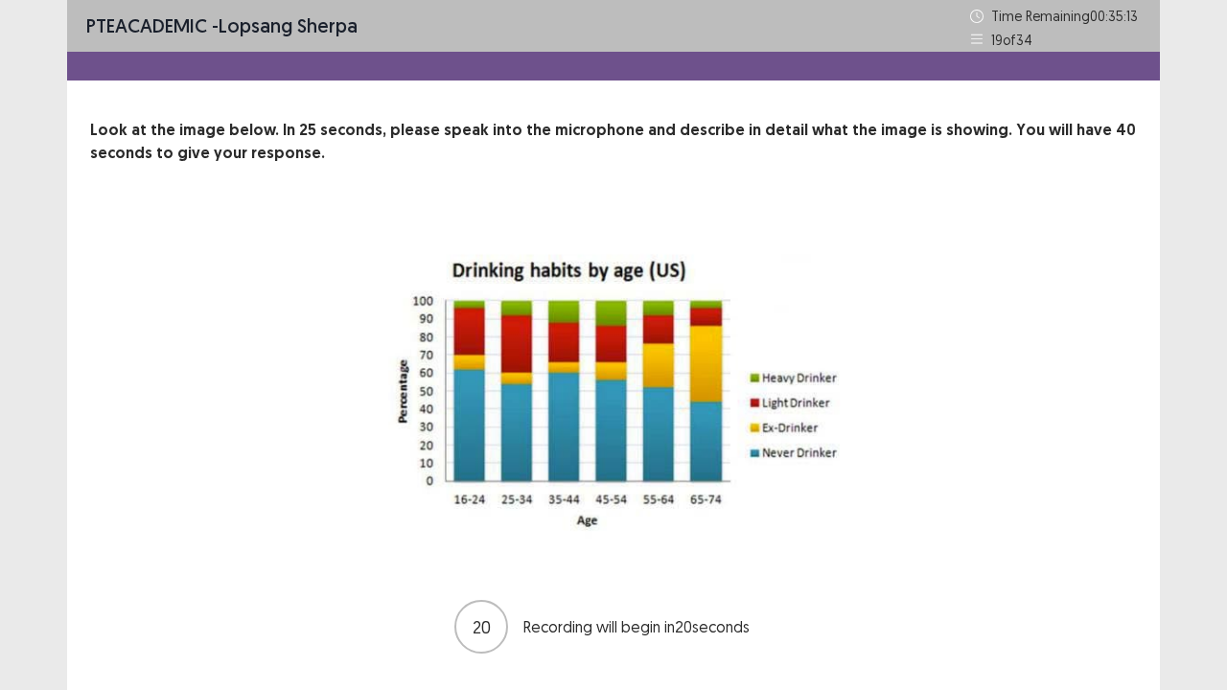
click at [845, 431] on img at bounding box center [613, 385] width 479 height 349
click at [619, 88] on div "PTE academic - lopsang sherpa Time Remaining 00 : 35 : 10 19 of 34 Look at the …" at bounding box center [613, 347] width 1093 height 694
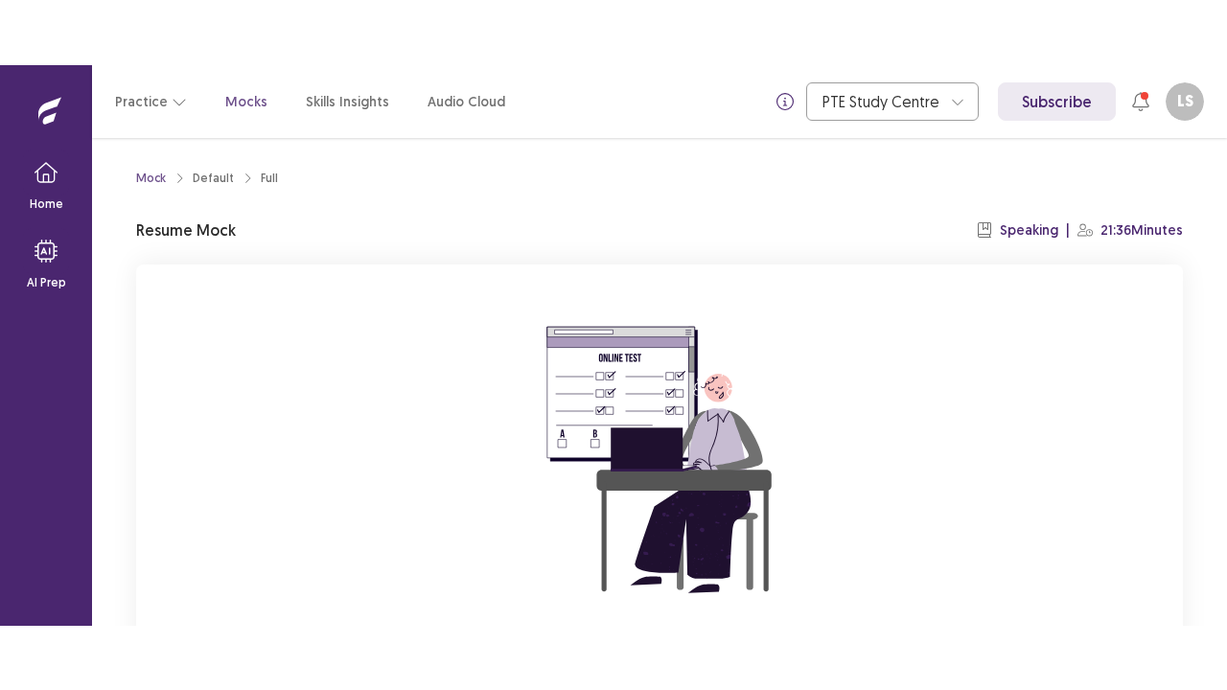
scroll to position [196, 0]
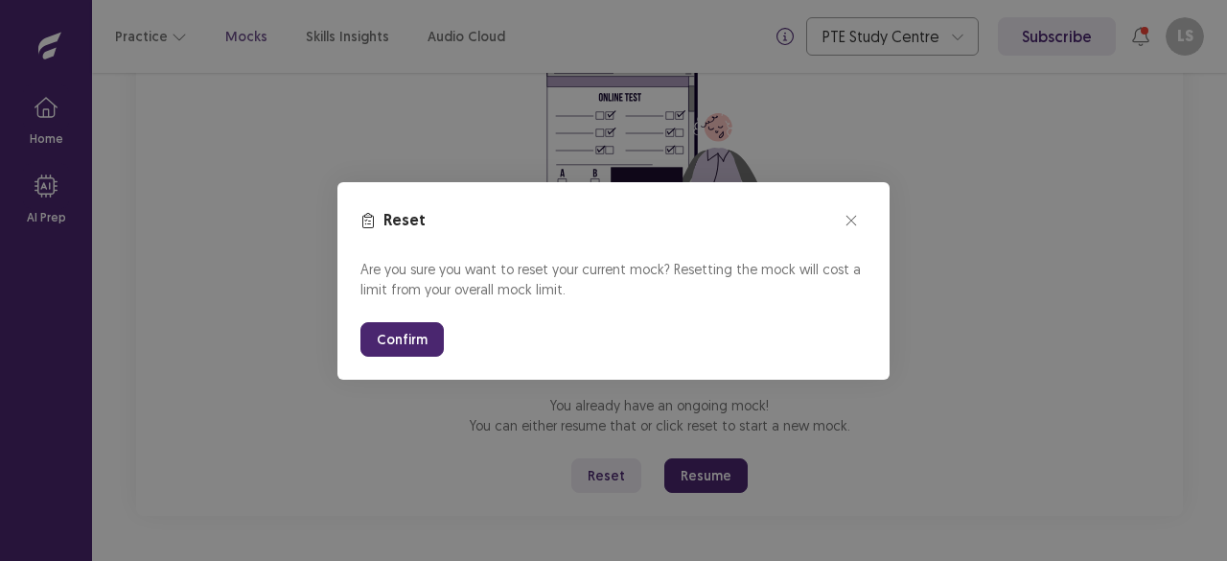
click at [401, 344] on button "Confirm" at bounding box center [401, 339] width 83 height 35
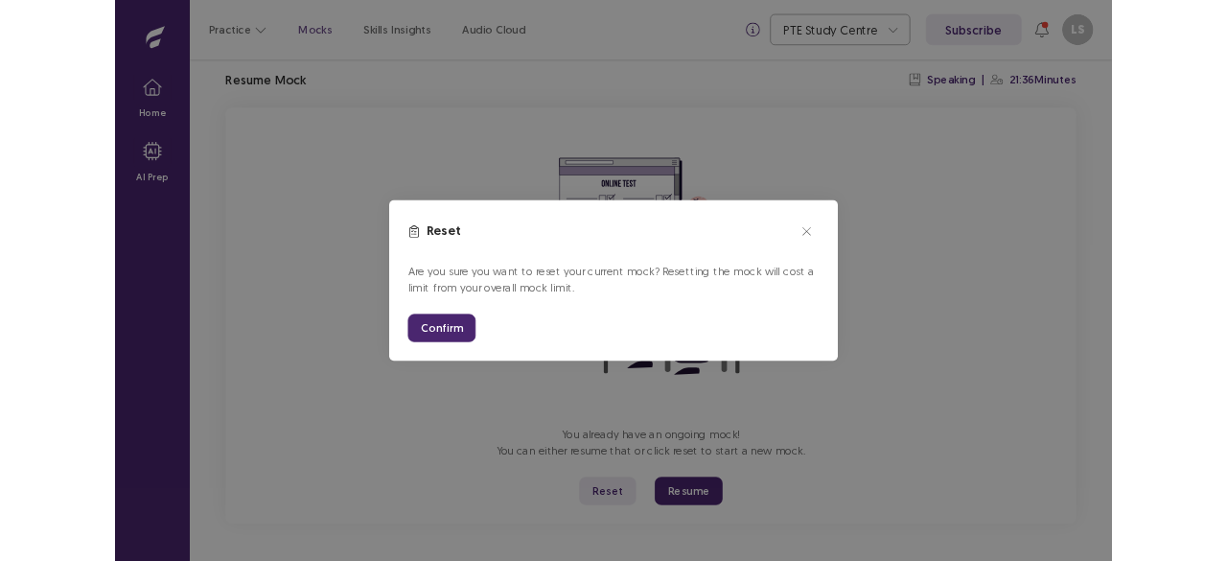
scroll to position [67, 0]
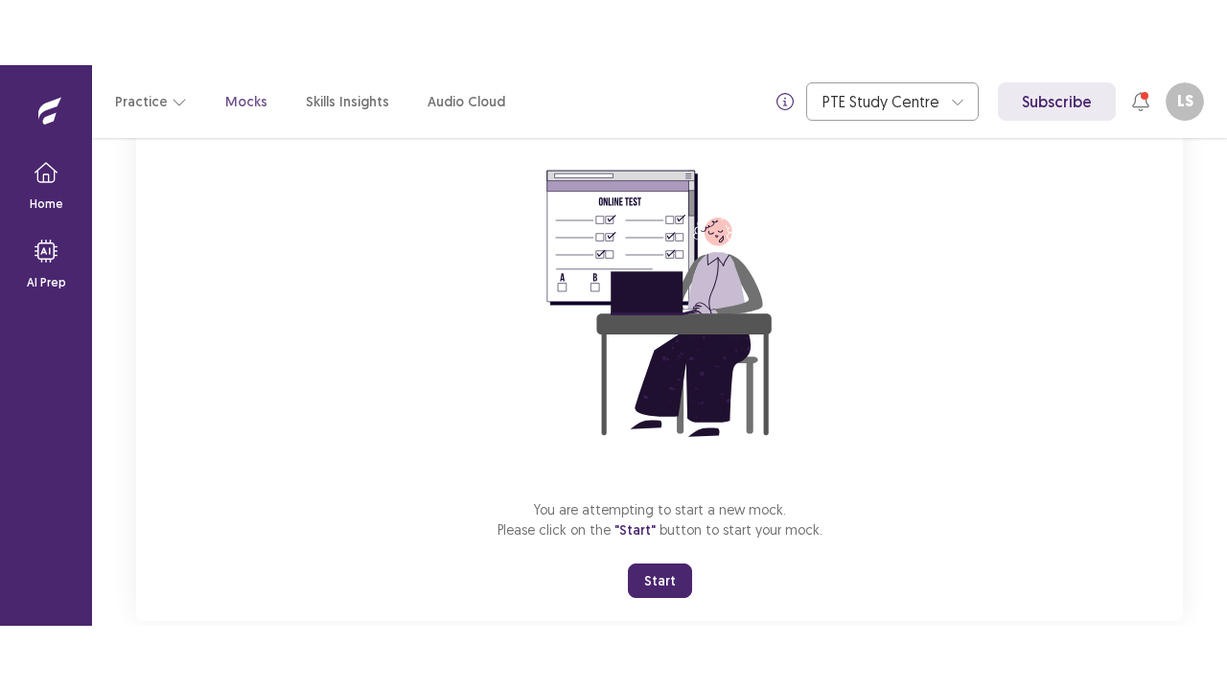
scroll to position [196, 0]
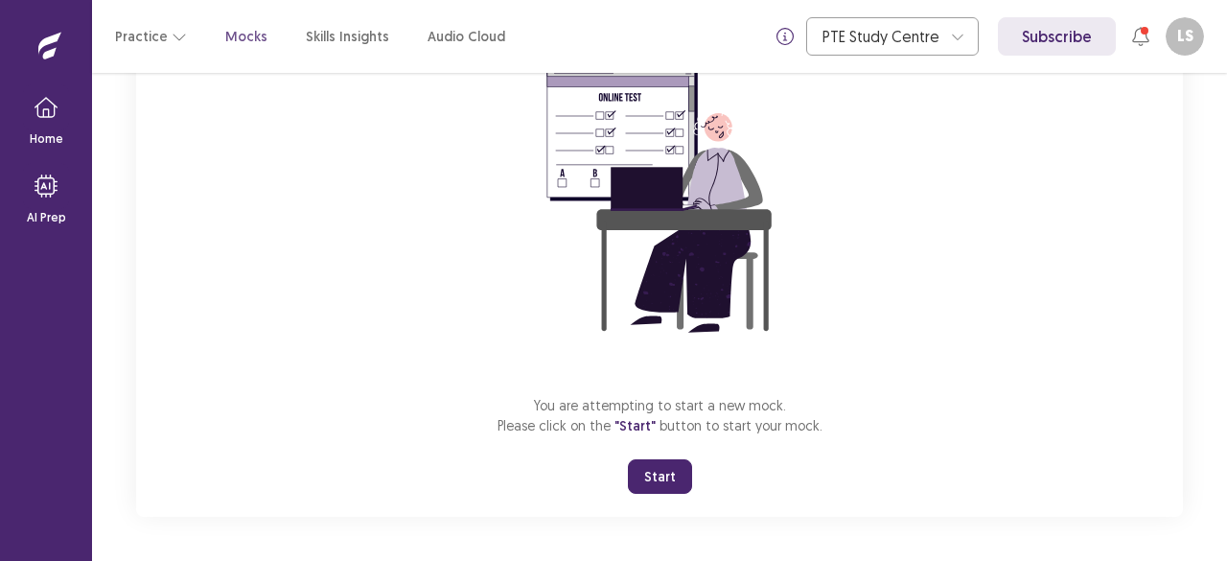
click at [645, 478] on button "Start" at bounding box center [660, 476] width 64 height 35
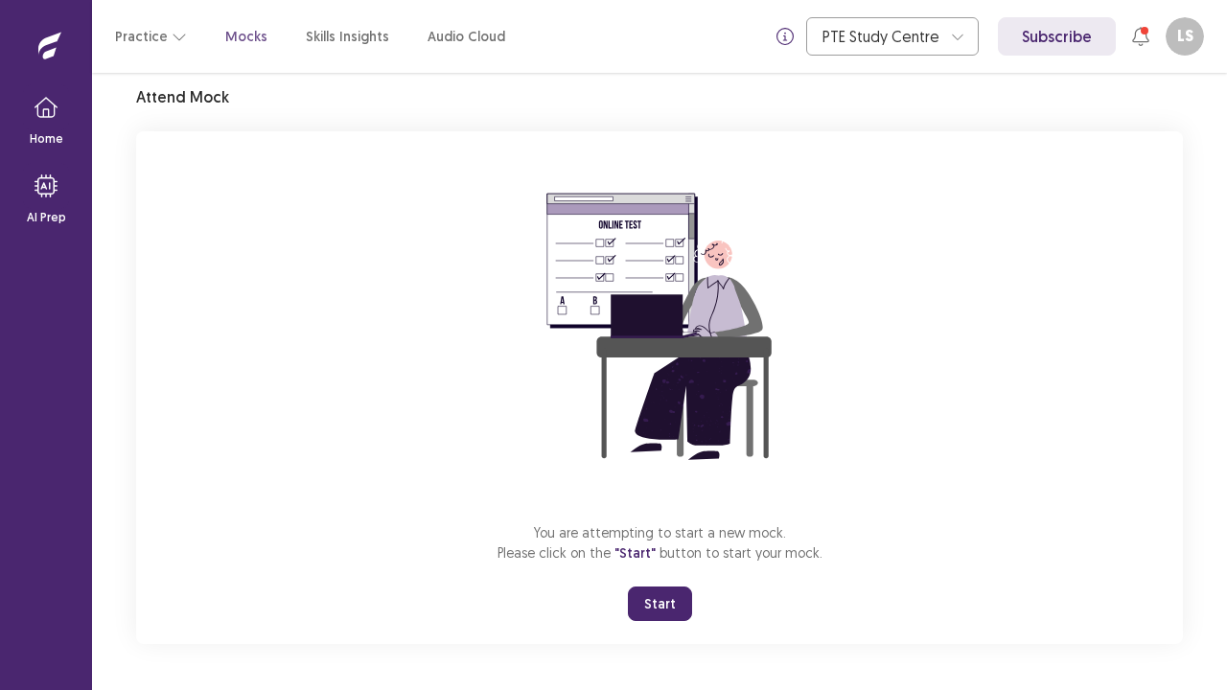
scroll to position [67, 0]
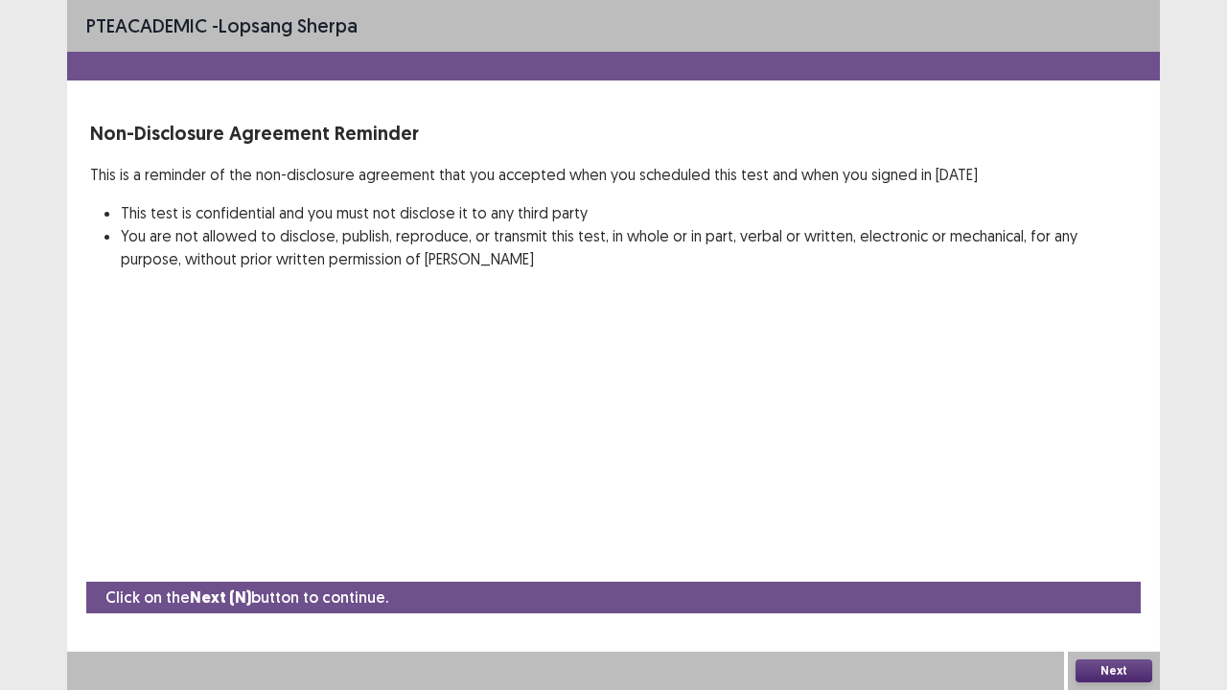
click at [1116, 560] on button "Next" at bounding box center [1114, 671] width 77 height 23
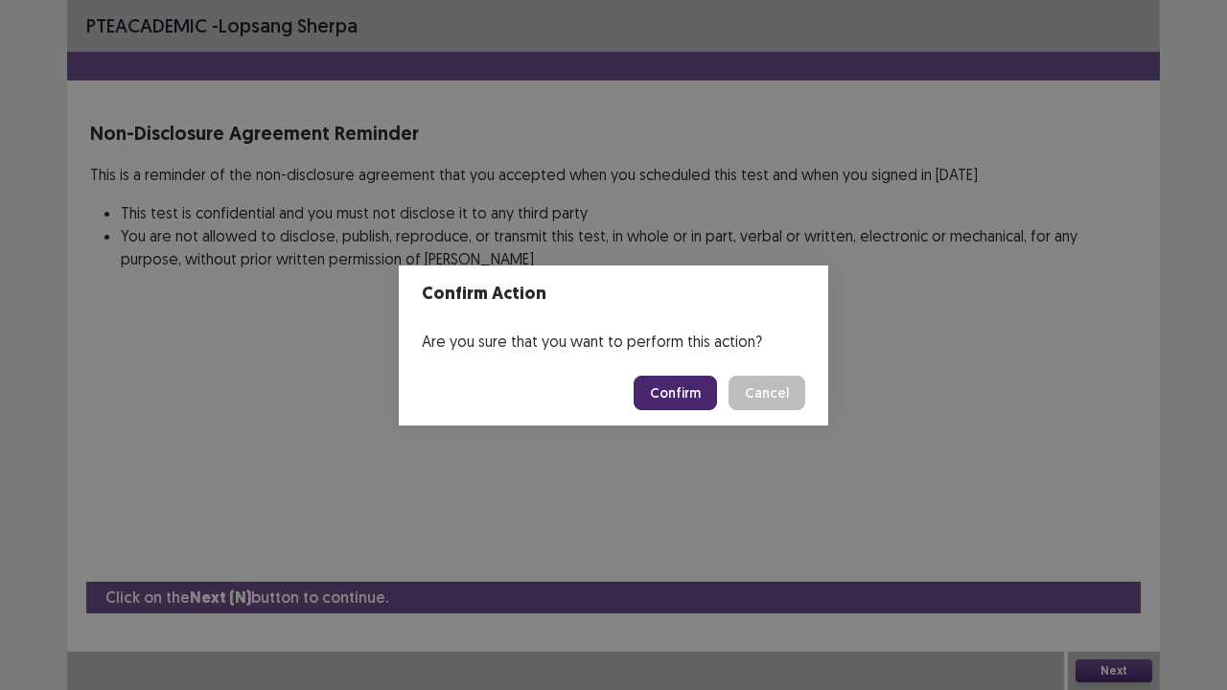
click at [663, 390] on button "Confirm" at bounding box center [675, 393] width 83 height 35
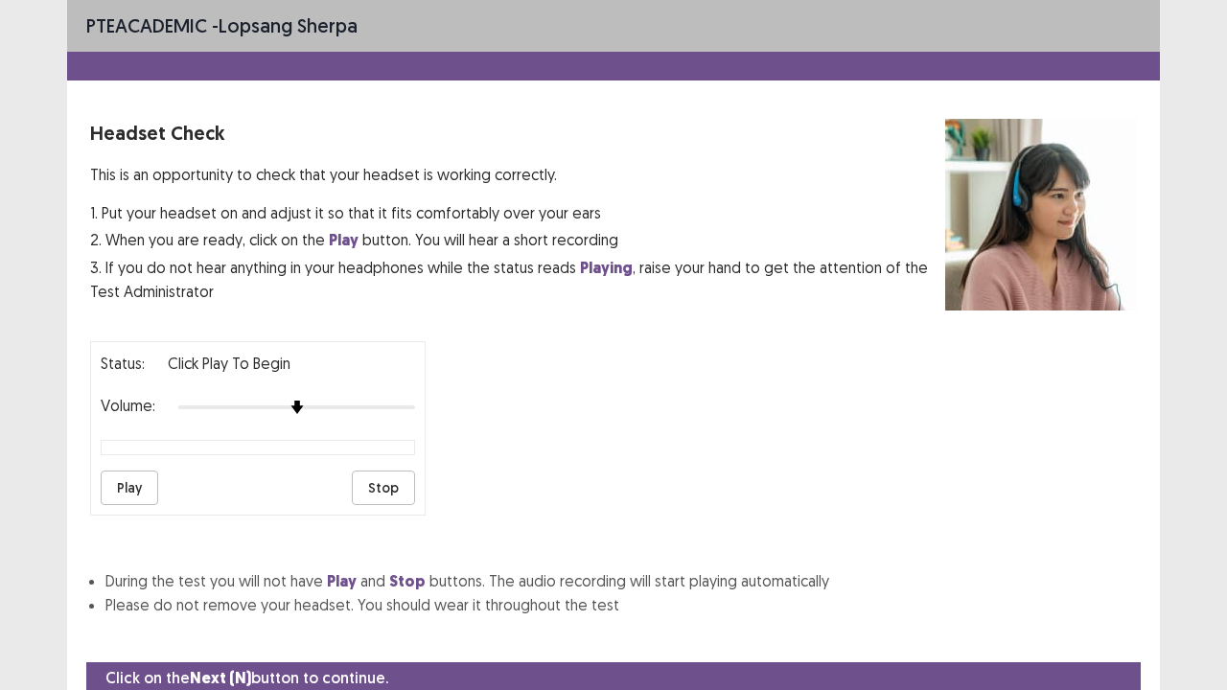
scroll to position [71, 0]
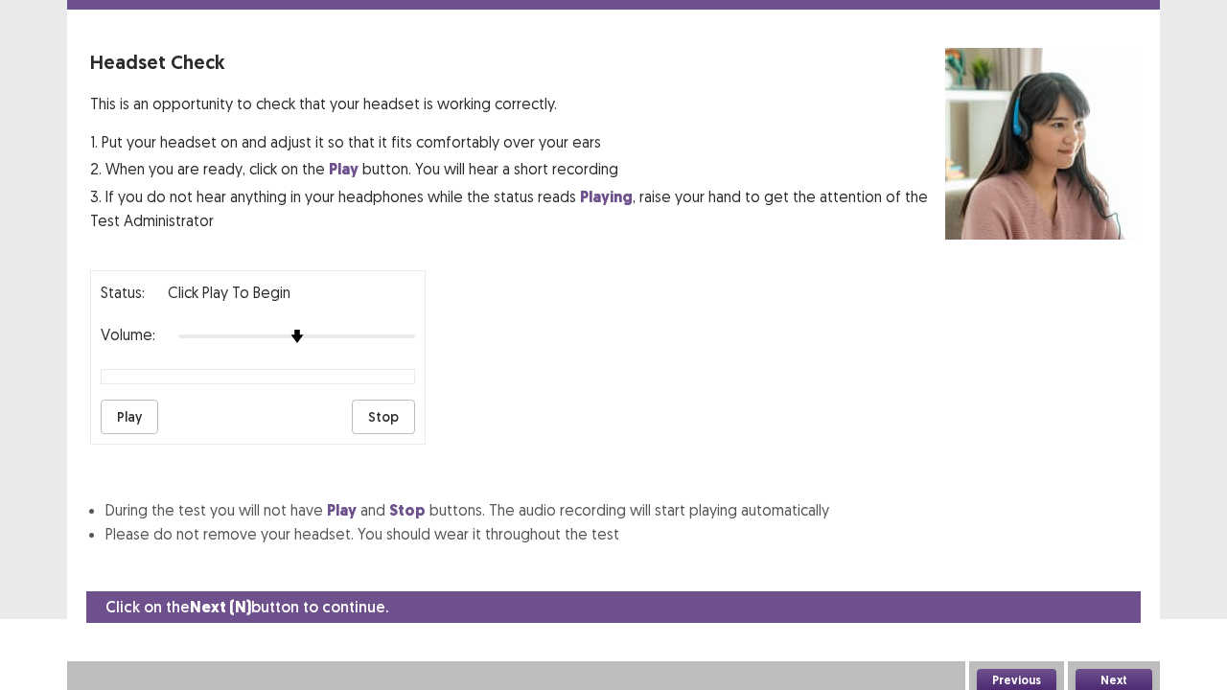
click at [1097, 560] on button "Next" at bounding box center [1114, 680] width 77 height 23
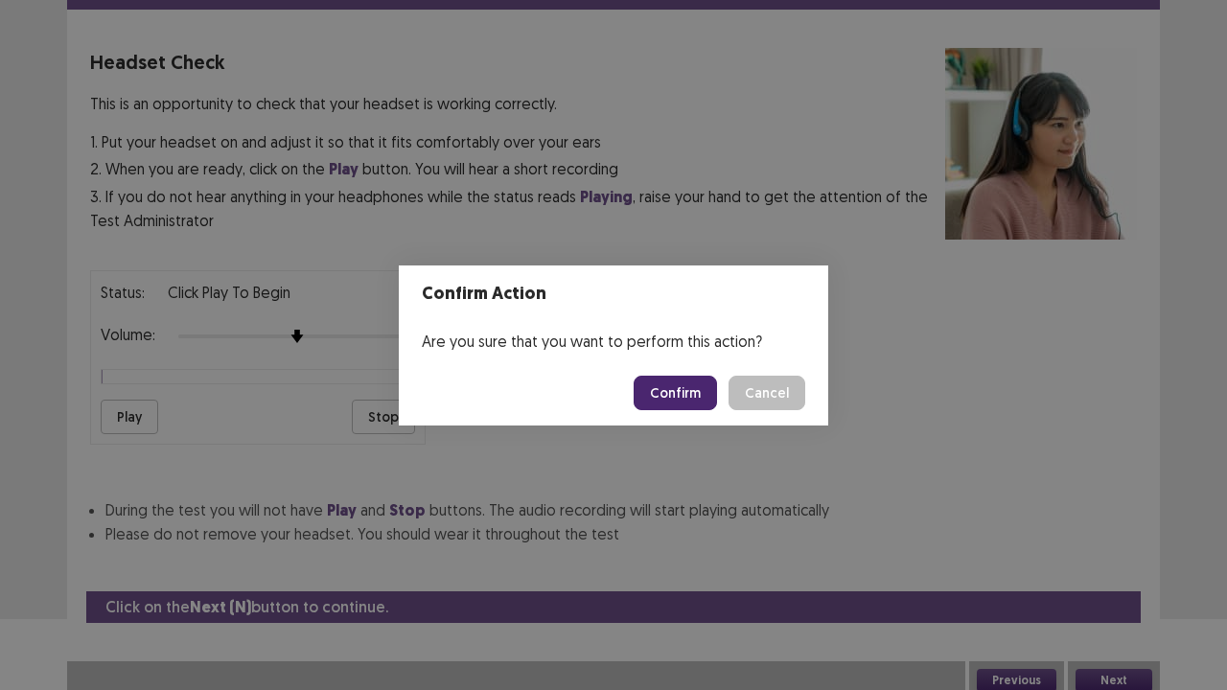
click at [690, 395] on button "Confirm" at bounding box center [675, 393] width 83 height 35
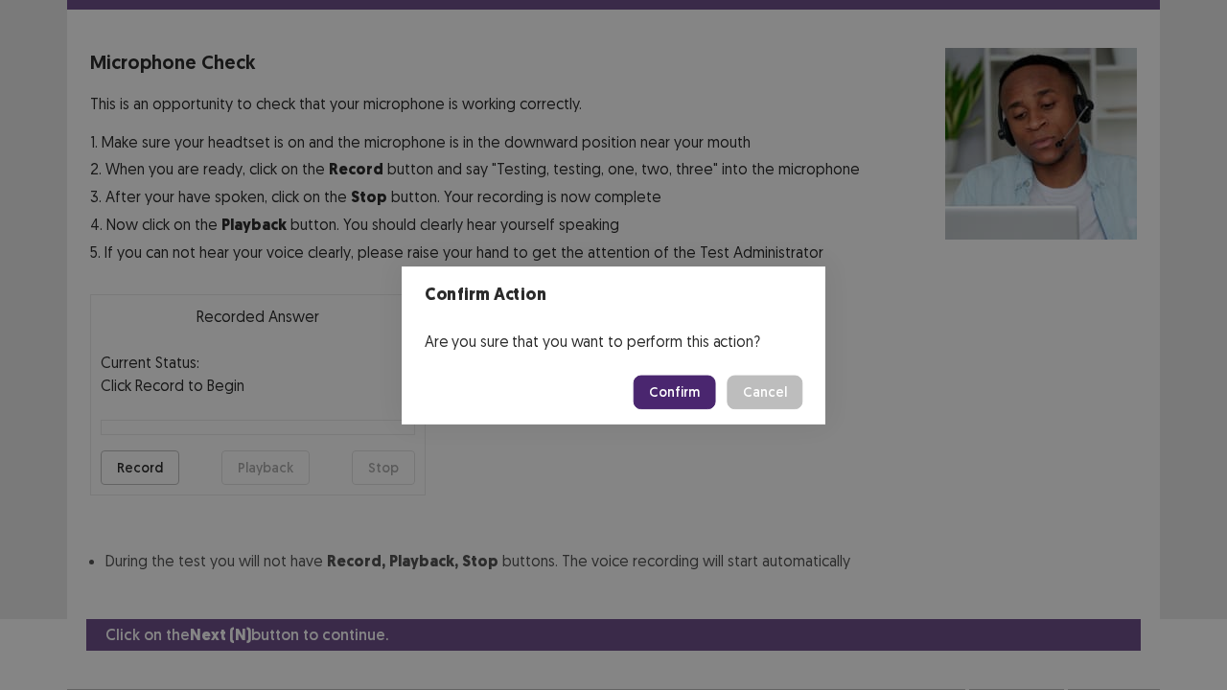
scroll to position [105, 0]
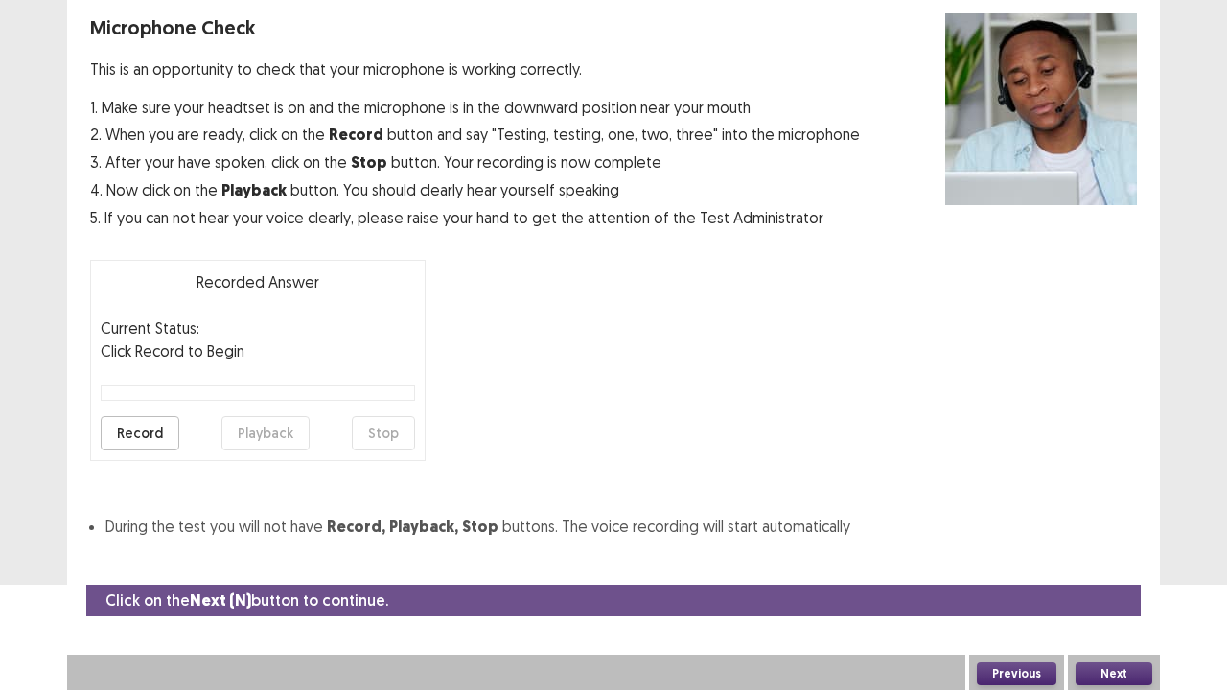
click at [1099, 560] on button "Next" at bounding box center [1114, 673] width 77 height 23
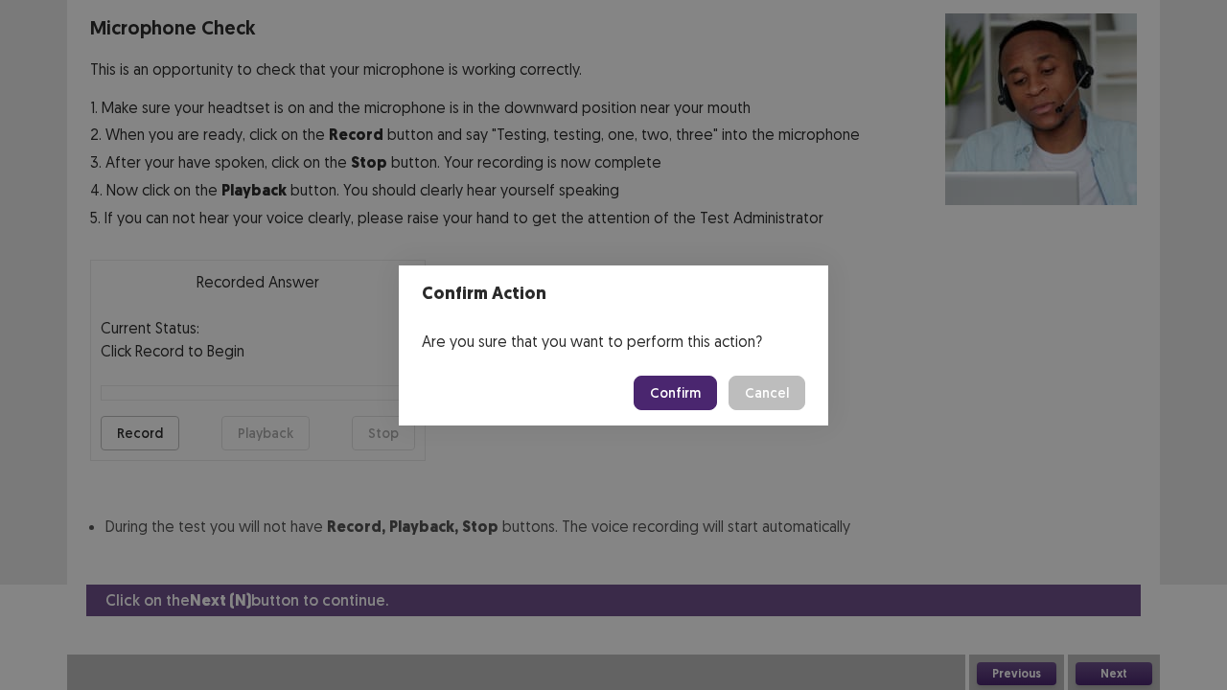
click at [663, 393] on button "Confirm" at bounding box center [675, 393] width 83 height 35
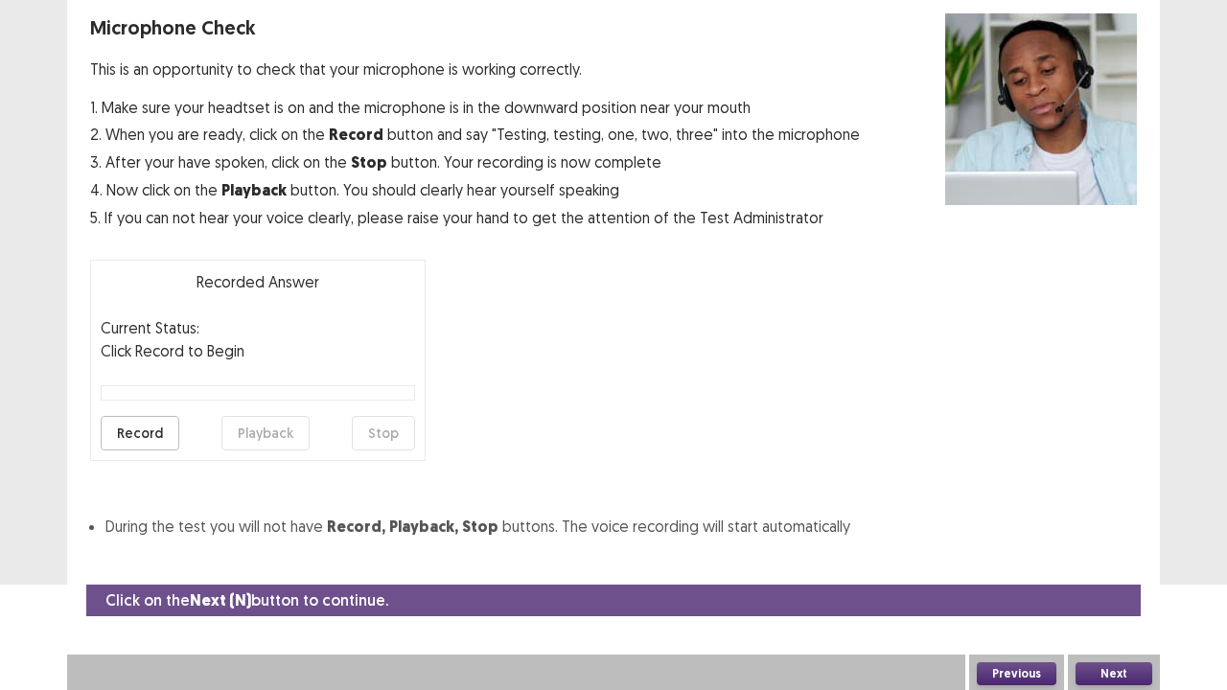
scroll to position [52, 0]
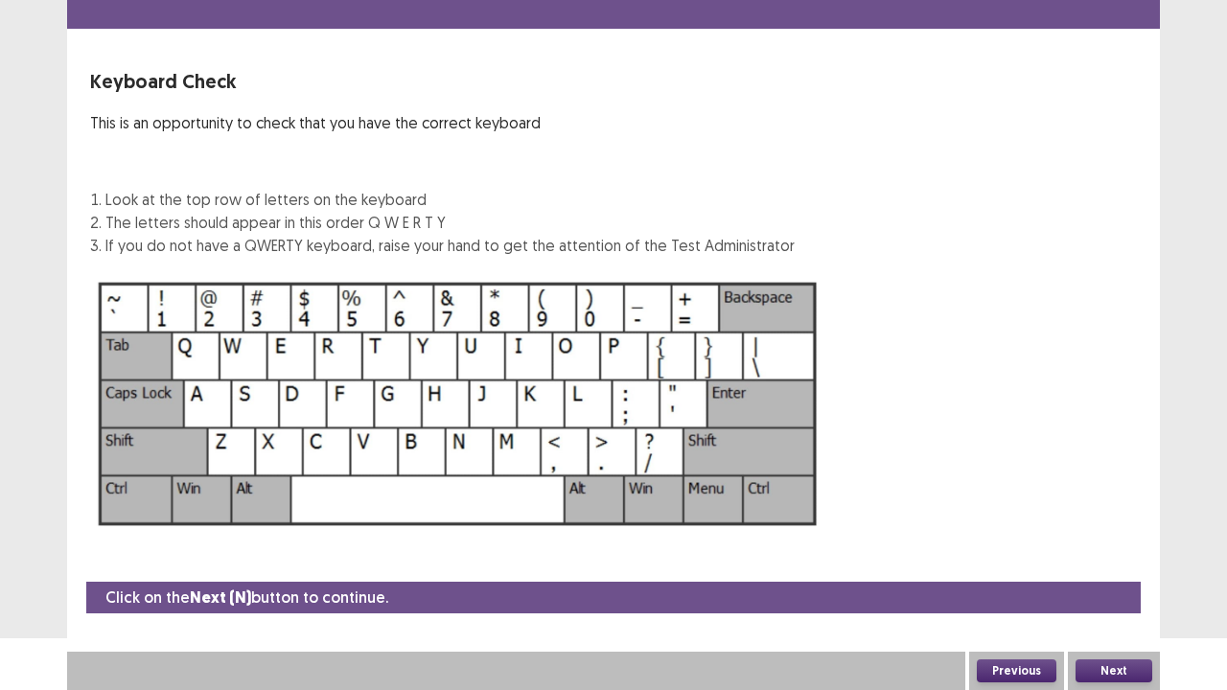
click at [1104, 560] on button "Next" at bounding box center [1114, 671] width 77 height 23
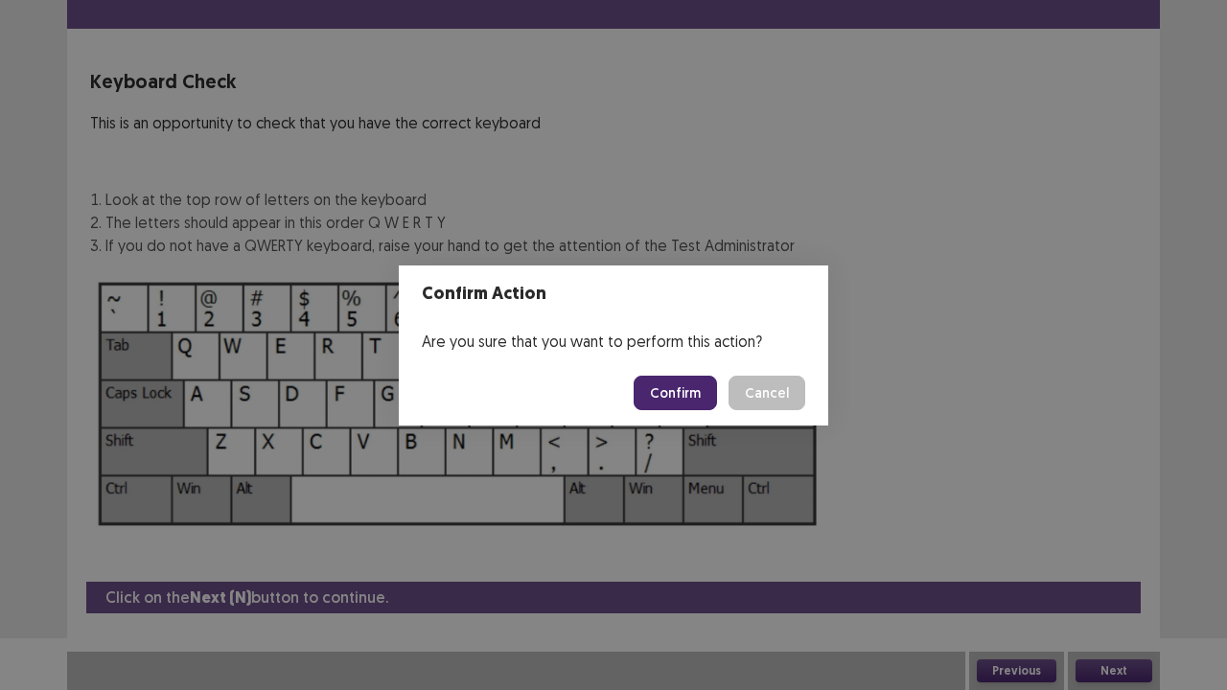
click at [660, 387] on button "Confirm" at bounding box center [675, 393] width 83 height 35
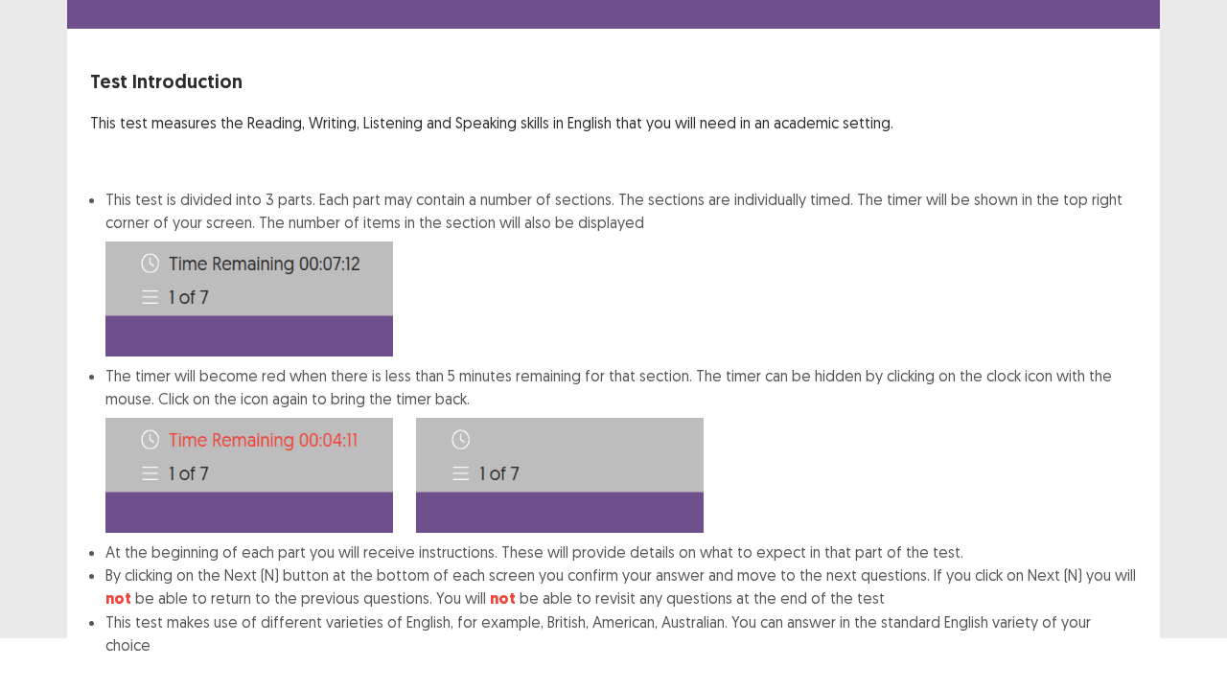
scroll to position [149, 0]
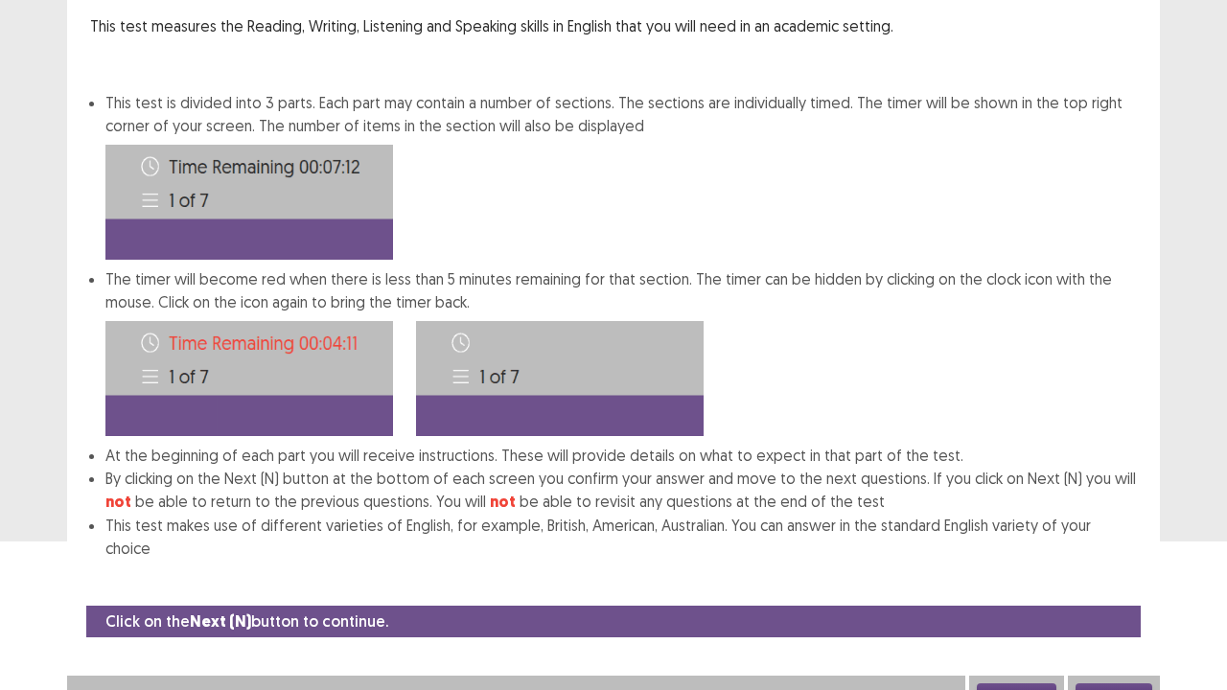
click at [1123, 560] on button "Next" at bounding box center [1114, 694] width 77 height 23
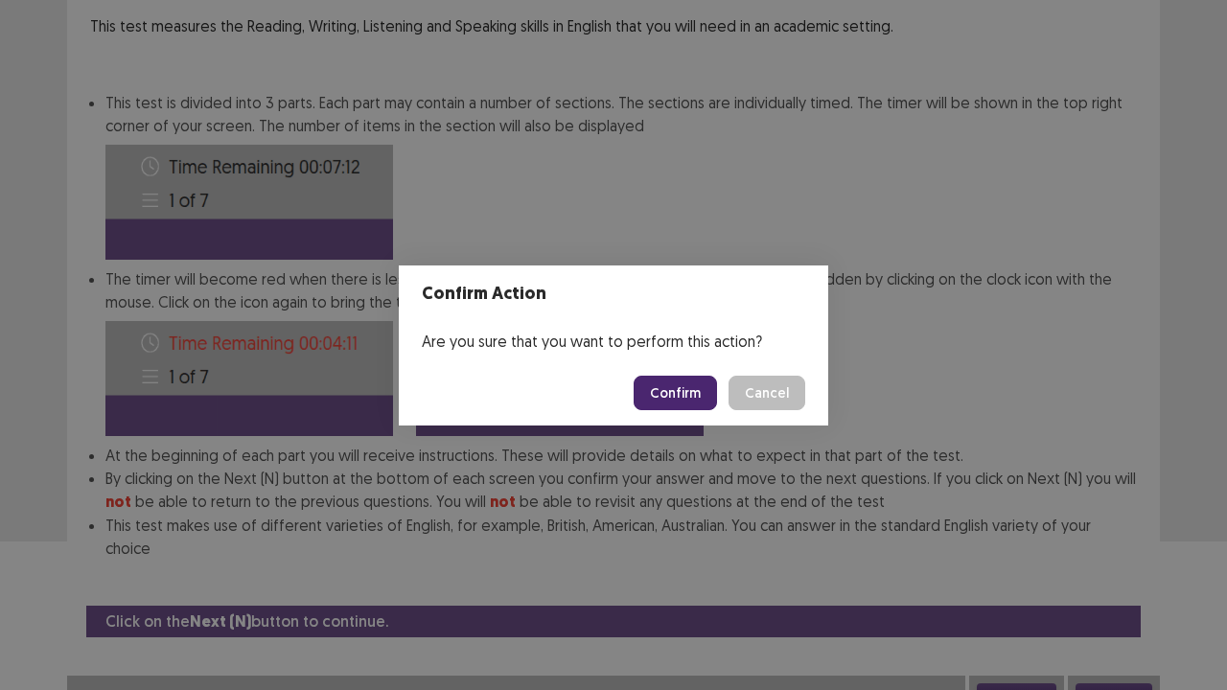
click at [682, 391] on button "Confirm" at bounding box center [675, 393] width 83 height 35
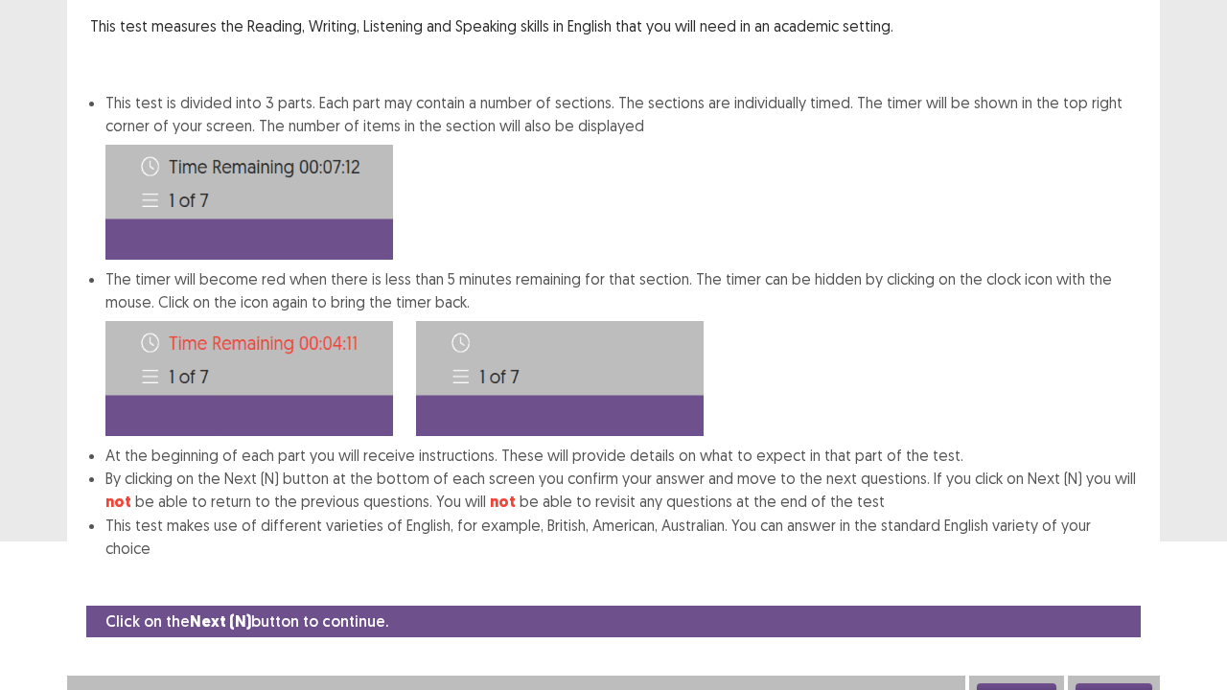
scroll to position [0, 0]
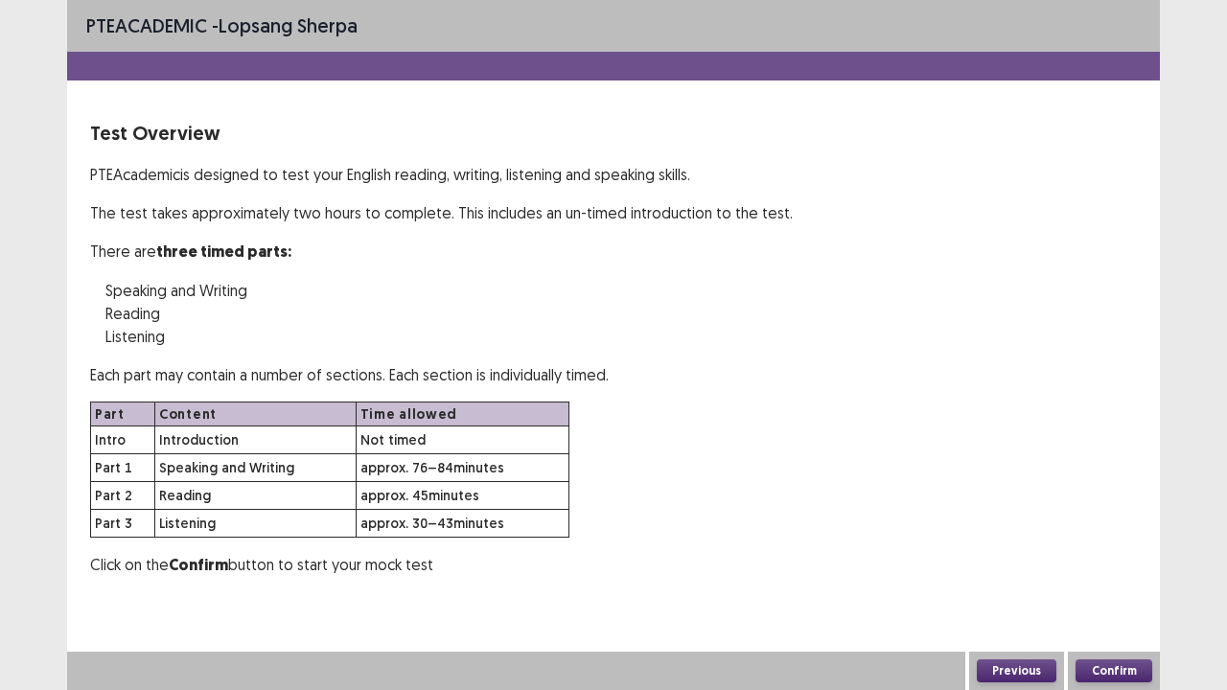
click at [1117, 560] on button "Confirm" at bounding box center [1114, 671] width 77 height 23
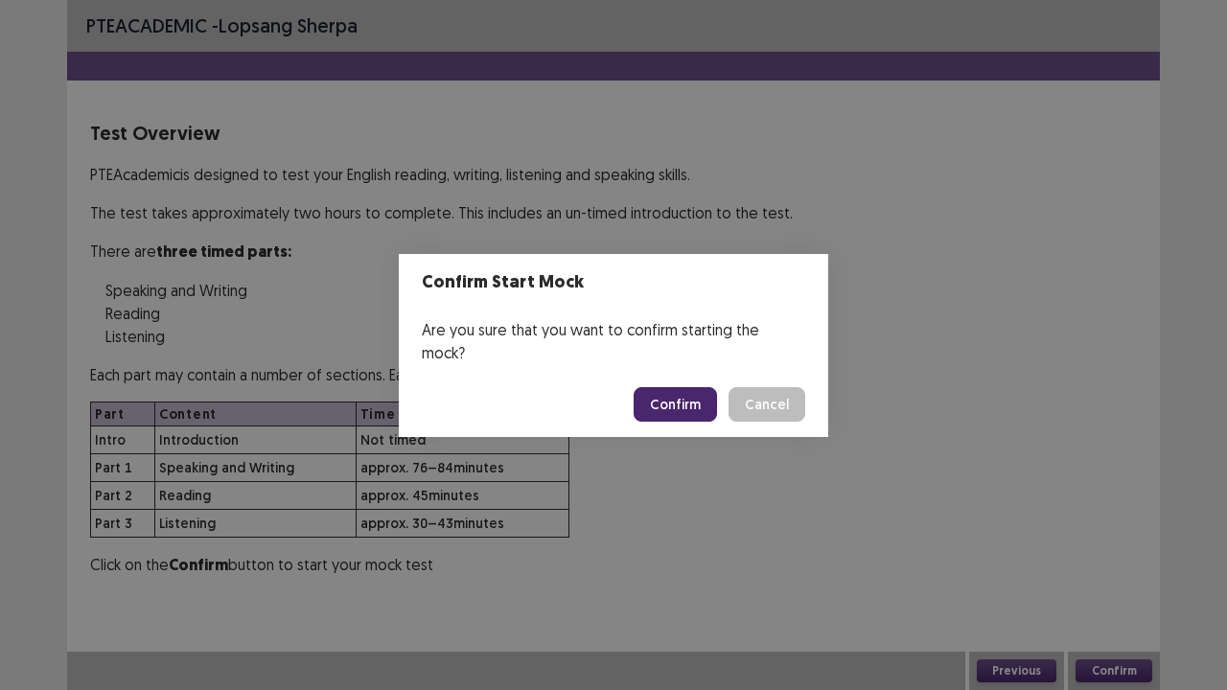
click at [684, 391] on button "Confirm" at bounding box center [675, 404] width 83 height 35
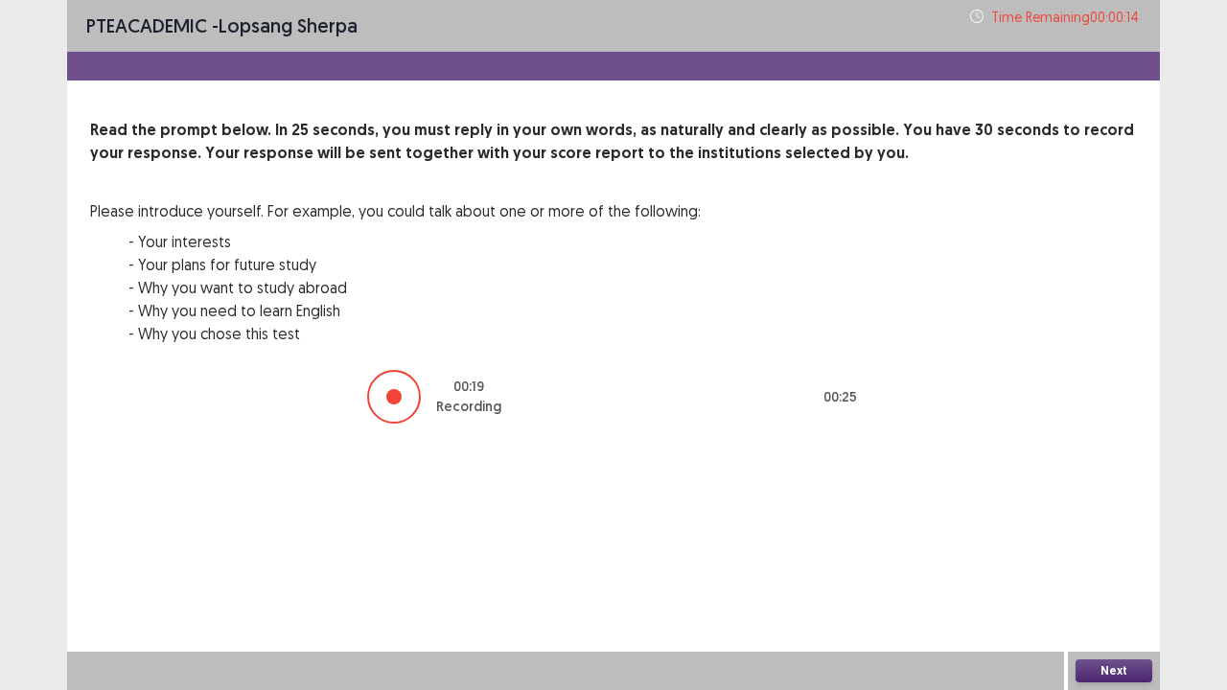
click at [1122, 560] on button "Next" at bounding box center [1114, 671] width 77 height 23
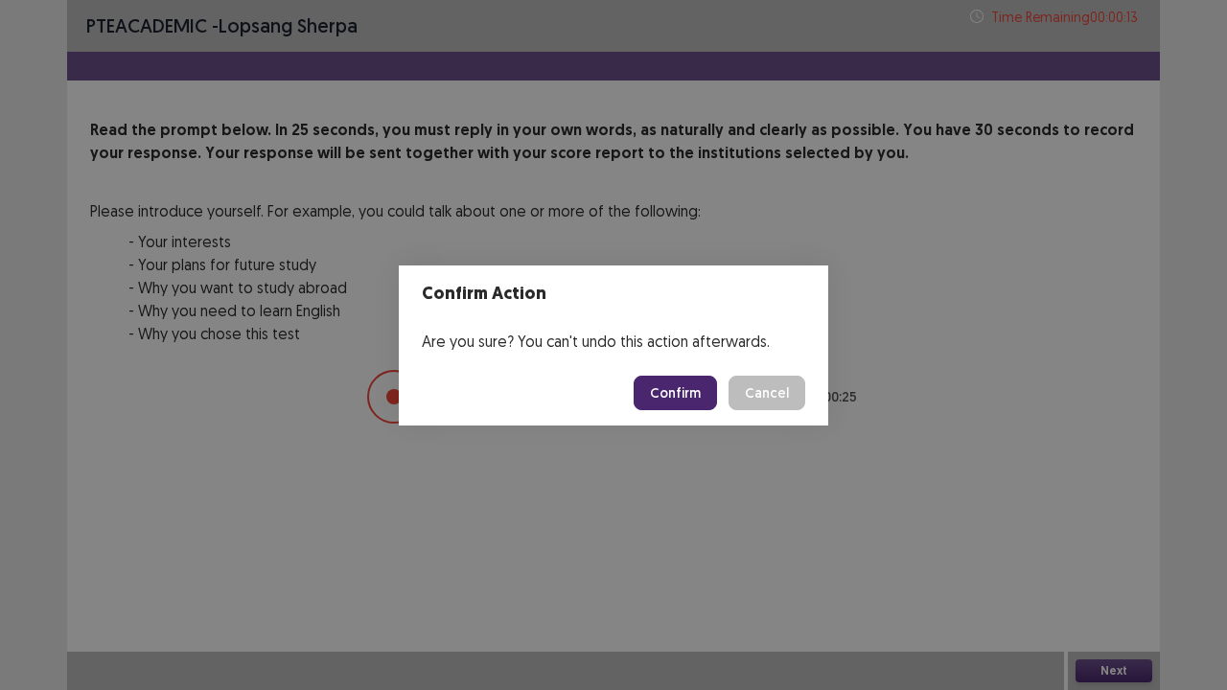
click at [677, 378] on button "Confirm" at bounding box center [675, 393] width 83 height 35
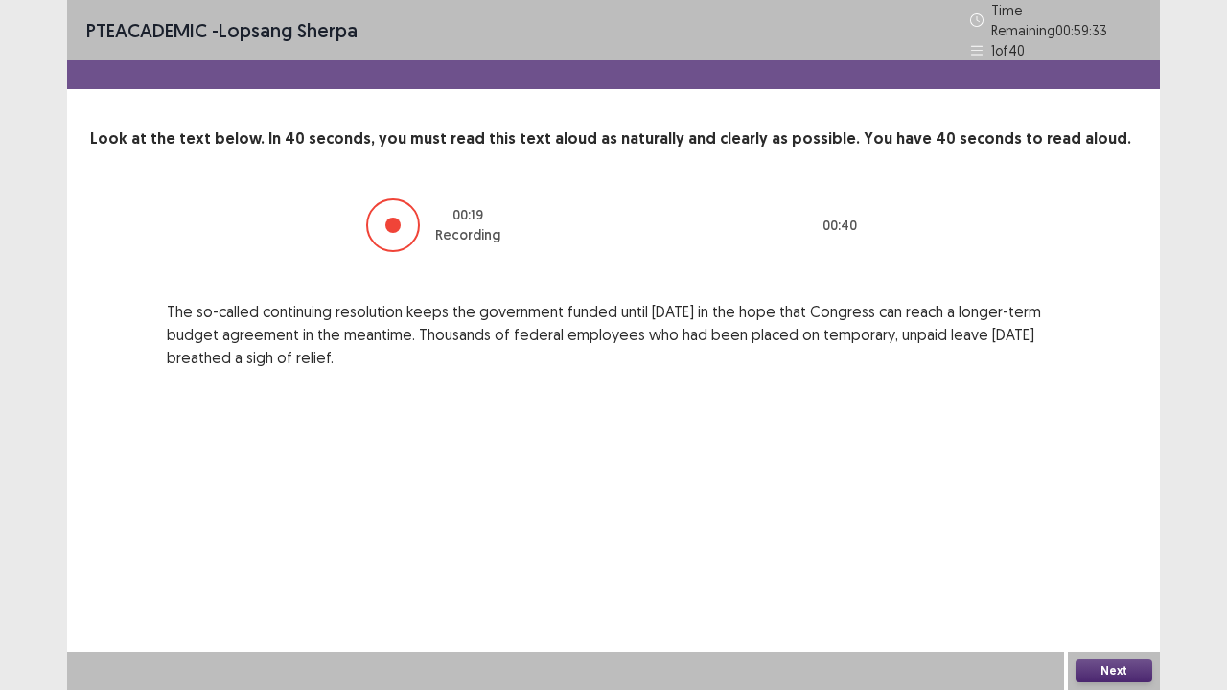
click at [1112, 560] on button "Next" at bounding box center [1114, 671] width 77 height 23
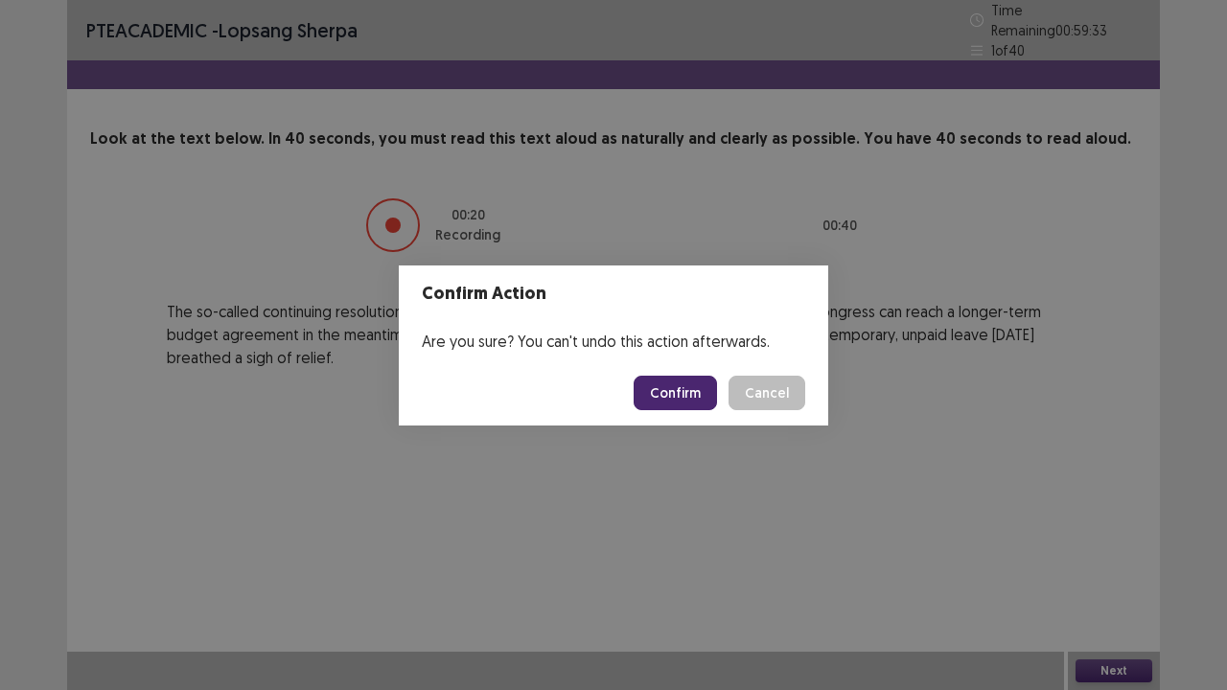
click at [673, 405] on button "Confirm" at bounding box center [675, 393] width 83 height 35
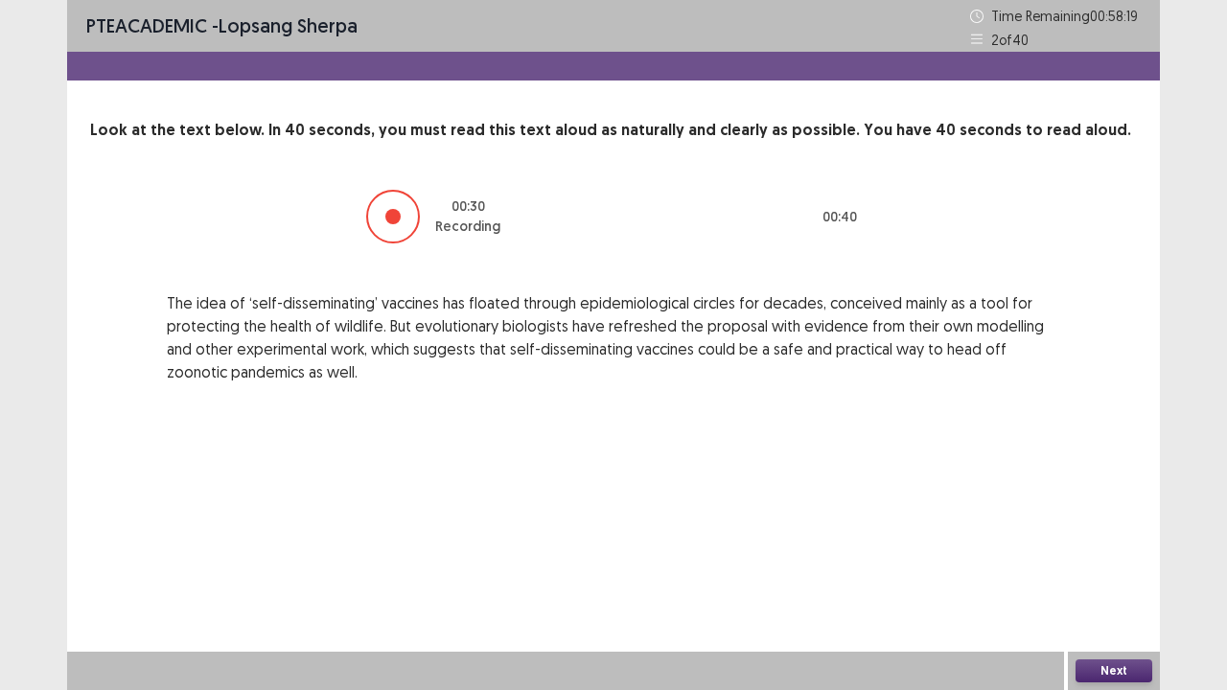
click at [1079, 560] on button "Next" at bounding box center [1114, 671] width 77 height 23
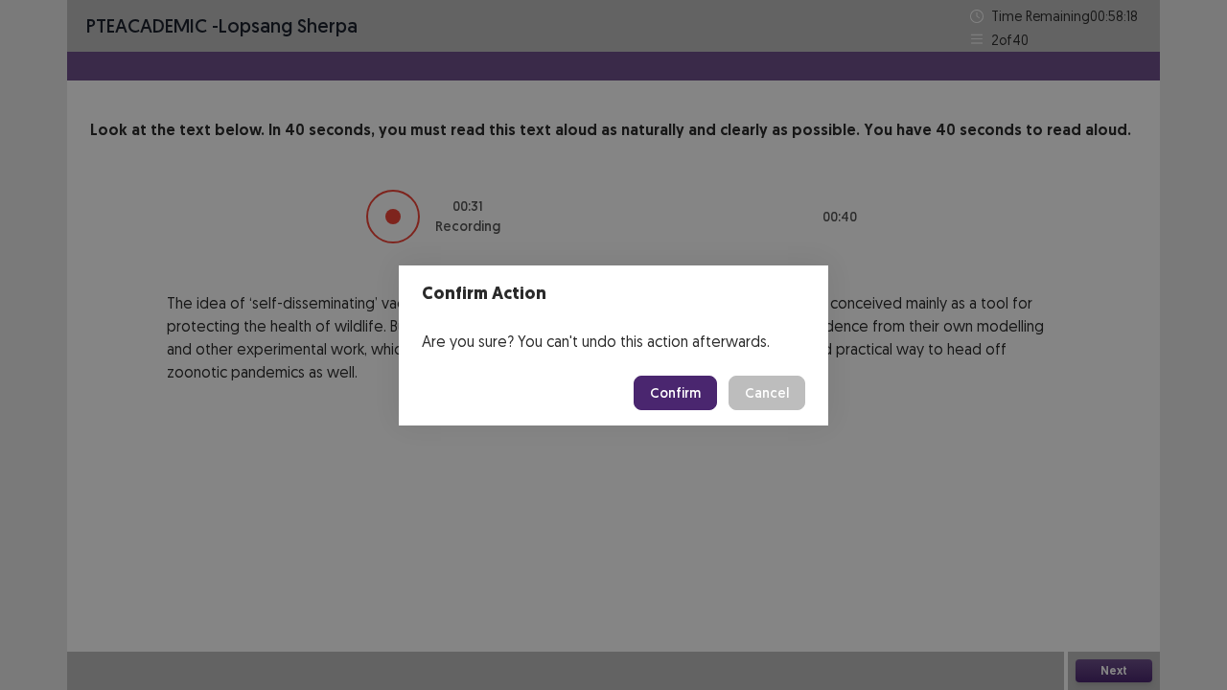
click at [660, 402] on button "Confirm" at bounding box center [675, 393] width 83 height 35
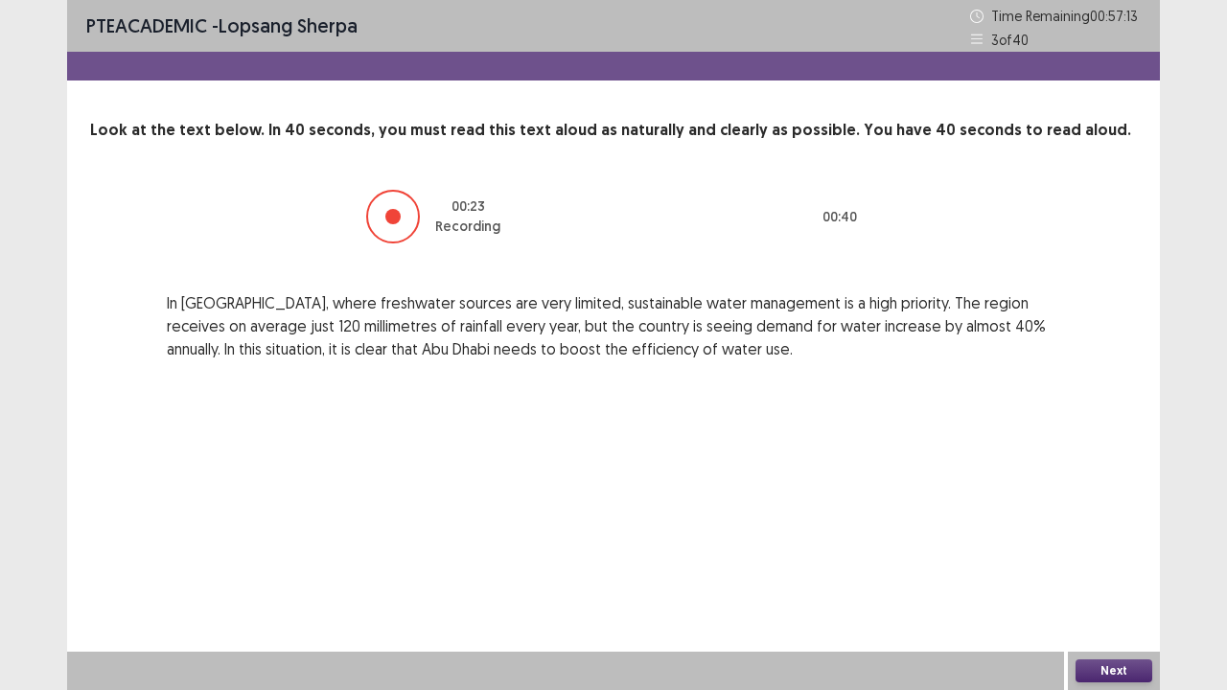
click at [1106, 560] on button "Next" at bounding box center [1114, 671] width 77 height 23
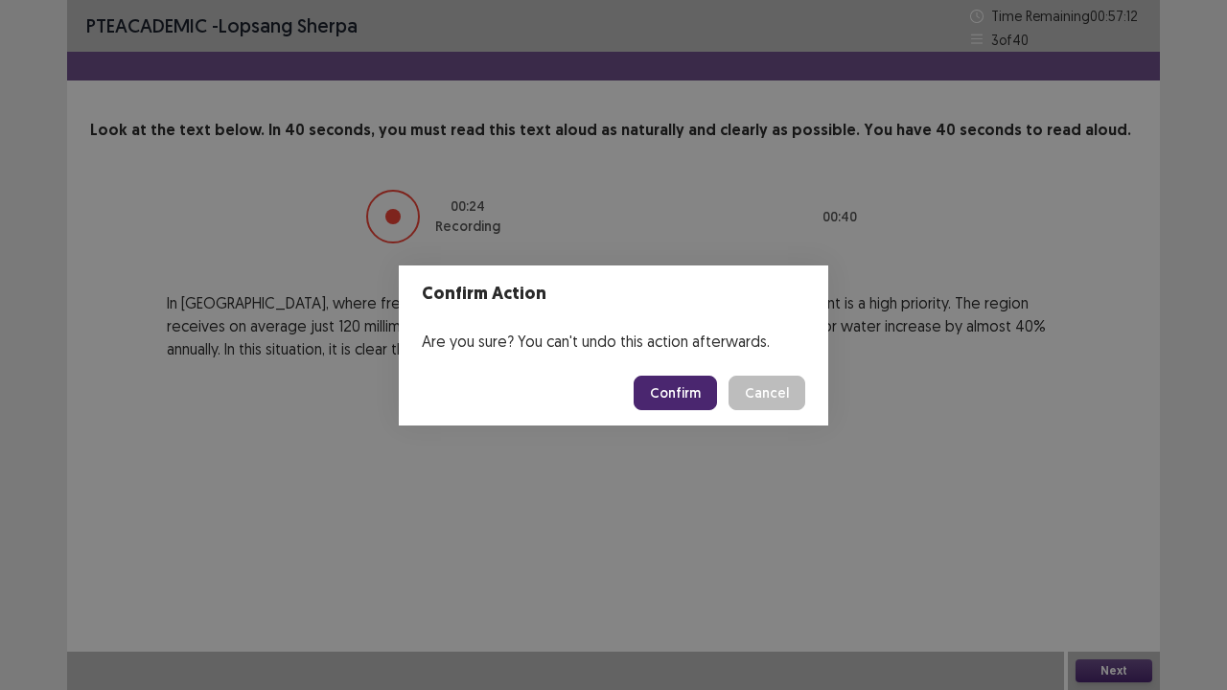
click at [691, 393] on button "Confirm" at bounding box center [675, 393] width 83 height 35
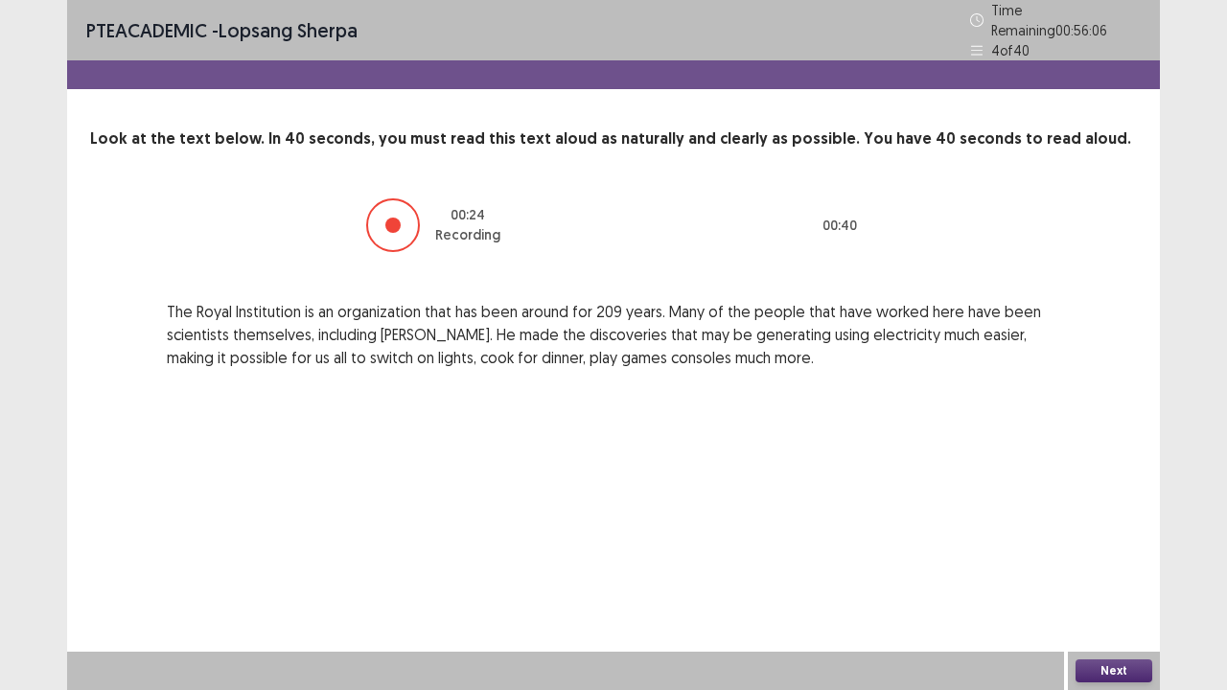
click at [1111, 560] on button "Next" at bounding box center [1114, 671] width 77 height 23
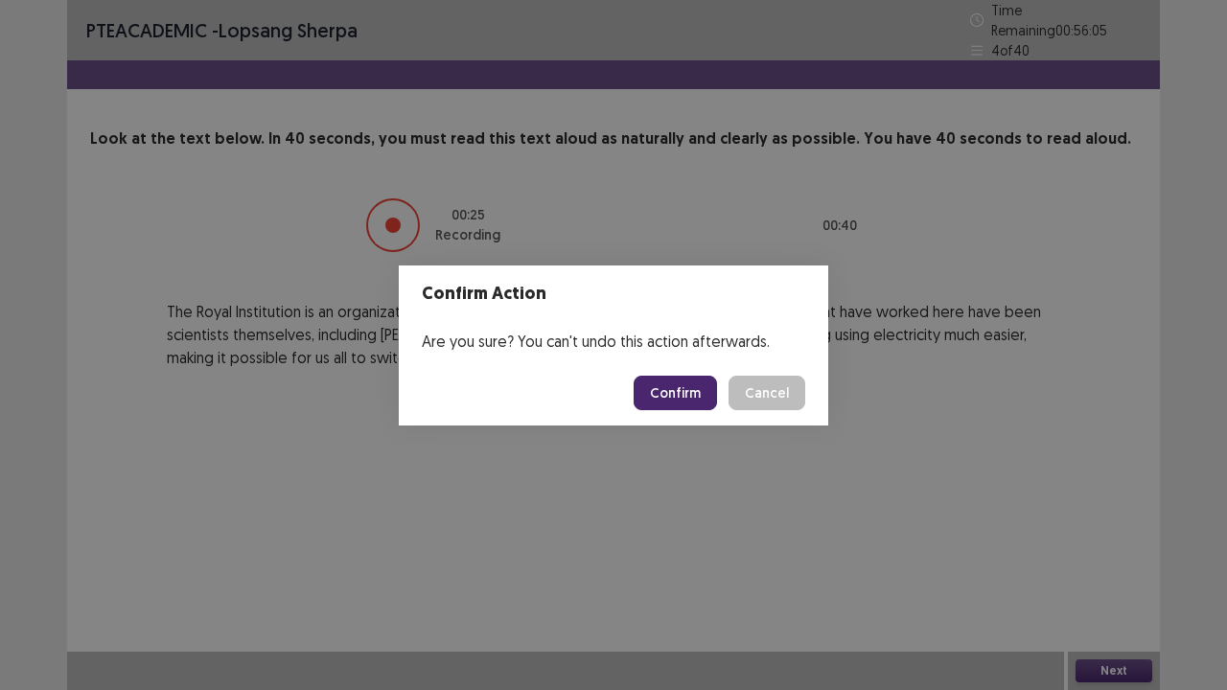
click at [660, 403] on button "Confirm" at bounding box center [675, 393] width 83 height 35
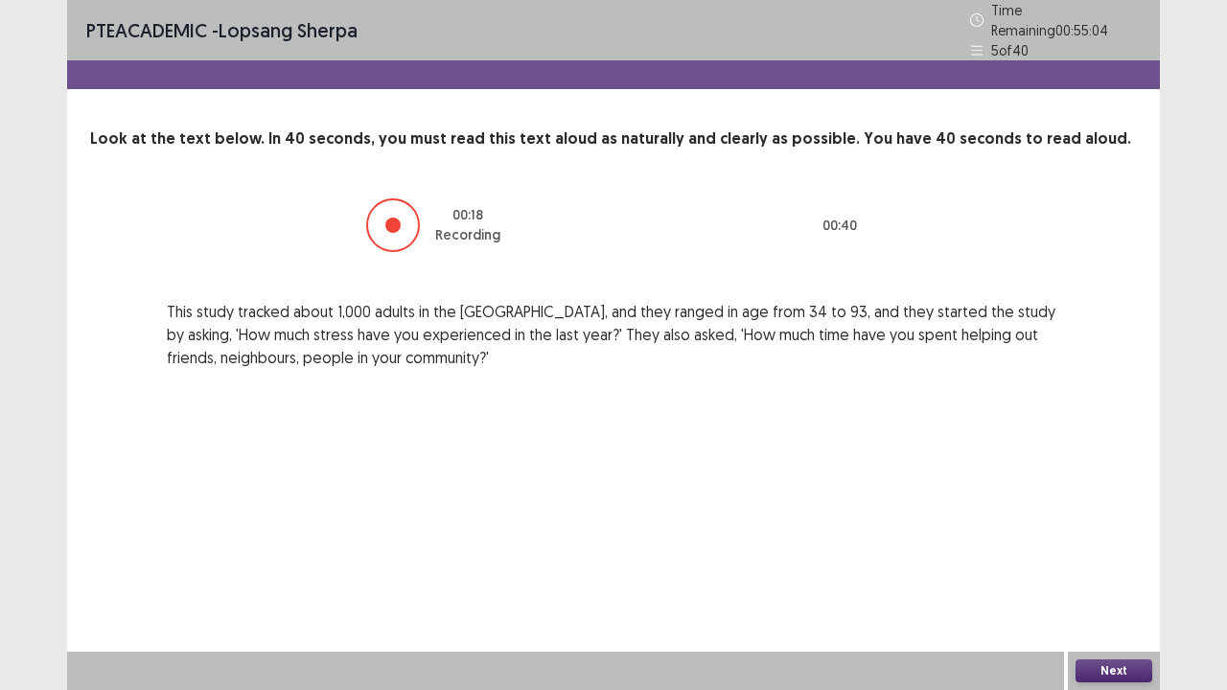
click at [1110, 560] on button "Next" at bounding box center [1114, 671] width 77 height 23
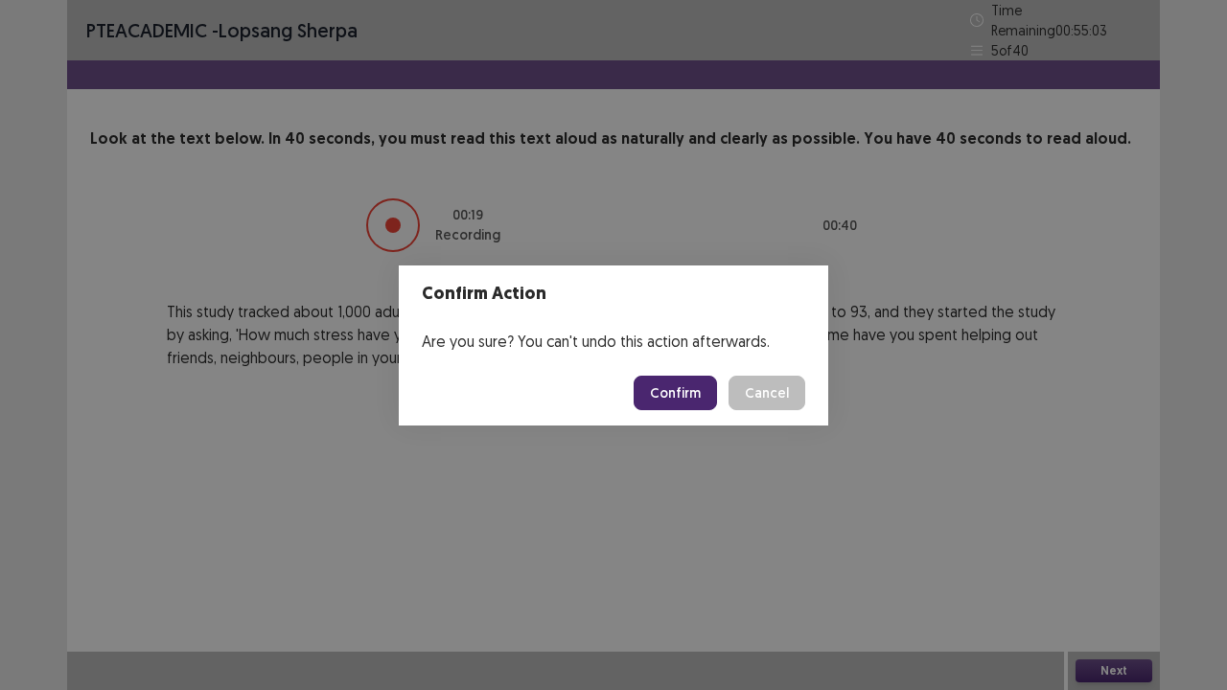
click at [662, 384] on button "Confirm" at bounding box center [675, 393] width 83 height 35
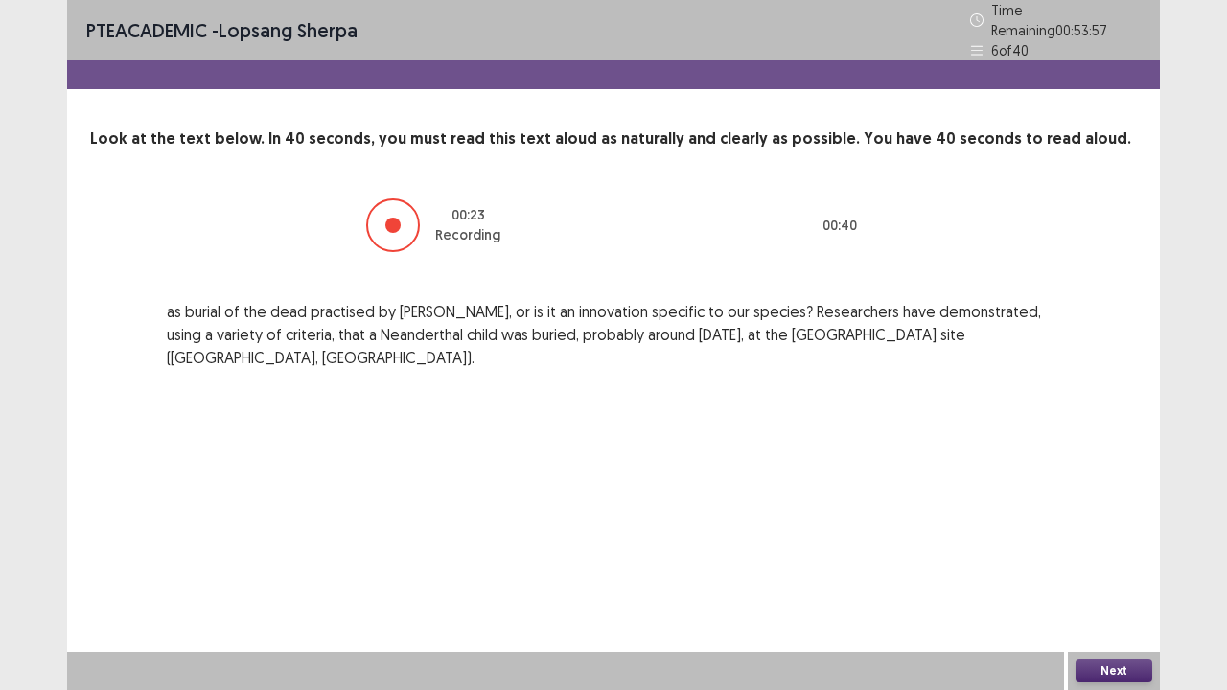
click at [1114, 560] on button "Next" at bounding box center [1114, 671] width 77 height 23
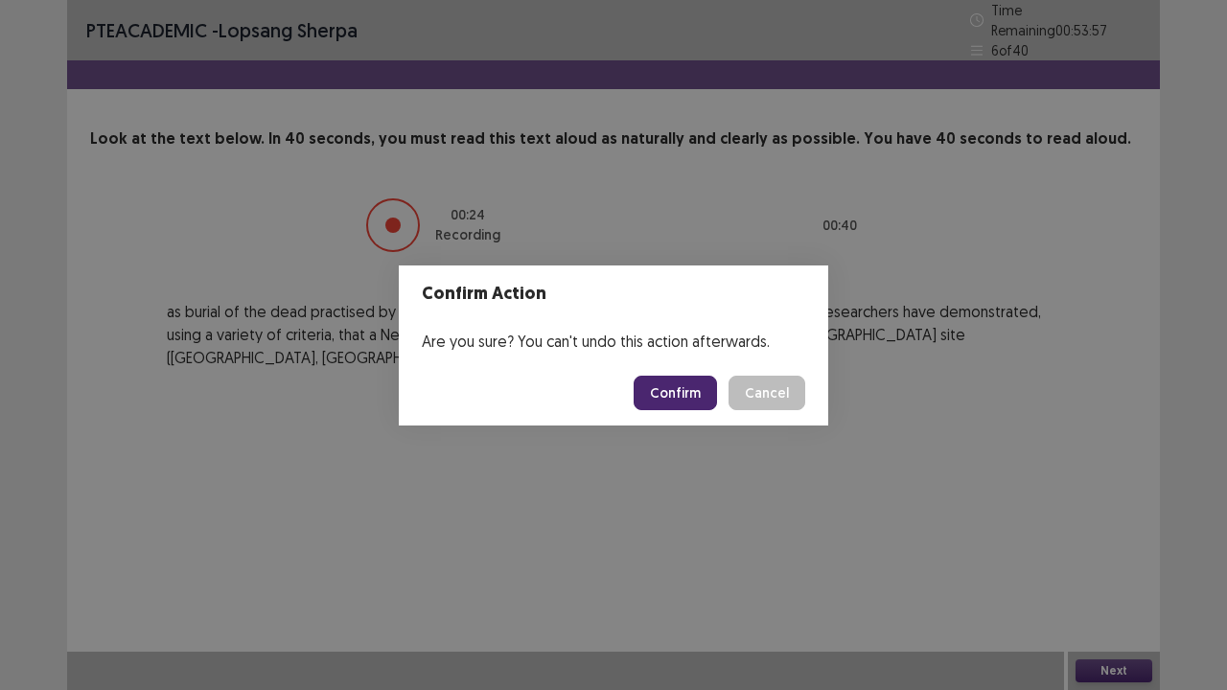
click at [679, 391] on button "Confirm" at bounding box center [675, 393] width 83 height 35
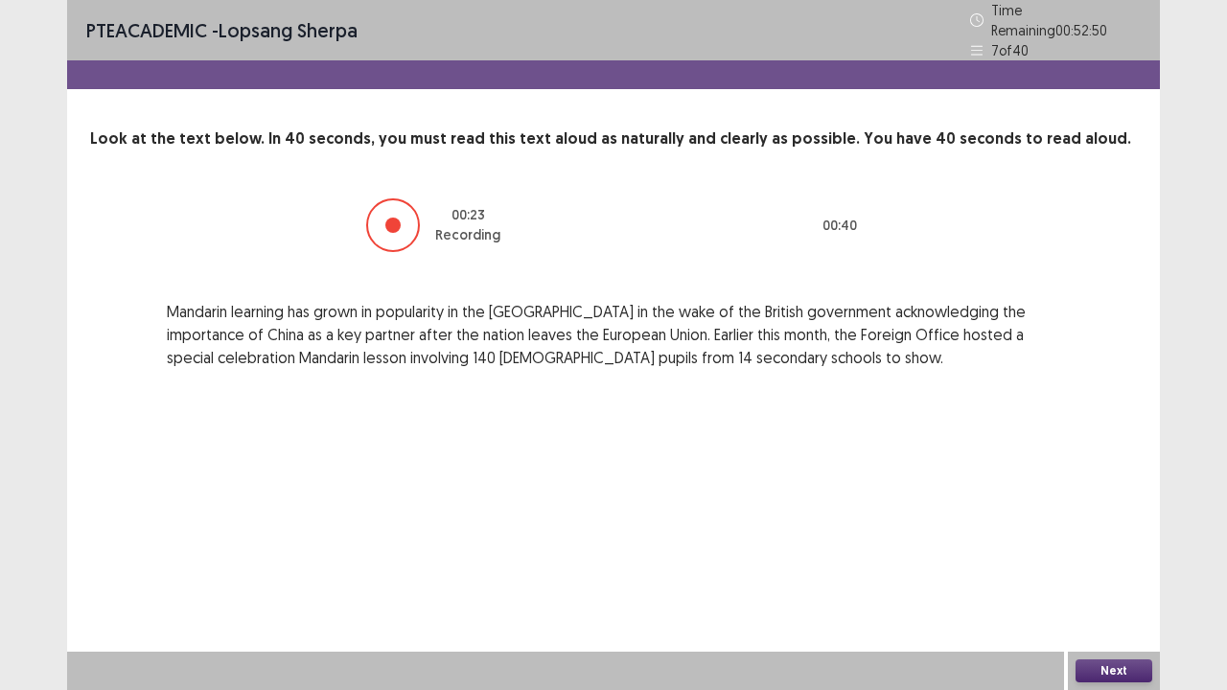
click at [1120, 560] on button "Next" at bounding box center [1114, 671] width 77 height 23
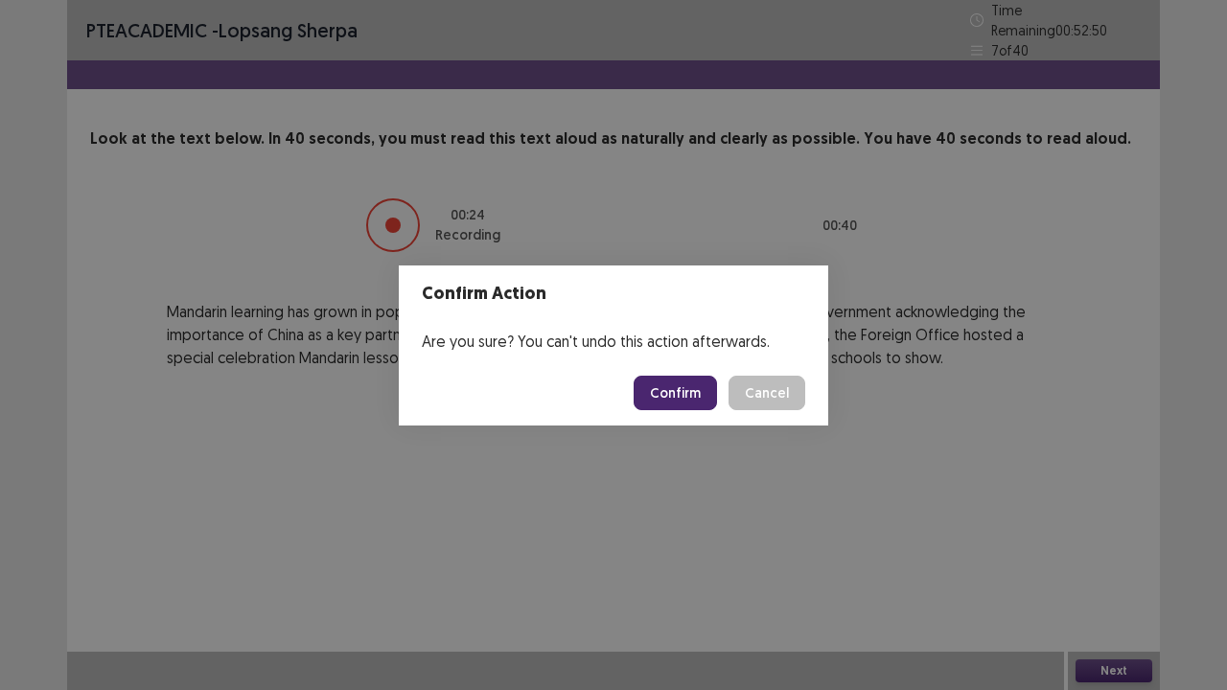
click at [665, 398] on button "Confirm" at bounding box center [675, 393] width 83 height 35
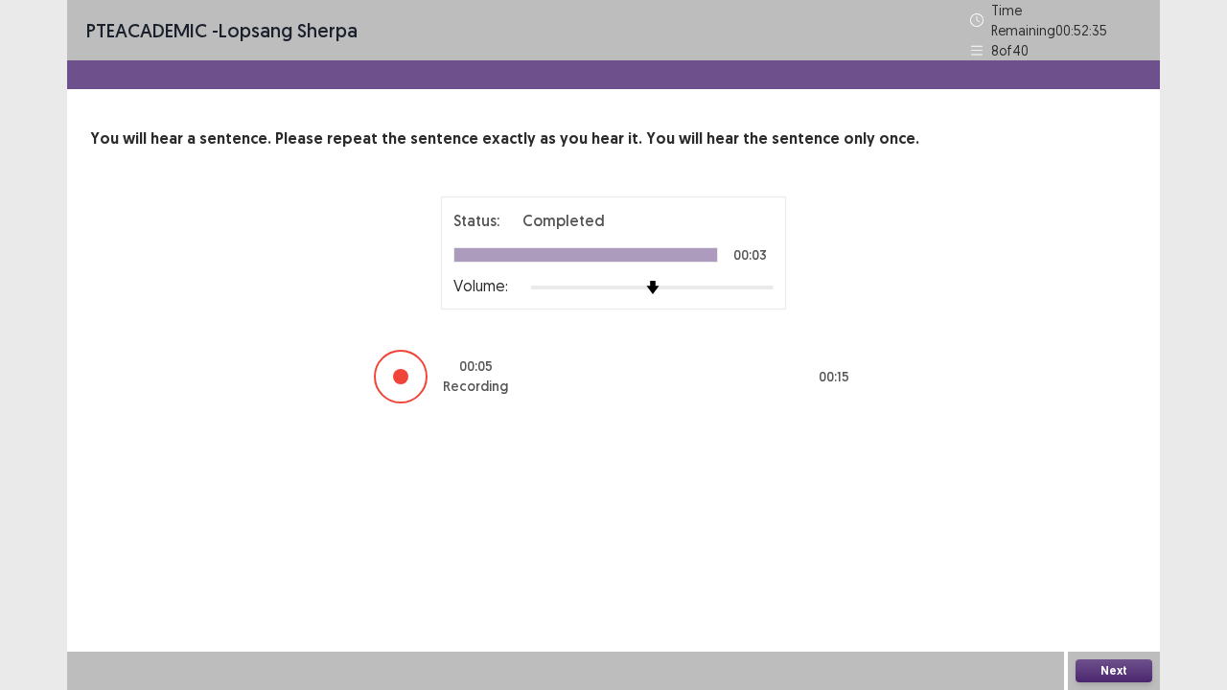
click at [1108, 560] on button "Next" at bounding box center [1114, 671] width 77 height 23
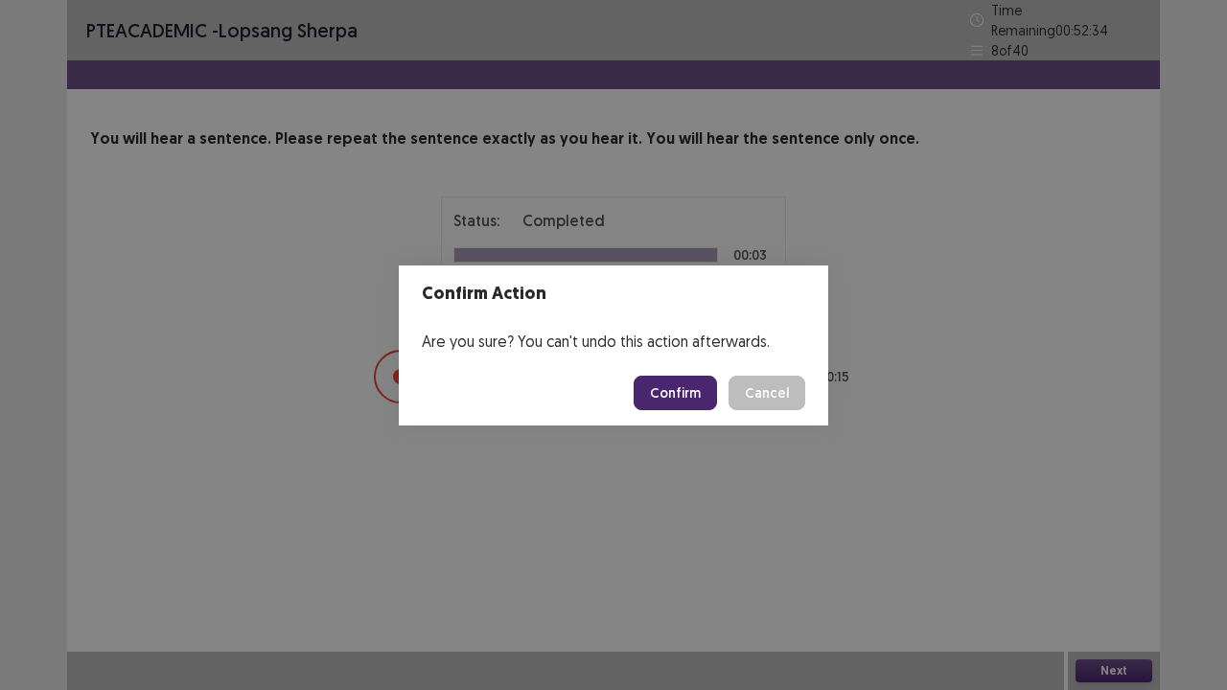
click at [666, 402] on button "Confirm" at bounding box center [675, 393] width 83 height 35
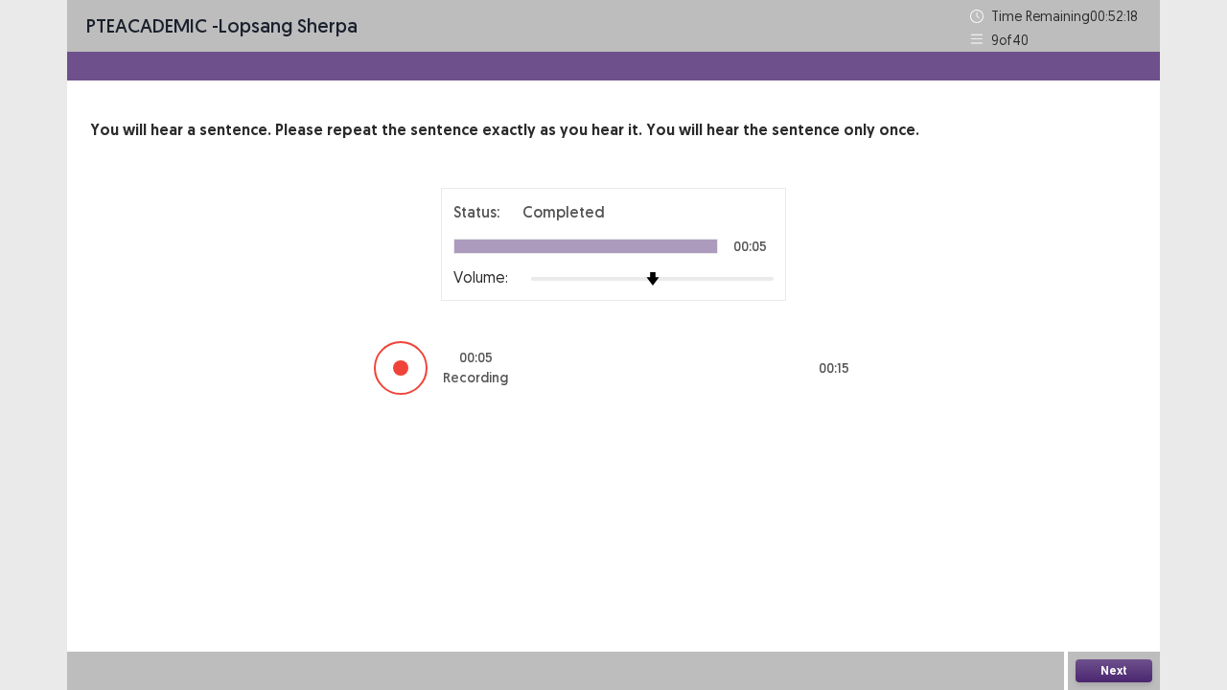
click at [1100, 560] on button "Next" at bounding box center [1114, 671] width 77 height 23
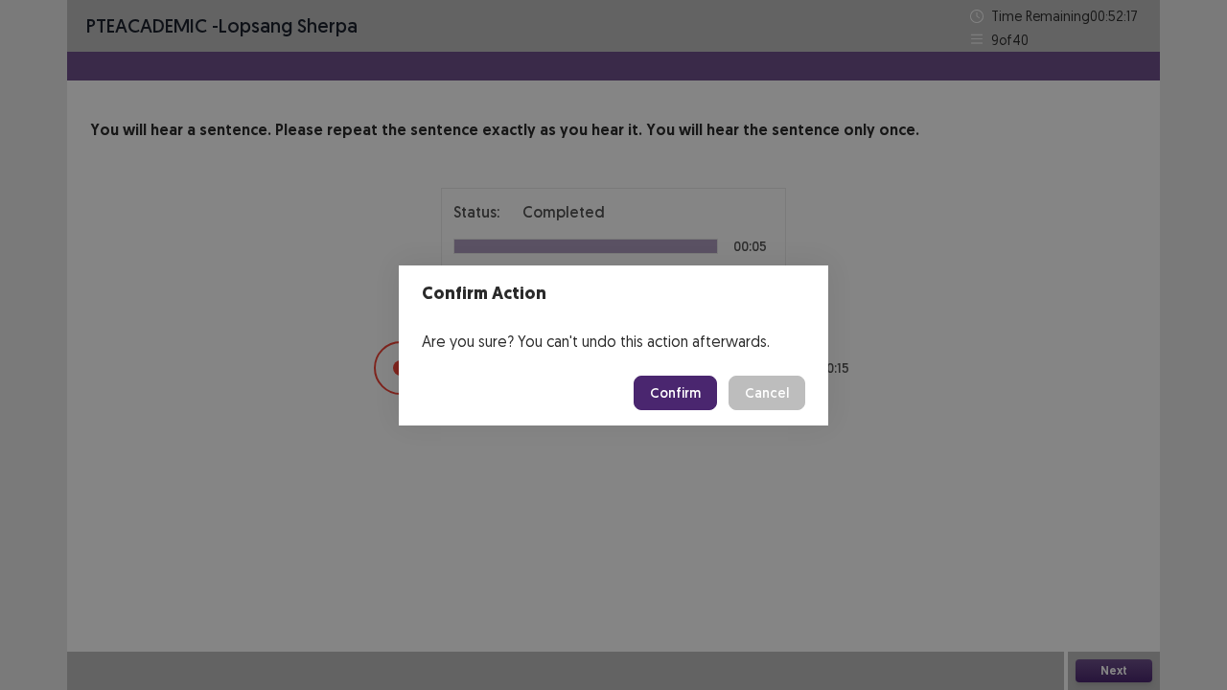
click at [669, 393] on button "Confirm" at bounding box center [675, 393] width 83 height 35
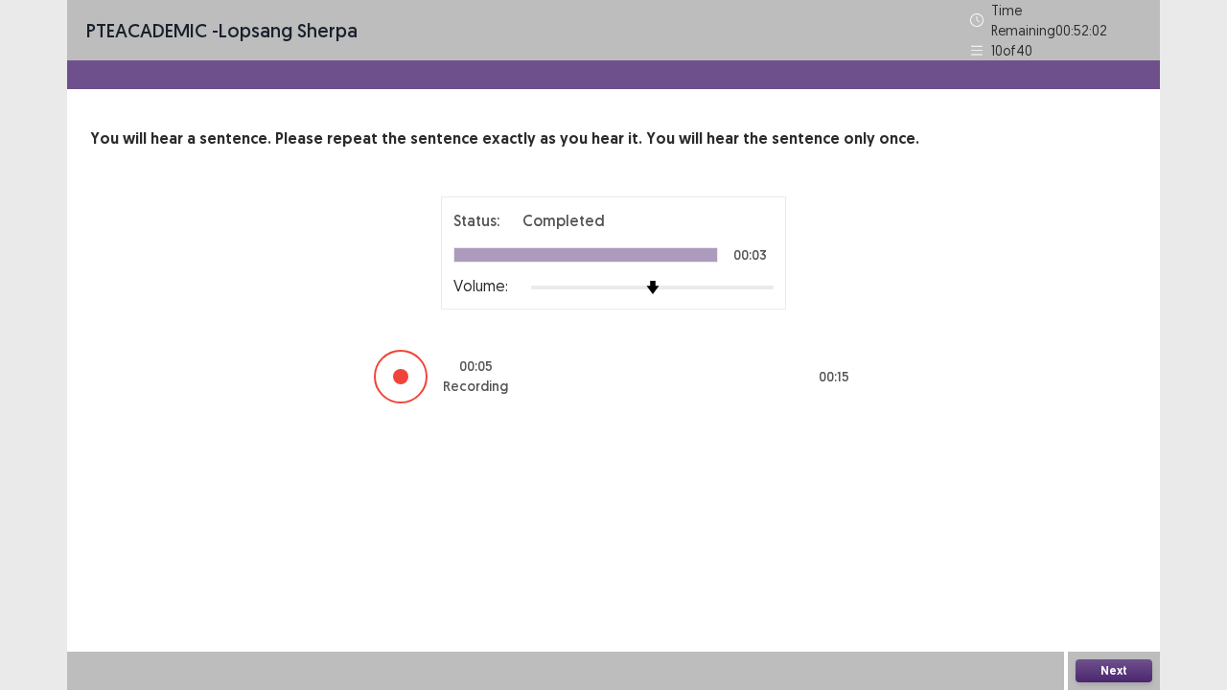
click at [1108, 560] on button "Next" at bounding box center [1114, 671] width 77 height 23
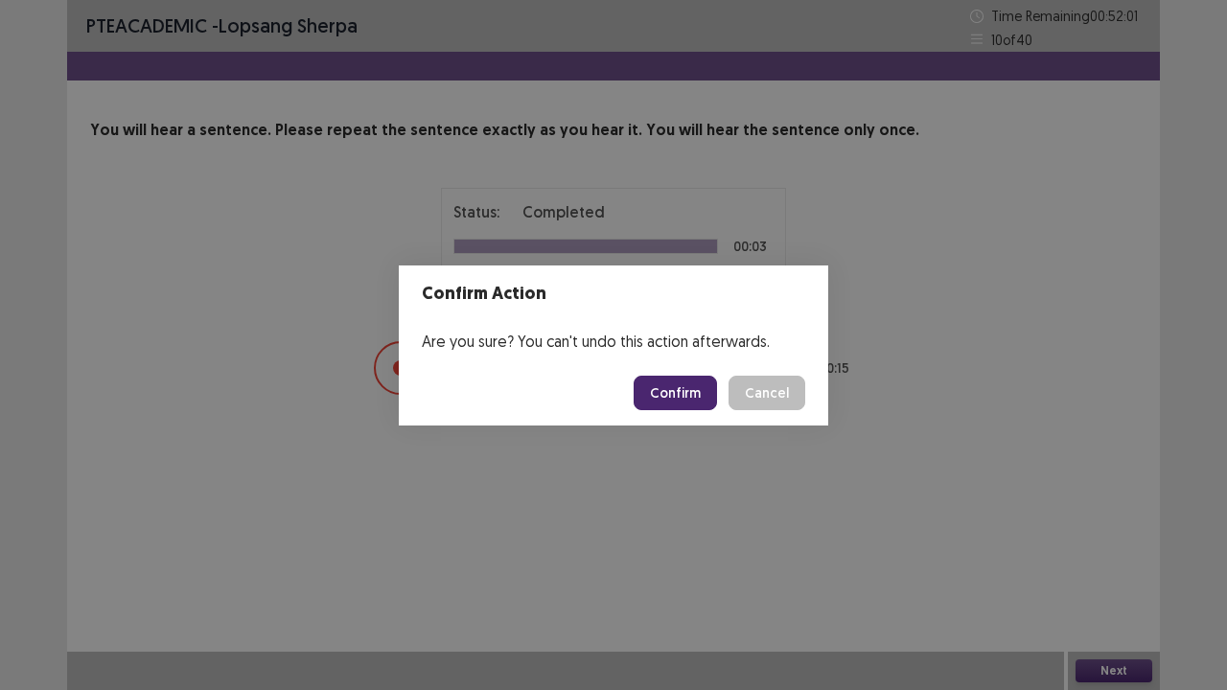
click at [699, 397] on button "Confirm" at bounding box center [675, 393] width 83 height 35
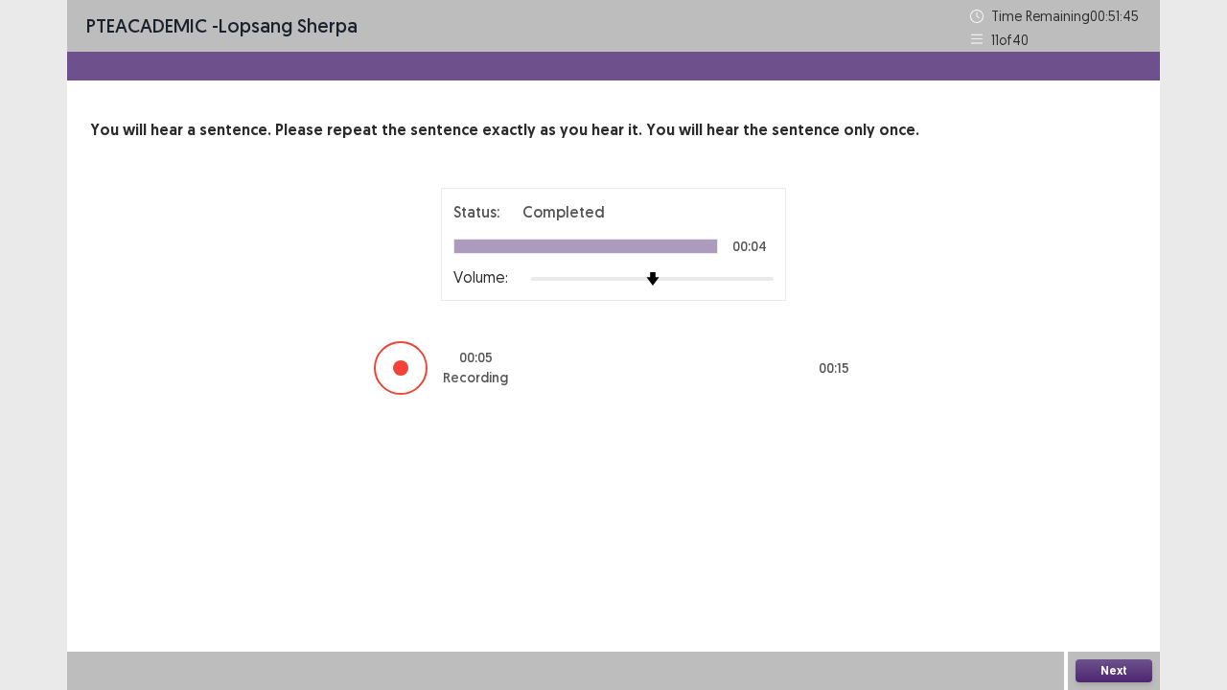
click at [1110, 560] on button "Next" at bounding box center [1114, 671] width 77 height 23
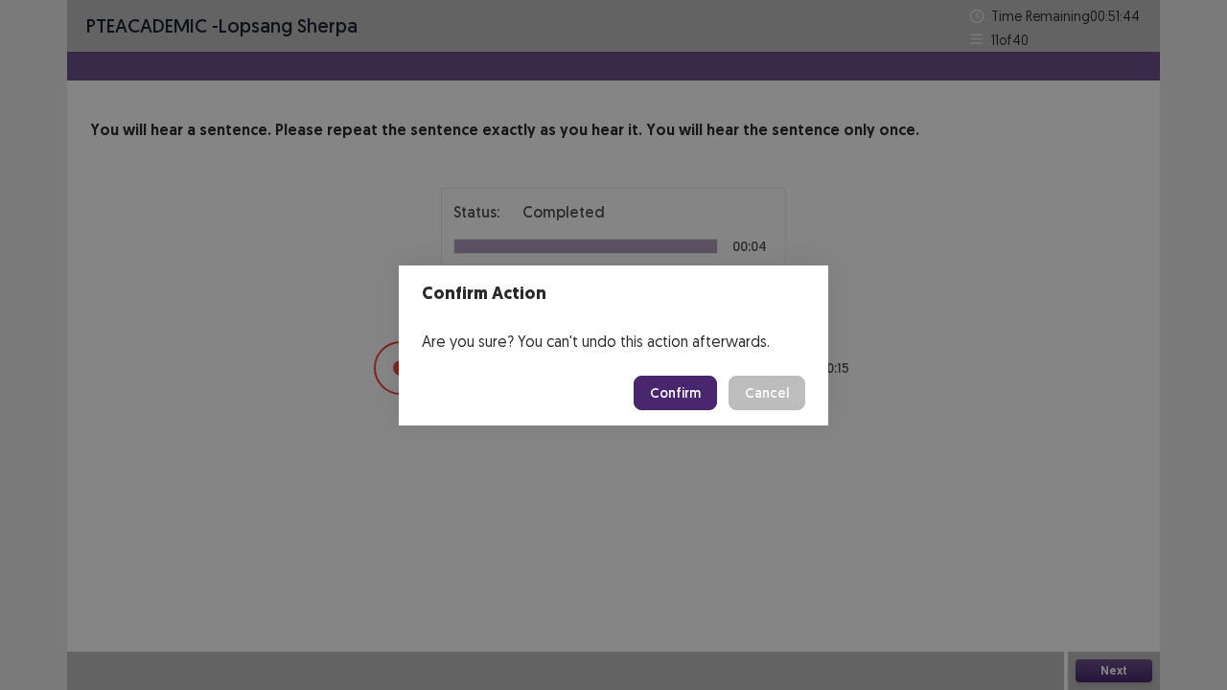
click at [679, 364] on footer "Confirm Cancel" at bounding box center [613, 392] width 429 height 65
click at [683, 409] on button "Confirm" at bounding box center [675, 393] width 83 height 35
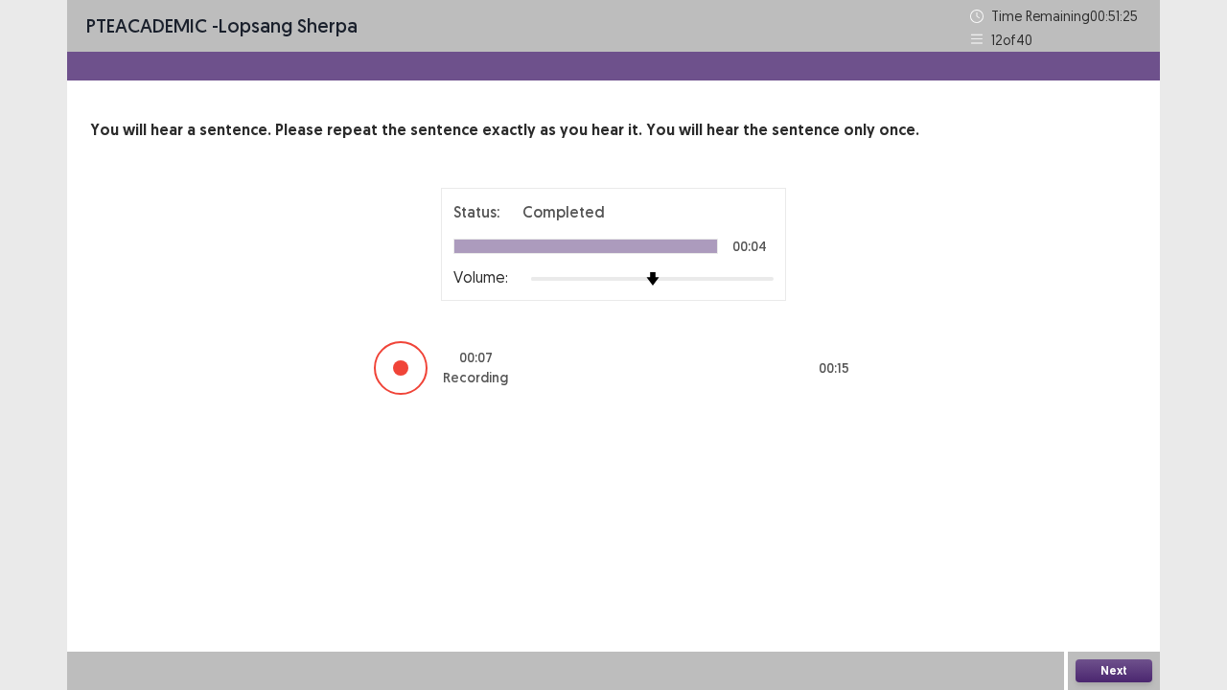
click at [1114, 560] on button "Next" at bounding box center [1114, 671] width 77 height 23
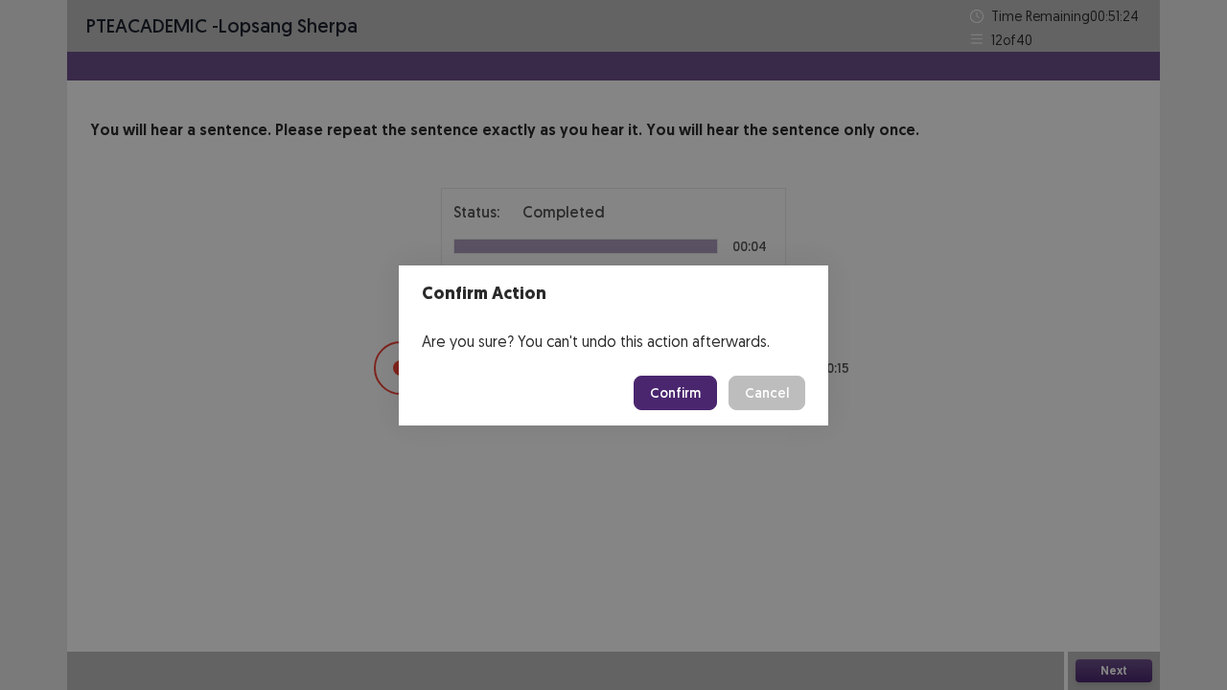
click at [688, 397] on button "Confirm" at bounding box center [675, 393] width 83 height 35
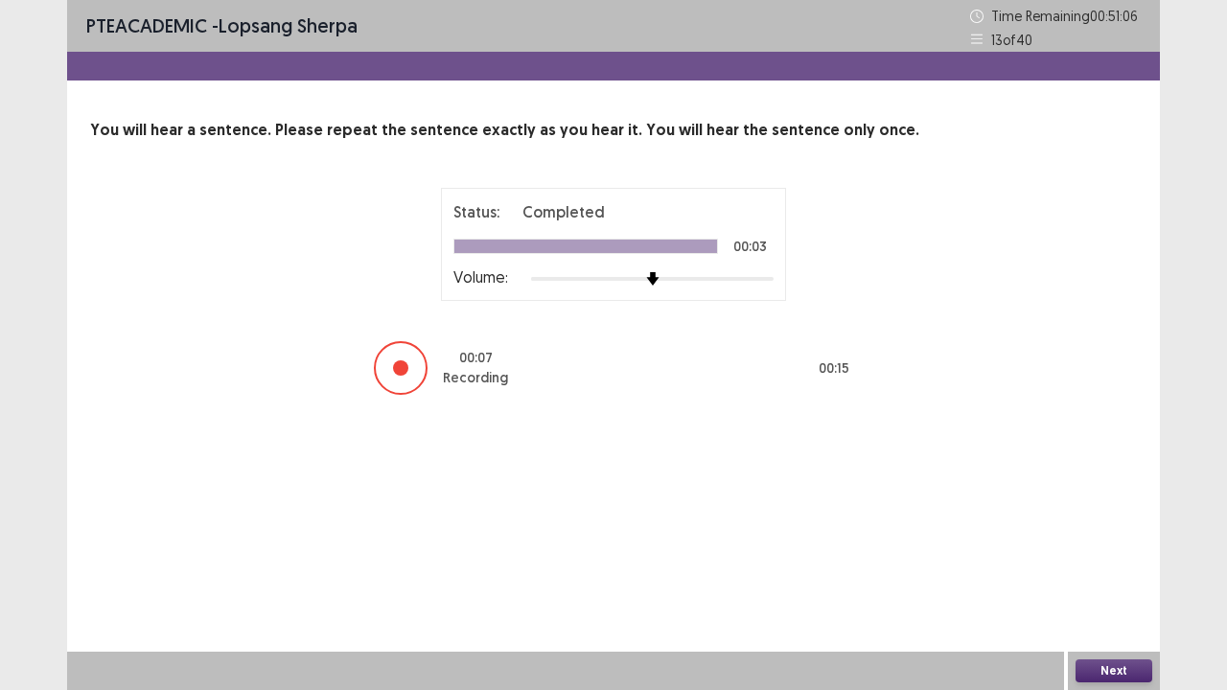
click at [1110, 560] on button "Next" at bounding box center [1114, 671] width 77 height 23
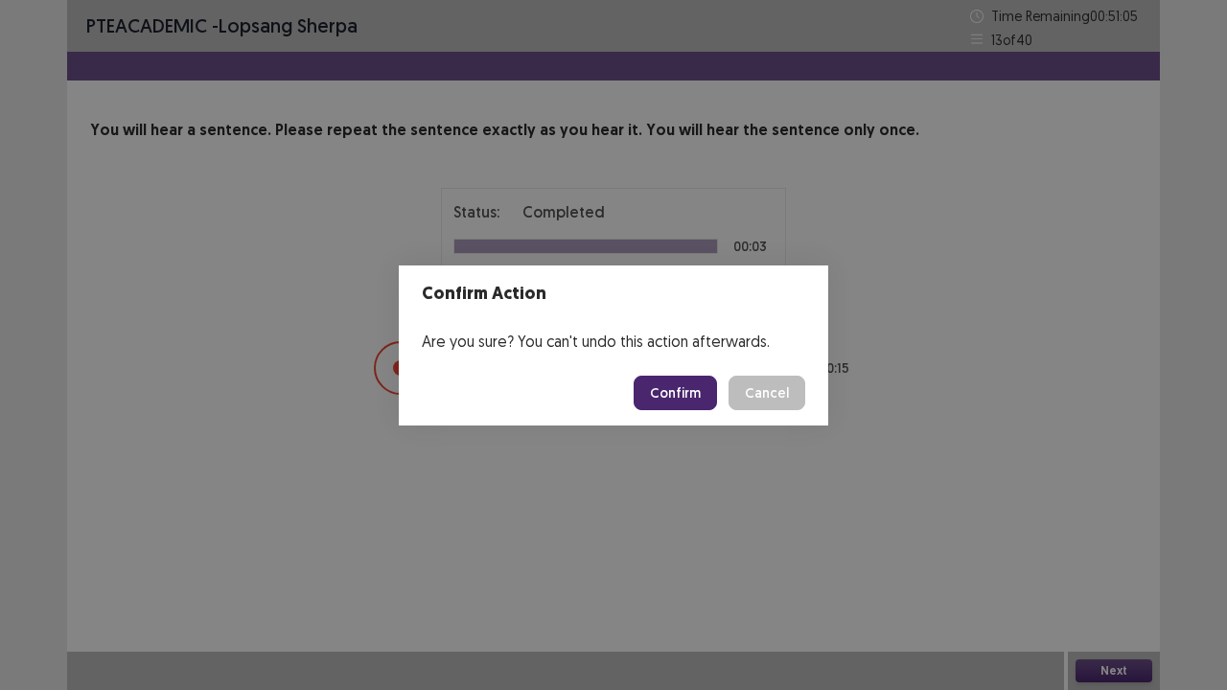
click at [690, 399] on button "Confirm" at bounding box center [675, 393] width 83 height 35
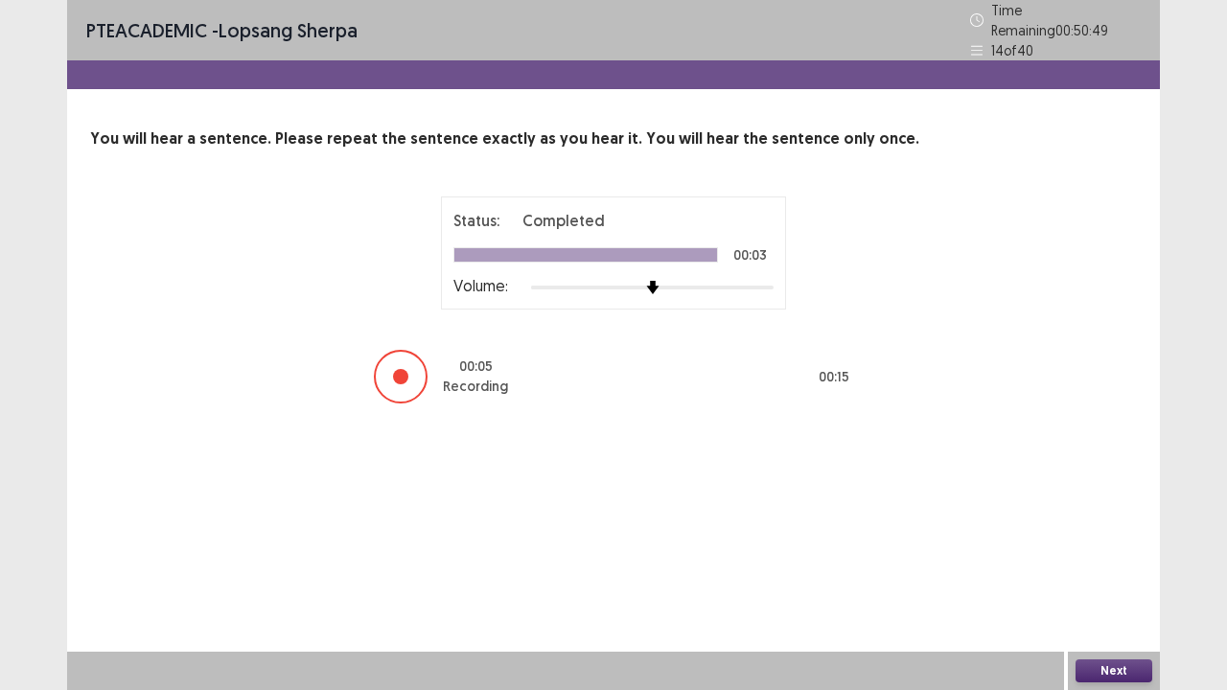
click at [1133, 560] on button "Next" at bounding box center [1114, 671] width 77 height 23
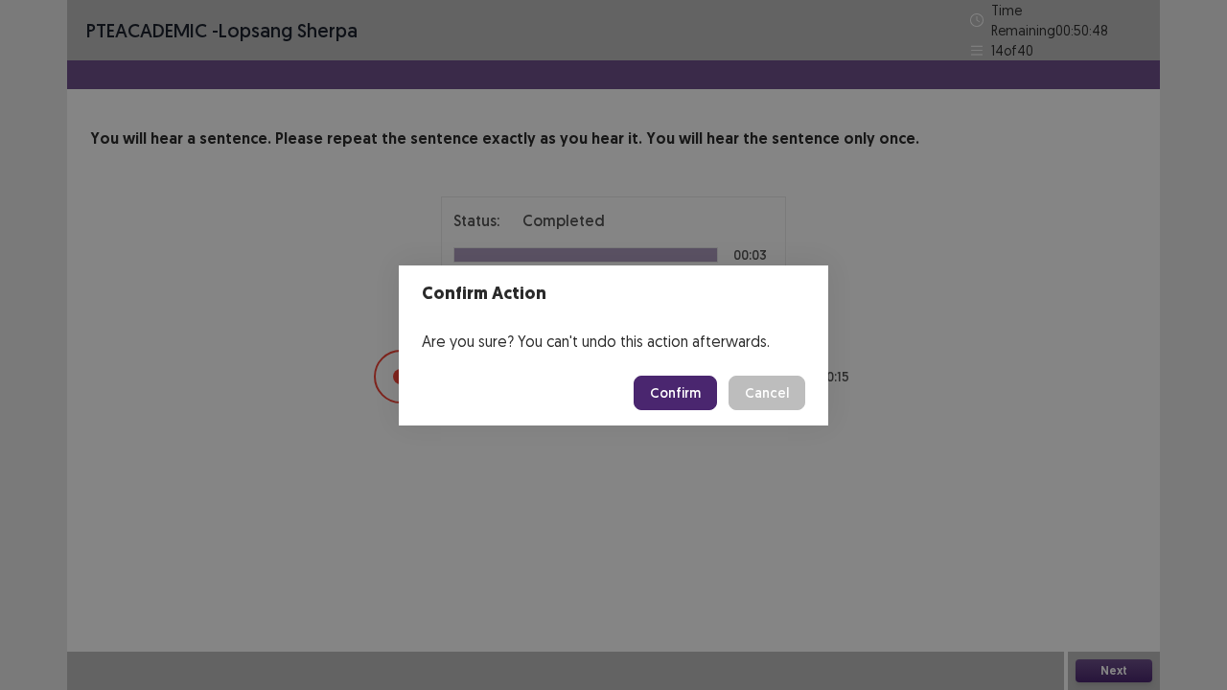
click at [679, 389] on button "Confirm" at bounding box center [675, 393] width 83 height 35
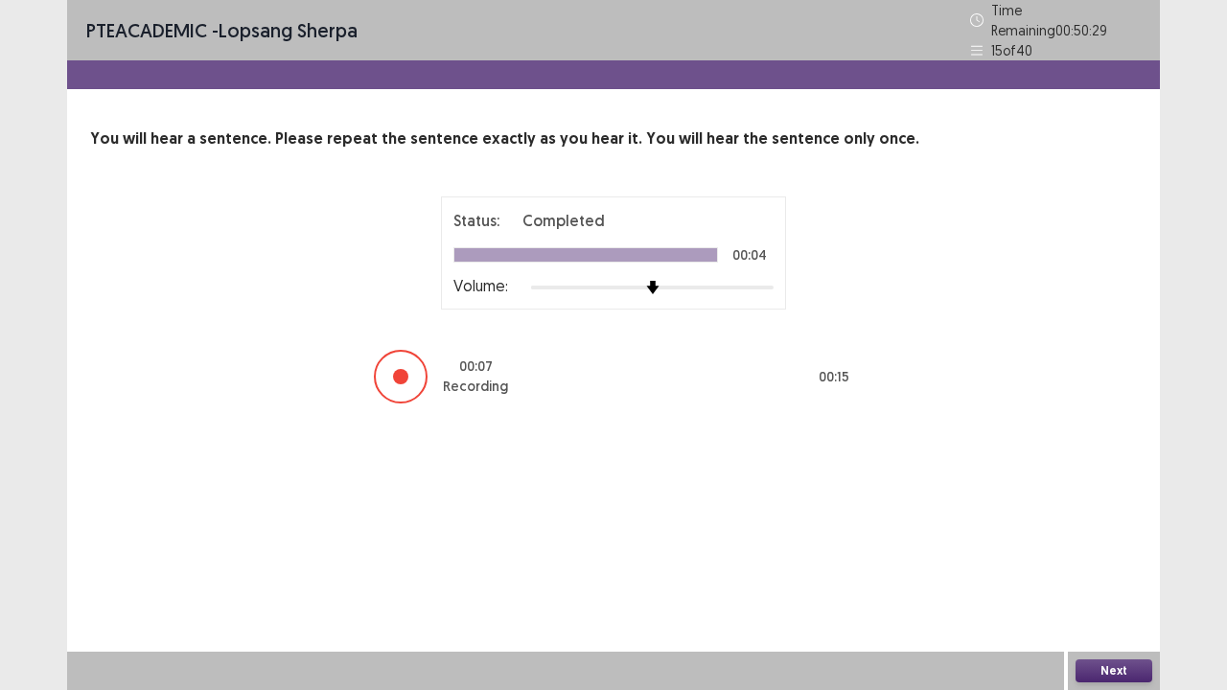
click at [1118, 560] on button "Next" at bounding box center [1114, 671] width 77 height 23
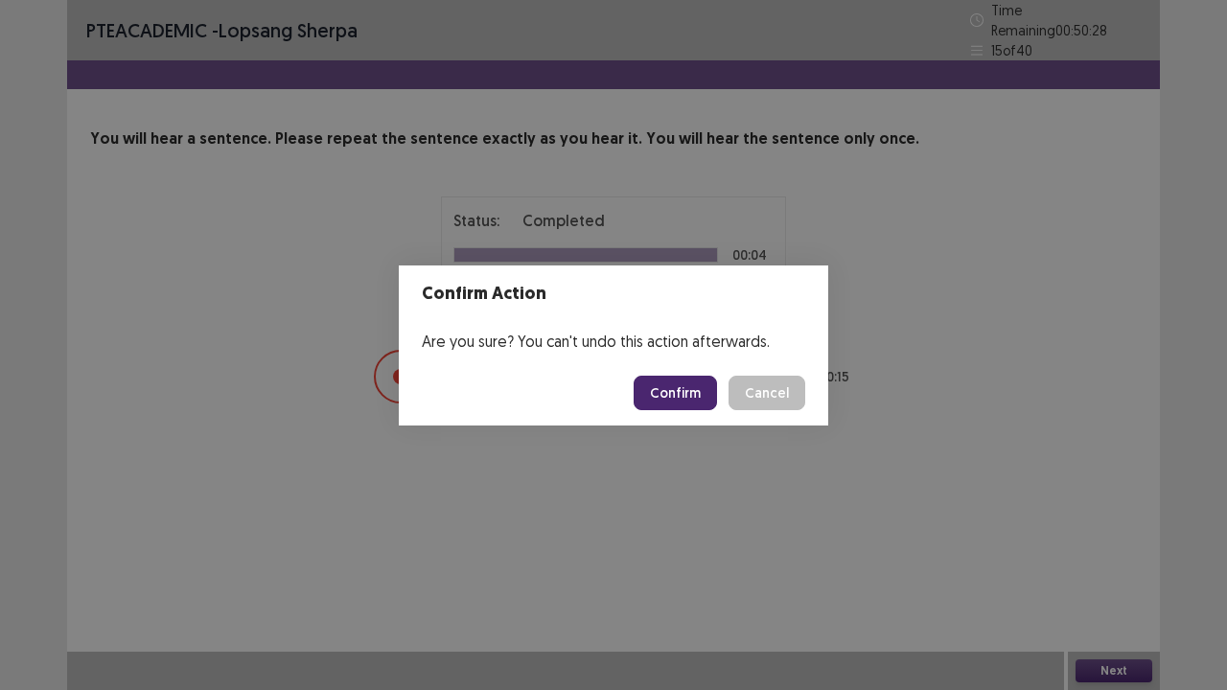
click at [688, 397] on button "Confirm" at bounding box center [675, 393] width 83 height 35
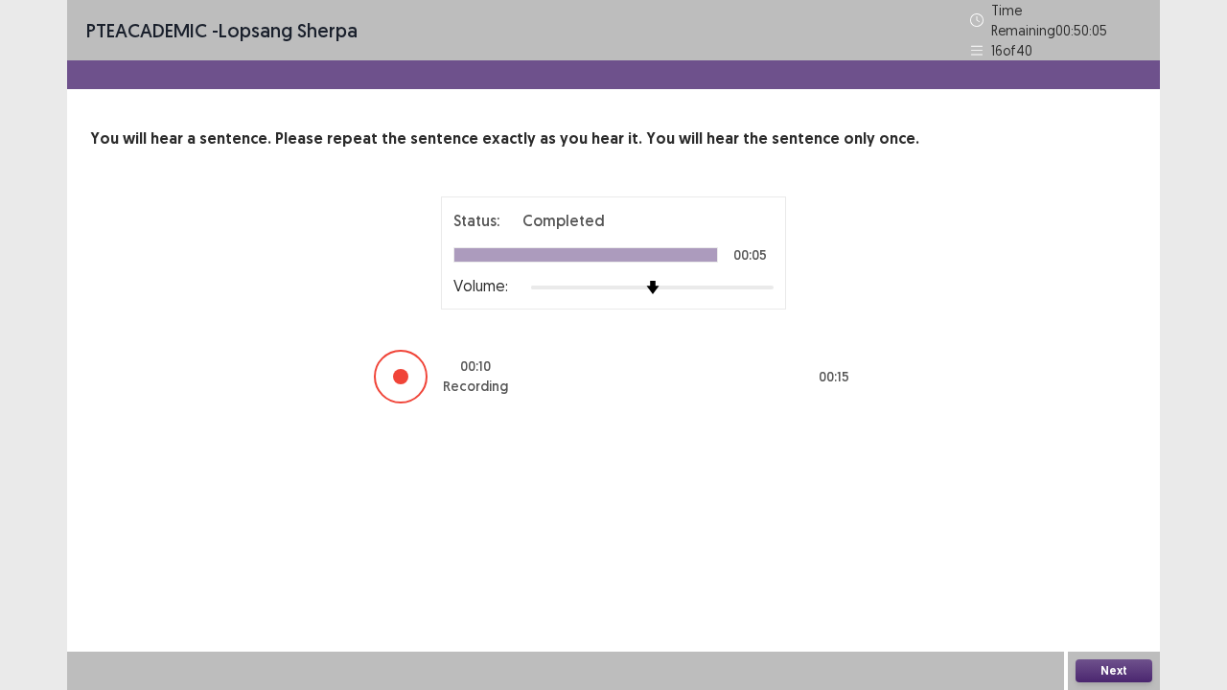
click at [1108, 560] on button "Next" at bounding box center [1114, 671] width 77 height 23
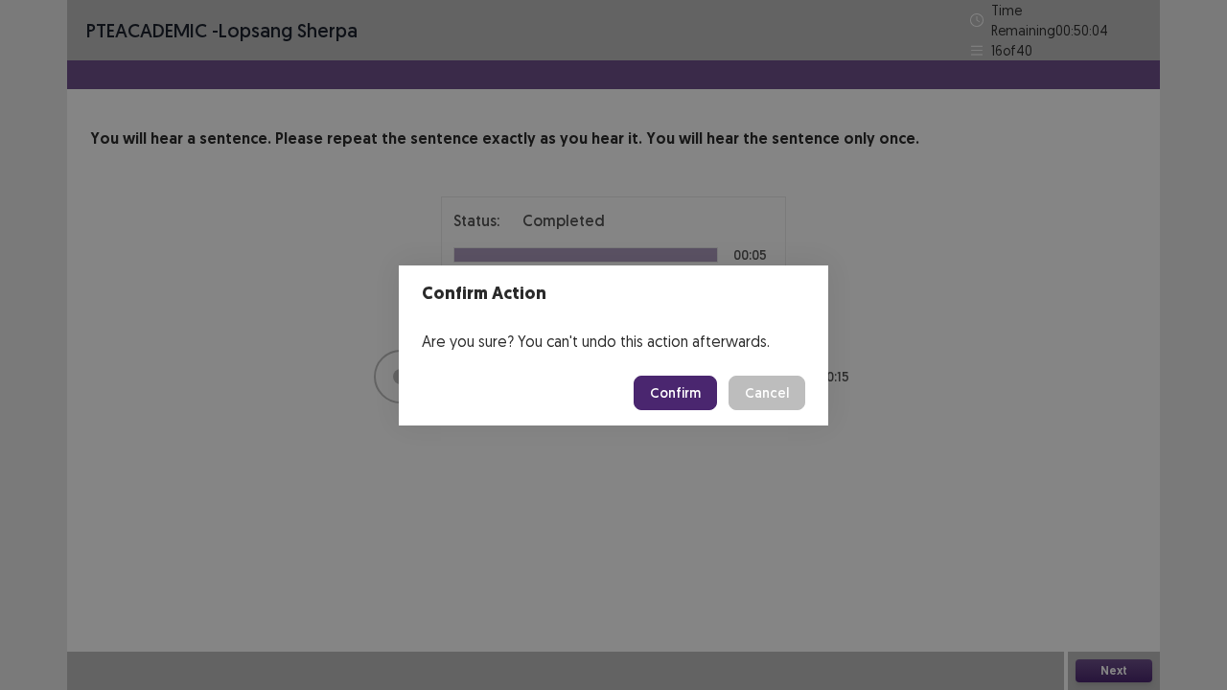
click at [701, 405] on button "Confirm" at bounding box center [675, 393] width 83 height 35
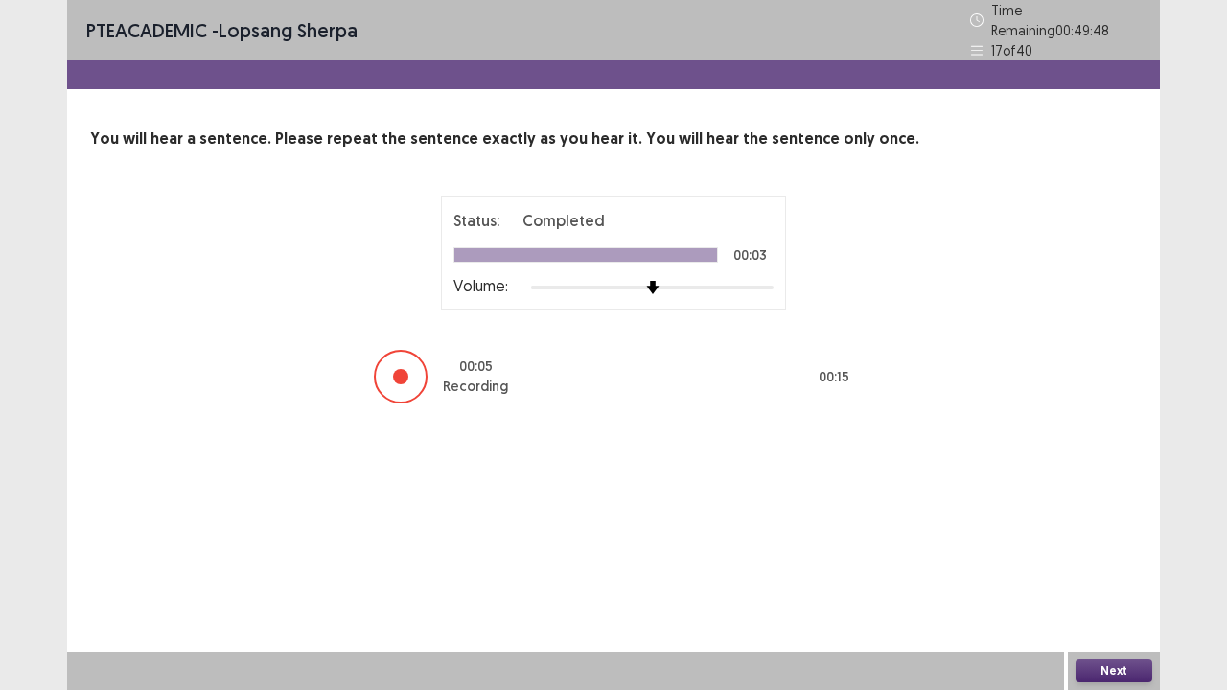
click at [1114, 560] on button "Next" at bounding box center [1114, 671] width 77 height 23
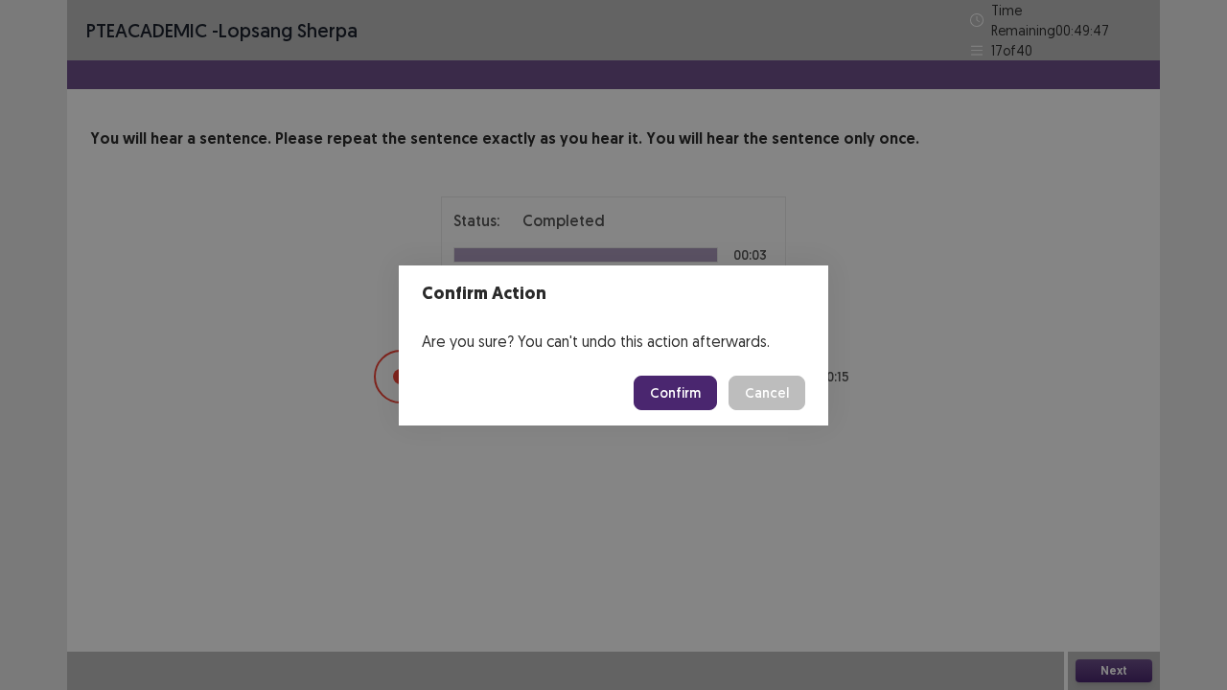
click at [676, 405] on button "Confirm" at bounding box center [675, 393] width 83 height 35
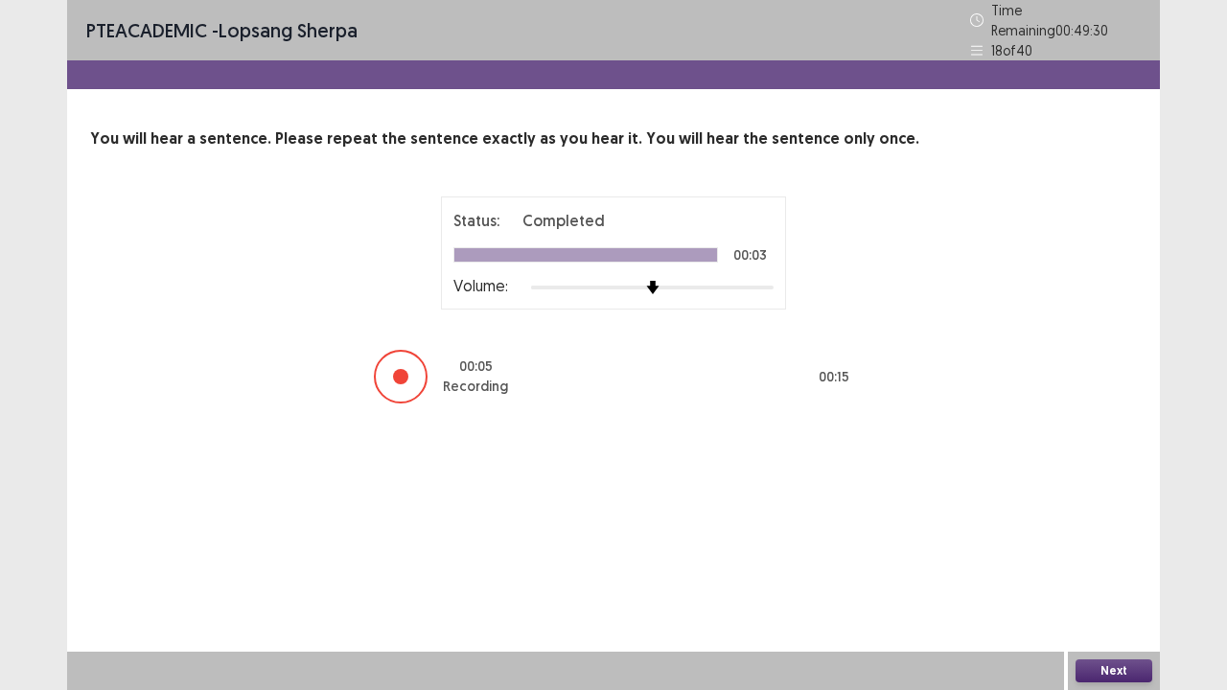
click at [1116, 560] on button "Next" at bounding box center [1114, 671] width 77 height 23
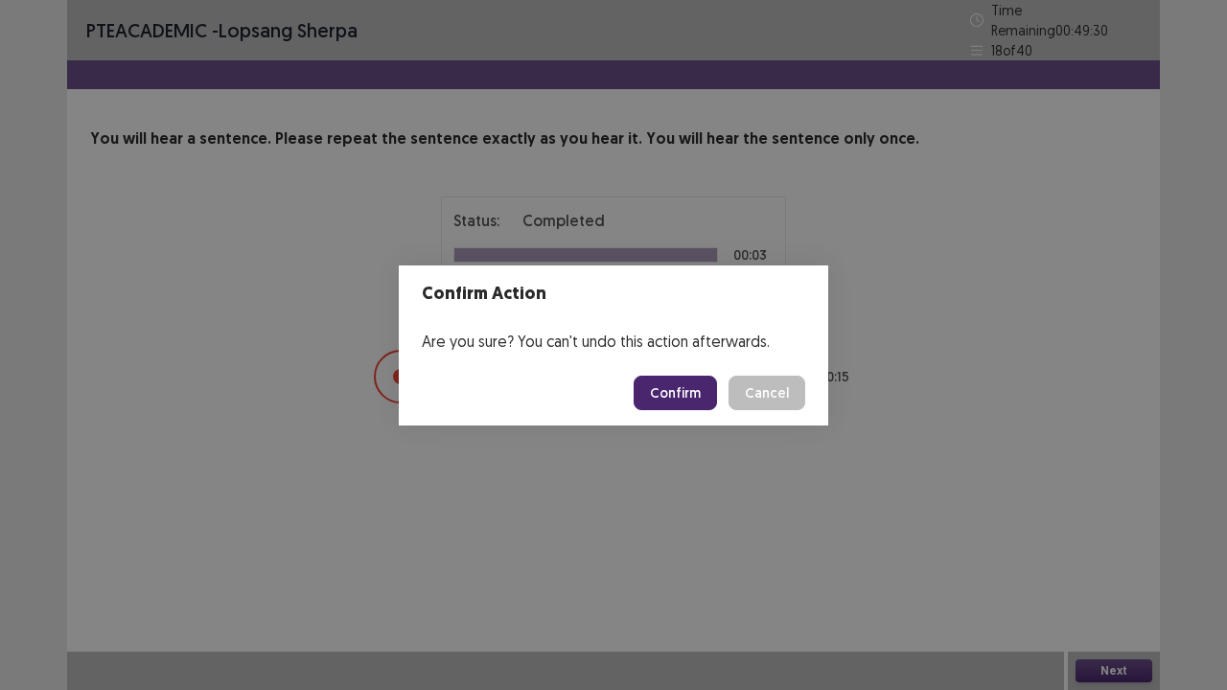
click at [669, 378] on button "Confirm" at bounding box center [675, 393] width 83 height 35
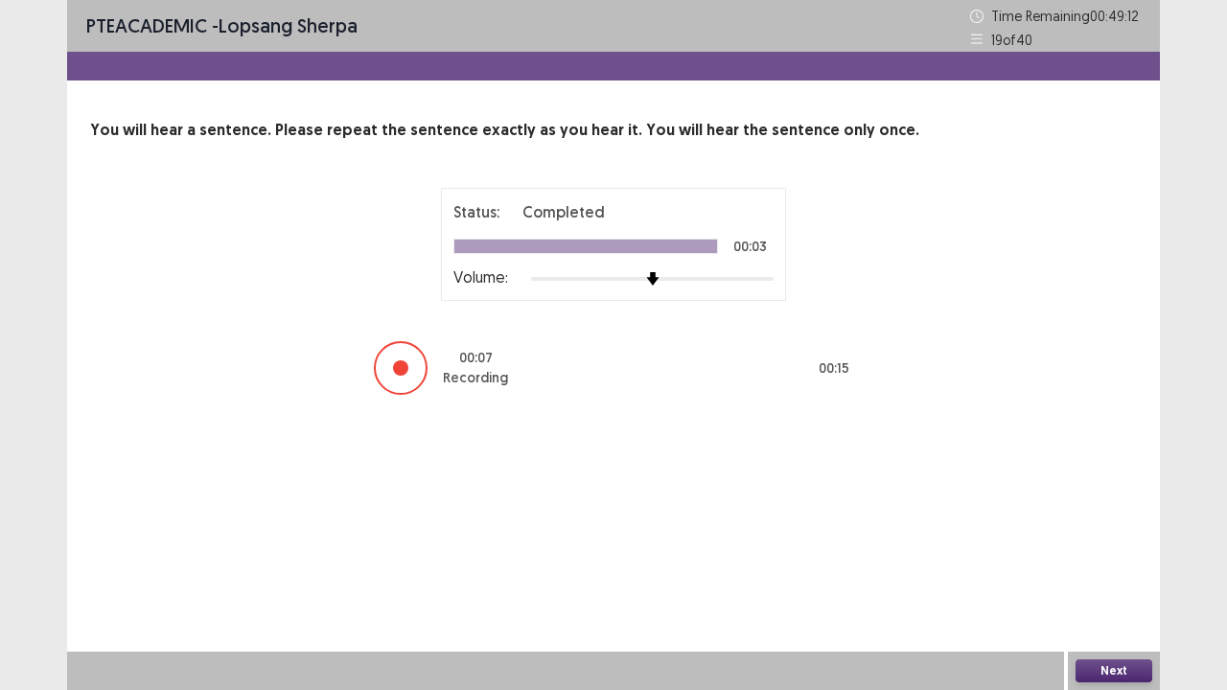
click at [1101, 560] on button "Next" at bounding box center [1114, 671] width 77 height 23
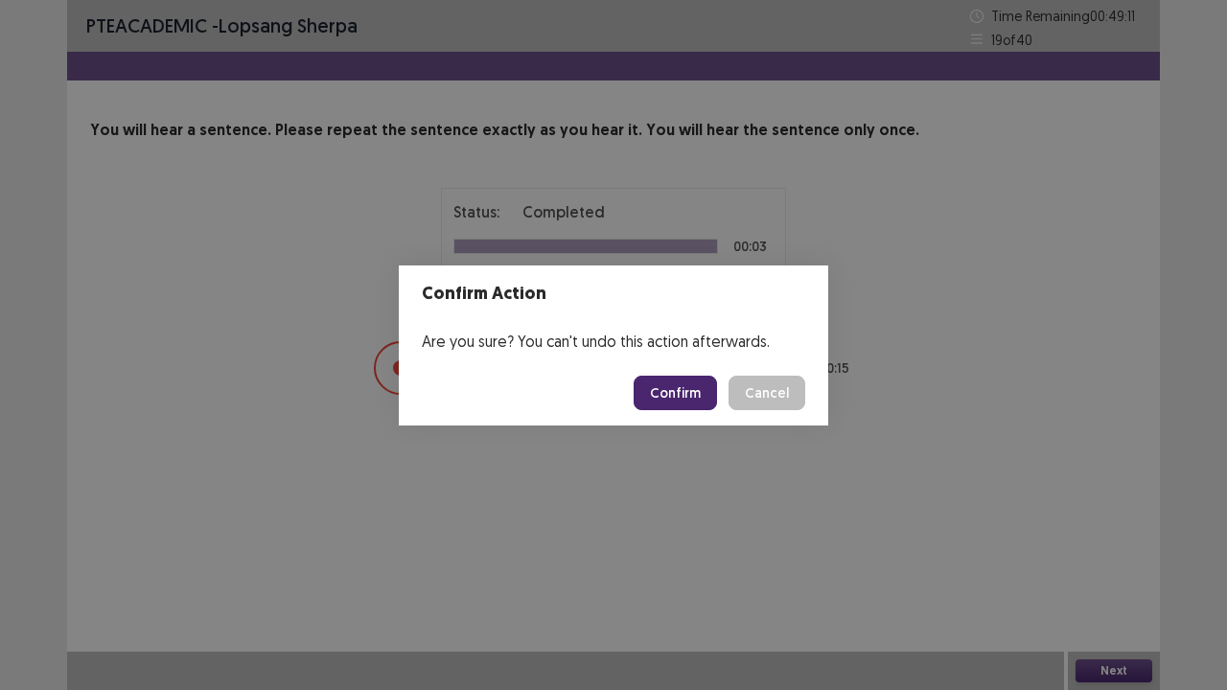
click at [679, 405] on button "Confirm" at bounding box center [675, 393] width 83 height 35
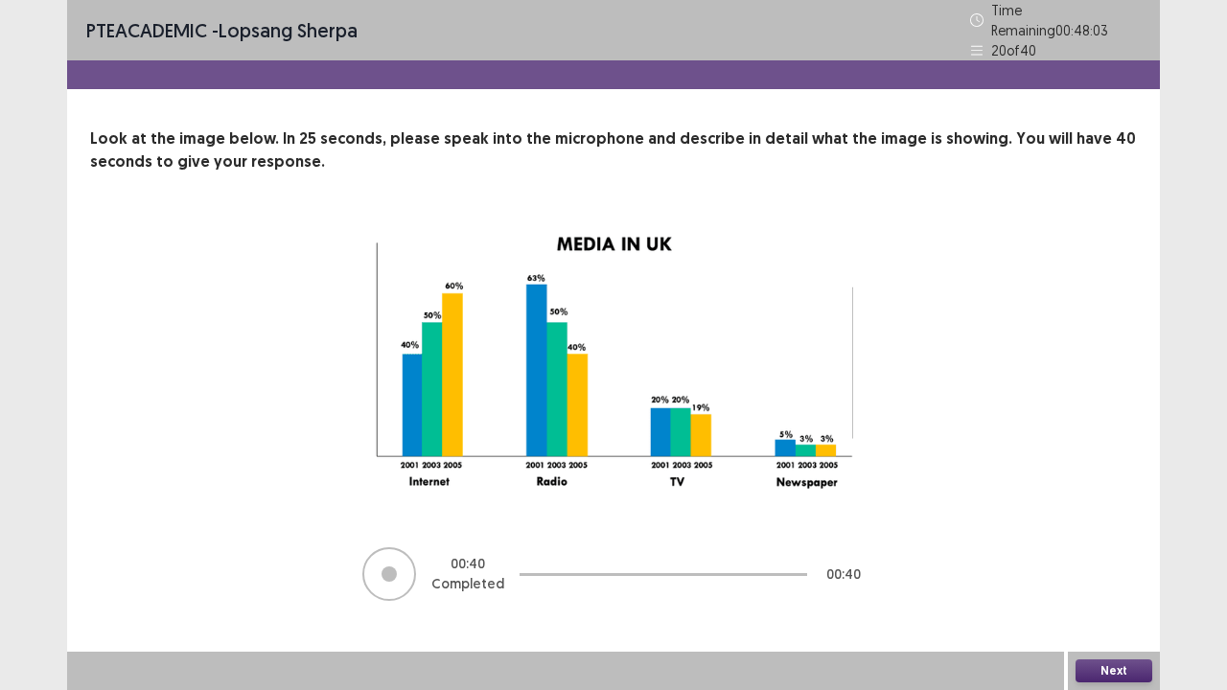
click at [1108, 560] on button "Next" at bounding box center [1114, 671] width 77 height 23
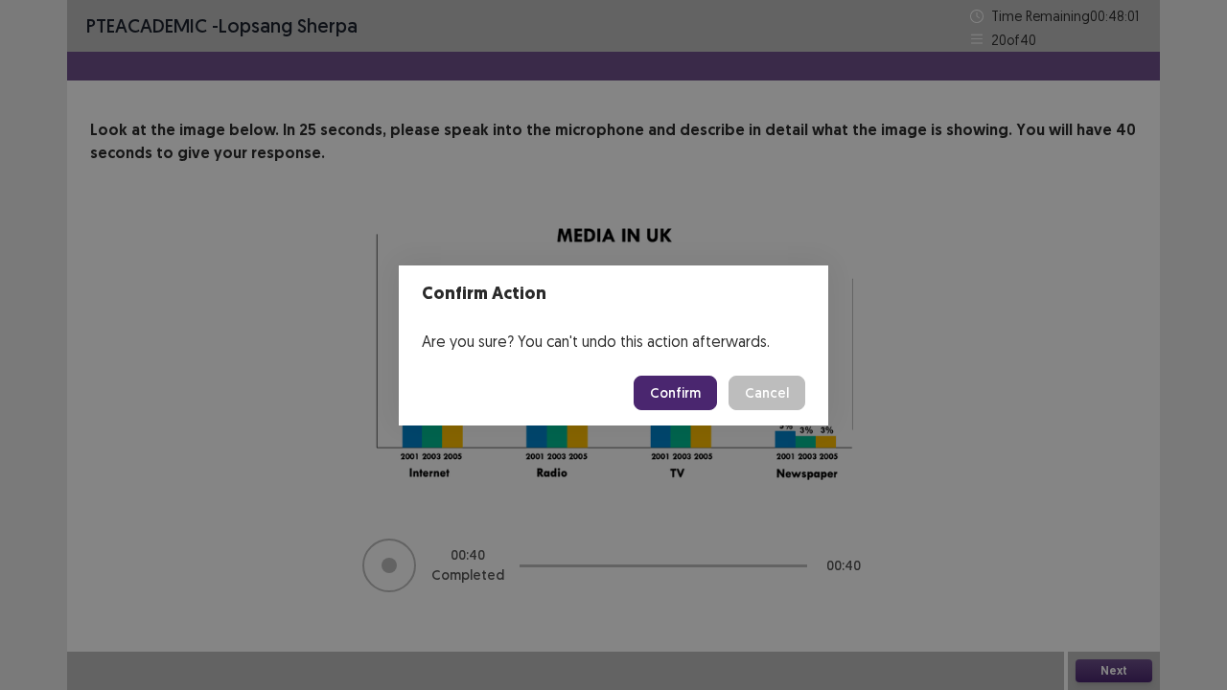
click at [682, 391] on button "Confirm" at bounding box center [675, 393] width 83 height 35
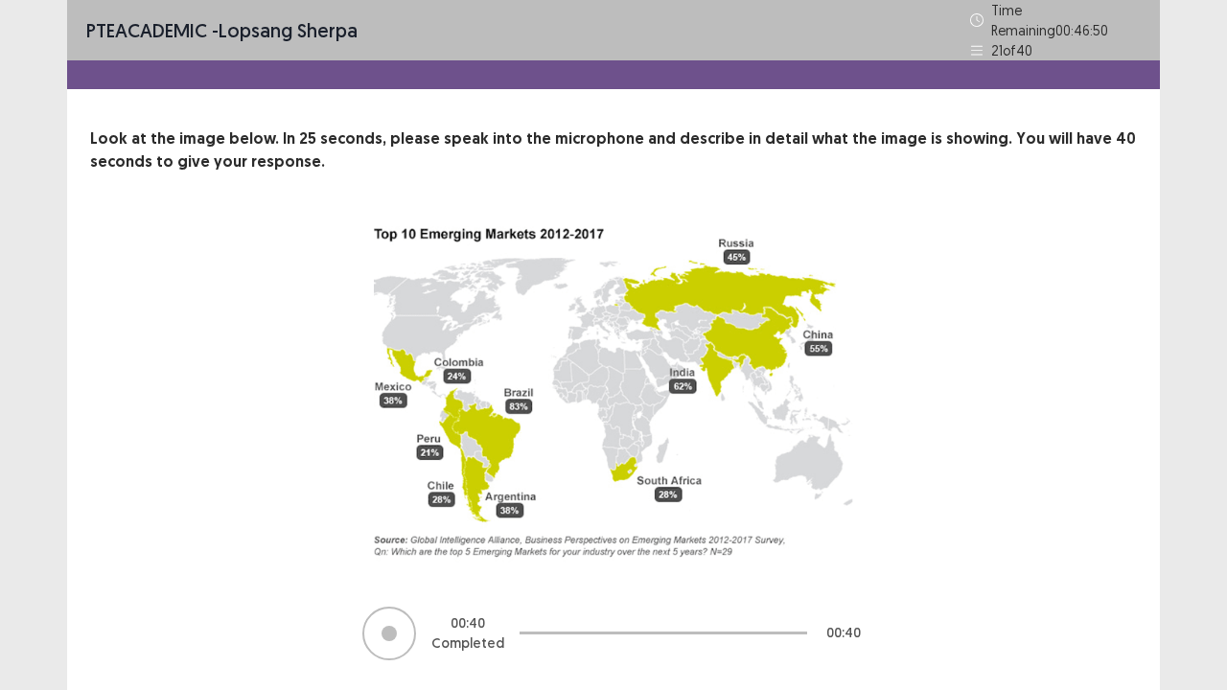
scroll to position [48, 0]
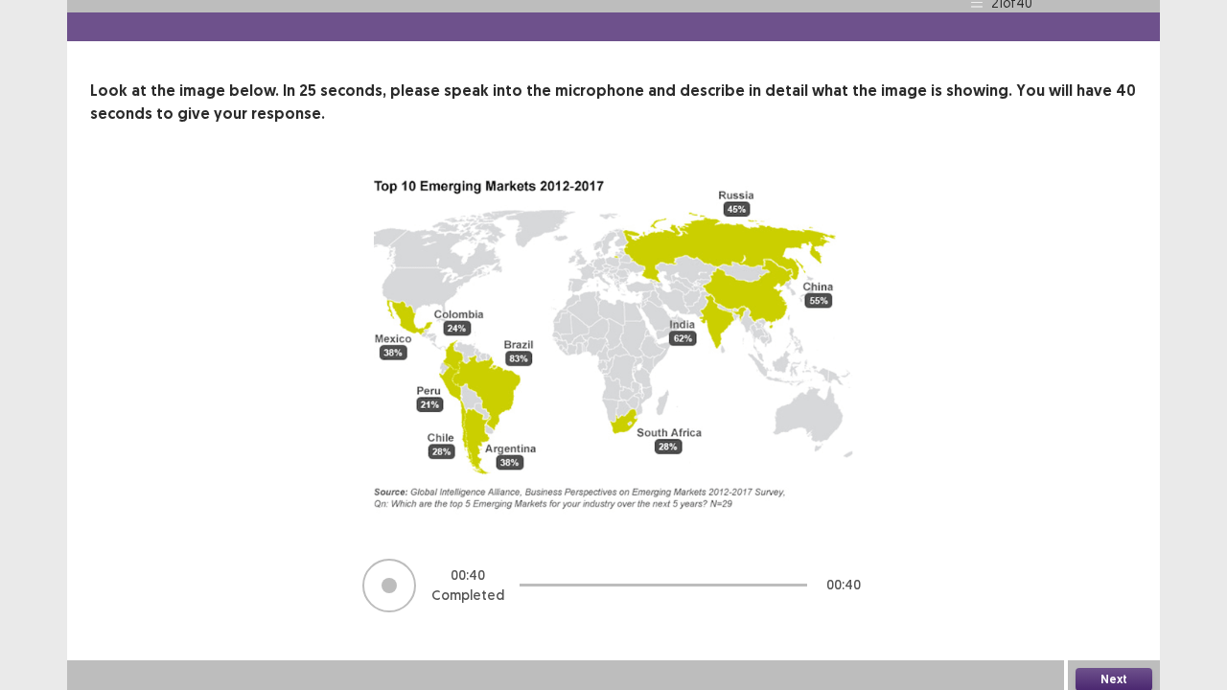
click at [1118, 560] on button "Next" at bounding box center [1114, 679] width 77 height 23
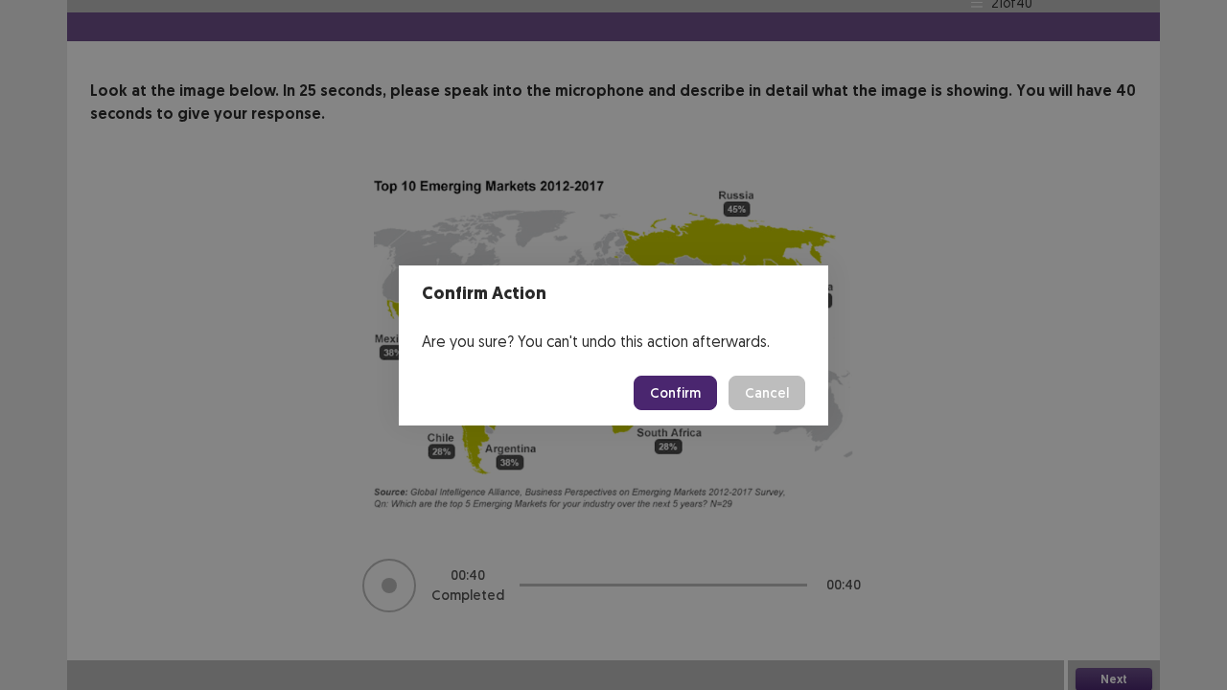
click at [684, 397] on button "Confirm" at bounding box center [675, 393] width 83 height 35
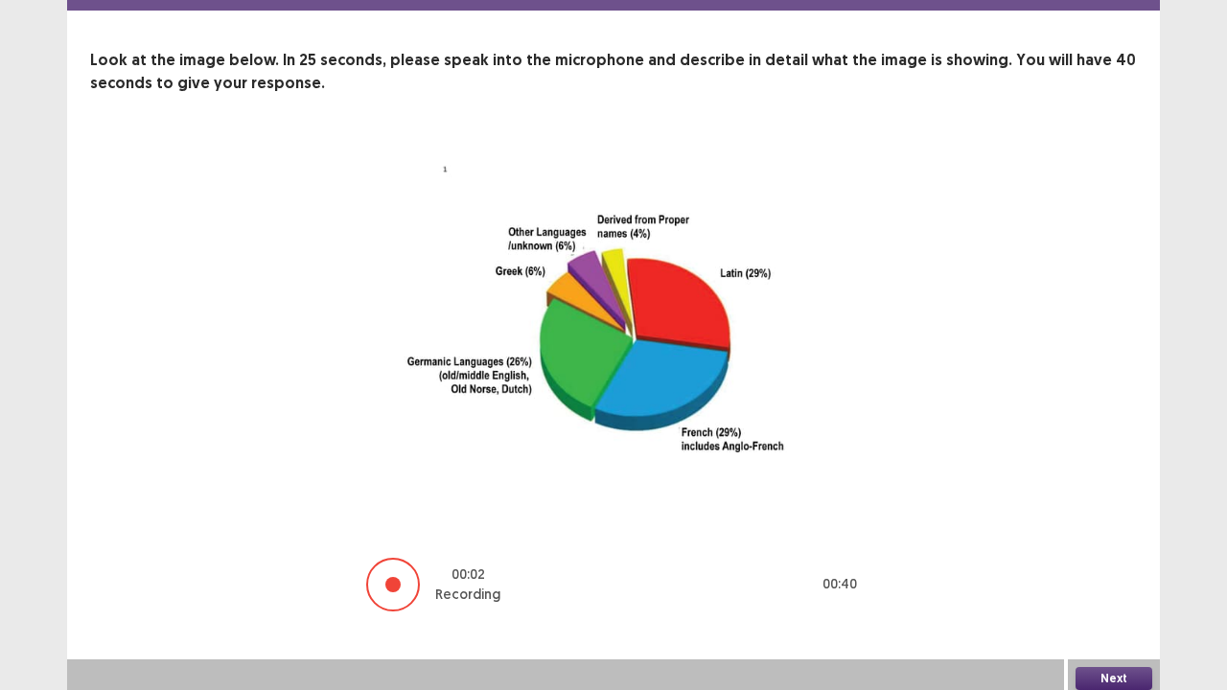
scroll to position [78, 0]
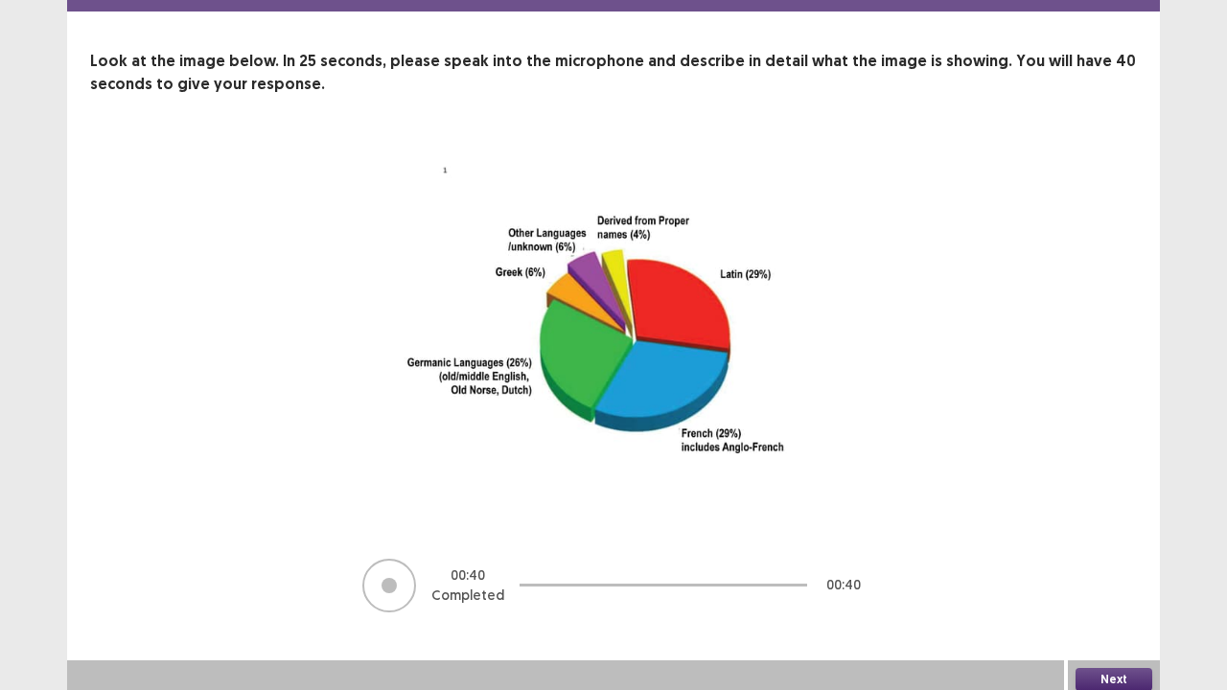
click at [1106, 560] on button "Next" at bounding box center [1114, 679] width 77 height 23
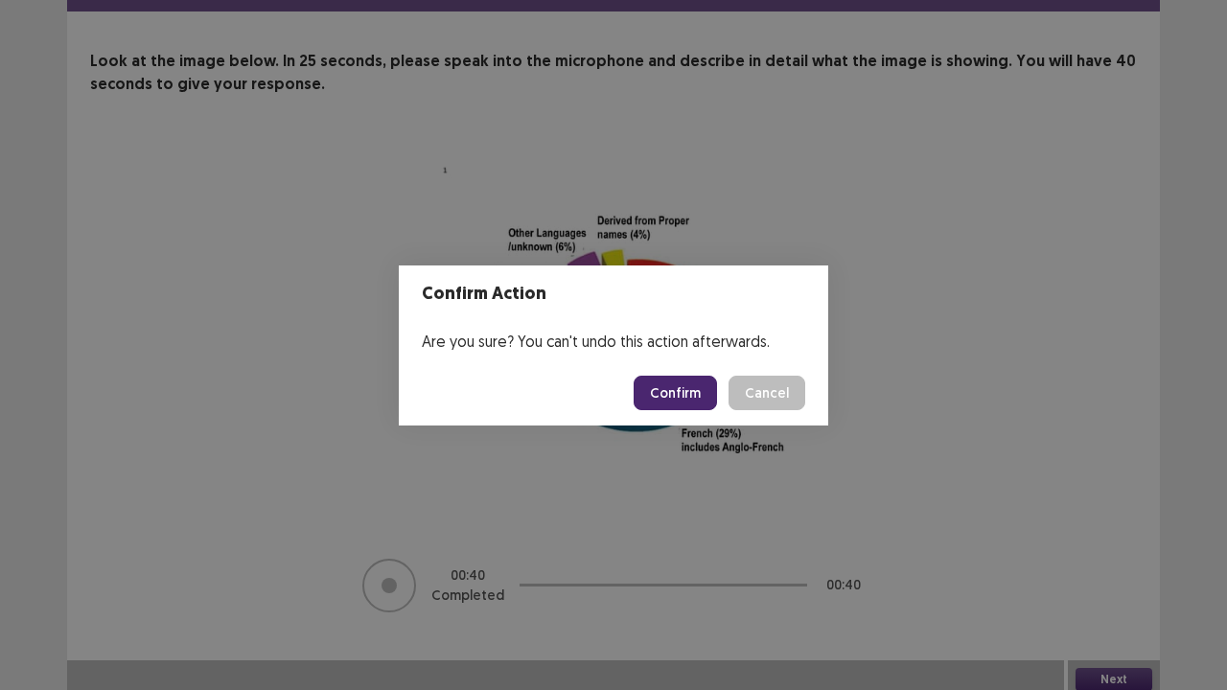
click at [687, 395] on button "Confirm" at bounding box center [675, 393] width 83 height 35
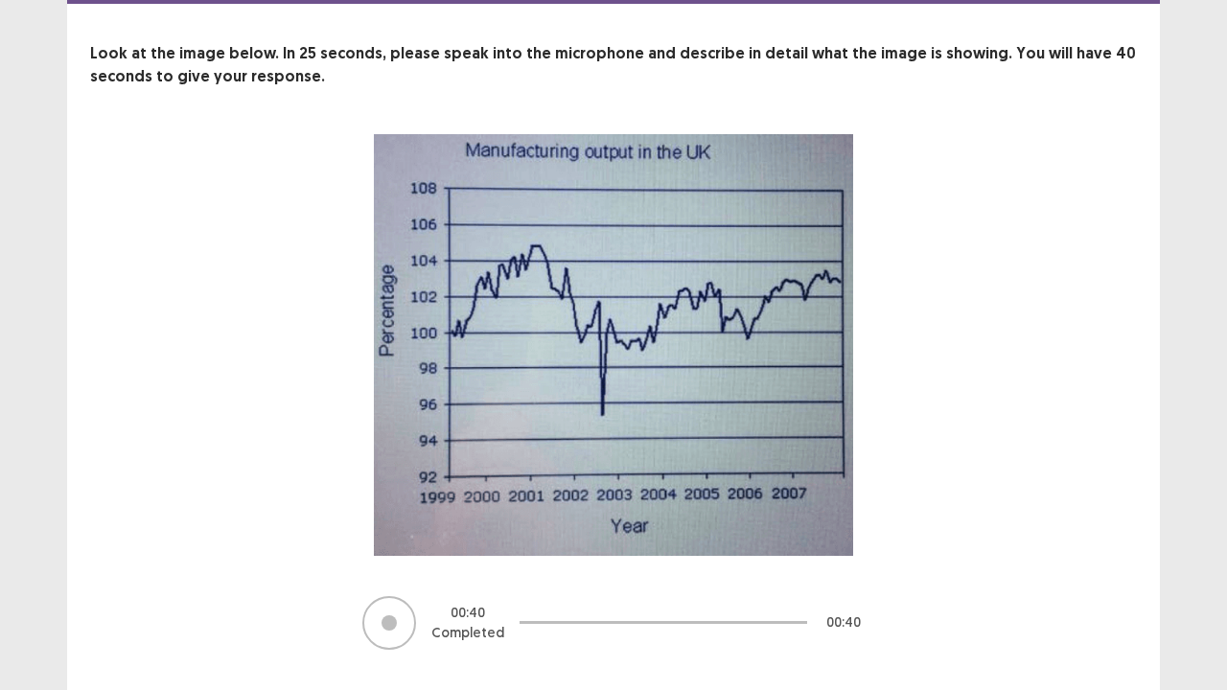
scroll to position [123, 0]
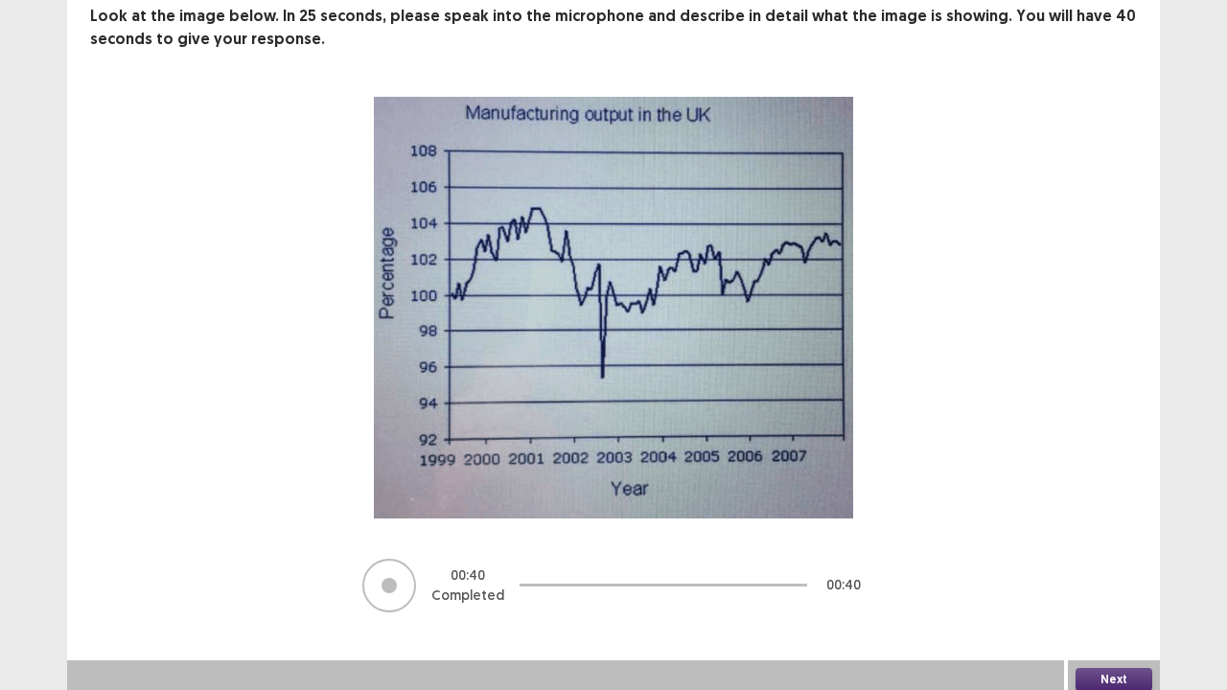
click at [1116, 560] on button "Next" at bounding box center [1114, 679] width 77 height 23
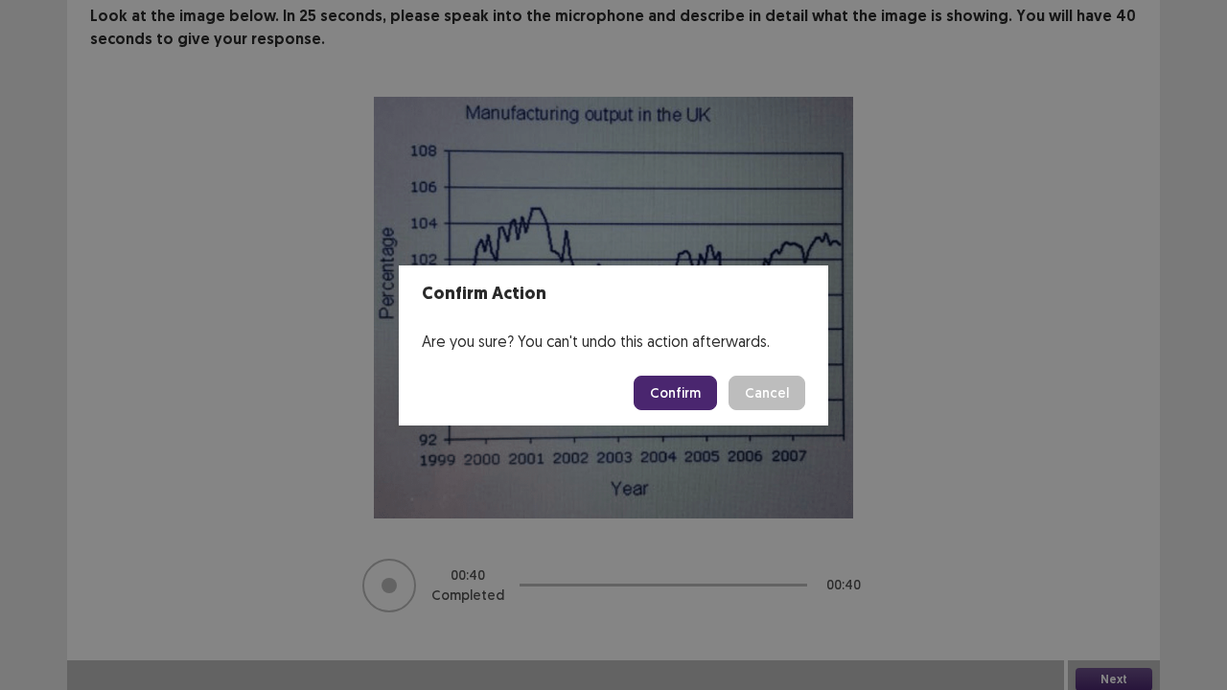
click at [670, 397] on button "Confirm" at bounding box center [675, 393] width 83 height 35
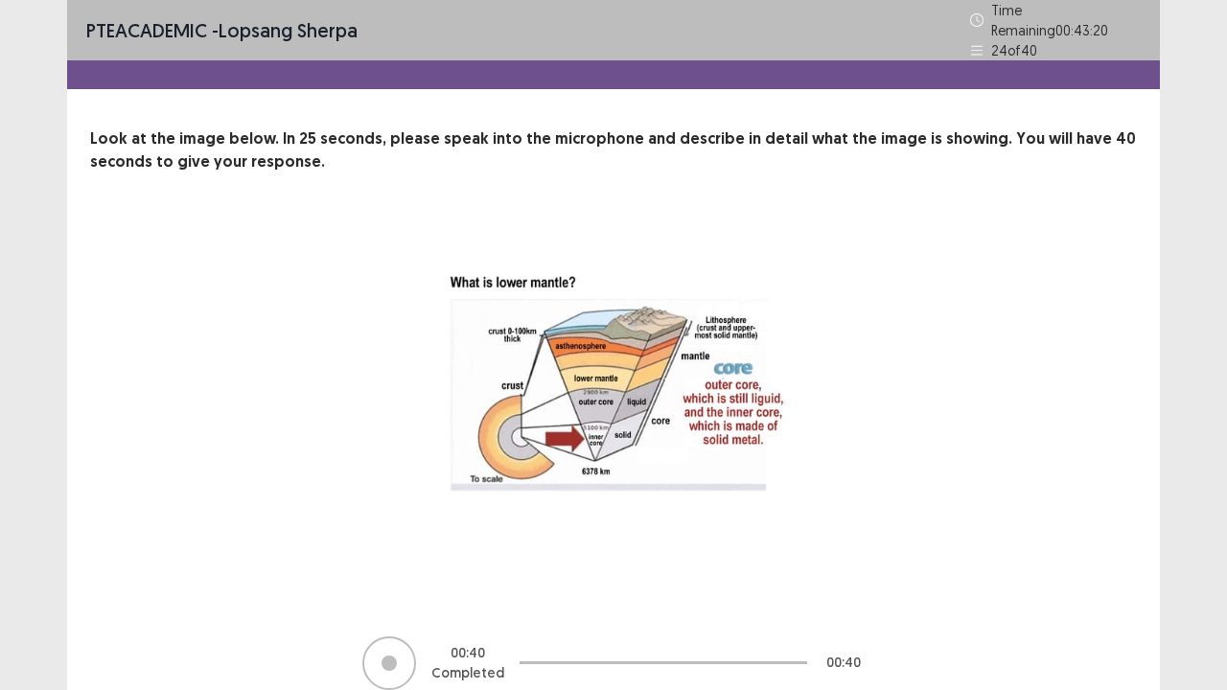
scroll to position [78, 0]
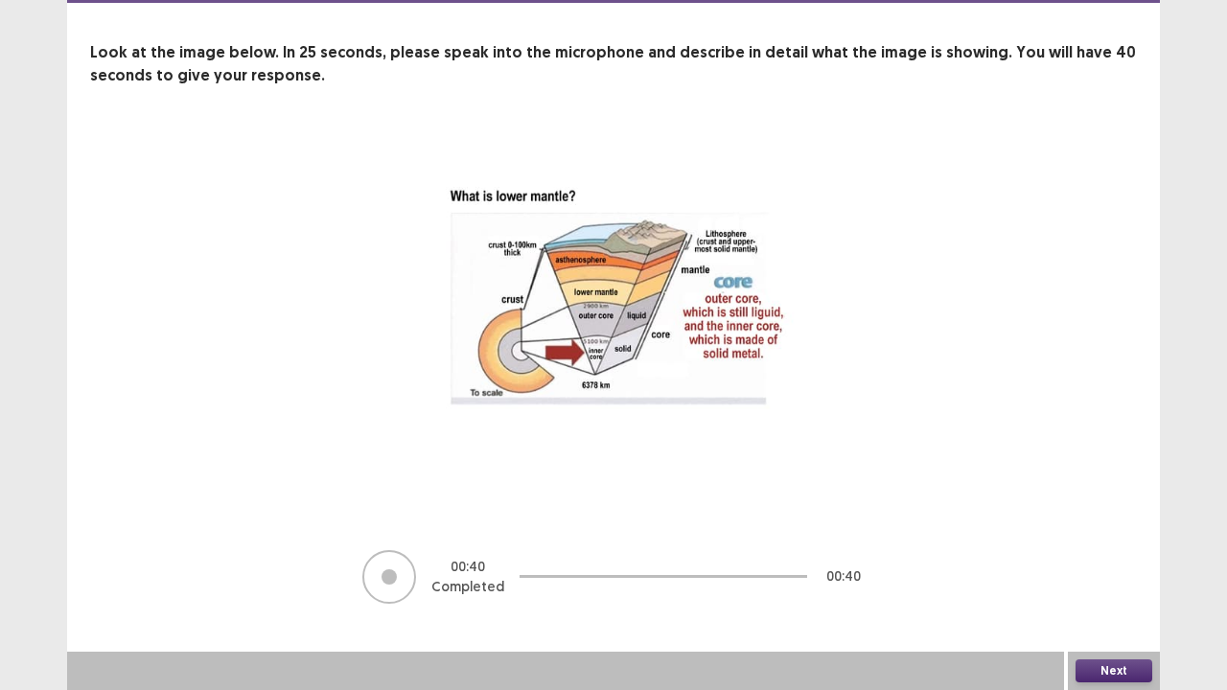
click at [1114, 560] on button "Next" at bounding box center [1114, 671] width 77 height 23
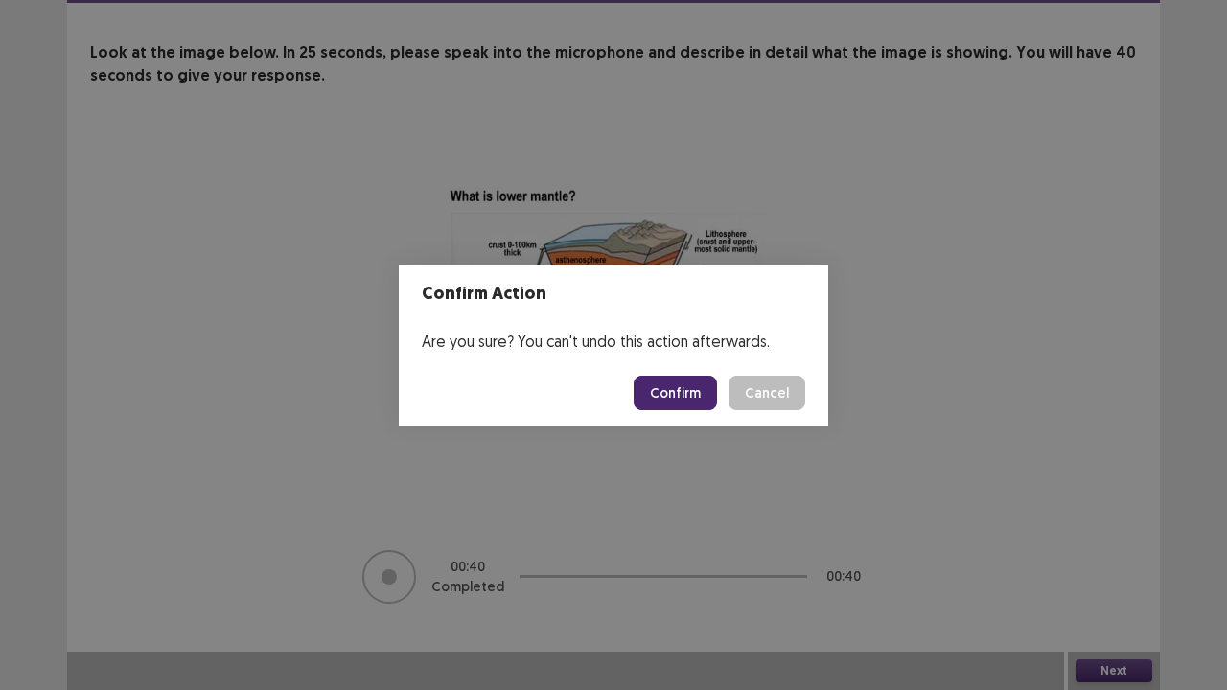
click at [681, 401] on button "Confirm" at bounding box center [675, 393] width 83 height 35
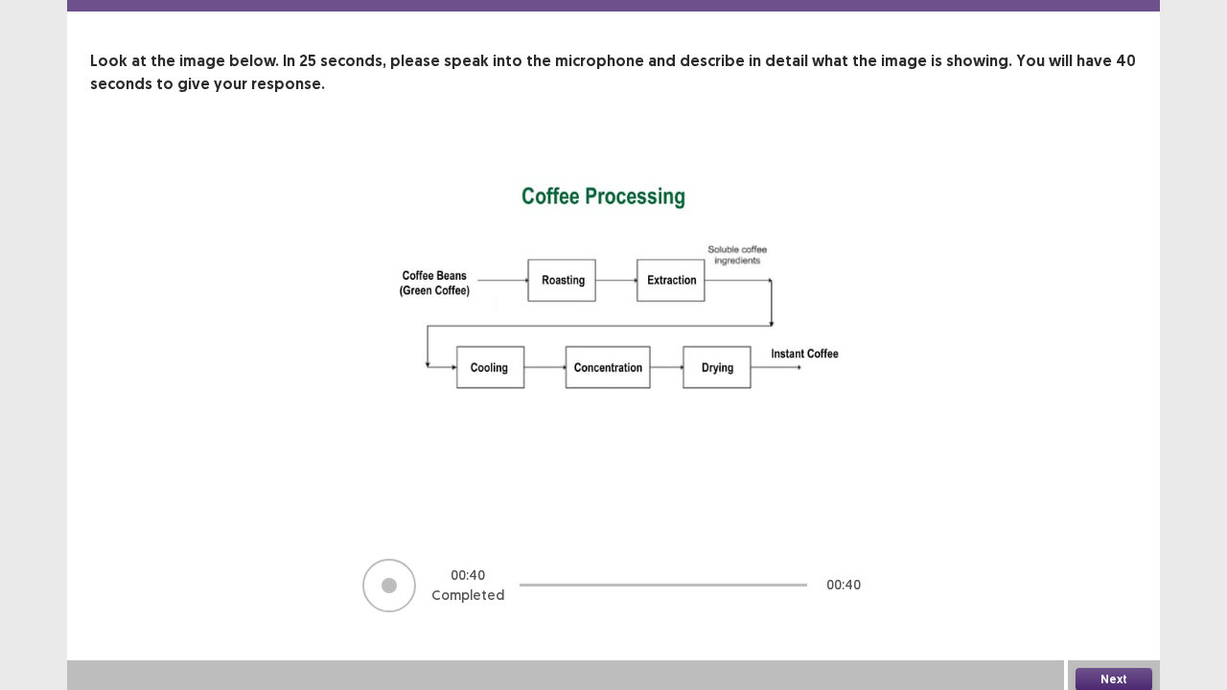
click at [1112, 560] on button "Next" at bounding box center [1114, 679] width 77 height 23
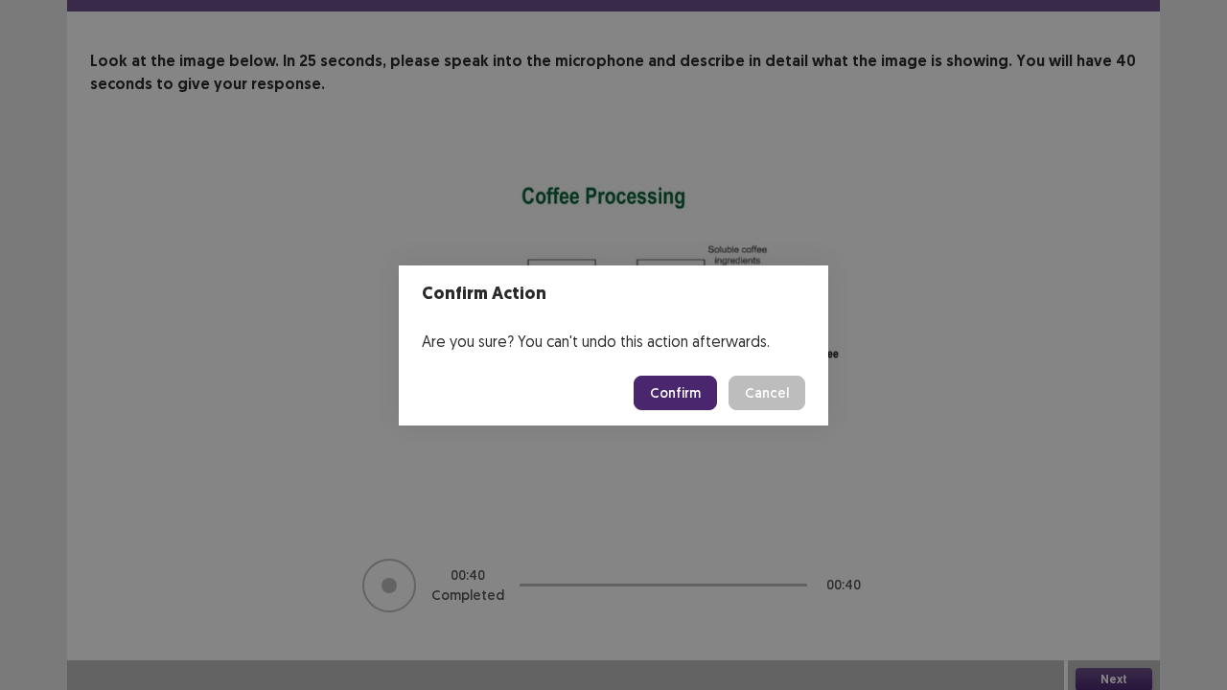
click at [686, 393] on button "Confirm" at bounding box center [675, 393] width 83 height 35
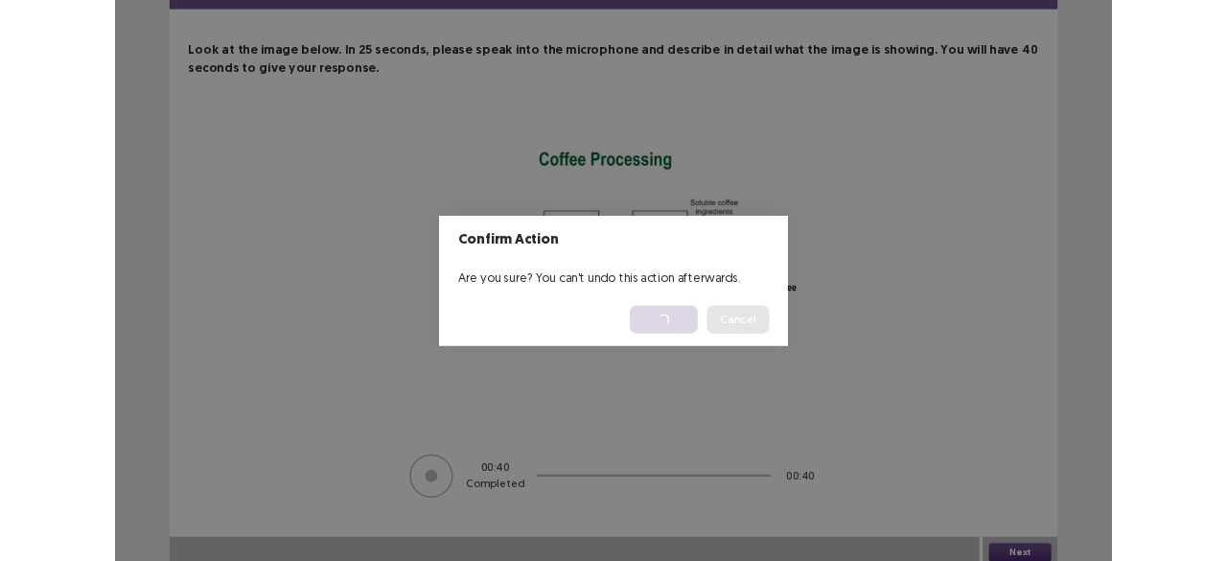
scroll to position [0, 0]
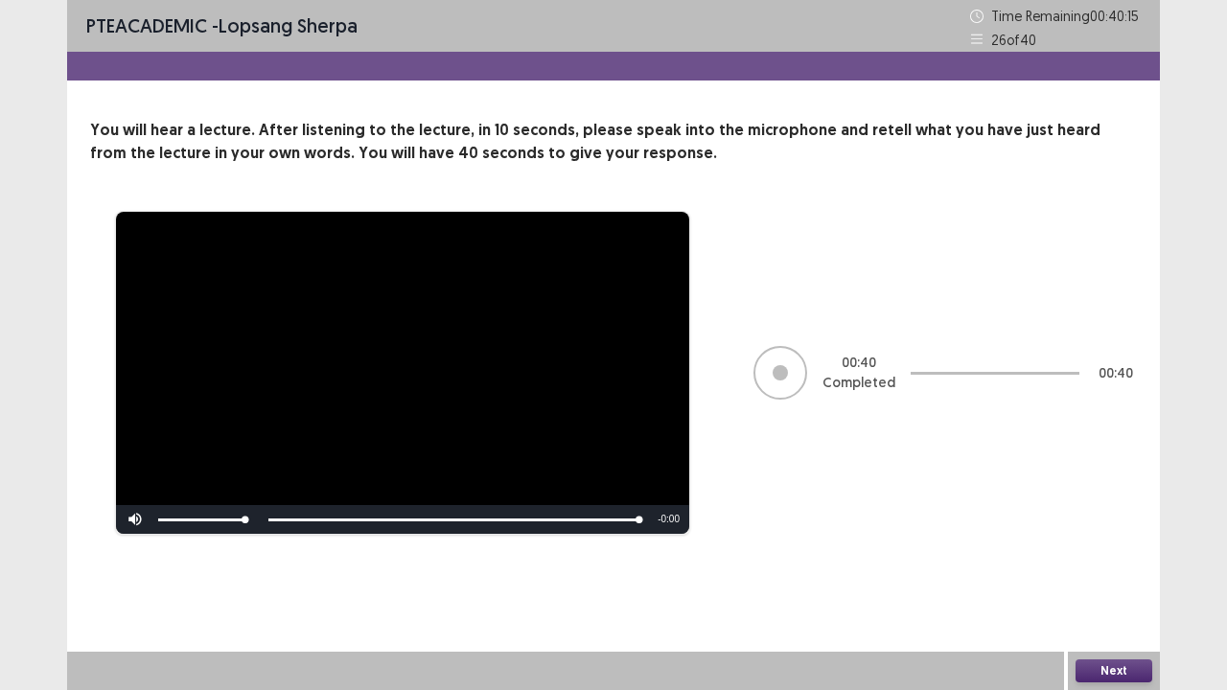
click at [1123, 560] on button "Next" at bounding box center [1114, 671] width 77 height 23
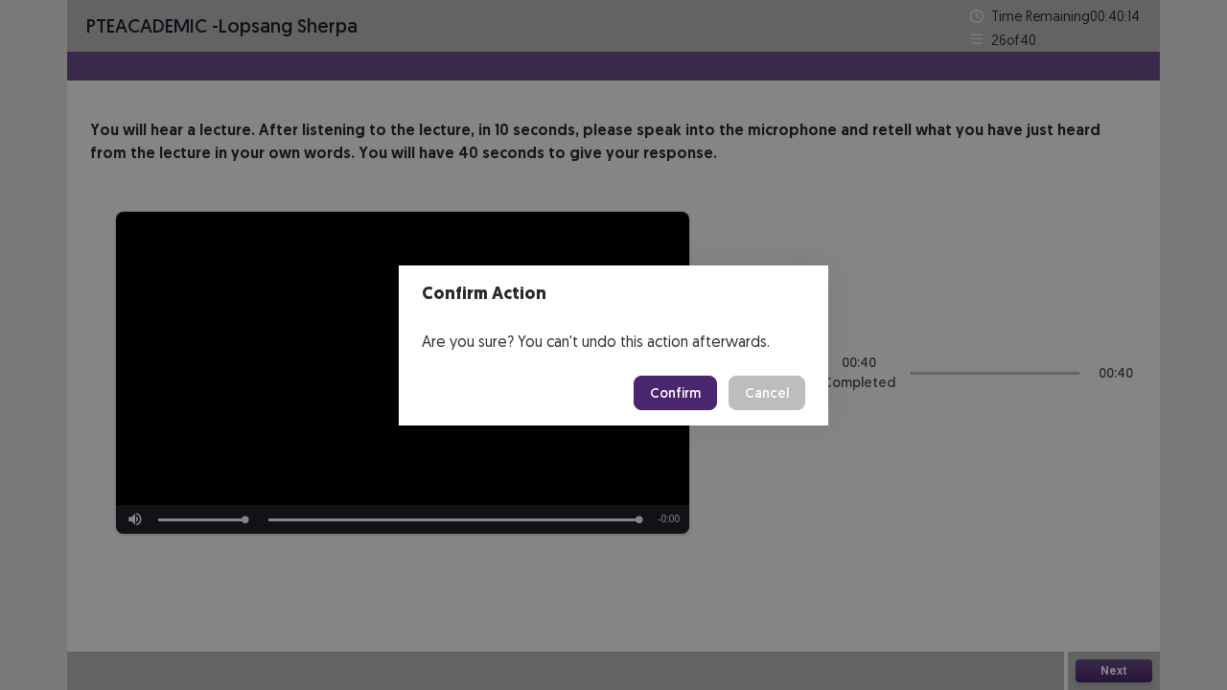
click at [663, 385] on button "Confirm" at bounding box center [675, 393] width 83 height 35
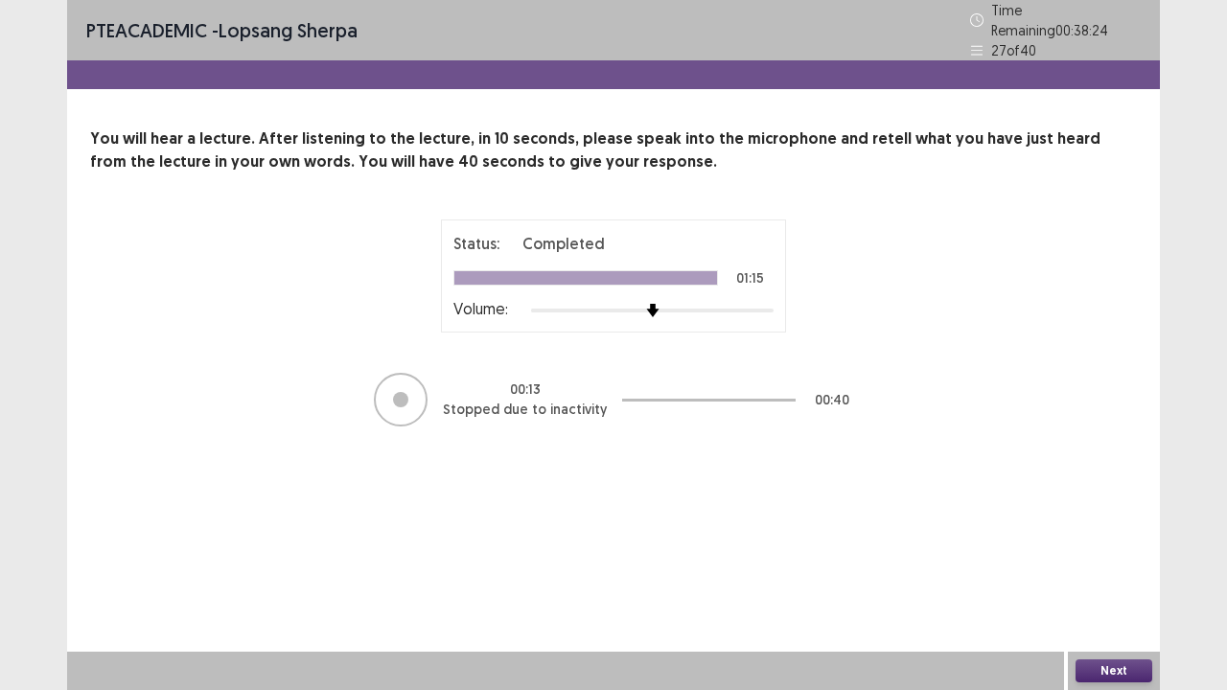
click at [1114, 560] on button "Next" at bounding box center [1114, 671] width 77 height 23
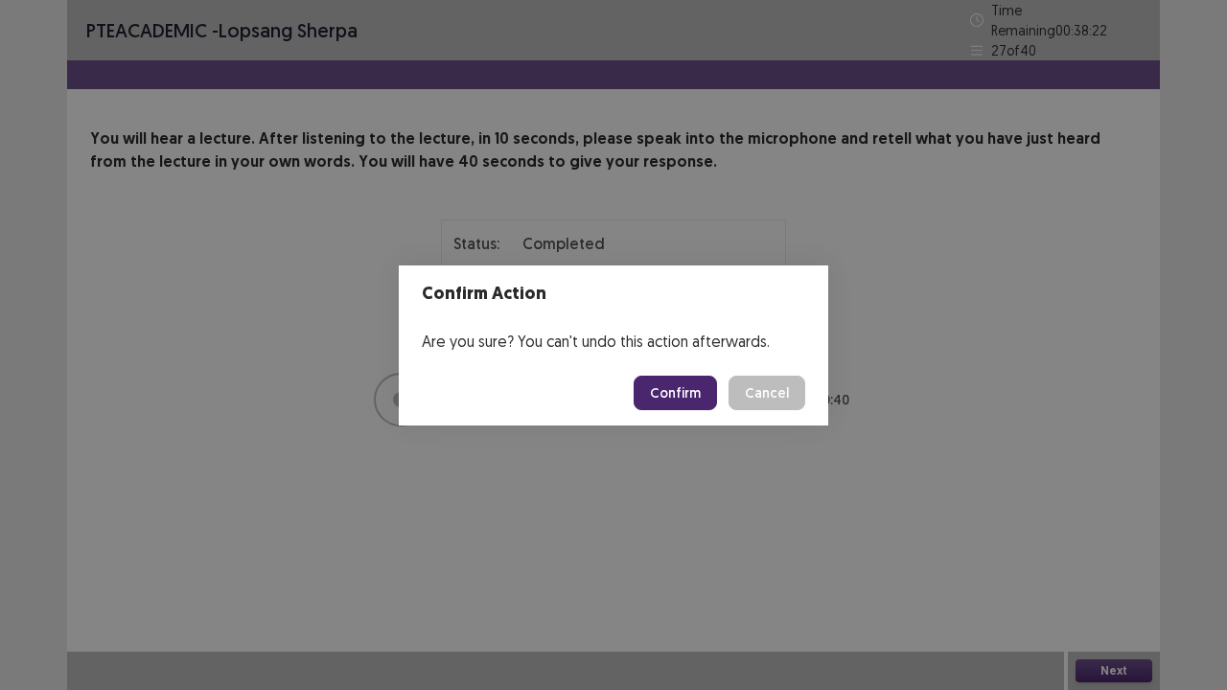
click at [684, 383] on button "Confirm" at bounding box center [675, 393] width 83 height 35
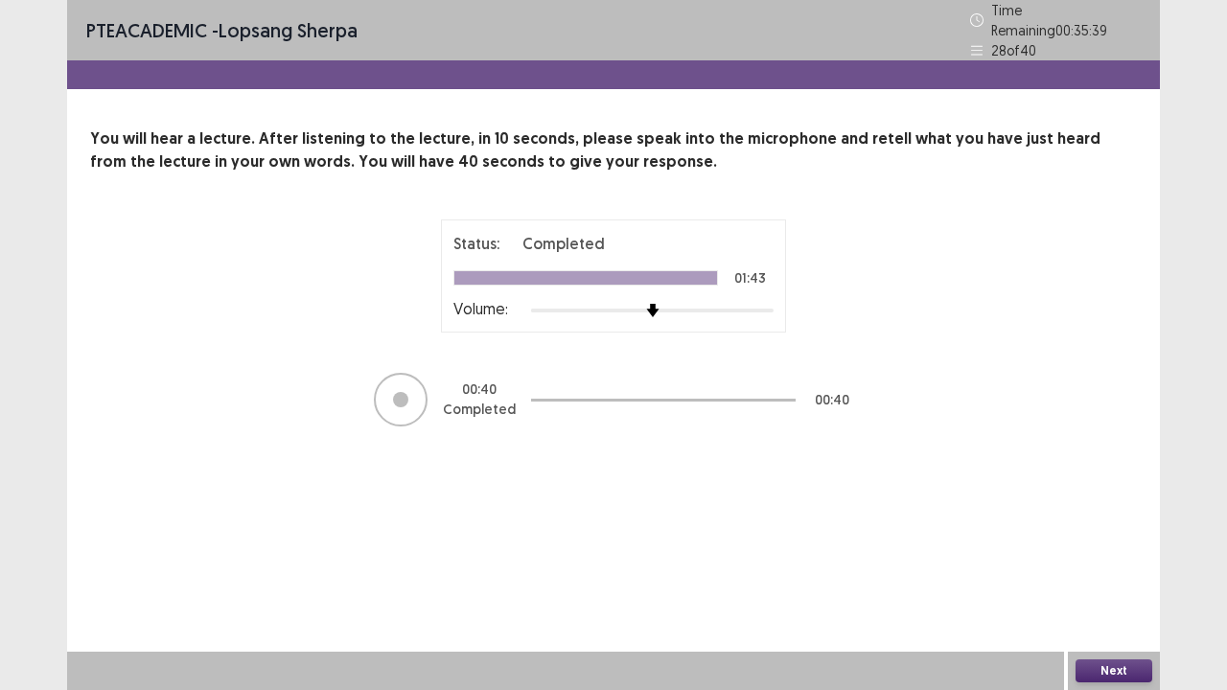
click at [1112, 560] on button "Next" at bounding box center [1114, 671] width 77 height 23
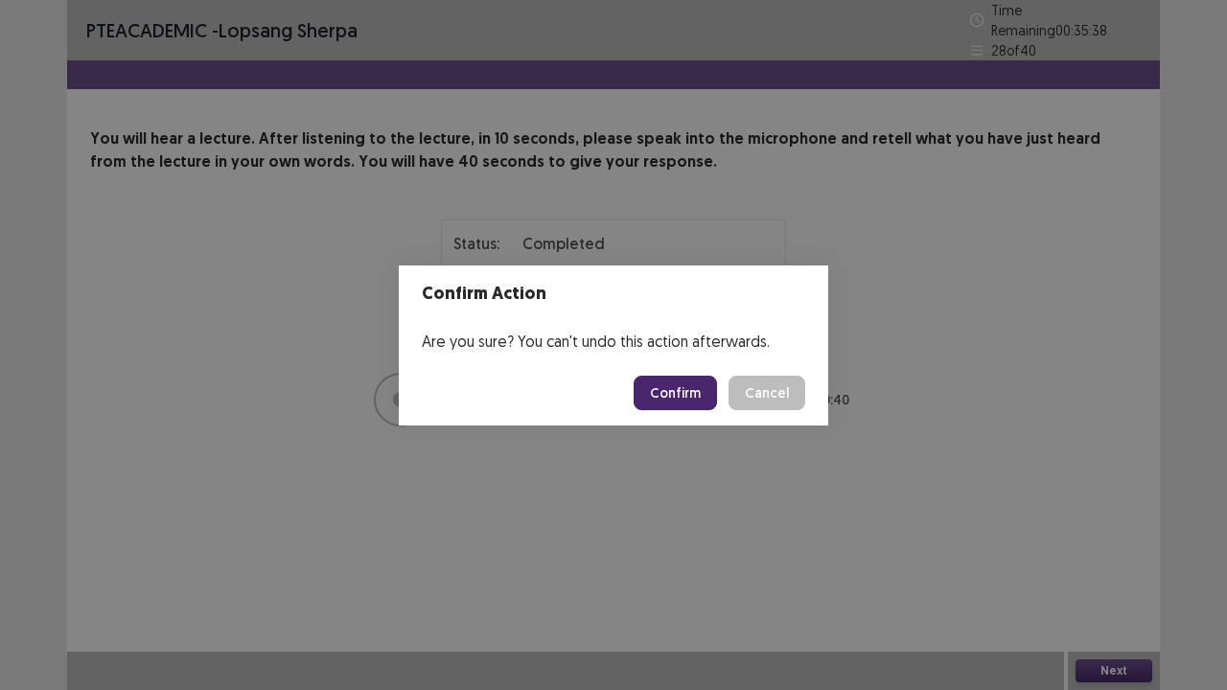
click at [686, 397] on button "Confirm" at bounding box center [675, 393] width 83 height 35
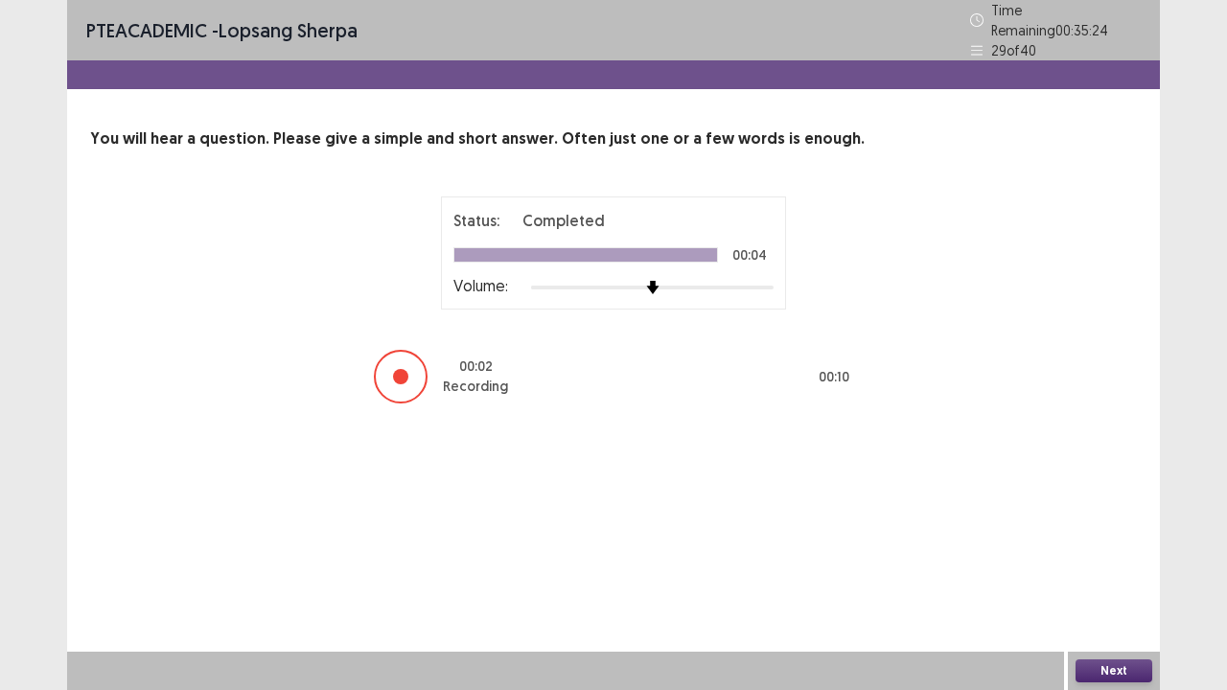
click at [1111, 560] on button "Next" at bounding box center [1114, 671] width 77 height 23
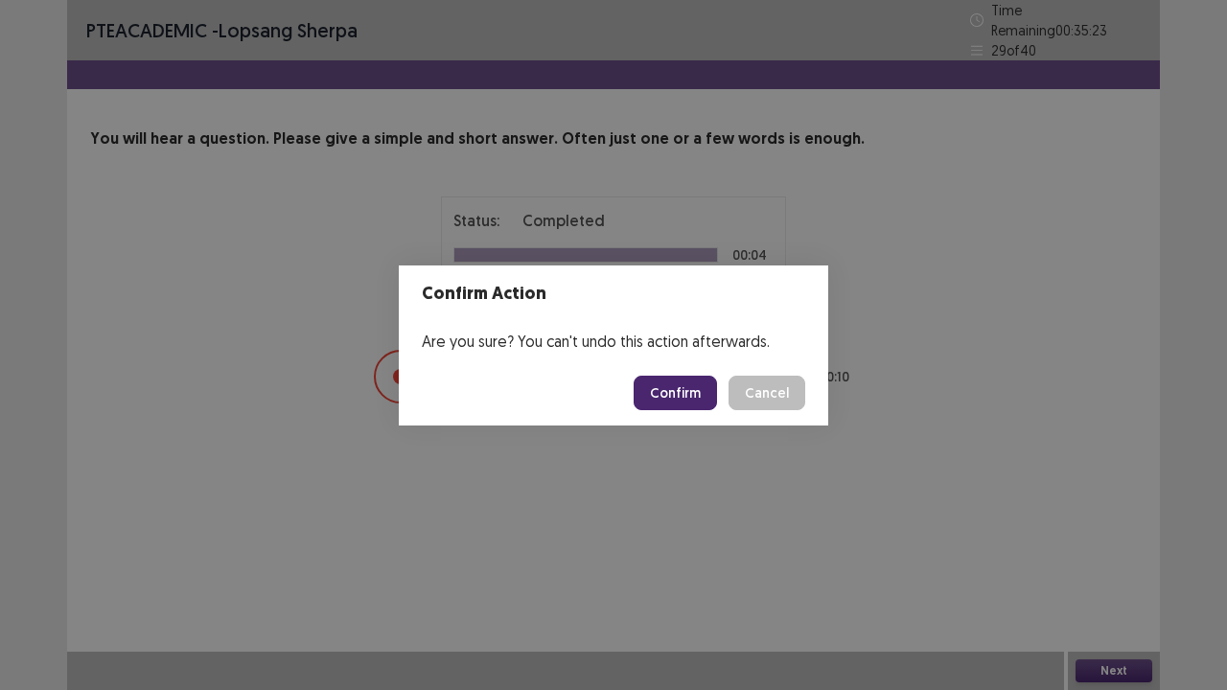
click at [689, 397] on button "Confirm" at bounding box center [675, 393] width 83 height 35
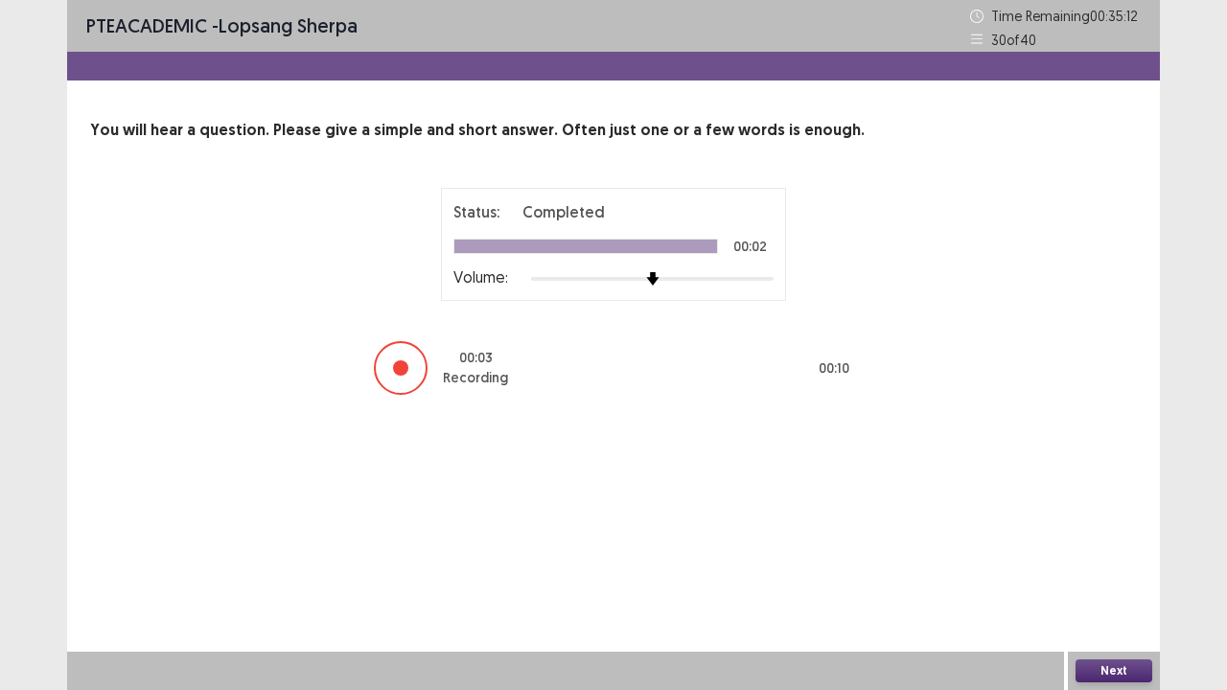
click at [1110, 560] on button "Next" at bounding box center [1114, 671] width 77 height 23
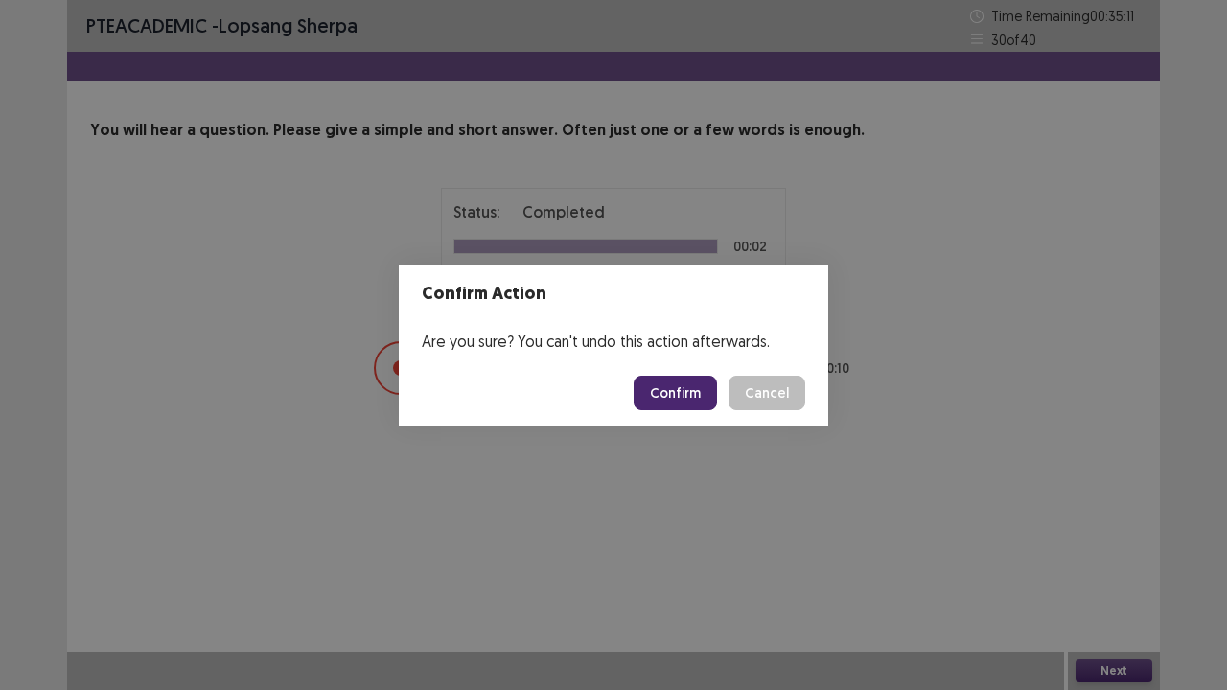
click at [685, 401] on button "Confirm" at bounding box center [675, 393] width 83 height 35
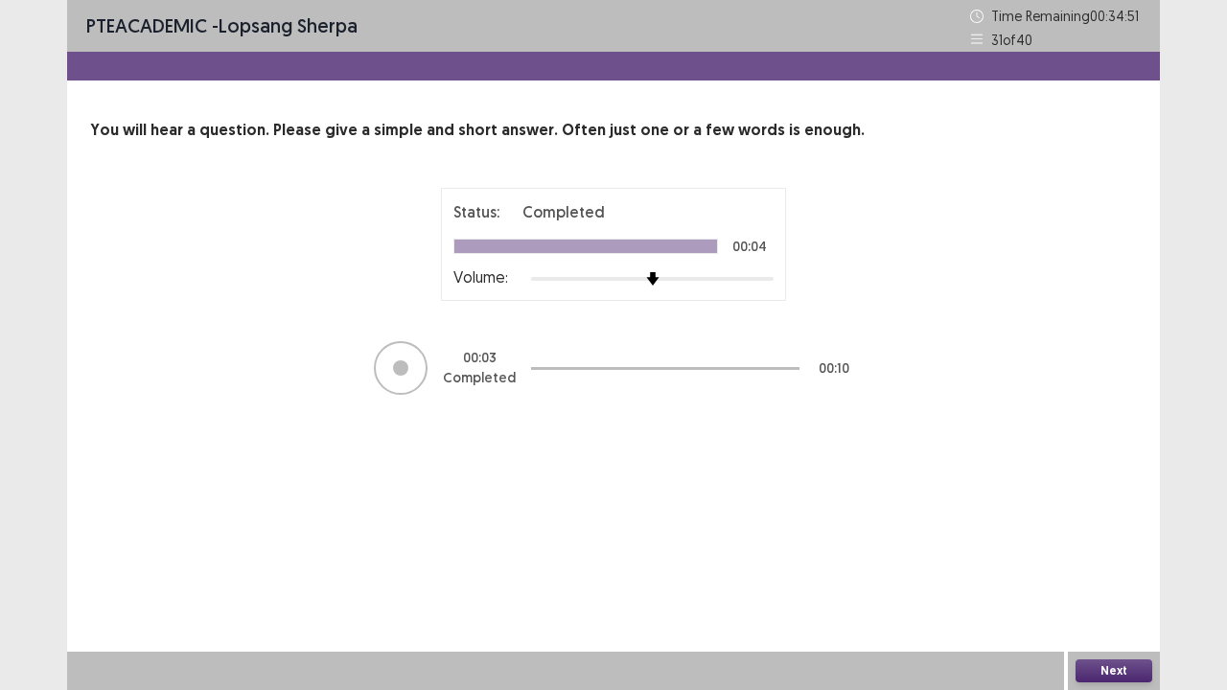
click at [1109, 560] on button "Next" at bounding box center [1114, 671] width 77 height 23
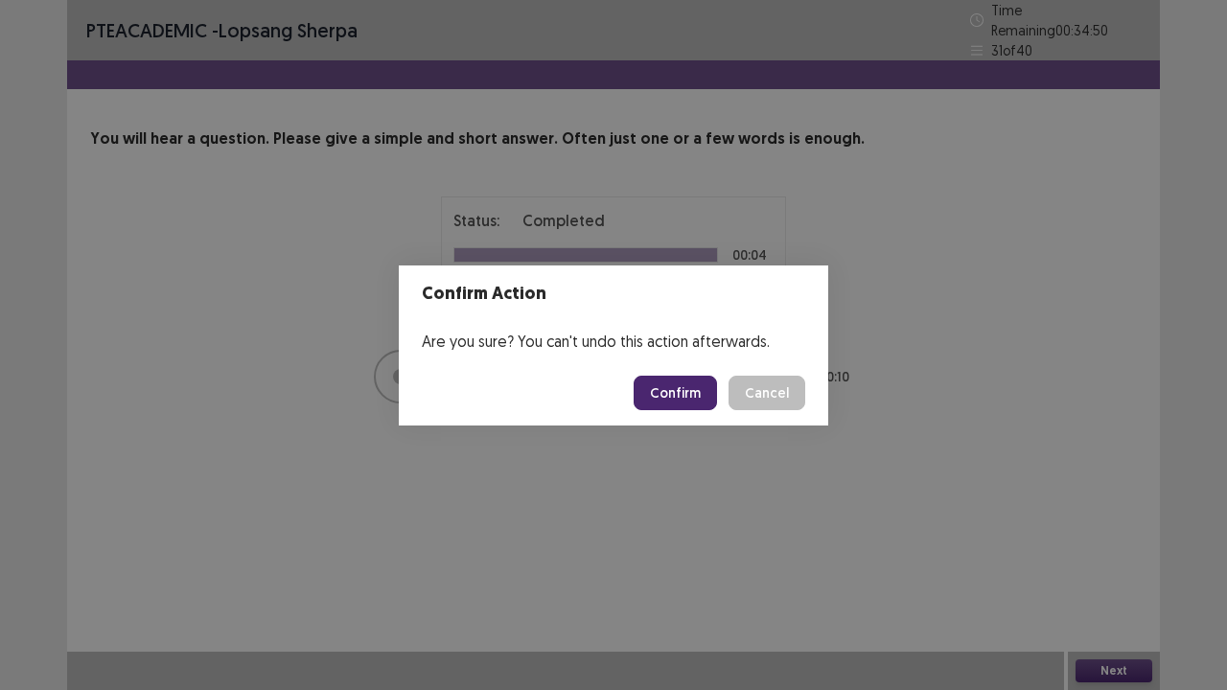
click at [684, 393] on button "Confirm" at bounding box center [675, 393] width 83 height 35
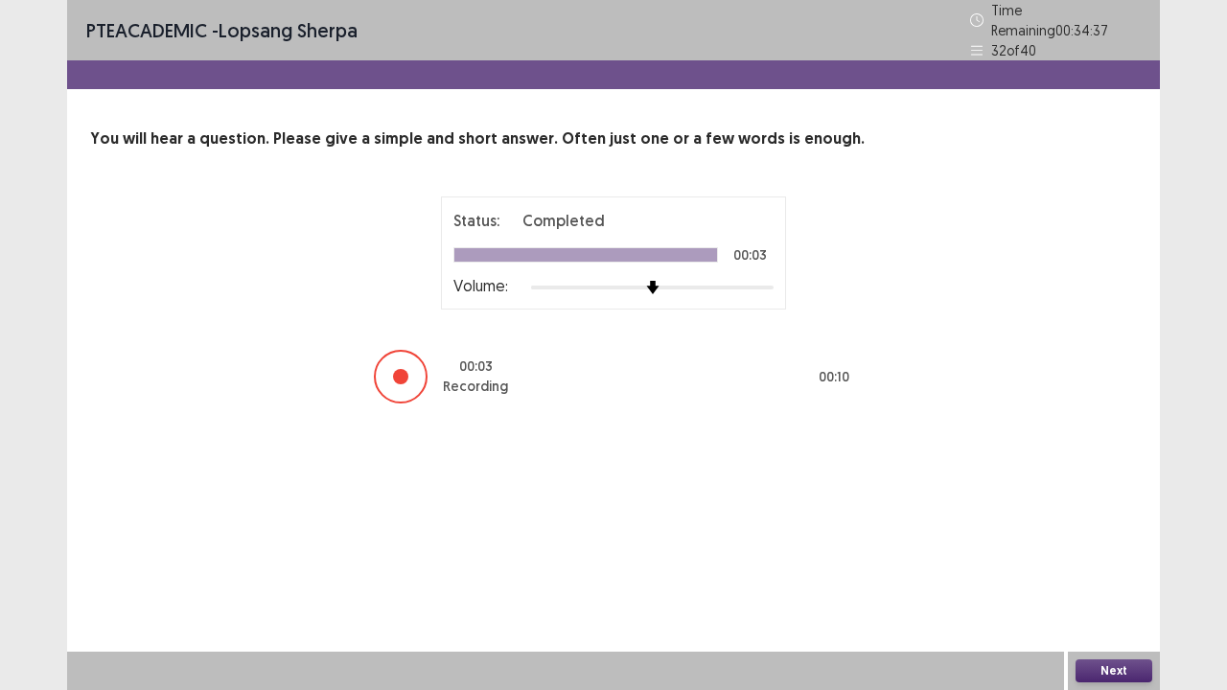
click at [1100, 560] on button "Next" at bounding box center [1114, 671] width 77 height 23
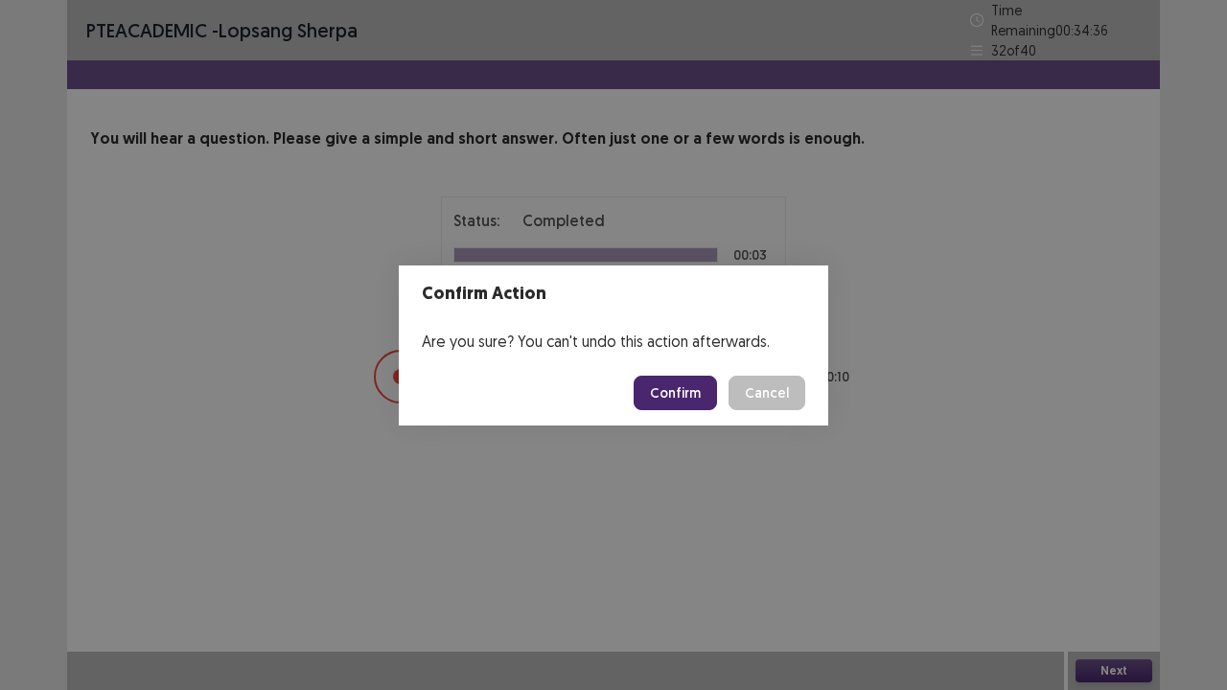
click at [687, 409] on button "Confirm" at bounding box center [675, 393] width 83 height 35
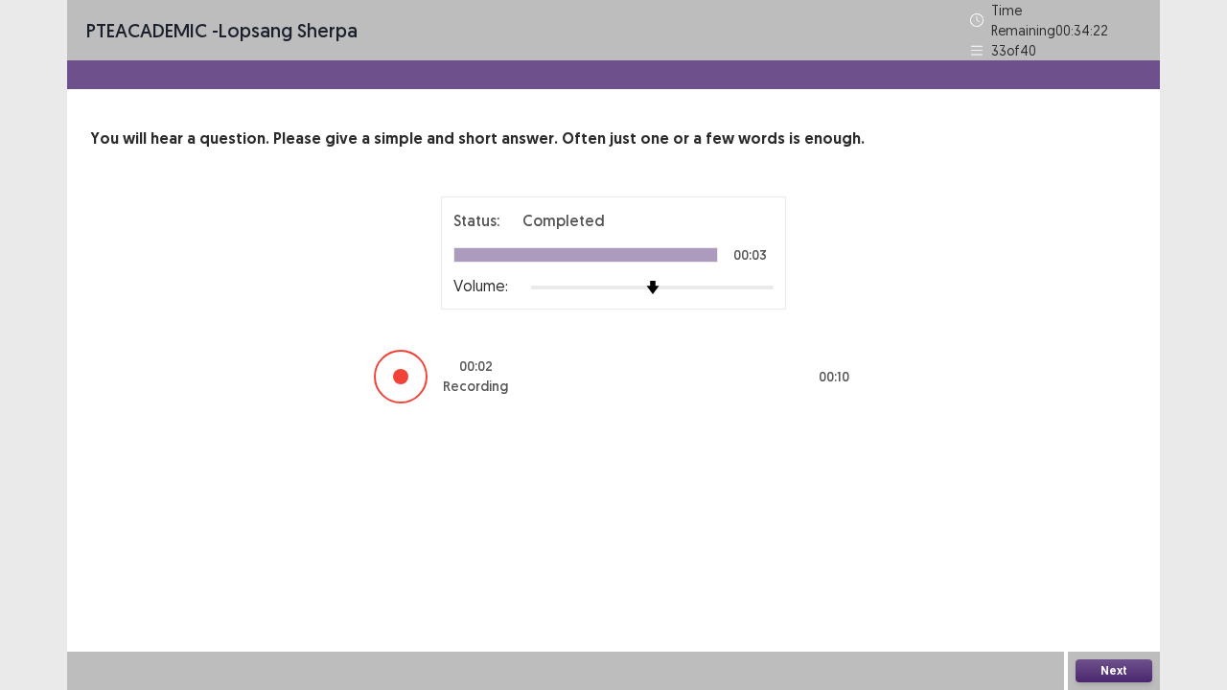
click at [1094, 560] on button "Next" at bounding box center [1114, 671] width 77 height 23
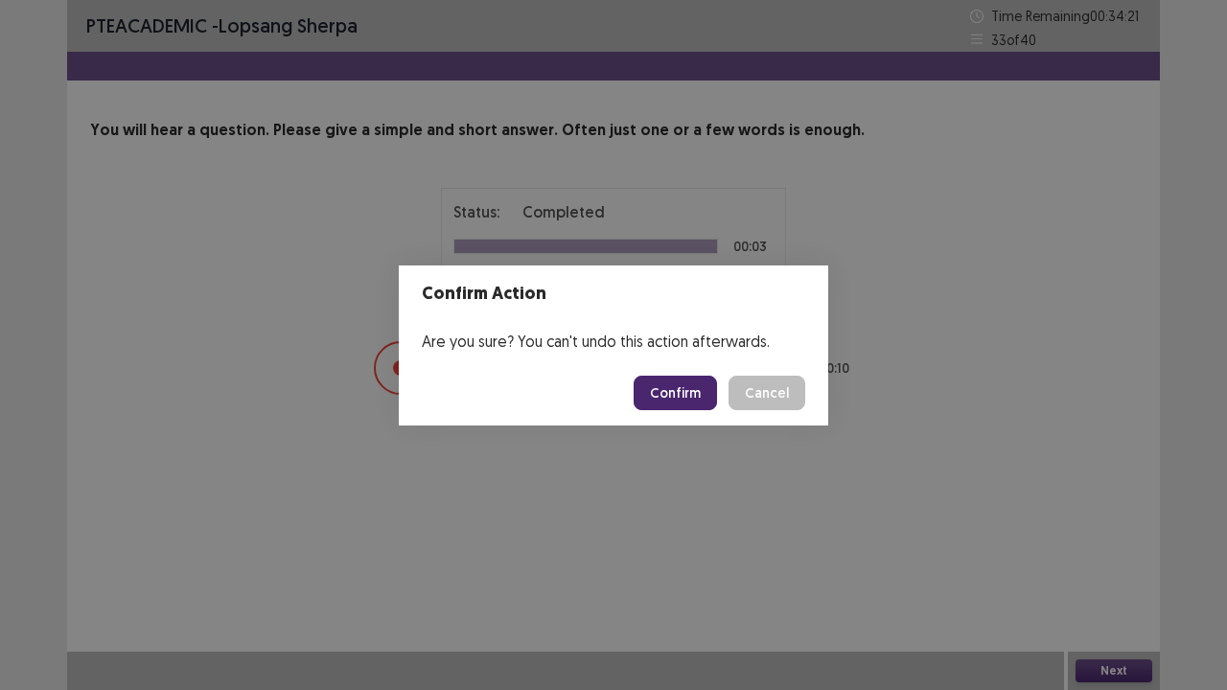
click at [677, 409] on button "Confirm" at bounding box center [675, 393] width 83 height 35
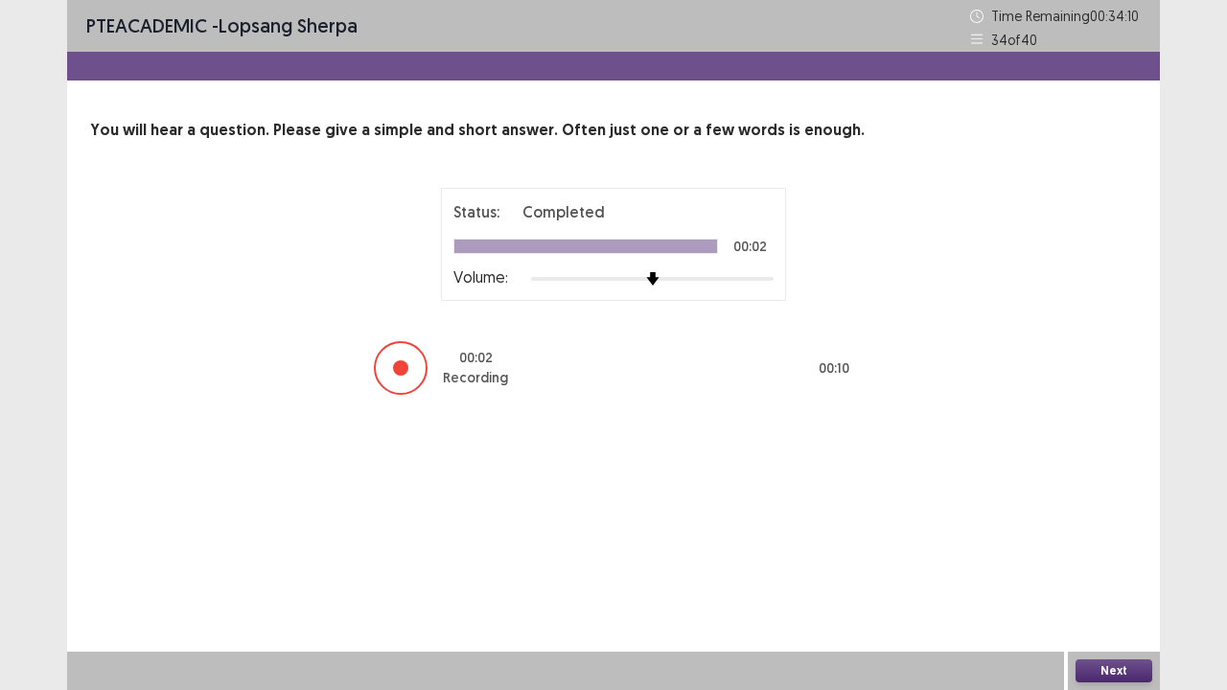
click at [1113, 560] on button "Next" at bounding box center [1114, 671] width 77 height 23
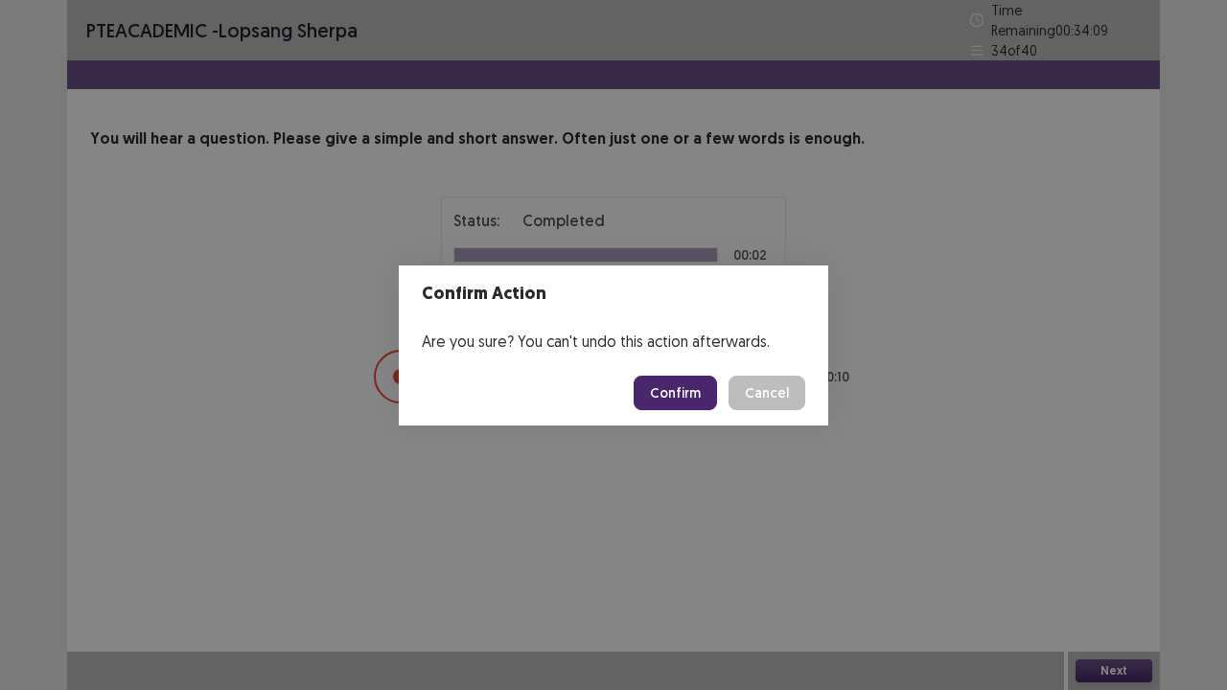
click at [675, 399] on button "Confirm" at bounding box center [675, 393] width 83 height 35
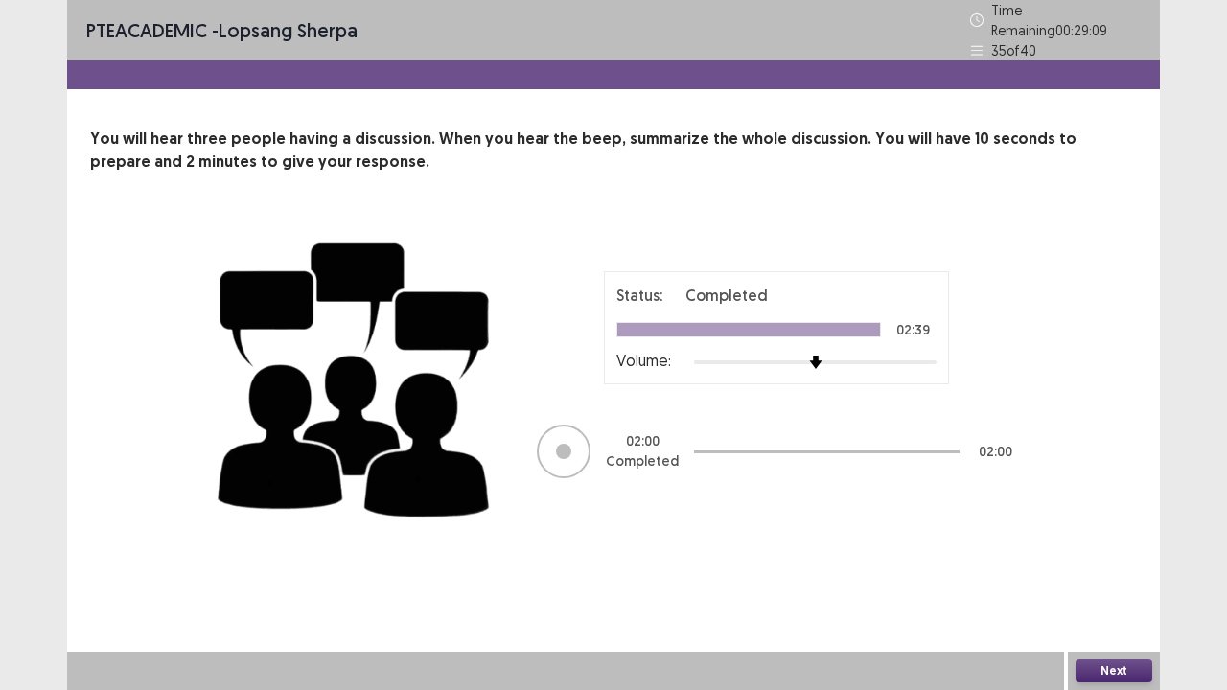
click at [1110, 560] on button "Next" at bounding box center [1114, 671] width 77 height 23
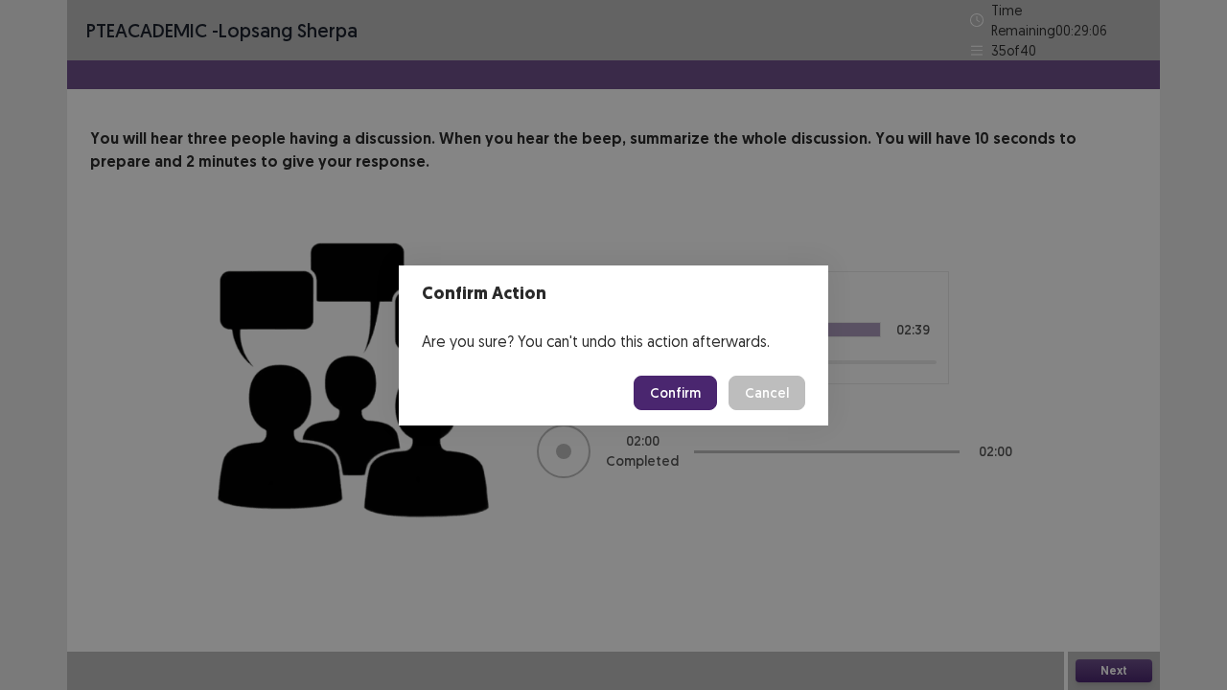
click at [677, 388] on button "Confirm" at bounding box center [675, 393] width 83 height 35
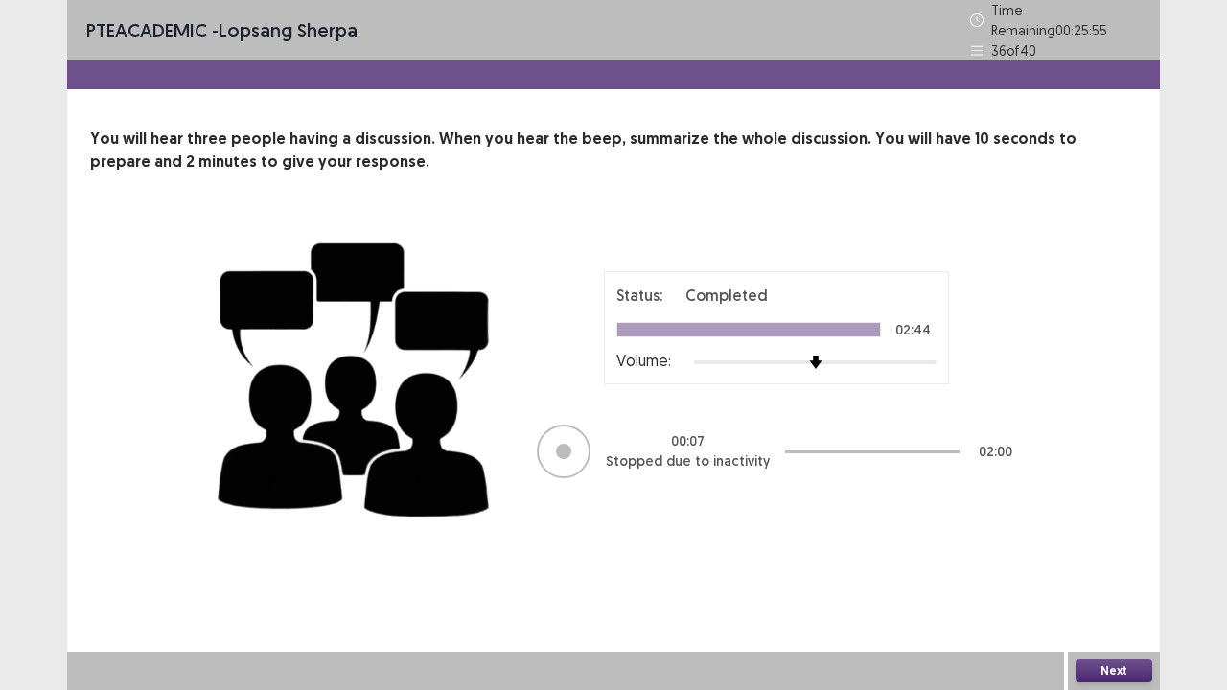
click at [1131, 560] on button "Next" at bounding box center [1114, 671] width 77 height 23
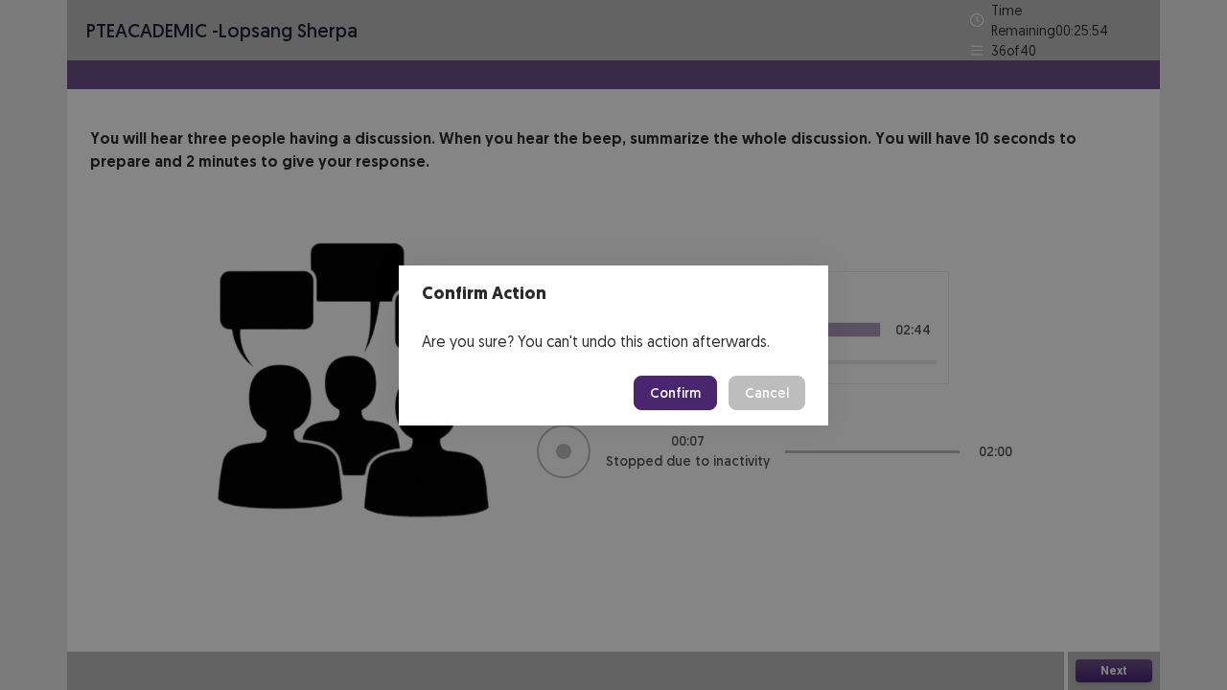
click at [671, 395] on button "Confirm" at bounding box center [675, 393] width 83 height 35
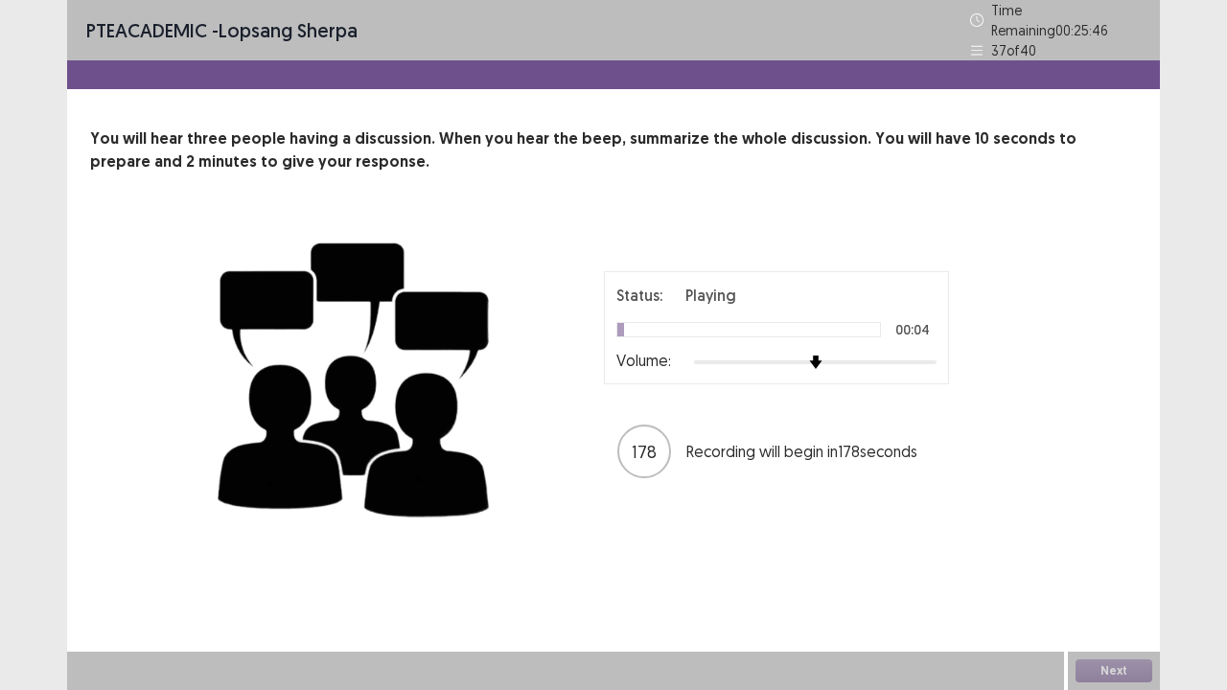
click at [1194, 268] on div "PTE academic - lopsang sherpa Time Remaining 00 : 25 : 46 37 of 40 You will hea…" at bounding box center [613, 345] width 1227 height 690
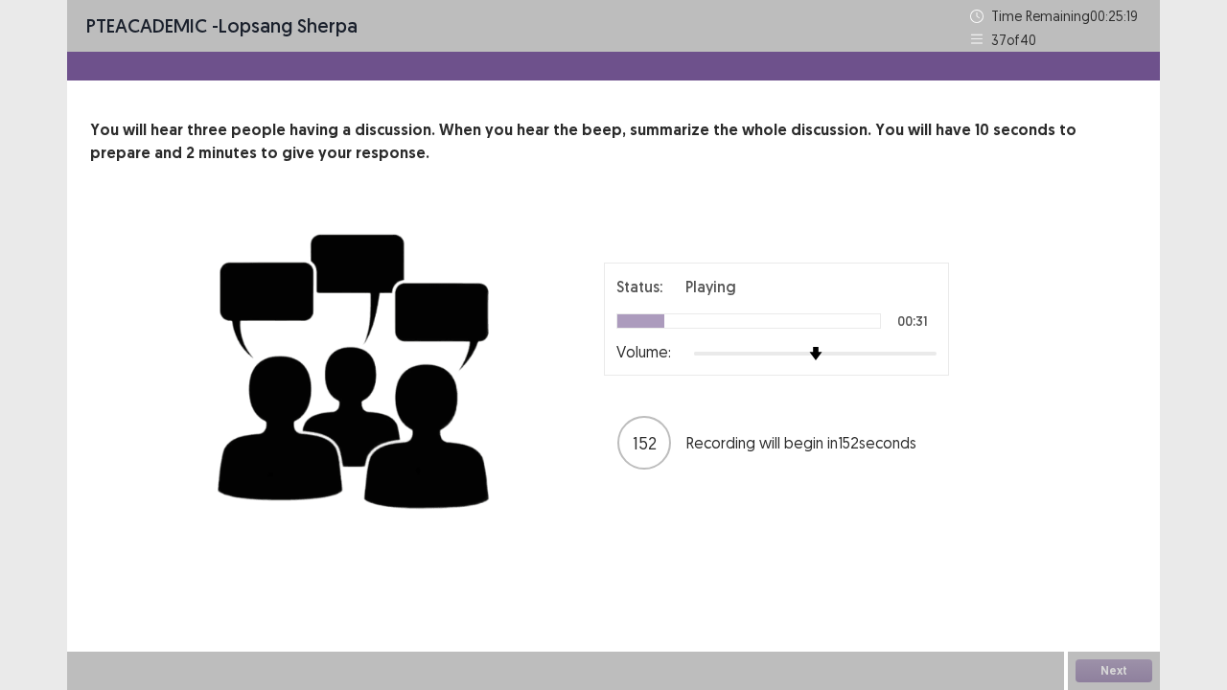
click at [623, 280] on p "Status:" at bounding box center [639, 286] width 46 height 23
click at [968, 526] on div "PTE academic - lopsang sherpa Time Remaining 00 : 25 : 18 37 of 40 You will hea…" at bounding box center [613, 281] width 1093 height 563
click at [637, 84] on div "PTE academic - lopsang sherpa Time Remaining 00 : 25 : 17 37 of 40 You will hea…" at bounding box center [613, 281] width 1093 height 563
click at [1082, 560] on div "Next" at bounding box center [1114, 671] width 92 height 38
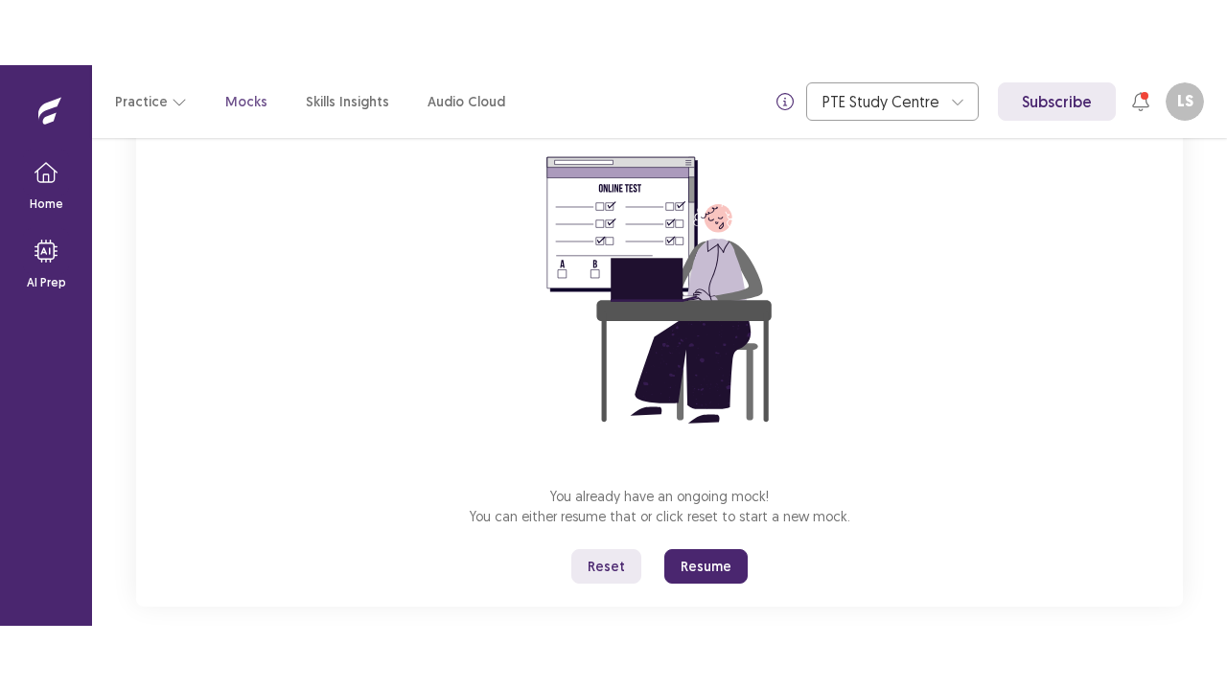
scroll to position [196, 0]
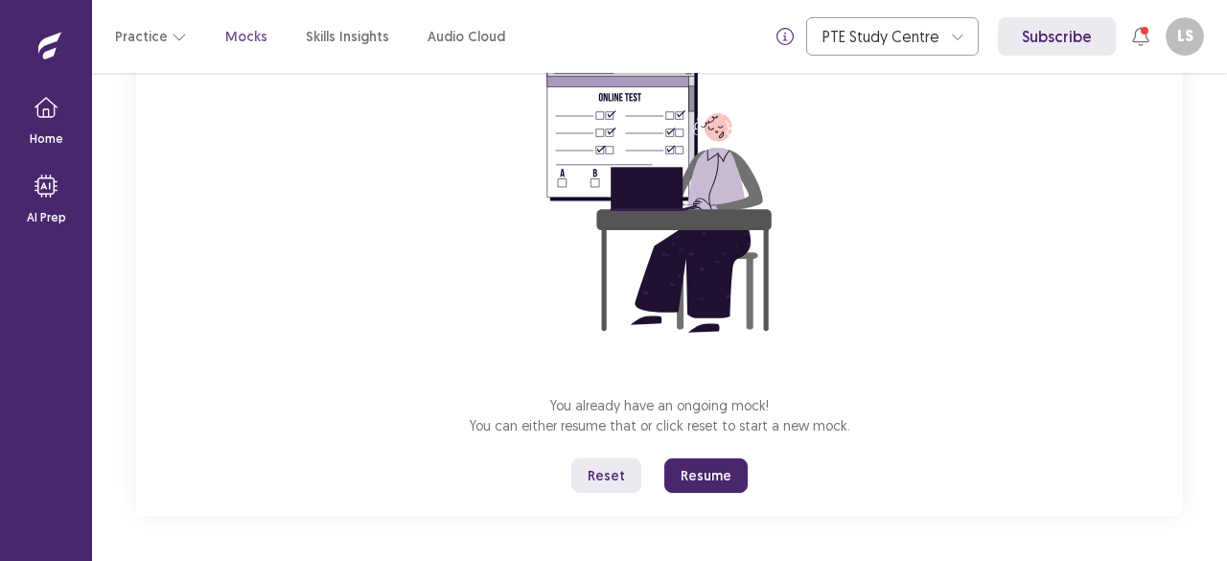
click at [615, 481] on button "Reset" at bounding box center [606, 475] width 70 height 35
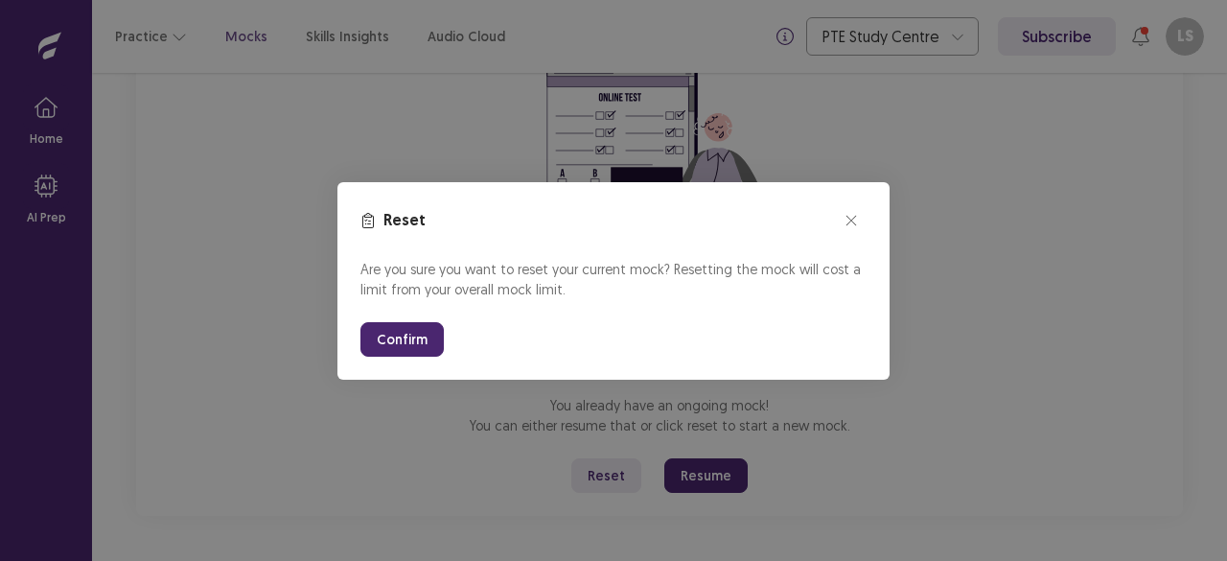
click at [397, 347] on button "Confirm" at bounding box center [401, 339] width 83 height 35
